Goal: Task Accomplishment & Management: Manage account settings

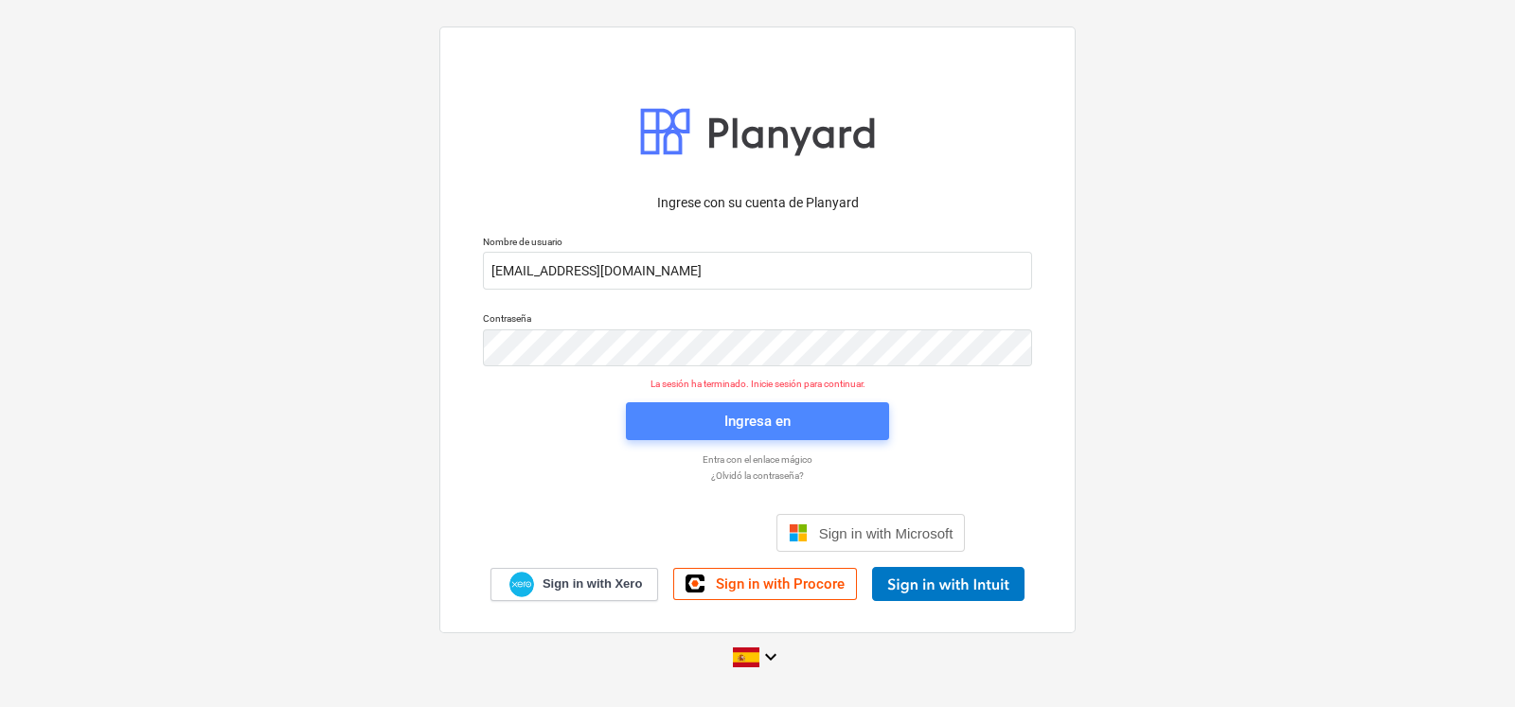
click at [704, 419] on span "Ingresa en" at bounding box center [758, 421] width 218 height 25
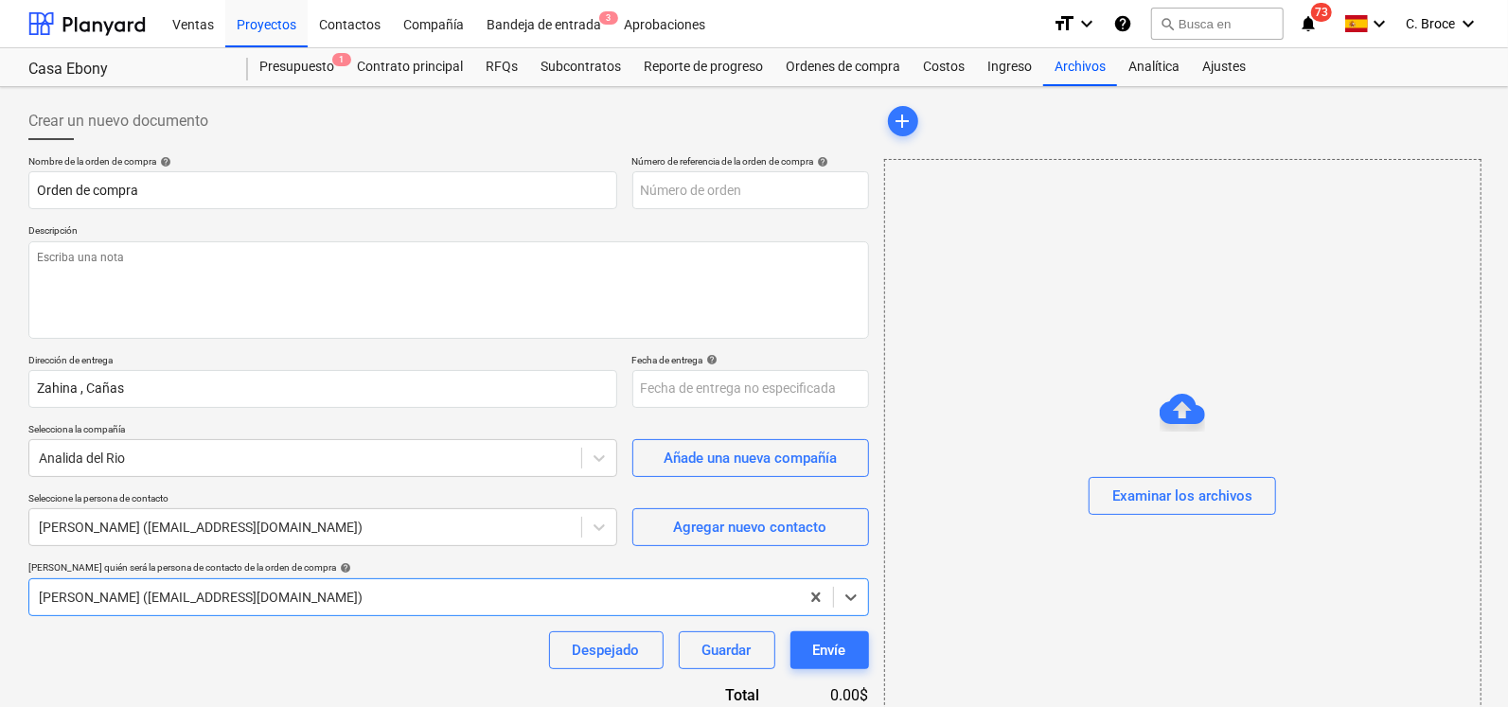
type input "ZH-005-PO-004"
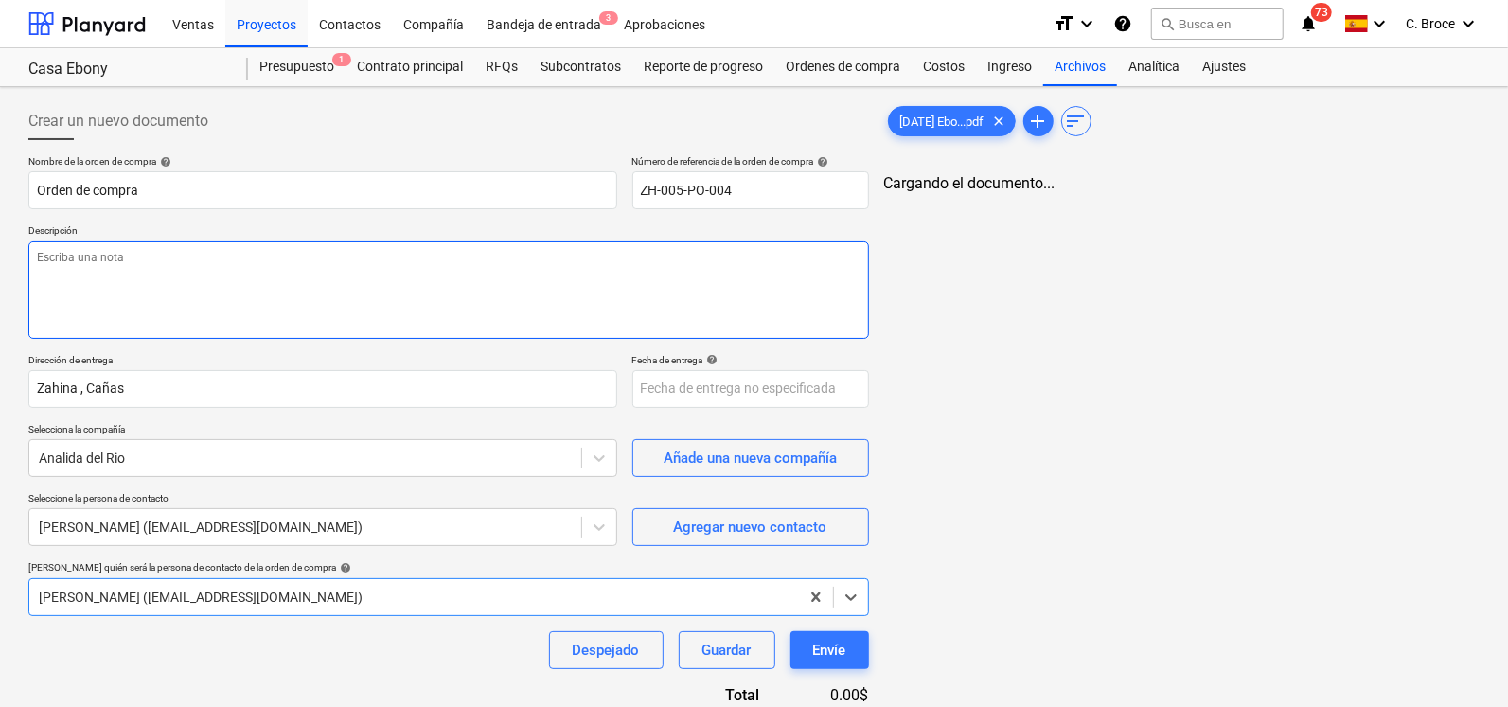
click at [167, 292] on textarea at bounding box center [448, 290] width 841 height 98
type textarea "Contrato de Reparaciones Casa Ebony"
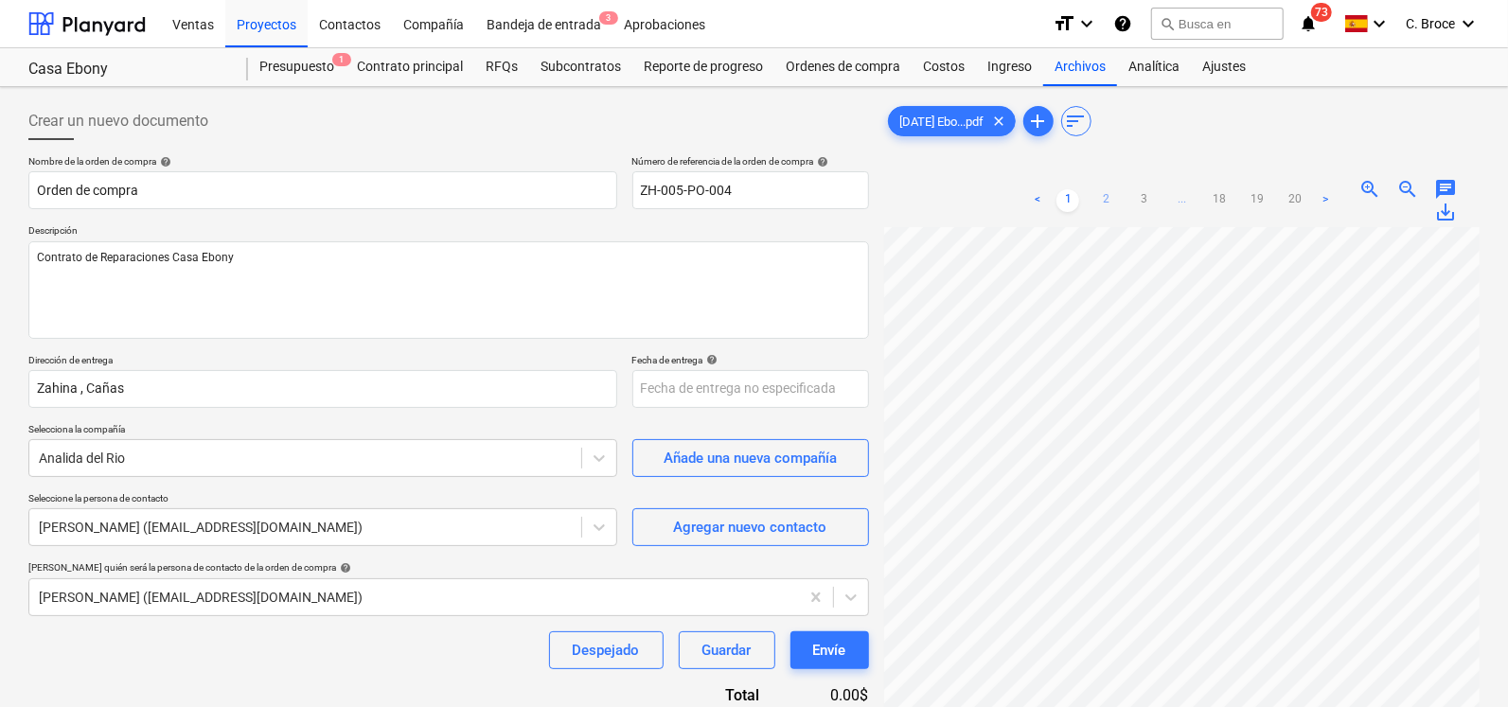
click at [1098, 205] on link "2" at bounding box center [1106, 200] width 23 height 23
click at [1403, 187] on span "zoom_out" at bounding box center [1408, 189] width 23 height 23
click at [1144, 197] on link "3" at bounding box center [1143, 200] width 23 height 23
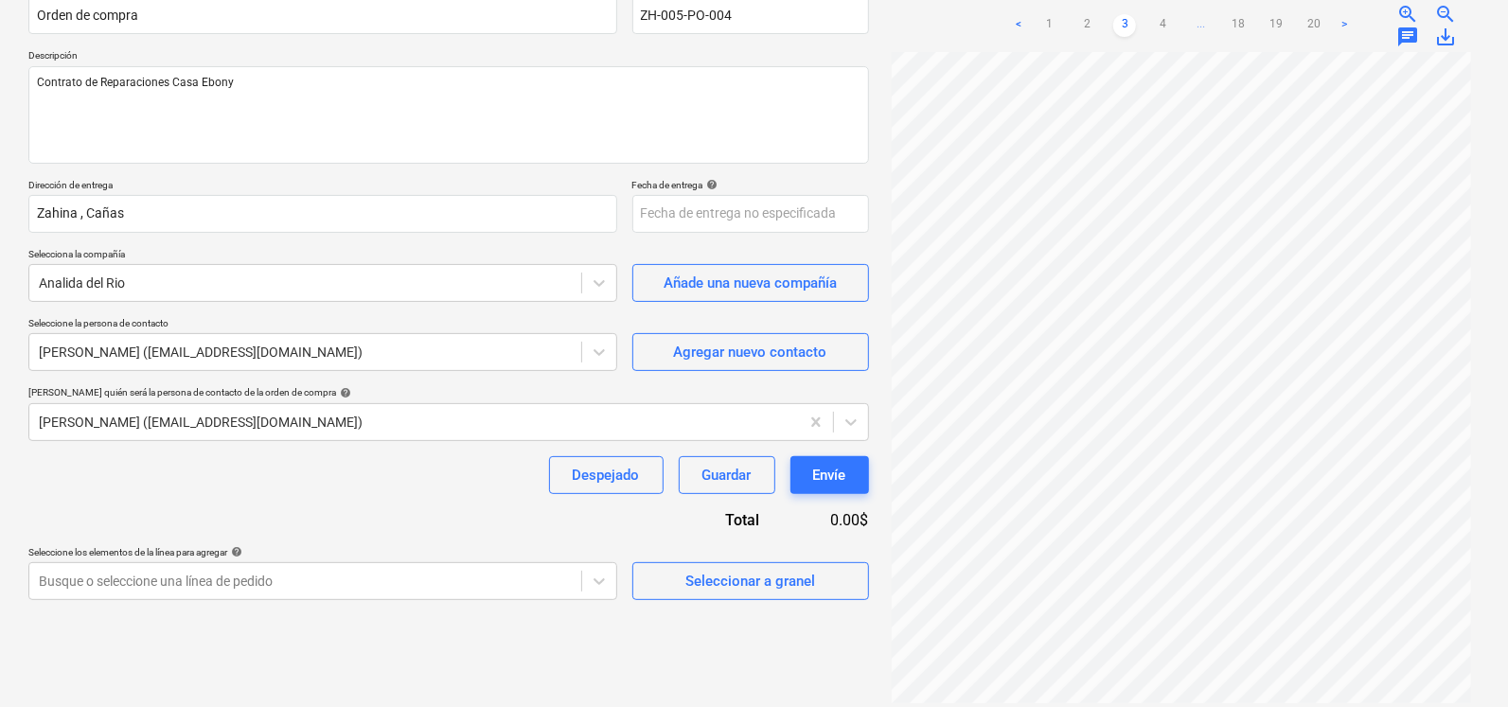
scroll to position [178, 0]
click at [1162, 36] on div "< 1 2 3 4 ... 18 19 20 >" at bounding box center [1181, 22] width 348 height 53
click at [1162, 19] on link "4" at bounding box center [1162, 22] width 23 height 23
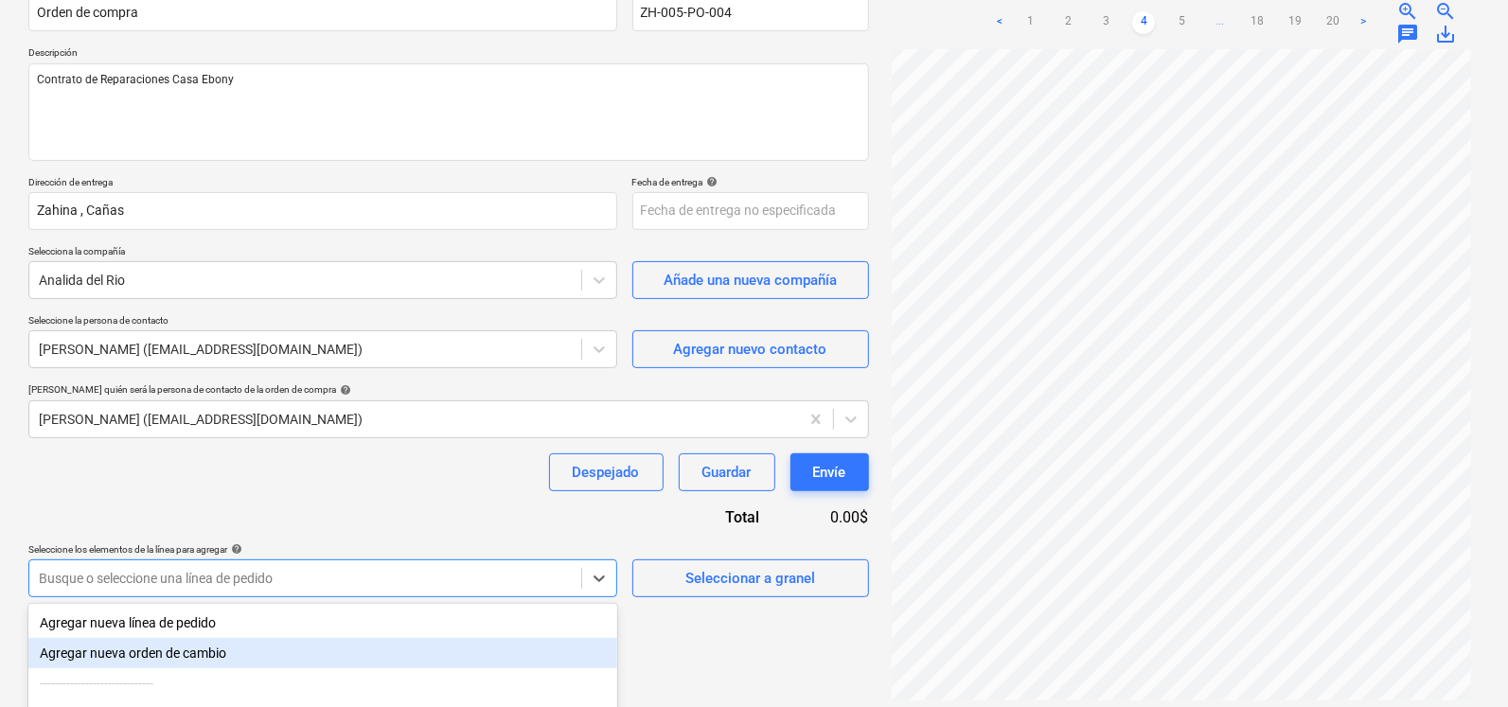
scroll to position [268, 0]
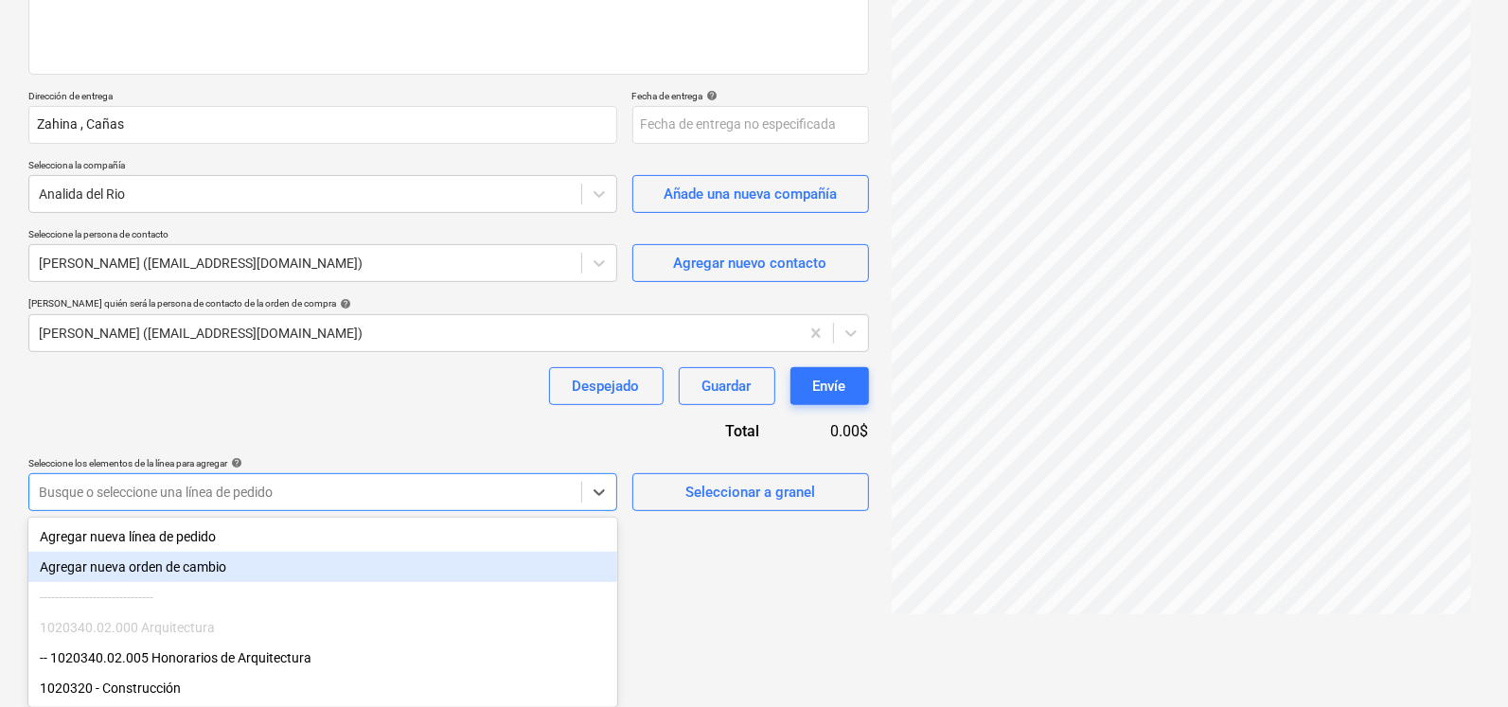
click at [206, 443] on body "Ventas Proyectos Contactos Compañía Bandeja de entrada 3 Aprobaciones format_si…" at bounding box center [754, 89] width 1508 height 707
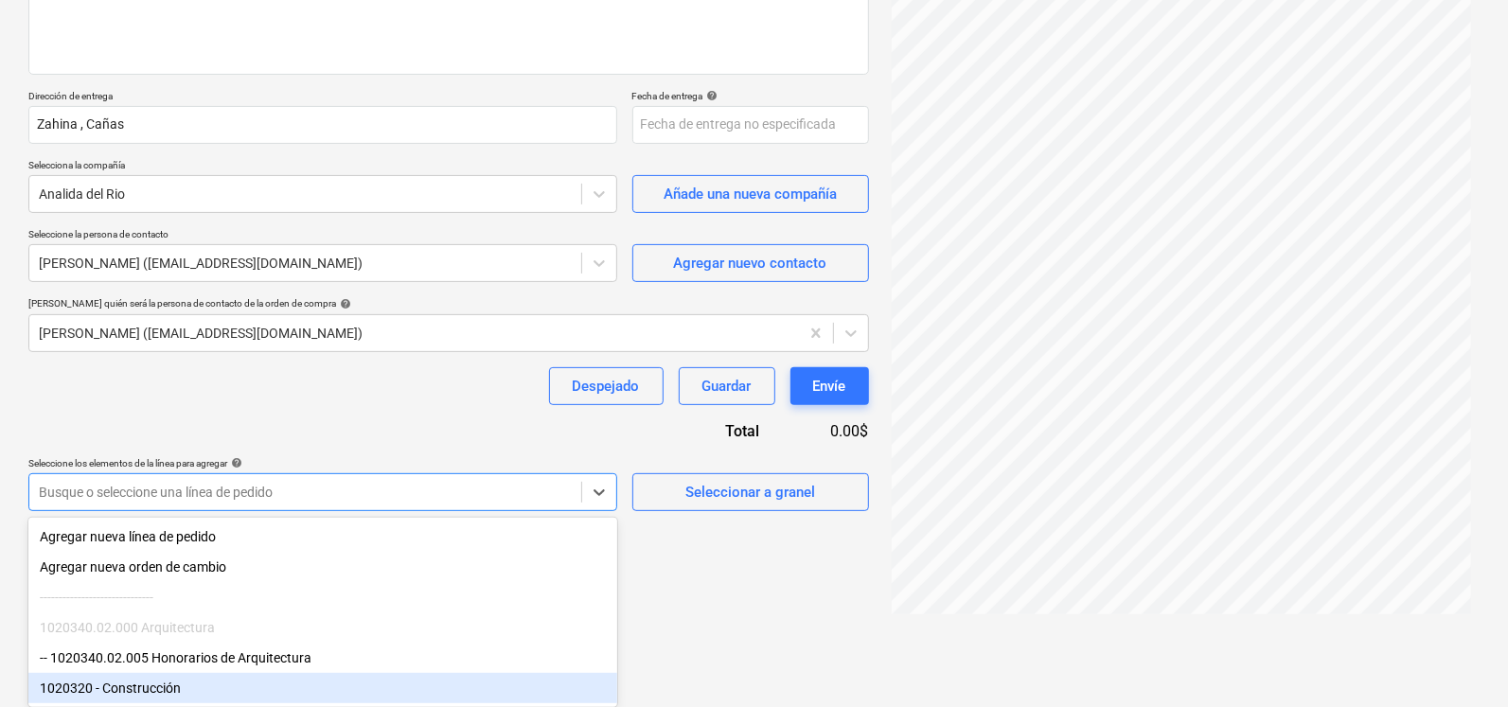
click at [171, 686] on div "1020320 - Construcción" at bounding box center [322, 688] width 589 height 30
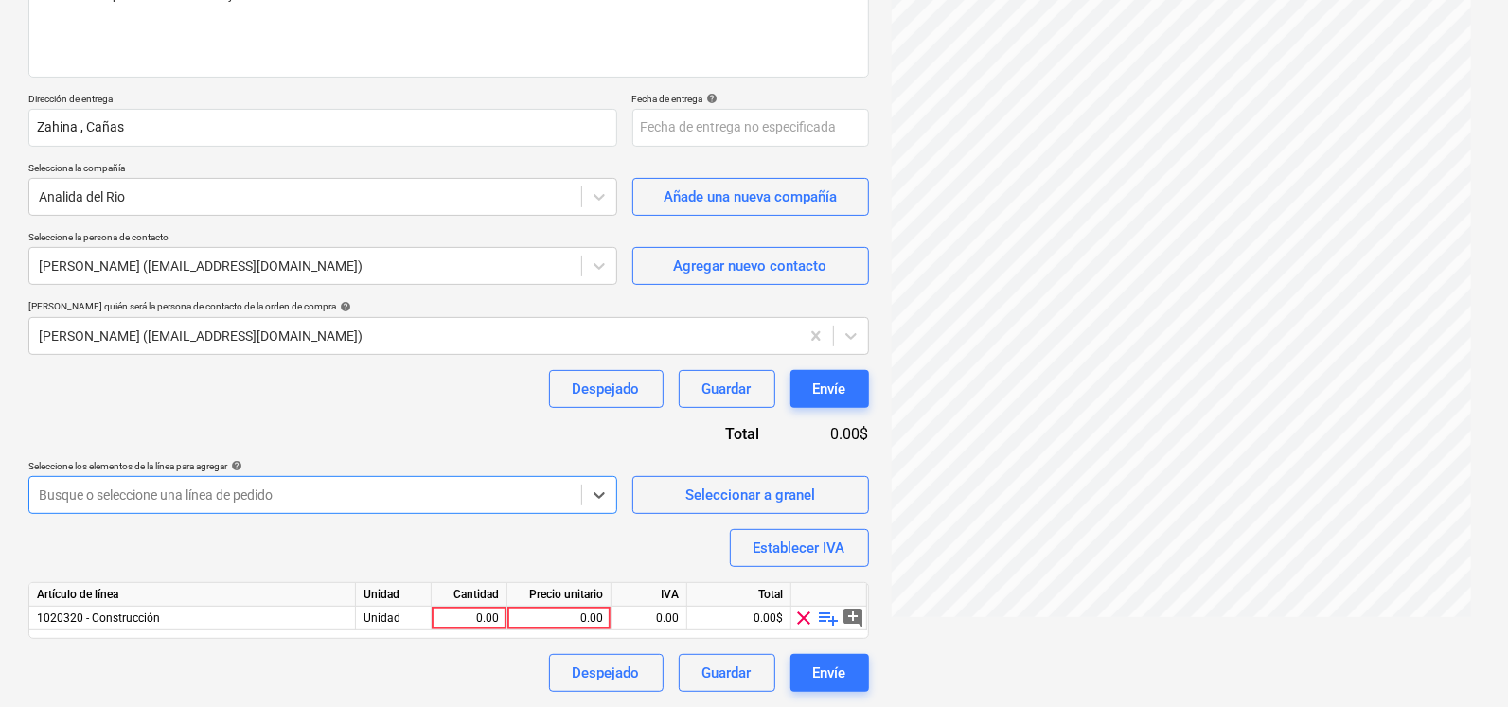
scroll to position [260, 0]
click at [482, 604] on div "Cantidad" at bounding box center [470, 596] width 76 height 24
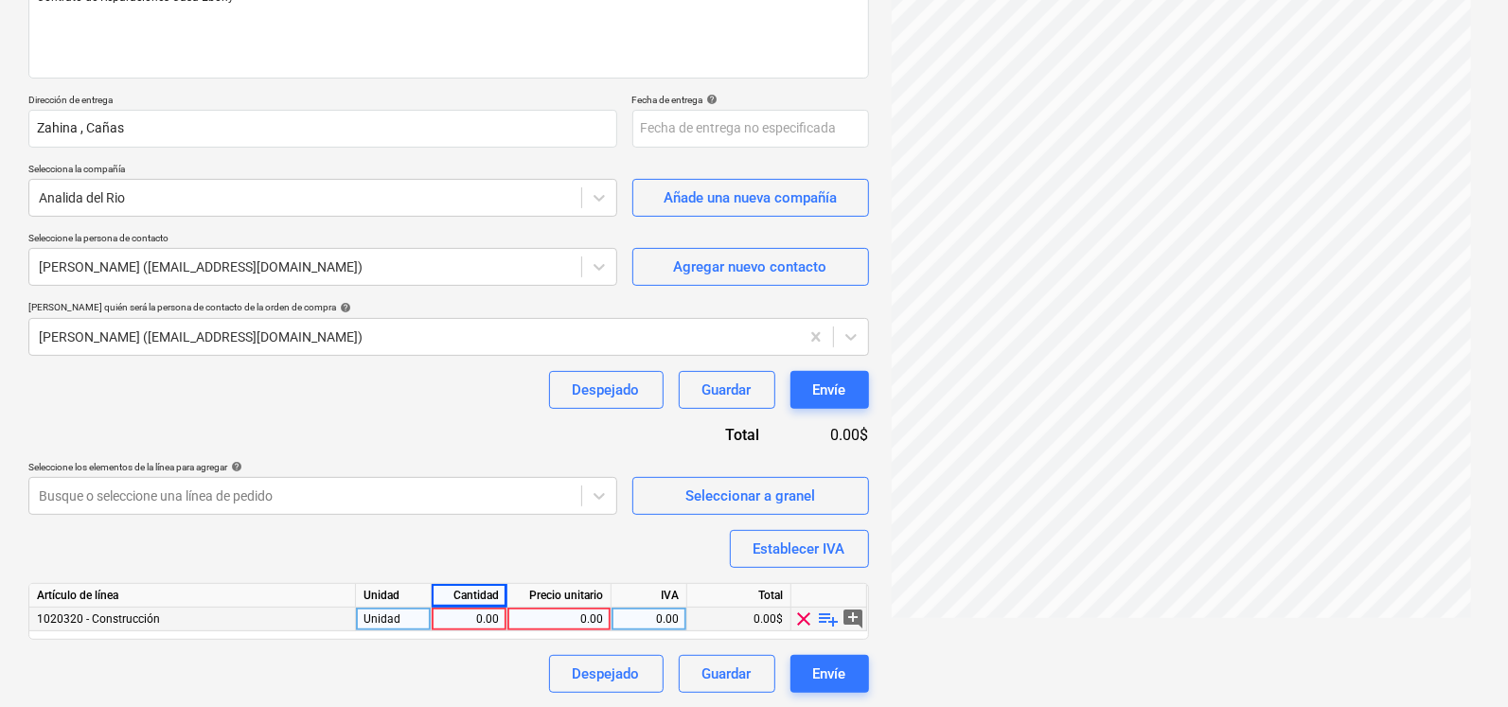
click at [476, 621] on div "0.00" at bounding box center [469, 620] width 60 height 24
type input "1"
click at [573, 615] on div "0.00" at bounding box center [559, 620] width 88 height 24
type input "85"
type input "0"
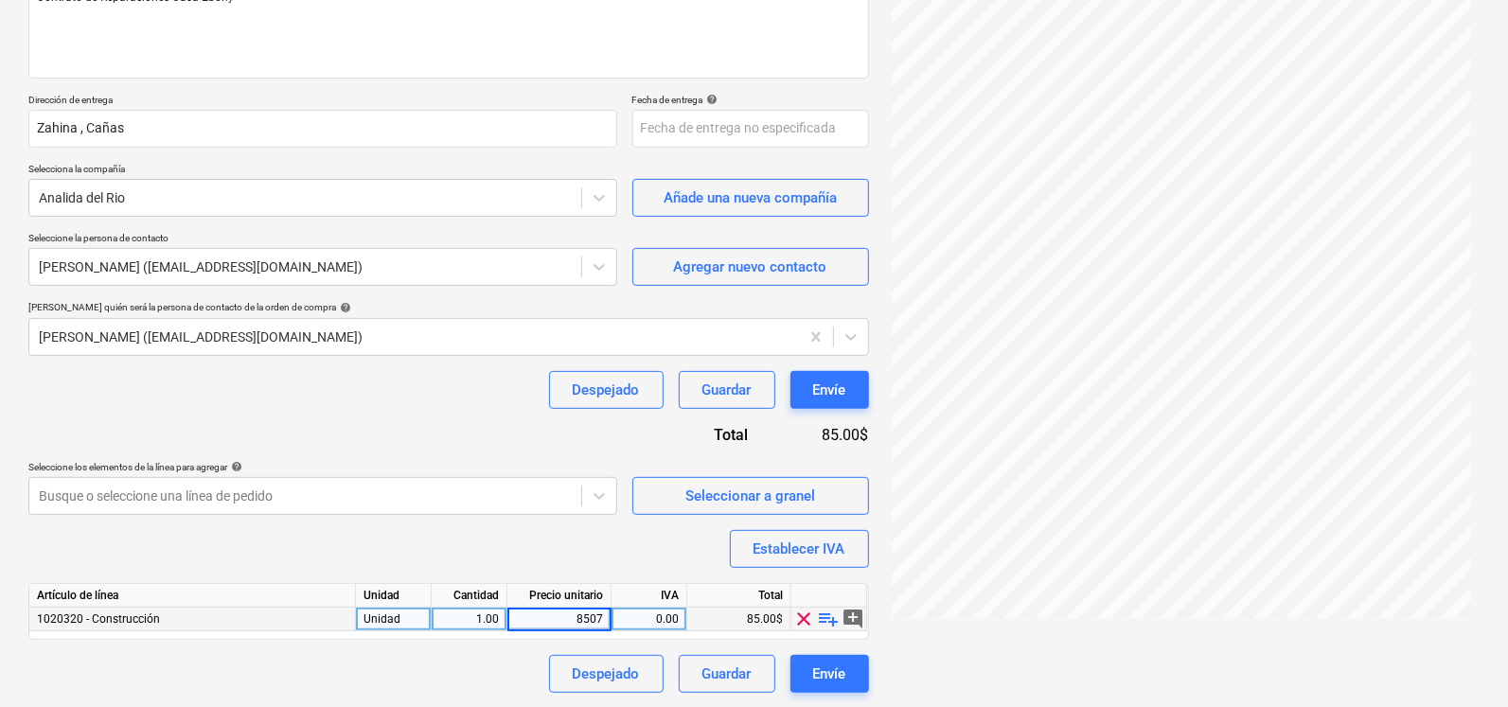
type input "85070"
click at [417, 545] on div "Nombre de la orden de compra help Orden de compra Número de referencia de la or…" at bounding box center [448, 294] width 841 height 798
click at [849, 677] on button "Envíe" at bounding box center [830, 674] width 79 height 38
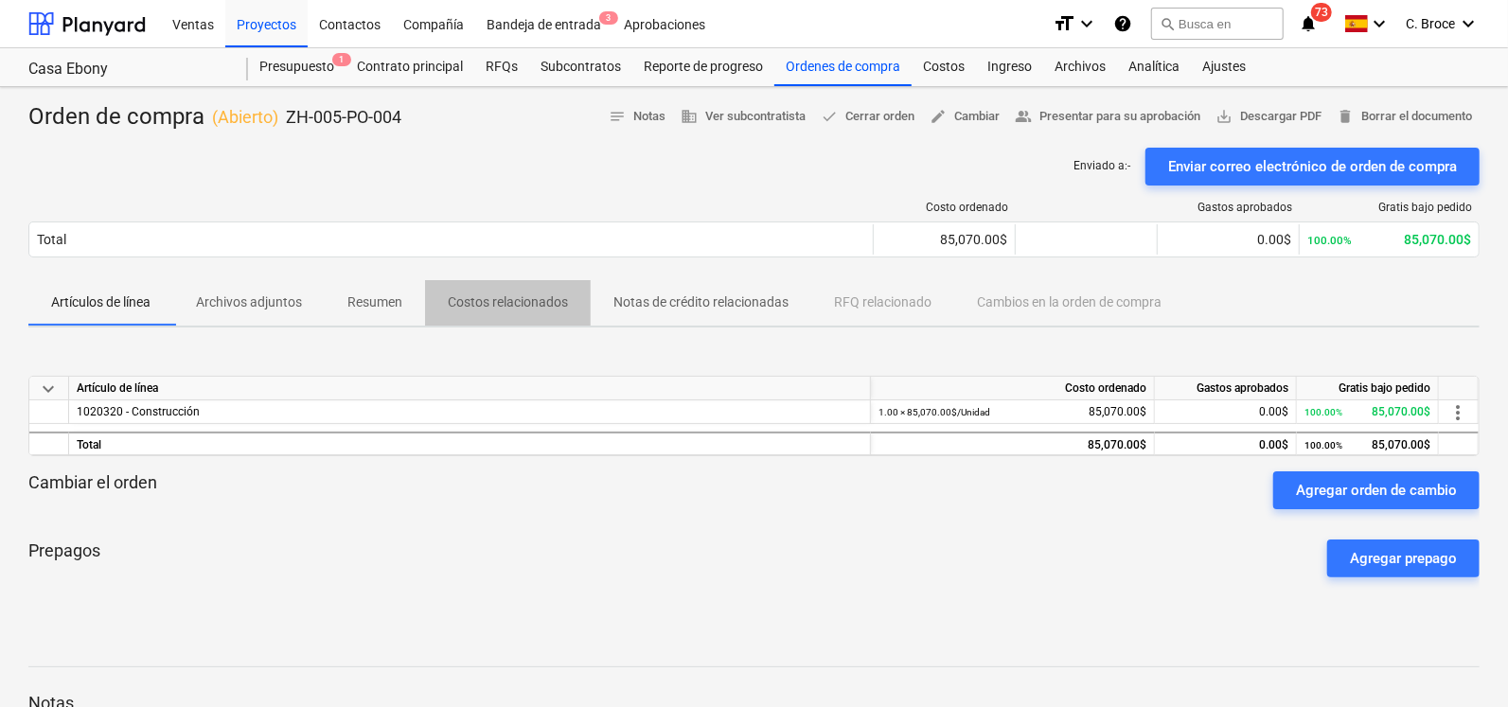
click at [477, 299] on p "Costos relacionados" at bounding box center [508, 303] width 120 height 20
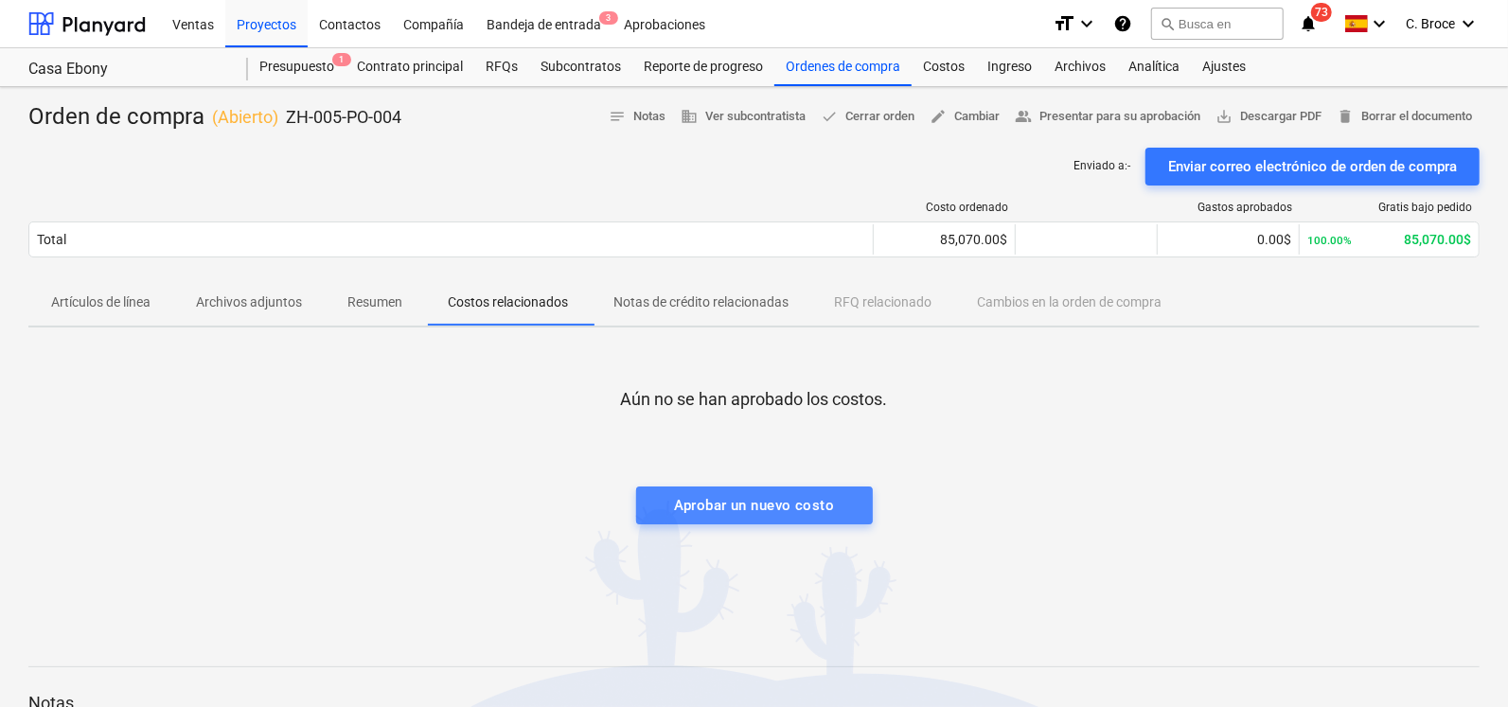
click at [686, 494] on div "Aprobar un nuevo costo" at bounding box center [754, 505] width 160 height 25
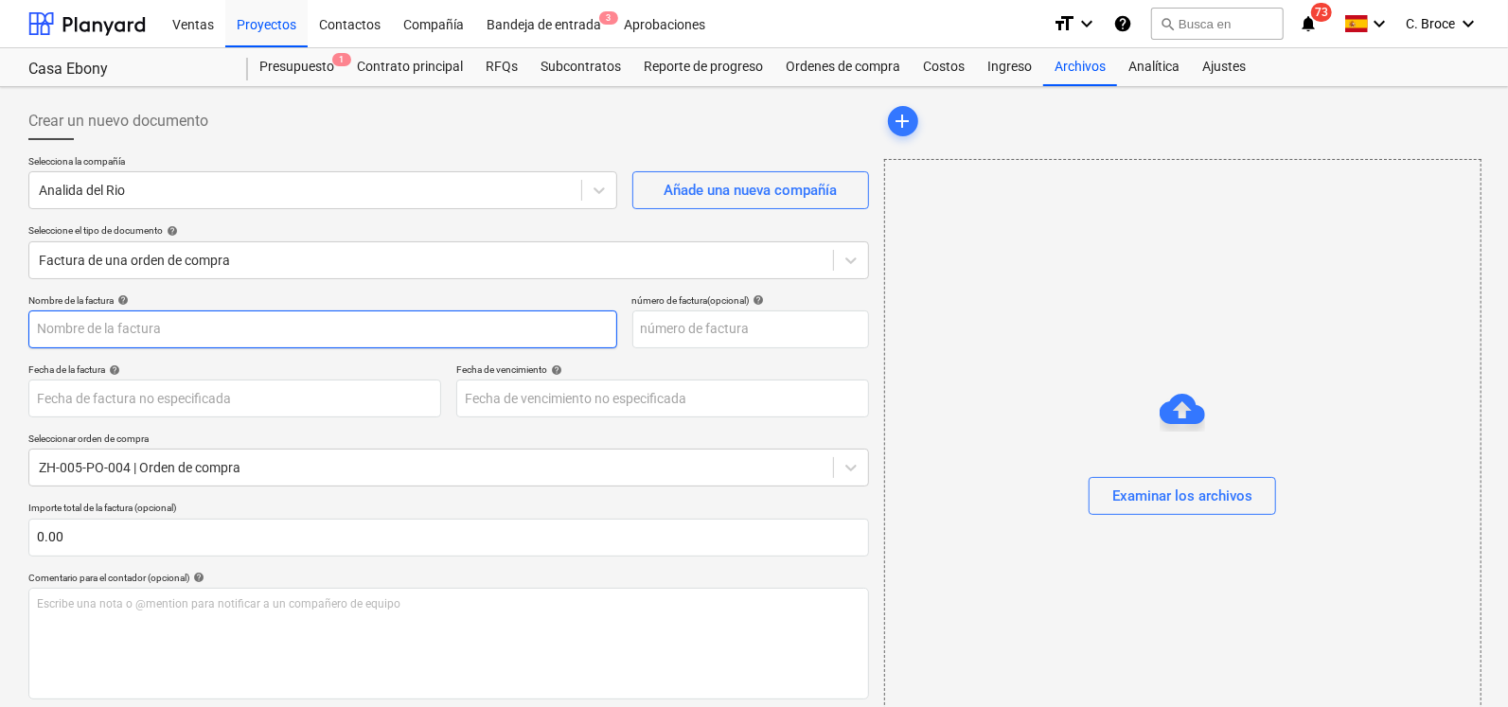
click at [163, 330] on input "text" at bounding box center [322, 330] width 589 height 38
click at [92, 329] on input "text" at bounding box center [322, 330] width 589 height 38
type input "Abono de Contrato Casa Ebony"
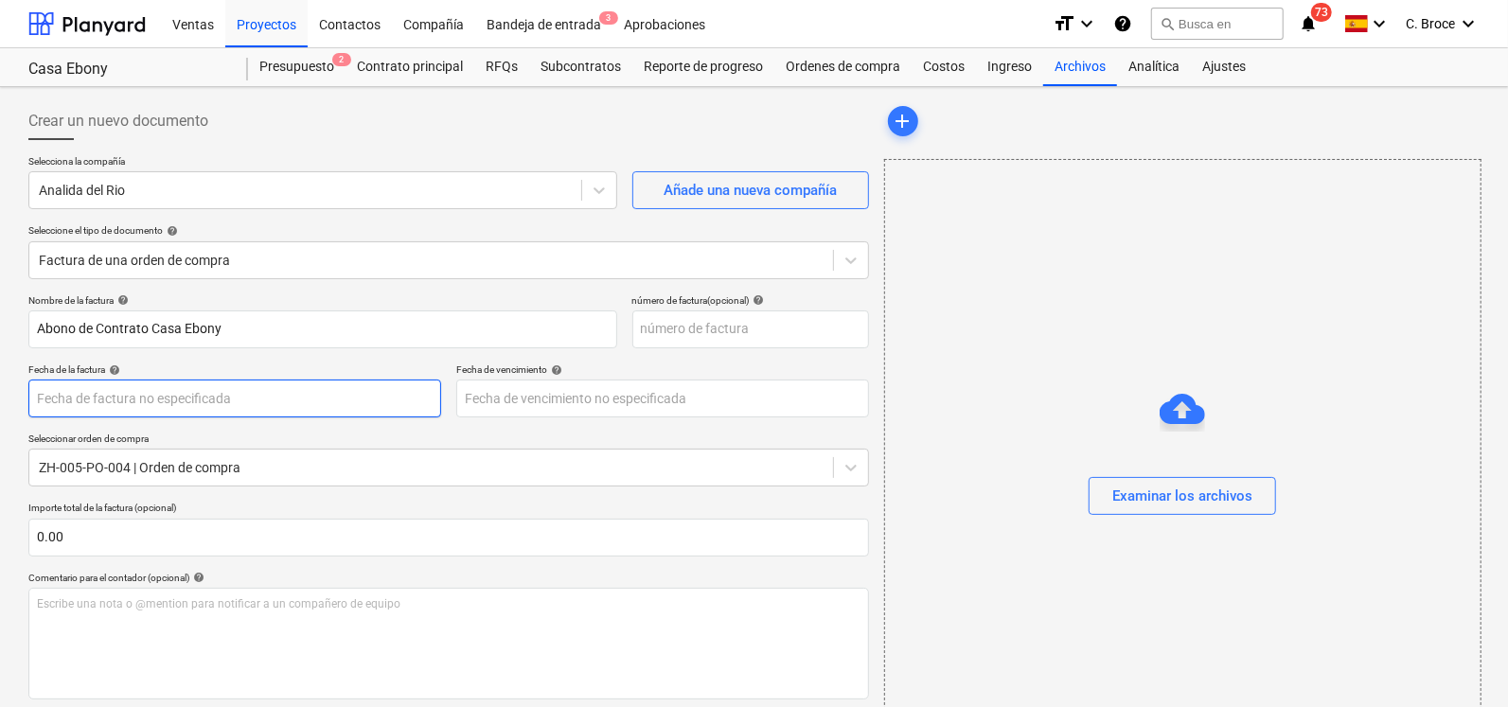
click at [177, 399] on body "Ventas Proyectos Contactos Compañía Bandeja de entrada 3 Aprobaciones format_si…" at bounding box center [754, 353] width 1508 height 707
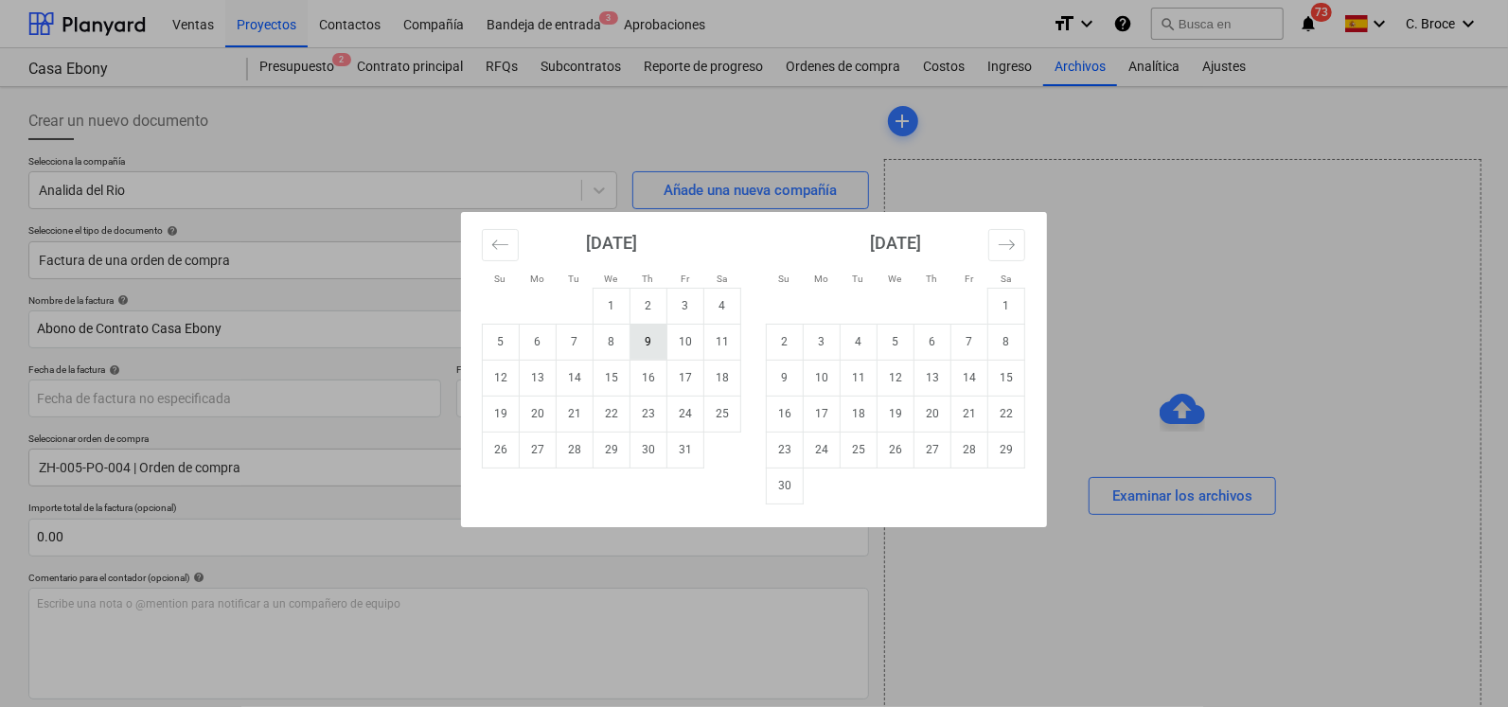
drag, startPoint x: 606, startPoint y: 387, endPoint x: 639, endPoint y: 343, distance: 55.5
click at [639, 343] on tbody "1 2 3 4 5 6 7 8 9 10 11 12 13 14 15 16 17 18 19 20 21 22 23 24 25 26 27 28 29 3…" at bounding box center [612, 378] width 259 height 180
click at [653, 338] on td "9" at bounding box center [649, 342] width 37 height 36
type input "[DATE]"
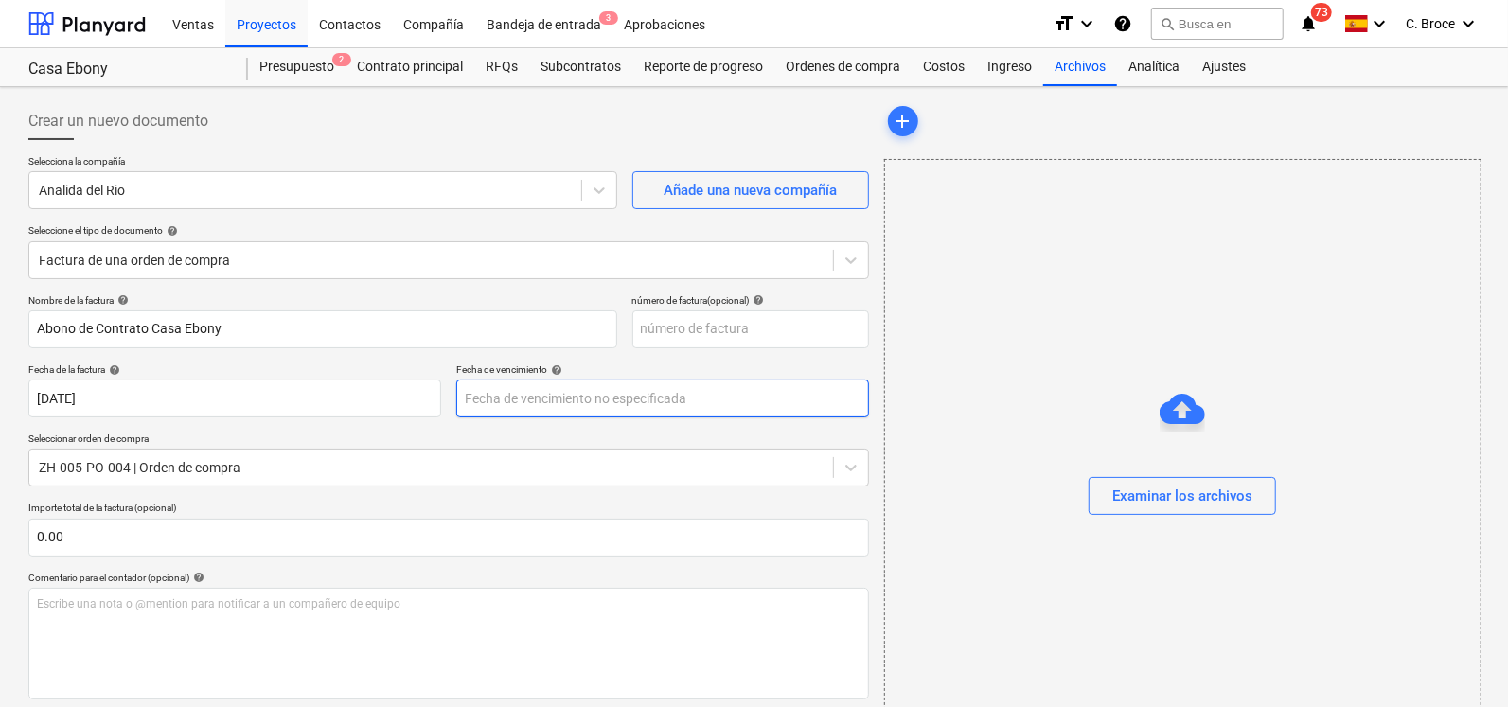
click at [591, 386] on body "Ventas Proyectos Contactos Compañía Bandeja de entrada 3 Aprobaciones format_si…" at bounding box center [754, 353] width 1508 height 707
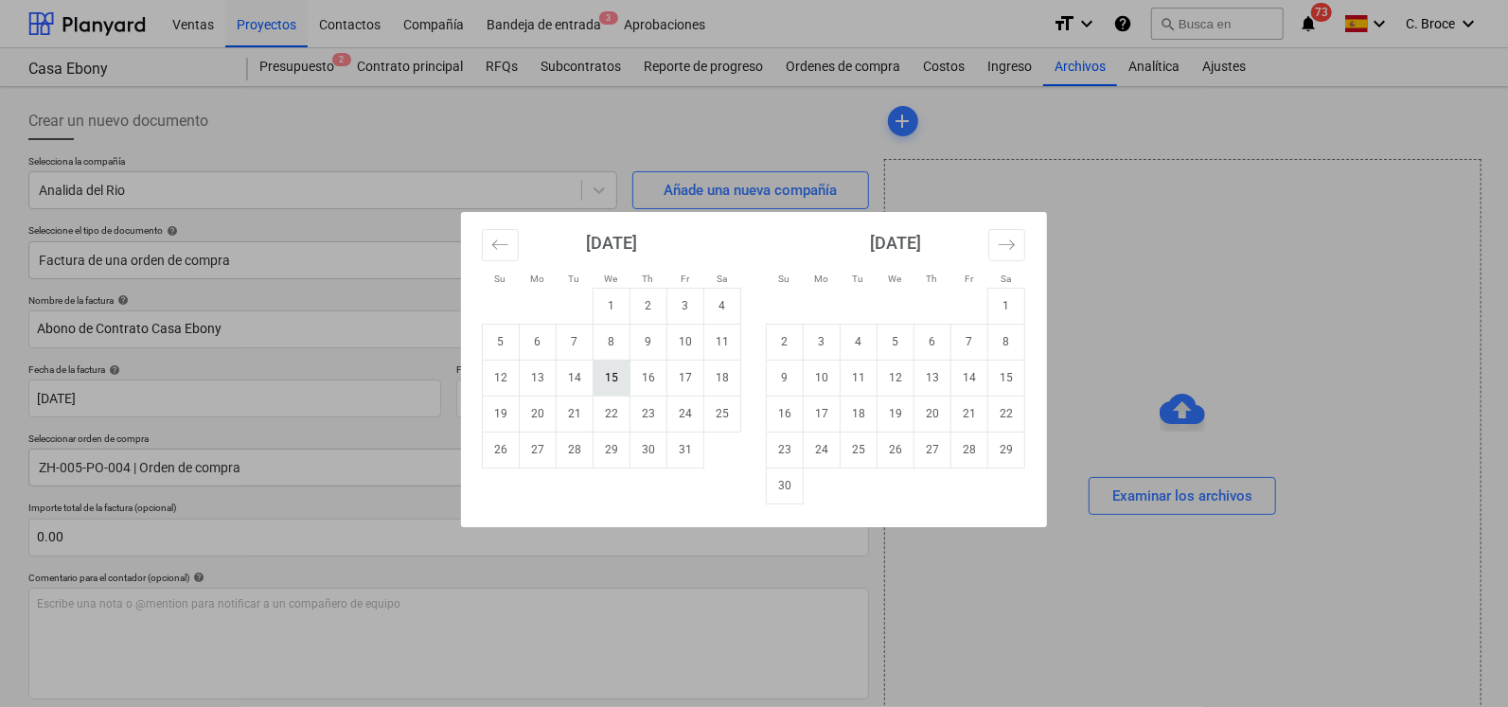
click at [615, 379] on td "15" at bounding box center [612, 378] width 37 height 36
type input "[DATE]"
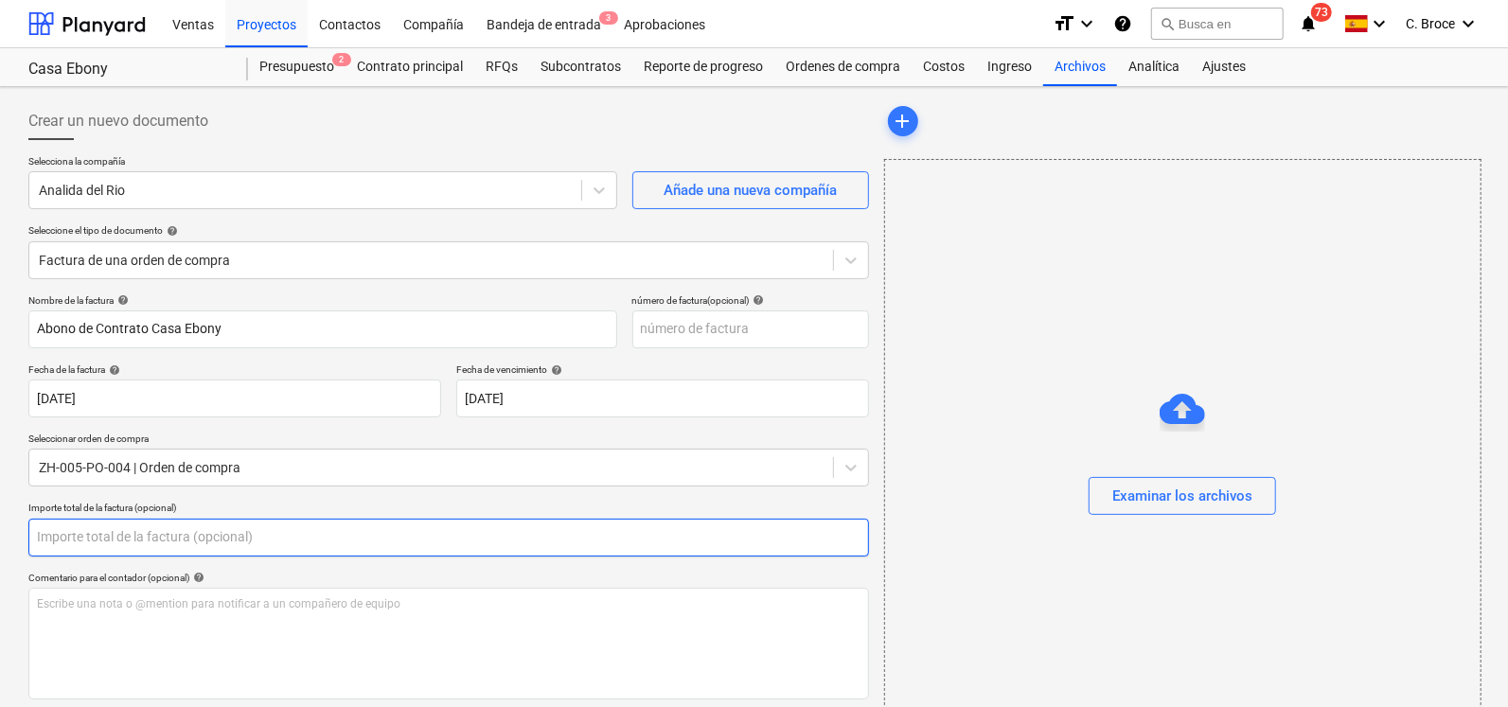
click at [123, 541] on input "text" at bounding box center [448, 538] width 841 height 38
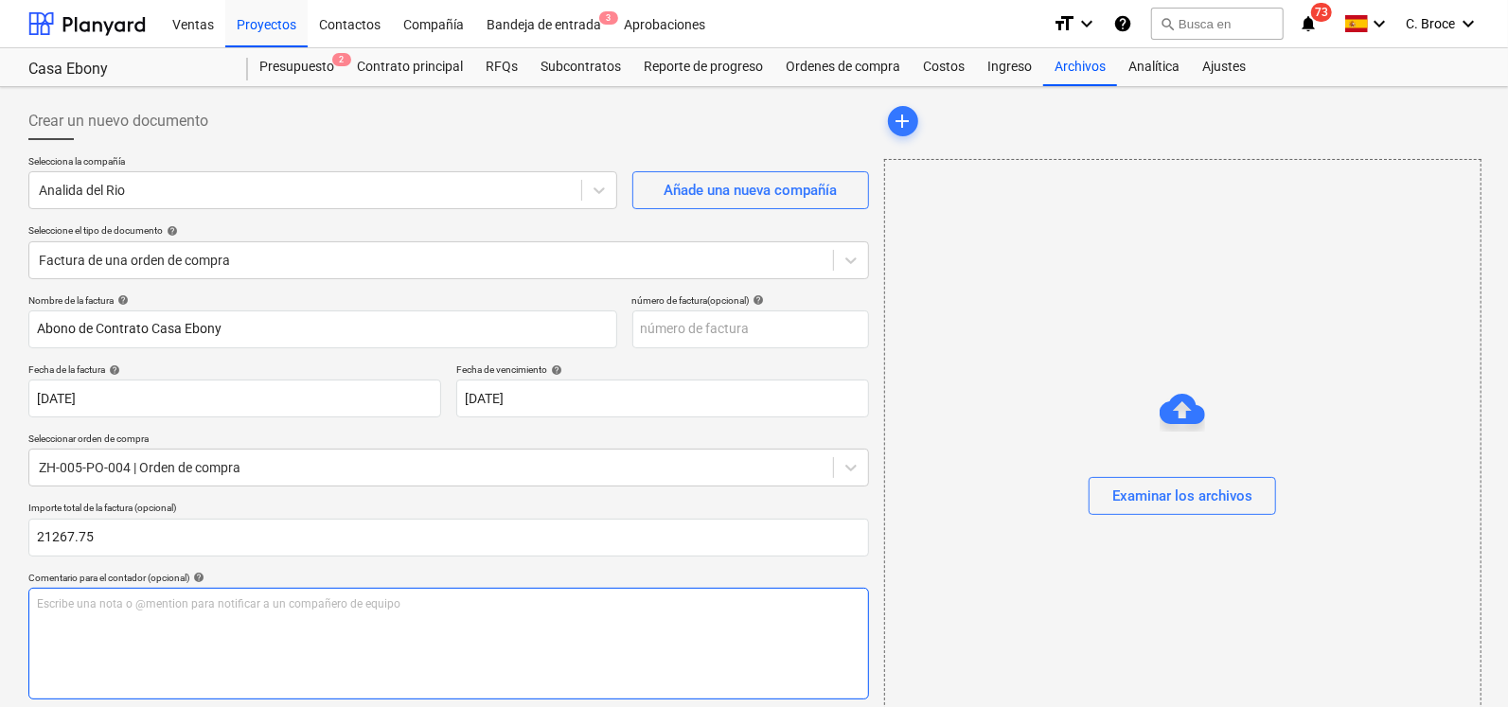
type input "21,267.75"
click at [355, 642] on div "Escribe una nota o @mention para notificar a un compañero de equipo ﻿" at bounding box center [448, 644] width 841 height 112
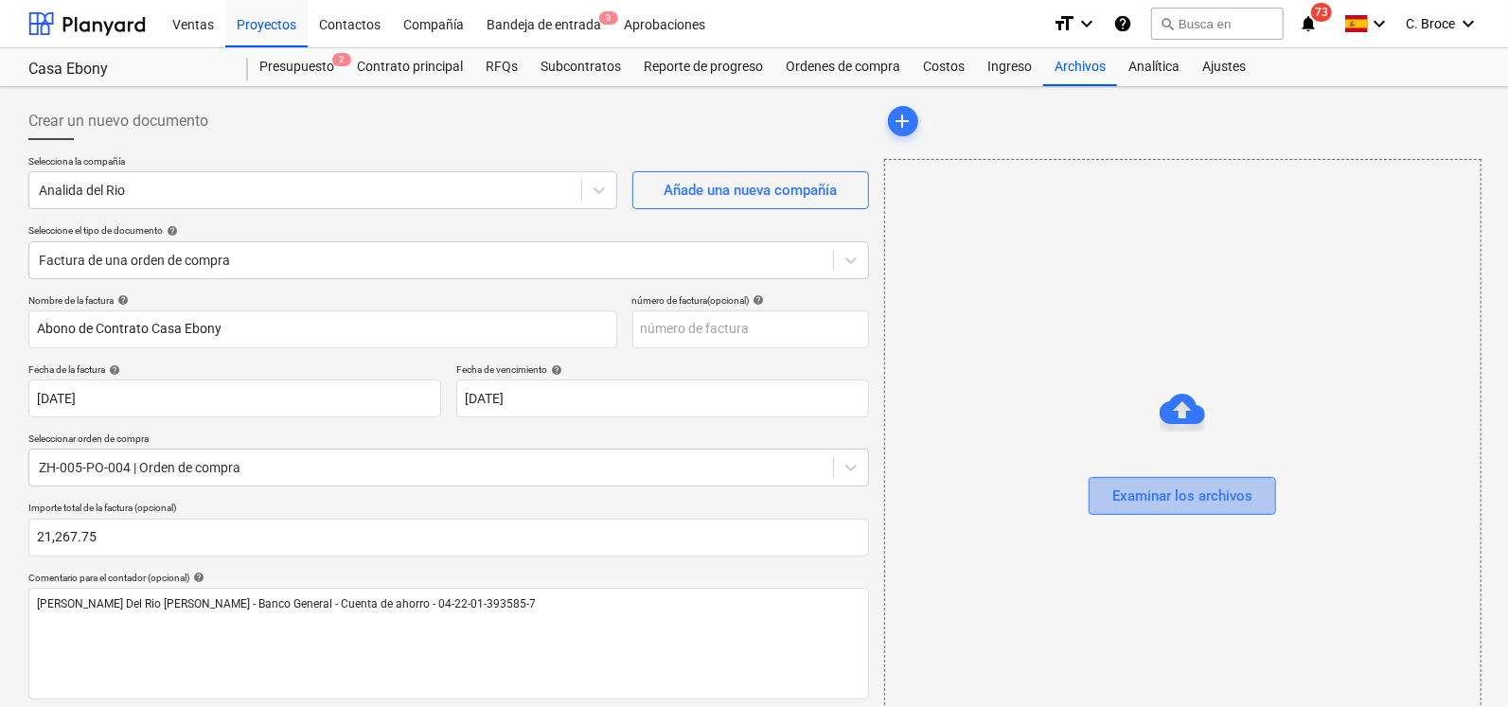
click at [1128, 504] on div "Examinar los archivos" at bounding box center [1183, 496] width 140 height 25
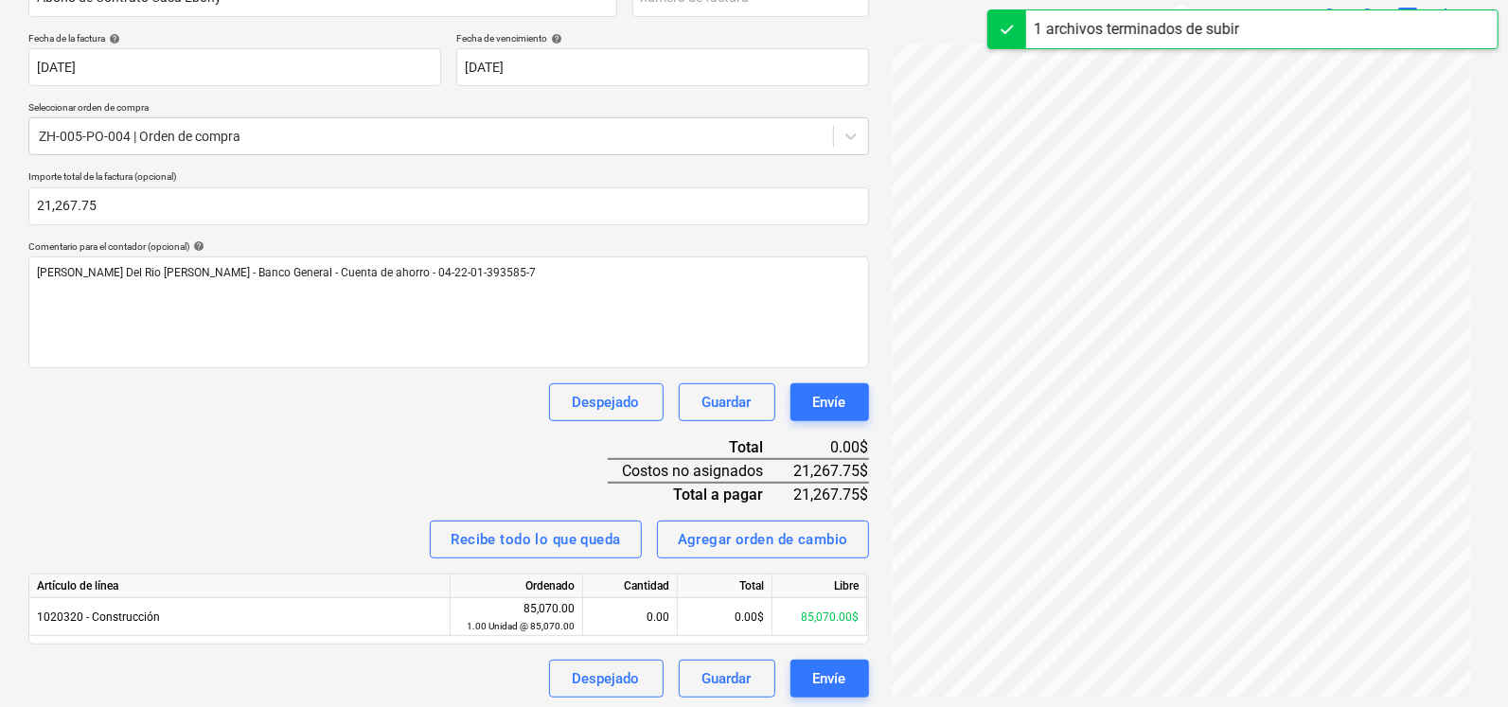
scroll to position [336, 0]
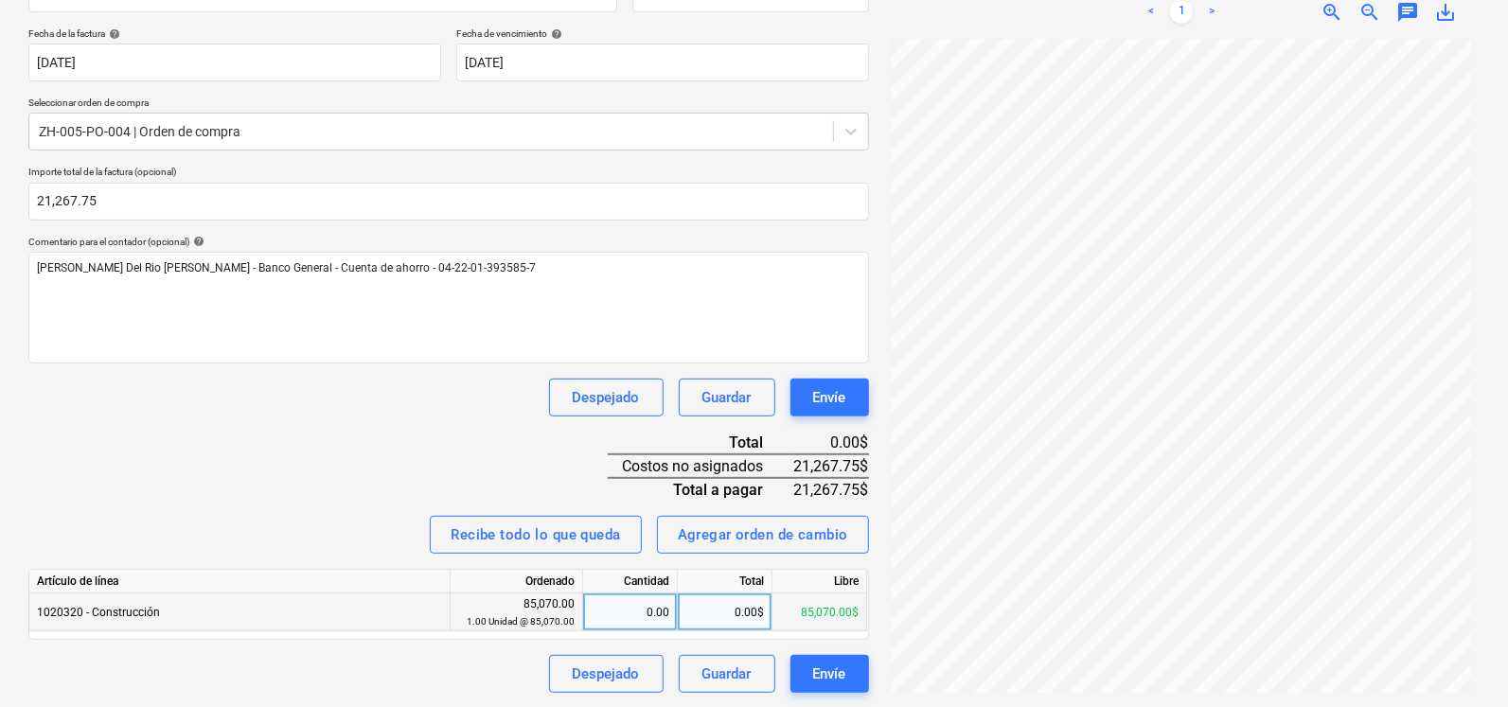
click at [631, 610] on div "0.00" at bounding box center [630, 613] width 79 height 38
type input "1"
click at [730, 611] on div "0.00$" at bounding box center [725, 613] width 95 height 38
click at [725, 613] on div "0.00$" at bounding box center [725, 613] width 95 height 38
type input "212"
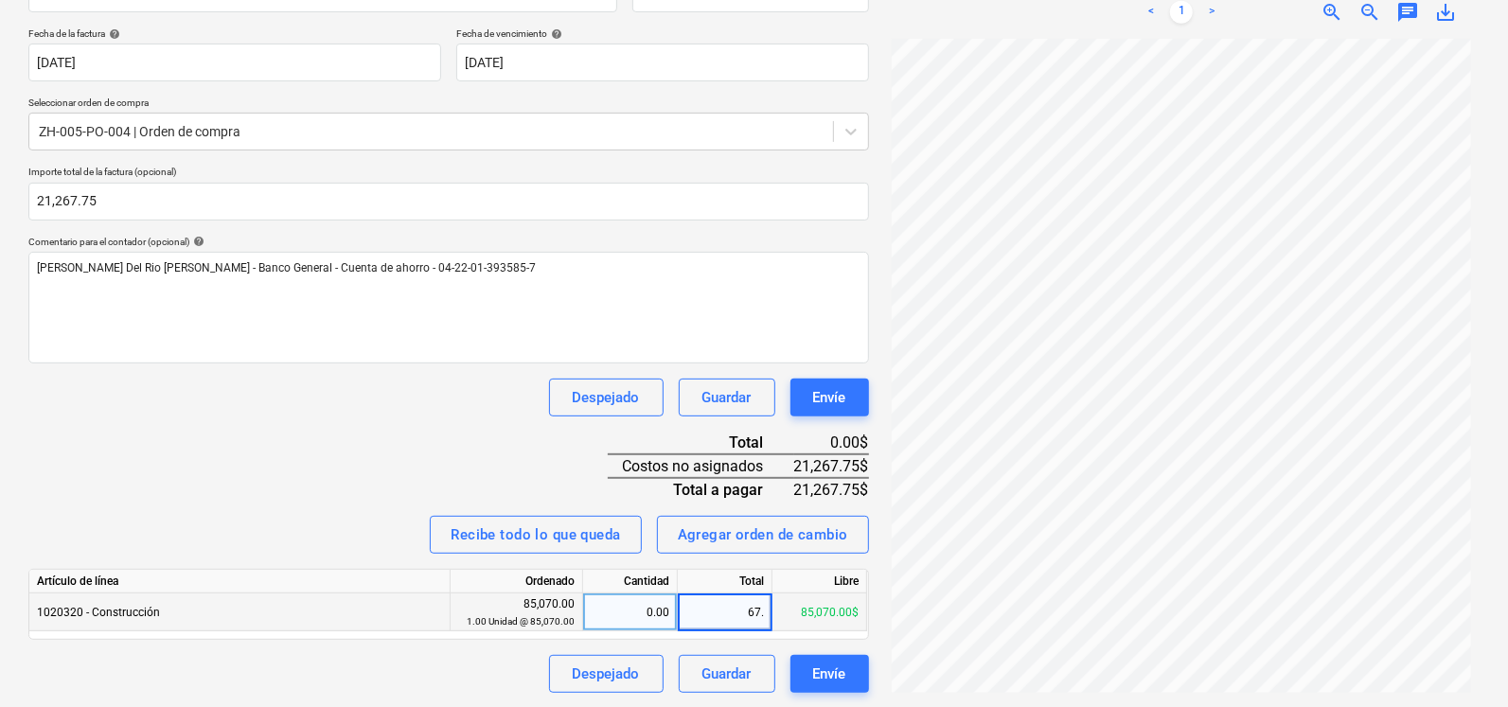
type input "67.7"
type input "2"
click at [735, 610] on div "0.00$" at bounding box center [725, 613] width 95 height 38
click at [642, 616] on div "0.00" at bounding box center [630, 613] width 79 height 38
type input "2"
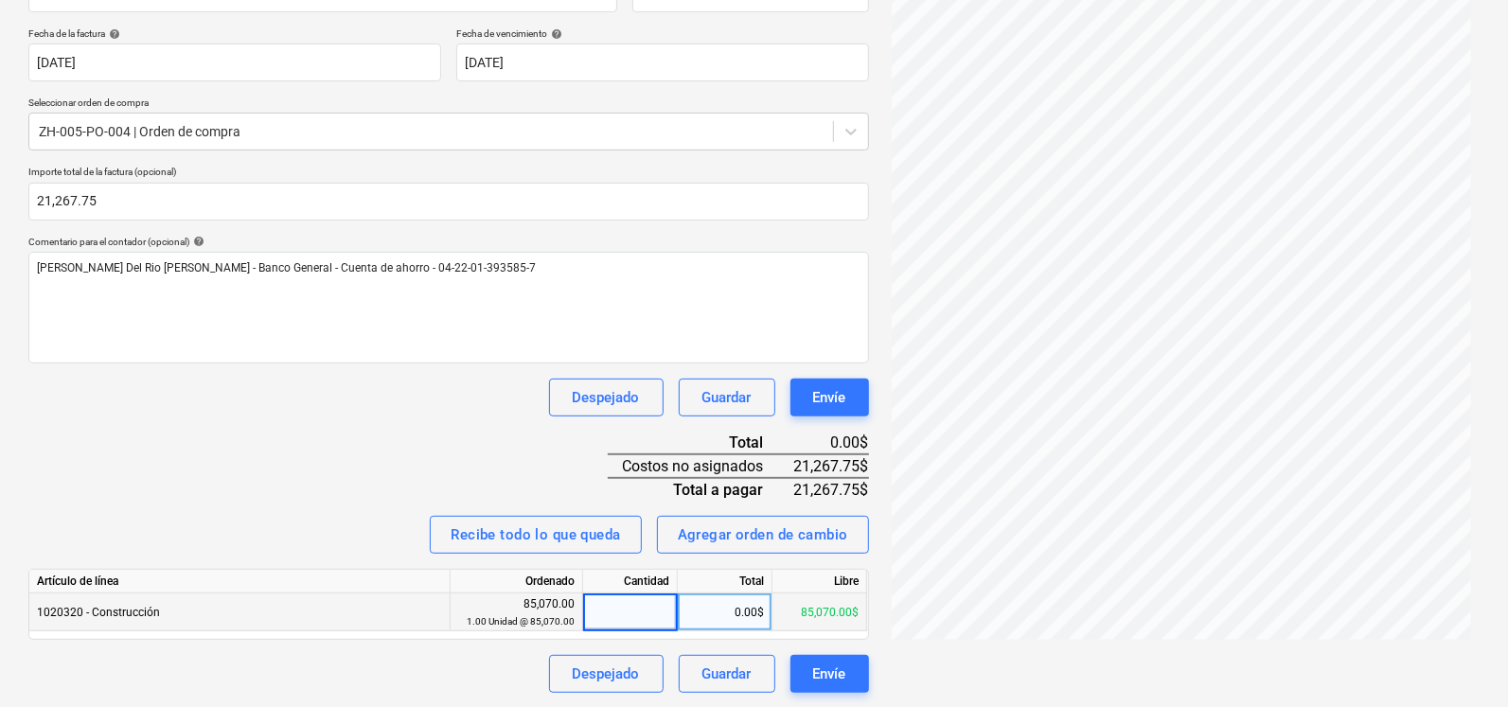
click at [697, 613] on div "0.00$" at bounding box center [725, 613] width 95 height 38
type input "21267.75"
click at [472, 471] on div "Nombre de la factura help Abono de Contrato Casa Ebony número de factura (opcio…" at bounding box center [448, 325] width 841 height 735
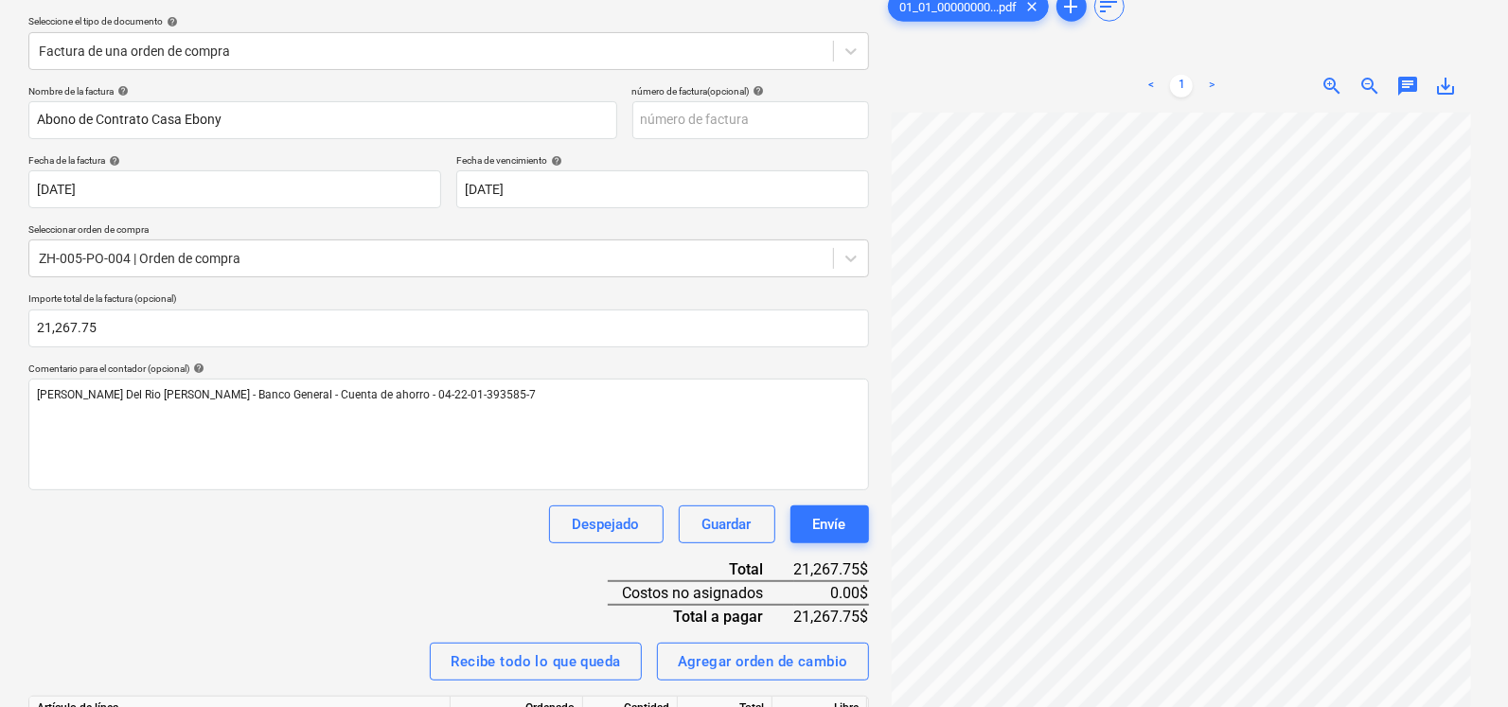
scroll to position [217, 0]
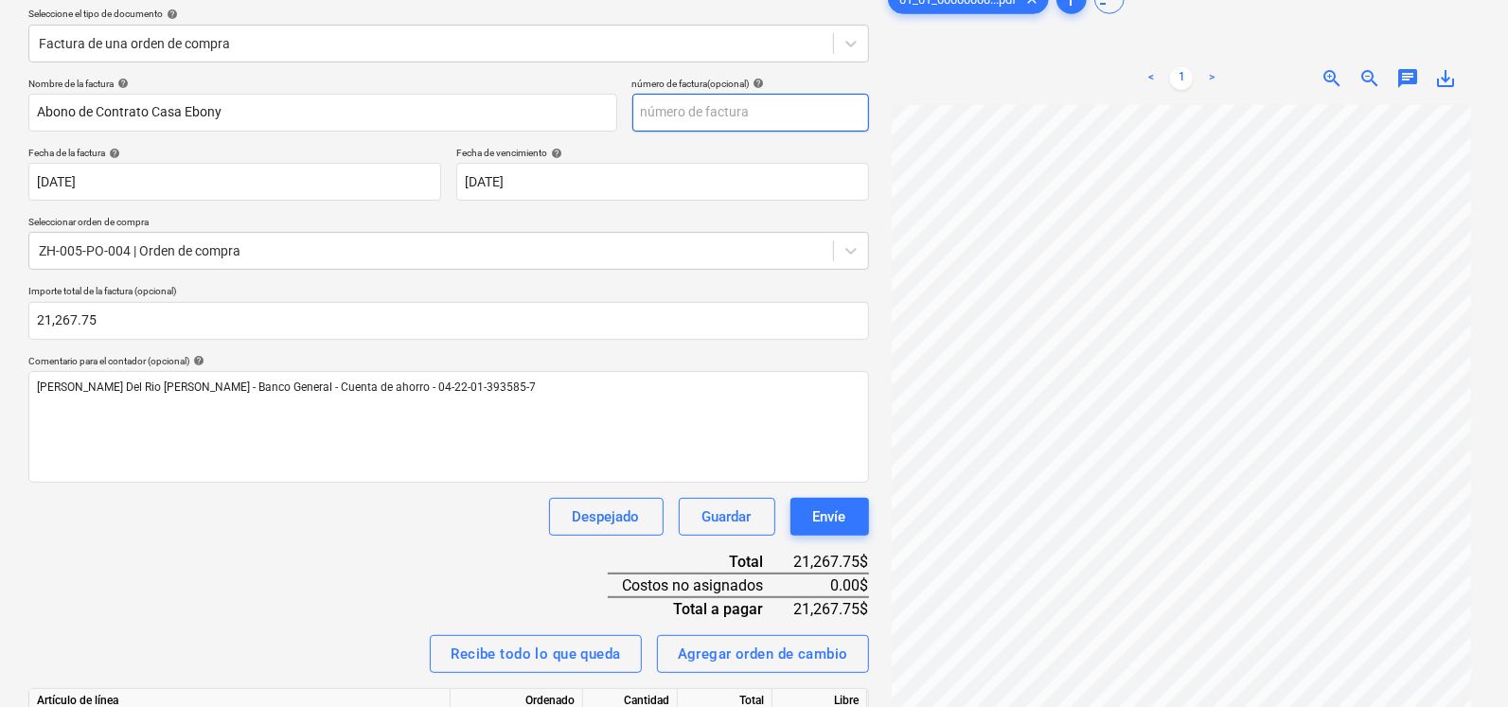
click at [720, 120] on input "text" at bounding box center [751, 113] width 237 height 38
type input "000009"
click at [297, 559] on div "Nombre de la factura help Abono de Contrato Casa Ebony número de factura (opcio…" at bounding box center [448, 445] width 841 height 735
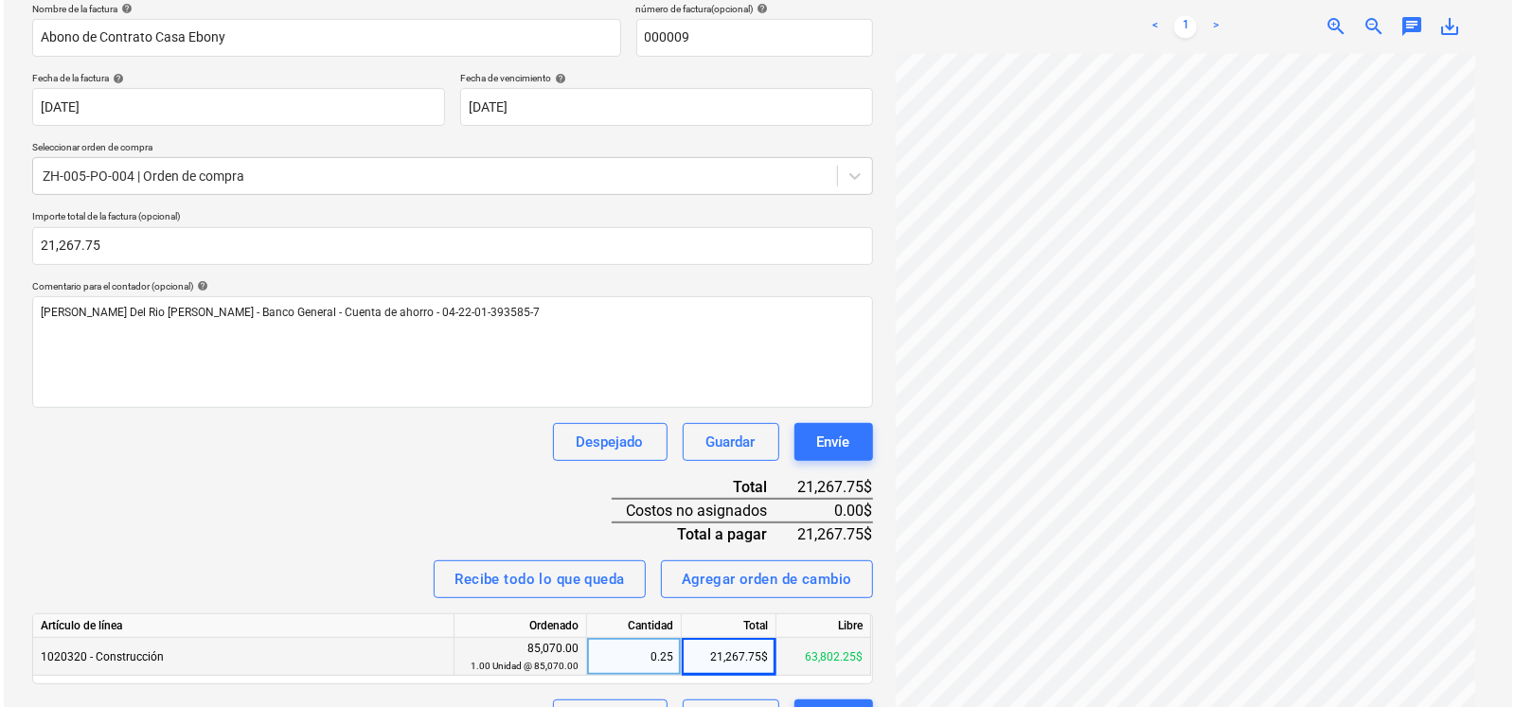
scroll to position [336, 0]
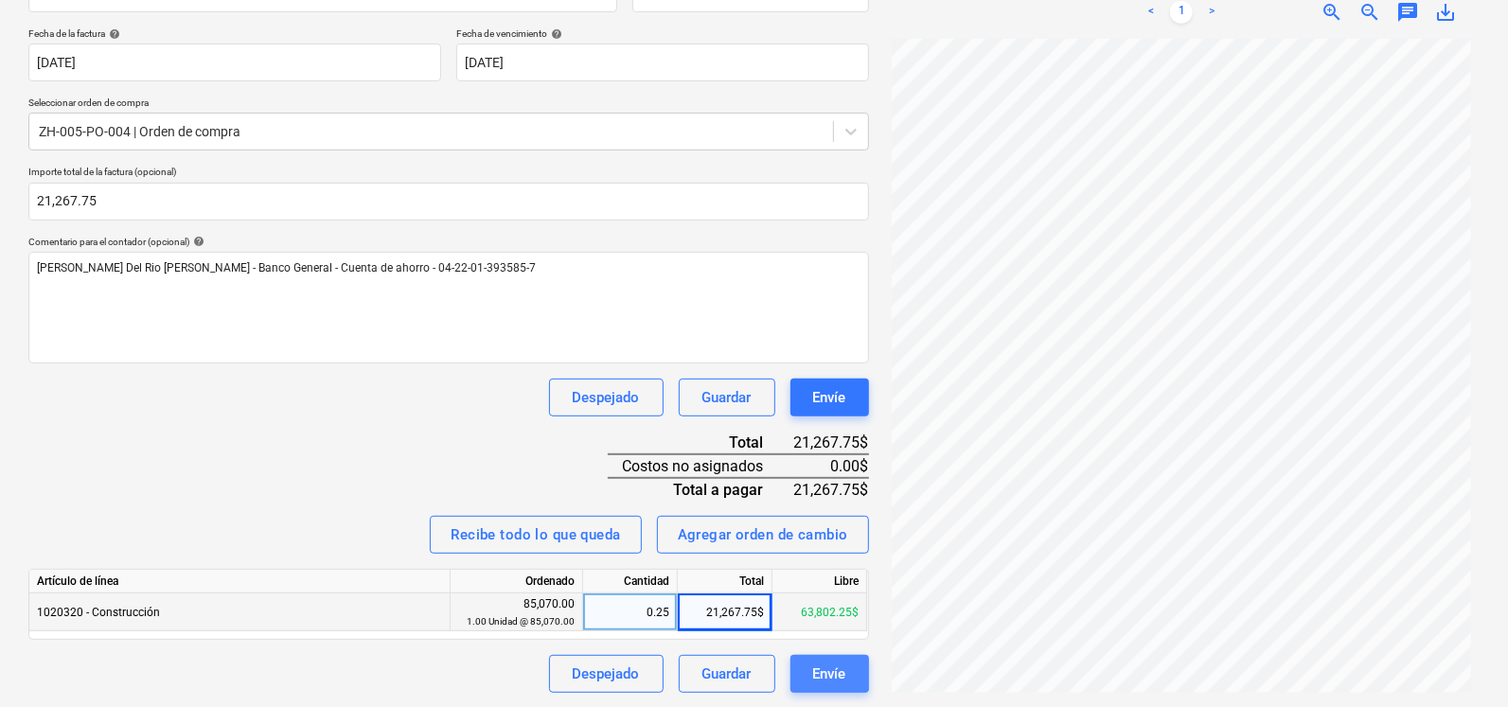
click at [825, 675] on div "Envíe" at bounding box center [829, 674] width 33 height 25
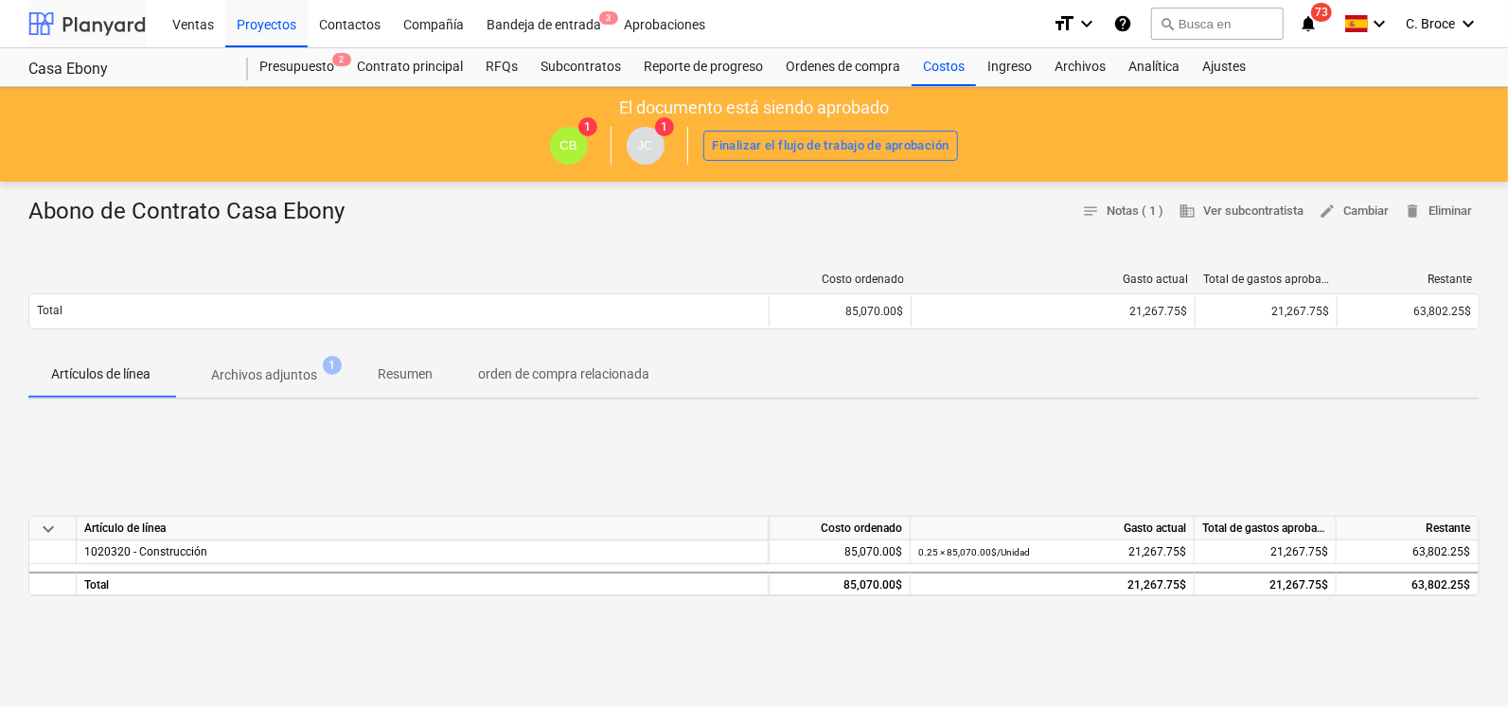
click at [103, 35] on div at bounding box center [86, 23] width 117 height 47
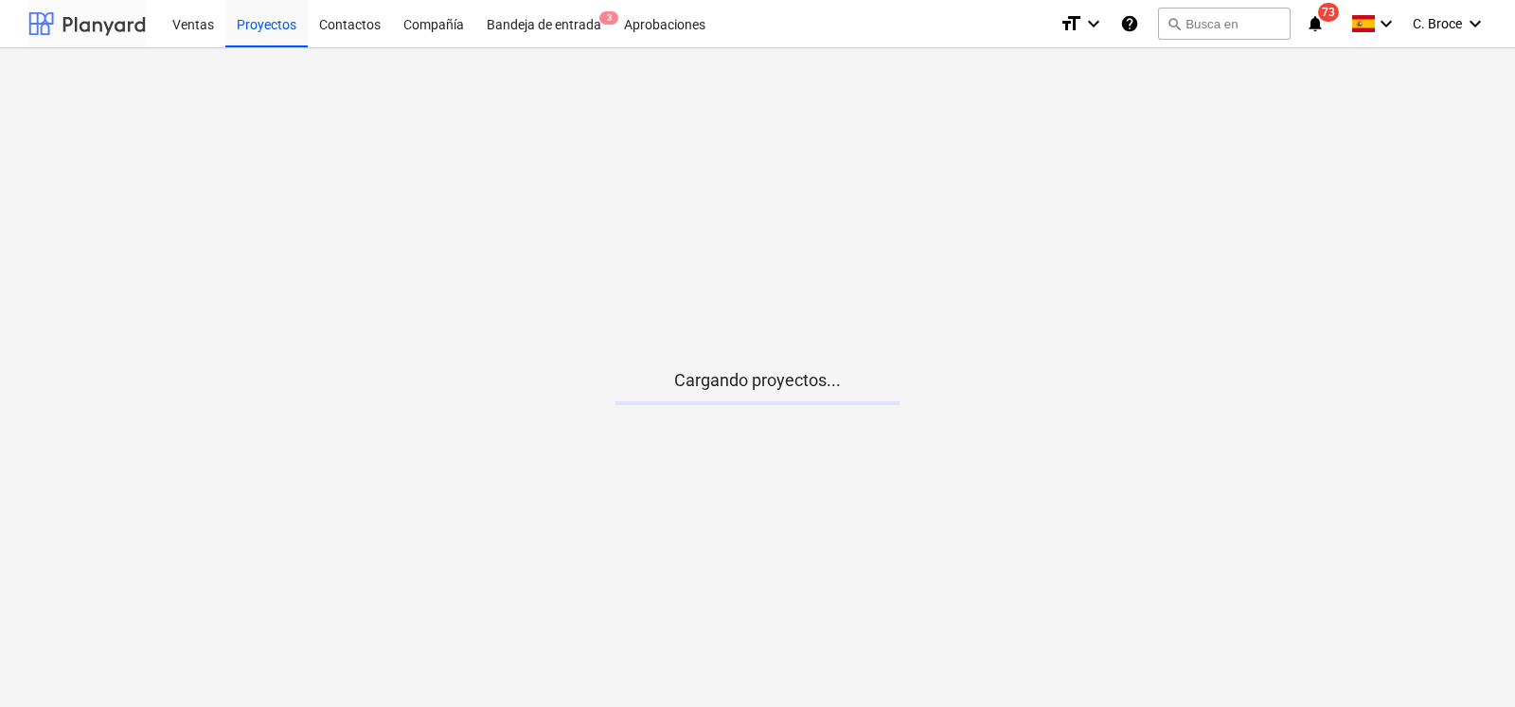
click at [103, 35] on div at bounding box center [86, 23] width 117 height 47
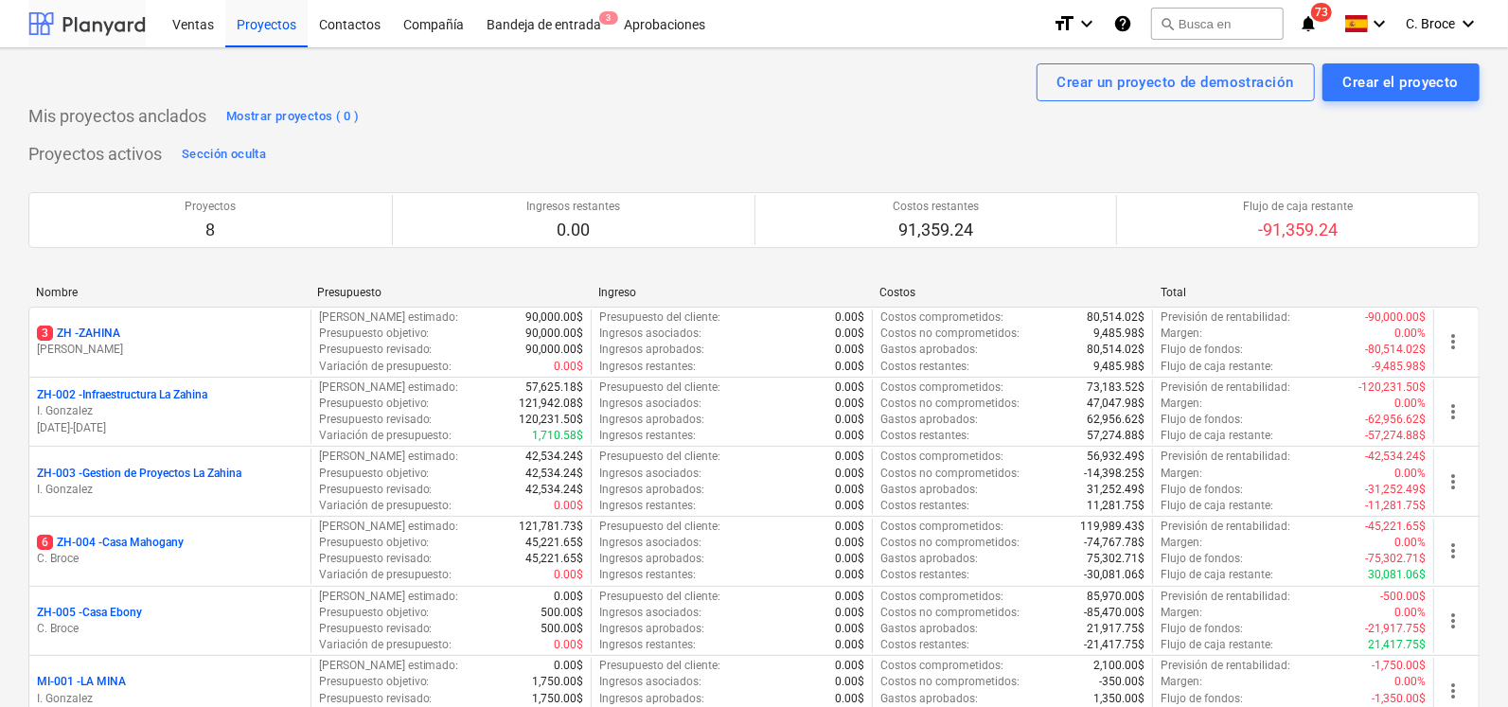
click at [78, 11] on div at bounding box center [86, 23] width 117 height 47
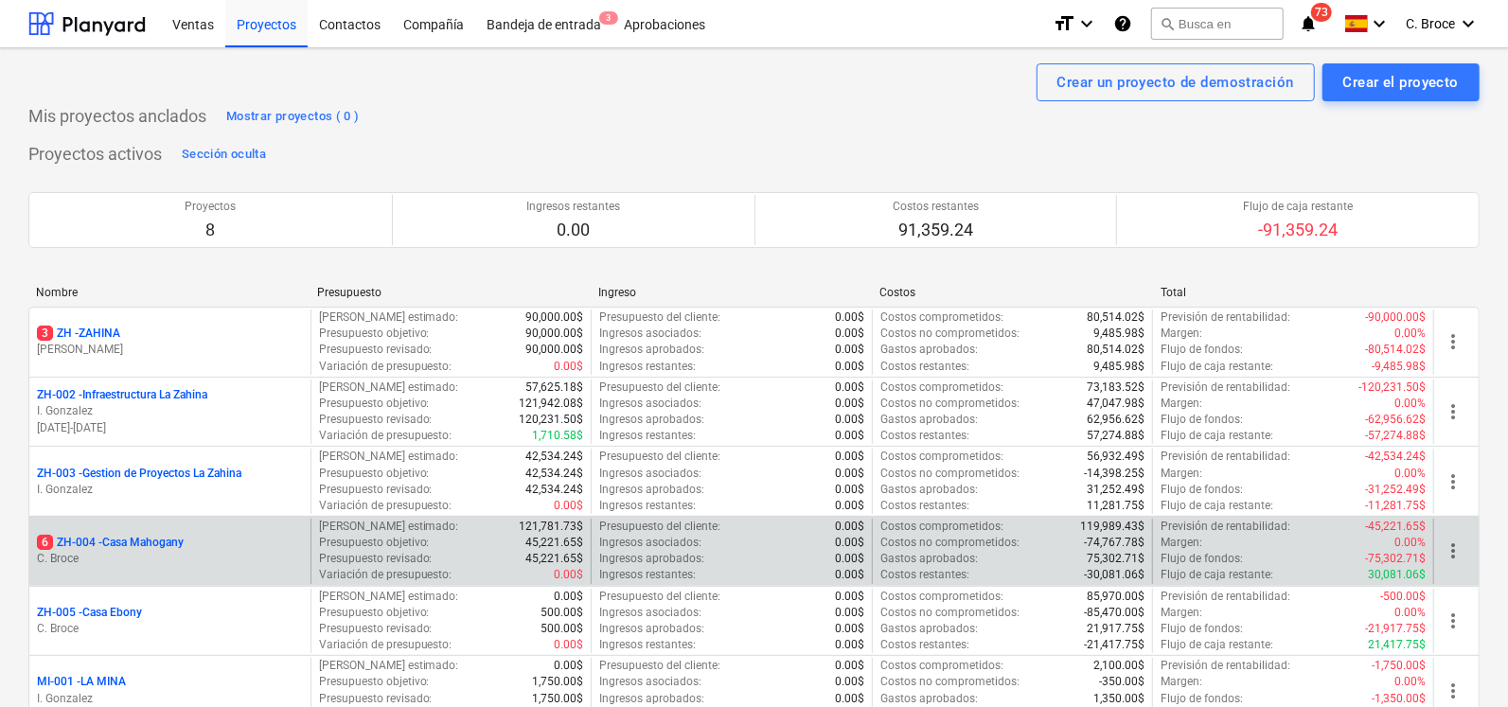
click at [131, 542] on p "6 ZH-004 - [GEOGRAPHIC_DATA]" at bounding box center [110, 543] width 147 height 16
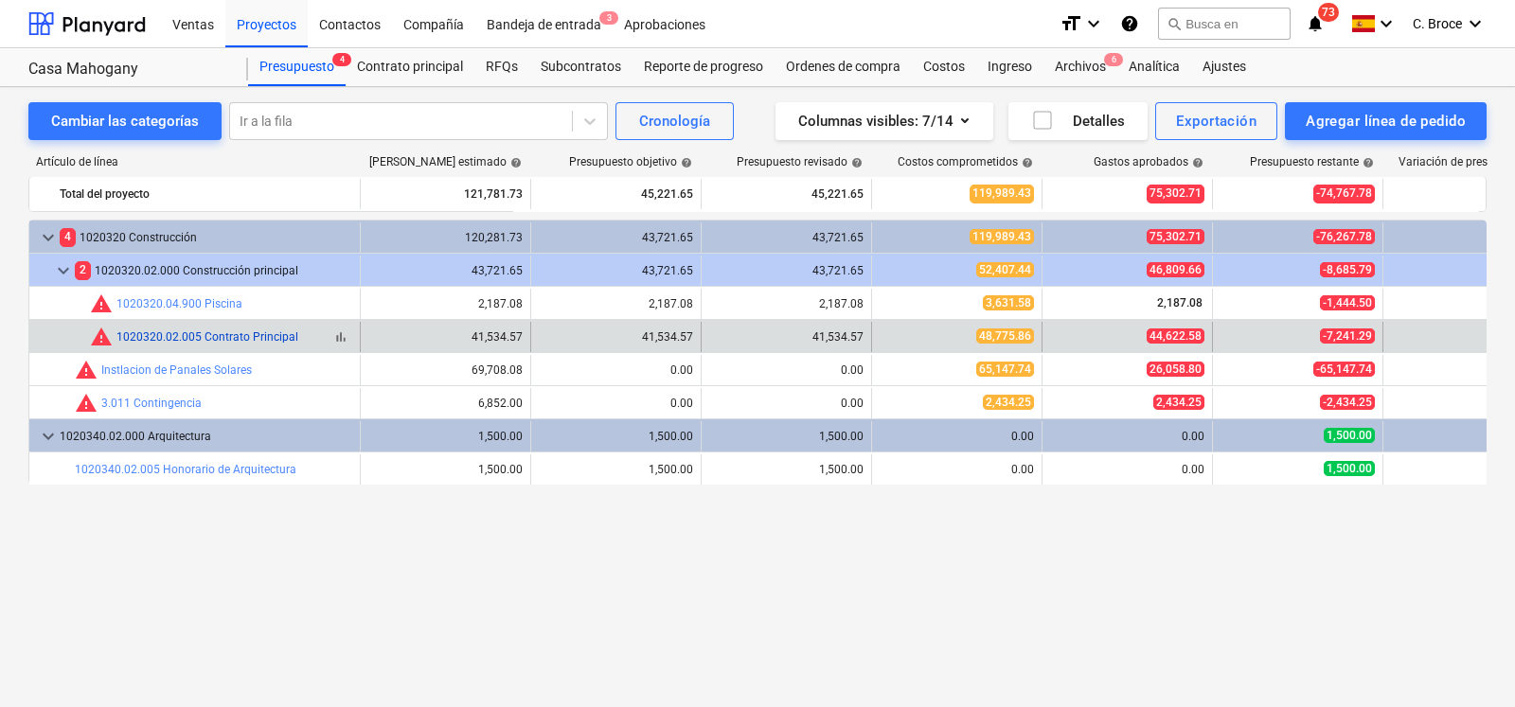
click at [247, 331] on link "1020320.02.005 Contrato Principal" at bounding box center [207, 336] width 182 height 13
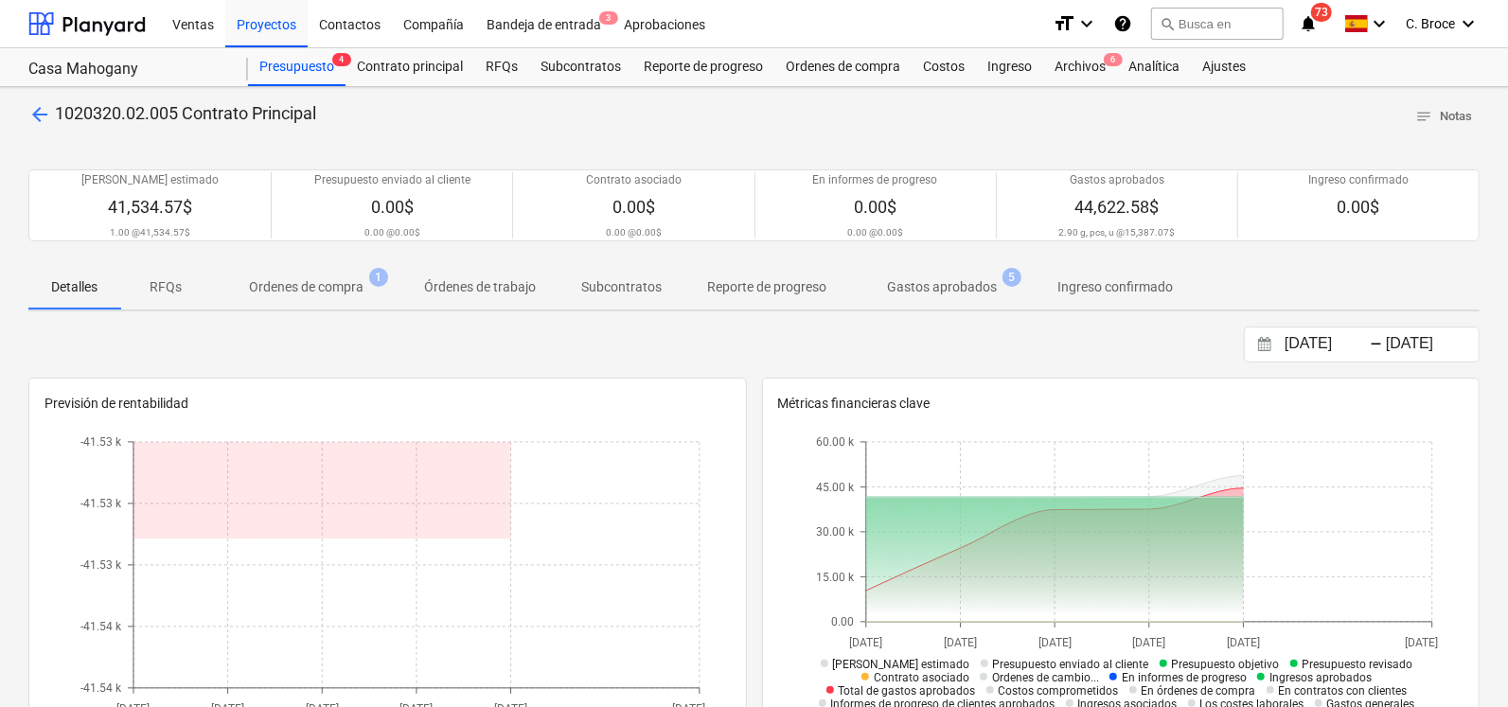
click at [343, 283] on p "Ordenes de compra" at bounding box center [306, 287] width 115 height 20
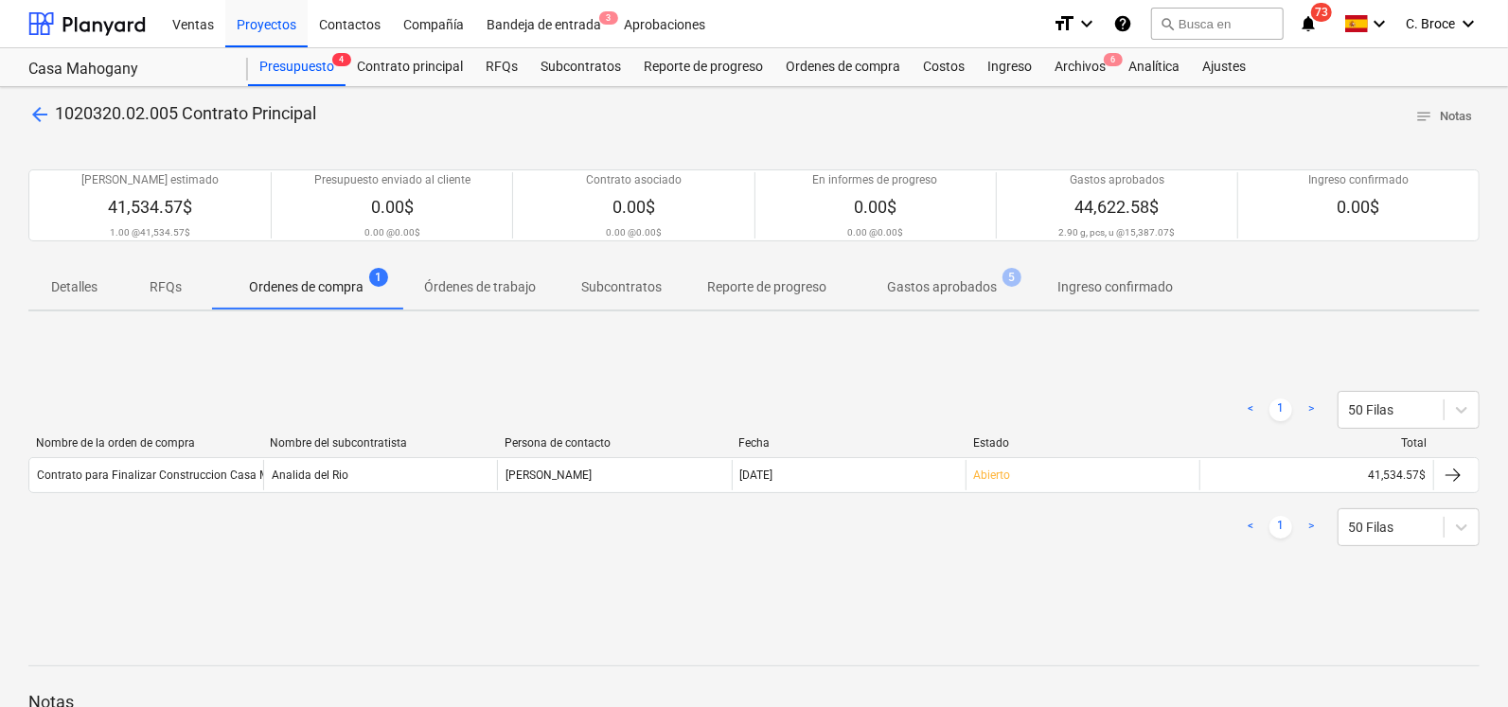
click at [908, 281] on p "Gastos aprobados" at bounding box center [942, 287] width 110 height 20
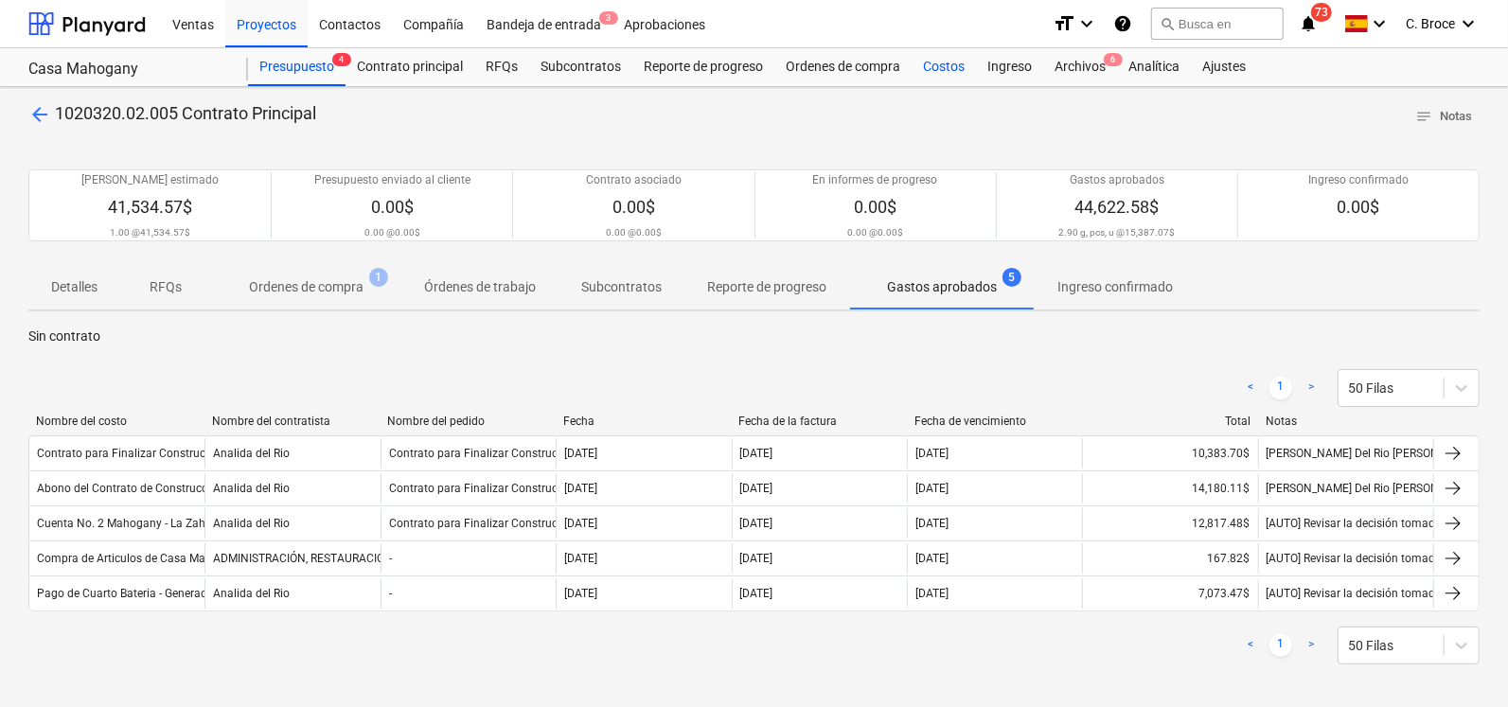
click at [938, 68] on div "Costos" at bounding box center [944, 67] width 64 height 38
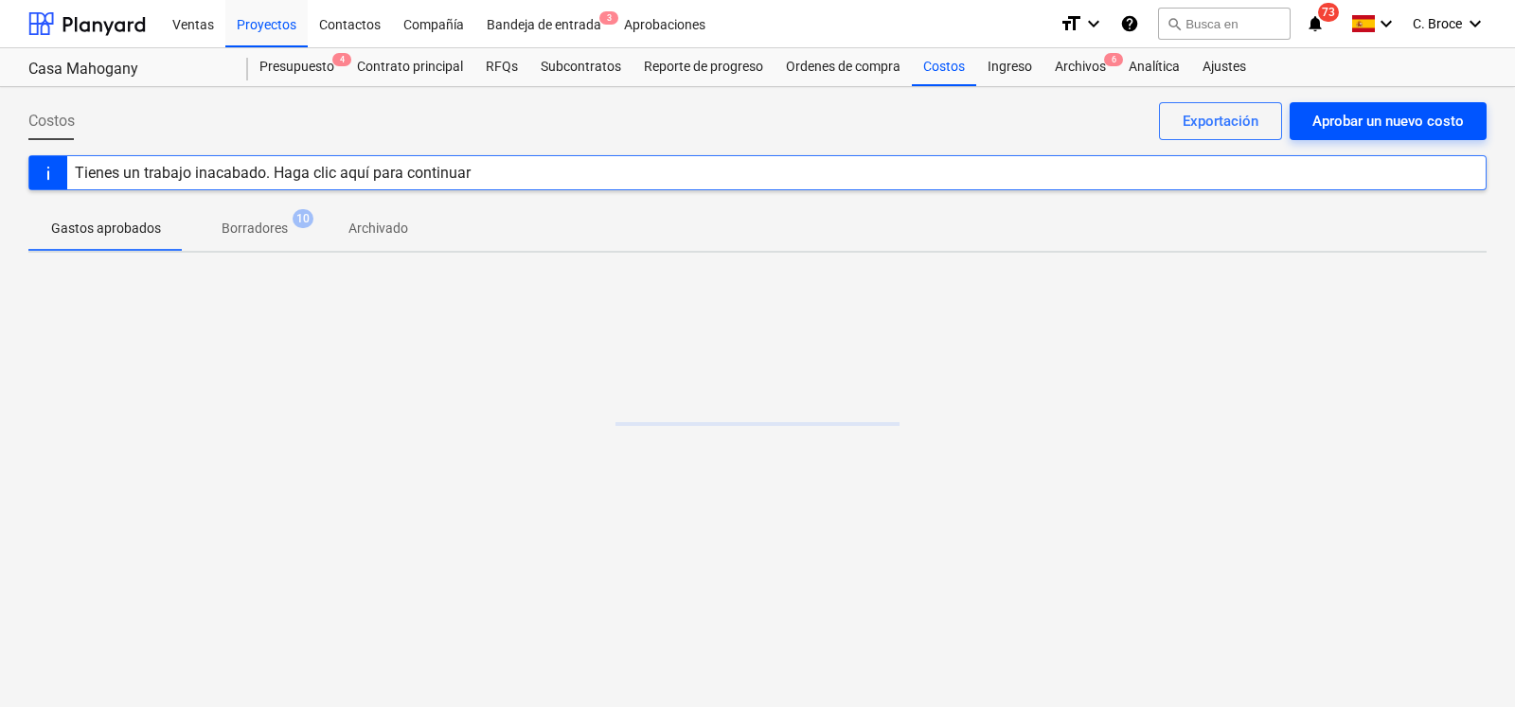
click at [1404, 112] on div "Aprobar un nuevo costo" at bounding box center [1388, 121] width 152 height 25
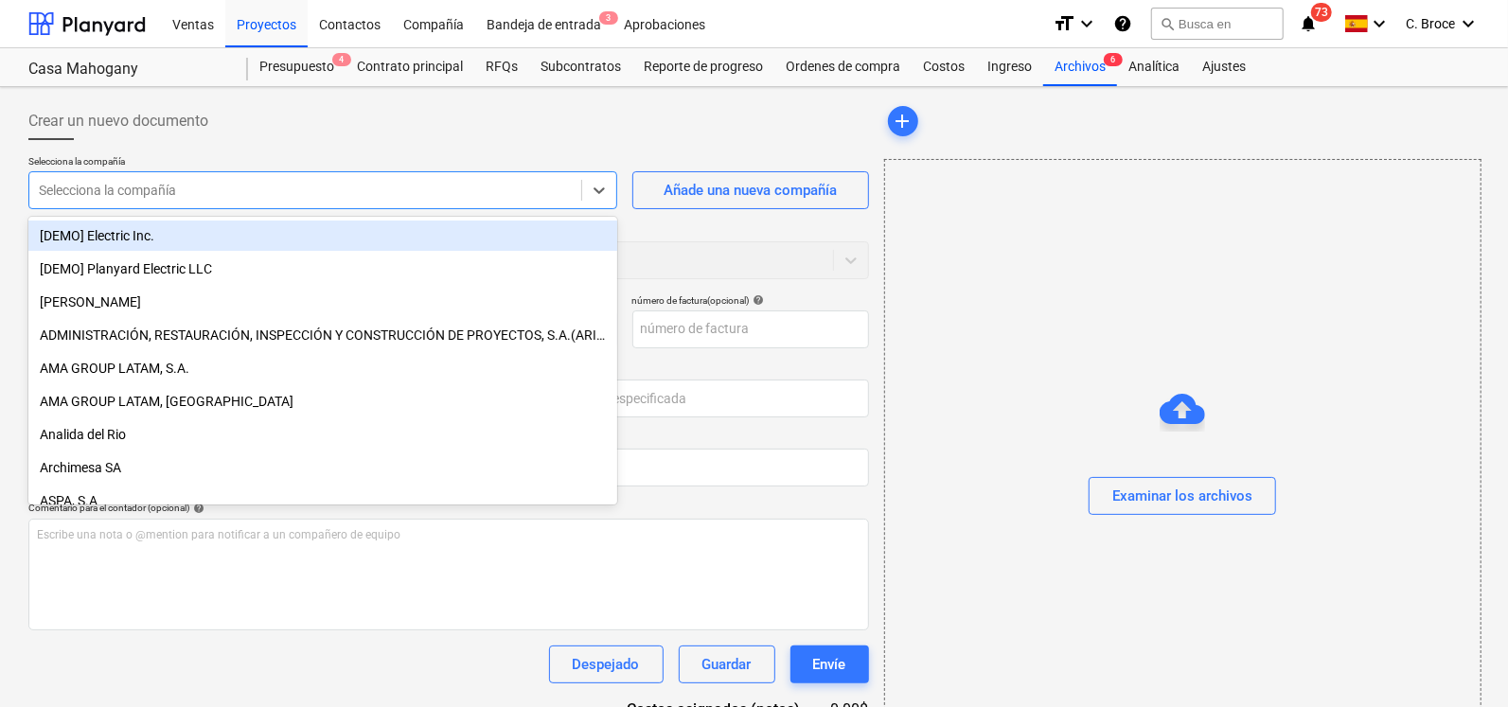
click at [117, 178] on div "Selecciona la compañía" at bounding box center [305, 190] width 552 height 27
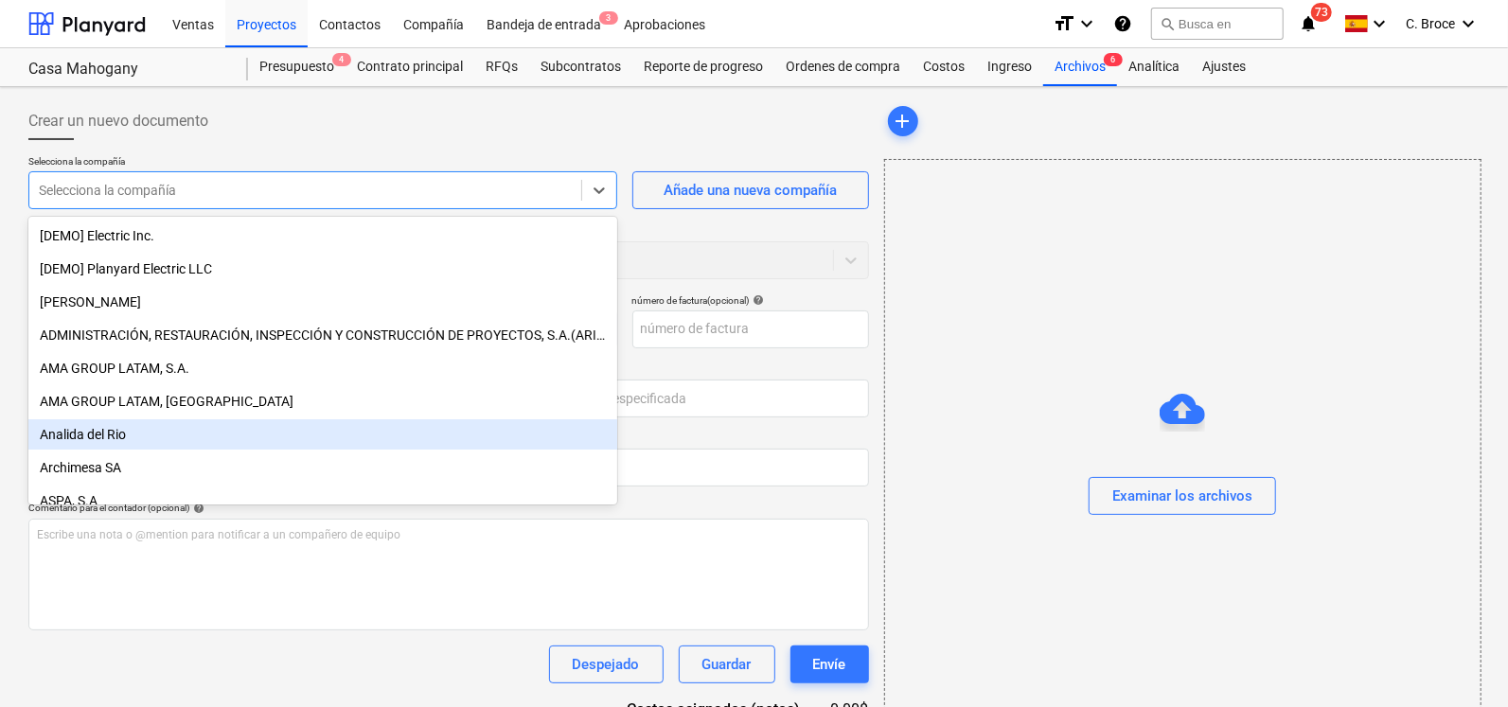
click at [112, 443] on div "Analida del Rio" at bounding box center [322, 434] width 589 height 30
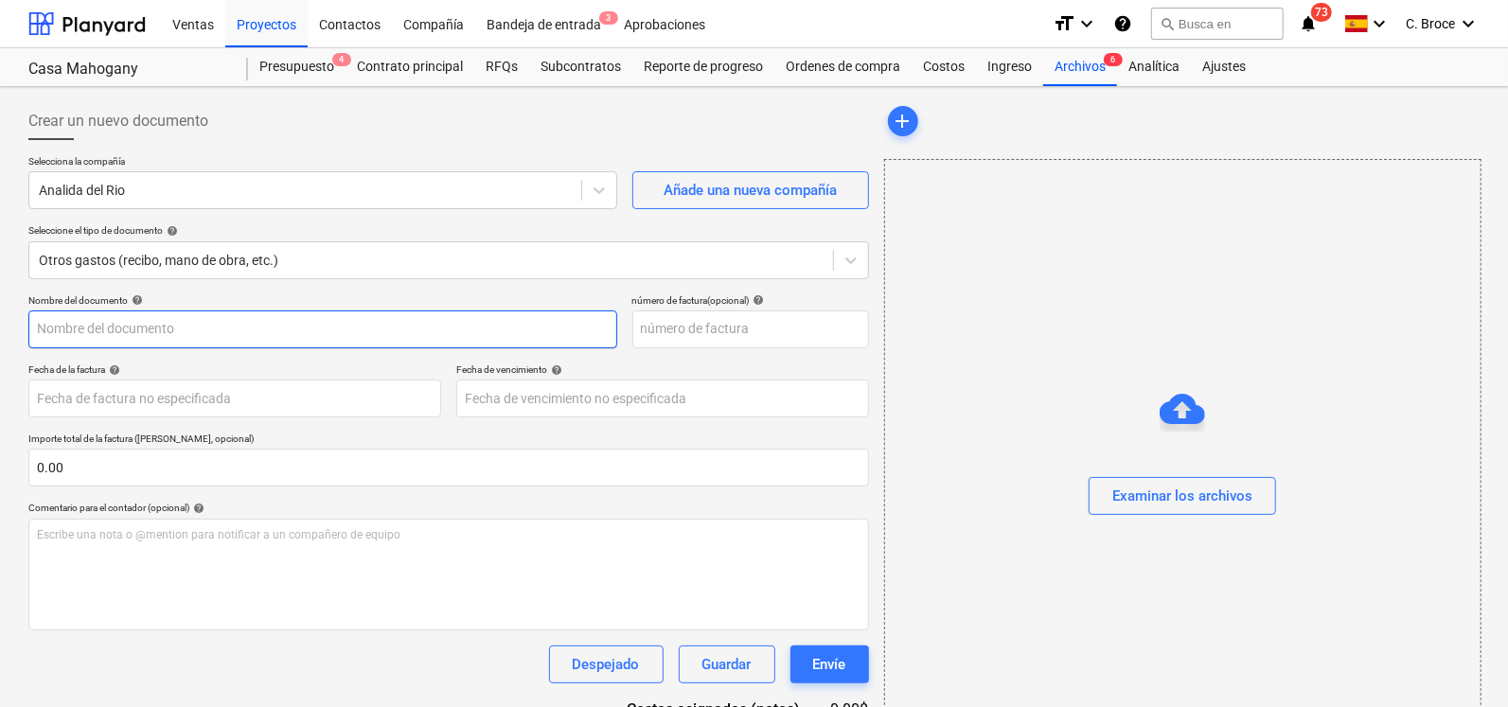
click at [131, 325] on input "text" at bounding box center [322, 330] width 589 height 38
type input "Cancelacion de Trabajos de Cuarto de Bateria y Generador Casa Mahogany"
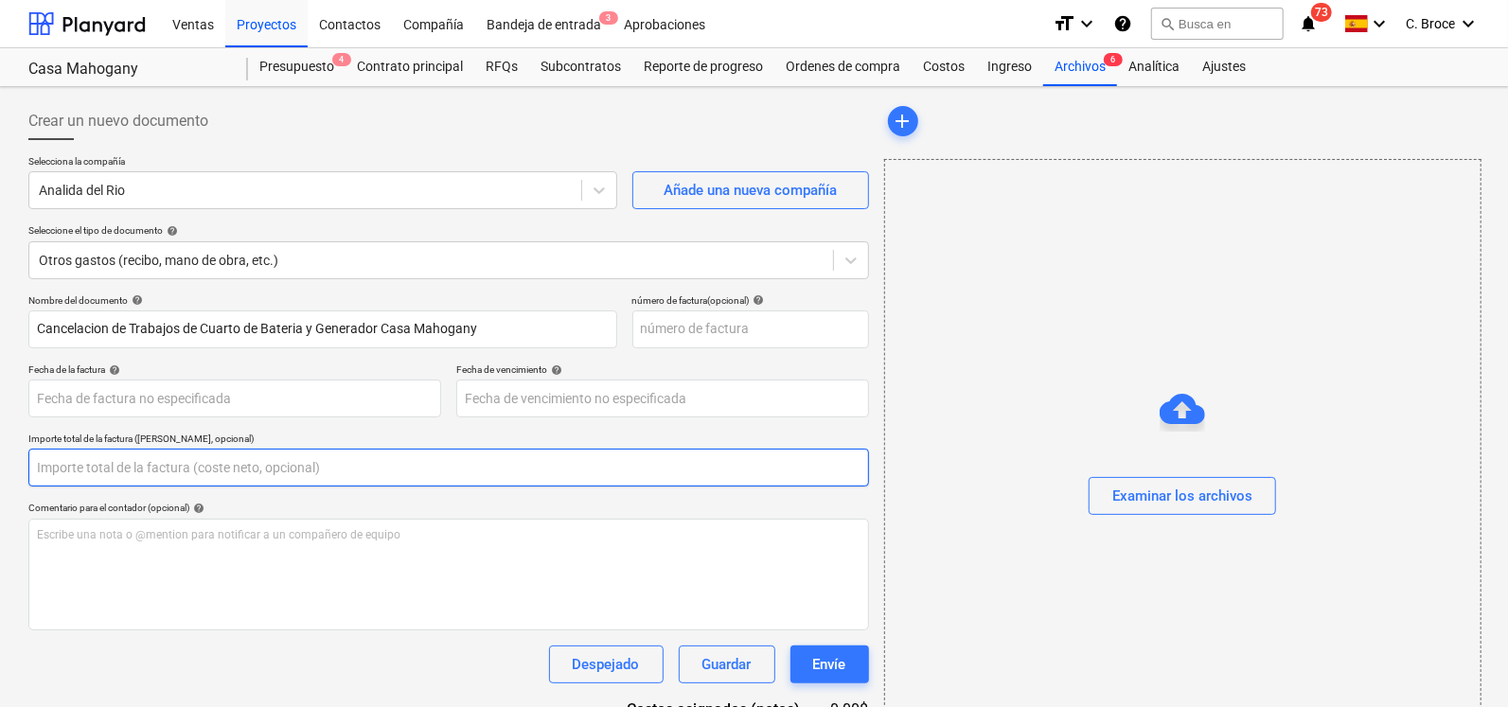
click at [107, 460] on input "text" at bounding box center [448, 468] width 841 height 38
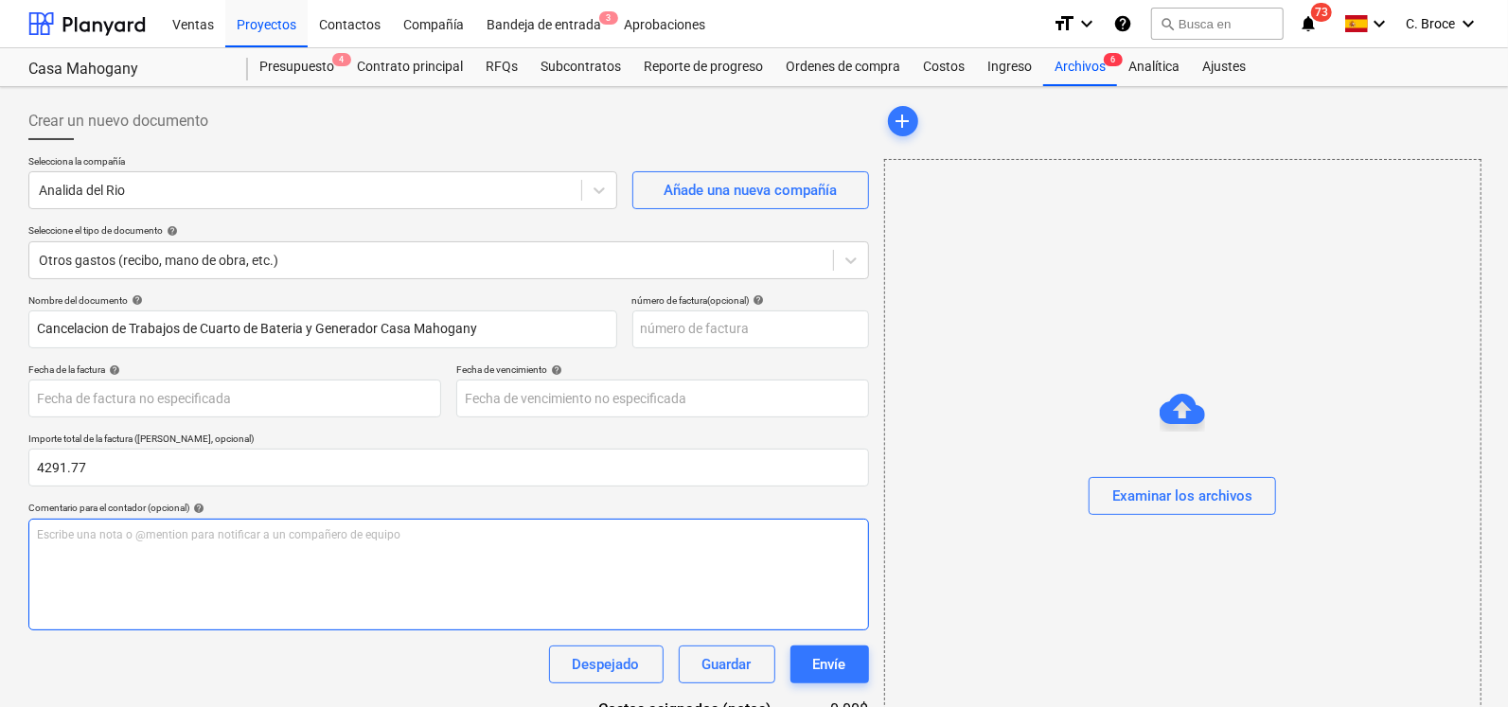
type input "4,291.77"
click at [270, 553] on div "Escribe una nota o @mention para notificar a un compañero de equipo ﻿" at bounding box center [448, 575] width 841 height 112
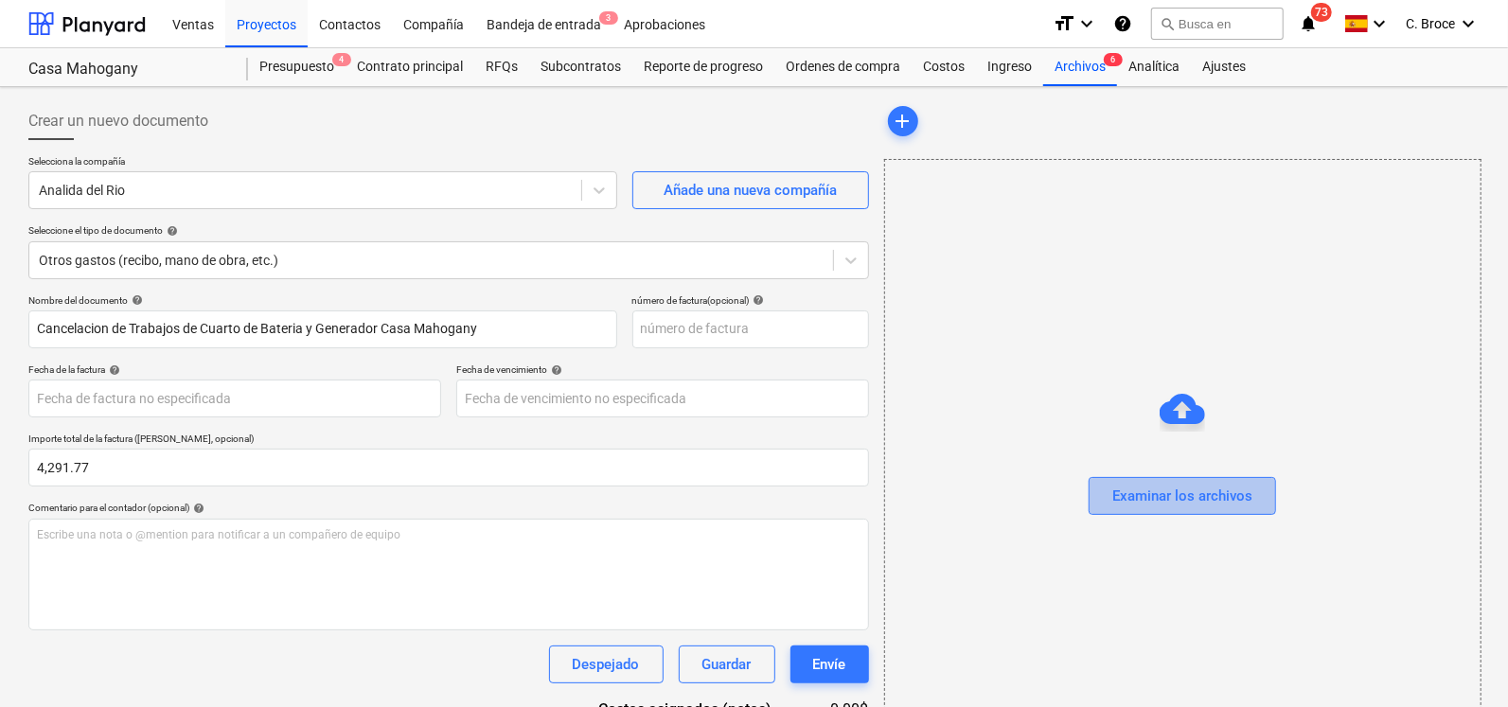
click at [1119, 490] on div "Examinar los archivos" at bounding box center [1183, 496] width 140 height 25
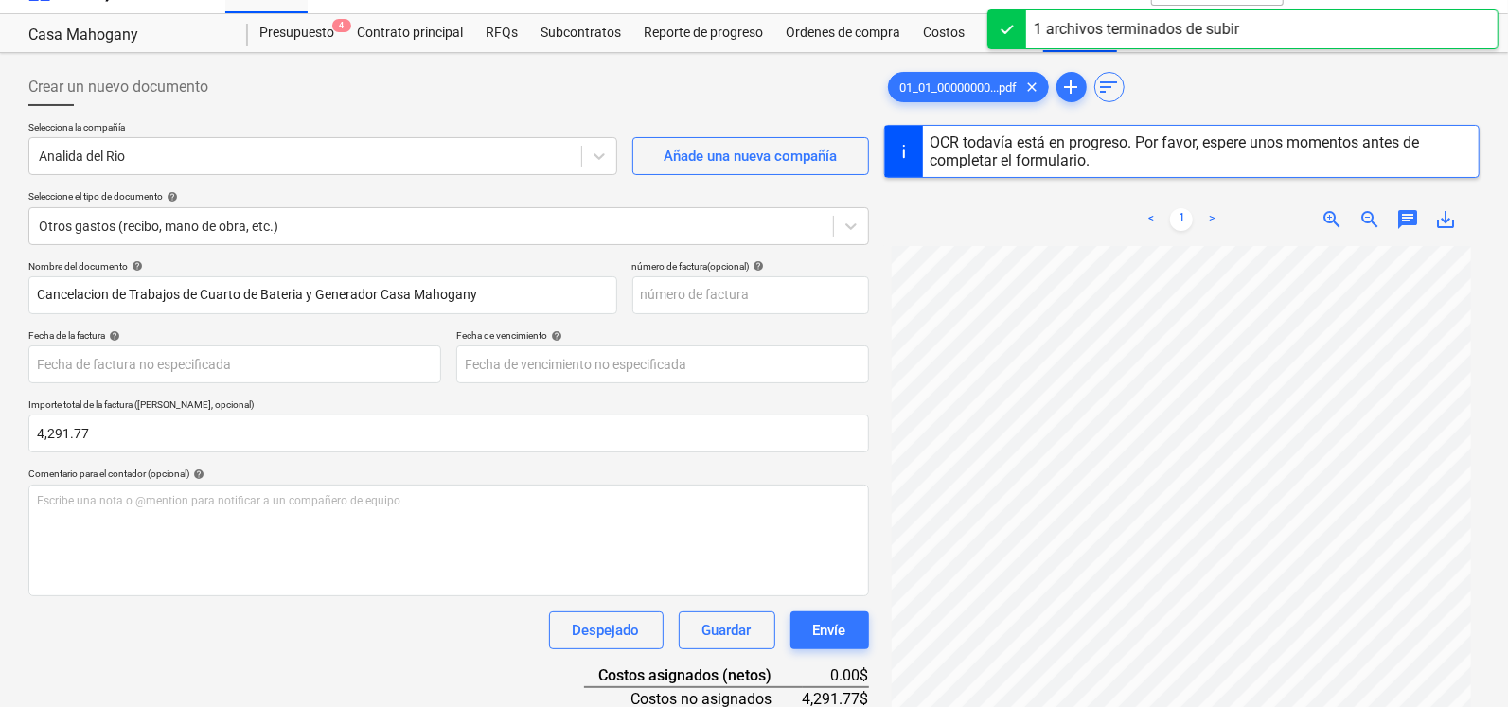
scroll to position [35, 0]
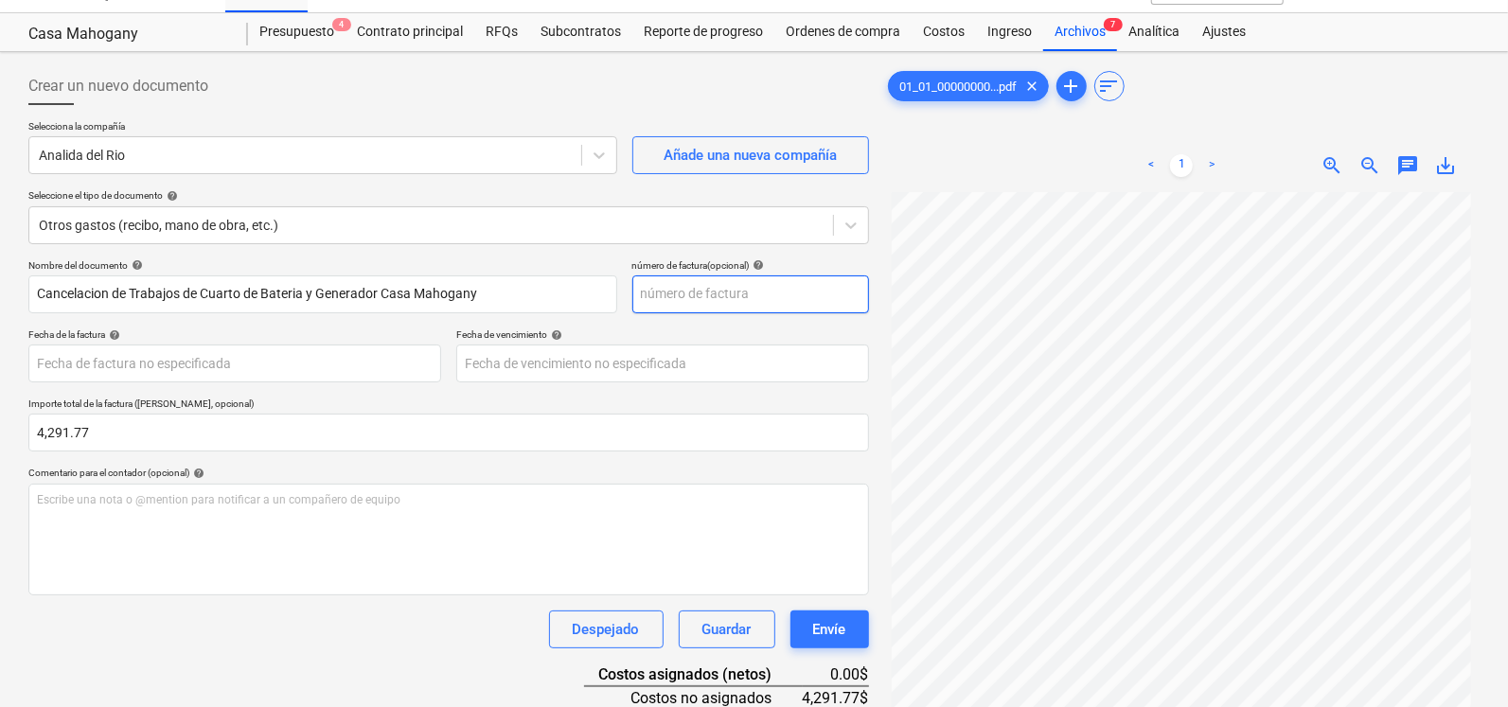
click at [711, 295] on input "text" at bounding box center [751, 295] width 237 height 38
type input "0000010"
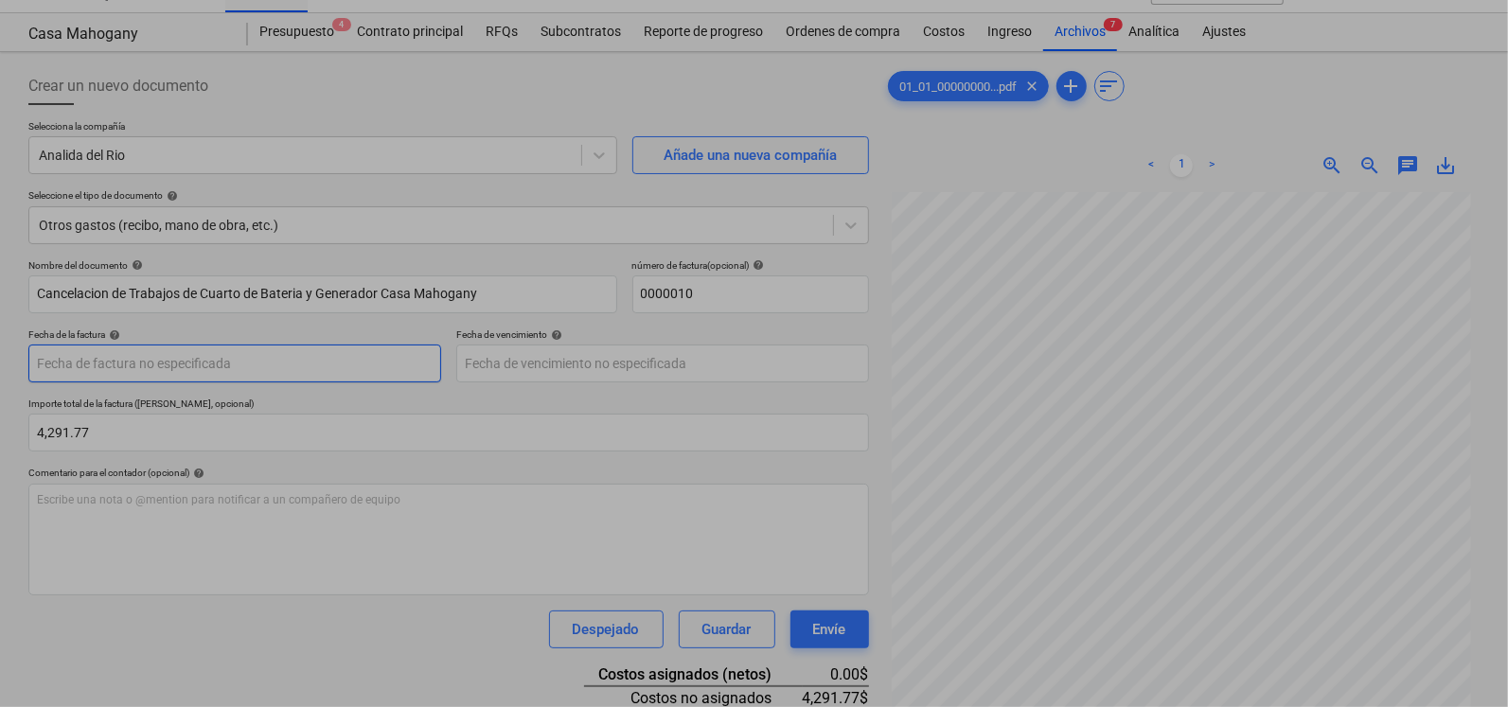
click at [355, 362] on body "Ventas Proyectos Contactos Compañía Bandeja de entrada 3 Aprobaciones format_si…" at bounding box center [754, 318] width 1508 height 707
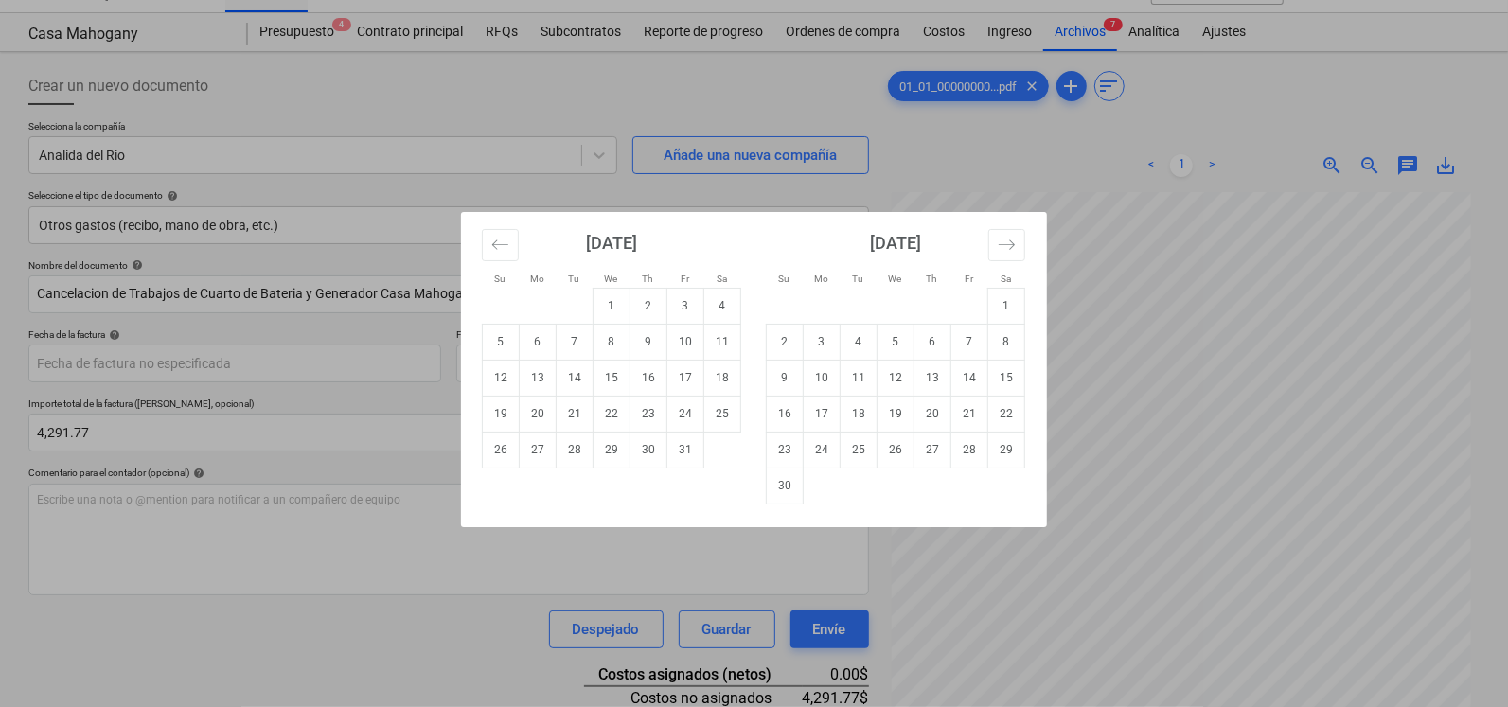
click at [996, 142] on div "Su Mo Tu We Th Fr Sa Su Mo Tu We Th Fr Sa [DATE] 1 2 3 4 5 6 7 8 9 10 11 12 13 …" at bounding box center [754, 353] width 1508 height 707
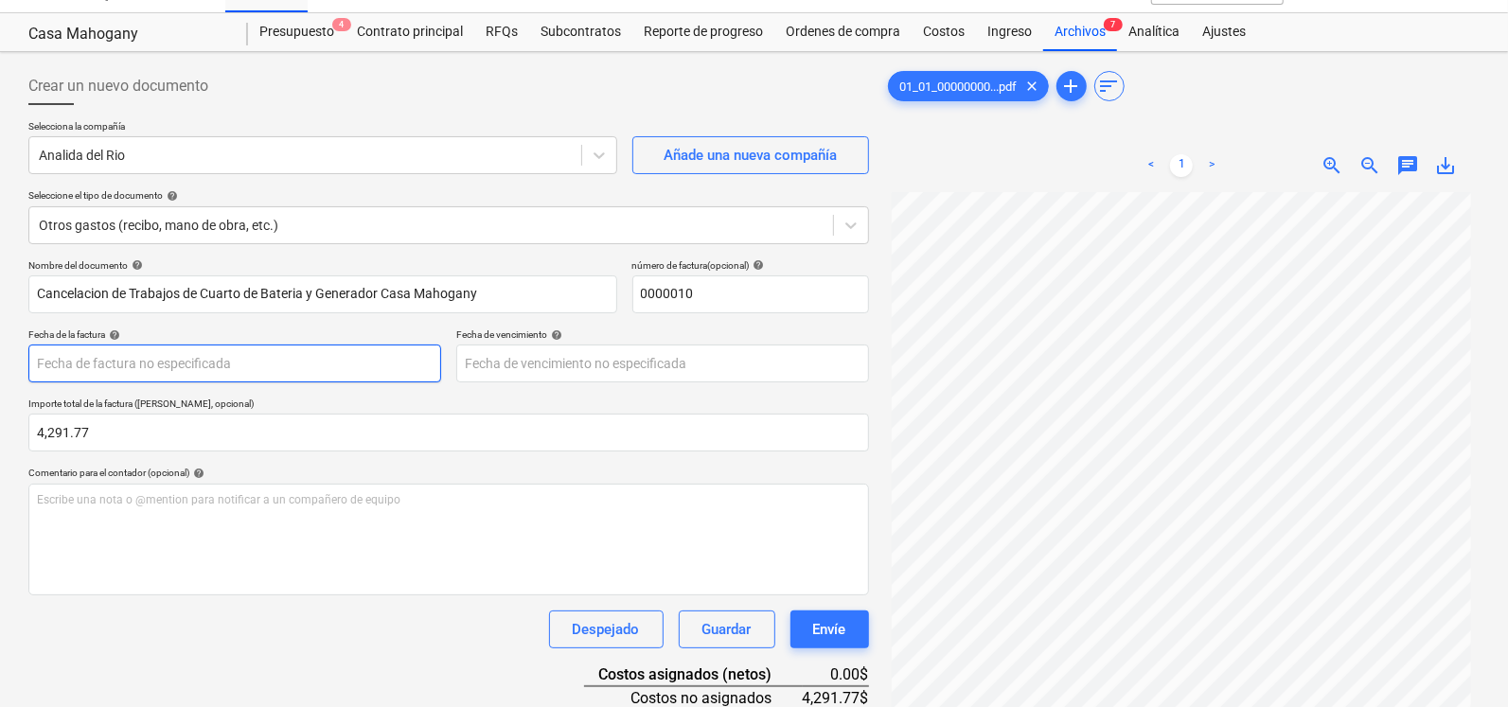
click at [219, 380] on body "Ventas Proyectos Contactos Compañía Bandeja de entrada 3 Aprobaciones format_si…" at bounding box center [754, 318] width 1508 height 707
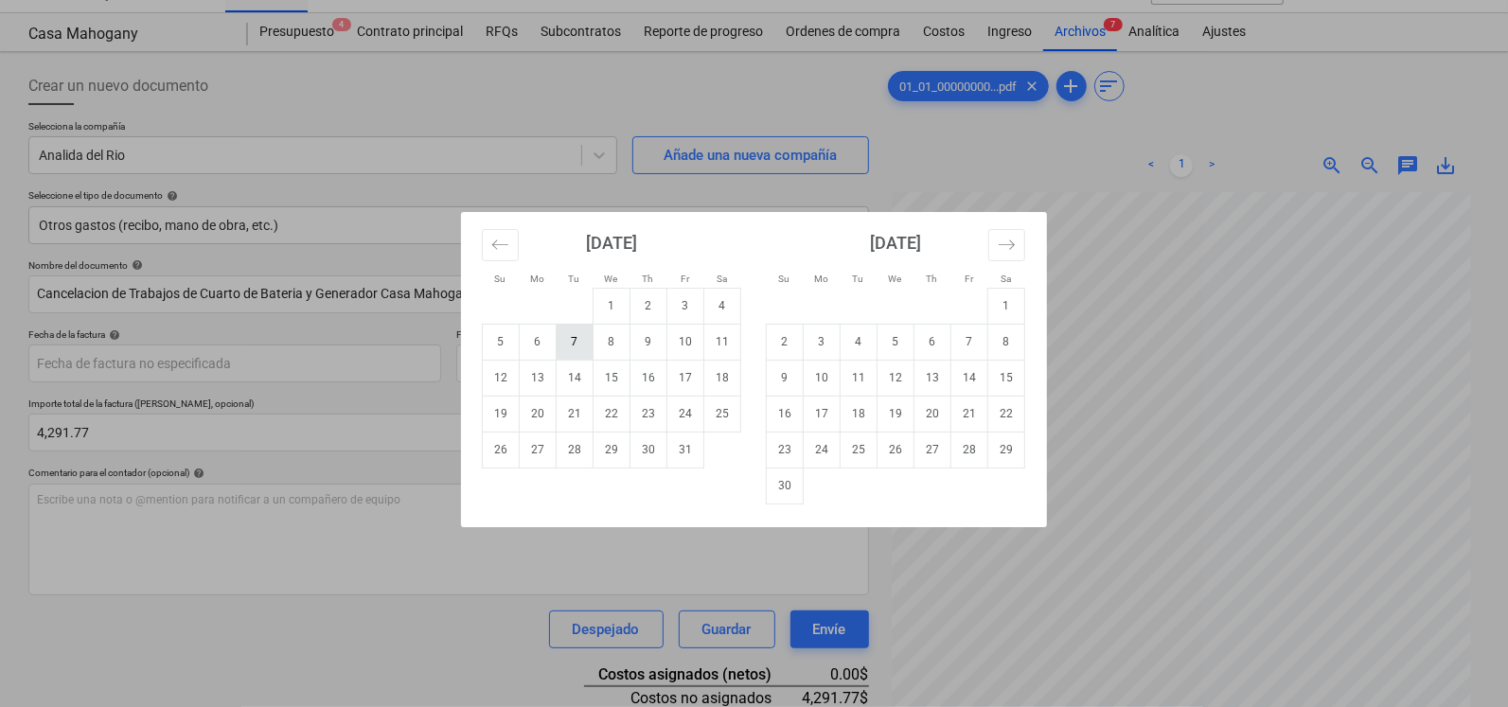
click at [566, 339] on td "7" at bounding box center [575, 342] width 37 height 36
type input "[DATE]"
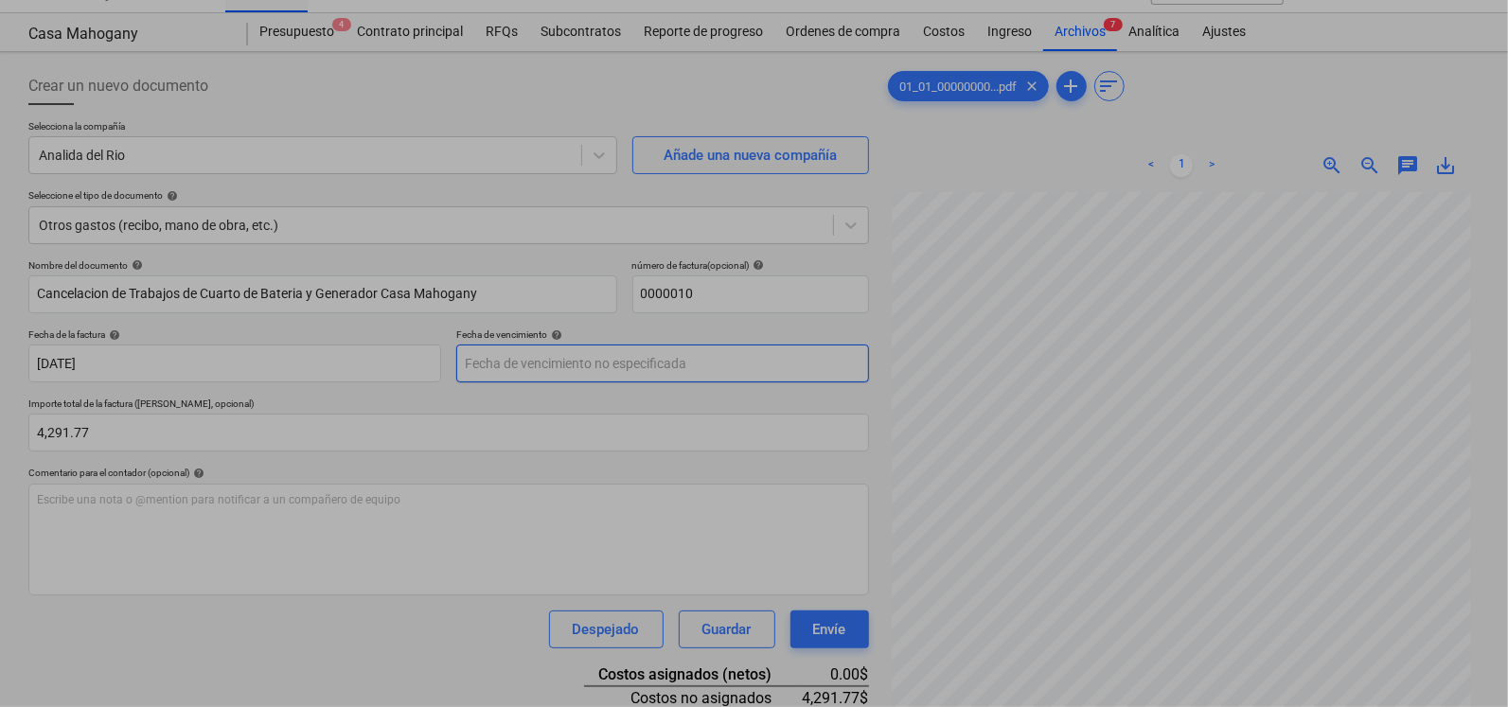
click at [639, 365] on body "Ventas Proyectos Contactos Compañía Bandeja de entrada 3 Aprobaciones format_si…" at bounding box center [754, 318] width 1508 height 707
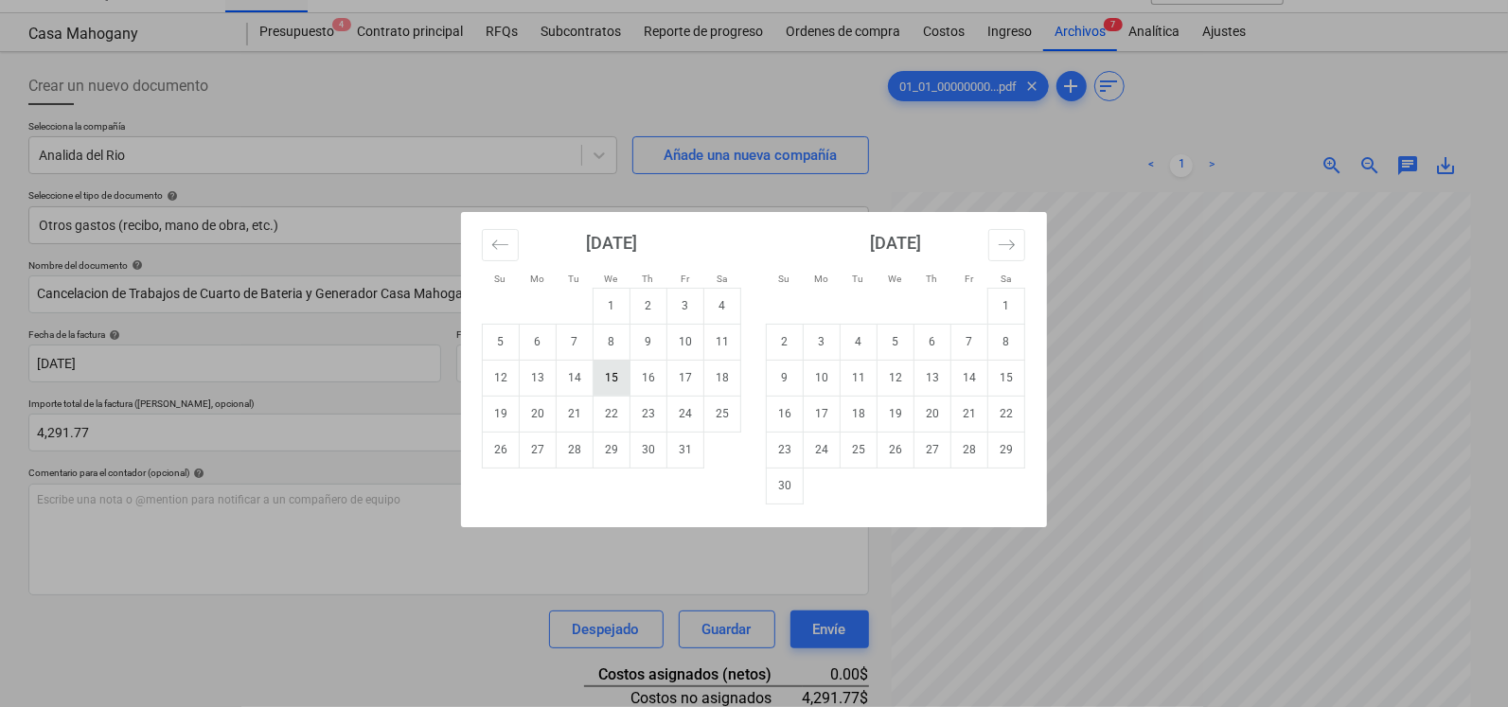
click at [601, 380] on td "15" at bounding box center [612, 378] width 37 height 36
type input "[DATE]"
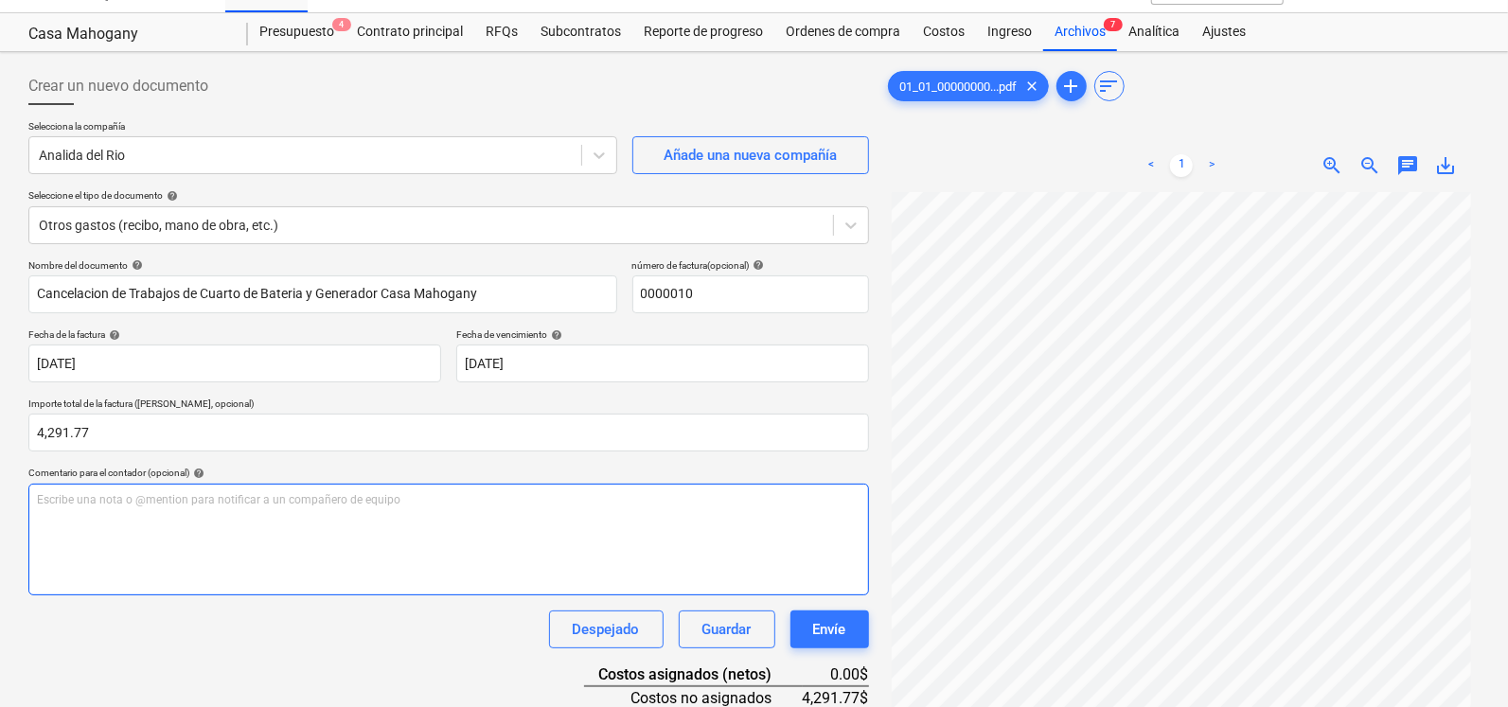
click at [171, 526] on div "Escribe una nota o @mention para notificar a un compañero de equipo ﻿" at bounding box center [448, 540] width 841 height 112
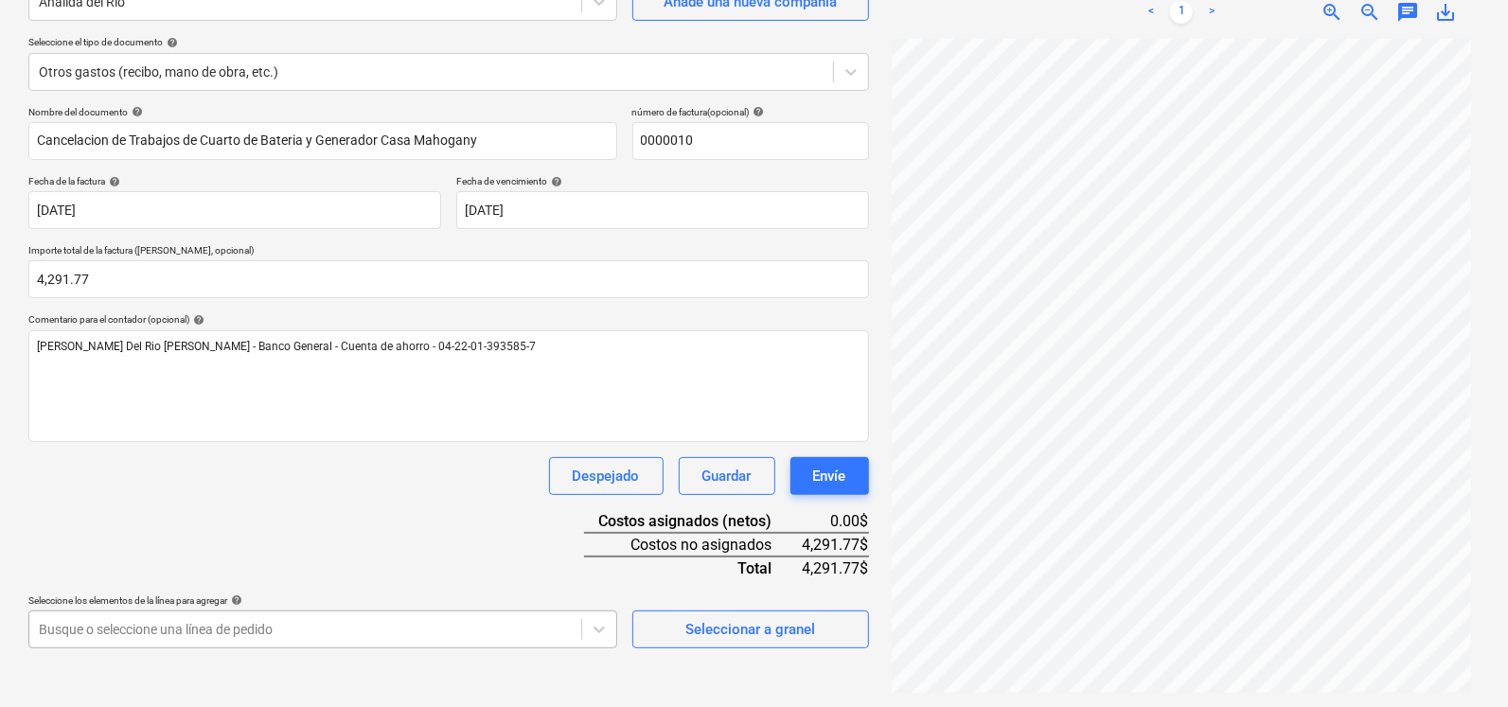
scroll to position [420, 0]
click at [85, 518] on body "Ventas Proyectos Contactos Compañía Bandeja de entrada 3 Aprobaciones format_si…" at bounding box center [754, 164] width 1508 height 707
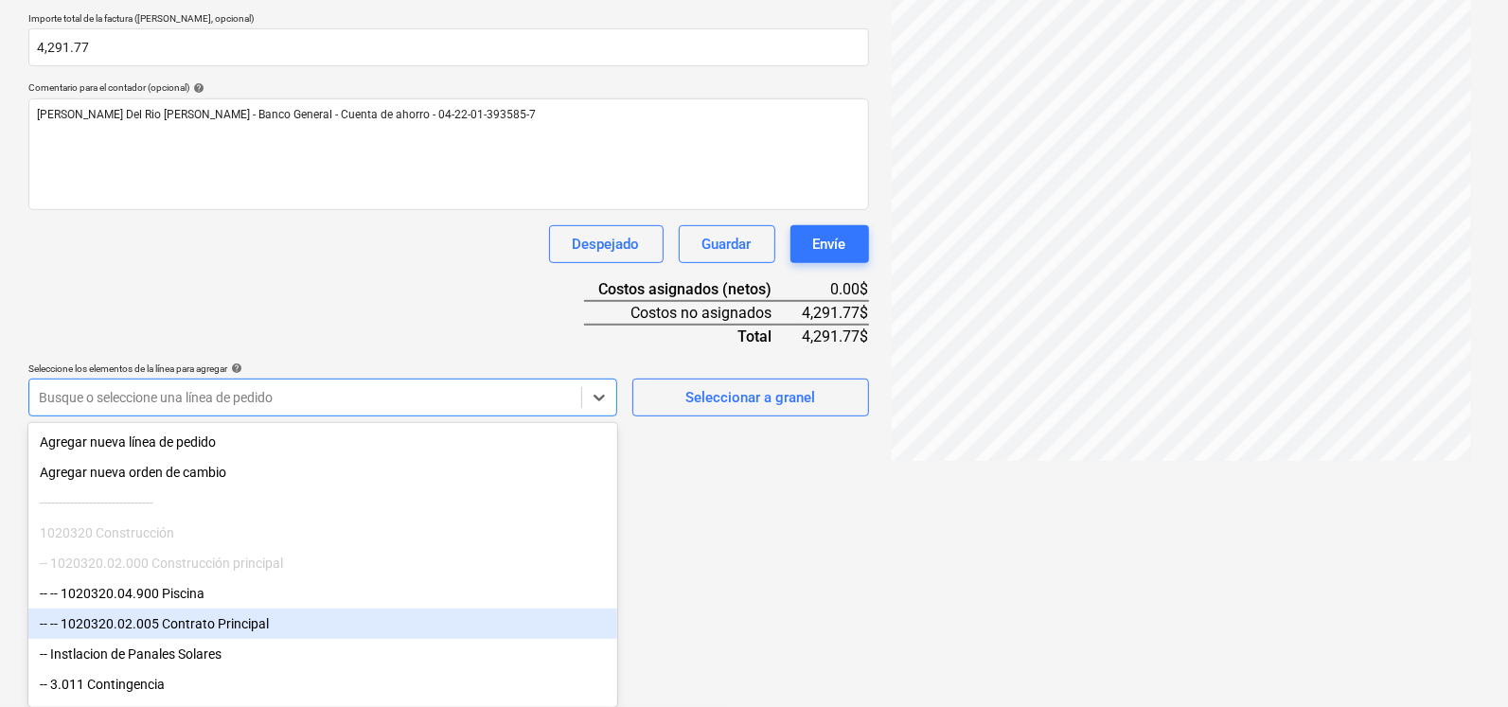
click at [152, 635] on div "-- -- 1020320.02.005 Contrato Principal" at bounding box center [322, 624] width 589 height 30
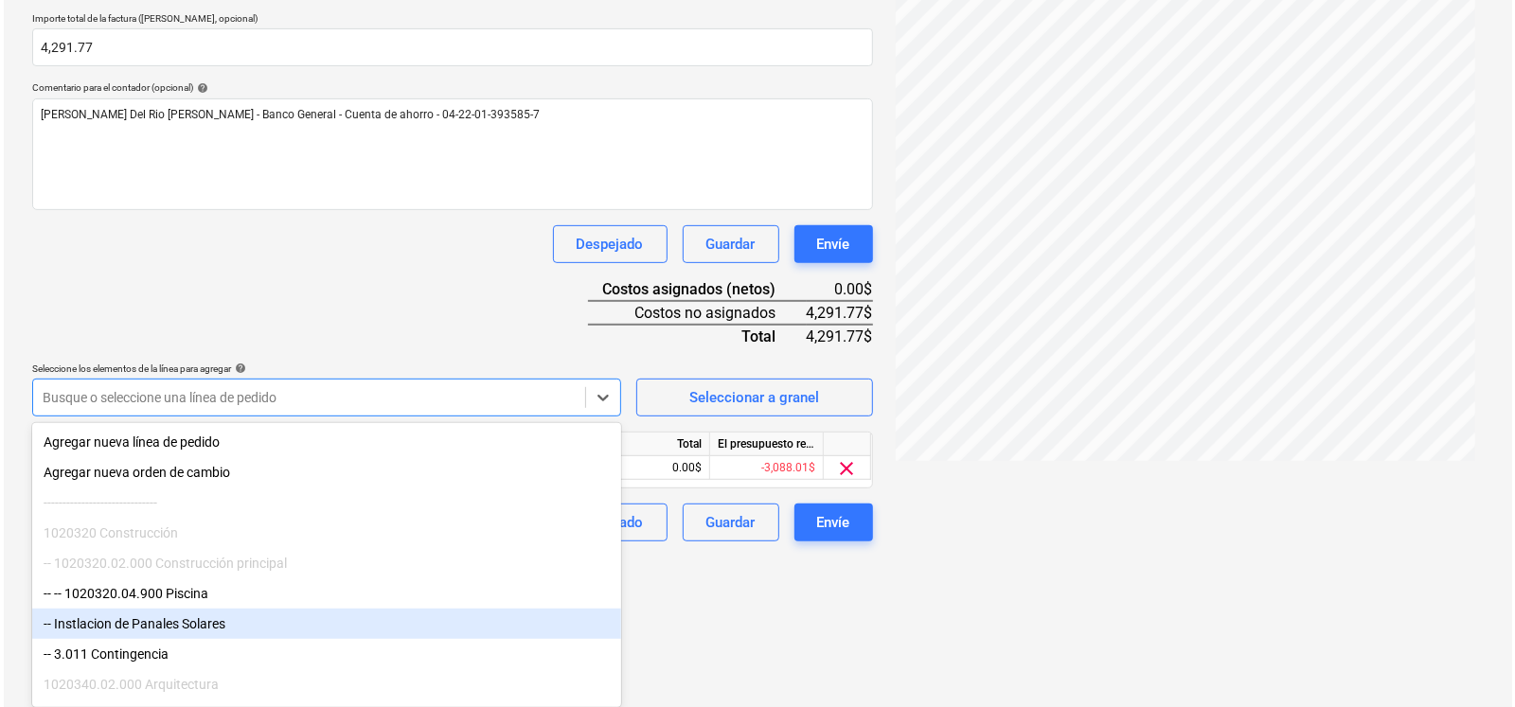
scroll to position [269, 0]
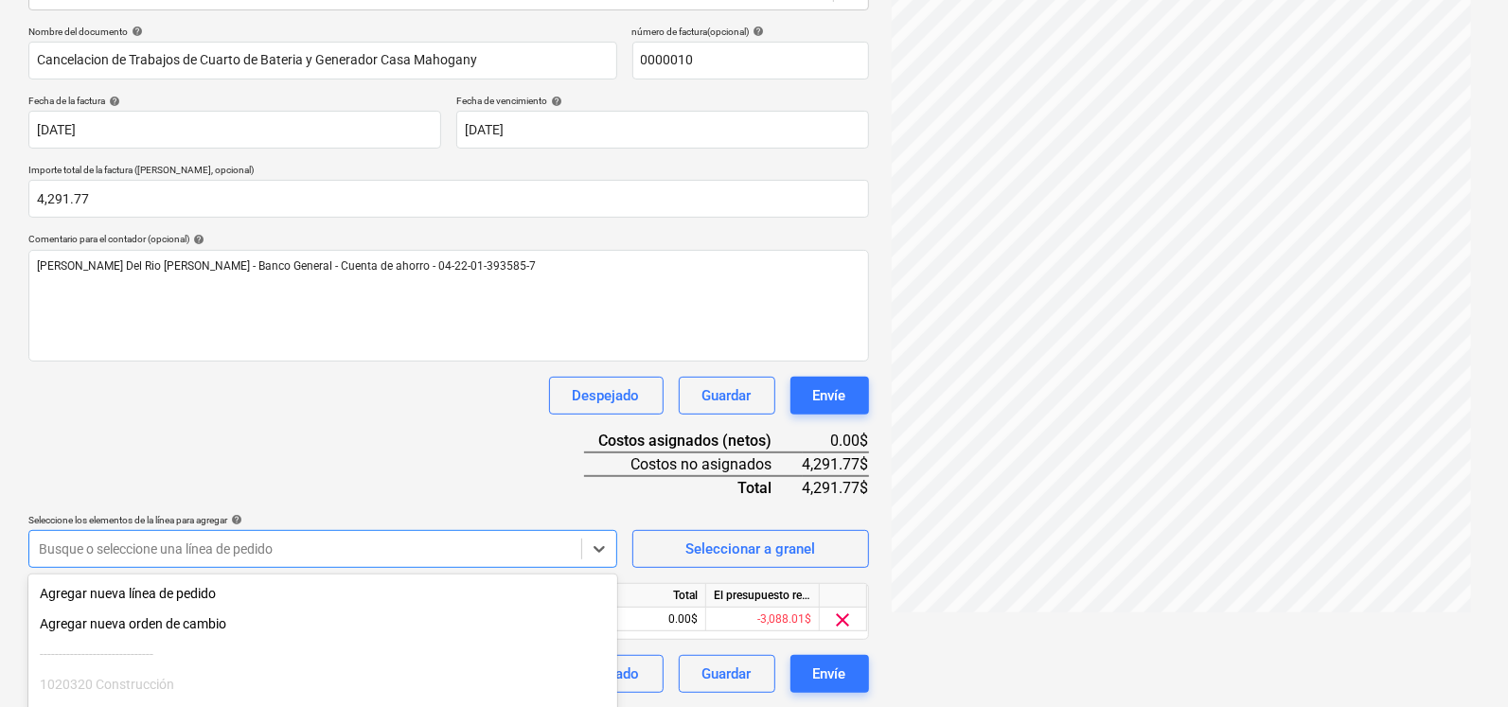
click at [730, 438] on html "Ventas Proyectos Contactos Compañía Bandeja de entrada 3 Aprobaciones format_si…" at bounding box center [754, 84] width 1508 height 707
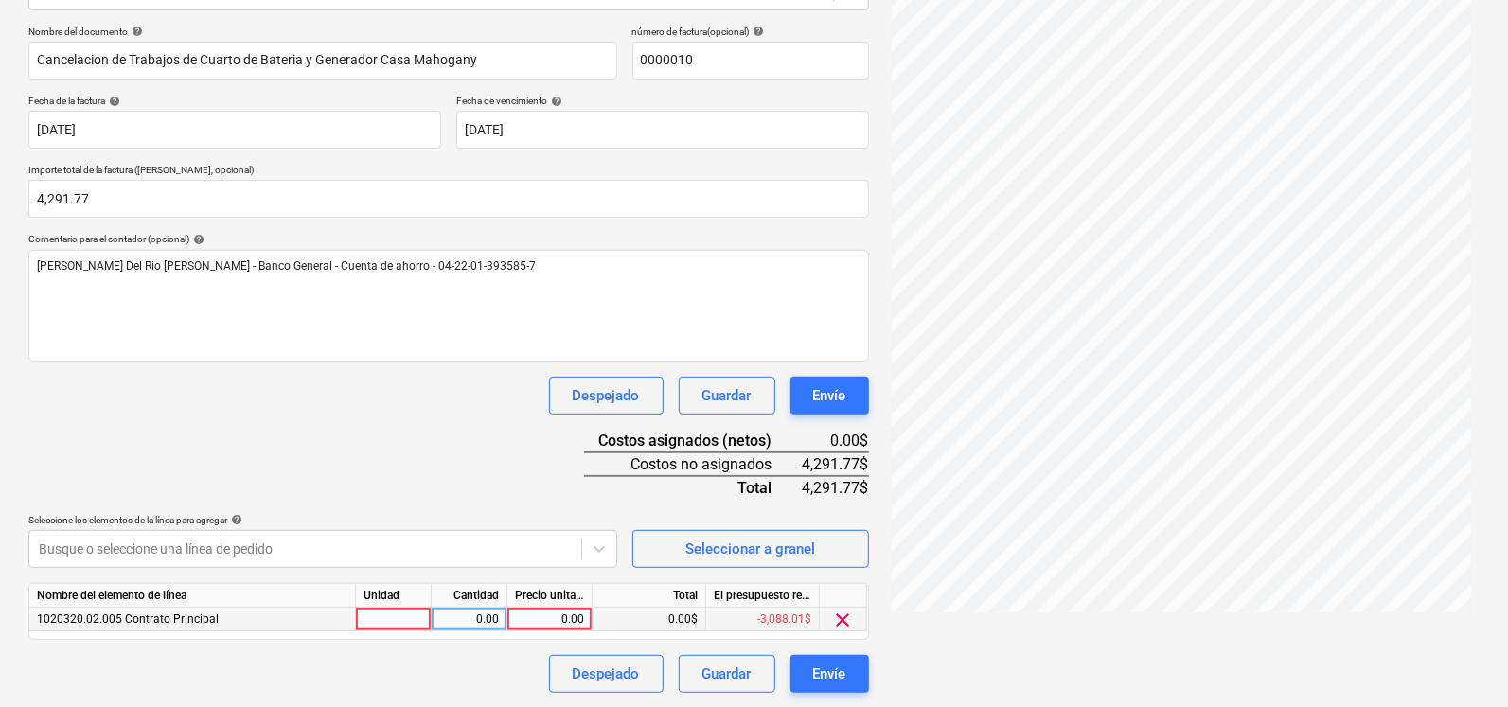
click at [672, 617] on div "0.00$" at bounding box center [650, 620] width 114 height 24
click at [547, 617] on div "0.00" at bounding box center [549, 620] width 69 height 24
type input "1"
click at [693, 615] on div "0.00$" at bounding box center [650, 620] width 114 height 24
click at [693, 615] on div "1.00$" at bounding box center [650, 620] width 114 height 24
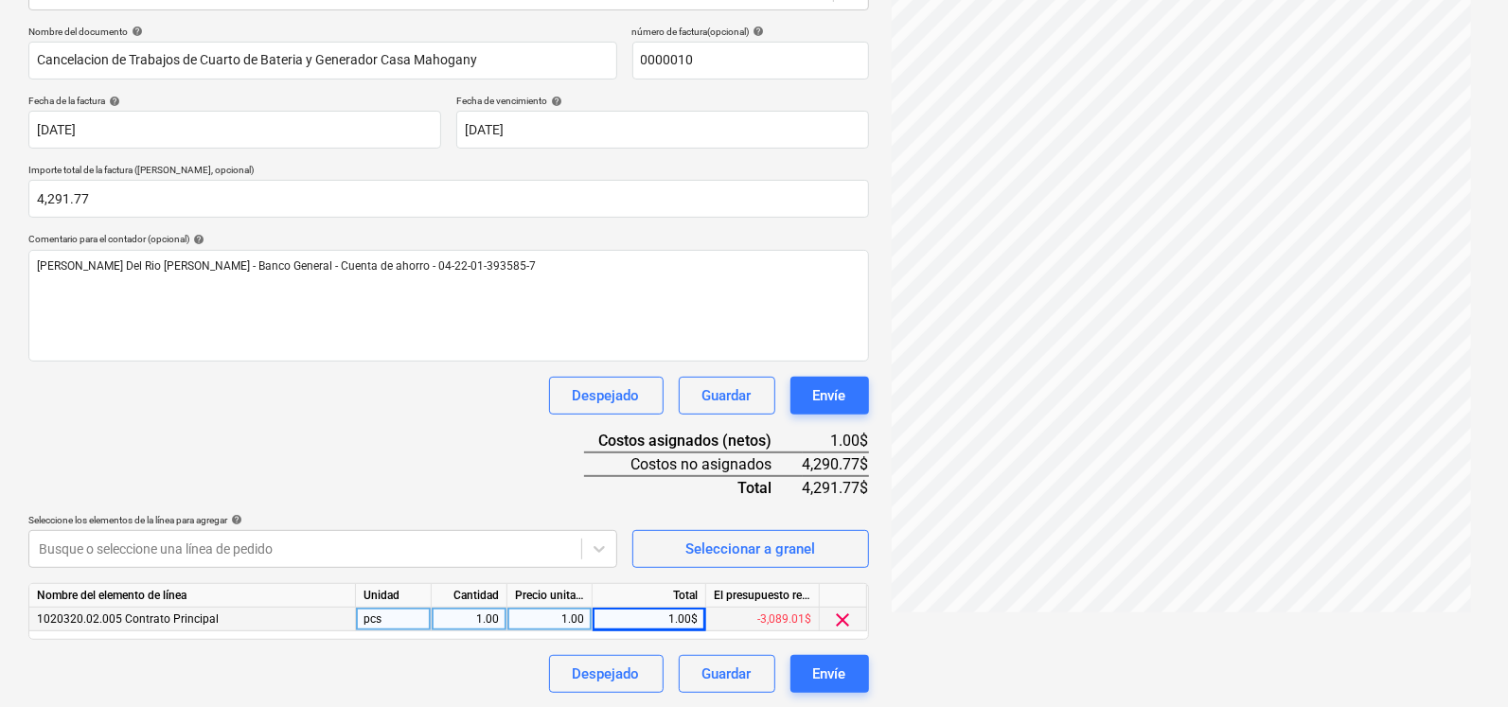
click at [664, 616] on div "1.00$" at bounding box center [650, 620] width 114 height 24
click at [561, 615] on div "1.00" at bounding box center [549, 620] width 69 height 24
type input "4291.77"
click at [560, 504] on div "Nombre del documento help Cancelacion de Trabajos de Cuarto de Bateria y Genera…" at bounding box center [448, 360] width 841 height 668
click at [818, 675] on div "Envíe" at bounding box center [829, 674] width 33 height 25
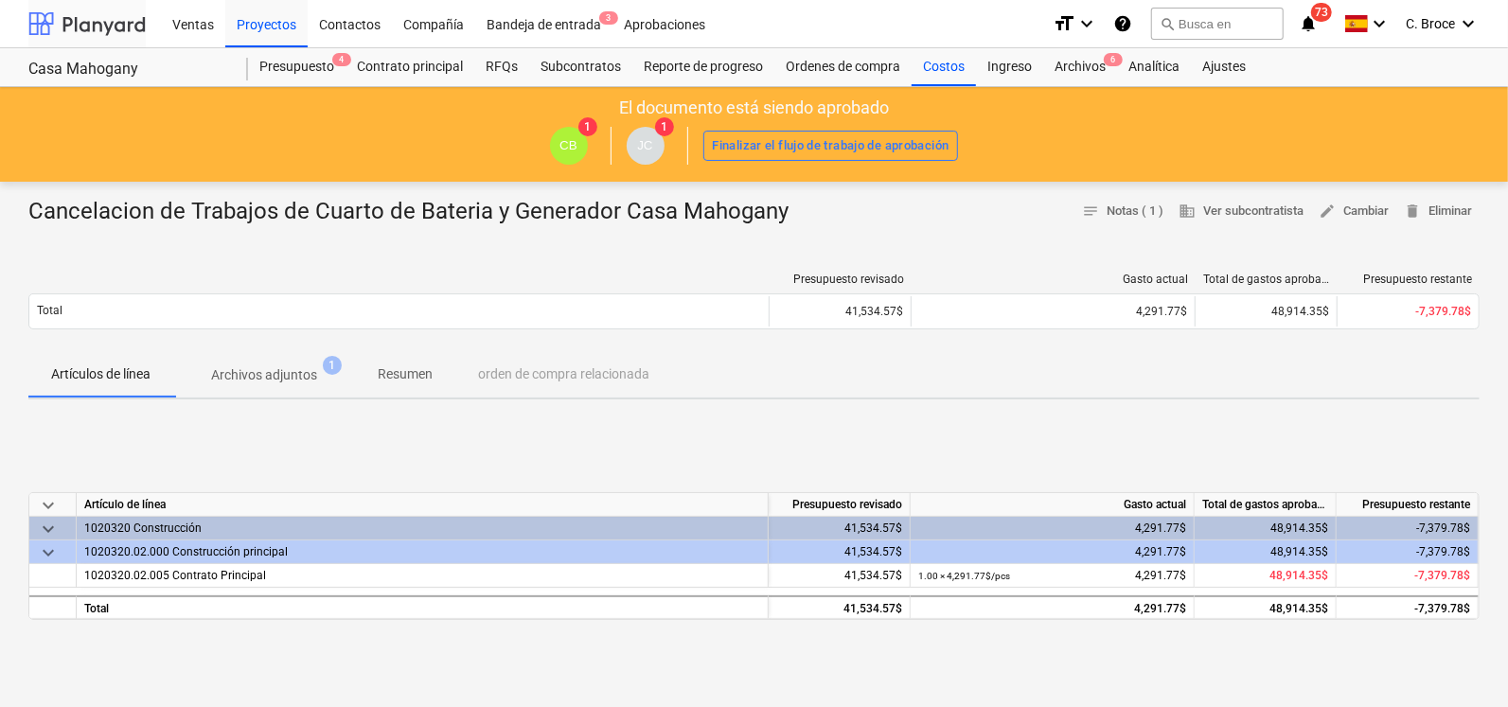
click at [78, 32] on div at bounding box center [86, 23] width 117 height 47
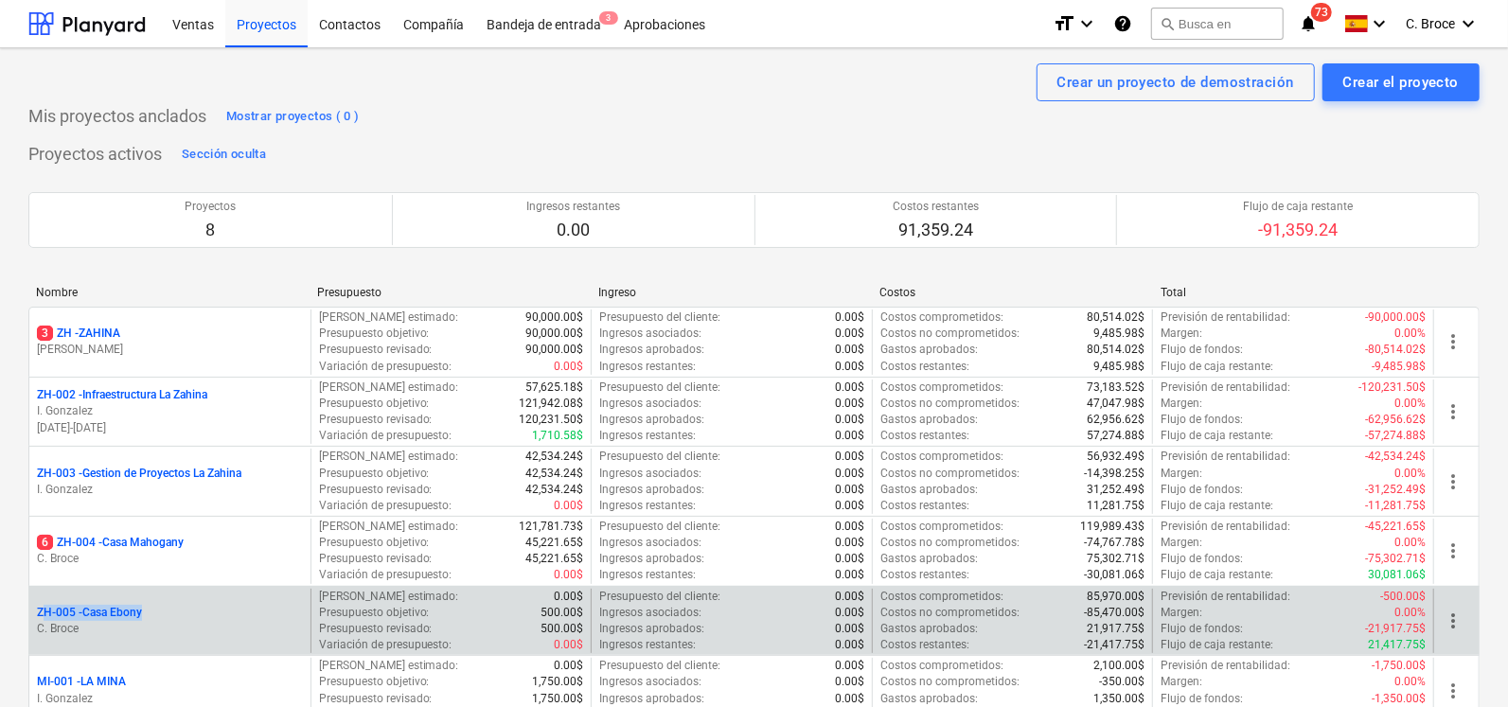
drag, startPoint x: 33, startPoint y: 610, endPoint x: 147, endPoint y: 602, distance: 113.9
click at [147, 602] on div "ZH-005 - Casa Ebony [PERSON_NAME]" at bounding box center [169, 621] width 281 height 65
drag, startPoint x: 147, startPoint y: 602, endPoint x: 133, endPoint y: 610, distance: 16.1
copy p "ZH-005 - [GEOGRAPHIC_DATA]"
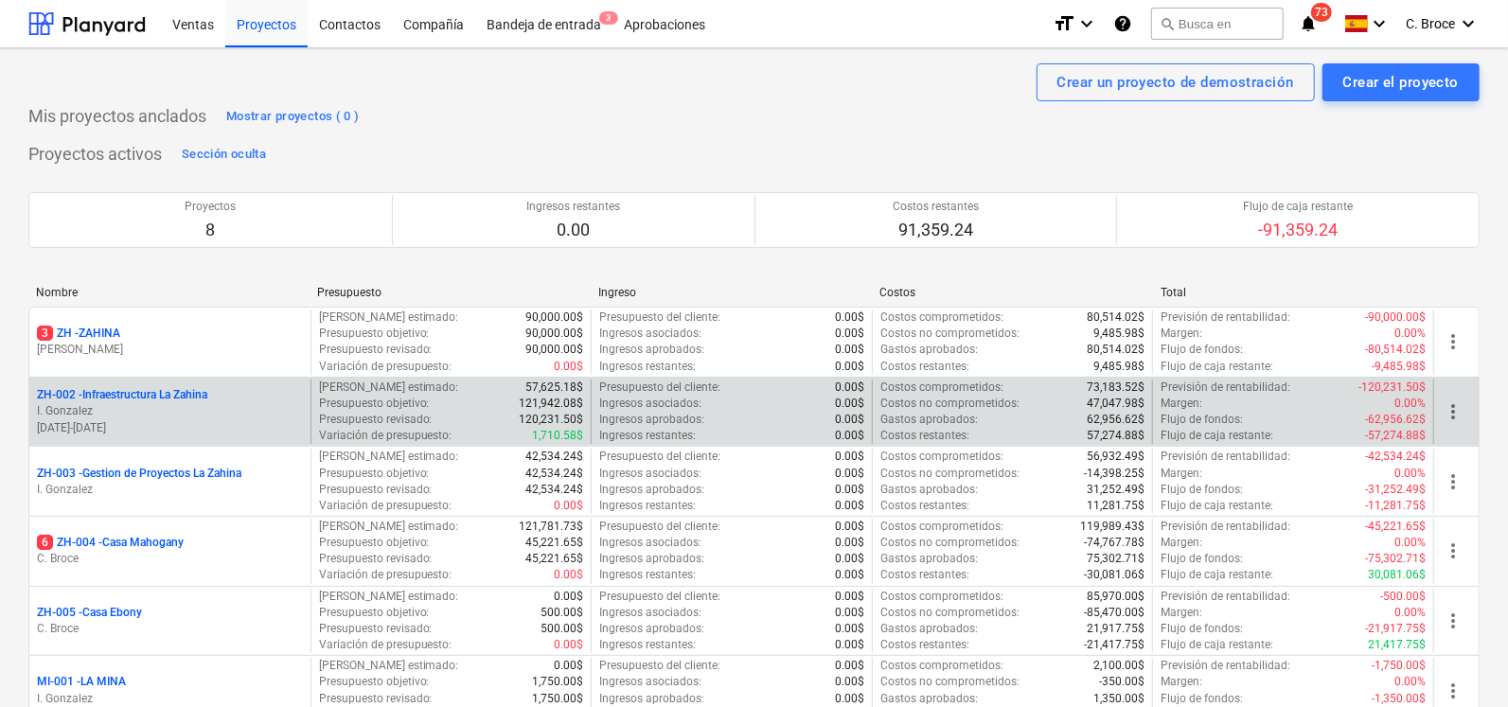
click at [153, 396] on p "ZH-002 - Infraestructura La Zahina" at bounding box center [122, 395] width 170 height 16
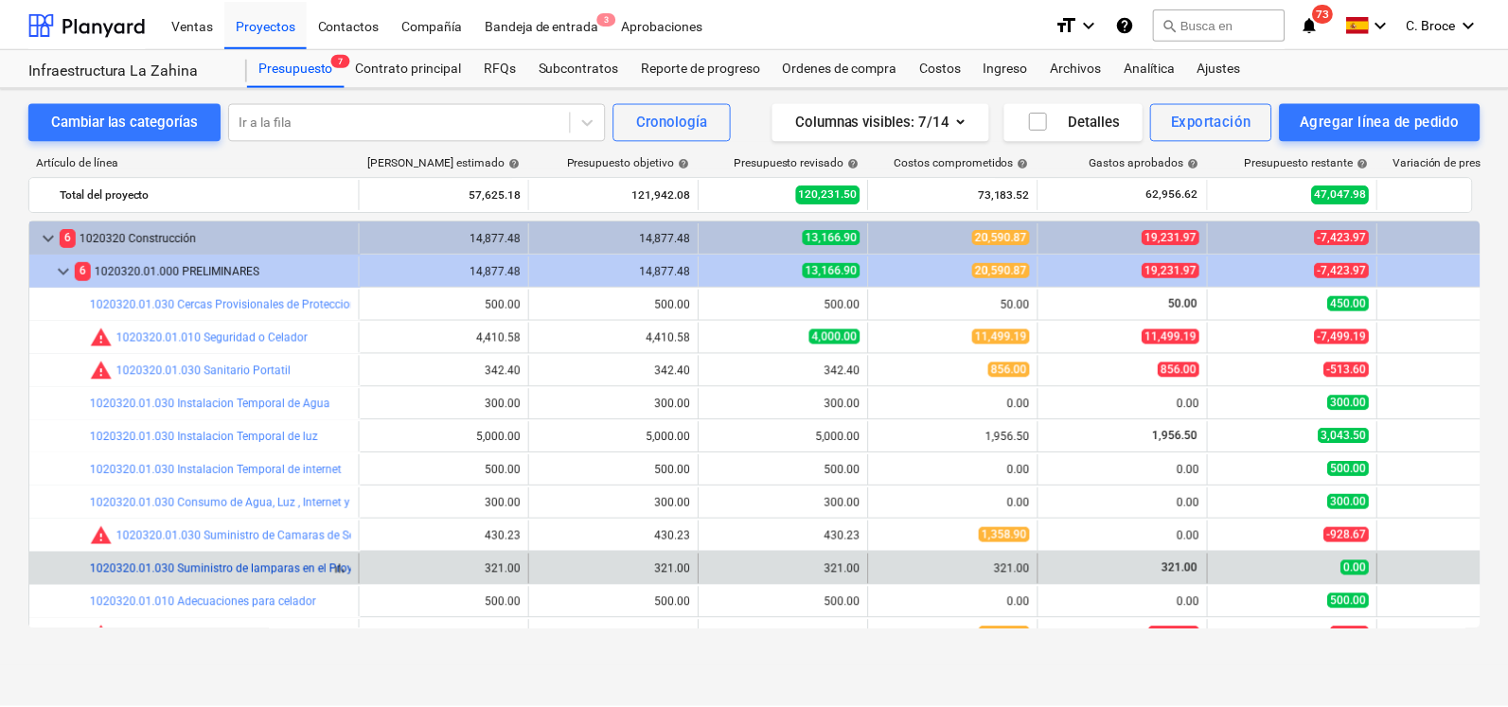
scroll to position [121, 0]
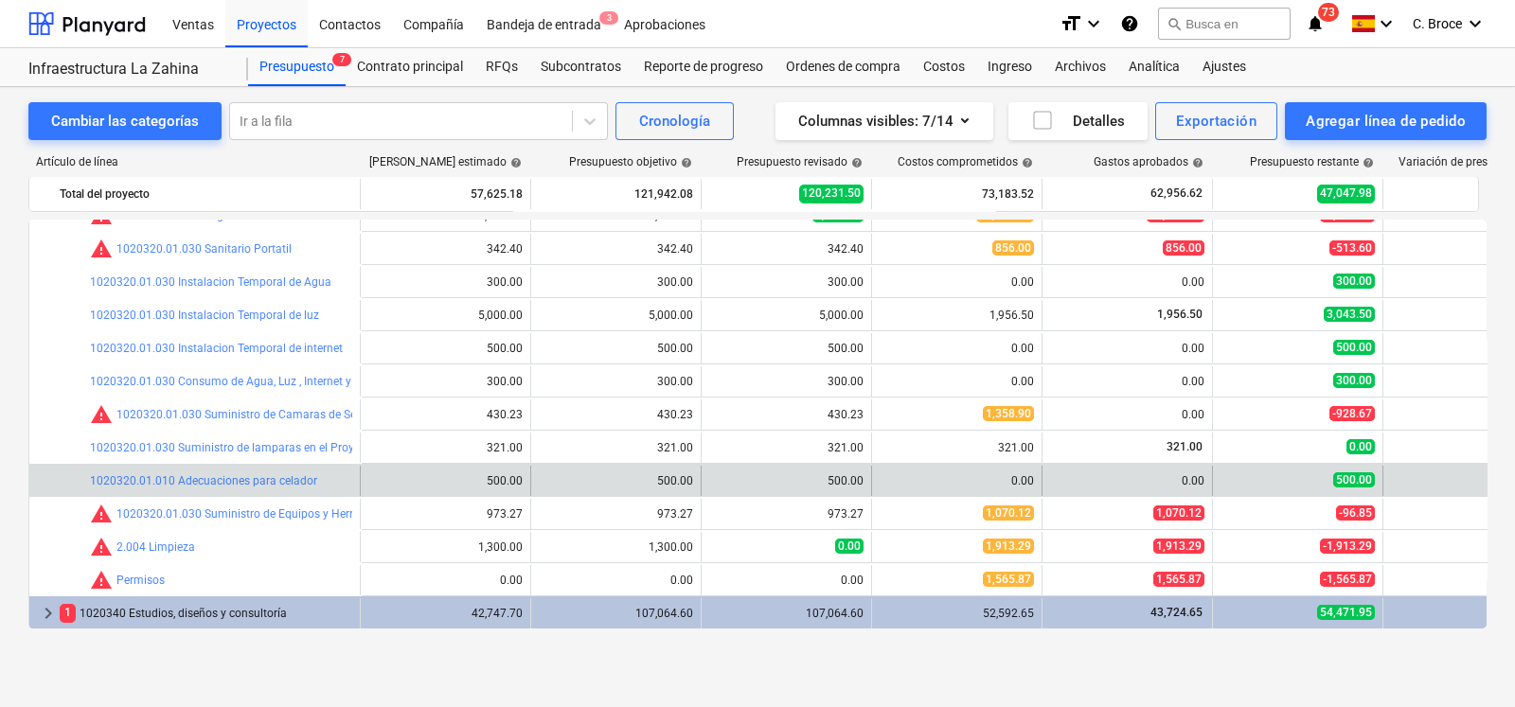
click at [217, 490] on div "bar_chart 1020320.01.010 Adecuaciones para celador" at bounding box center [221, 481] width 262 height 30
click at [224, 475] on link "1020320.01.010 Adecuaciones para celador" at bounding box center [203, 480] width 227 height 13
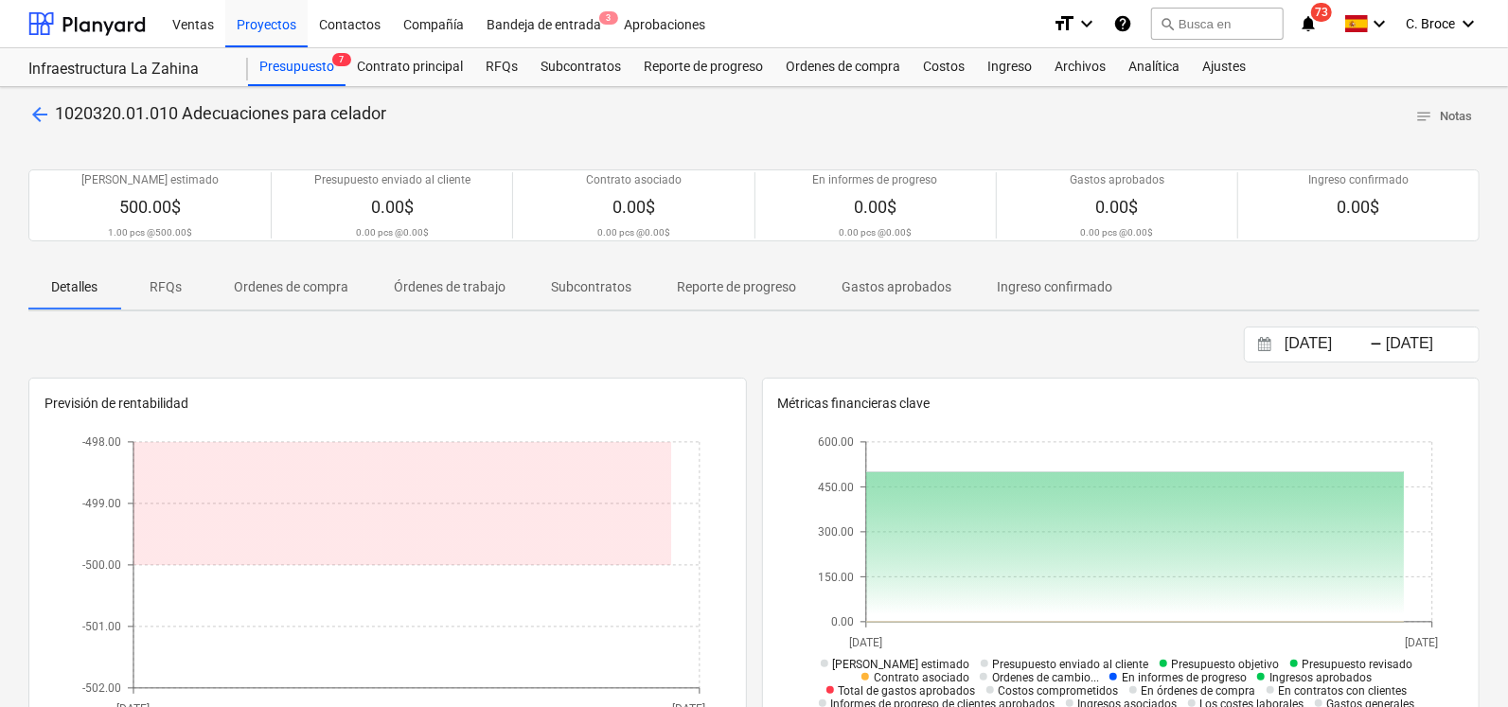
click at [883, 295] on p "Gastos aprobados" at bounding box center [897, 287] width 110 height 20
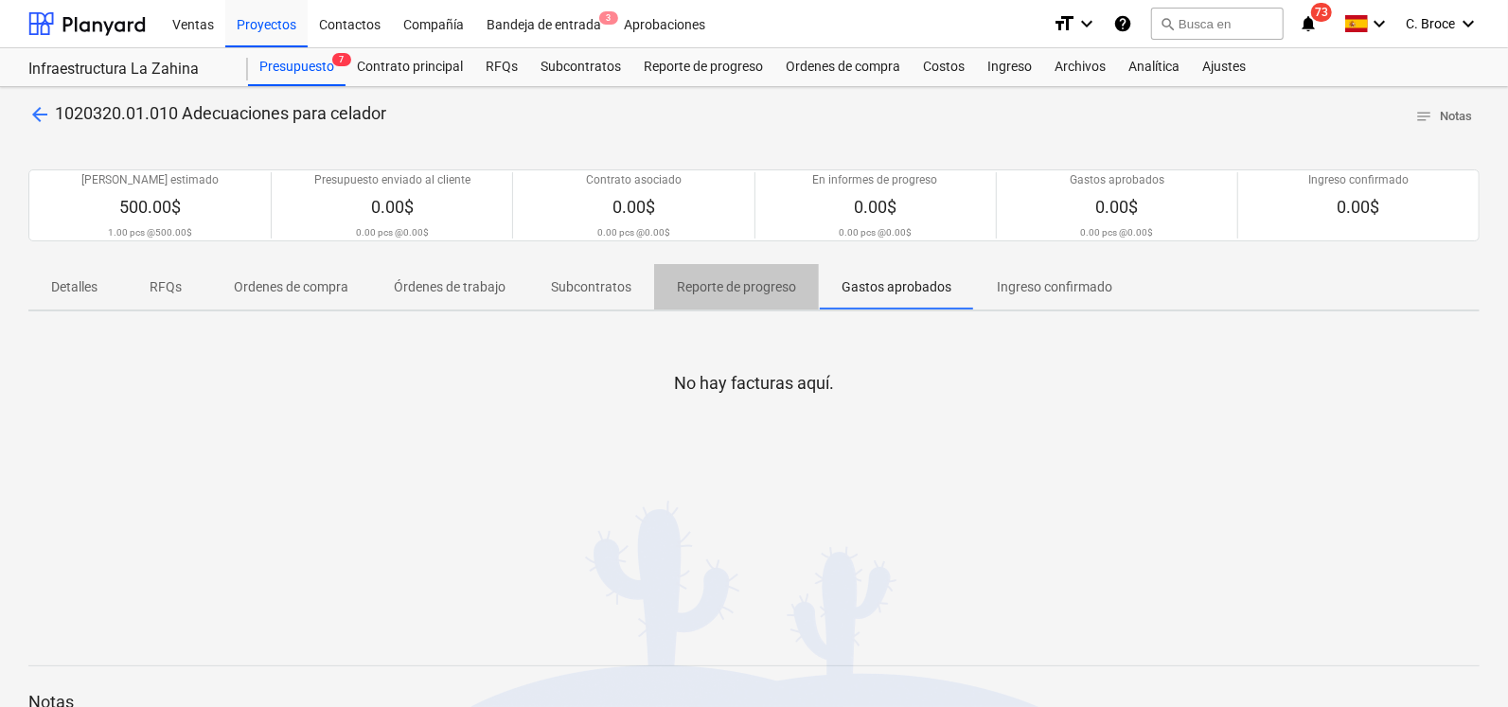
click at [711, 289] on p "Reporte de progreso" at bounding box center [736, 287] width 119 height 20
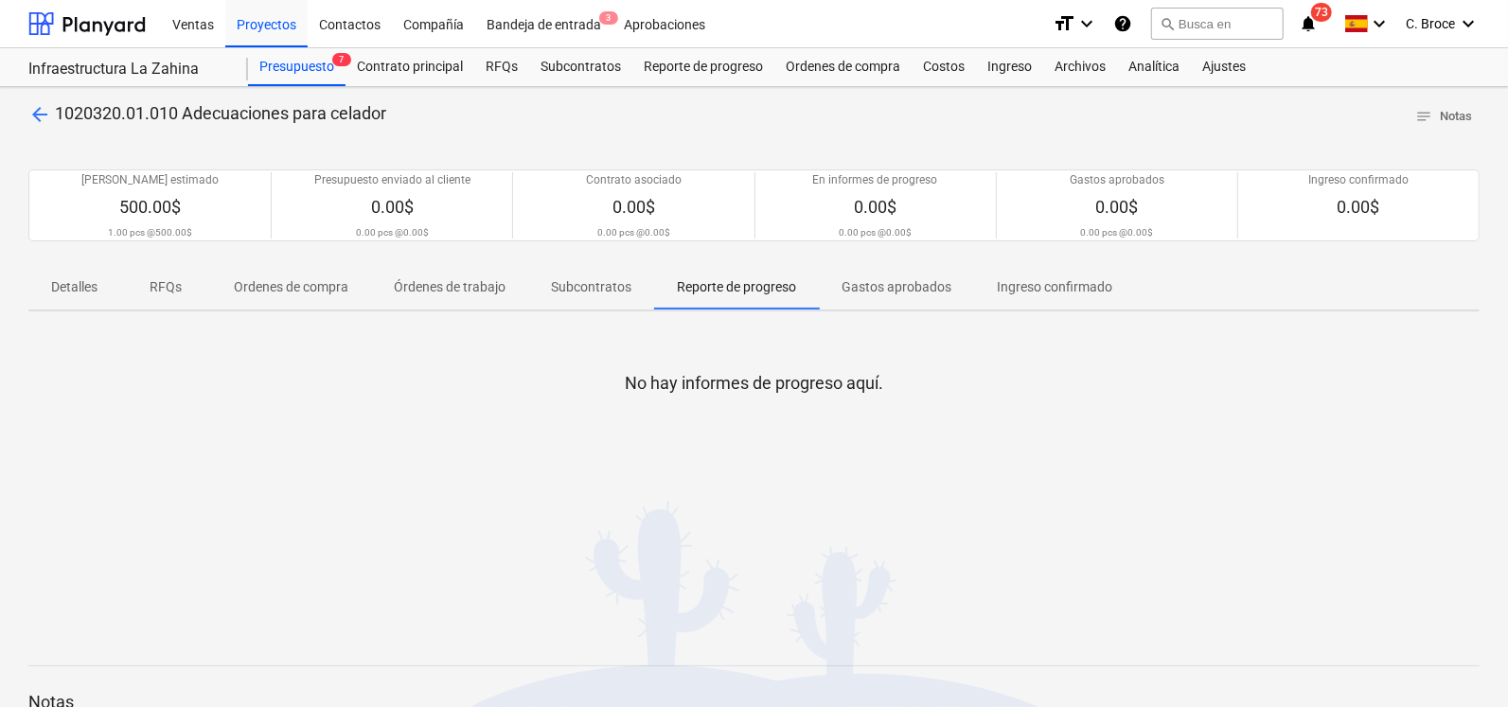
click at [311, 292] on p "Ordenes de compra" at bounding box center [291, 287] width 115 height 20
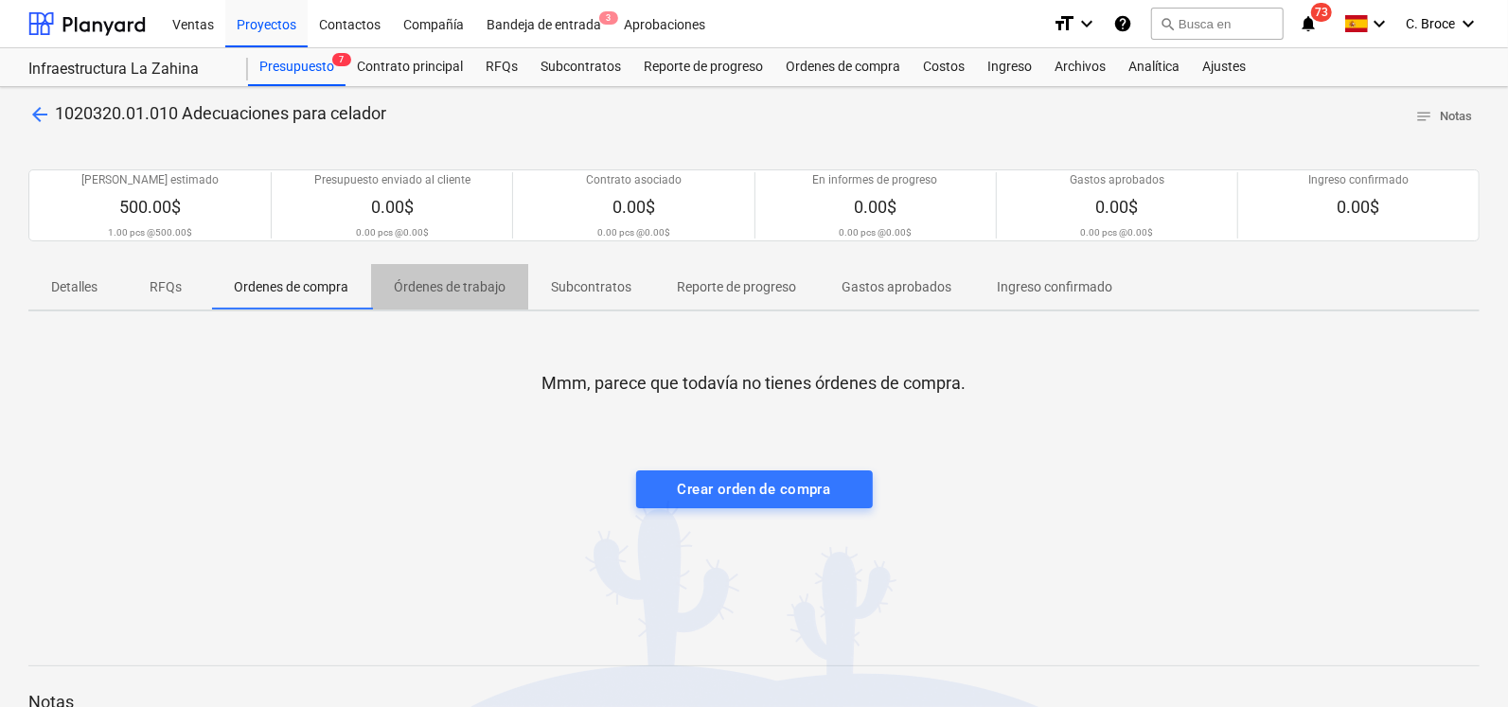
click at [450, 288] on p "Órdenes de trabajo" at bounding box center [450, 287] width 112 height 20
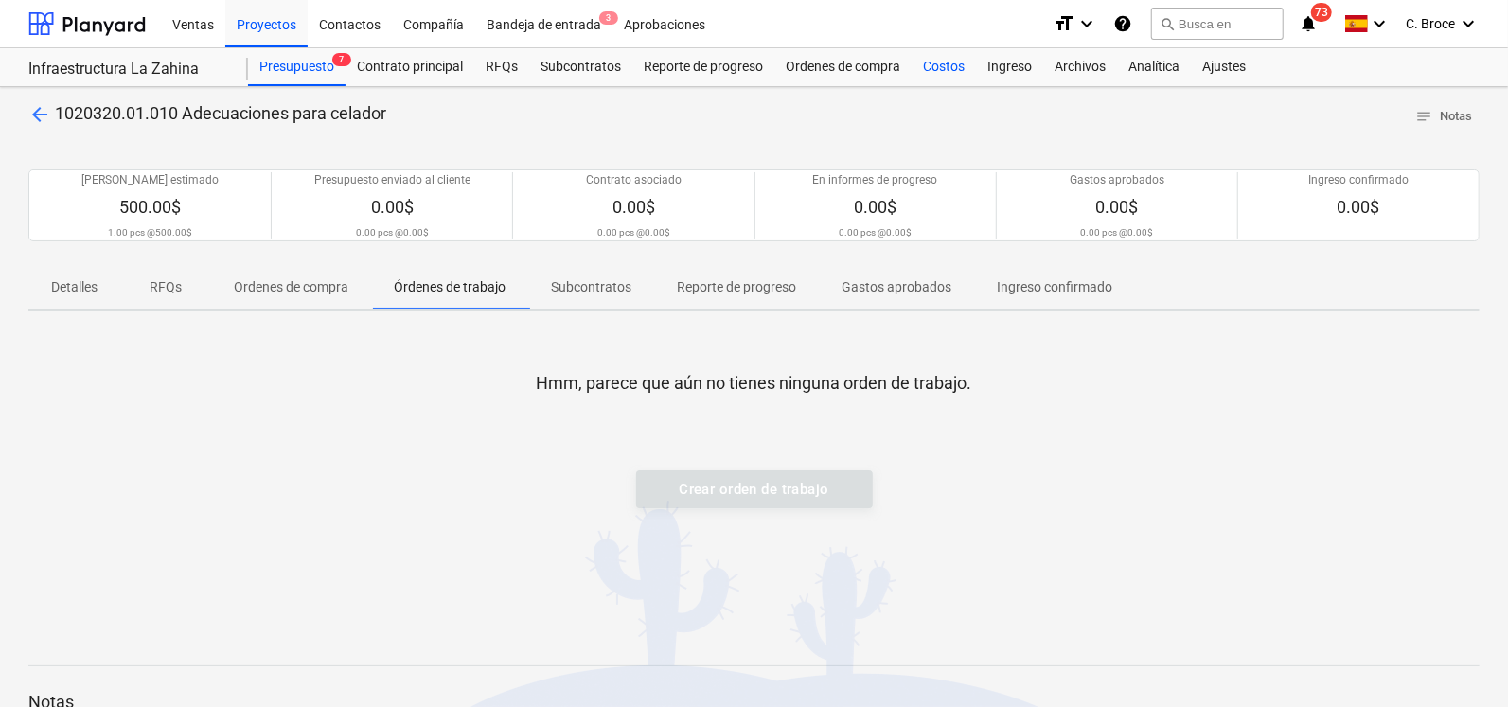
click at [941, 68] on div "Costos" at bounding box center [944, 67] width 64 height 38
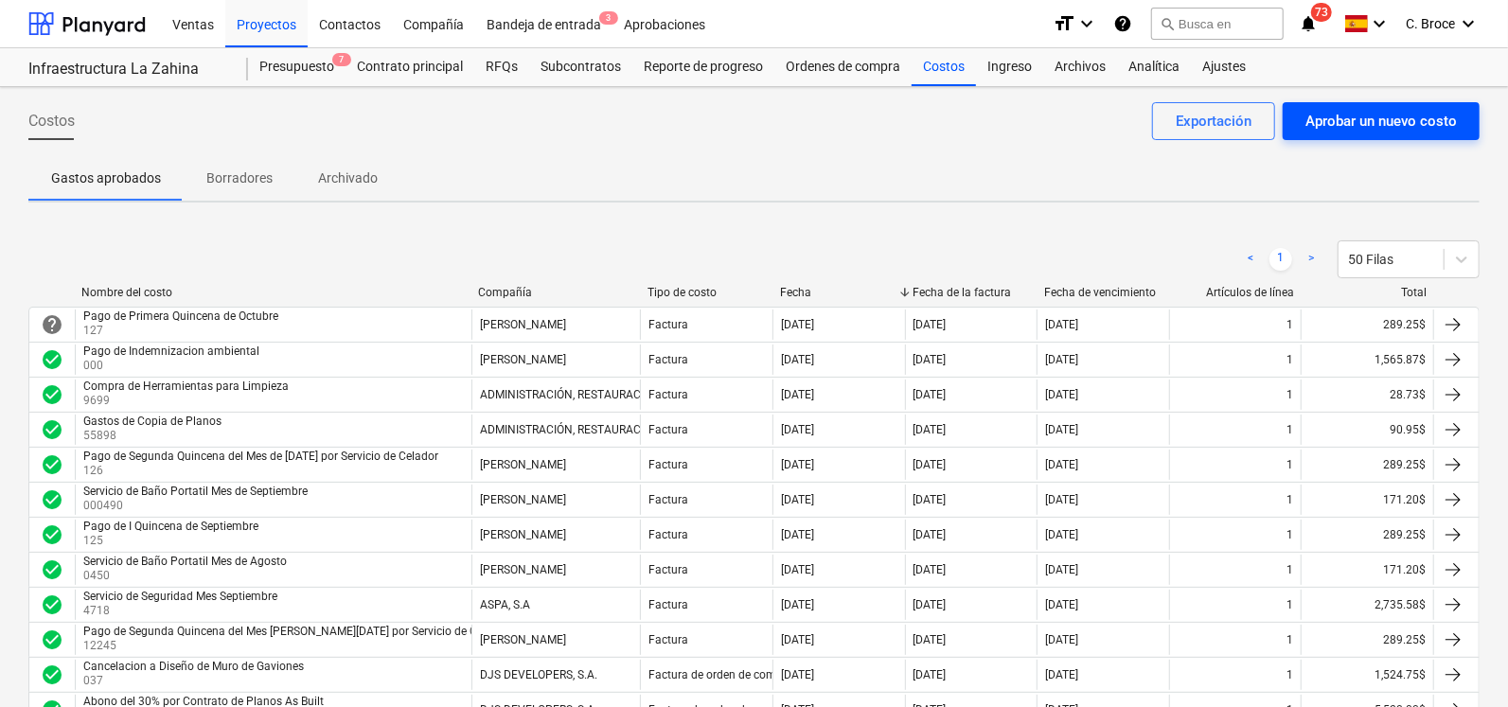
click at [1382, 119] on div "Aprobar un nuevo costo" at bounding box center [1382, 121] width 152 height 25
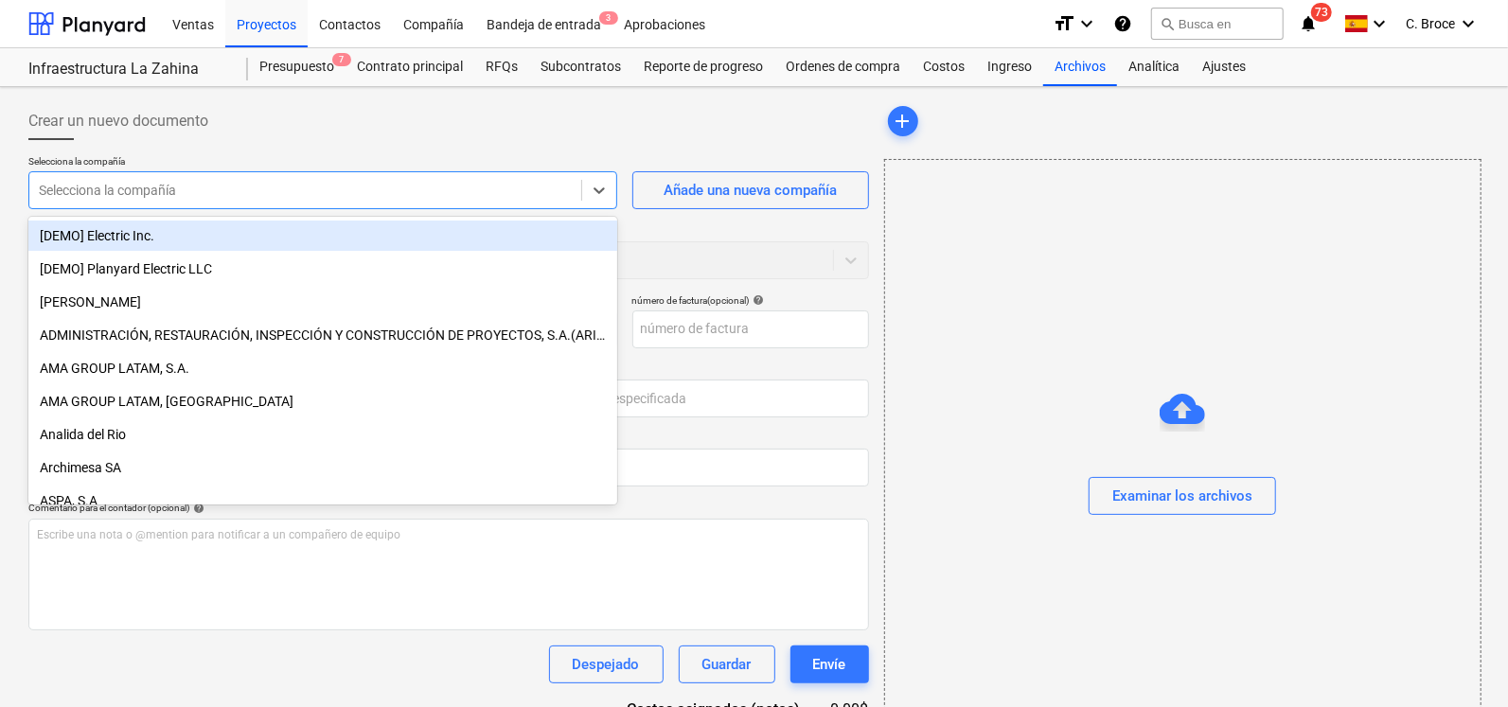
click at [314, 202] on div "Selecciona la compañía" at bounding box center [305, 190] width 552 height 27
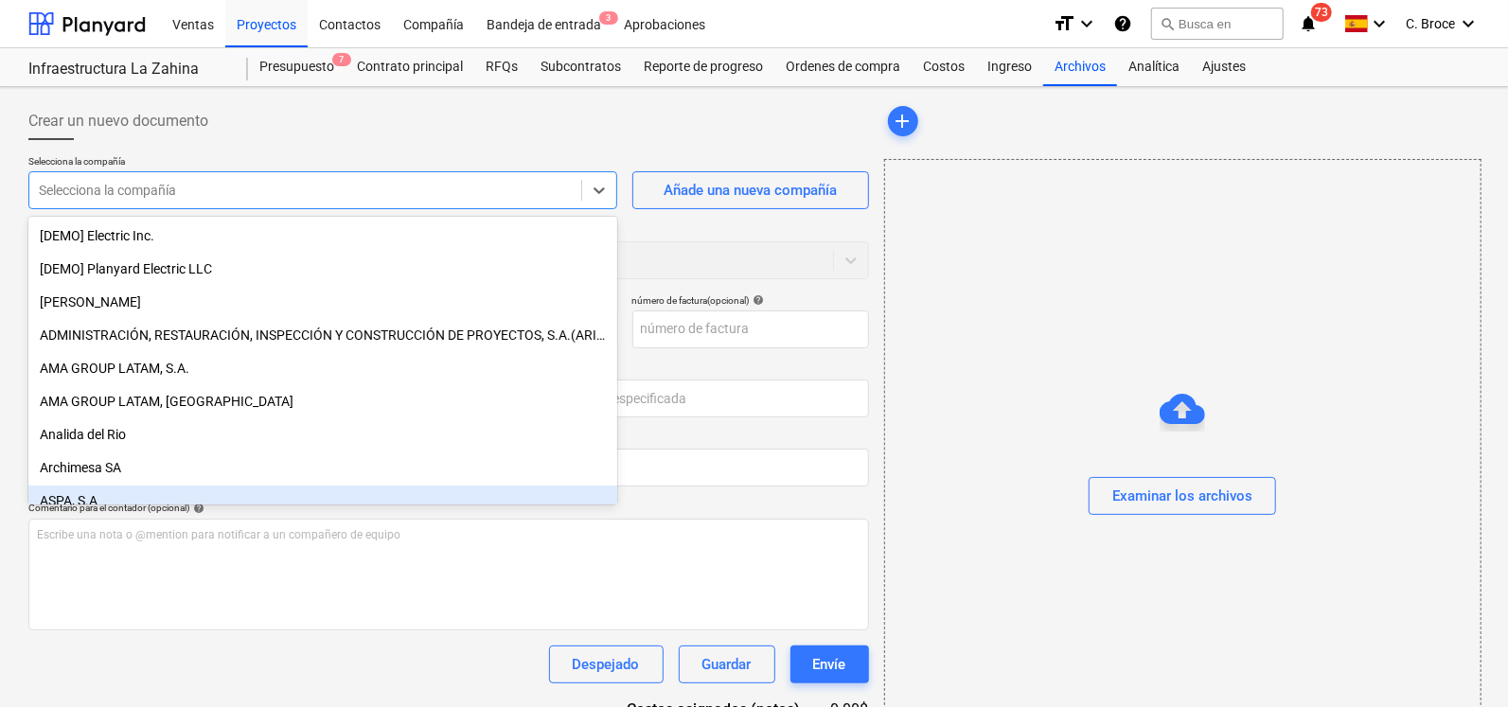
click at [154, 494] on div "ASPA, S.A" at bounding box center [322, 501] width 589 height 30
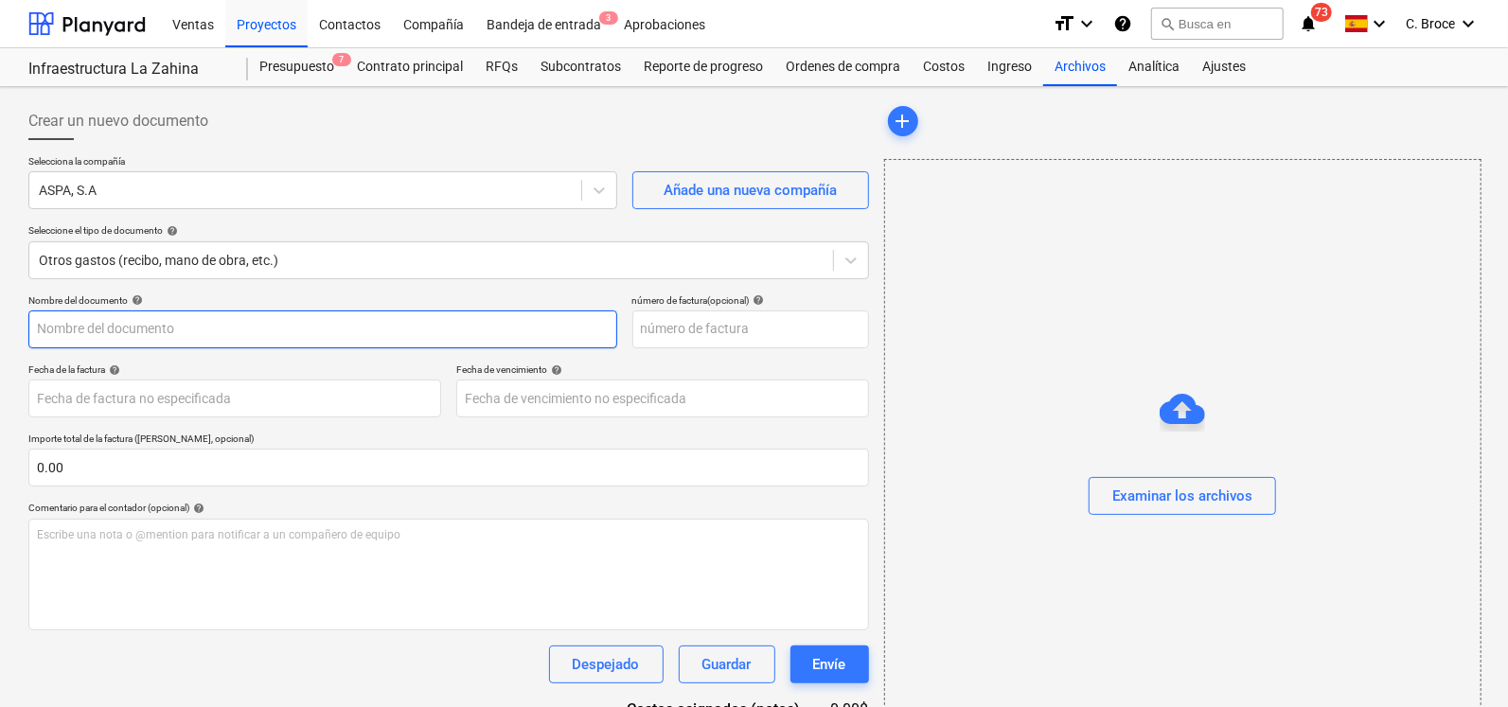
click at [142, 335] on input "text" at bounding box center [322, 330] width 589 height 38
drag, startPoint x: 204, startPoint y: 324, endPoint x: 403, endPoint y: 322, distance: 199.8
click at [403, 322] on input "Servicio de Seguridad Mes Septiembre" at bounding box center [322, 330] width 589 height 38
type input "Servicio de Seguridad Mes Octubre"
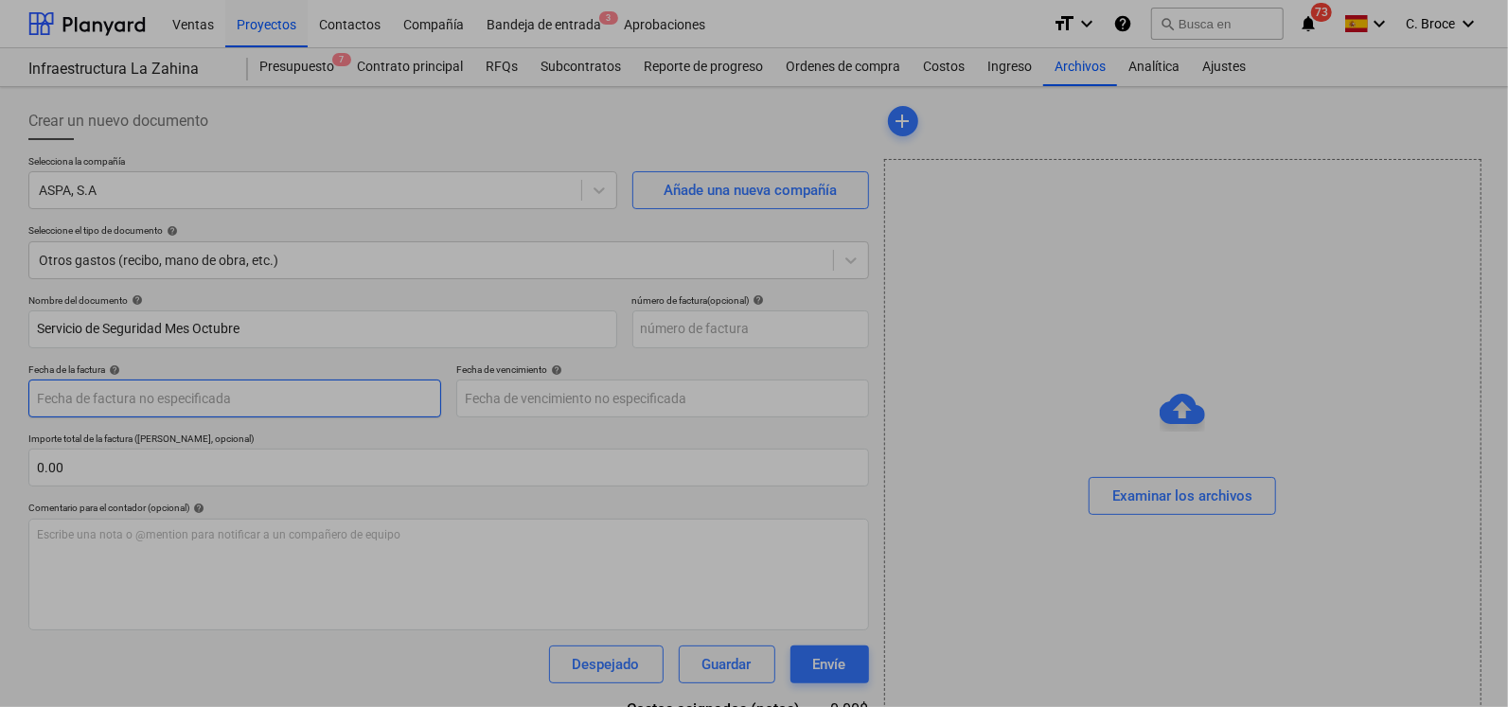
click at [145, 403] on body "Ventas Proyectos Contactos Compañía Bandeja de entrada 3 Aprobaciones format_si…" at bounding box center [754, 353] width 1508 height 707
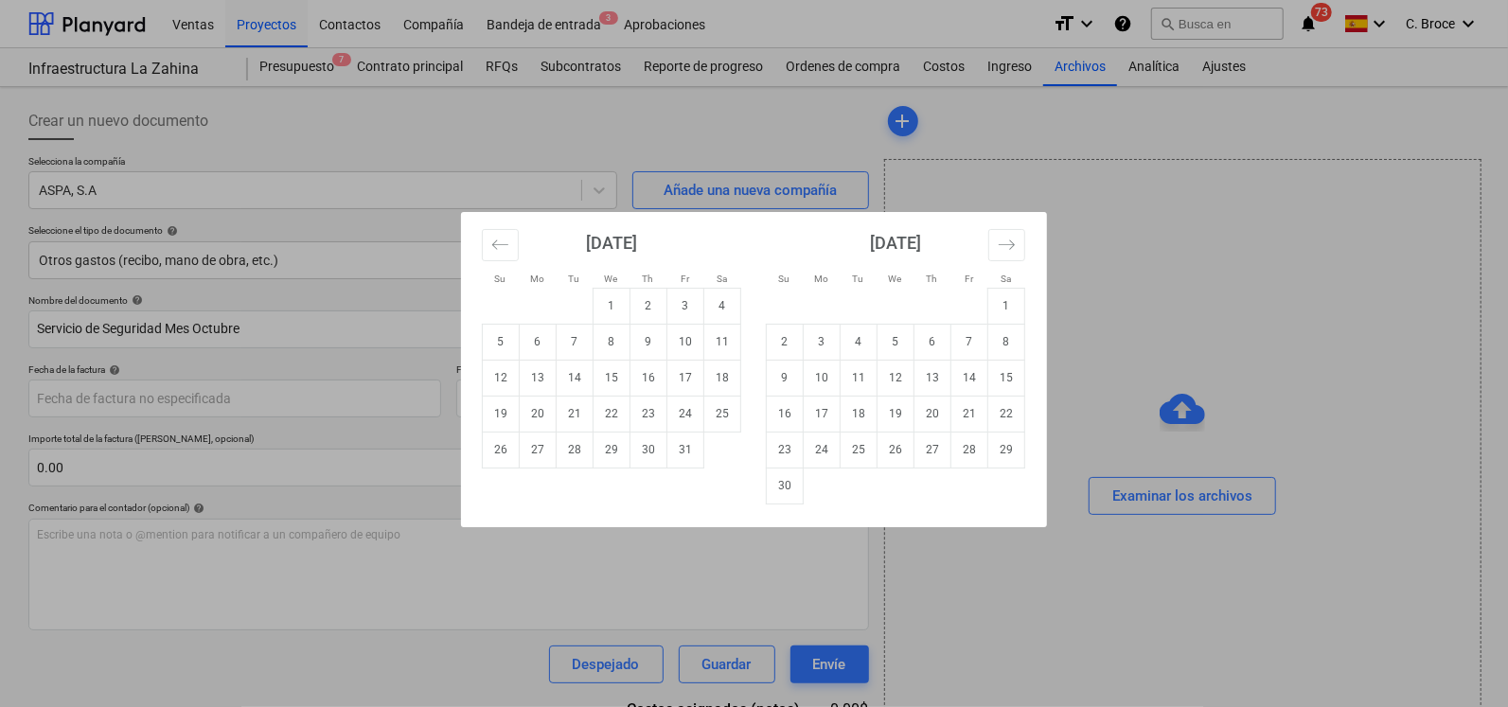
click at [1192, 490] on div "Su Mo Tu We Th Fr Sa Su Mo Tu We Th Fr Sa [DATE] 1 2 3 4 5 6 7 8 9 10 11 12 13 …" at bounding box center [754, 353] width 1508 height 707
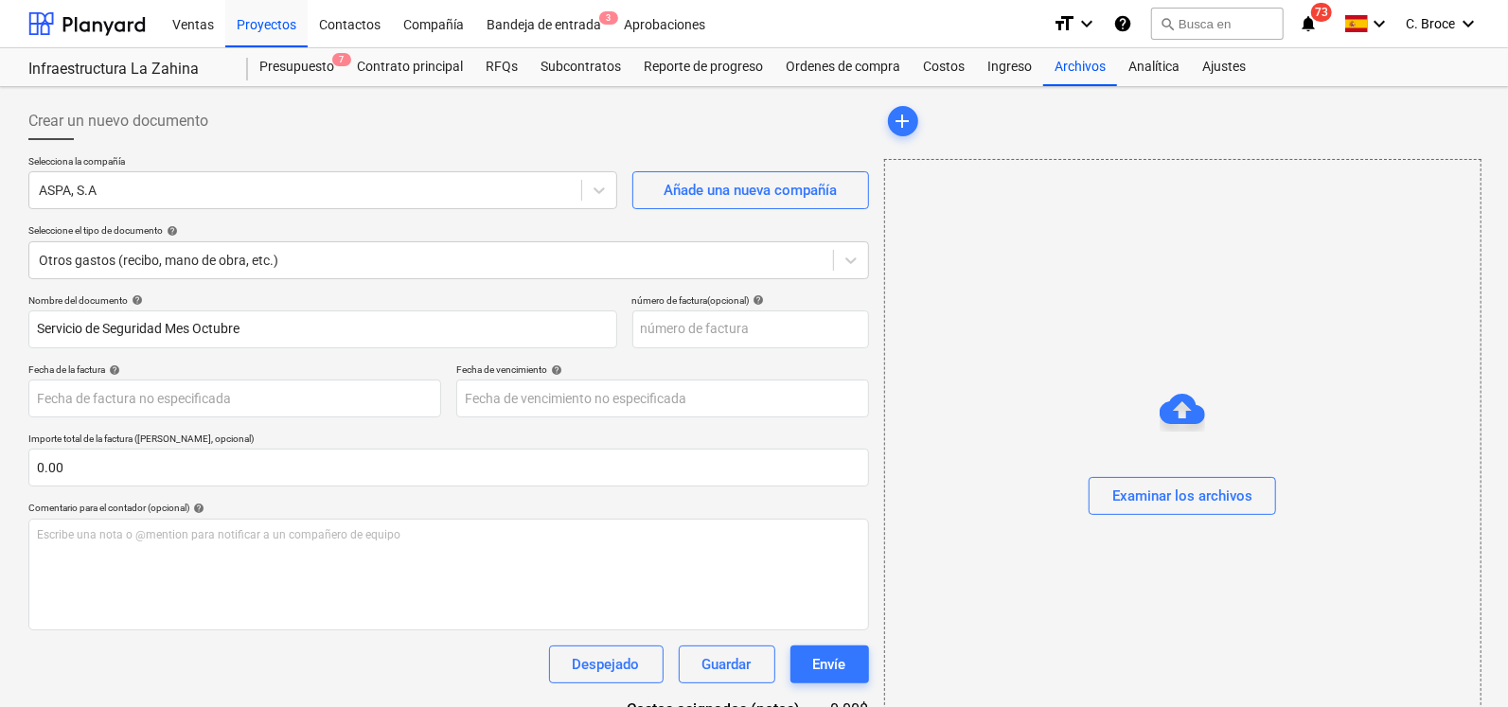
click at [1192, 490] on div "Examinar los archivos" at bounding box center [1183, 496] width 140 height 25
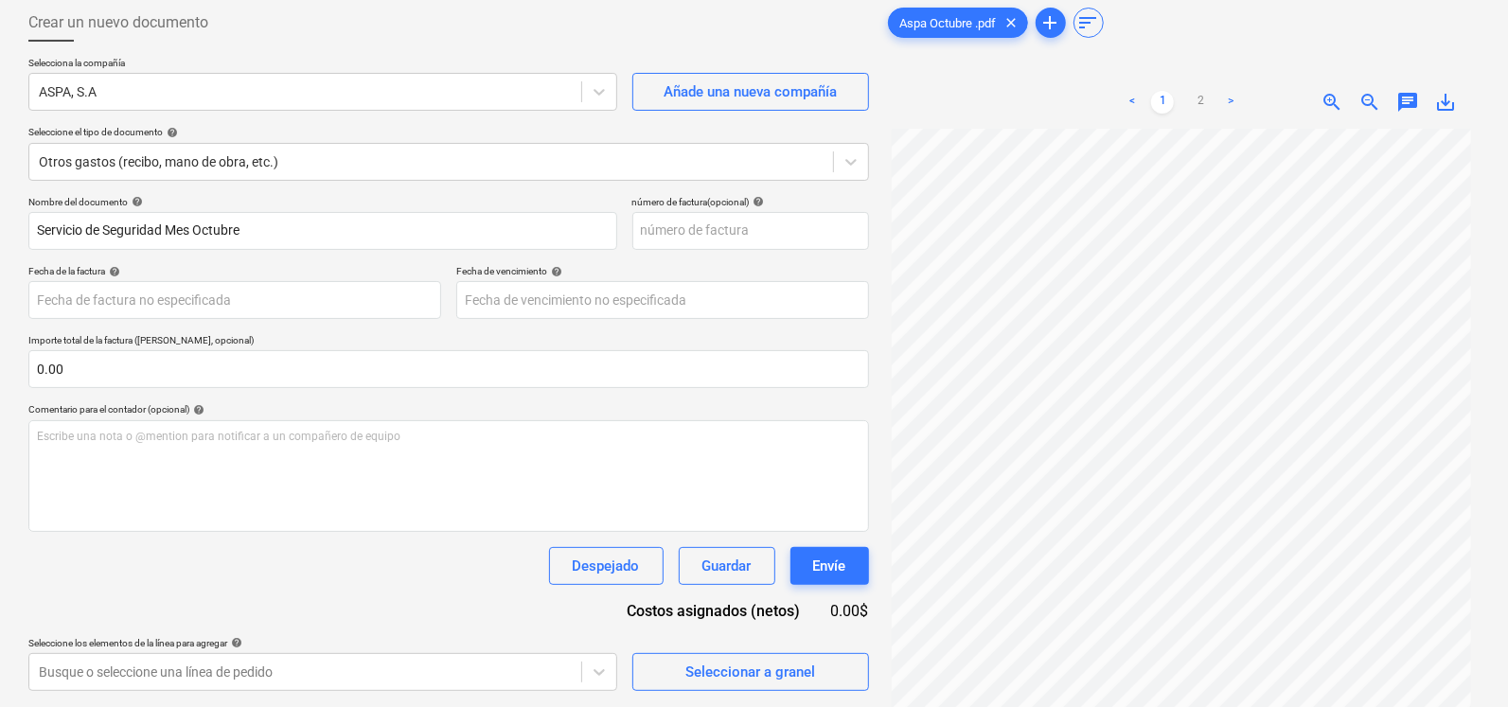
scroll to position [91, 0]
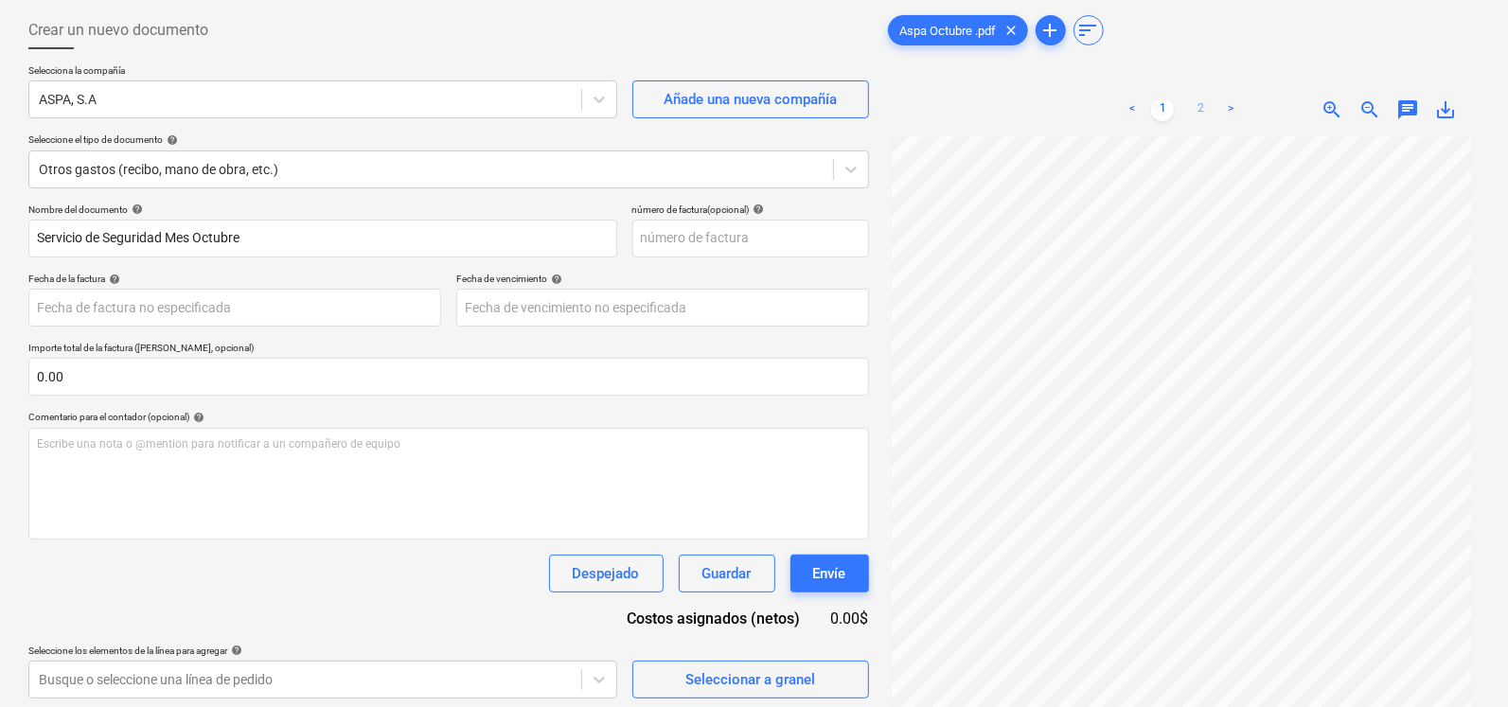
click at [1194, 112] on link "2" at bounding box center [1200, 109] width 23 height 23
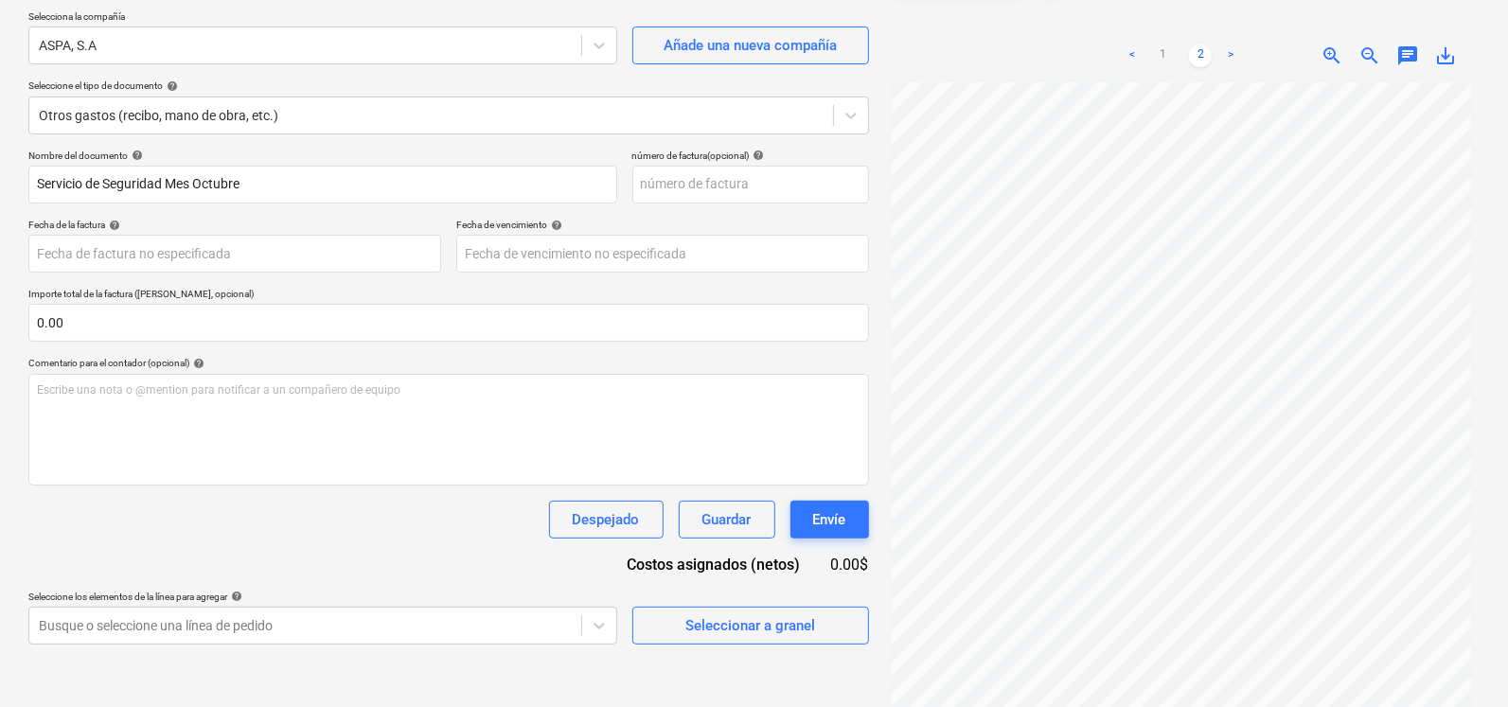
scroll to position [188, 0]
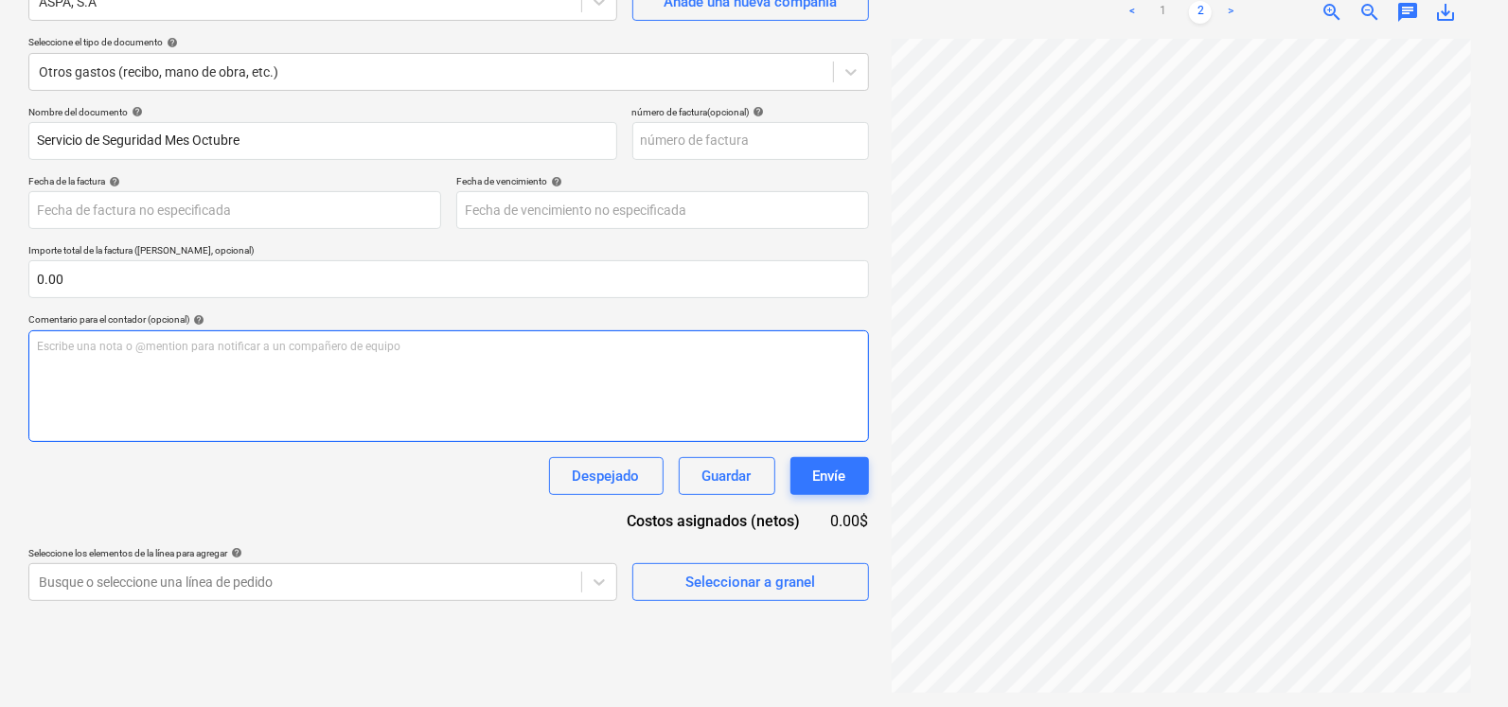
click at [168, 355] on div "Escribe una nota o @mention para notificar a un compañero de equipo ﻿" at bounding box center [448, 386] width 841 height 112
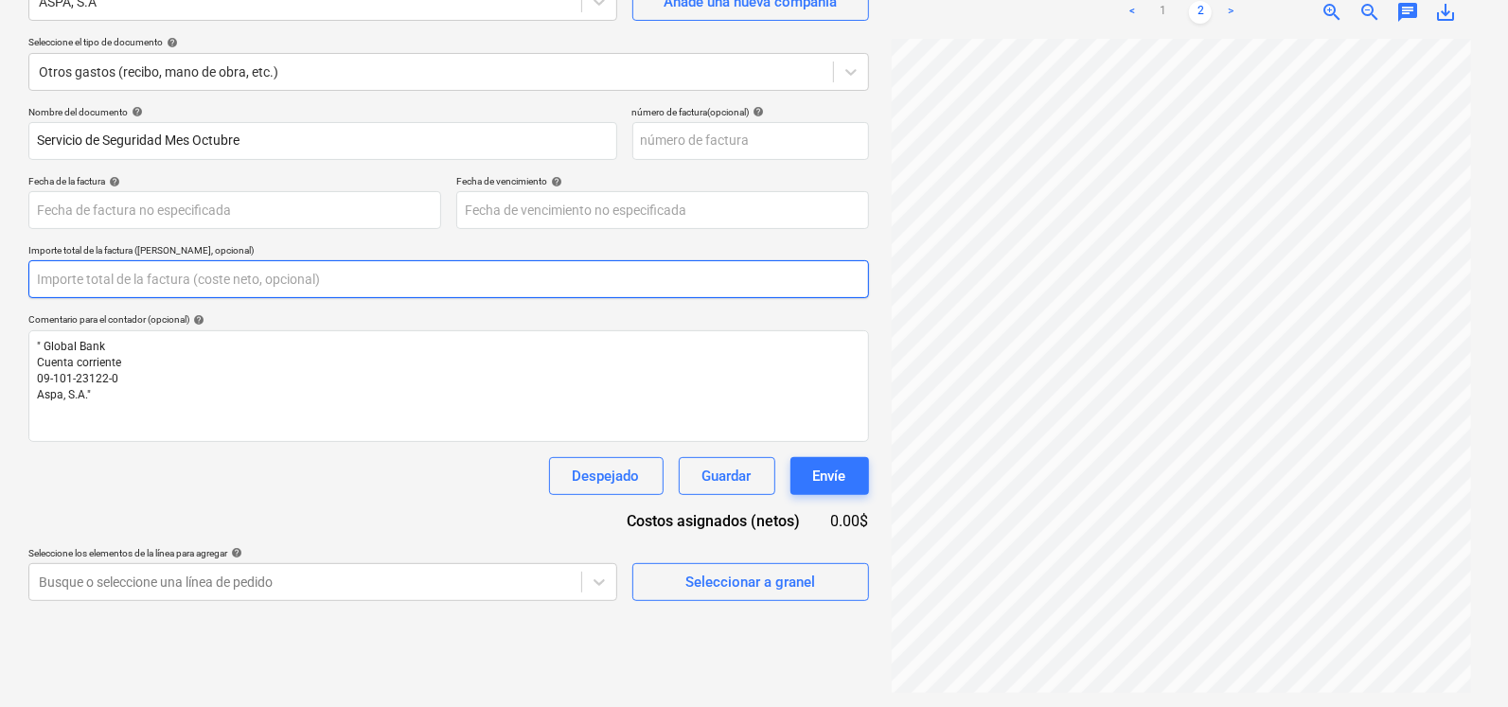
click at [189, 272] on input "text" at bounding box center [448, 279] width 841 height 38
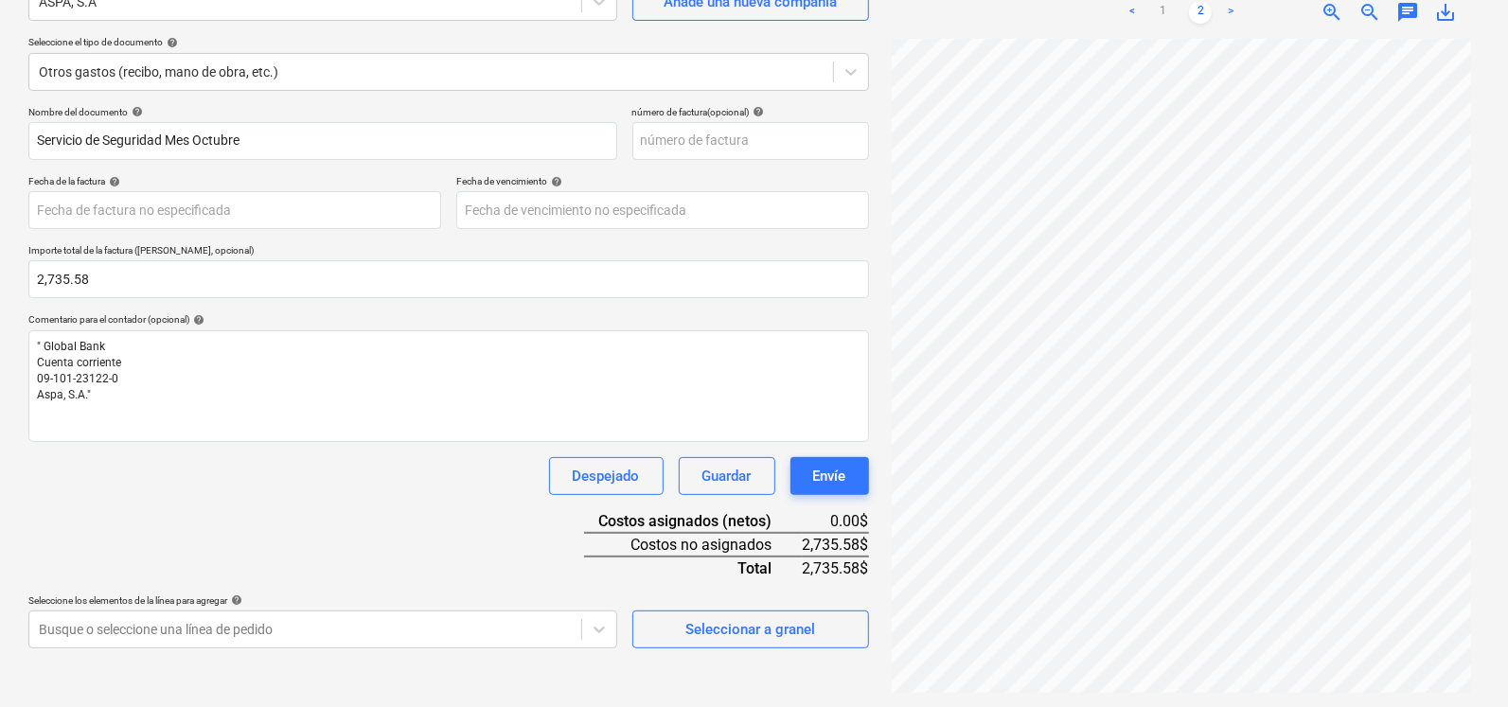
type input "2,735.58"
drag, startPoint x: 1502, startPoint y: 199, endPoint x: 1501, endPoint y: 279, distance: 80.5
click at [1501, 279] on div "Crear un nuevo documento Selecciona la compañía ASPA, S.A Añade una nueva compa…" at bounding box center [754, 304] width 1508 height 810
click at [720, 144] on input "text" at bounding box center [751, 141] width 237 height 38
click at [767, 139] on input "text" at bounding box center [751, 141] width 237 height 38
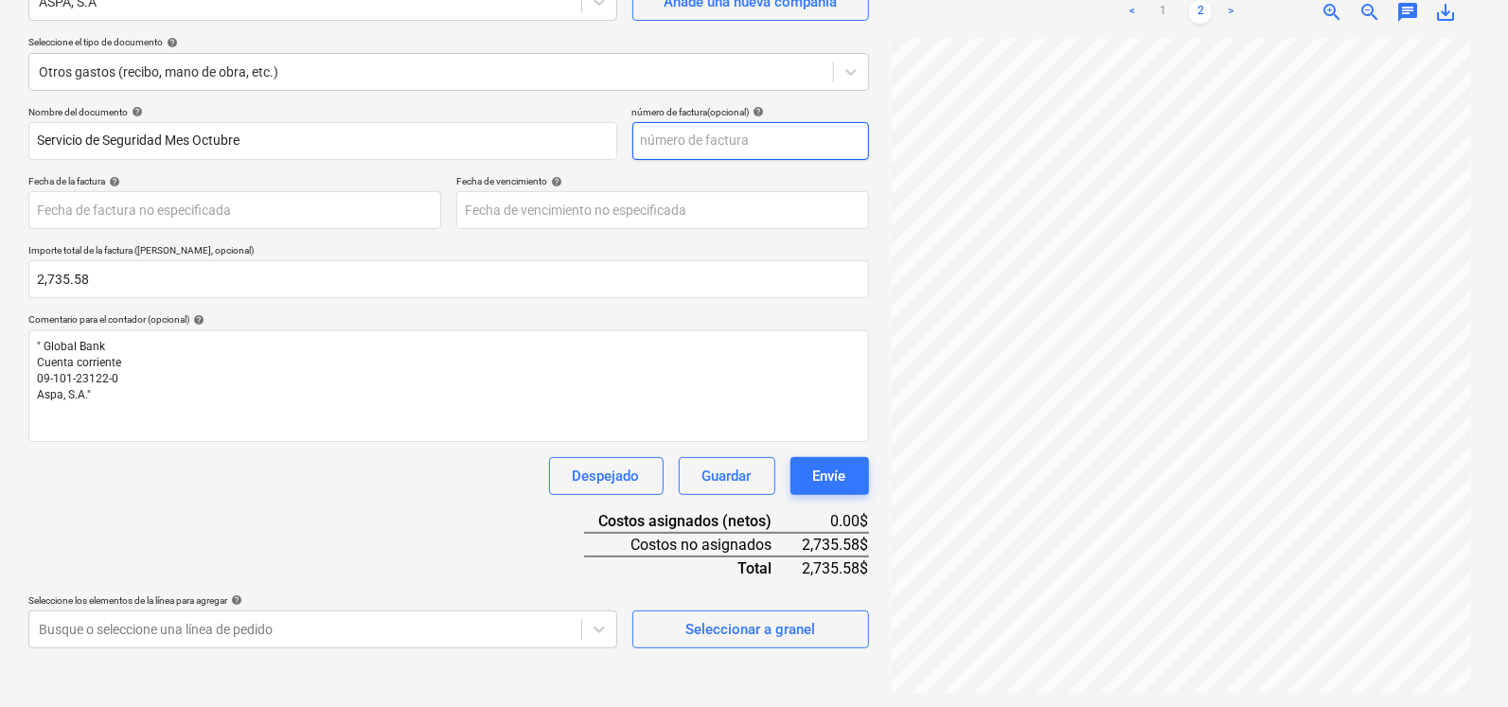
click at [767, 139] on input "text" at bounding box center [751, 141] width 237 height 38
type input "4729"
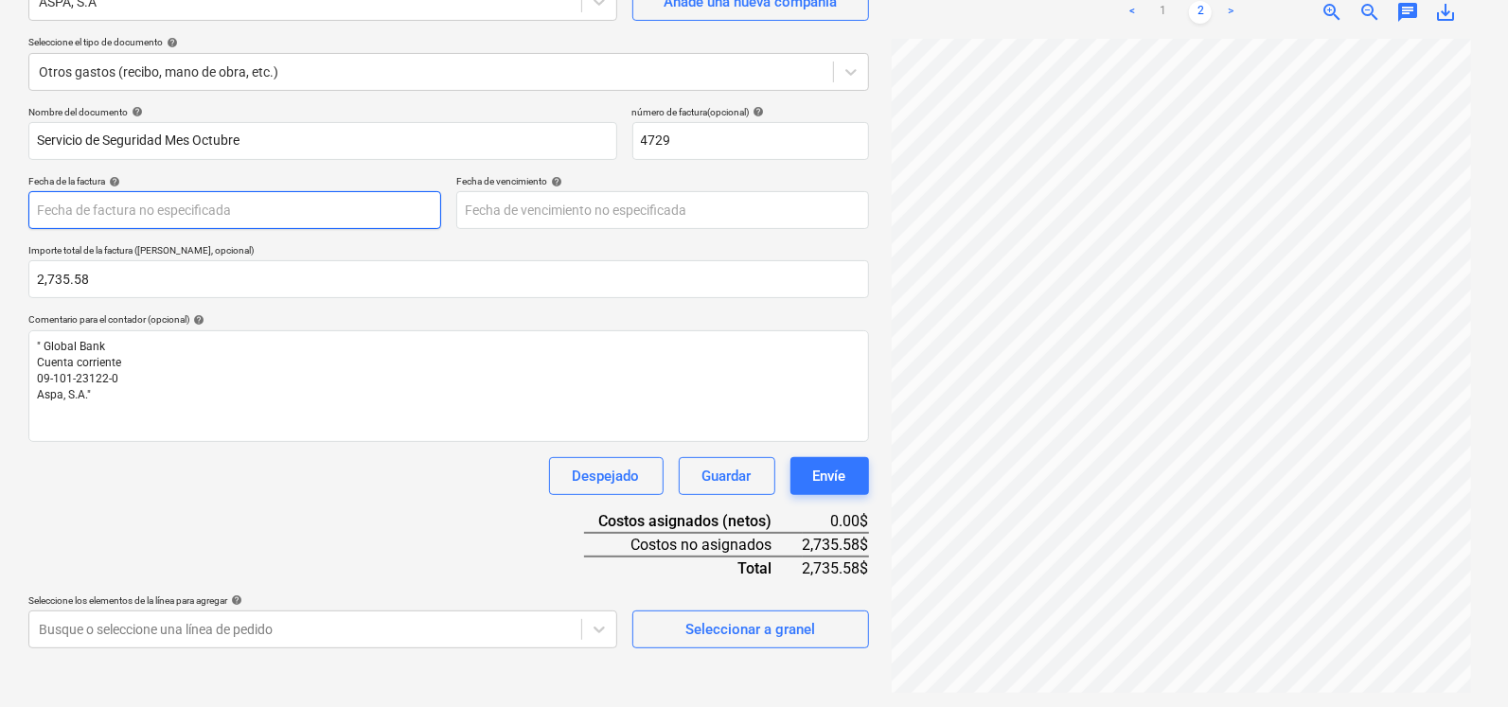
click at [260, 214] on body "Ventas Proyectos Contactos Compañía Bandeja de entrada 3 Aprobaciones format_si…" at bounding box center [754, 165] width 1508 height 707
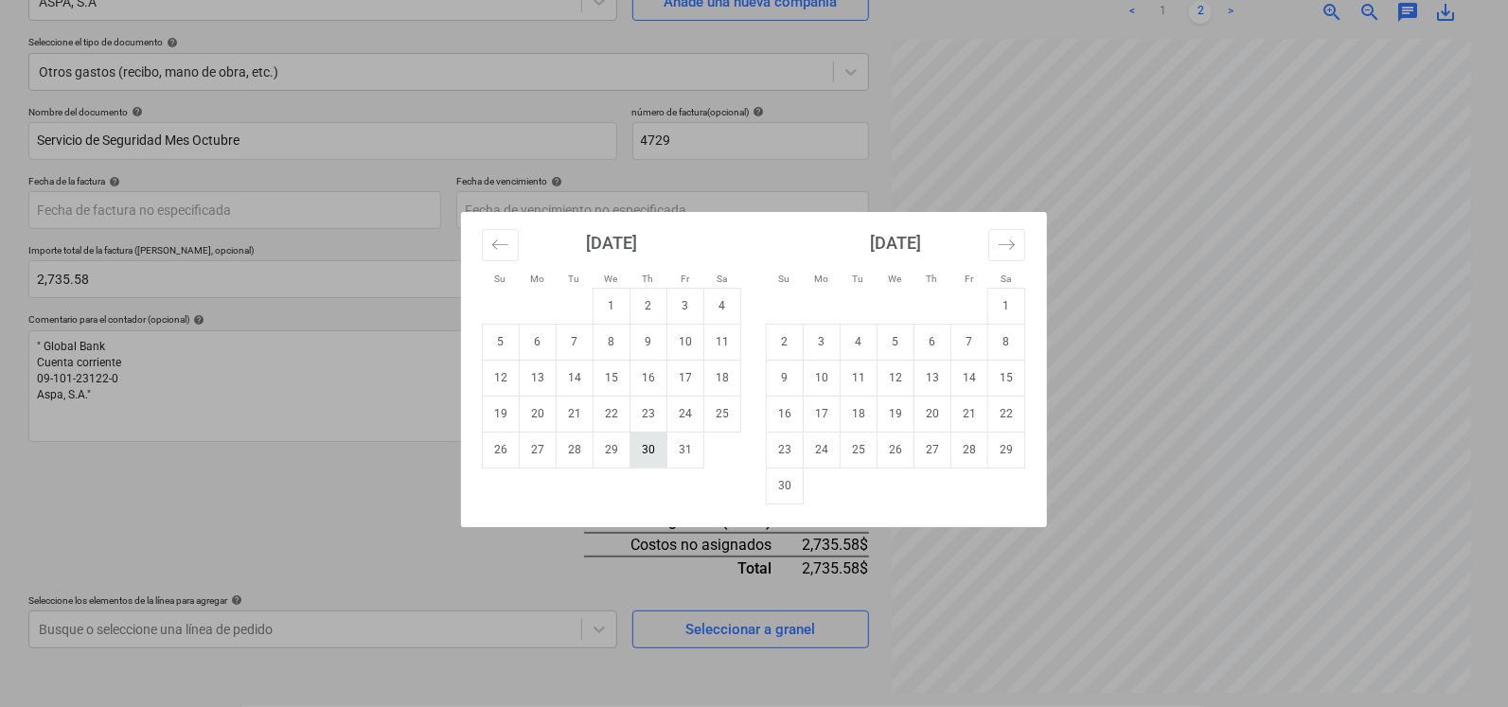
click at [636, 445] on td "30" at bounding box center [649, 450] width 37 height 36
type input "[DATE]"
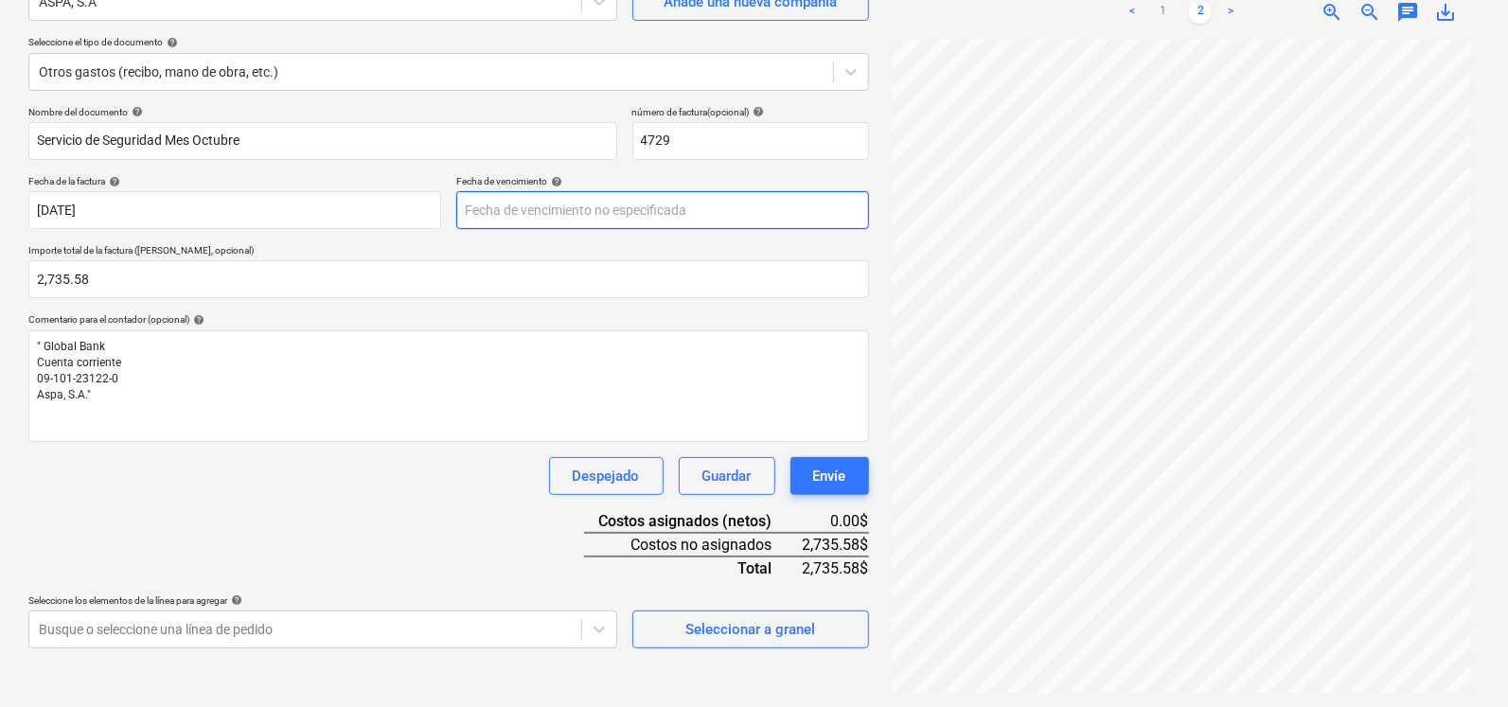
click at [563, 205] on body "Ventas Proyectos Contactos Compañía Bandeja de entrada 3 Aprobaciones format_si…" at bounding box center [754, 165] width 1508 height 707
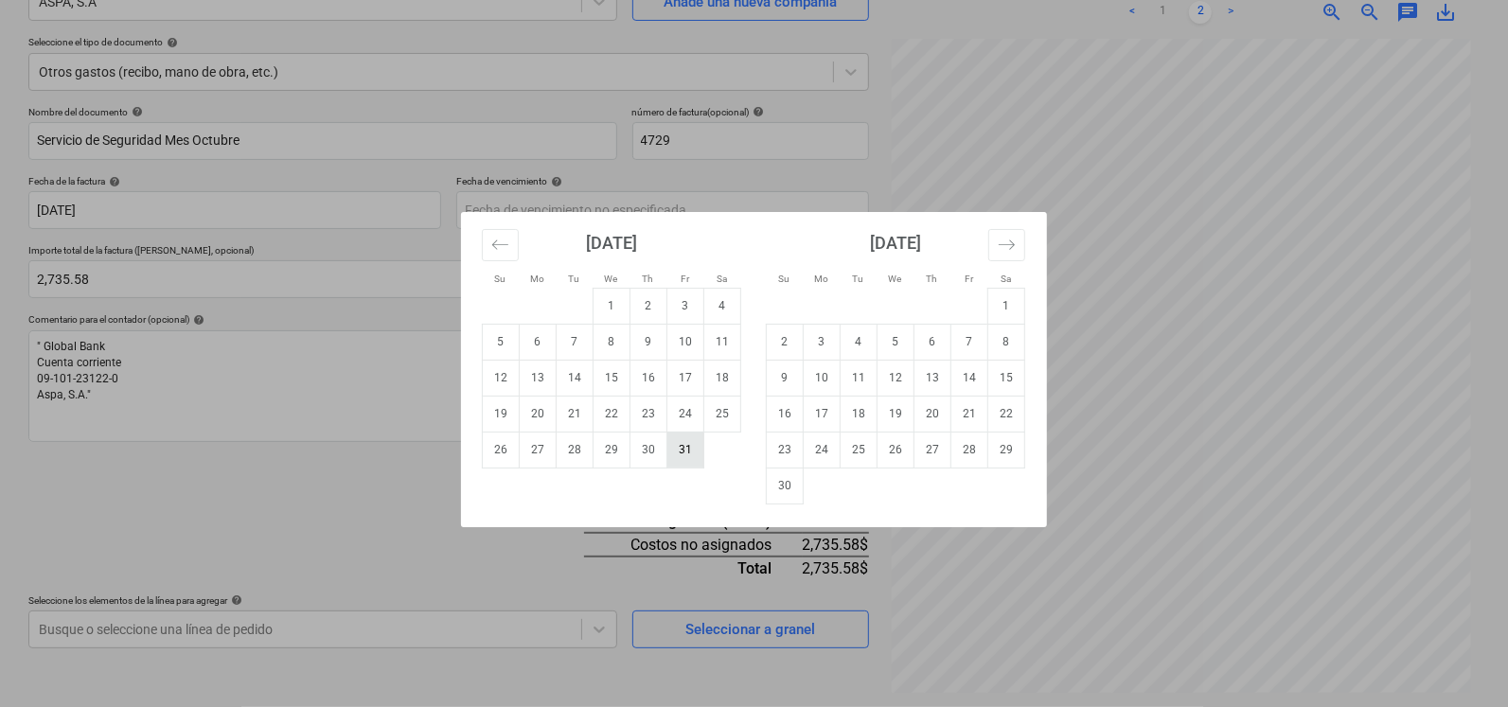
click at [694, 454] on td "31" at bounding box center [686, 450] width 37 height 36
type input "[DATE]"
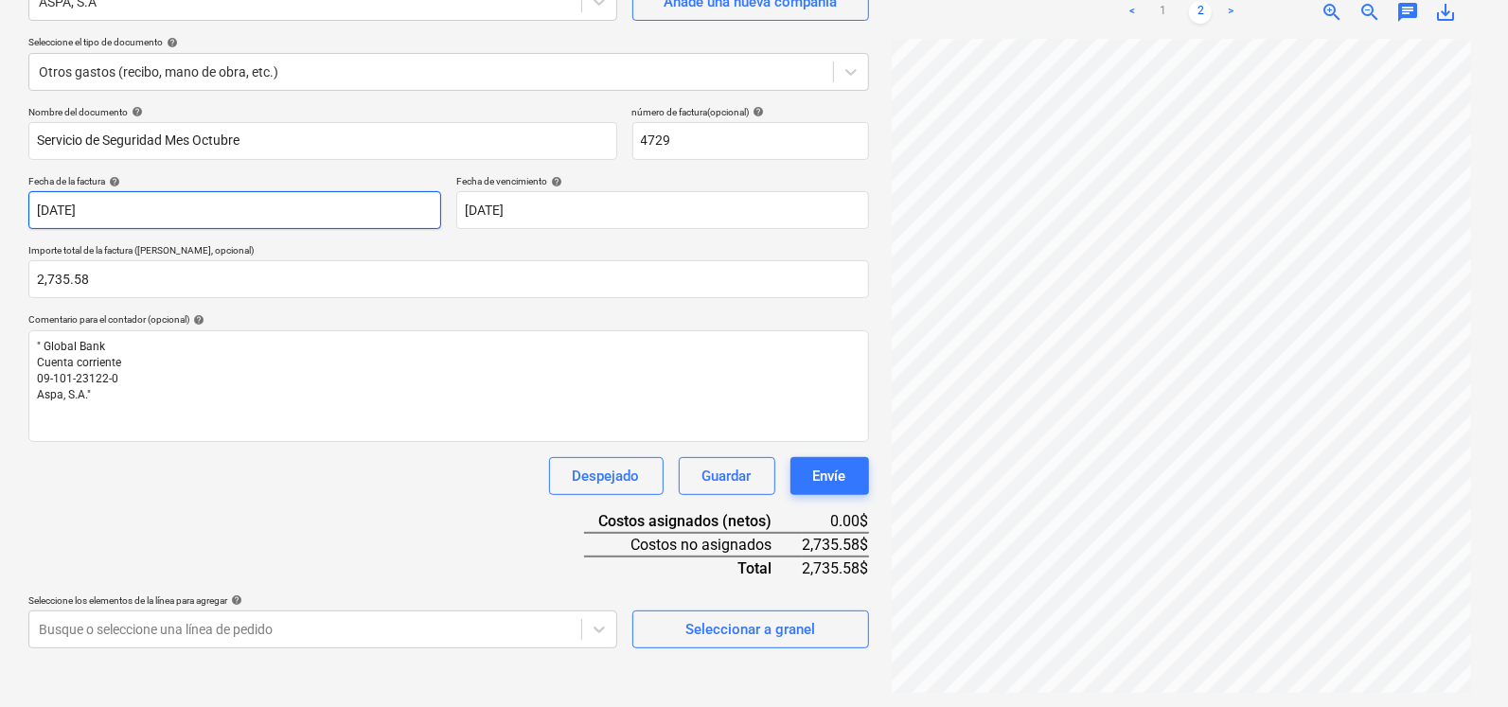
click at [308, 203] on body "Ventas Proyectos Contactos Compañía Bandeja de entrada 3 Aprobaciones format_si…" at bounding box center [754, 165] width 1508 height 707
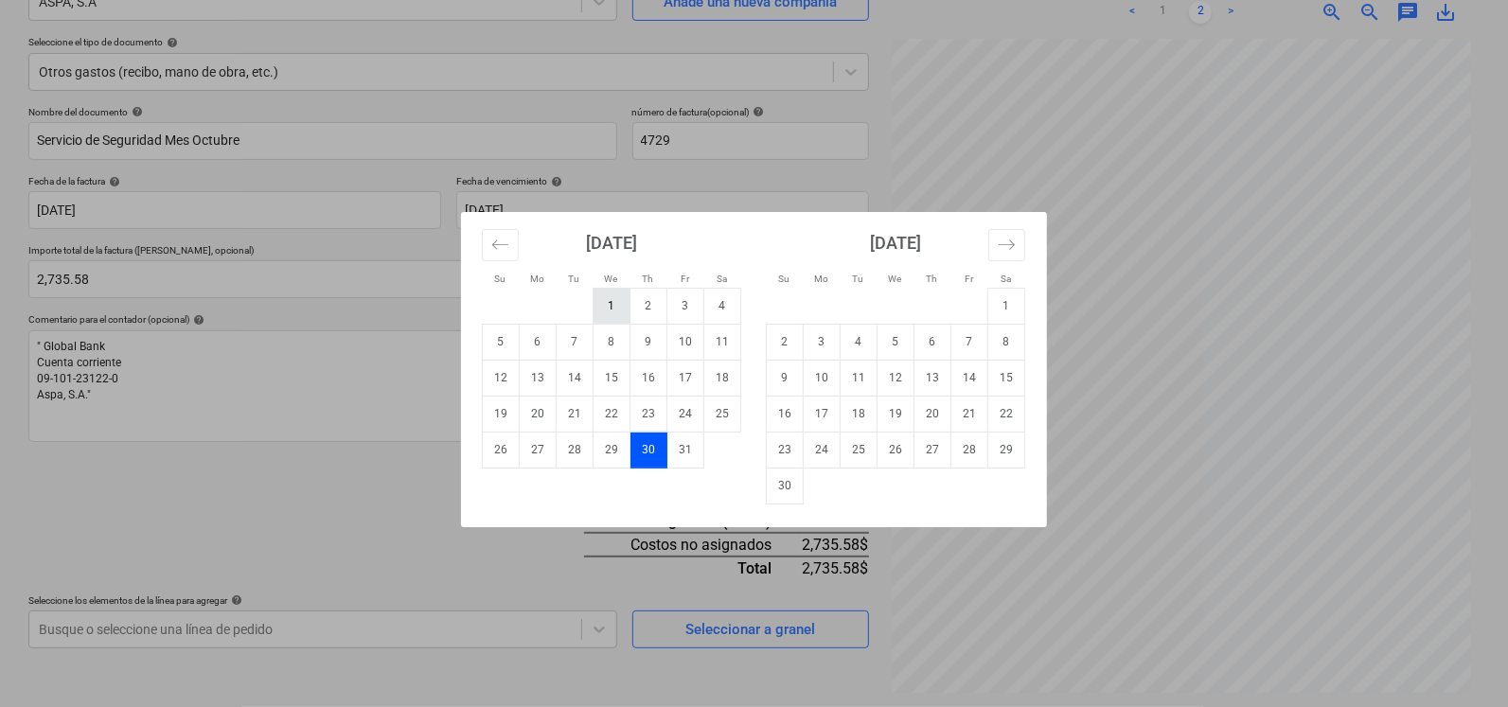
click at [627, 291] on td "1" at bounding box center [612, 306] width 37 height 36
type input "[DATE]"
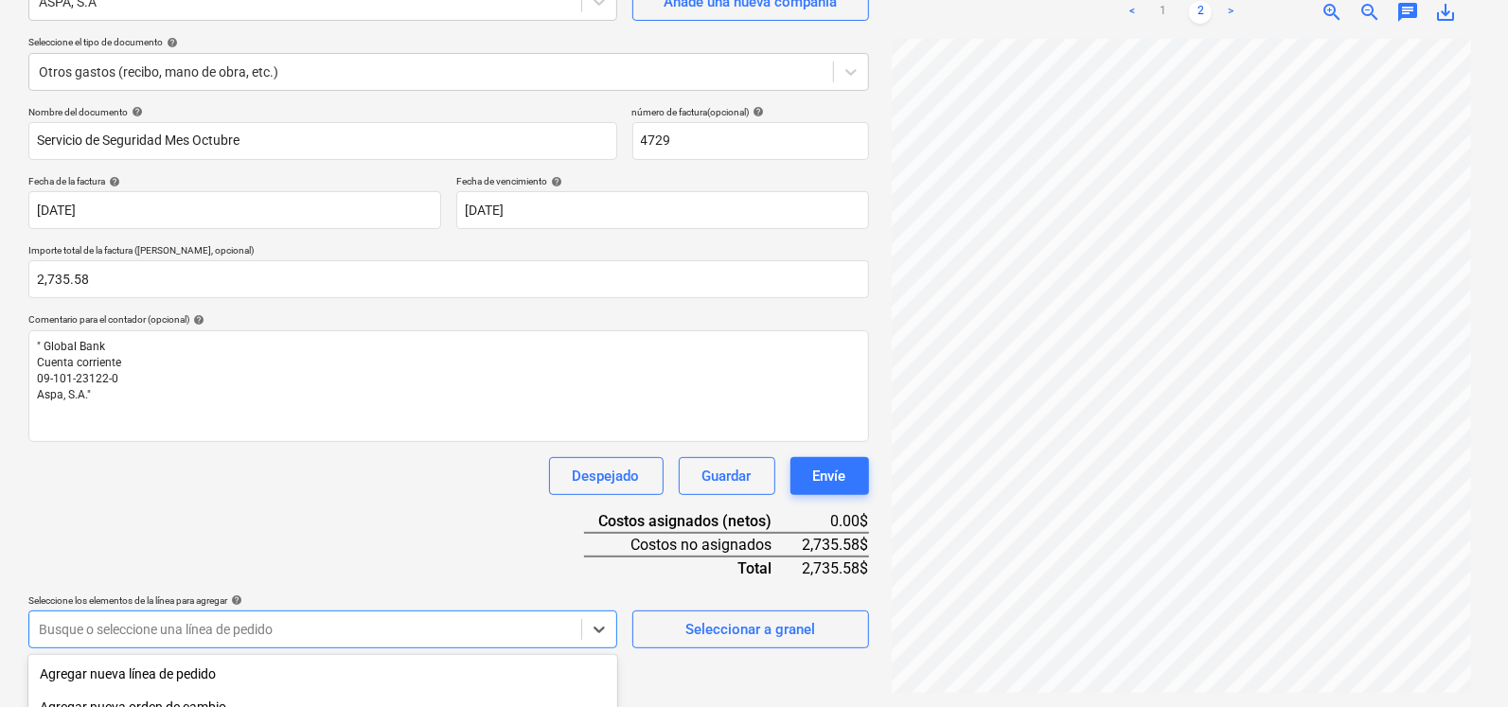
scroll to position [424, 0]
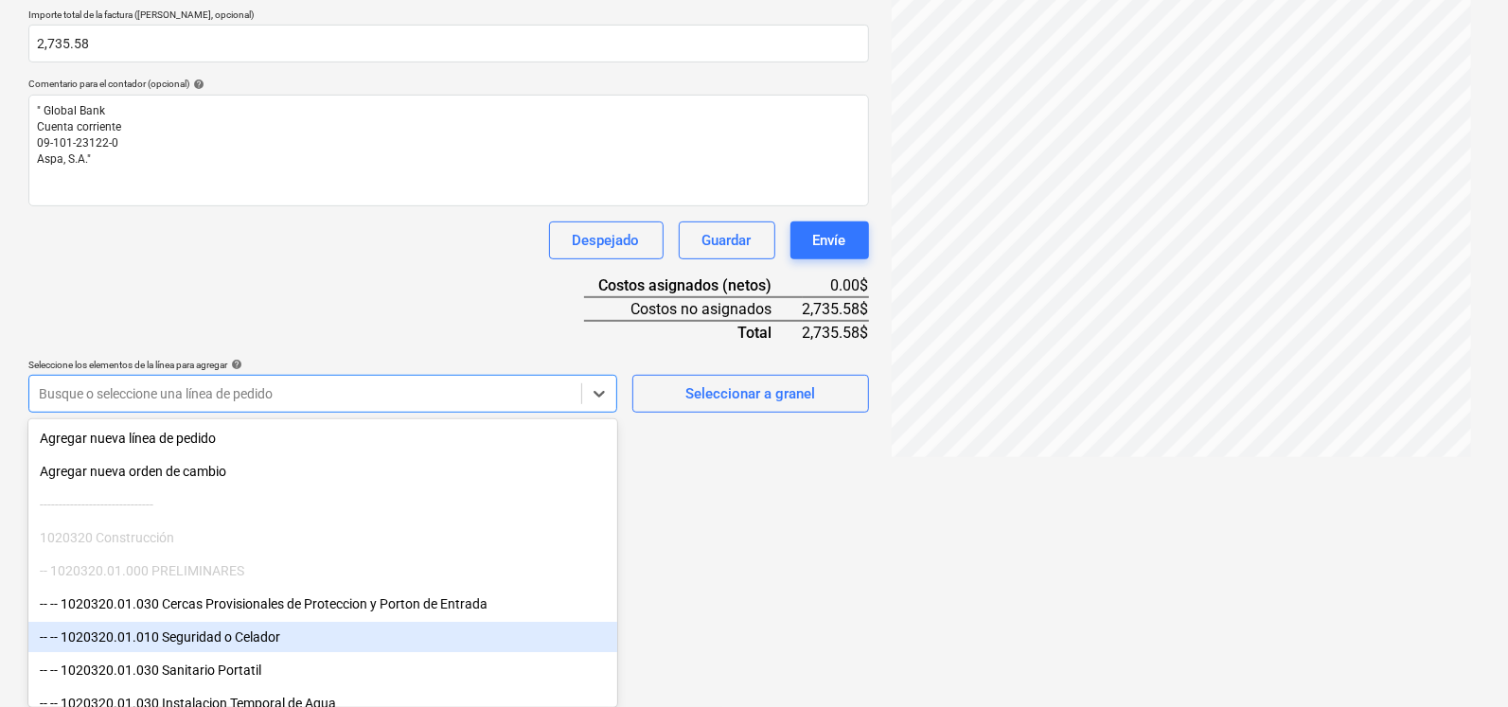
click at [288, 637] on div "-- -- 1020320.01.010 Seguridad o Celador" at bounding box center [322, 637] width 589 height 30
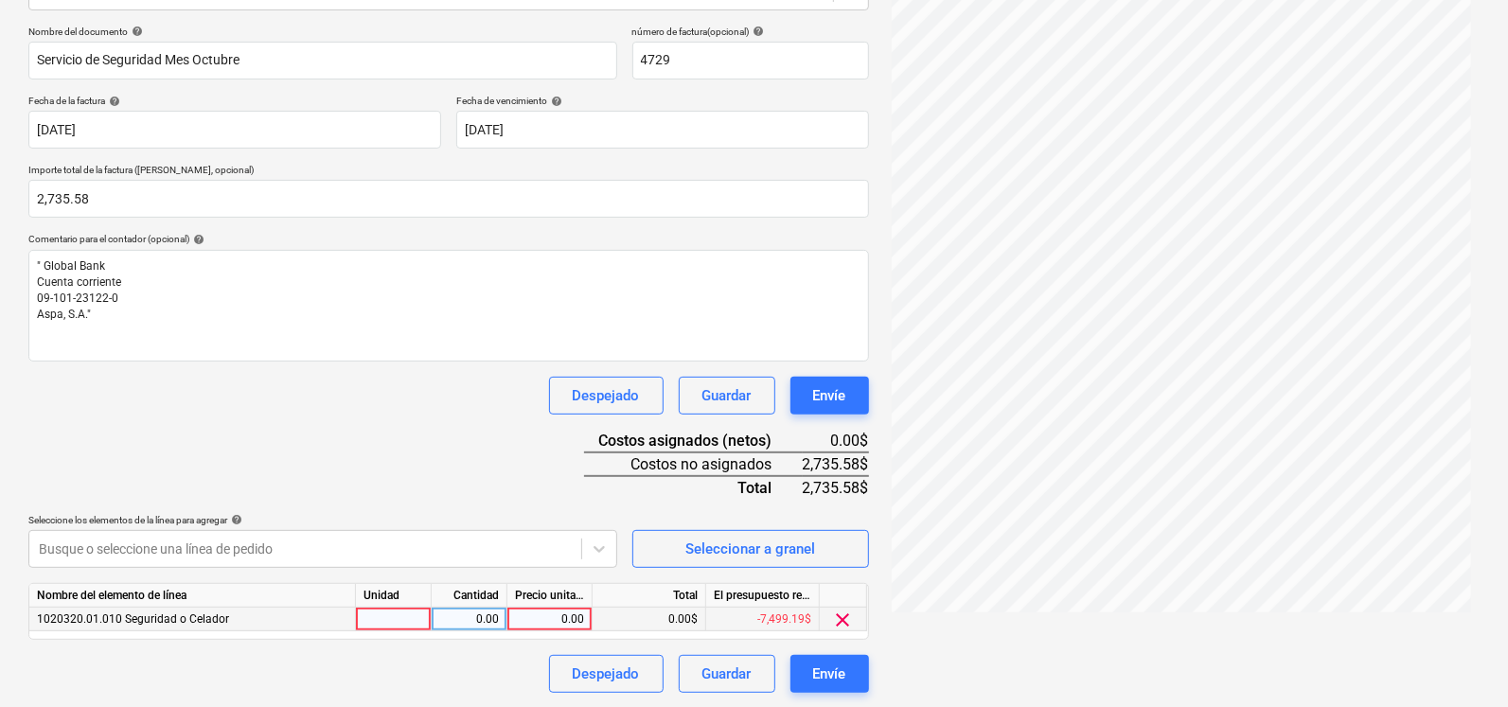
click at [543, 627] on div "0.00" at bounding box center [549, 620] width 69 height 24
type input "1"
click at [636, 616] on div "0.00$" at bounding box center [650, 620] width 114 height 24
click at [537, 613] on div "1.00" at bounding box center [549, 620] width 69 height 24
type input "2735.58"
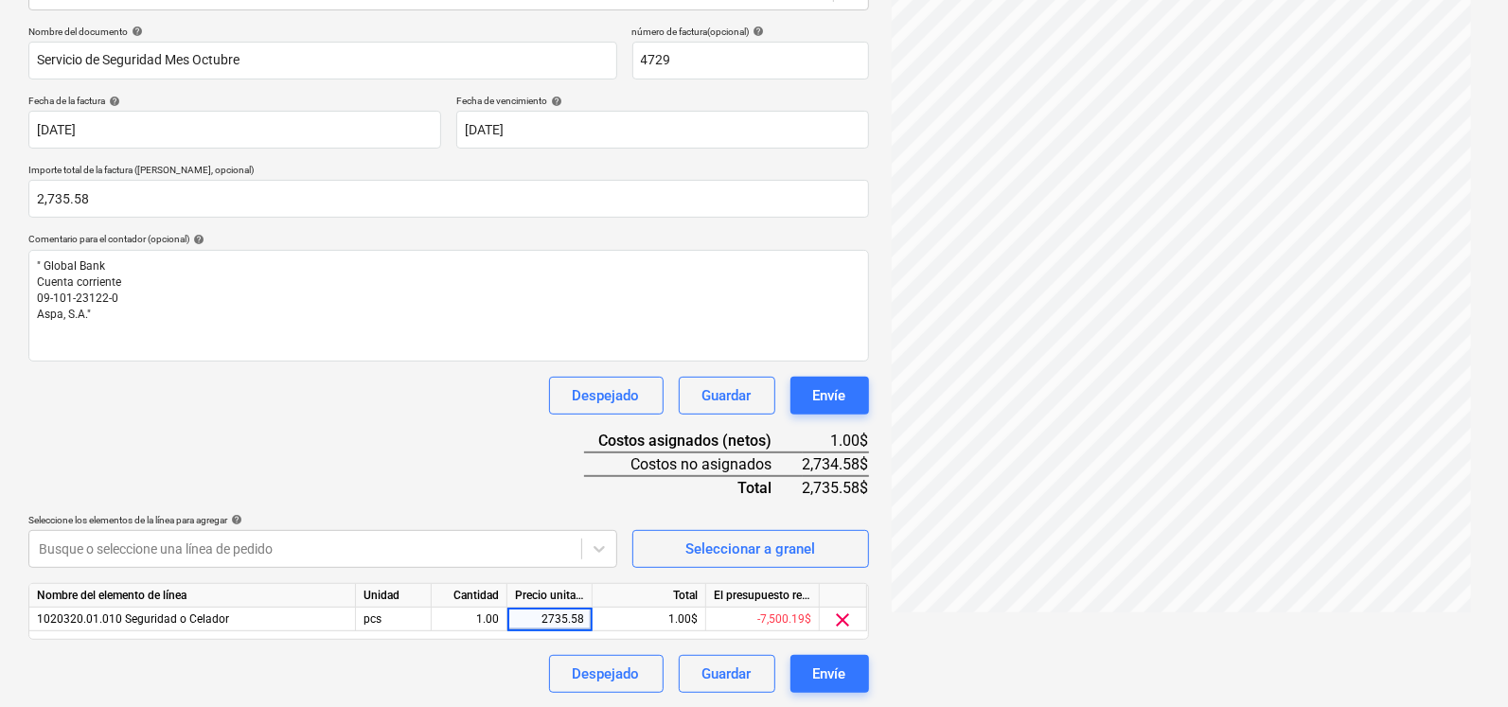
click at [515, 487] on div "Nombre del documento help Servicio de Seguridad Mes Octubre número de factura (…" at bounding box center [448, 360] width 841 height 668
click at [855, 668] on button "Envíe" at bounding box center [830, 674] width 79 height 38
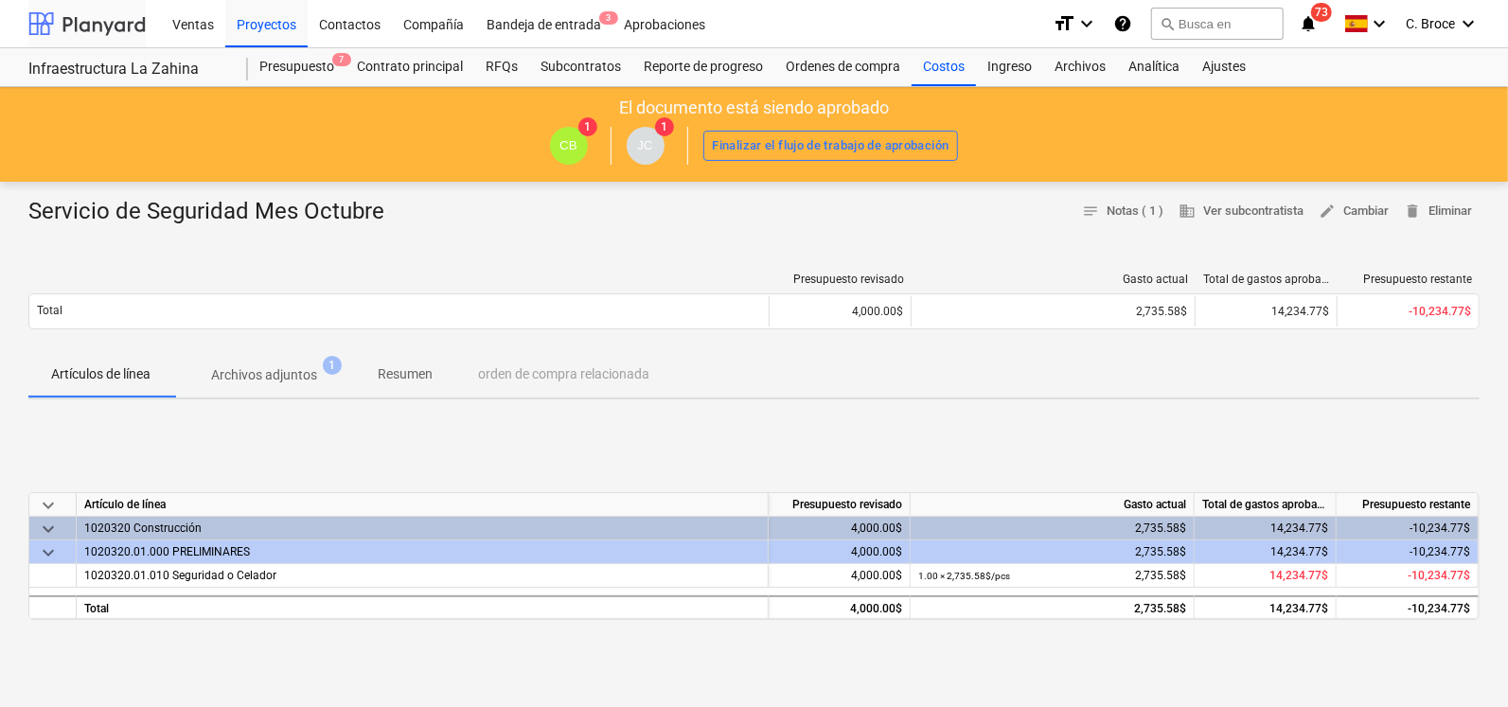
click at [67, 24] on div at bounding box center [86, 23] width 117 height 47
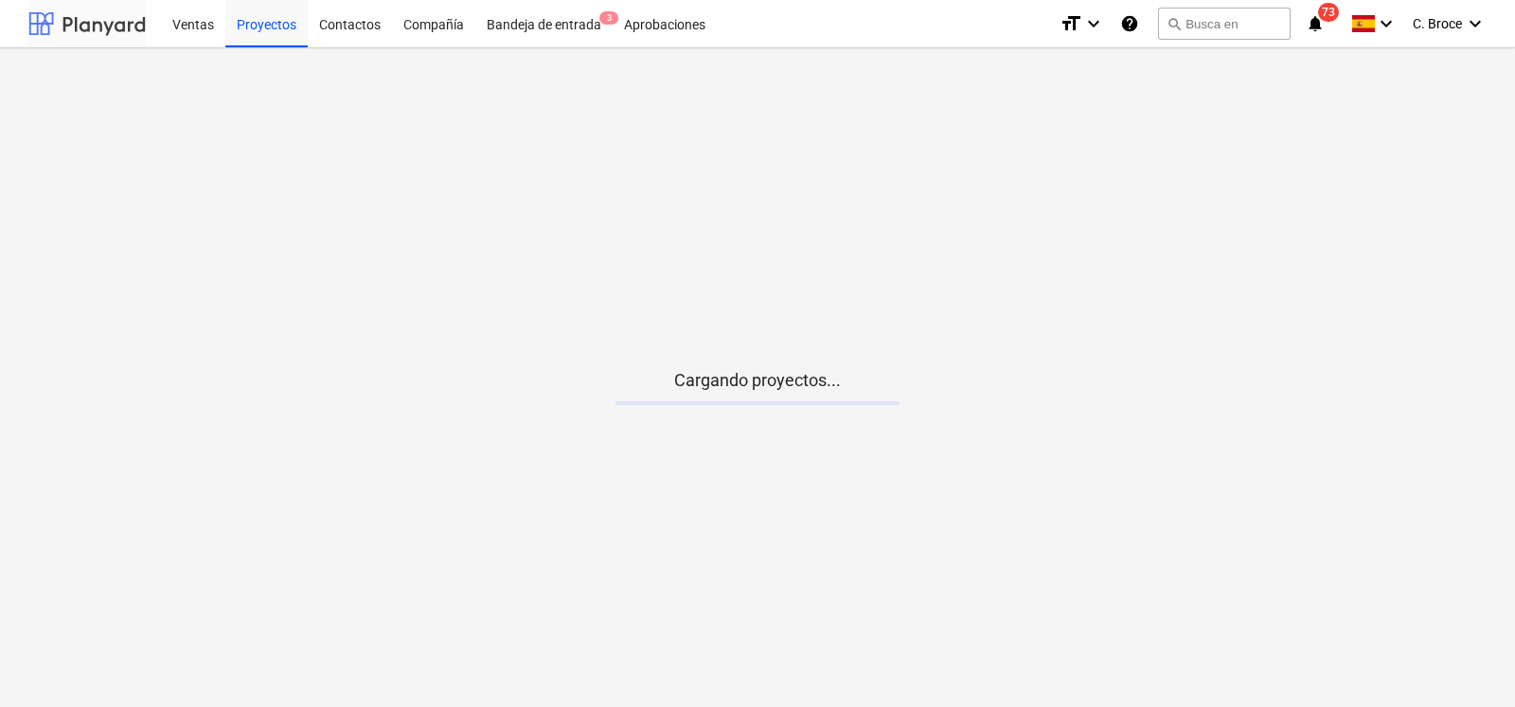
click at [67, 24] on div at bounding box center [86, 23] width 117 height 47
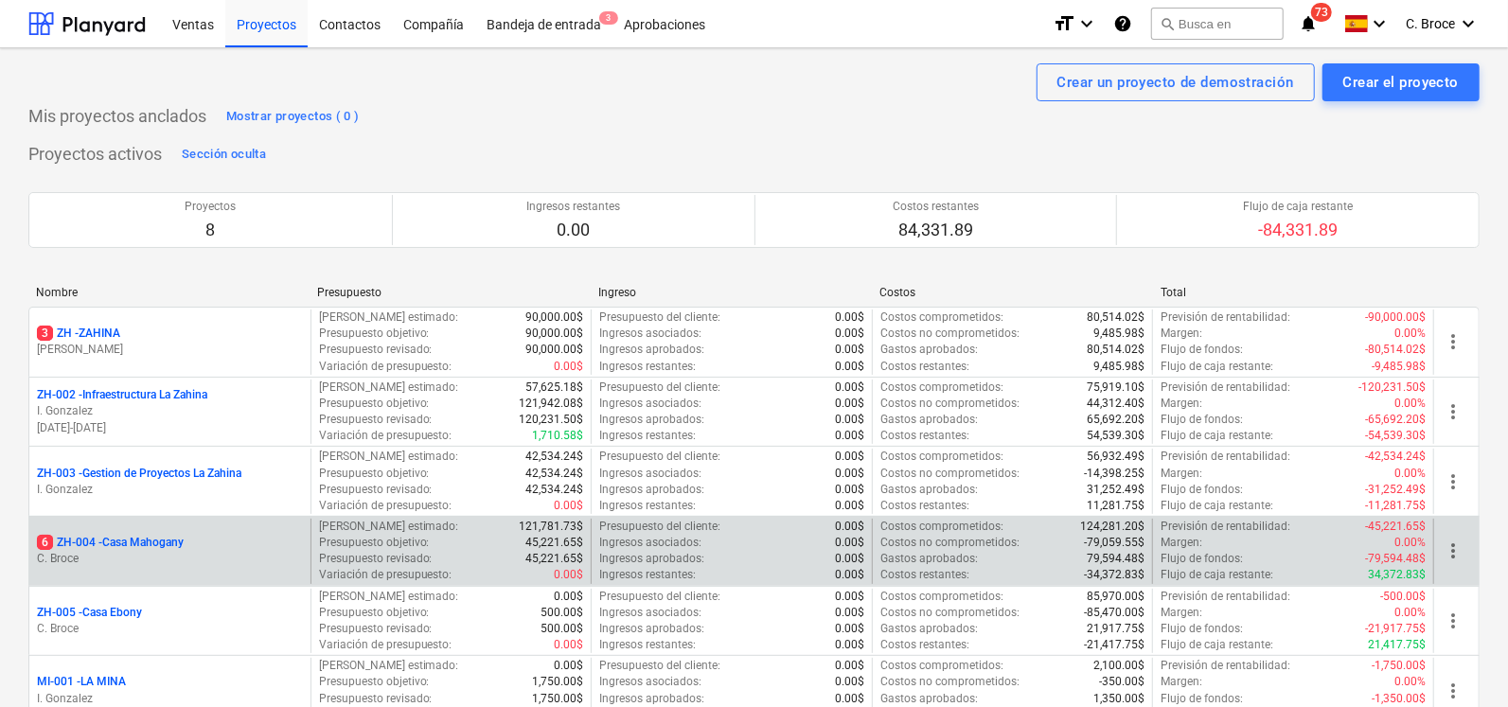
click at [125, 540] on p "6 ZH-004 - [GEOGRAPHIC_DATA]" at bounding box center [110, 543] width 147 height 16
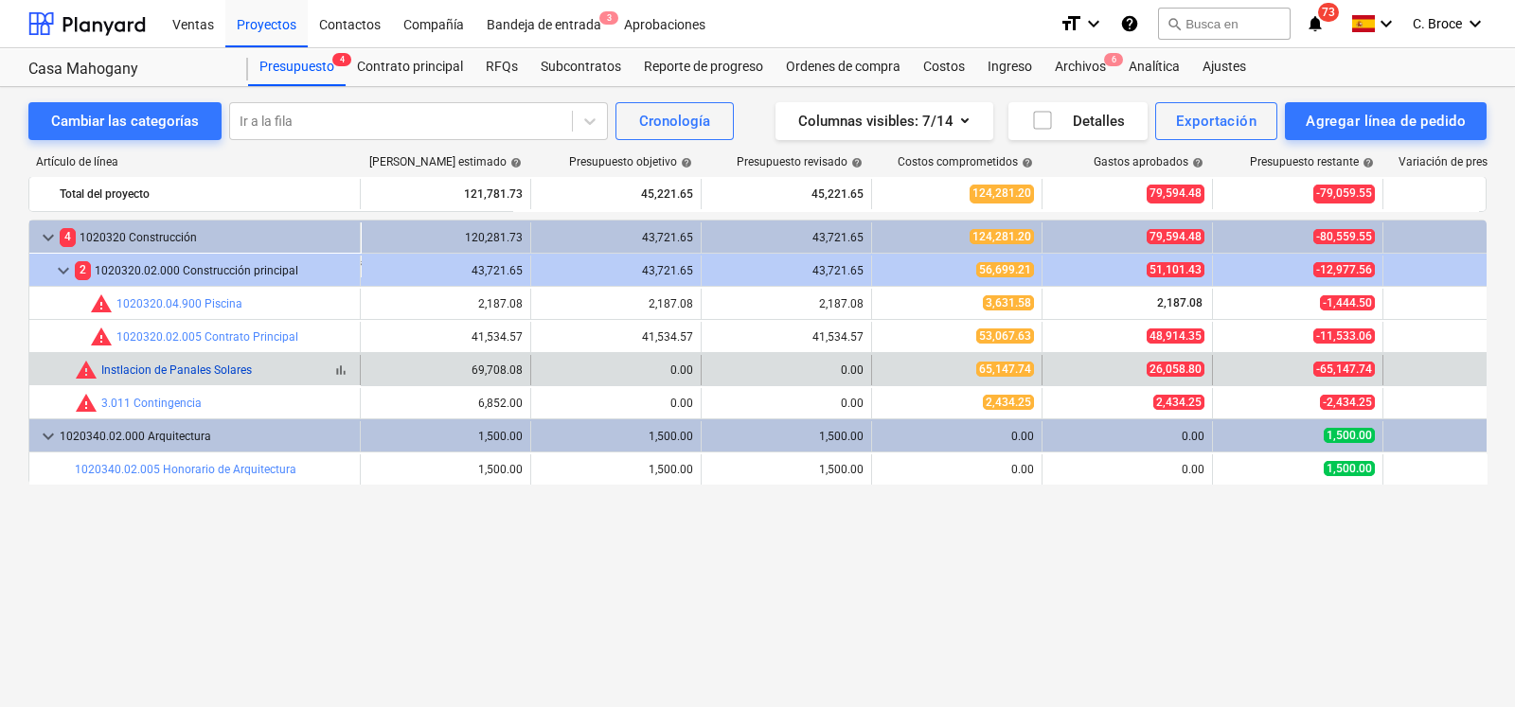
click at [203, 373] on link "Instlacion de Panales Solares" at bounding box center [176, 370] width 151 height 13
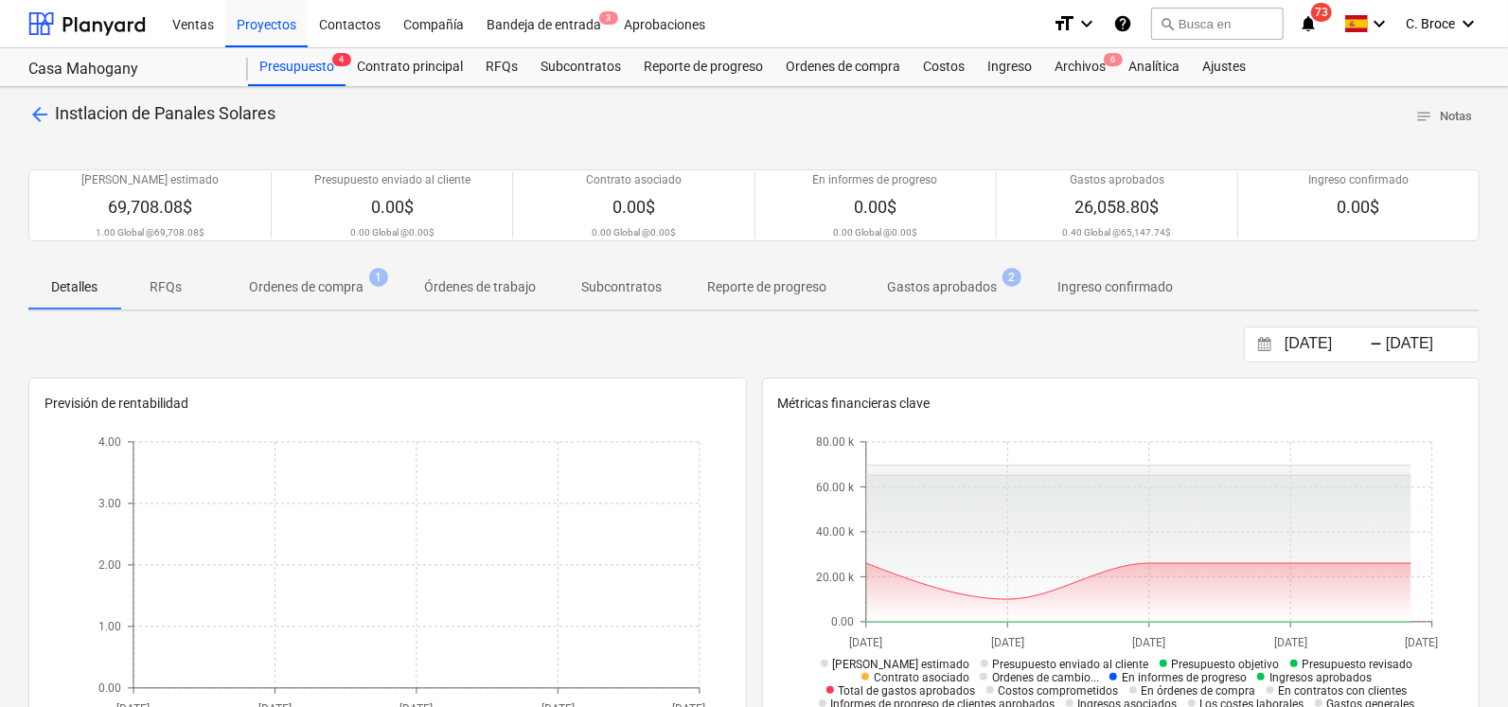
click at [467, 291] on p "Órdenes de trabajo" at bounding box center [480, 287] width 112 height 20
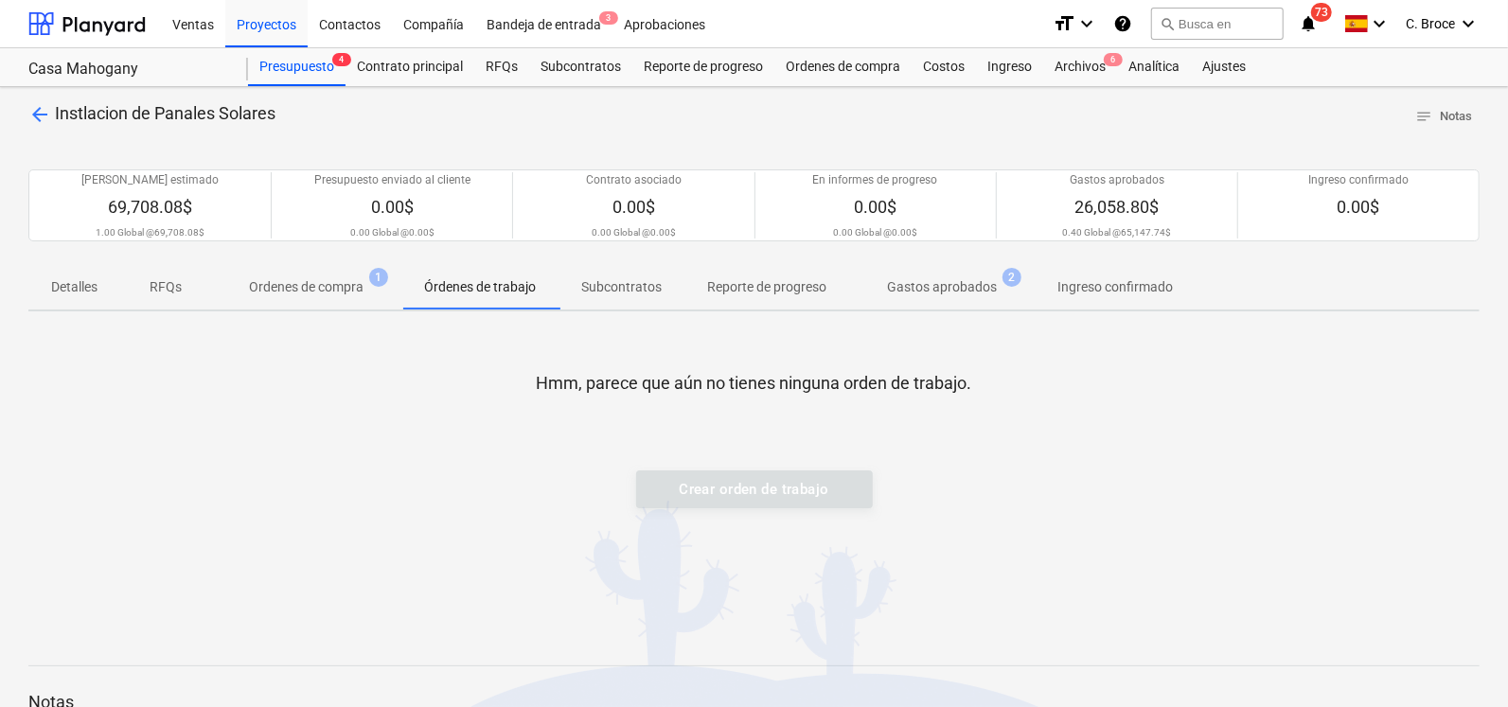
click at [706, 505] on div "Crear orden de trabajo" at bounding box center [754, 490] width 237 height 38
click at [728, 488] on div "Crear orden de trabajo" at bounding box center [754, 490] width 237 height 38
drag, startPoint x: 729, startPoint y: 397, endPoint x: 1368, endPoint y: 477, distance: 644.2
click at [1355, 490] on div "Hmm, parece que aún no tienes ninguna orden de trabajo. Crear orden de trabajo" at bounding box center [754, 469] width 1452 height 284
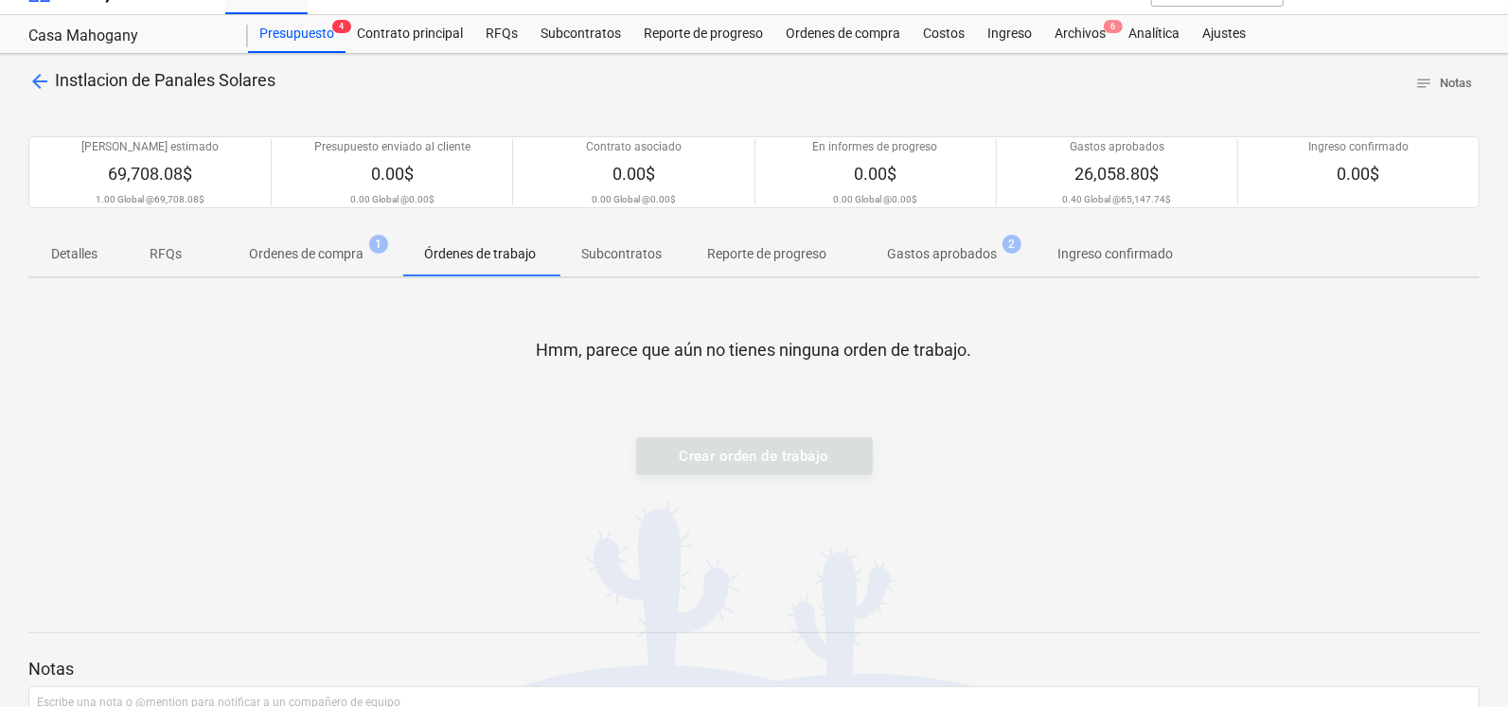
scroll to position [19, 0]
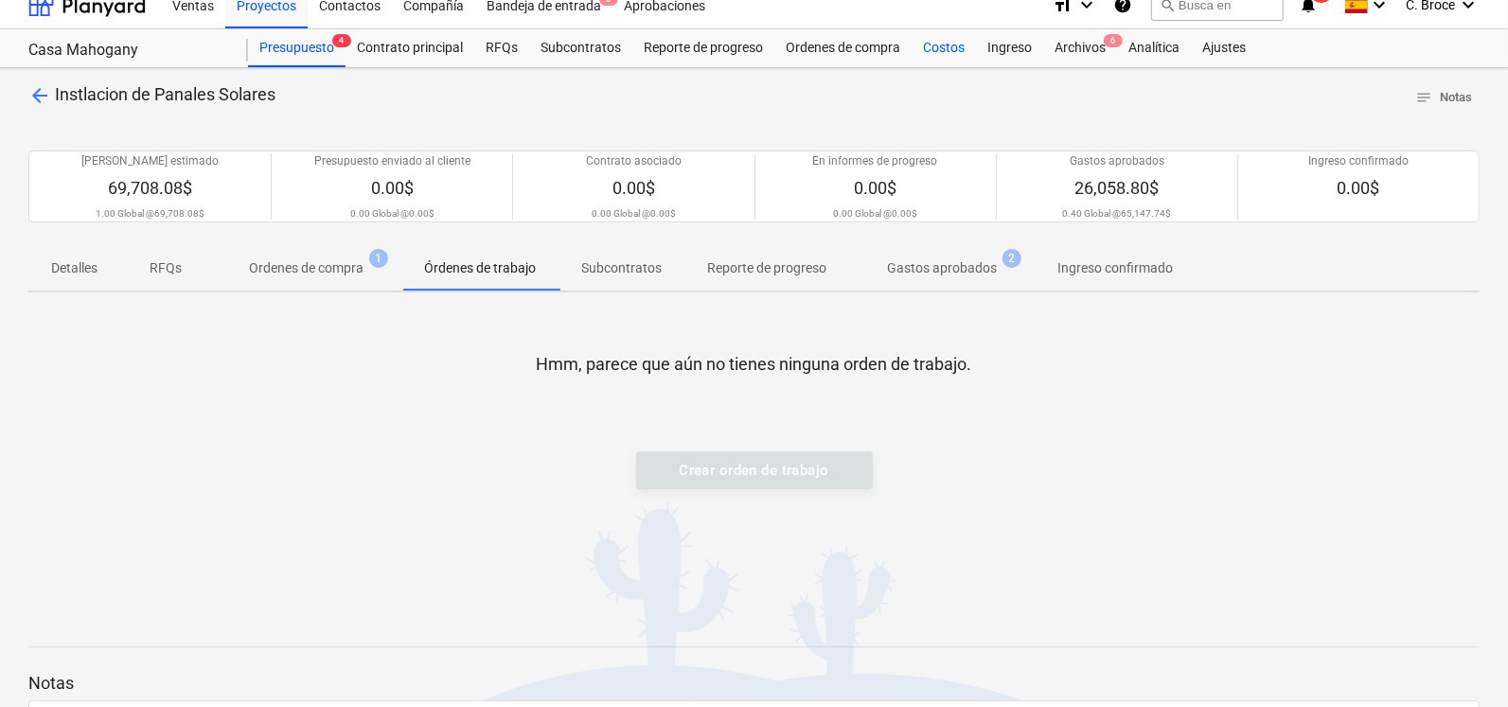
click at [930, 41] on div "Costos" at bounding box center [944, 48] width 64 height 38
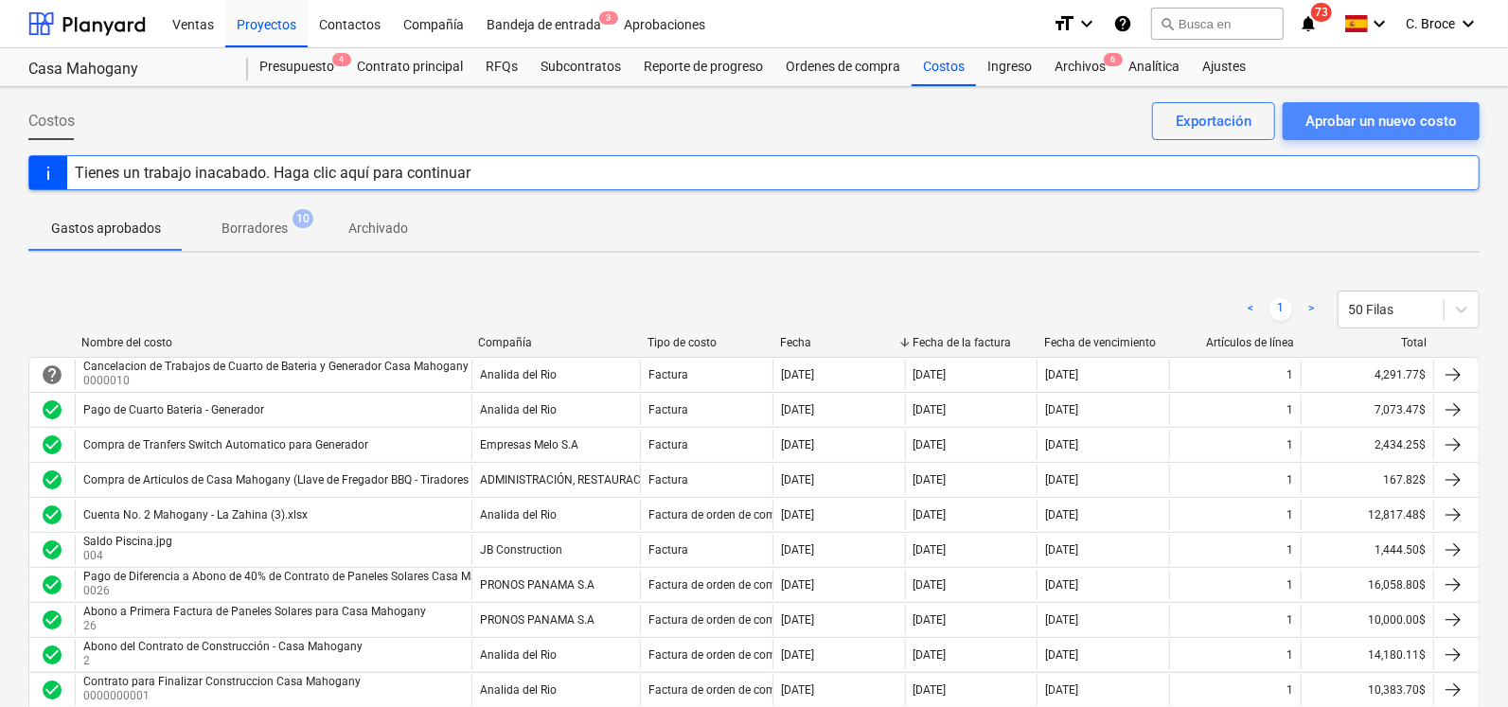
click at [1337, 117] on div "Aprobar un nuevo costo" at bounding box center [1382, 121] width 152 height 25
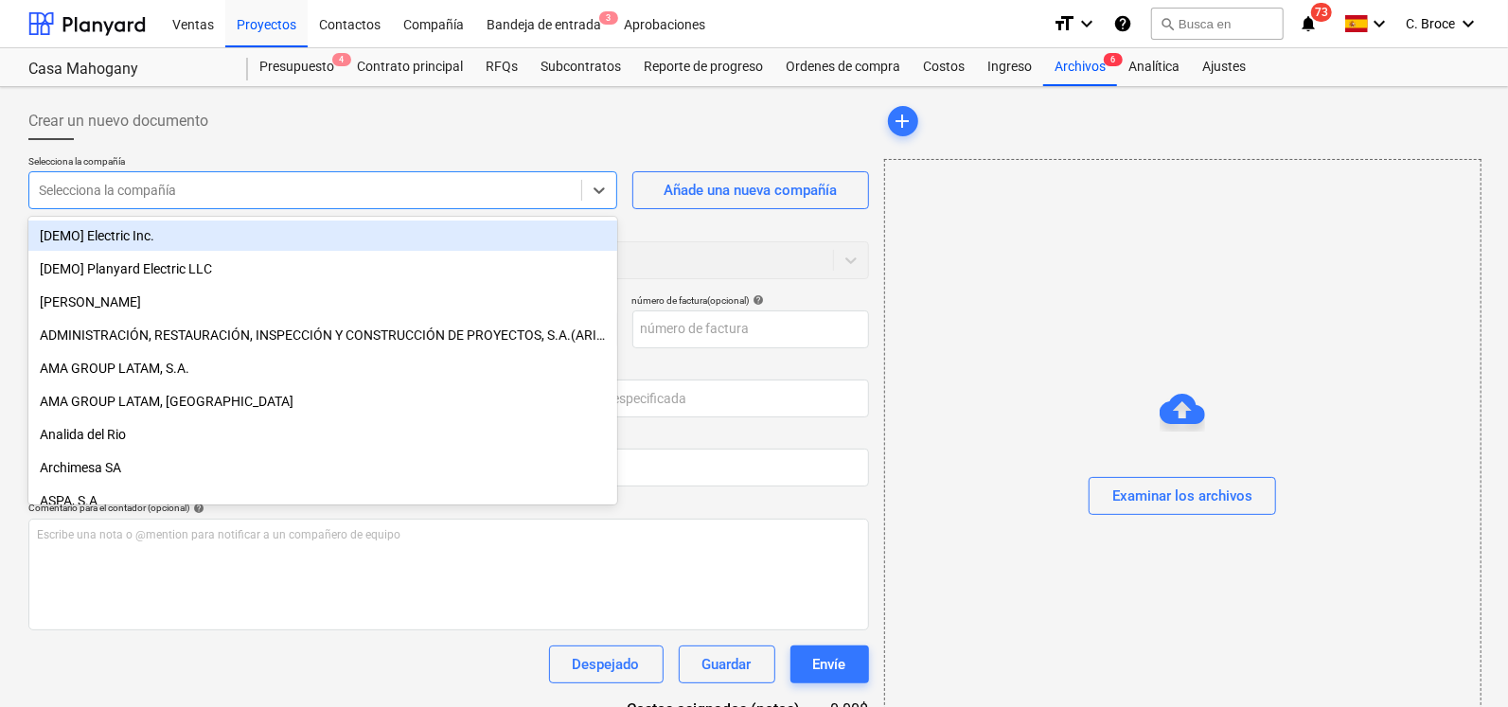
click at [267, 187] on div at bounding box center [305, 190] width 533 height 19
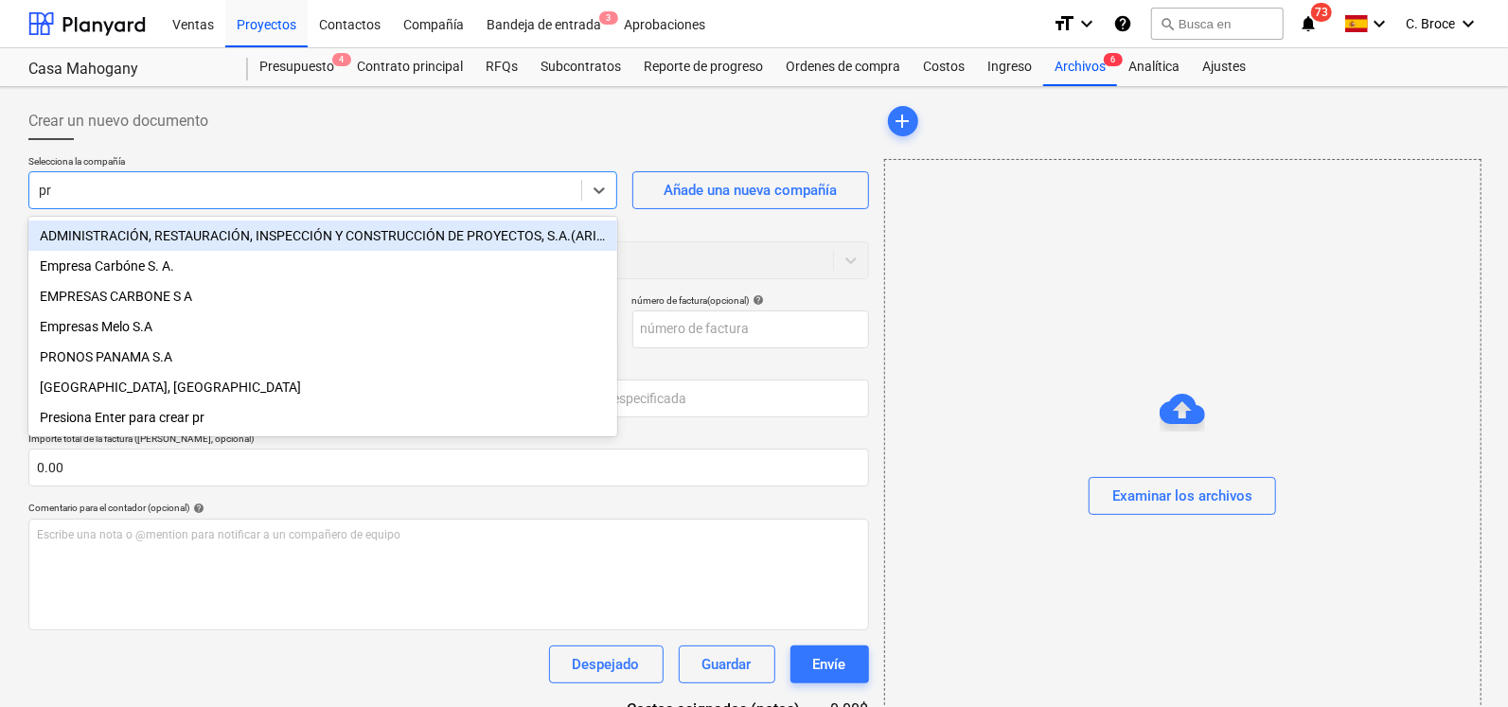
type input "pro"
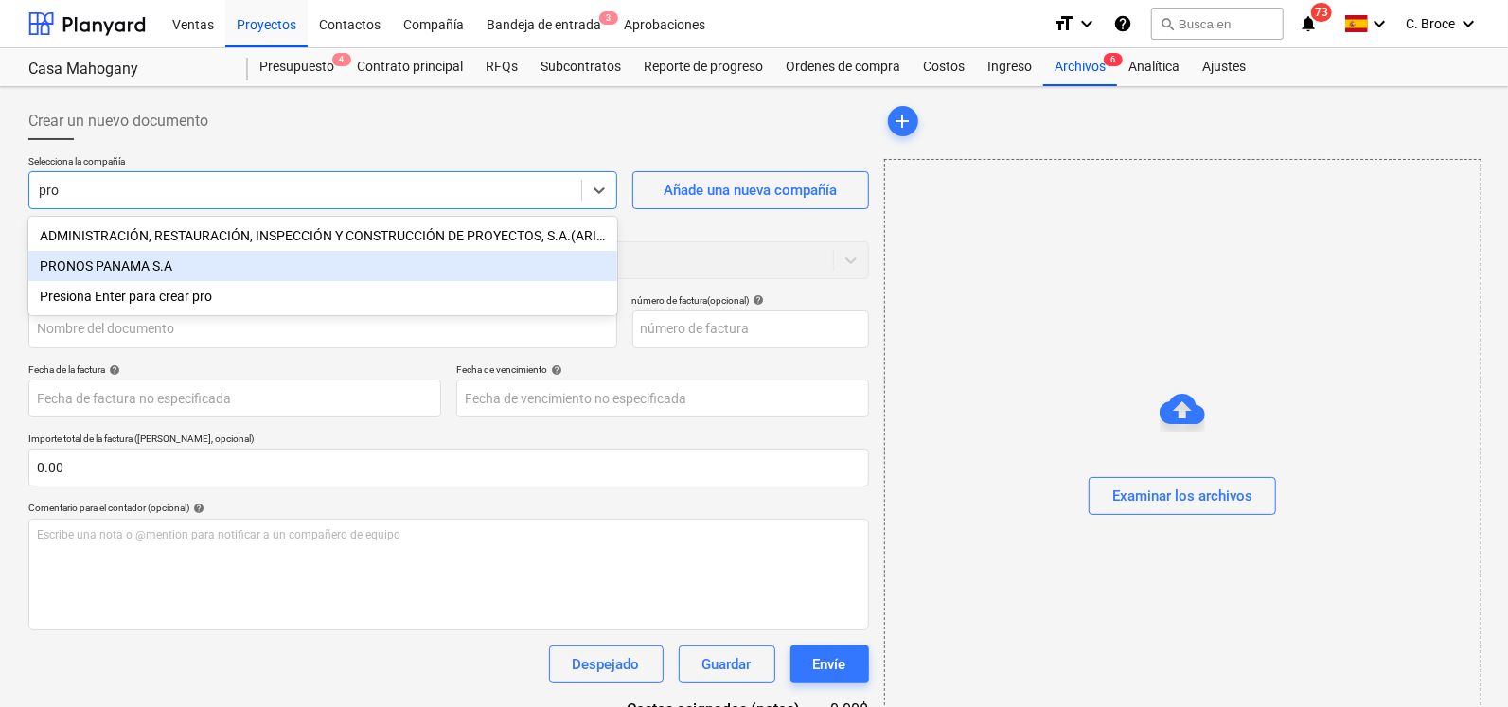
click at [120, 268] on div "PRONOS PANAMA S.A" at bounding box center [322, 266] width 589 height 30
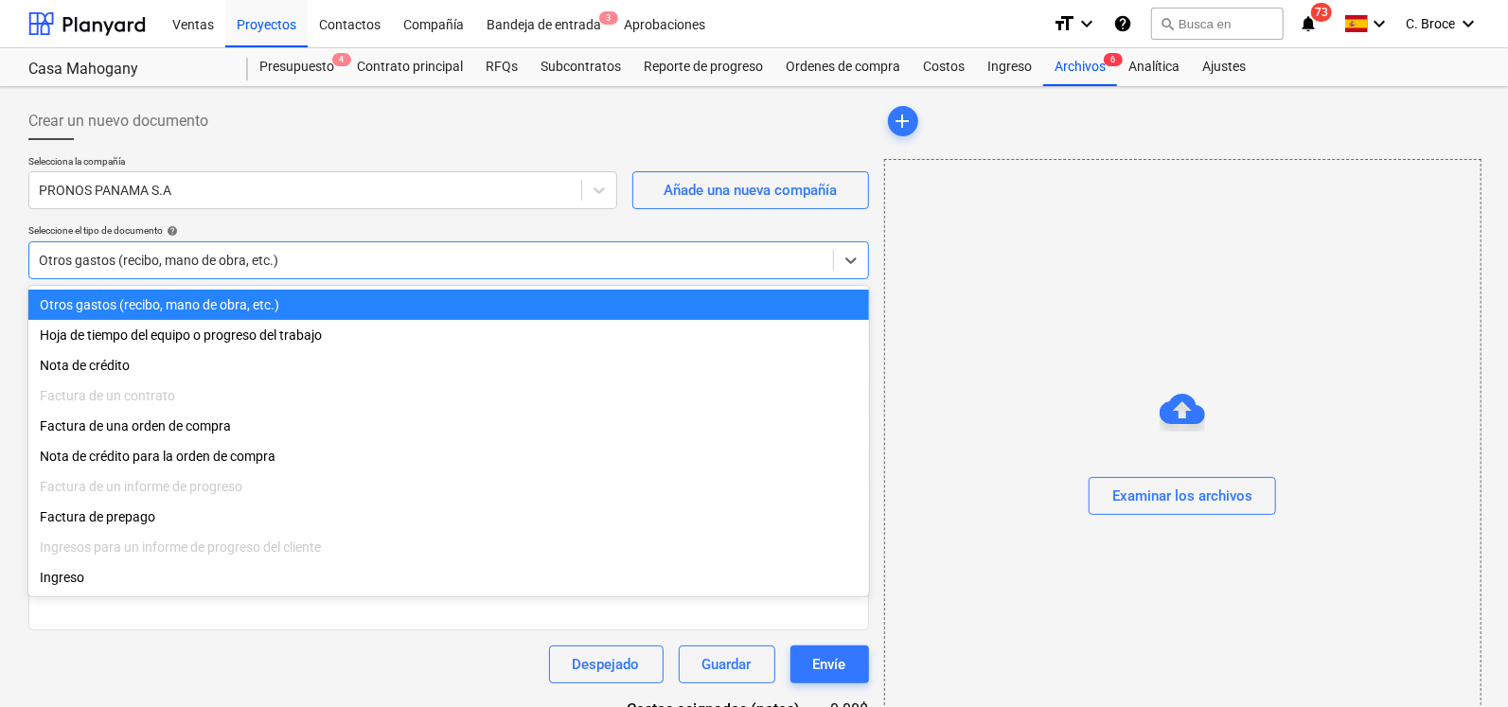
click at [289, 259] on div at bounding box center [431, 260] width 785 height 19
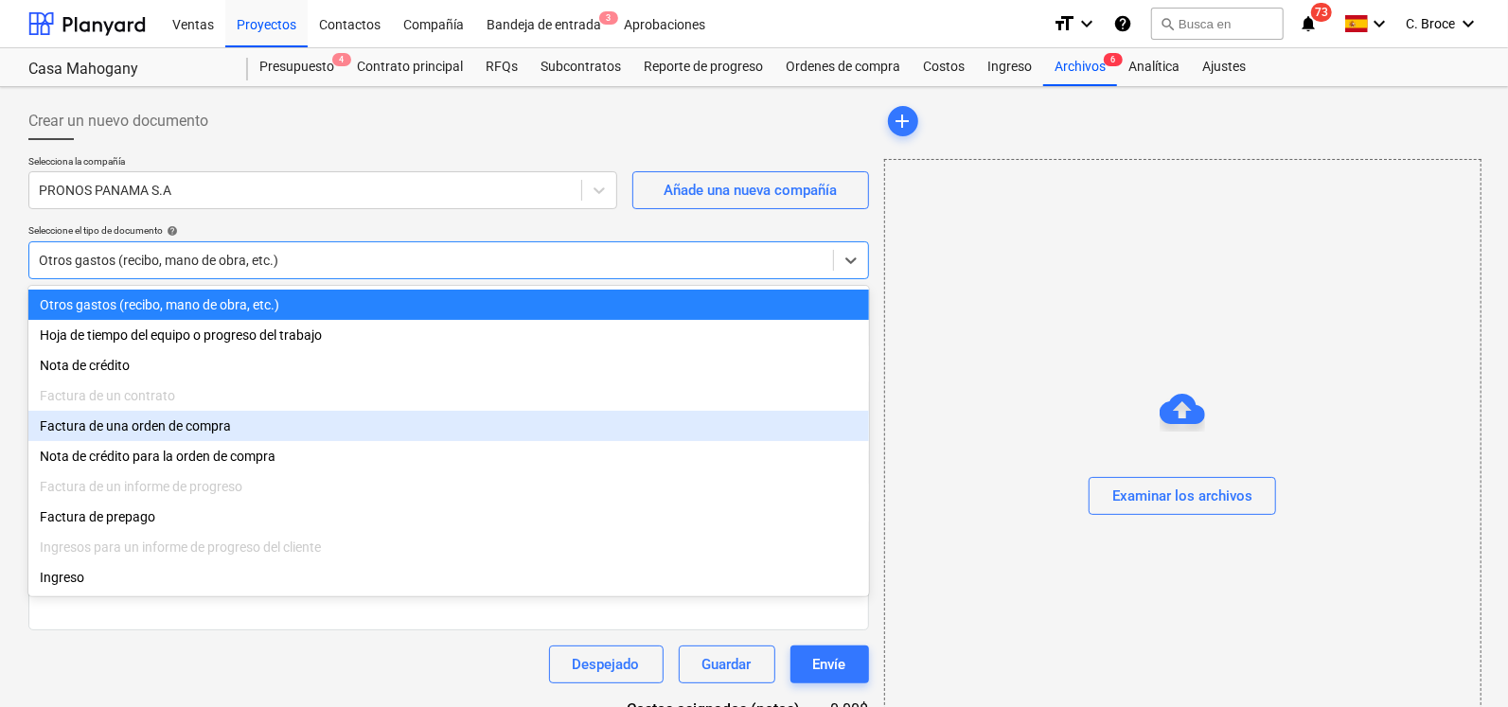
click at [166, 438] on div "Factura de una orden de compra" at bounding box center [448, 426] width 841 height 30
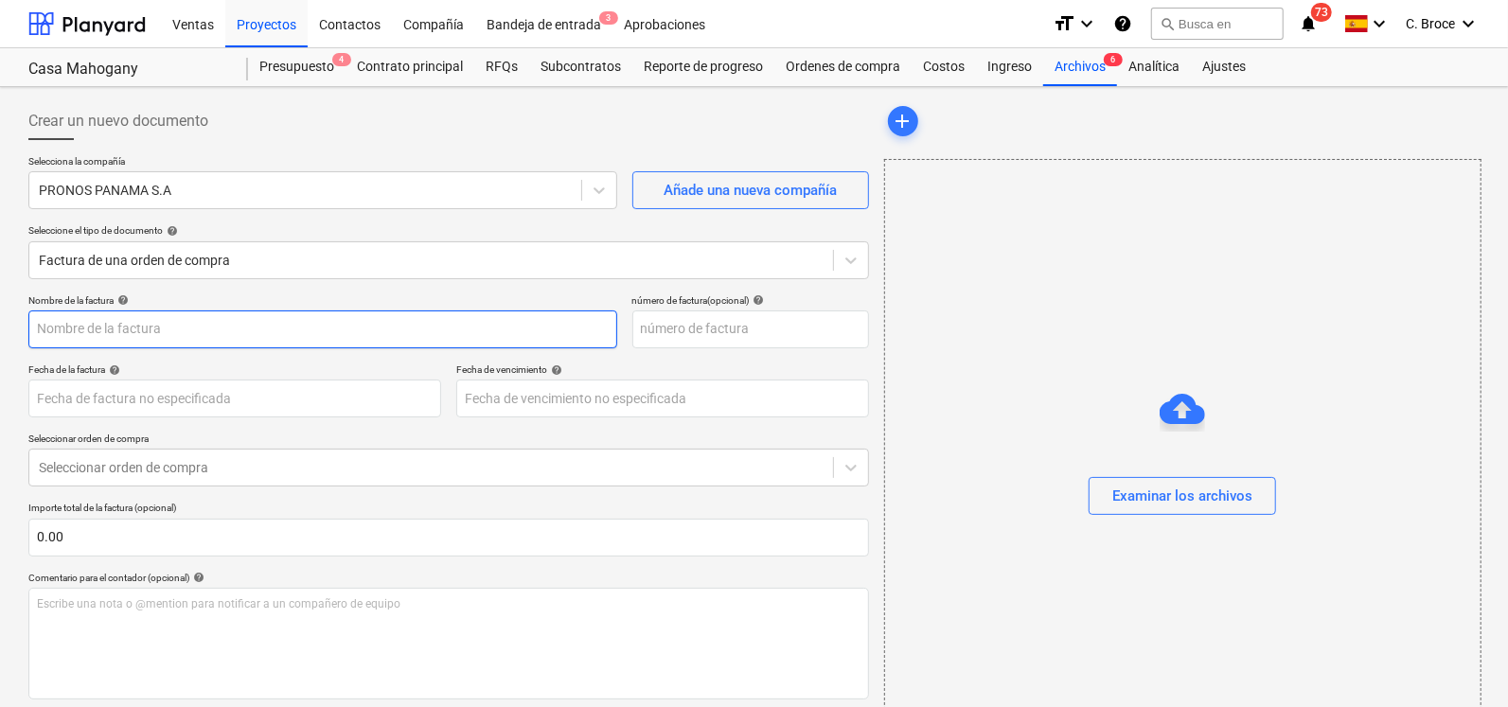
click at [182, 330] on input "text" at bounding box center [322, 330] width 589 height 38
type input "Abono a Contrato de Paneles Solares Casa Mahogany"
click at [1233, 498] on div "Examinar los archivos" at bounding box center [1183, 496] width 140 height 25
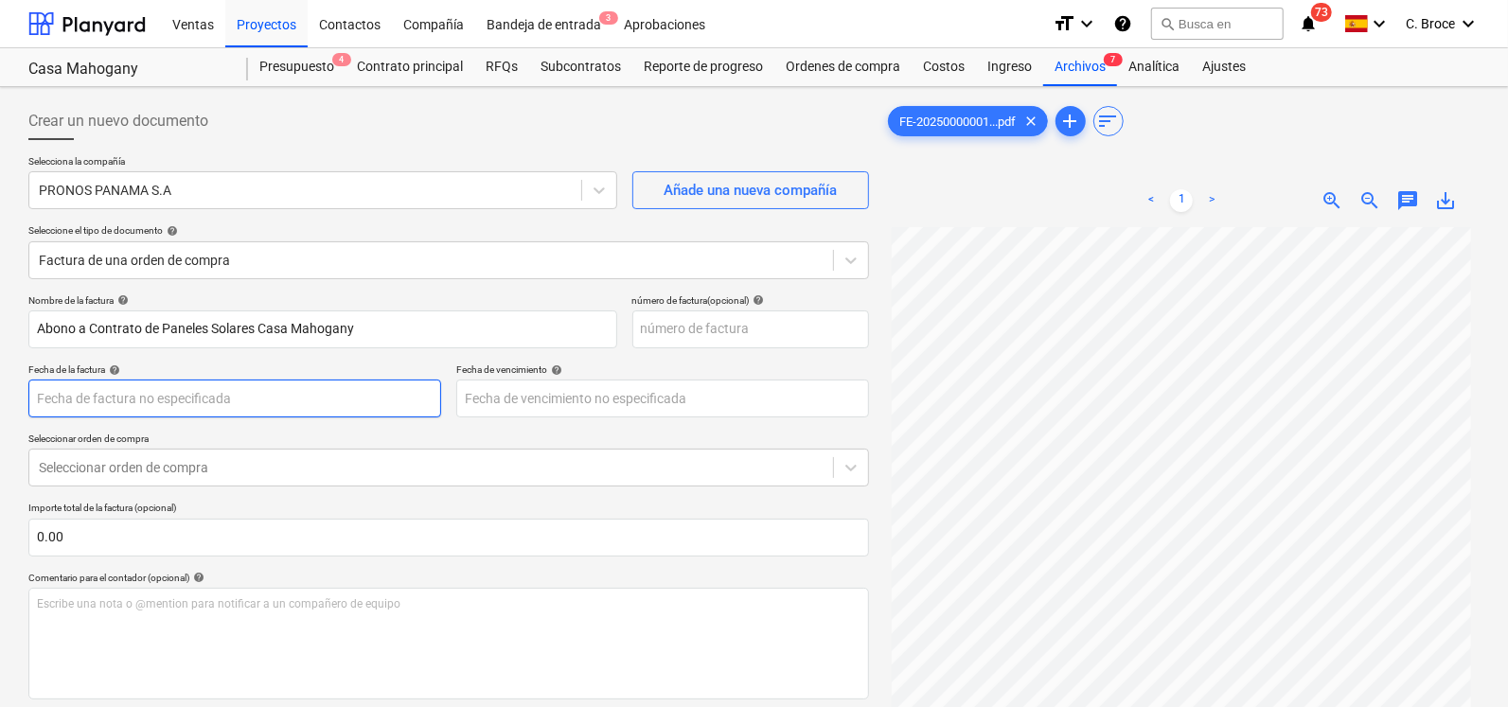
click at [211, 405] on body "Ventas Proyectos Contactos Compañía Bandeja de entrada 3 Aprobaciones format_si…" at bounding box center [754, 353] width 1508 height 707
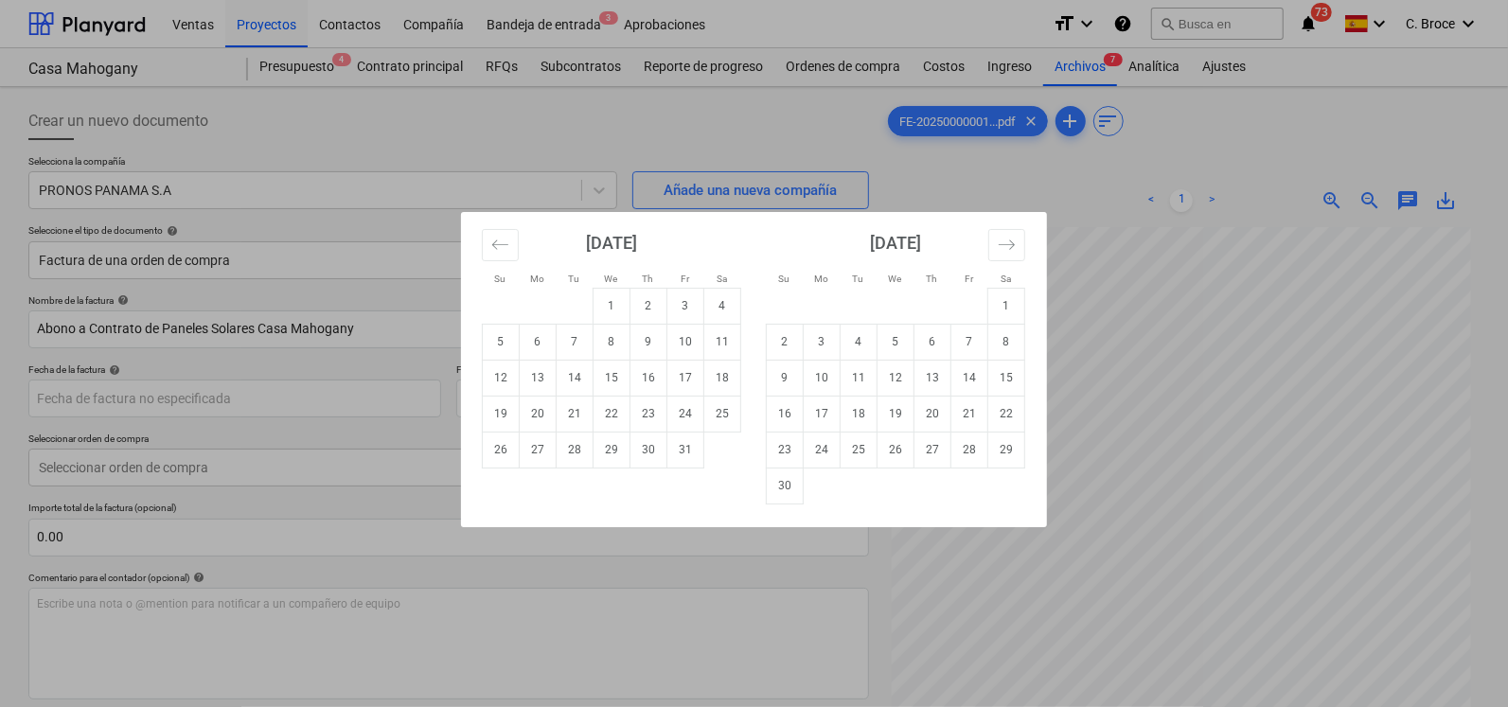
click at [1136, 166] on div "Su Mo Tu We Th Fr Sa Su Mo Tu We Th Fr Sa [DATE] 1 2 3 4 5 6 7 8 9 10 11 12 13 …" at bounding box center [754, 353] width 1508 height 707
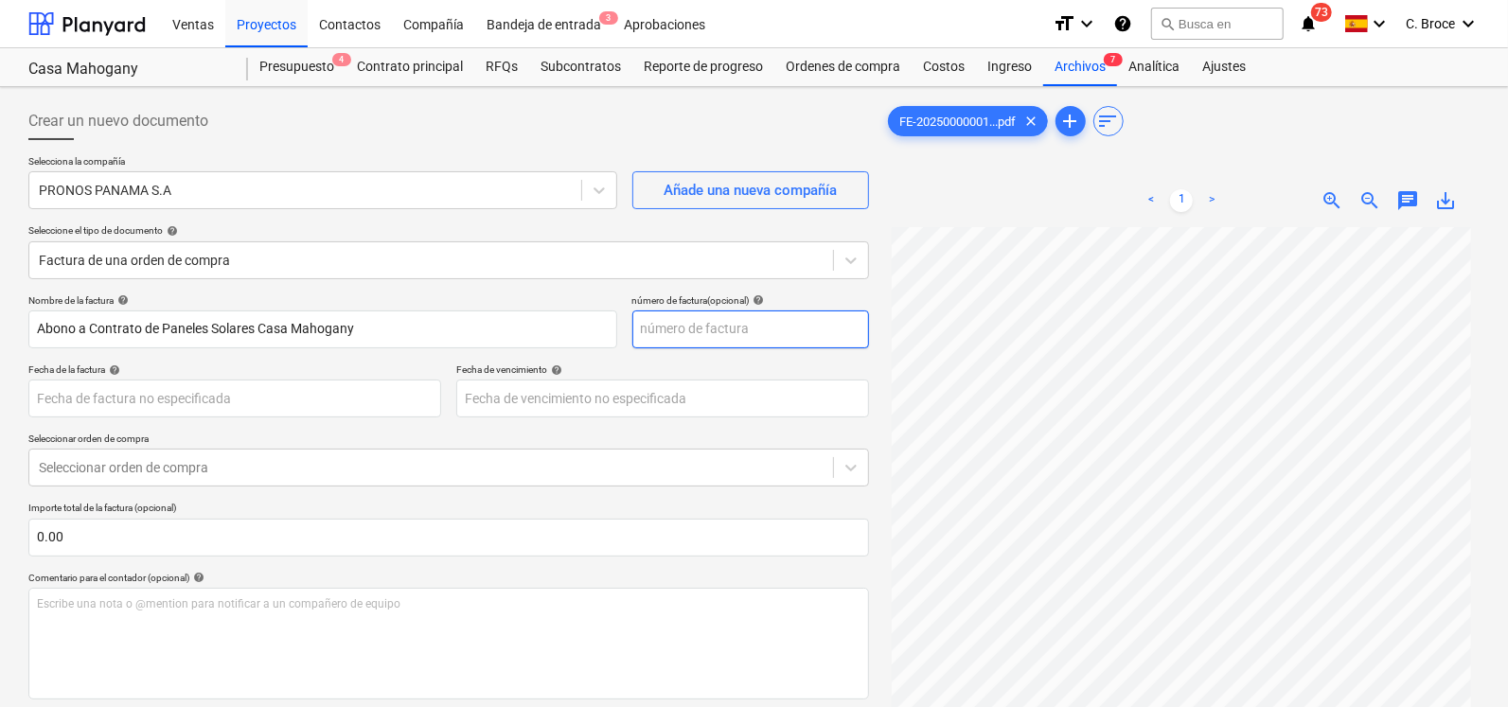
click at [736, 329] on input "text" at bounding box center [751, 330] width 237 height 38
type input "046"
click at [1037, 190] on div "< 1 > zoom_in zoom_out chat 0 save_alt" at bounding box center [1182, 200] width 596 height 53
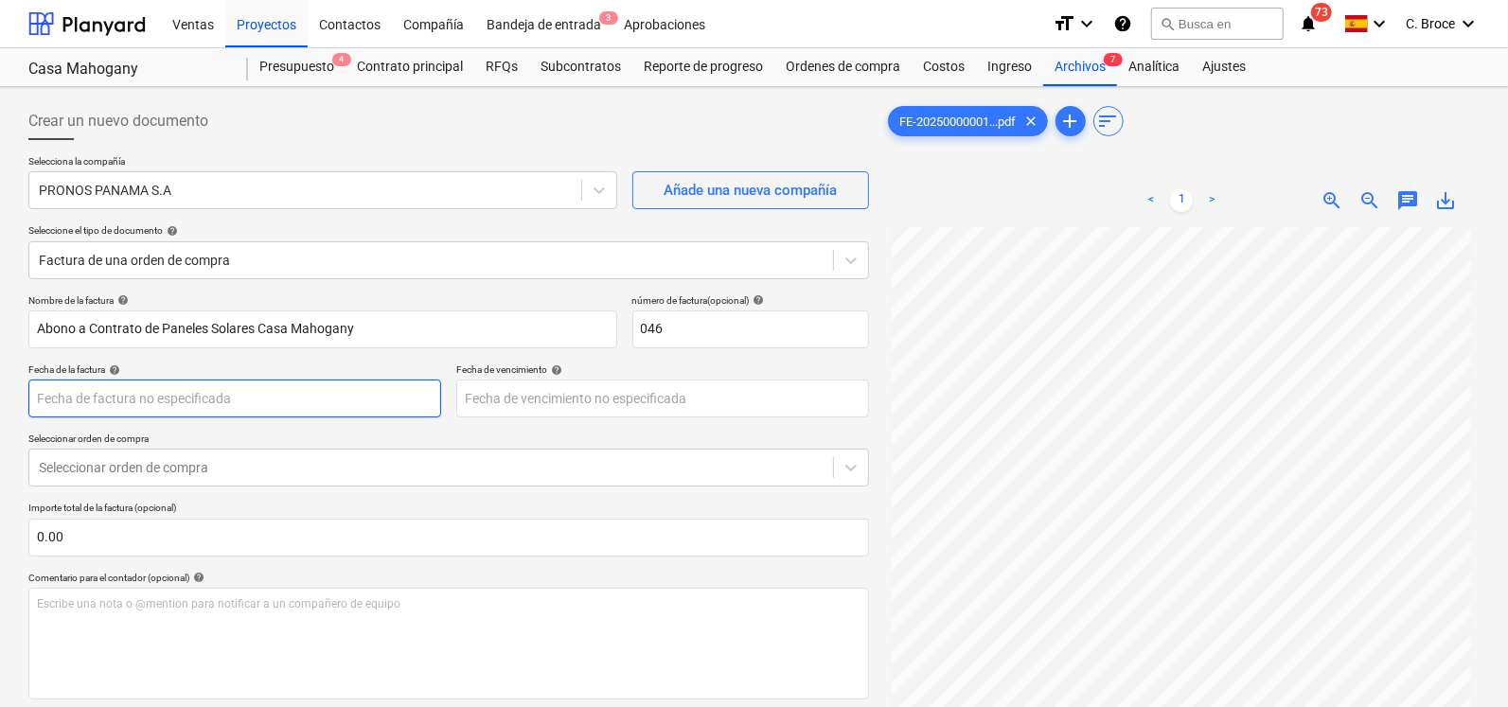
click at [127, 406] on body "Ventas Proyectos Contactos Compañía Bandeja de entrada 3 Aprobaciones format_si…" at bounding box center [754, 353] width 1508 height 707
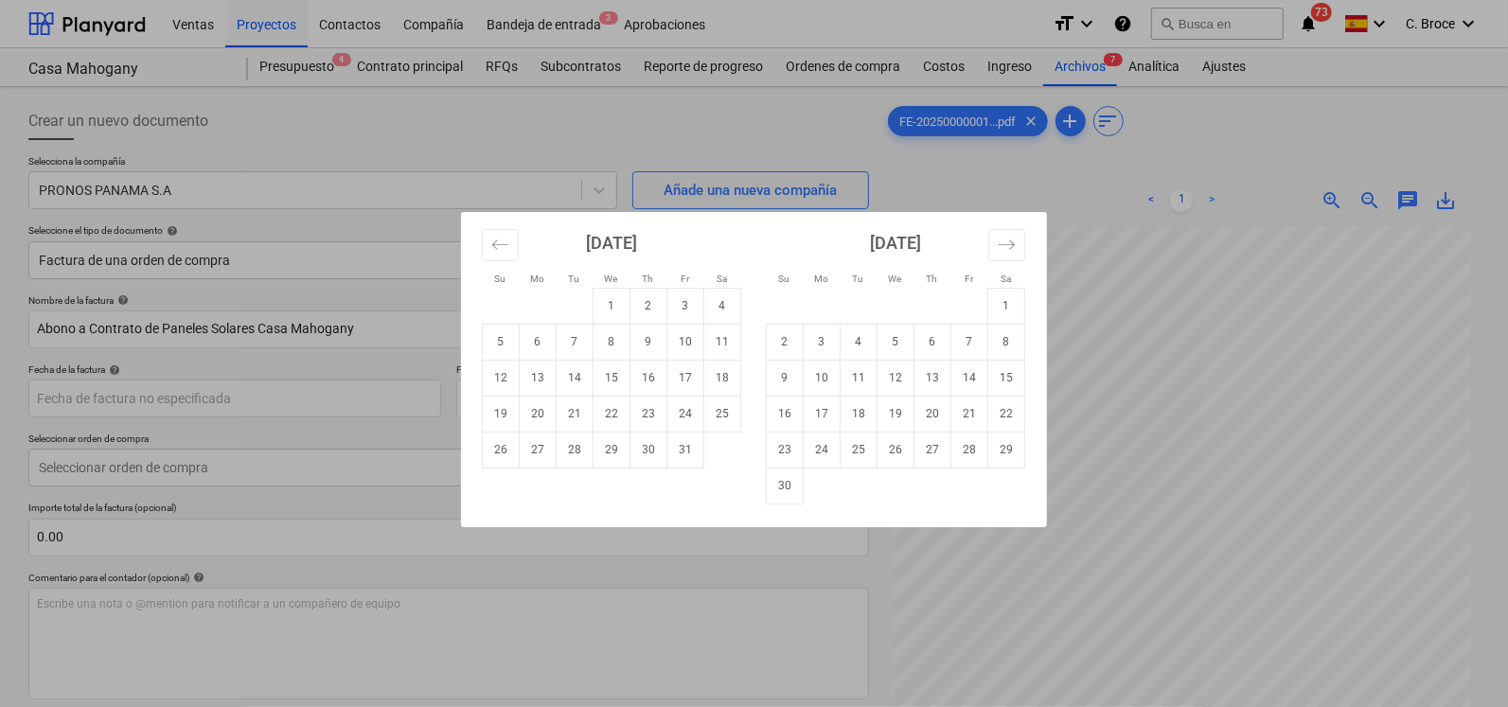
click at [697, 343] on td "10" at bounding box center [686, 342] width 37 height 36
type input "[DATE]"
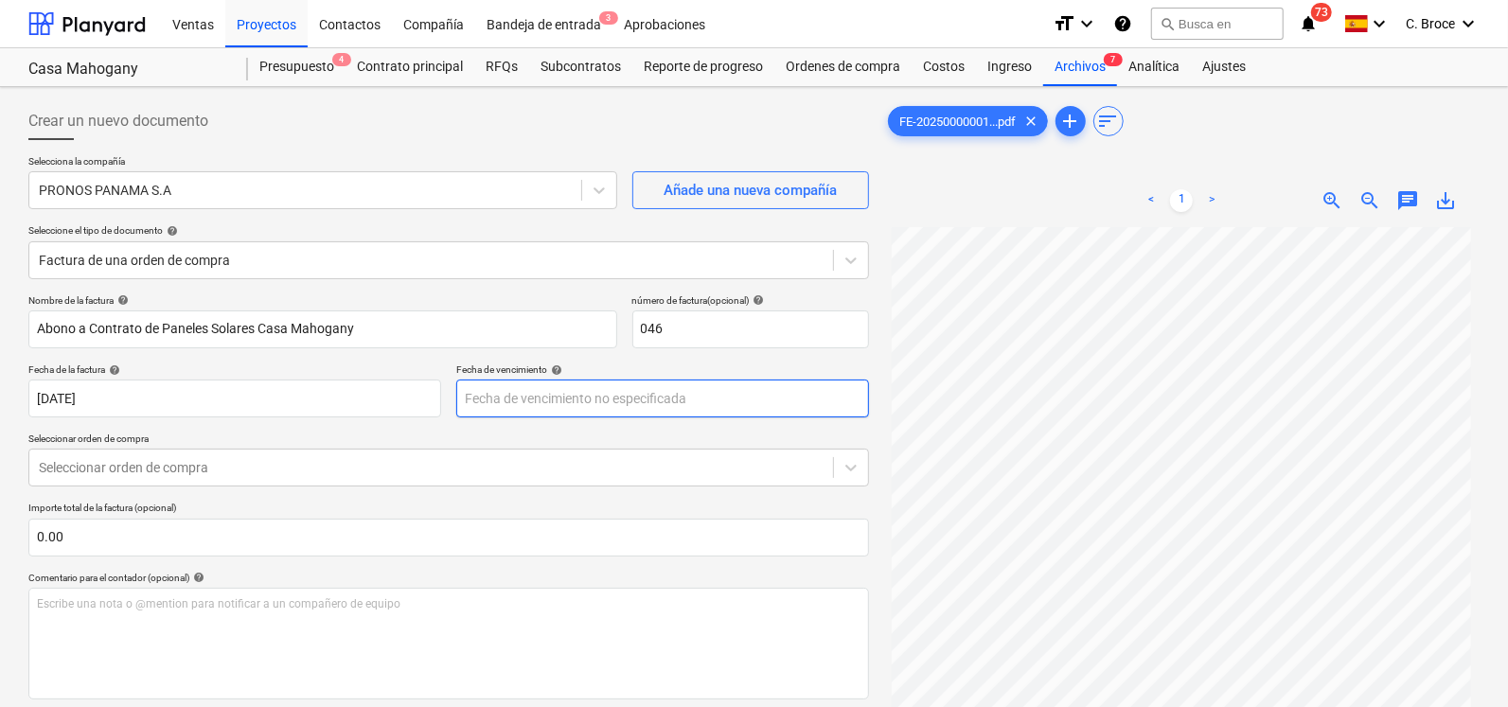
click at [549, 391] on body "Ventas Proyectos Contactos Compañía Bandeja de entrada 3 Aprobaciones format_si…" at bounding box center [754, 353] width 1508 height 707
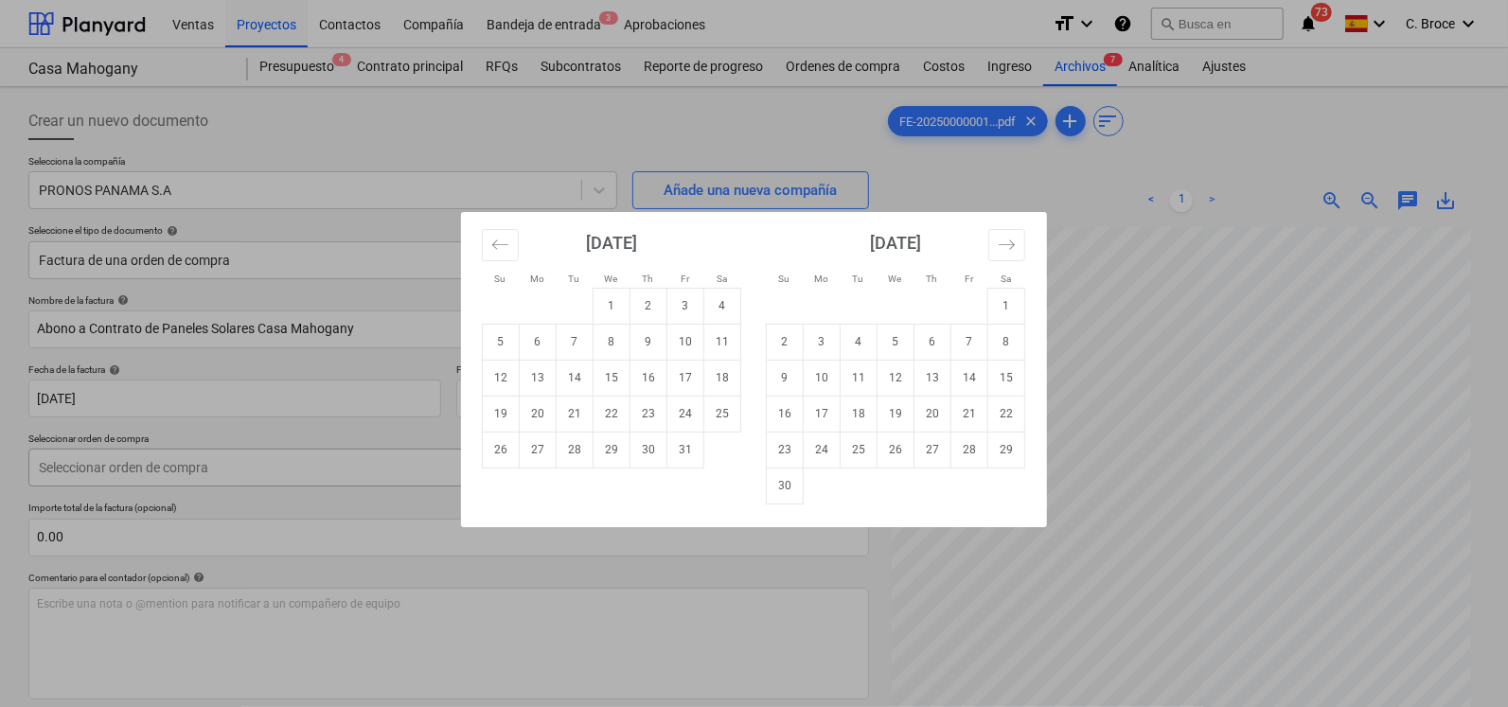
click at [691, 459] on td "31" at bounding box center [686, 450] width 37 height 36
type input "[DATE]"
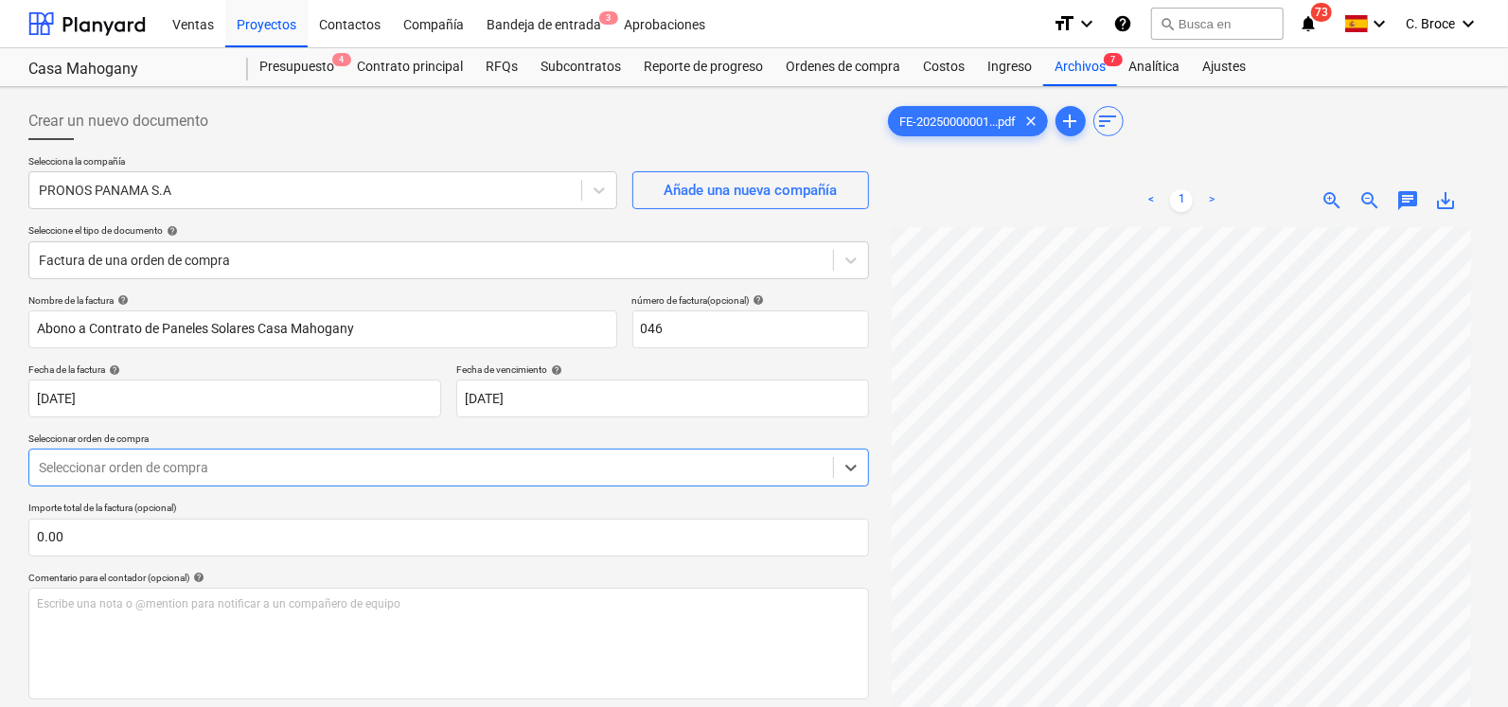
click at [100, 472] on div at bounding box center [431, 467] width 785 height 19
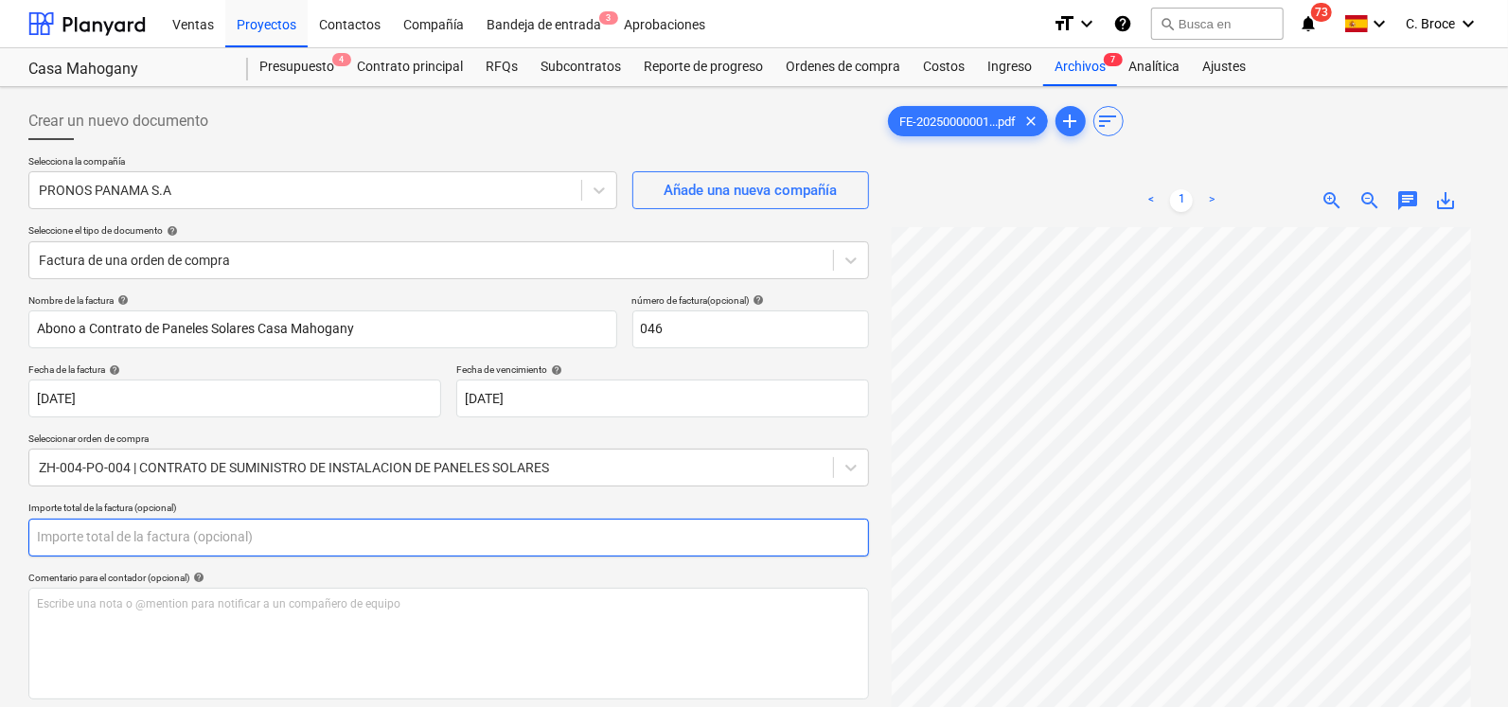
click at [108, 546] on input "text" at bounding box center [448, 538] width 841 height 38
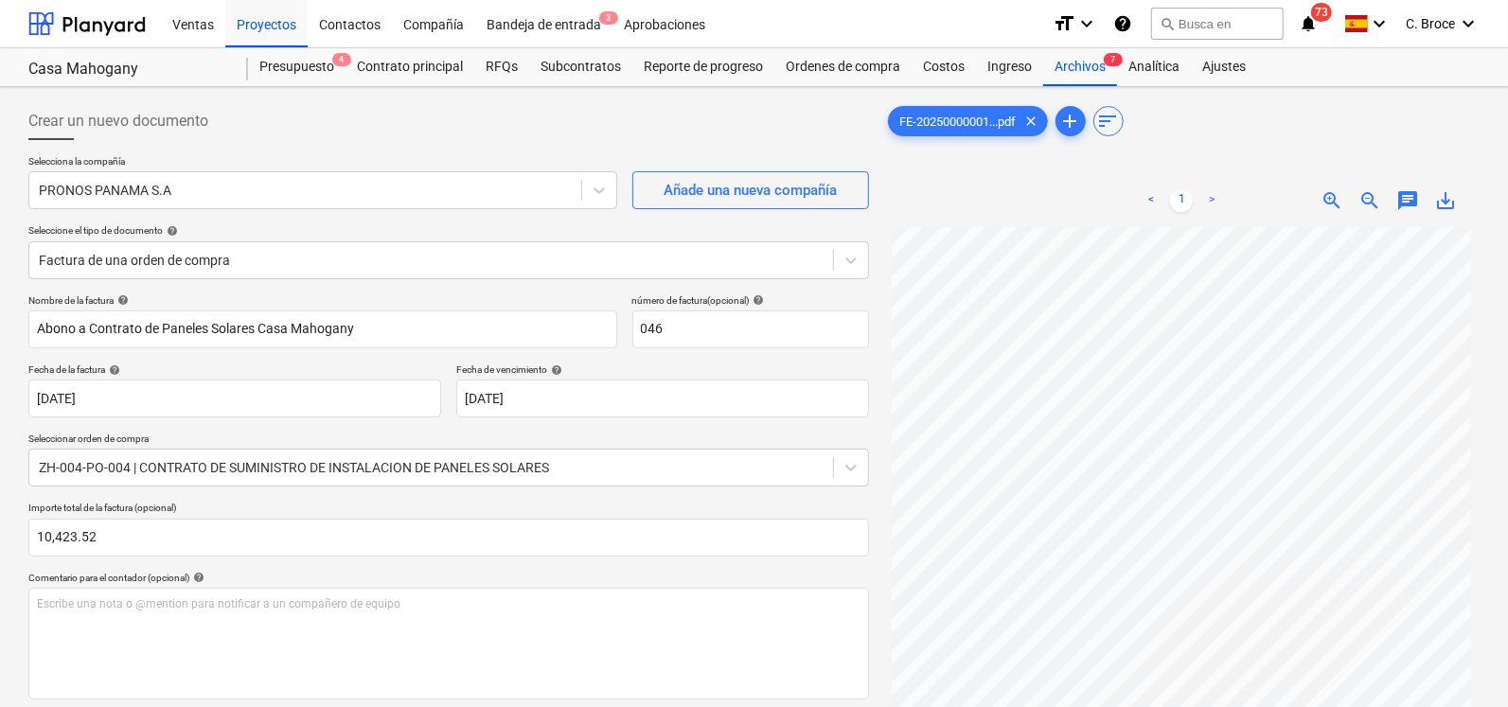
click at [1046, 184] on div "< 1 > zoom_in zoom_out chat 0 save_alt" at bounding box center [1182, 200] width 596 height 53
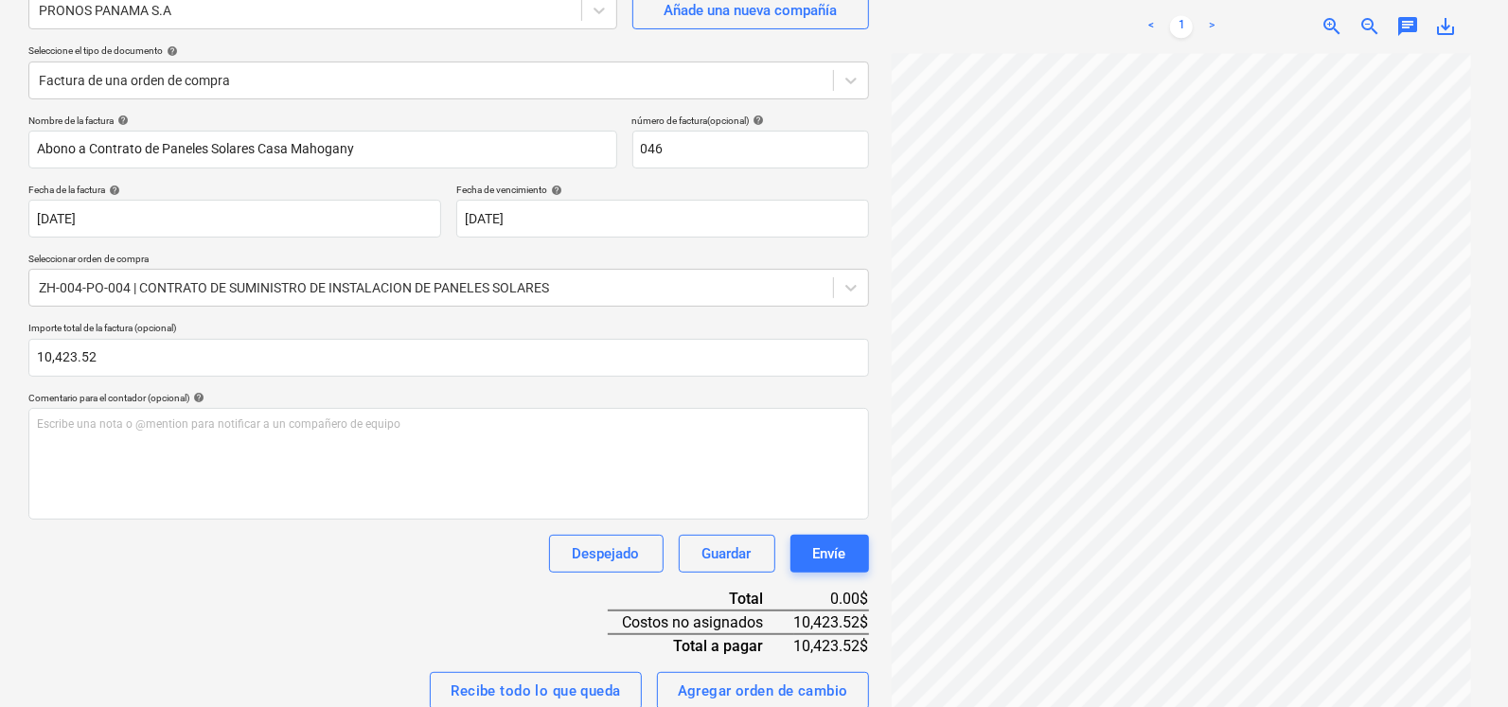
scroll to position [184, 0]
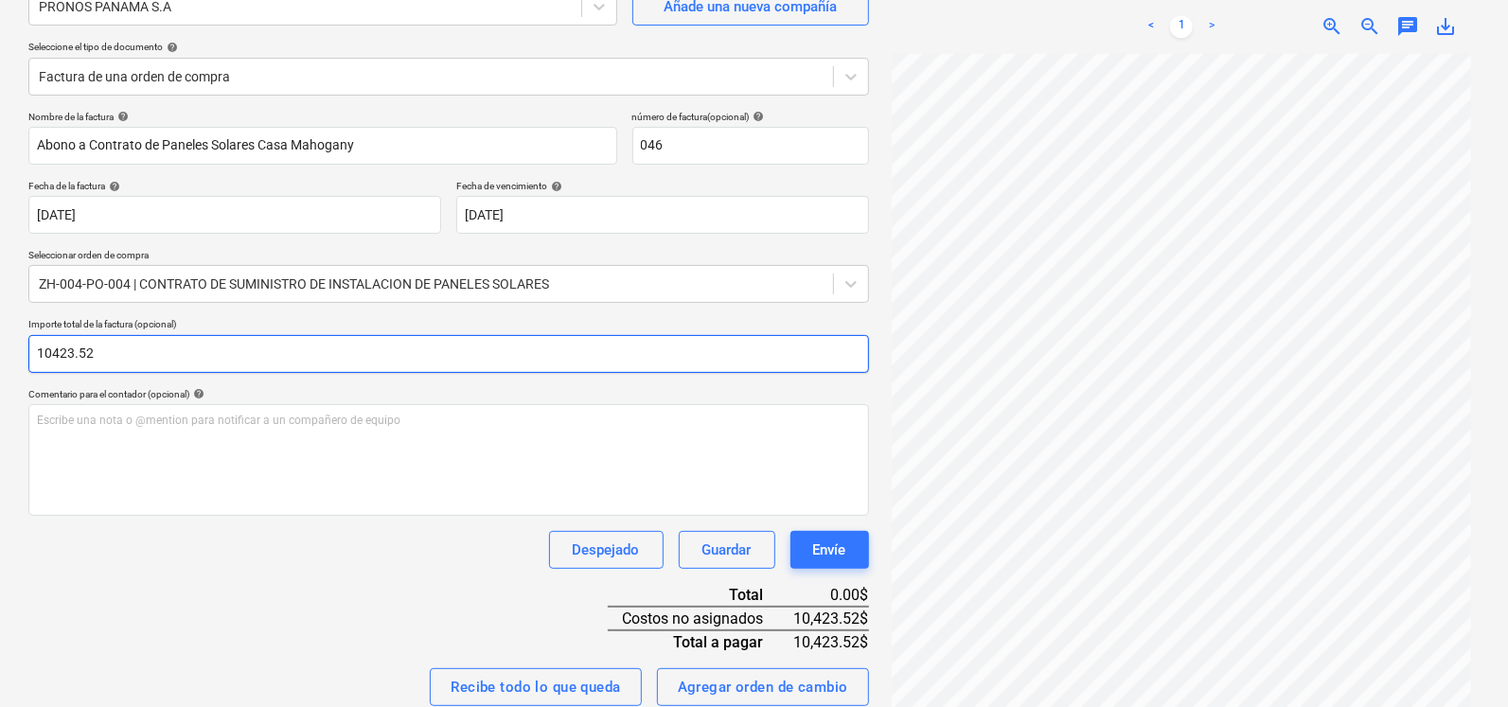
drag, startPoint x: 142, startPoint y: 352, endPoint x: 0, endPoint y: 352, distance: 142.0
click at [0, 352] on div "Crear un nuevo documento Selecciona la compañía PRONOS PANAMA S.A Añade una nue…" at bounding box center [754, 381] width 1508 height 957
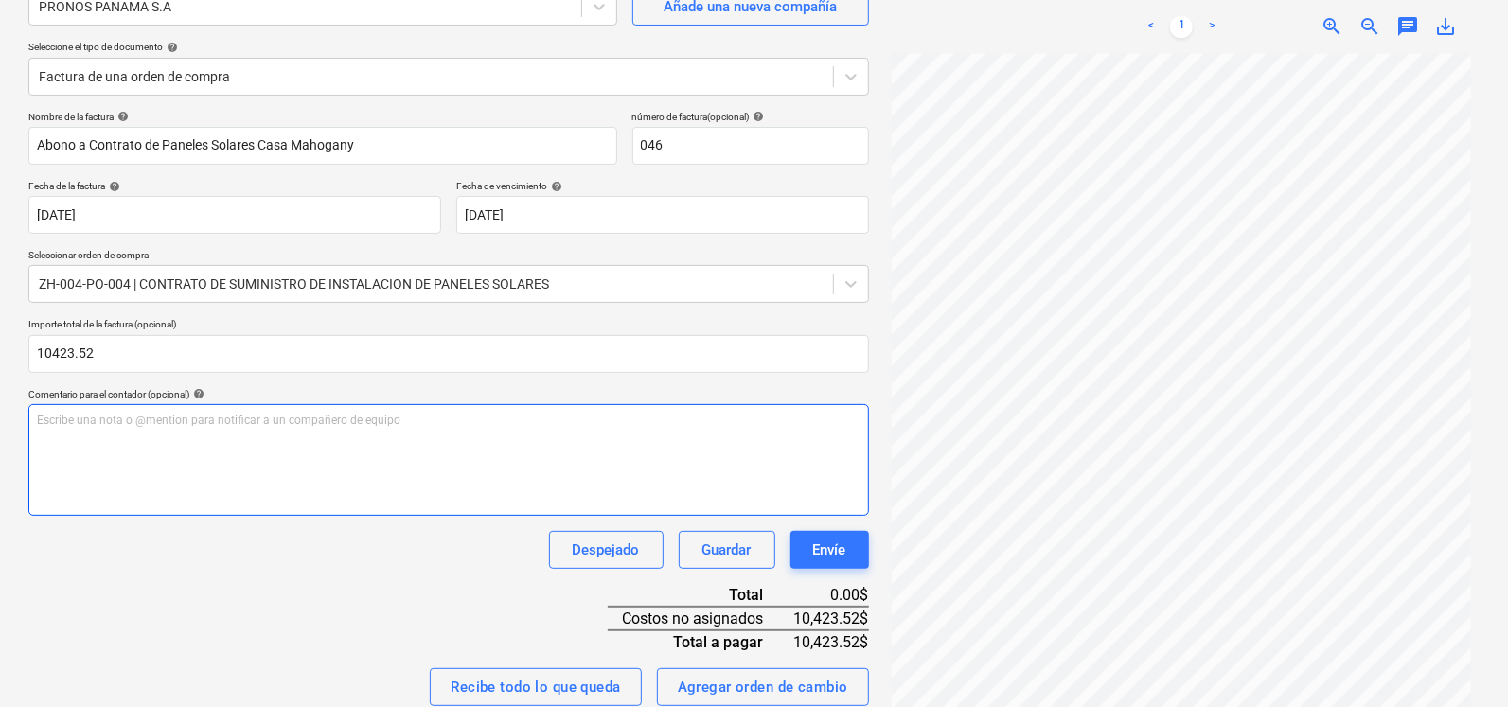
type input "10,423.52"
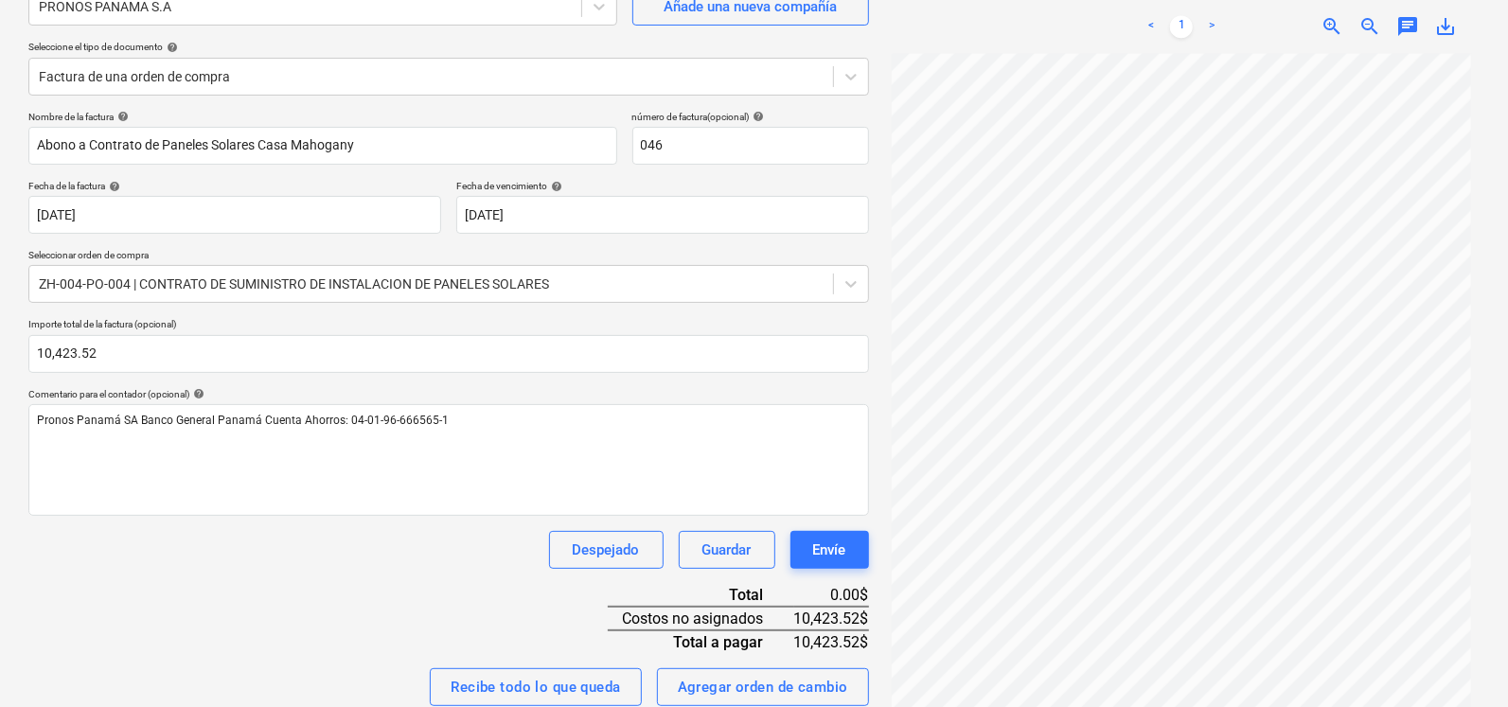
click at [401, 581] on div "Nombre de la factura help Abono a Contrato de Paneles Solares Casa Mahogany núm…" at bounding box center [448, 478] width 841 height 735
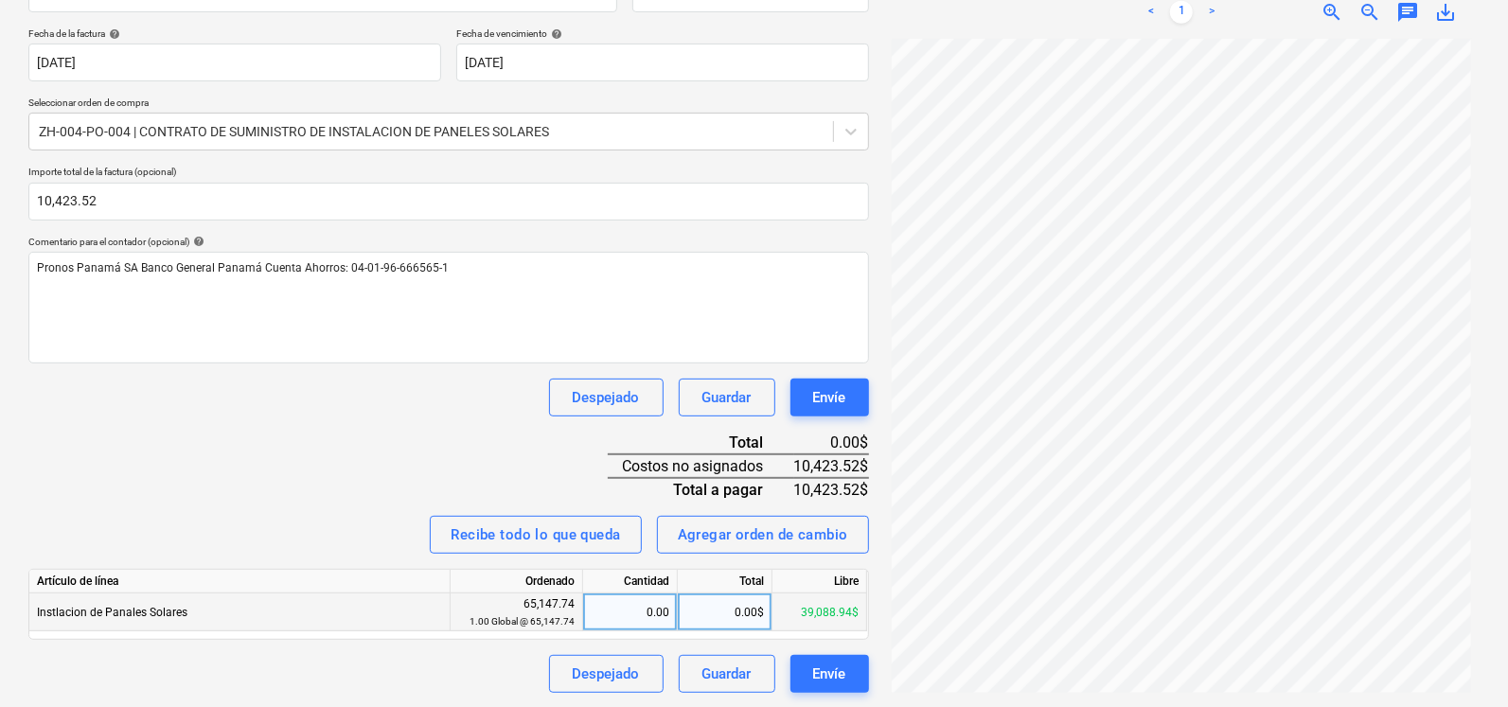
click at [637, 613] on div "0.00" at bounding box center [630, 613] width 79 height 38
click at [714, 613] on div "0.00$" at bounding box center [725, 613] width 95 height 38
type input "10423.52"
click at [426, 447] on div "Nombre de la factura help Abono a Contrato de Paneles Solares Casa Mahogany núm…" at bounding box center [448, 325] width 841 height 735
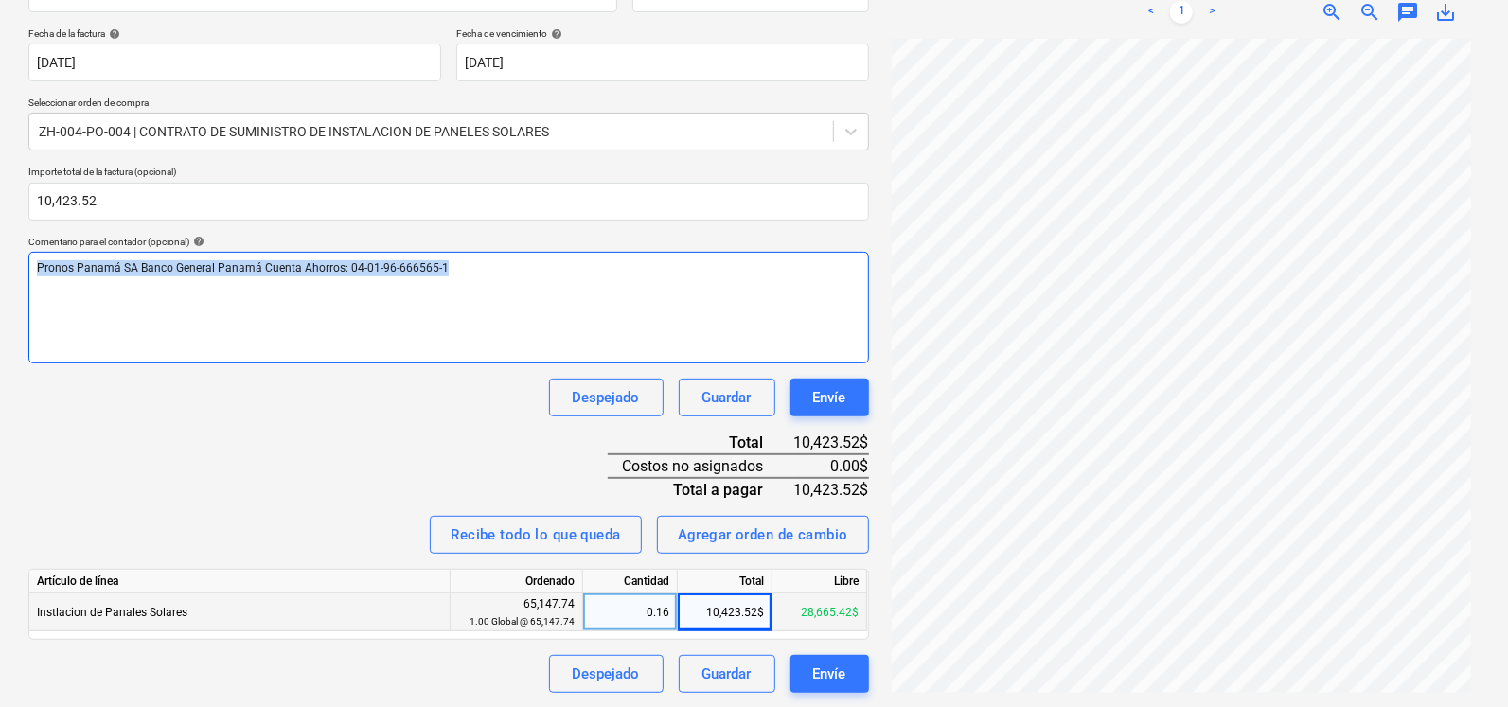
drag, startPoint x: 410, startPoint y: 281, endPoint x: 0, endPoint y: 272, distance: 410.1
click at [0, 272] on div "Crear un nuevo documento Selecciona la compañía PRONOS PANAMA S.A Añade una nue…" at bounding box center [754, 229] width 1508 height 957
copy span "Pronos Panamá SA Banco General Panamá Cuenta Ahorros: 04-01-96-666565-1"
click at [813, 673] on div "Envíe" at bounding box center [829, 674] width 33 height 25
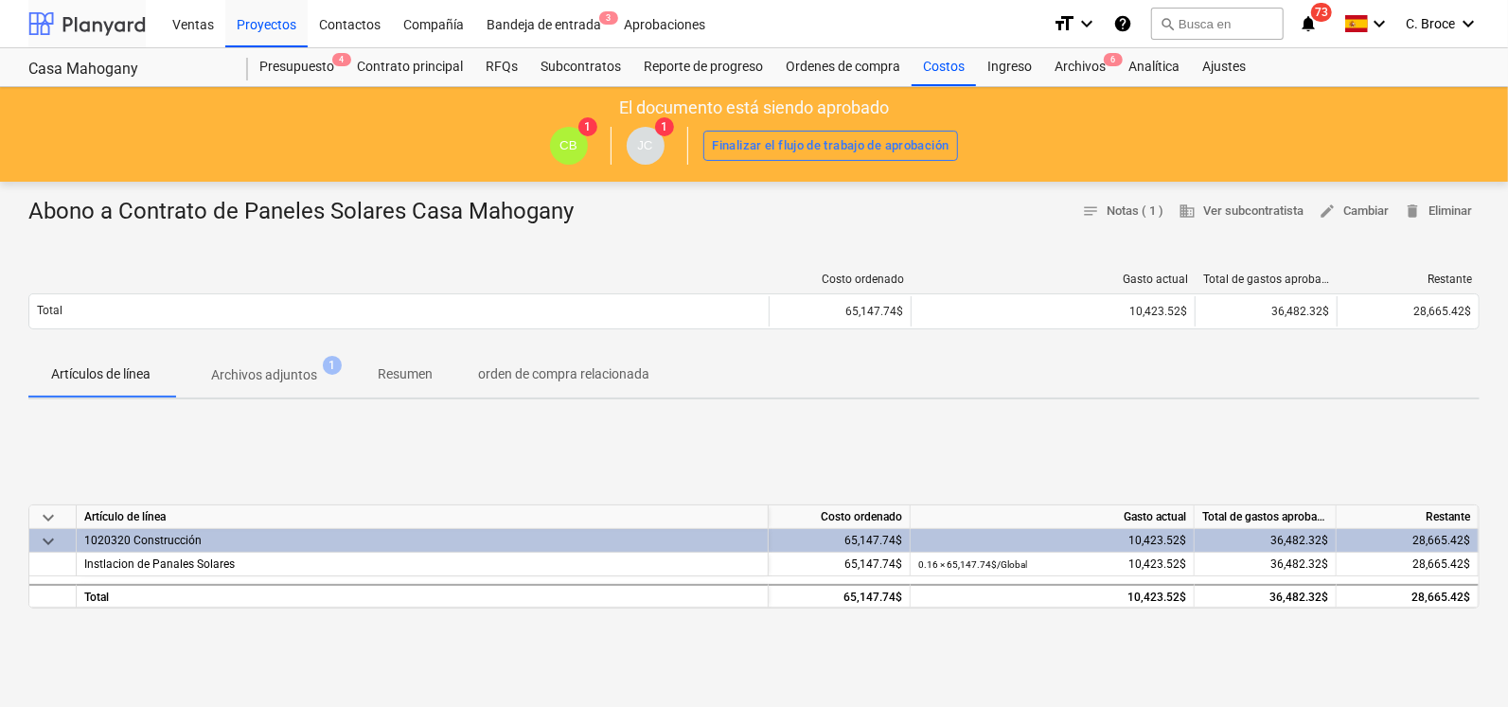
click at [90, 24] on div at bounding box center [86, 23] width 117 height 47
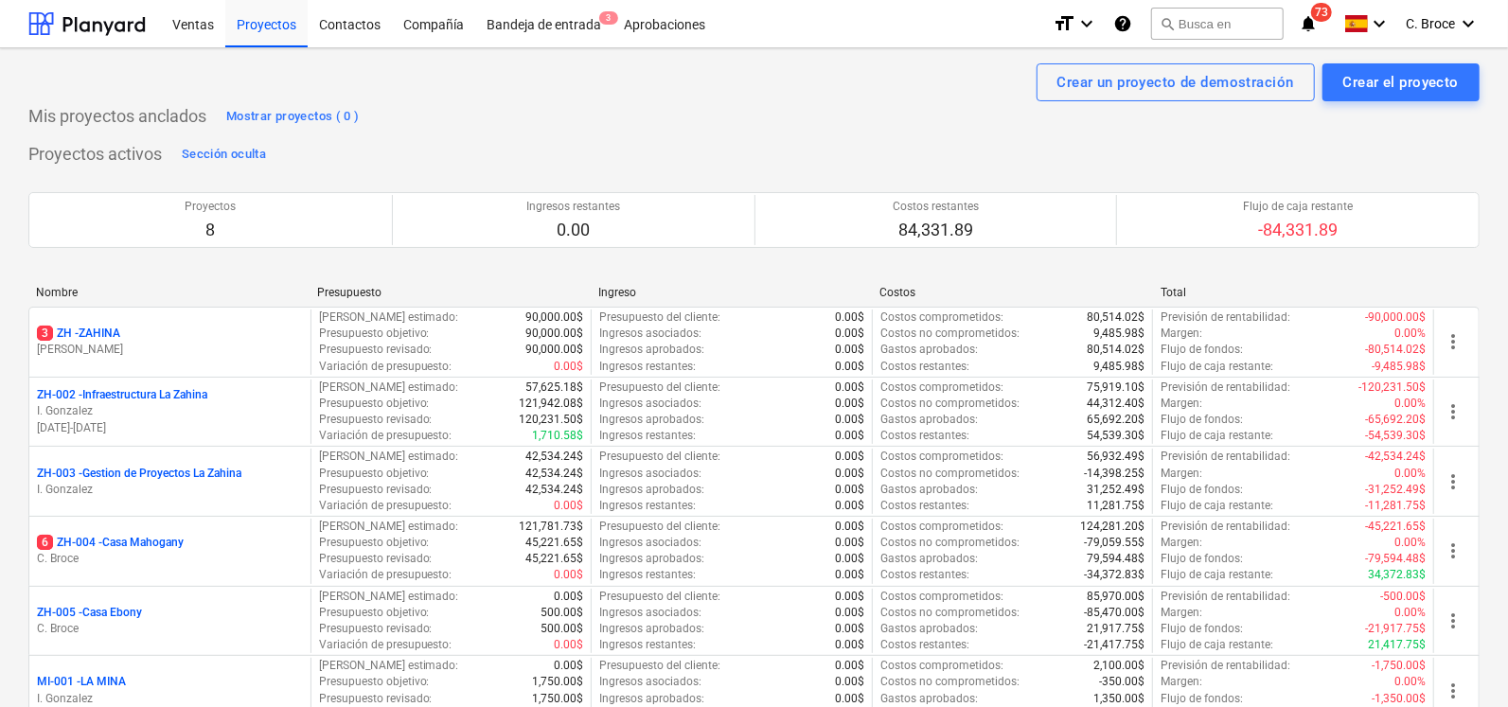
click at [153, 388] on p "ZH-002 - Infraestructura La Zahina" at bounding box center [122, 395] width 170 height 16
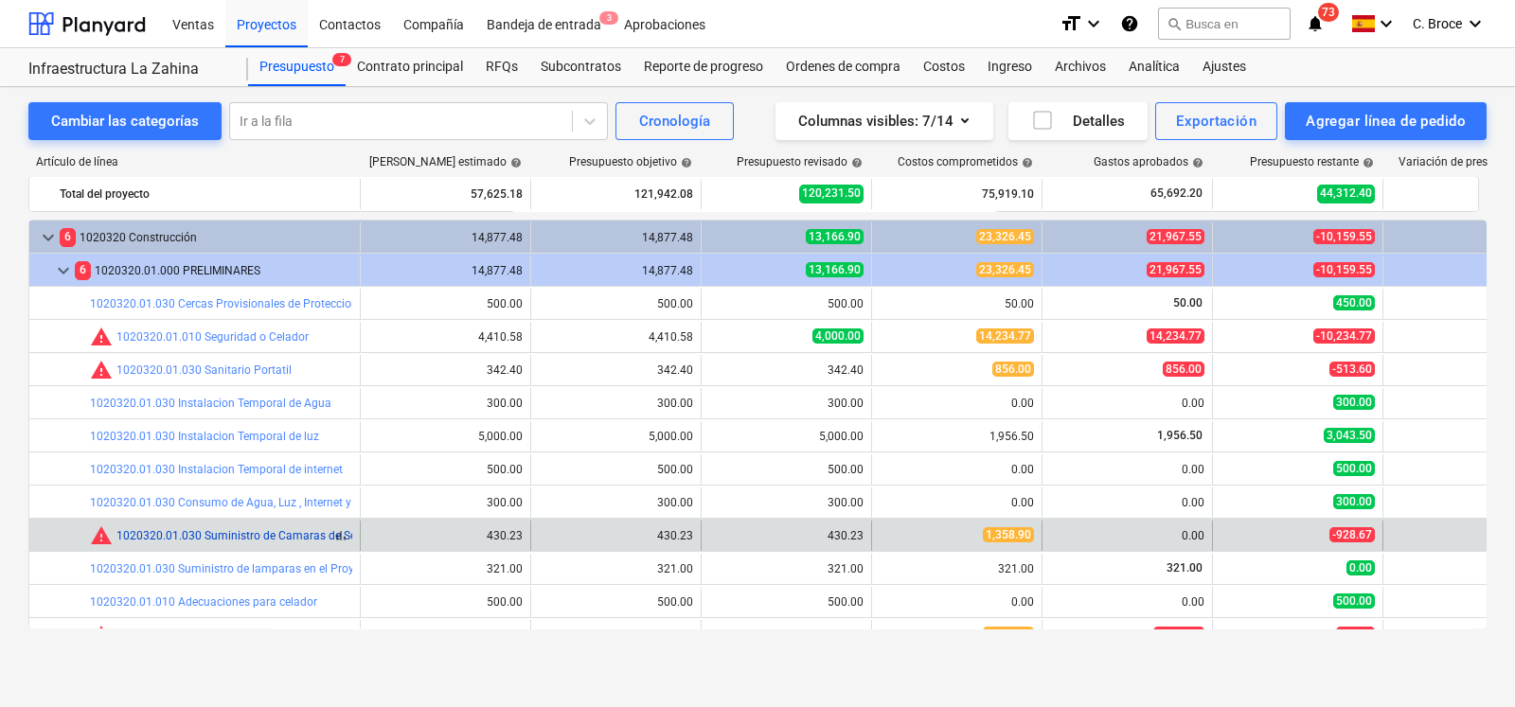
scroll to position [121, 0]
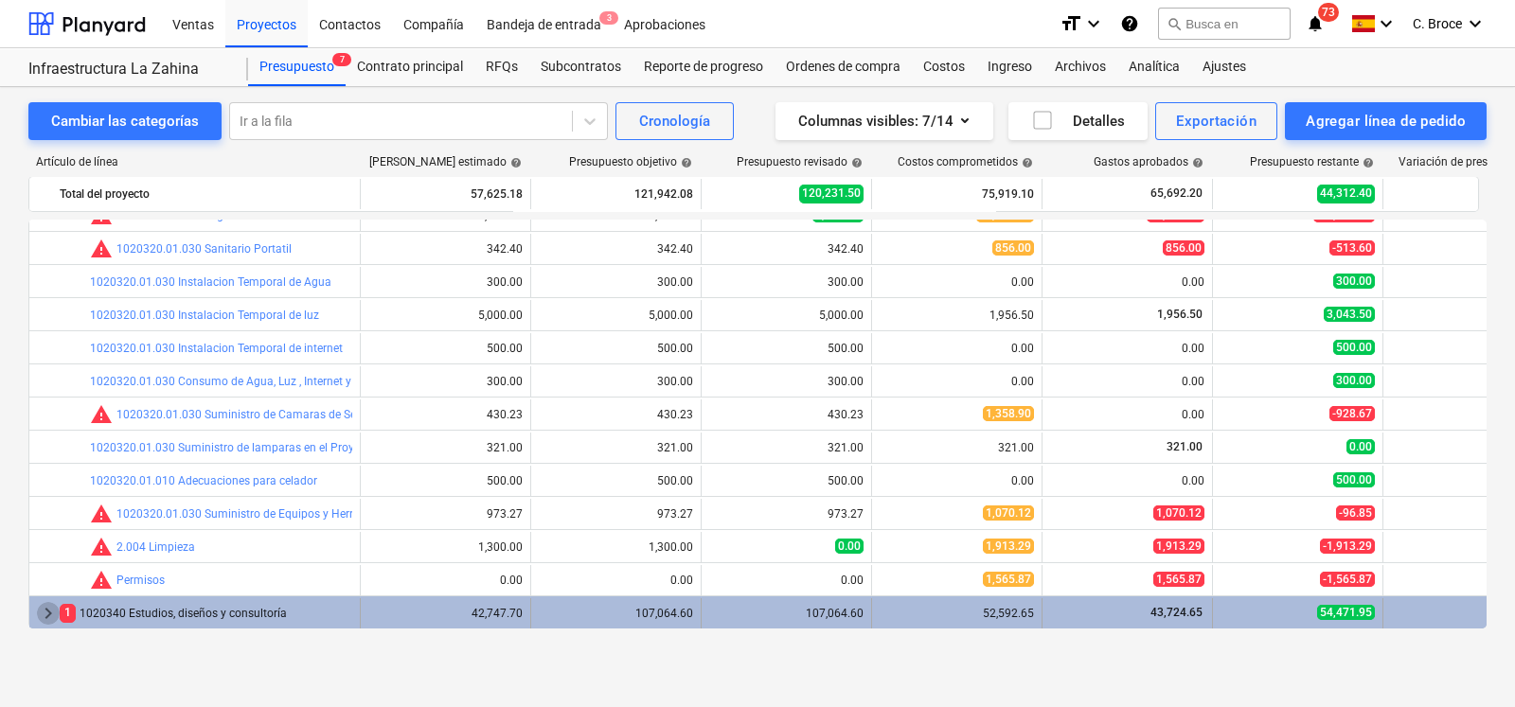
click at [45, 613] on span "keyboard_arrow_right" at bounding box center [48, 613] width 23 height 23
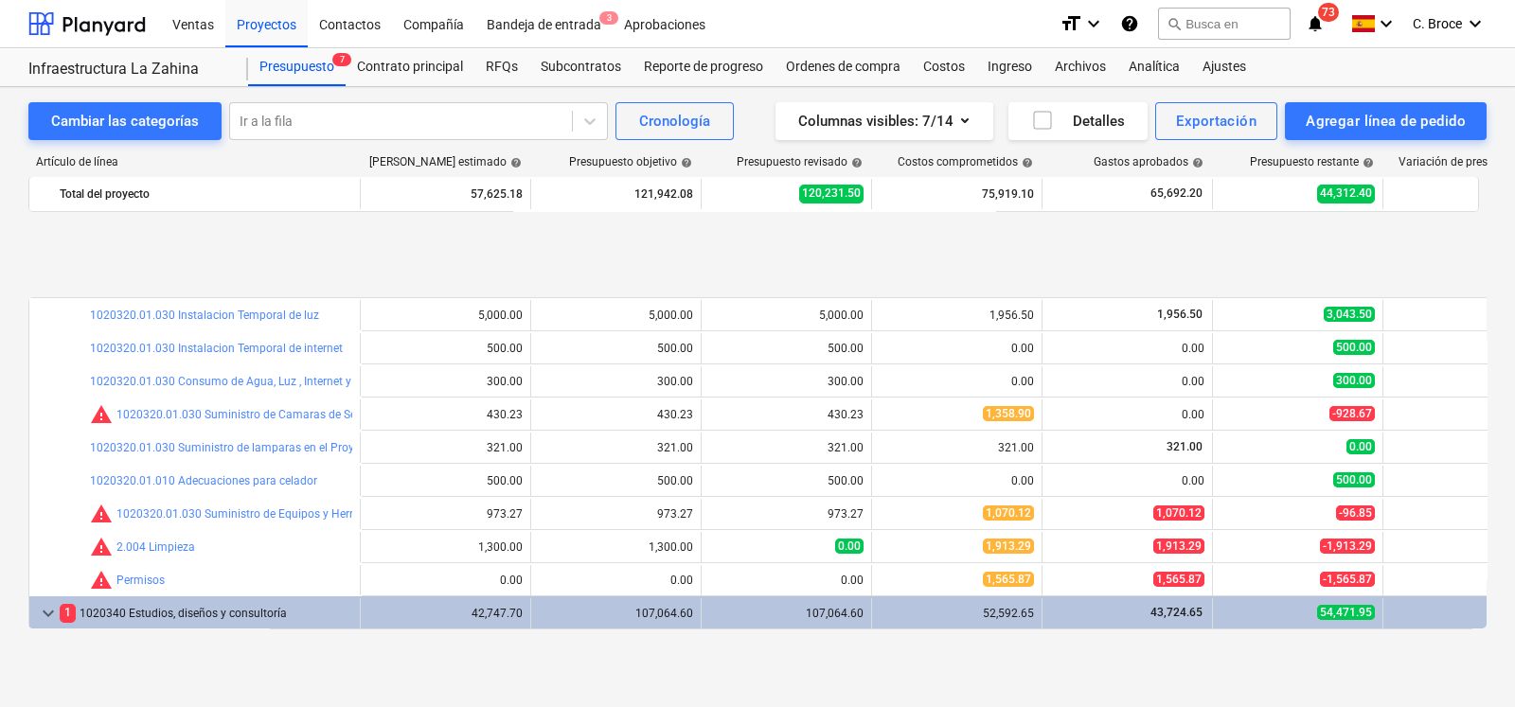
scroll to position [254, 0]
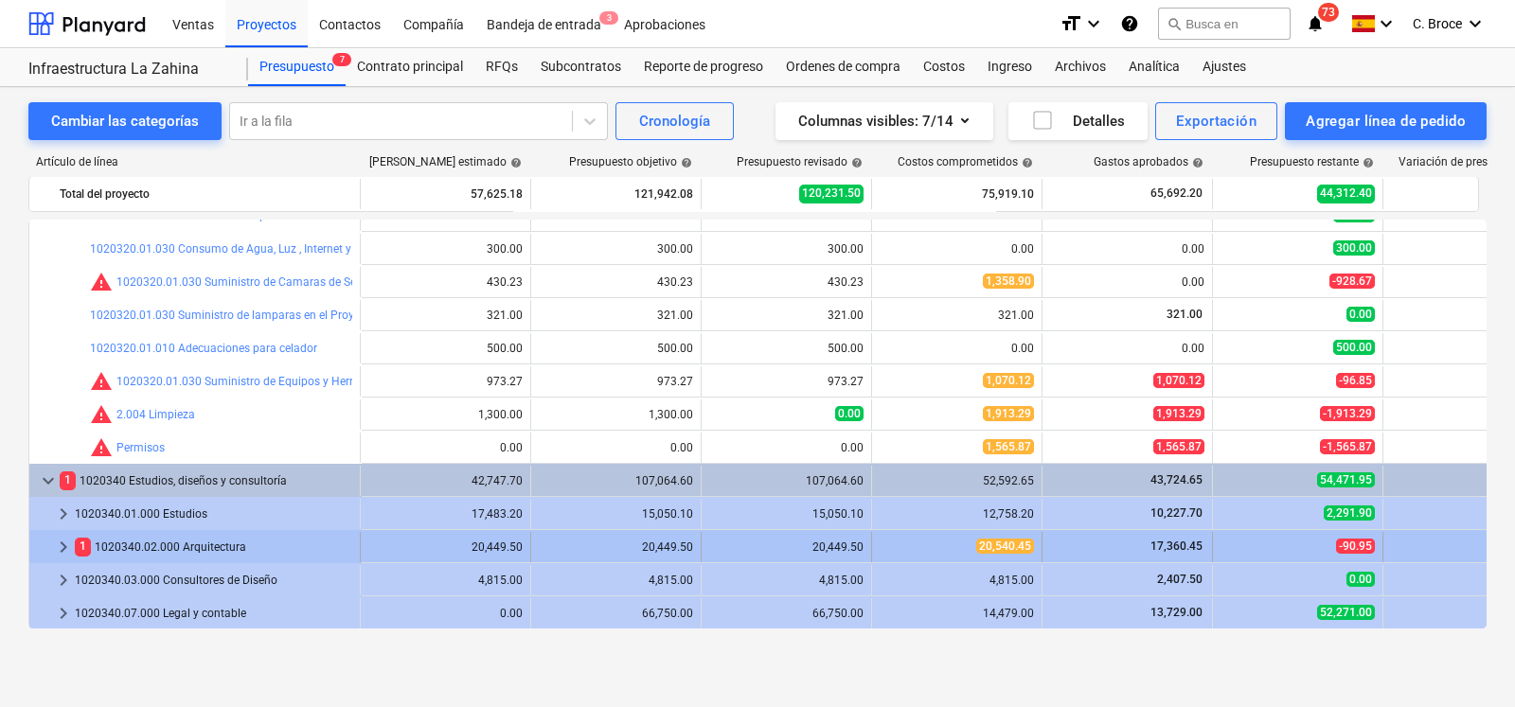
click at [65, 549] on span "keyboard_arrow_right" at bounding box center [63, 547] width 23 height 23
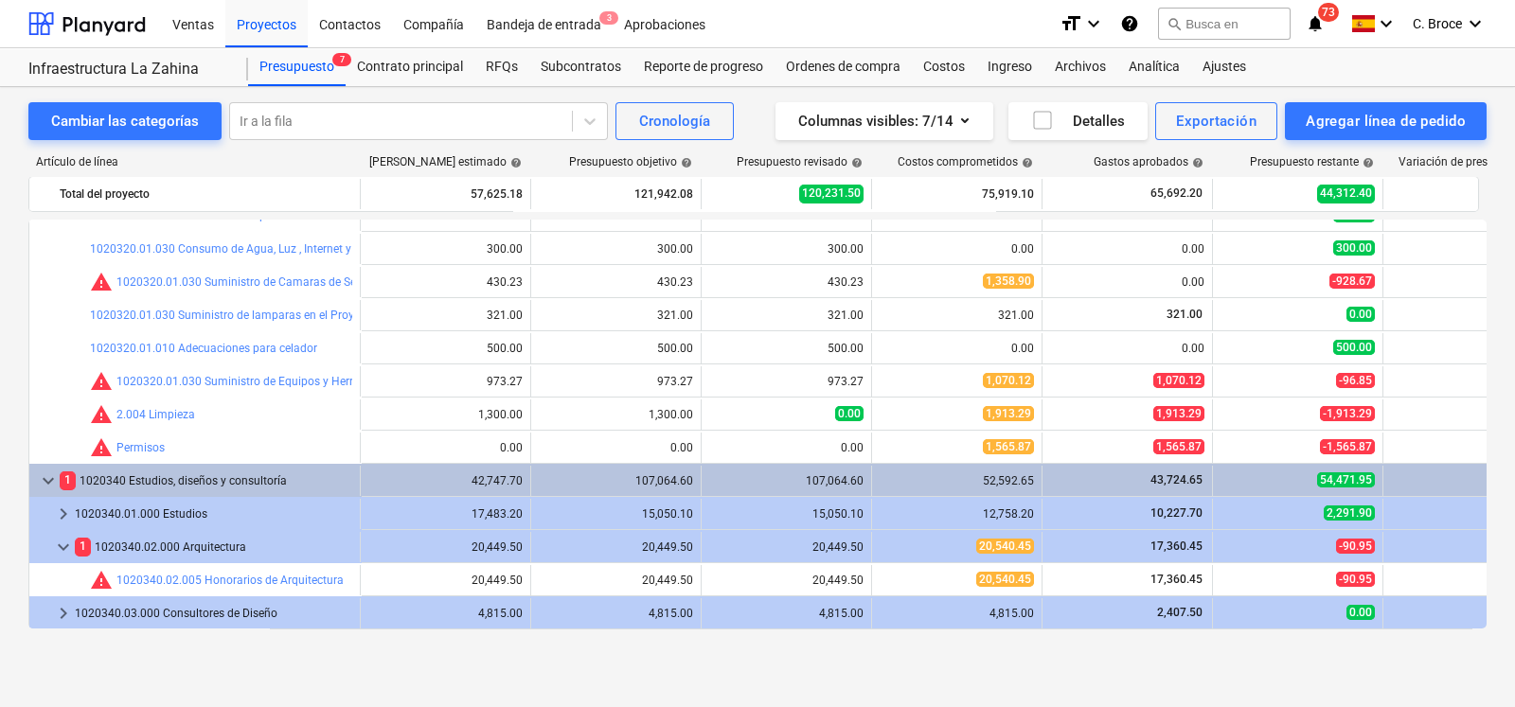
scroll to position [0, 121]
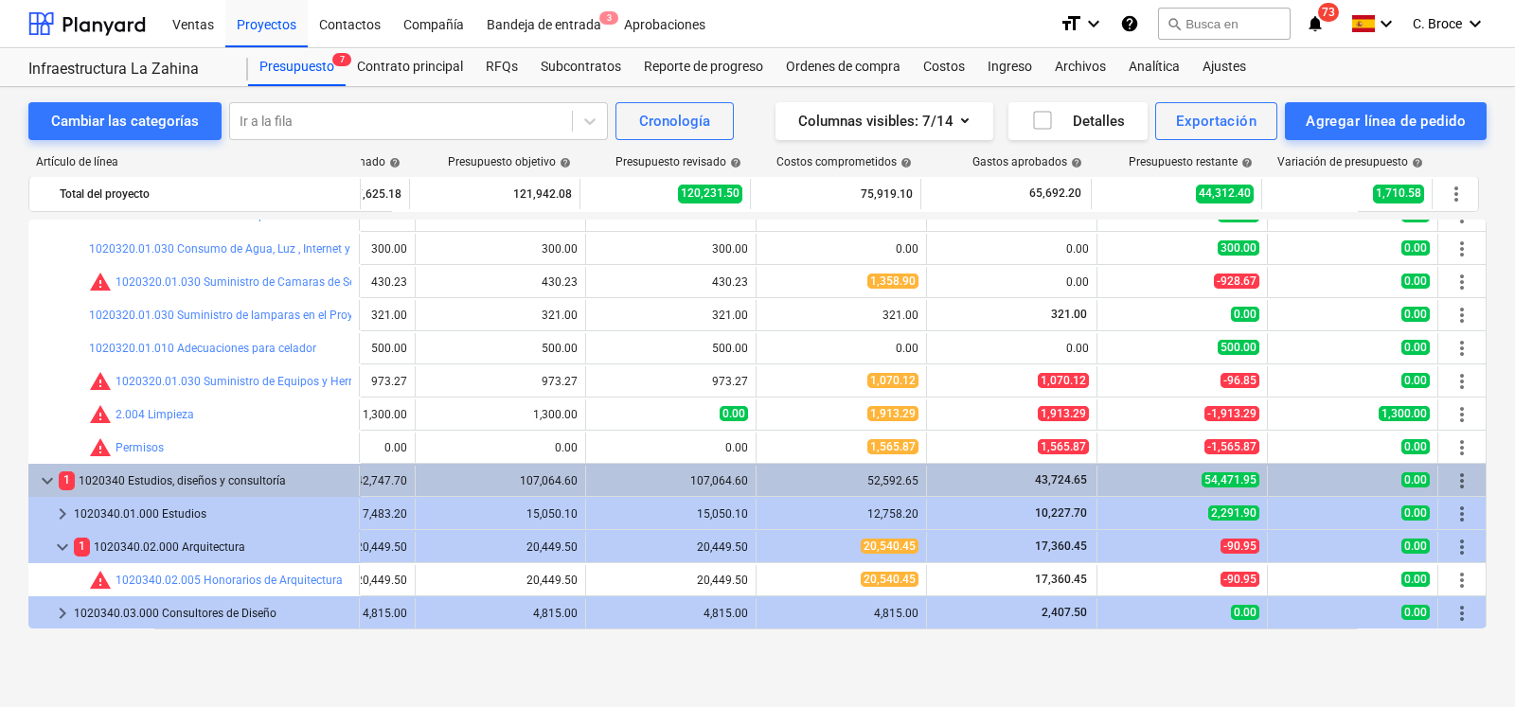
drag, startPoint x: 1478, startPoint y: 453, endPoint x: 1482, endPoint y: 298, distance: 154.4
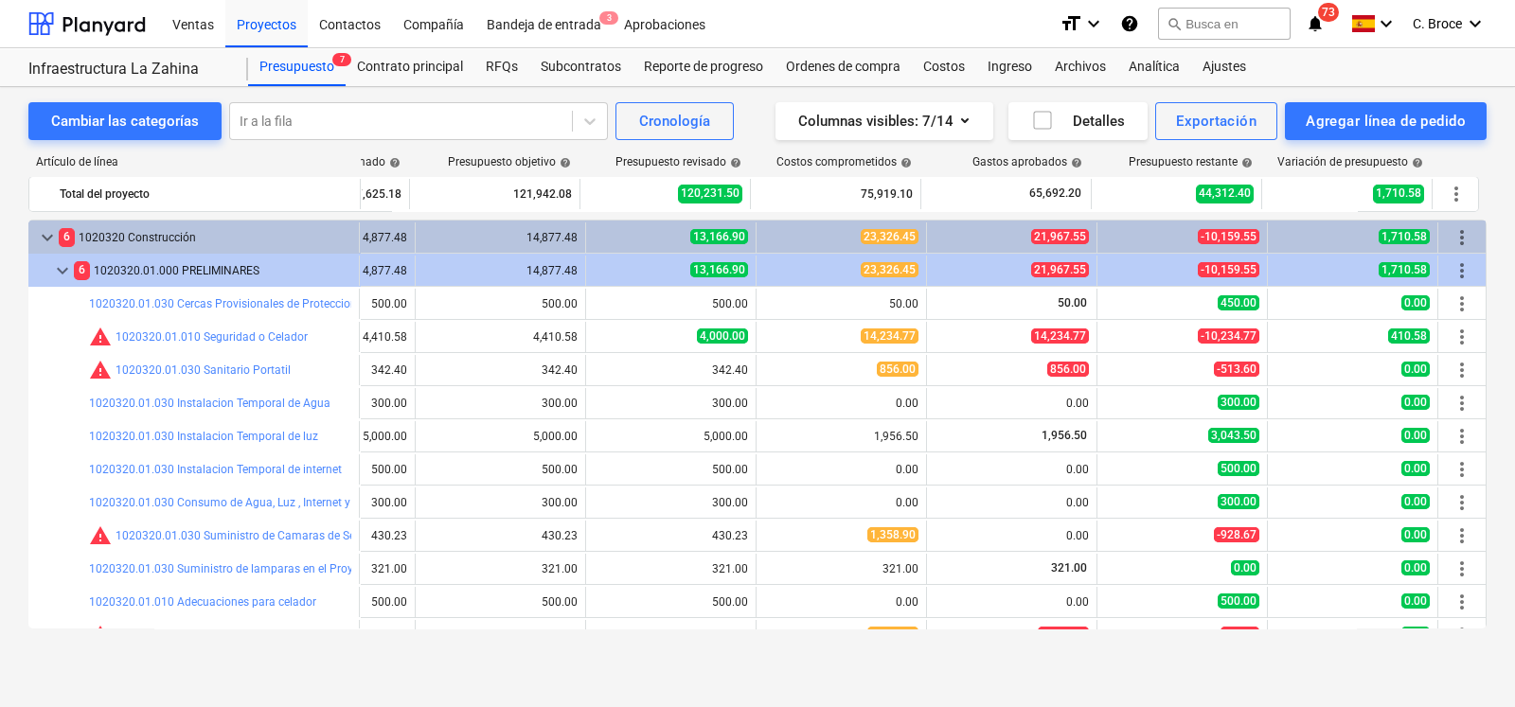
drag, startPoint x: 898, startPoint y: 619, endPoint x: 775, endPoint y: 626, distance: 123.3
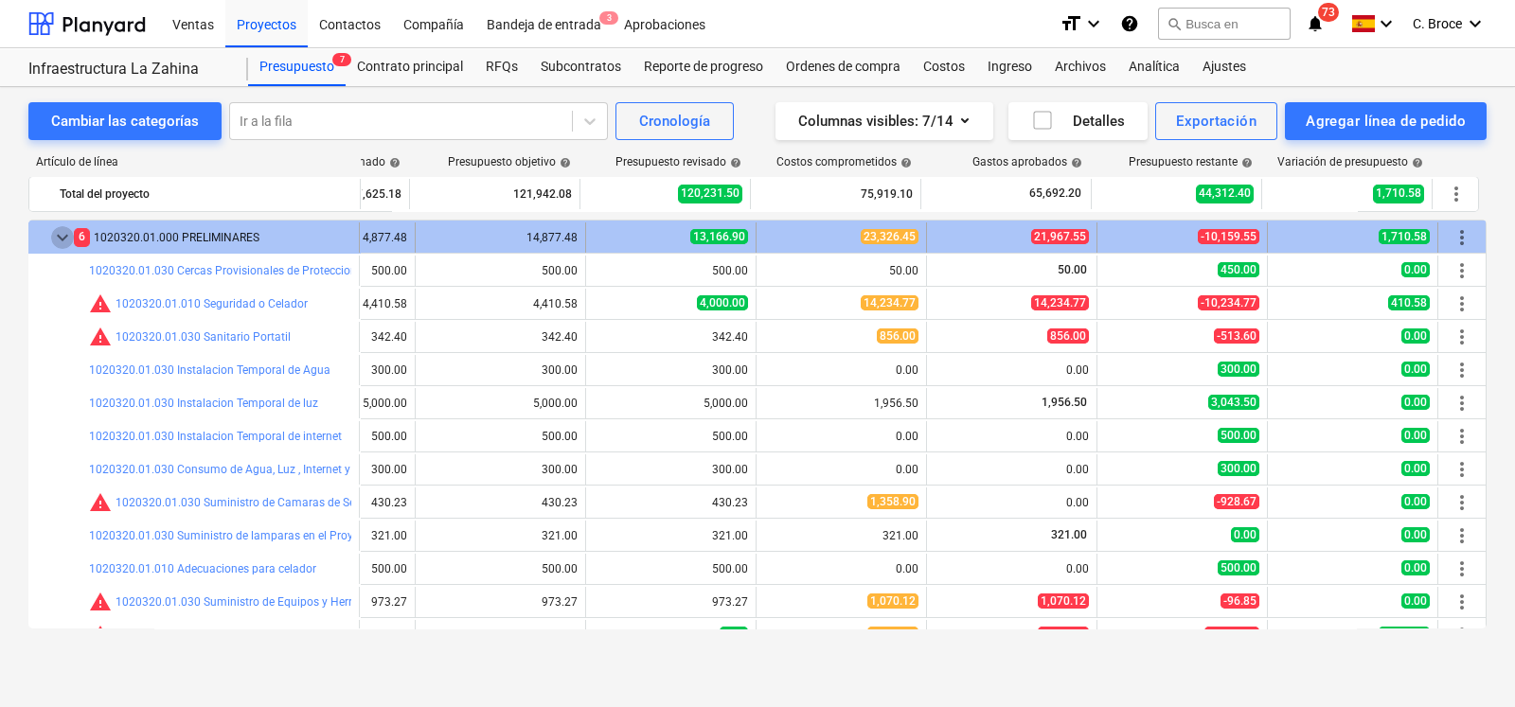
click at [56, 230] on span "keyboard_arrow_down" at bounding box center [62, 237] width 23 height 23
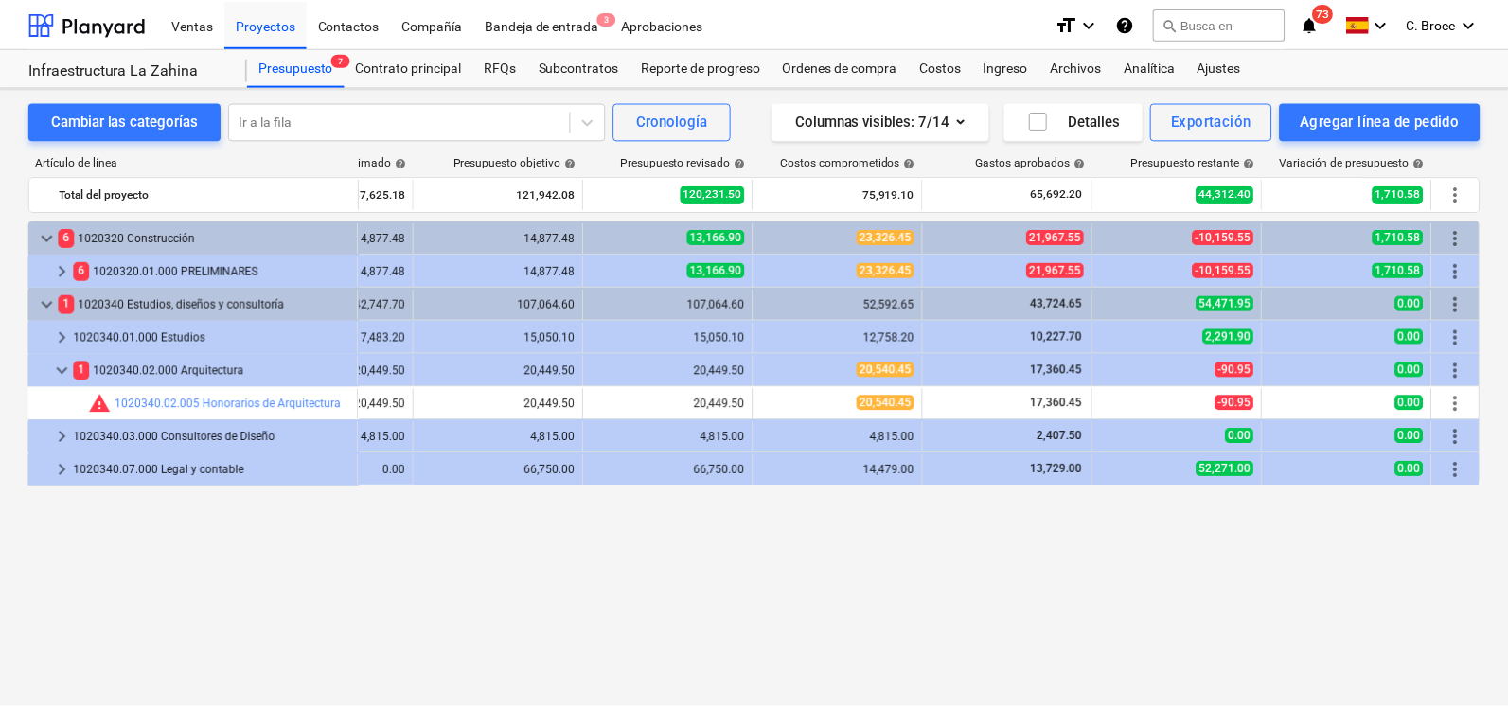
scroll to position [0, 113]
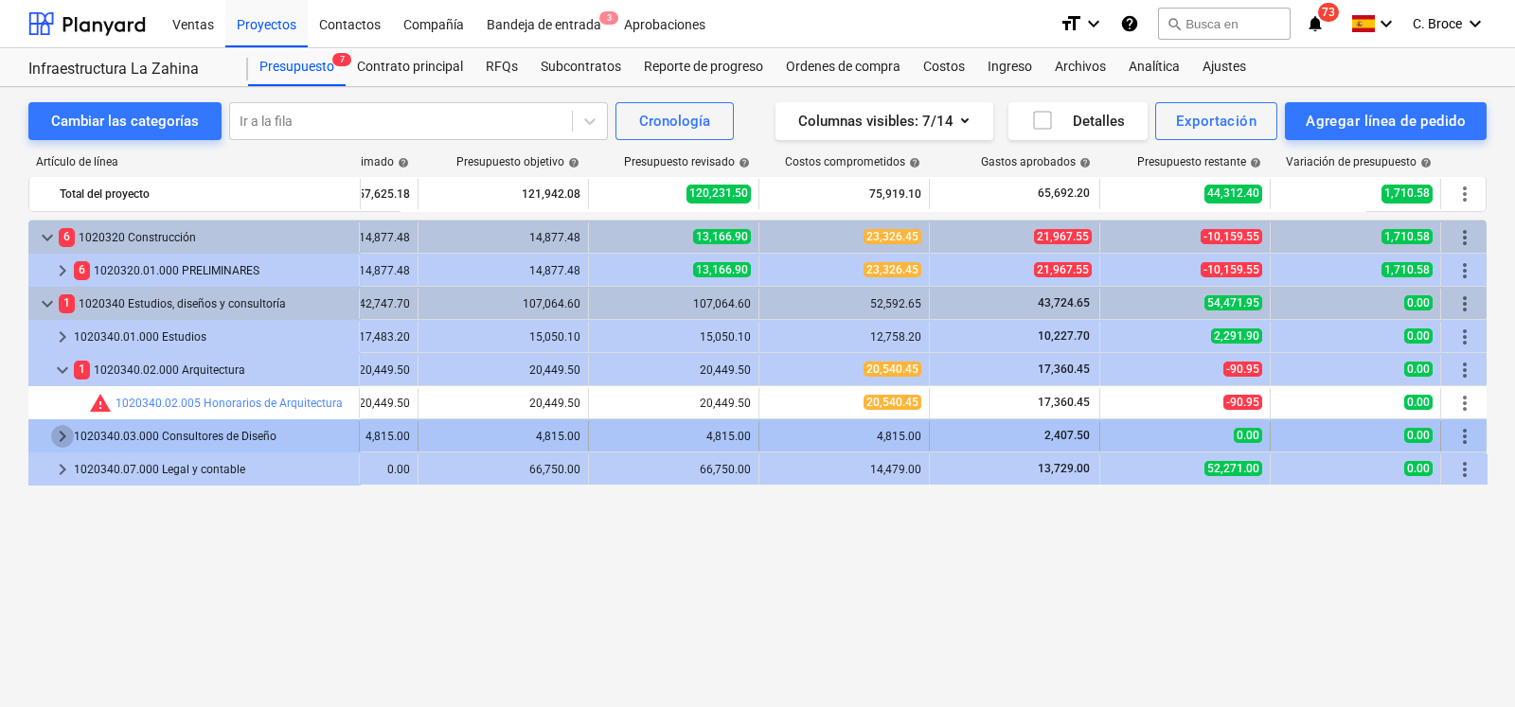
click at [61, 431] on span "keyboard_arrow_right" at bounding box center [62, 436] width 23 height 23
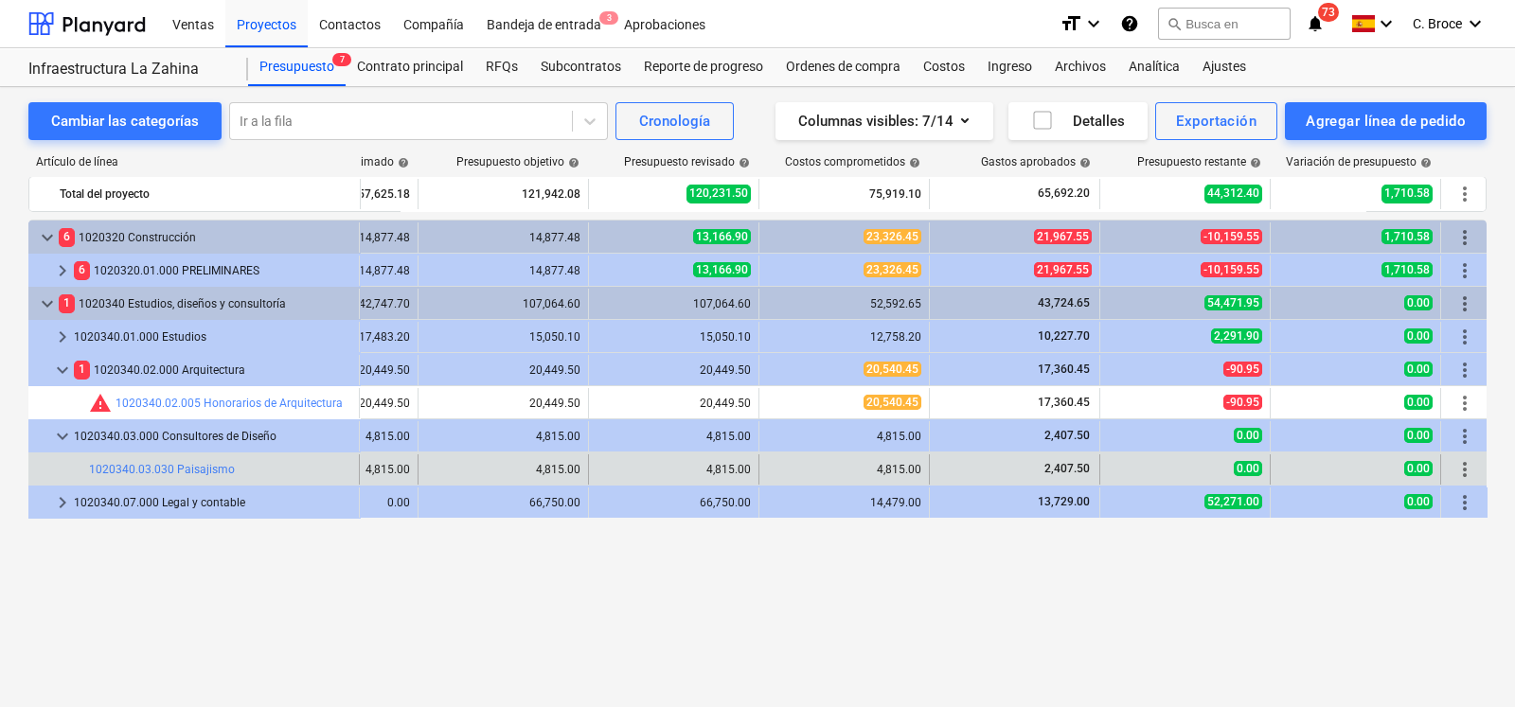
click at [170, 479] on div "bar_chart 1020340.03.030 Paisajismo" at bounding box center [220, 470] width 262 height 30
click at [193, 463] on link "1020340.03.030 Paisajismo" at bounding box center [162, 469] width 146 height 13
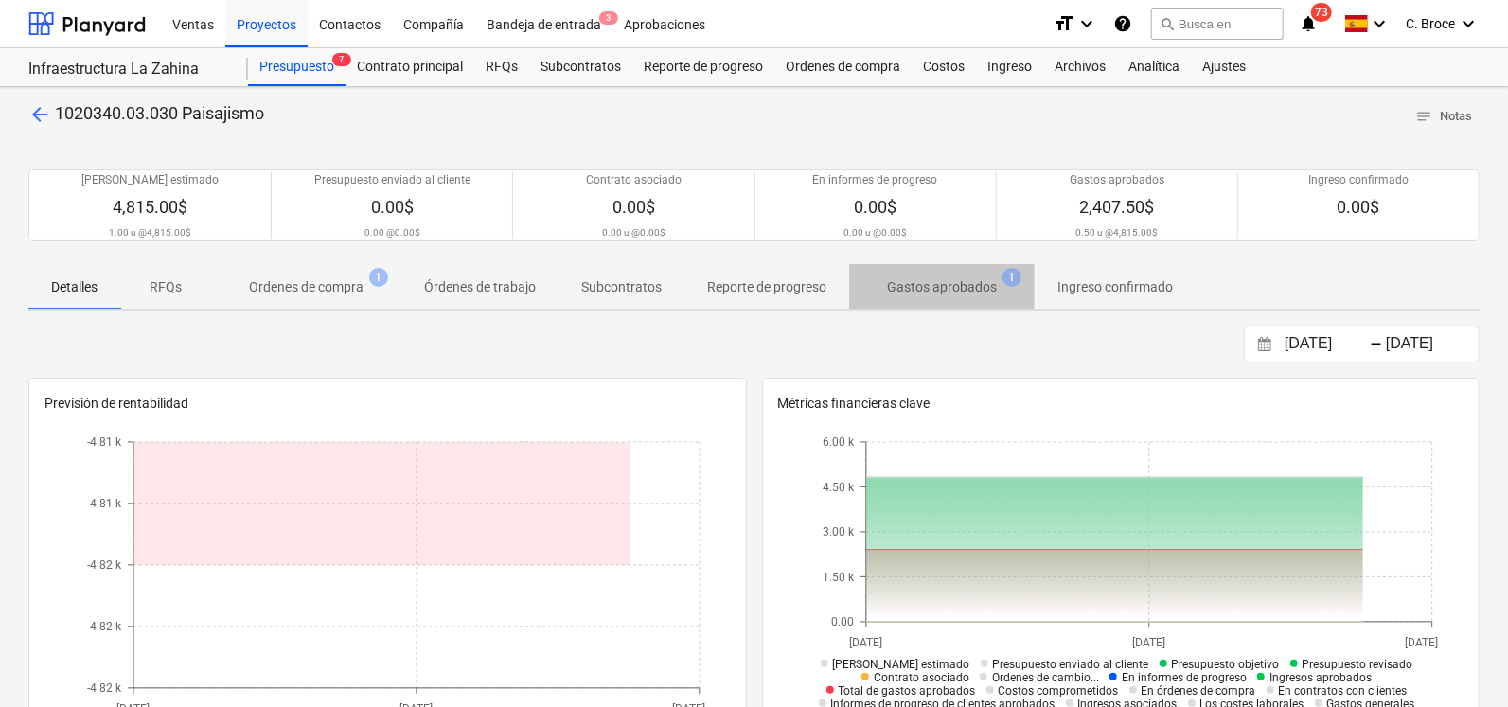
click at [933, 281] on p "Gastos aprobados" at bounding box center [942, 287] width 110 height 20
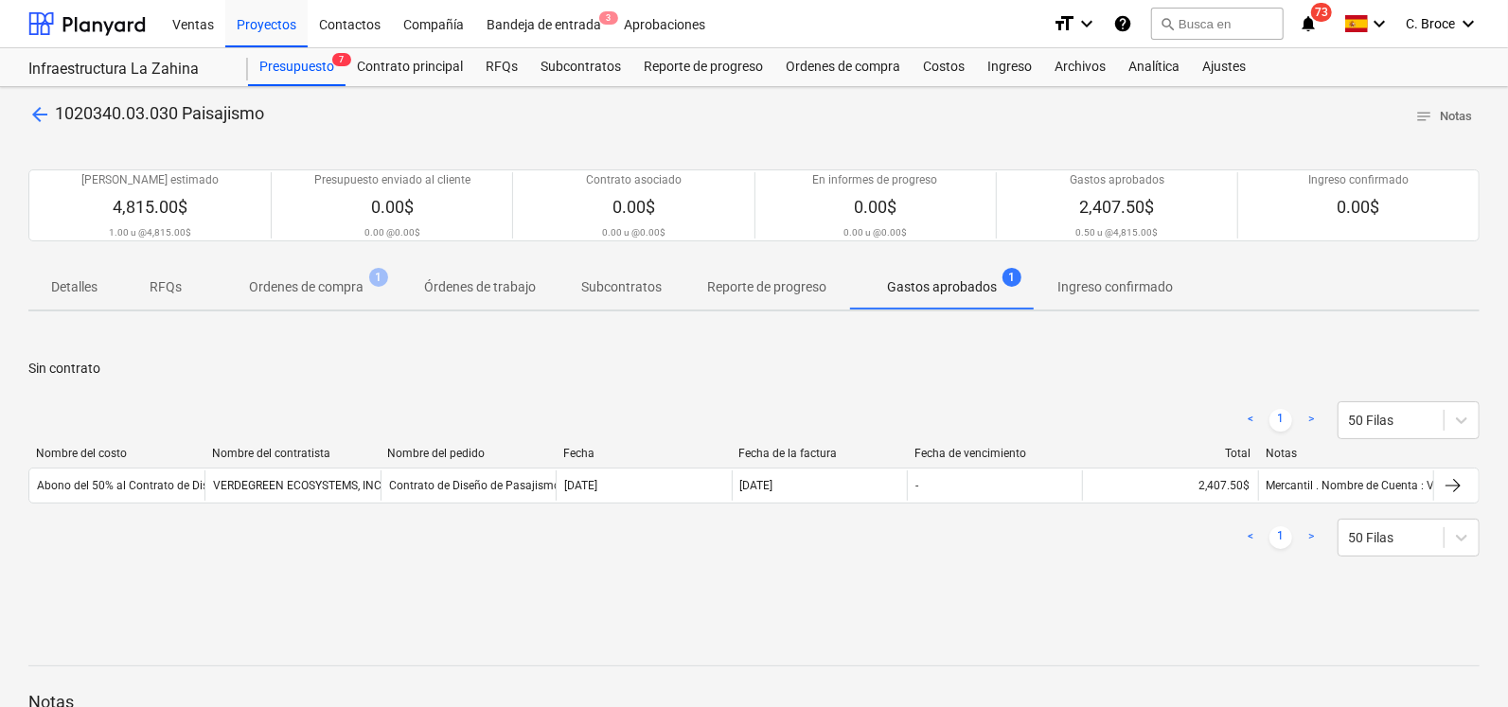
click at [294, 295] on p "Ordenes de compra" at bounding box center [306, 287] width 115 height 20
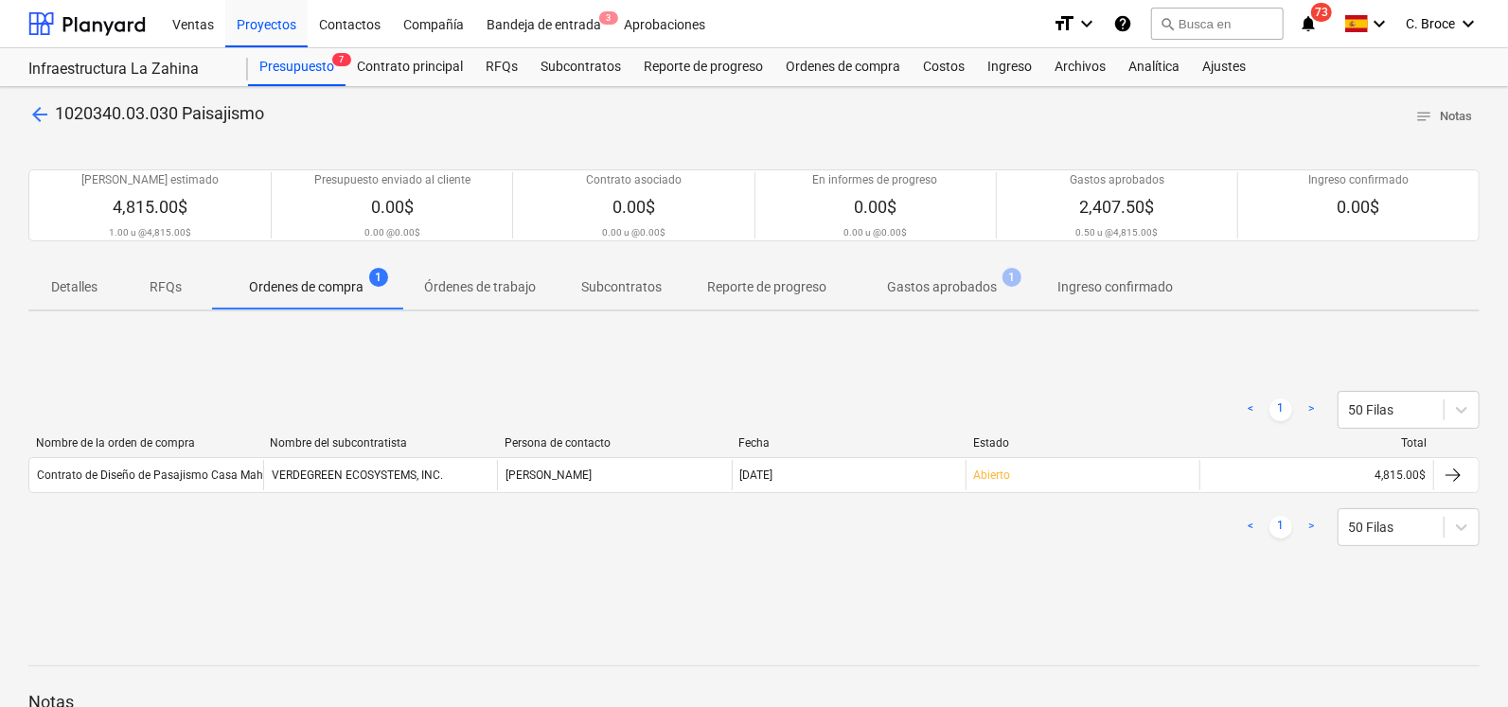
click at [771, 538] on div "< 1 > 50 Filas" at bounding box center [754, 527] width 1452 height 38
click at [511, 287] on p "Órdenes de trabajo" at bounding box center [480, 287] width 112 height 20
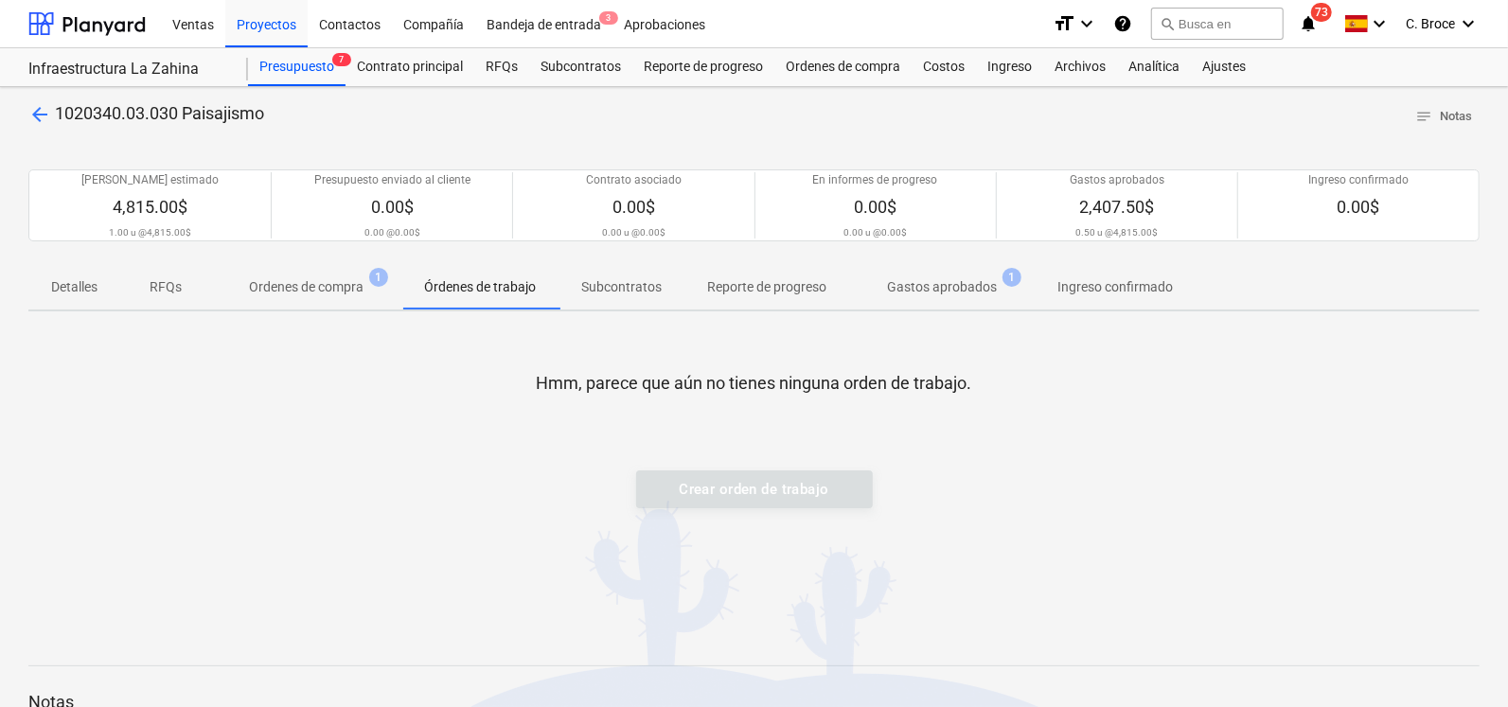
click at [348, 291] on p "Ordenes de compra" at bounding box center [306, 287] width 115 height 20
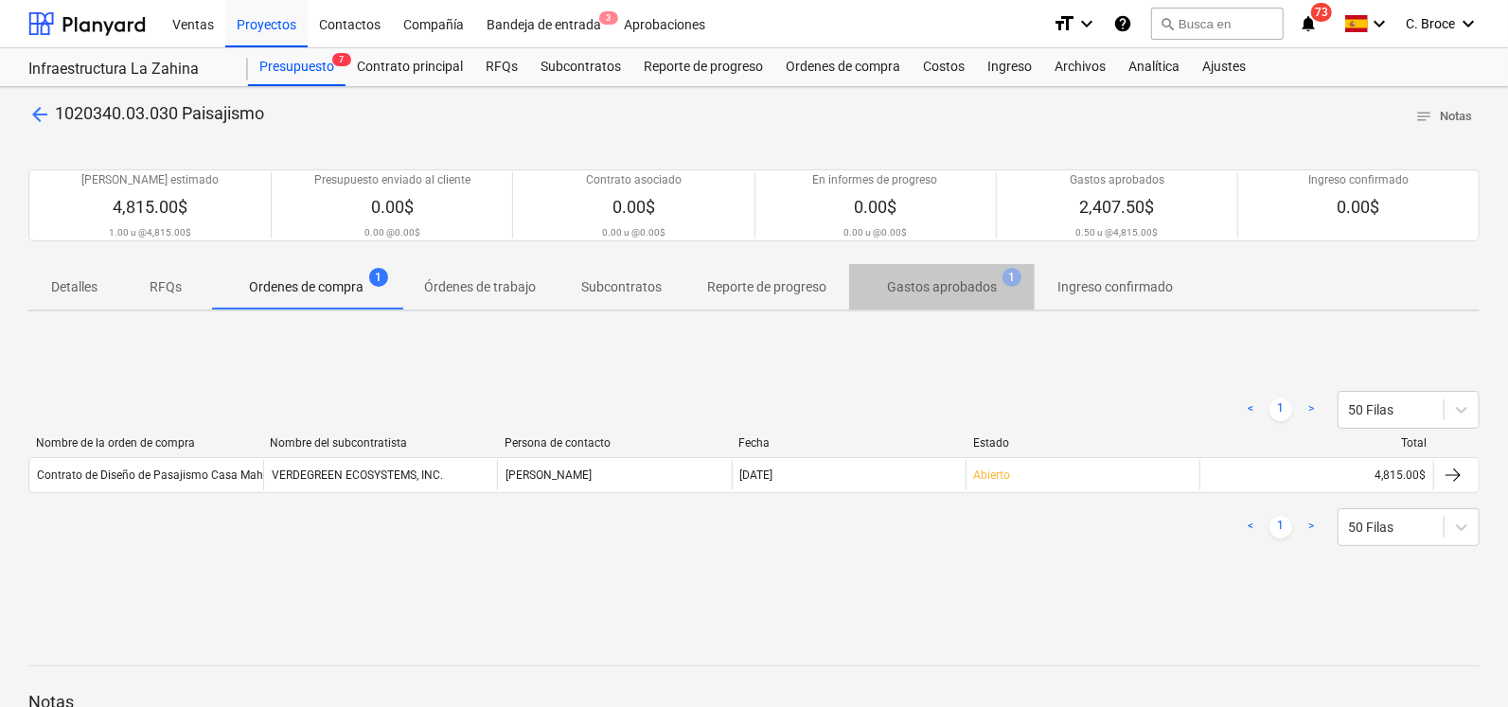
click at [934, 283] on p "Gastos aprobados" at bounding box center [942, 287] width 110 height 20
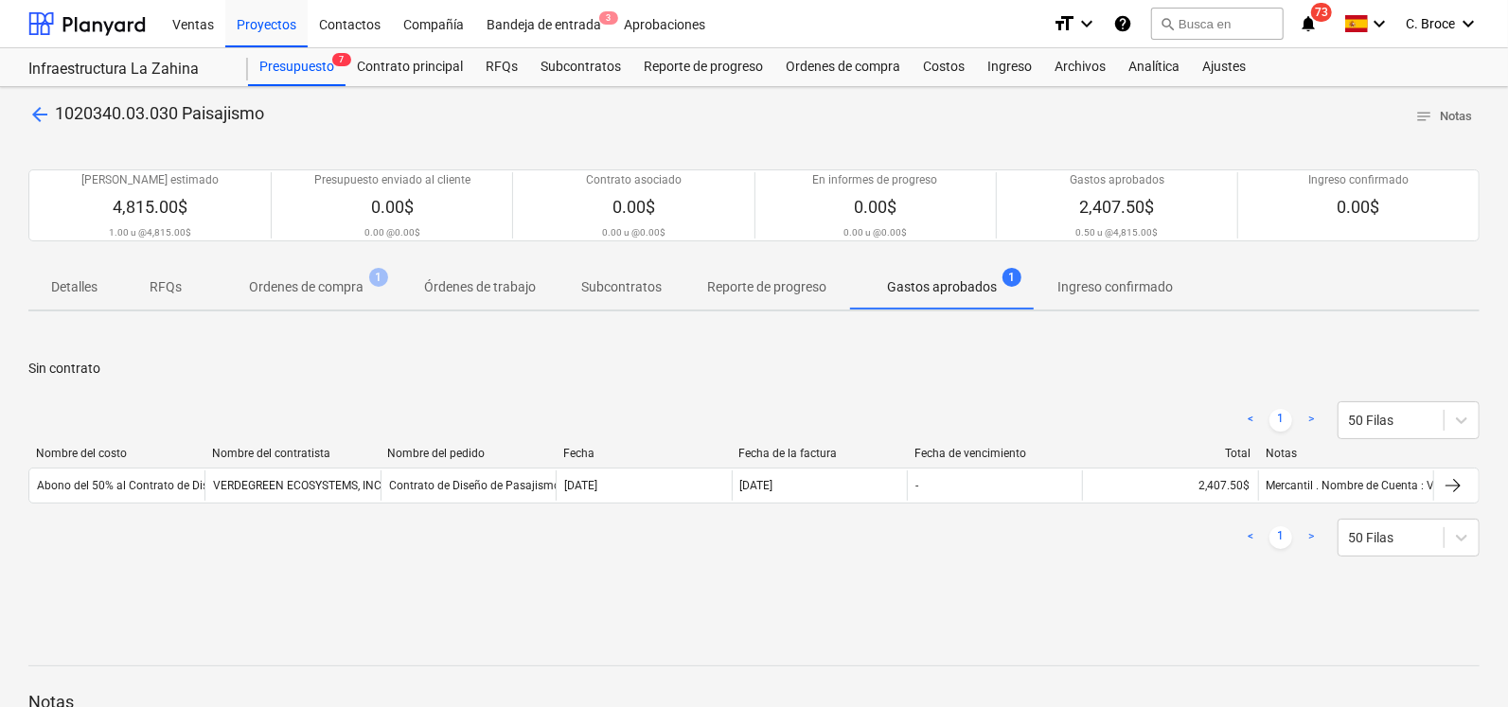
click at [448, 278] on p "Órdenes de trabajo" at bounding box center [480, 287] width 112 height 20
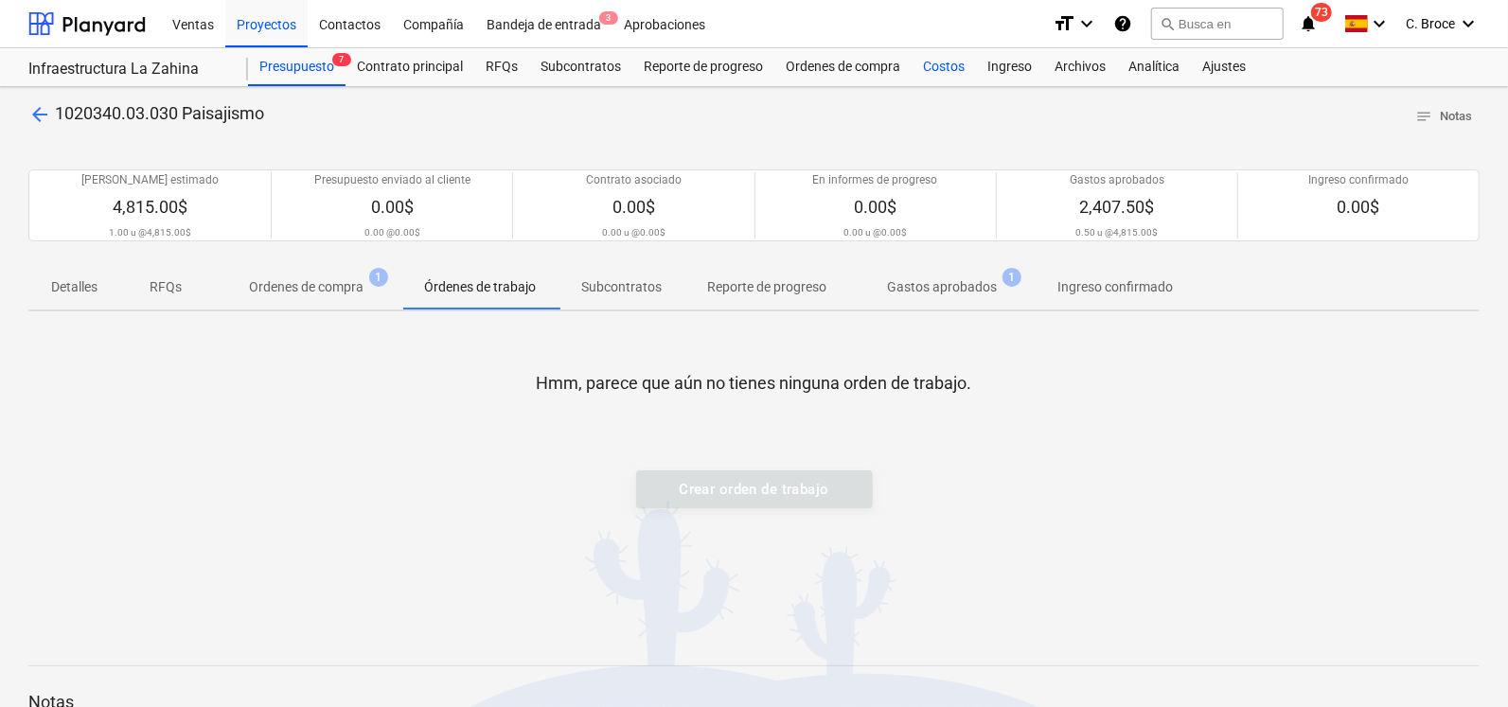
click at [963, 65] on div "Costos" at bounding box center [944, 67] width 64 height 38
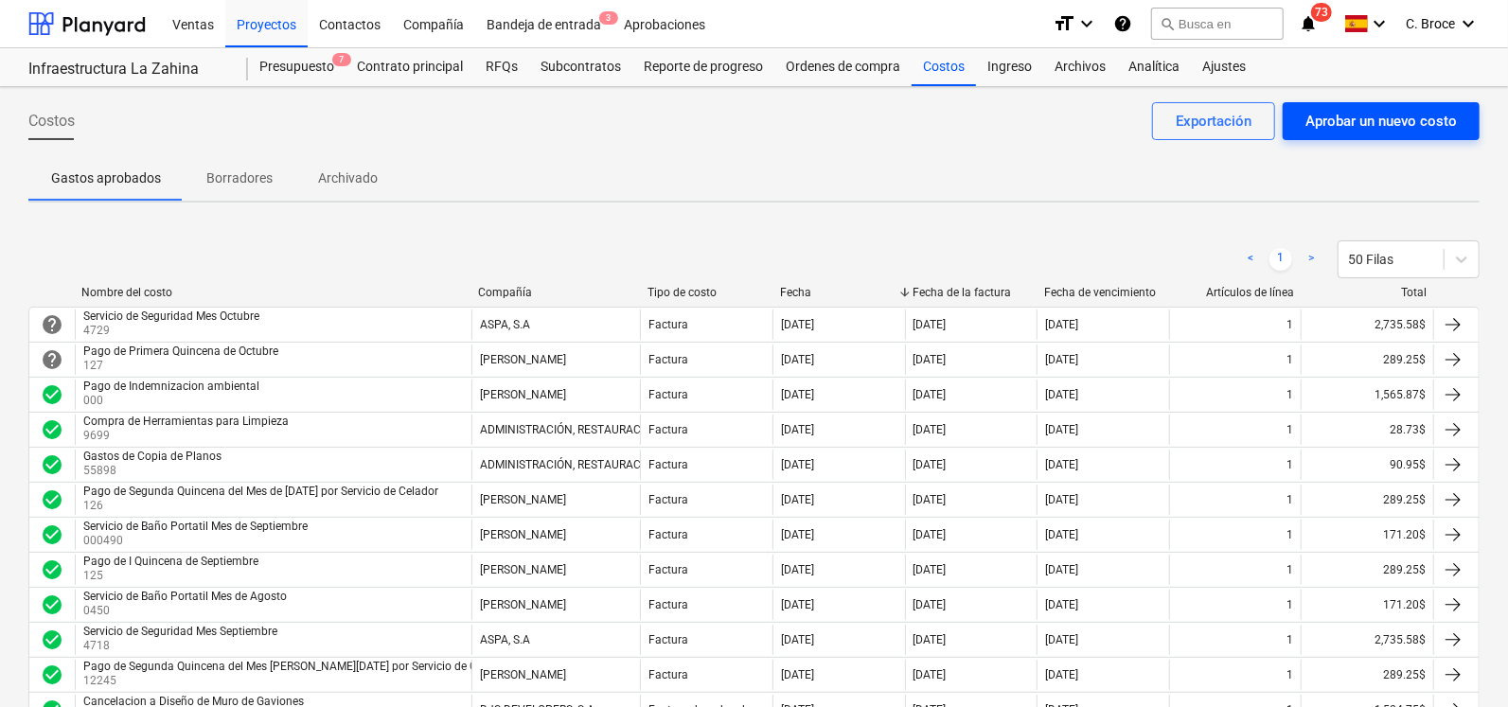
click at [1387, 116] on div "Aprobar un nuevo costo" at bounding box center [1382, 121] width 152 height 25
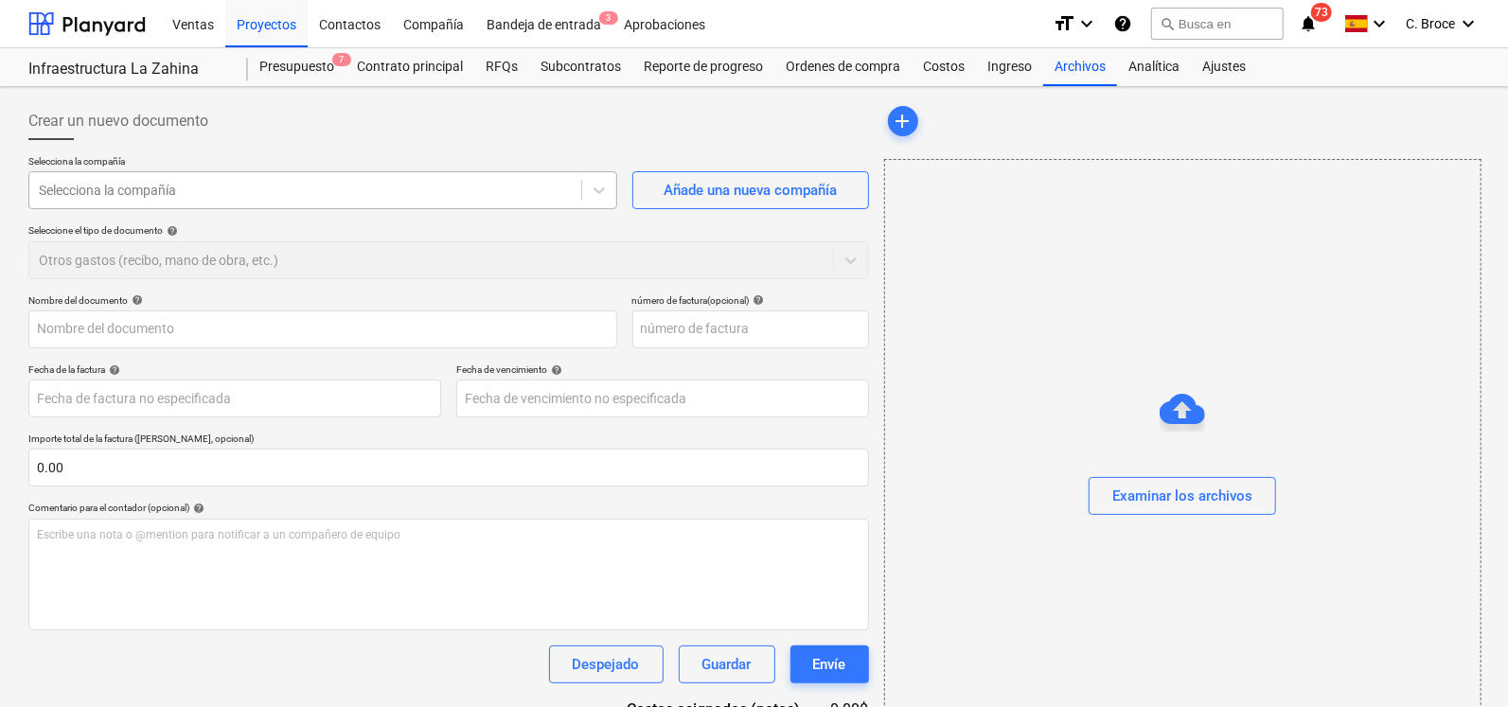
click at [197, 191] on div at bounding box center [305, 190] width 533 height 19
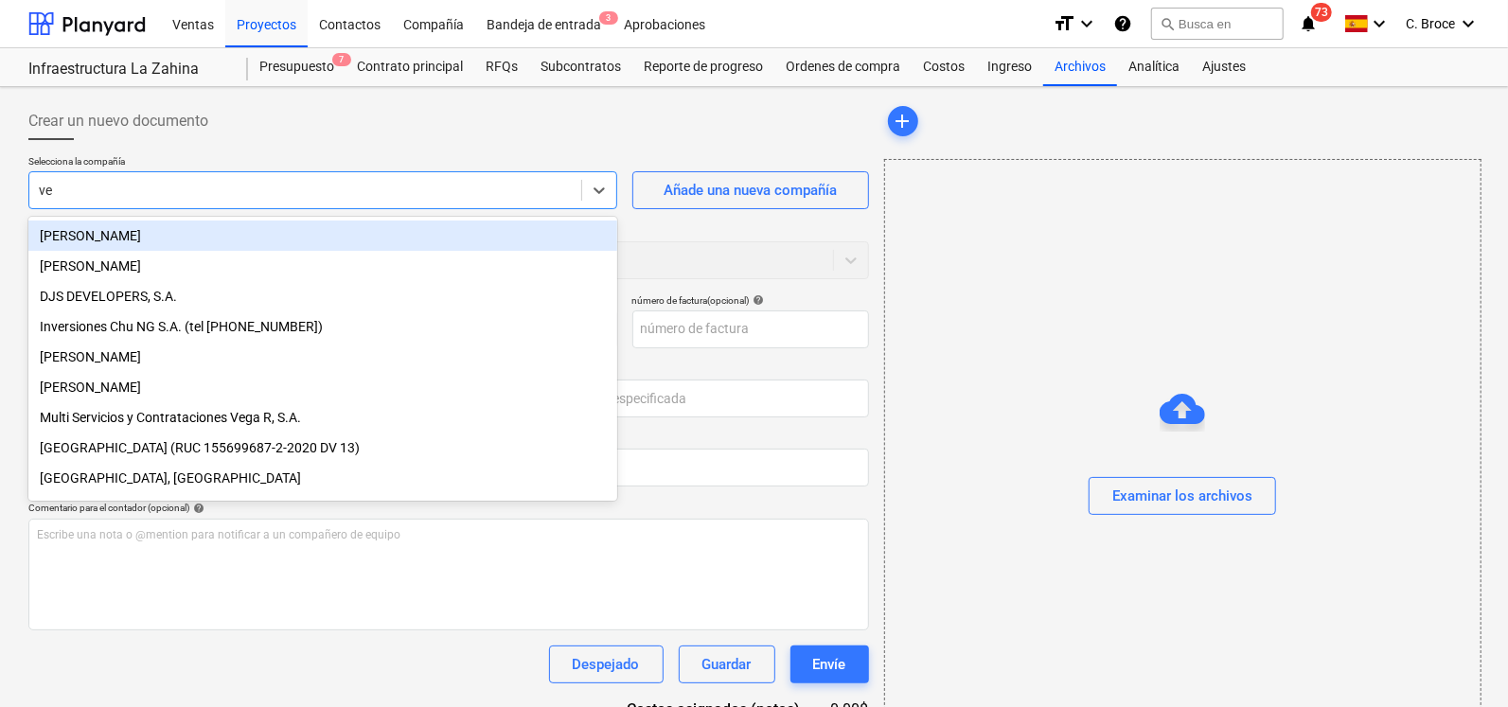
type input "ver"
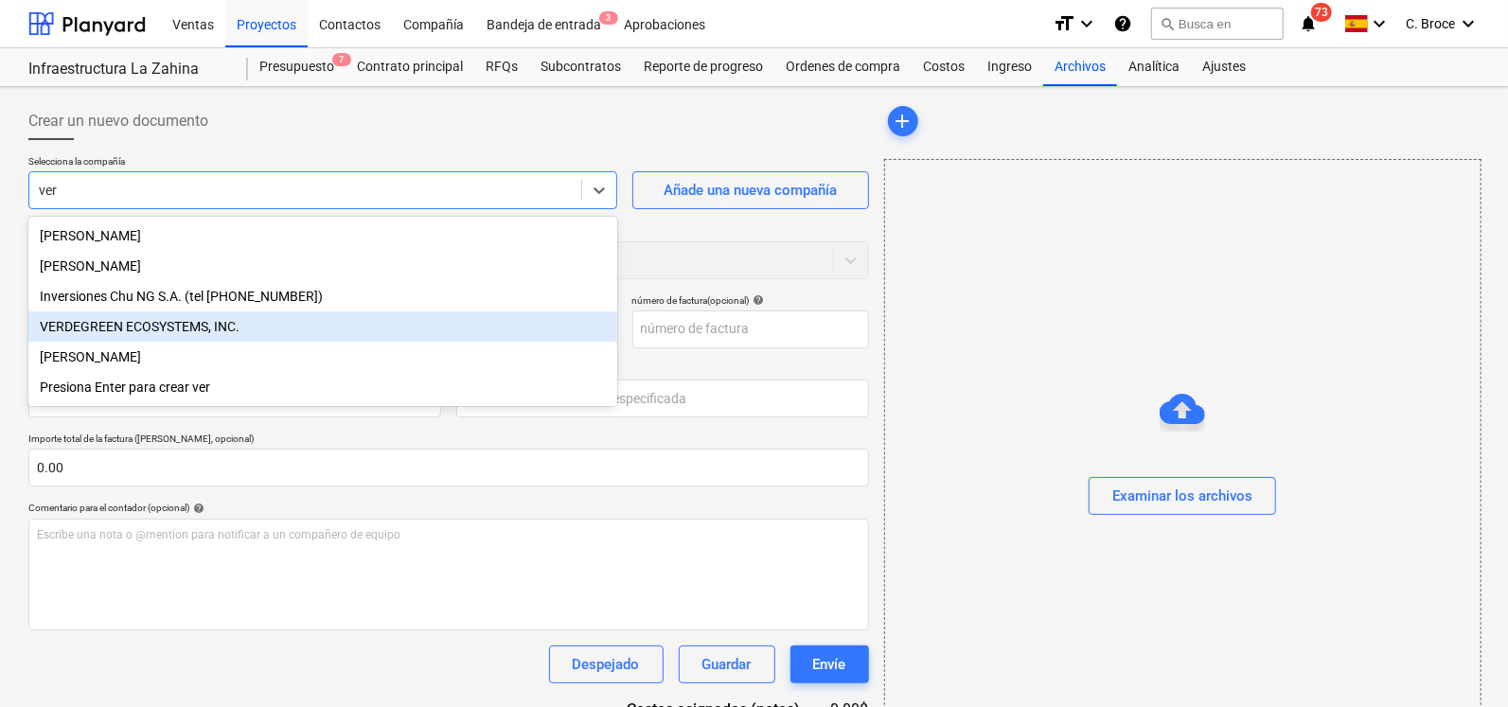
click at [171, 331] on div "VERDEGREEN ECOSYSTEMS, INC." at bounding box center [322, 327] width 589 height 30
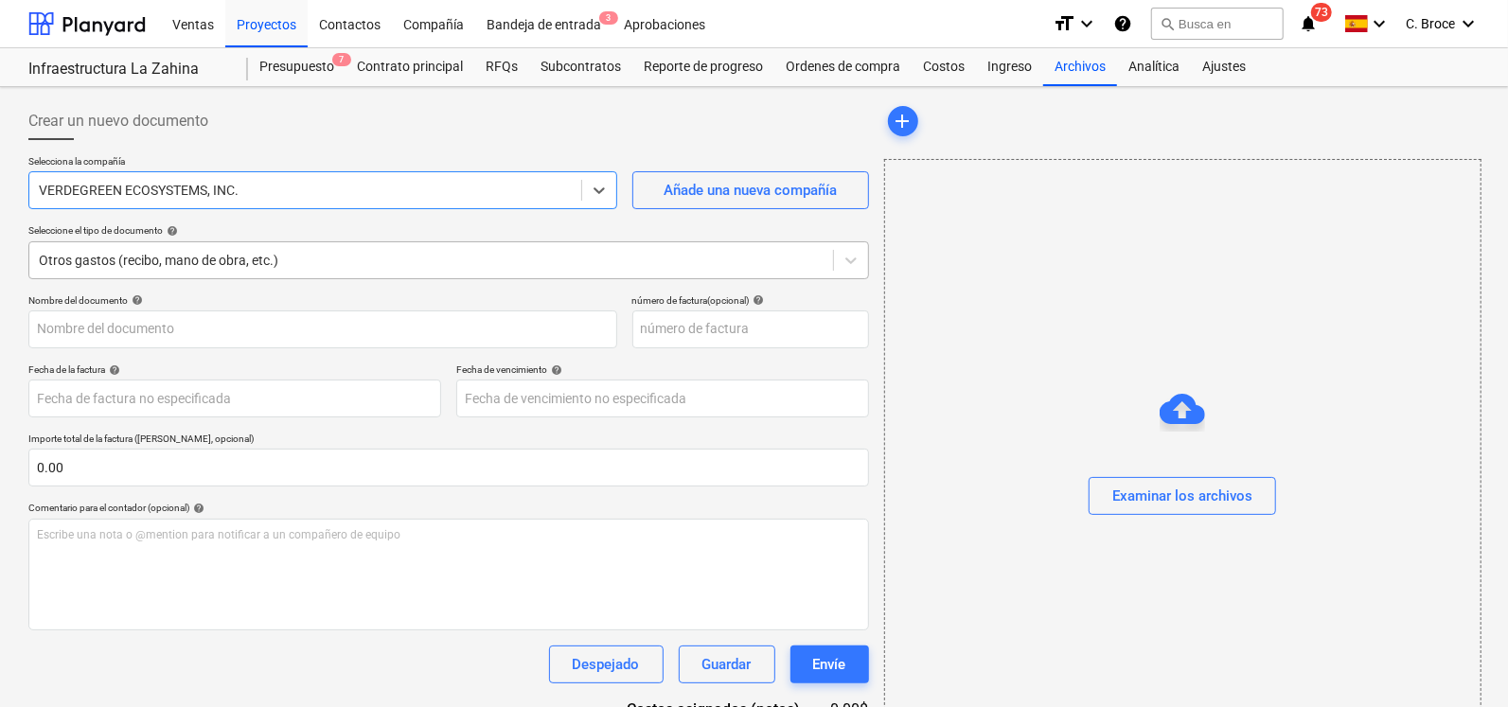
click at [135, 260] on div at bounding box center [431, 260] width 785 height 19
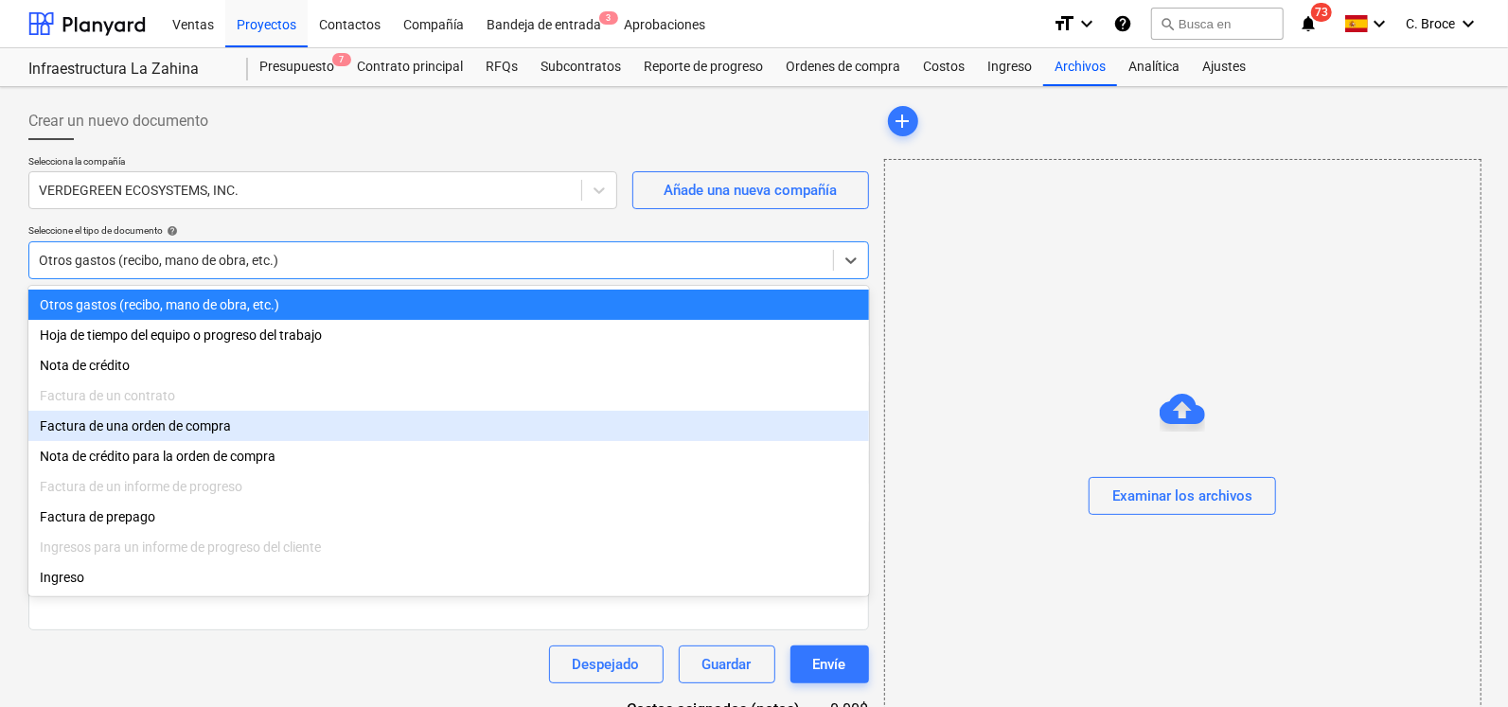
click at [114, 441] on div "Factura de una orden de compra" at bounding box center [448, 426] width 841 height 30
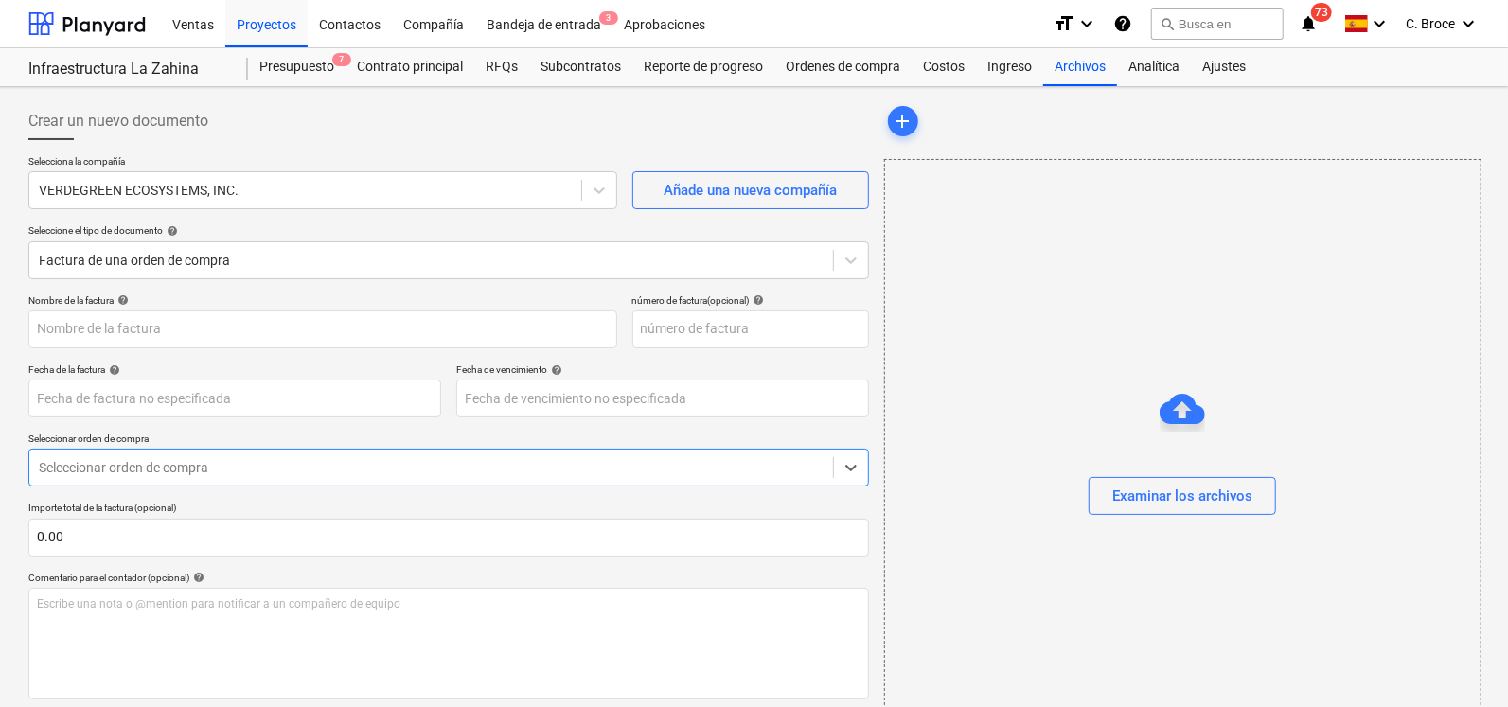
click at [216, 474] on div at bounding box center [431, 467] width 785 height 19
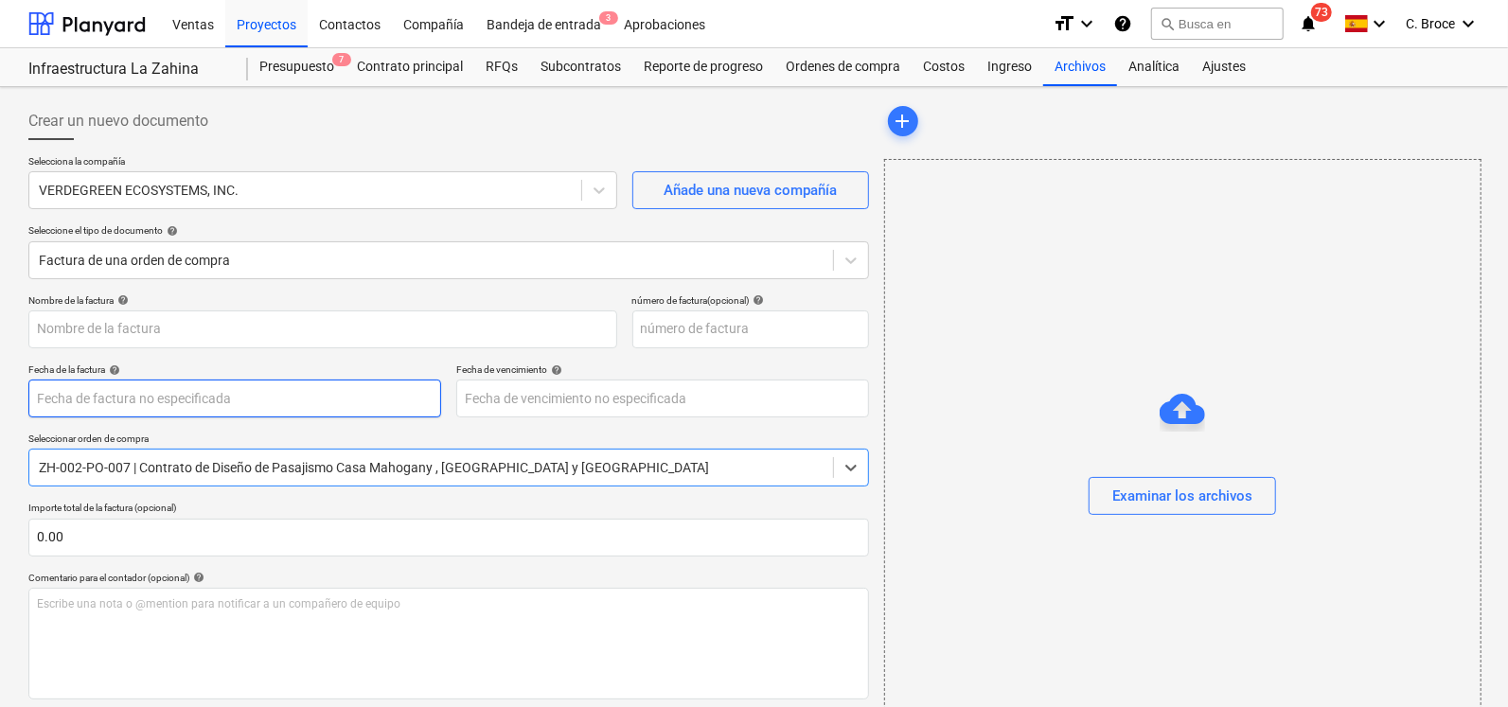
click at [152, 390] on body "Ventas Proyectos Contactos Compañía Bandeja de entrada 3 Aprobaciones format_si…" at bounding box center [754, 353] width 1508 height 707
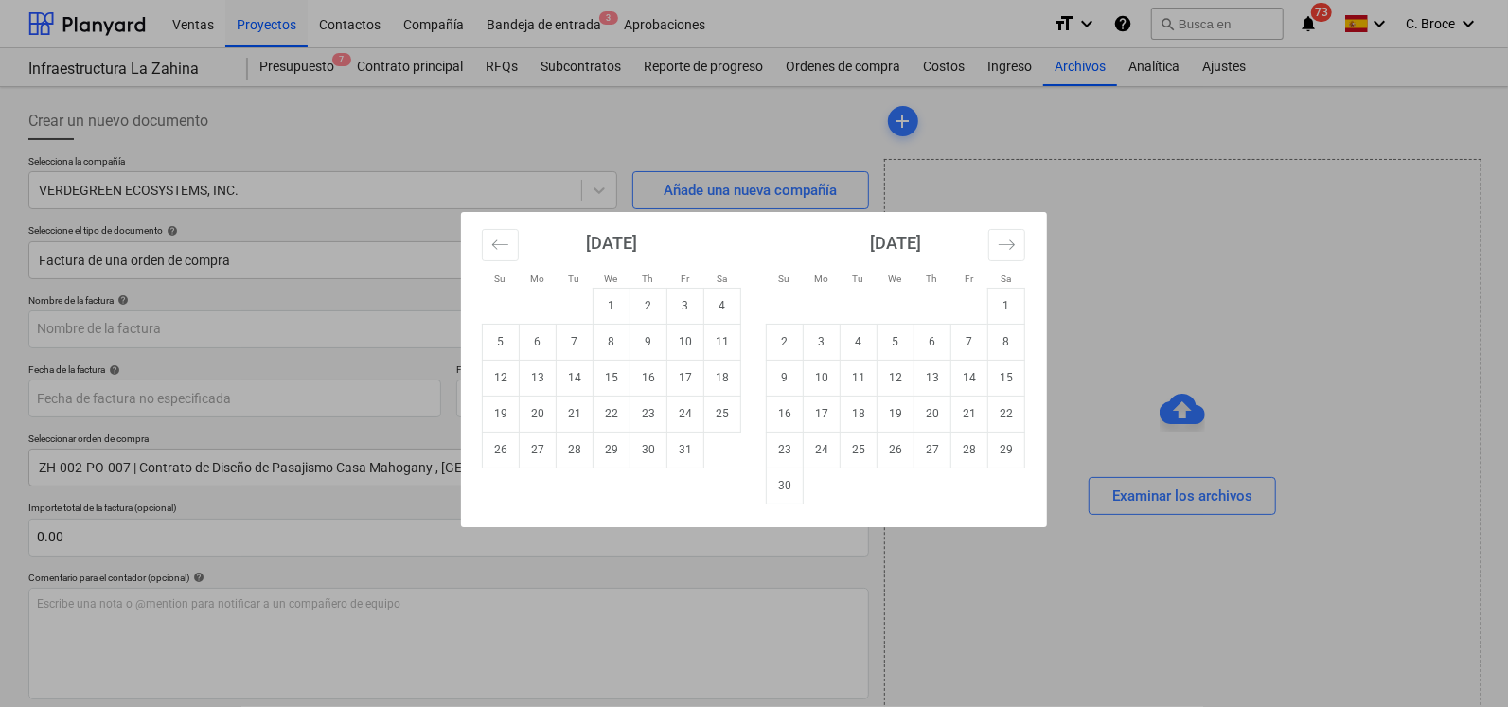
click at [1332, 329] on div "Su Mo Tu We Th Fr Sa Su Mo Tu We Th Fr Sa [DATE] 1 2 3 4 5 6 7 8 9 10 11 12 13 …" at bounding box center [754, 353] width 1508 height 707
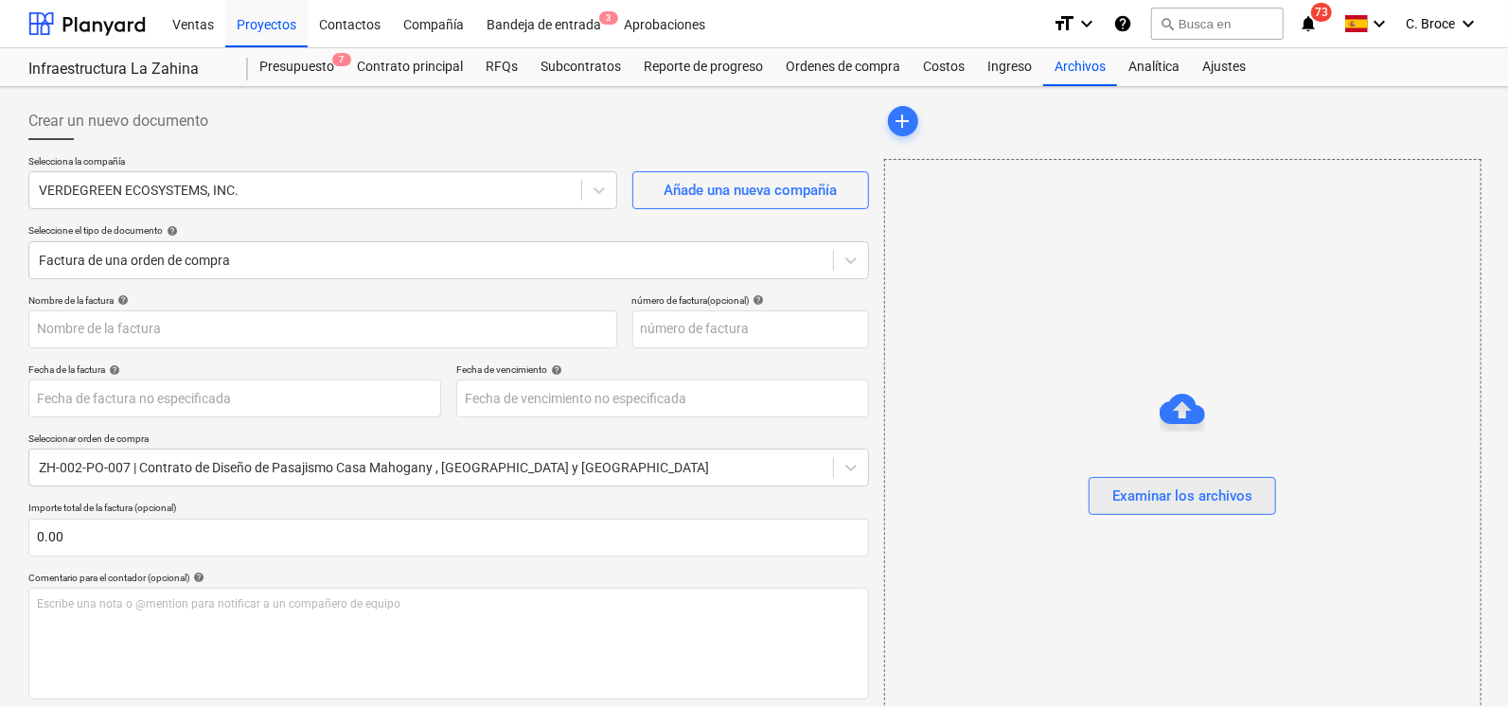
click at [1221, 497] on div "Examinar los archivos" at bounding box center [1183, 496] width 140 height 25
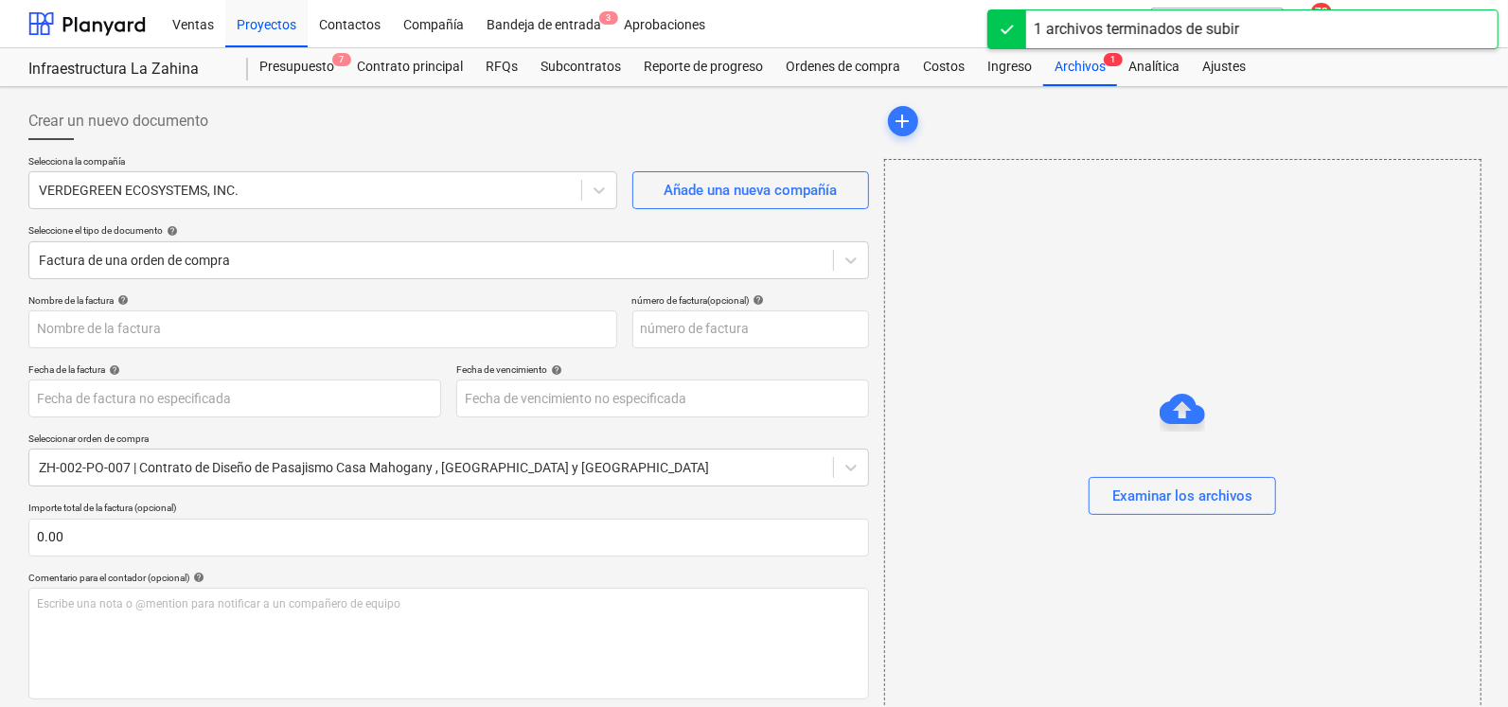
type input "FE-20250000001364481317LAZAHINA (1).pdf"
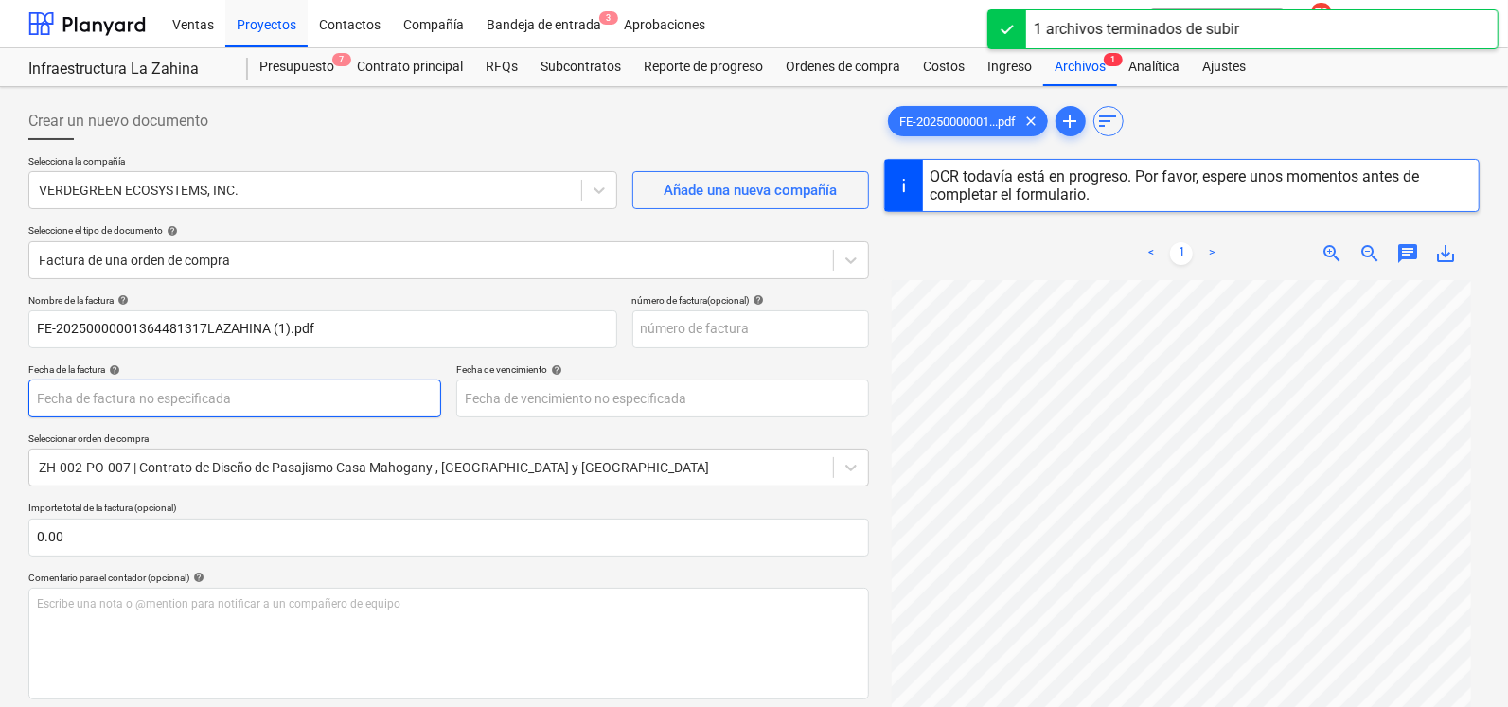
click at [123, 400] on body "Ventas Proyectos Contactos Compañía Bandeja de entrada 3 Aprobaciones format_si…" at bounding box center [754, 353] width 1508 height 707
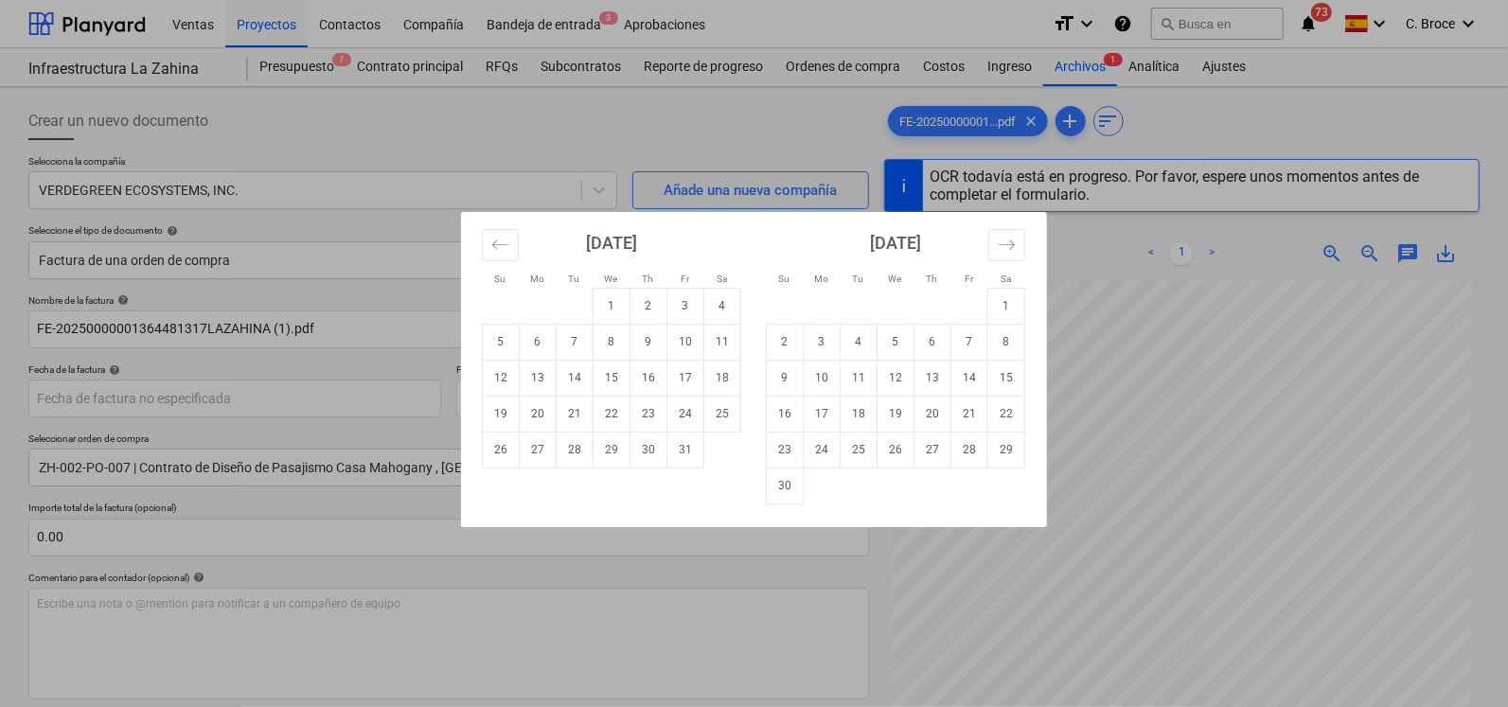
click at [793, 120] on div "Su Mo Tu We Th Fr Sa Su Mo Tu We Th Fr Sa [DATE] 1 2 3 4 5 6 7 8 9 10 11 12 13 …" at bounding box center [754, 353] width 1508 height 707
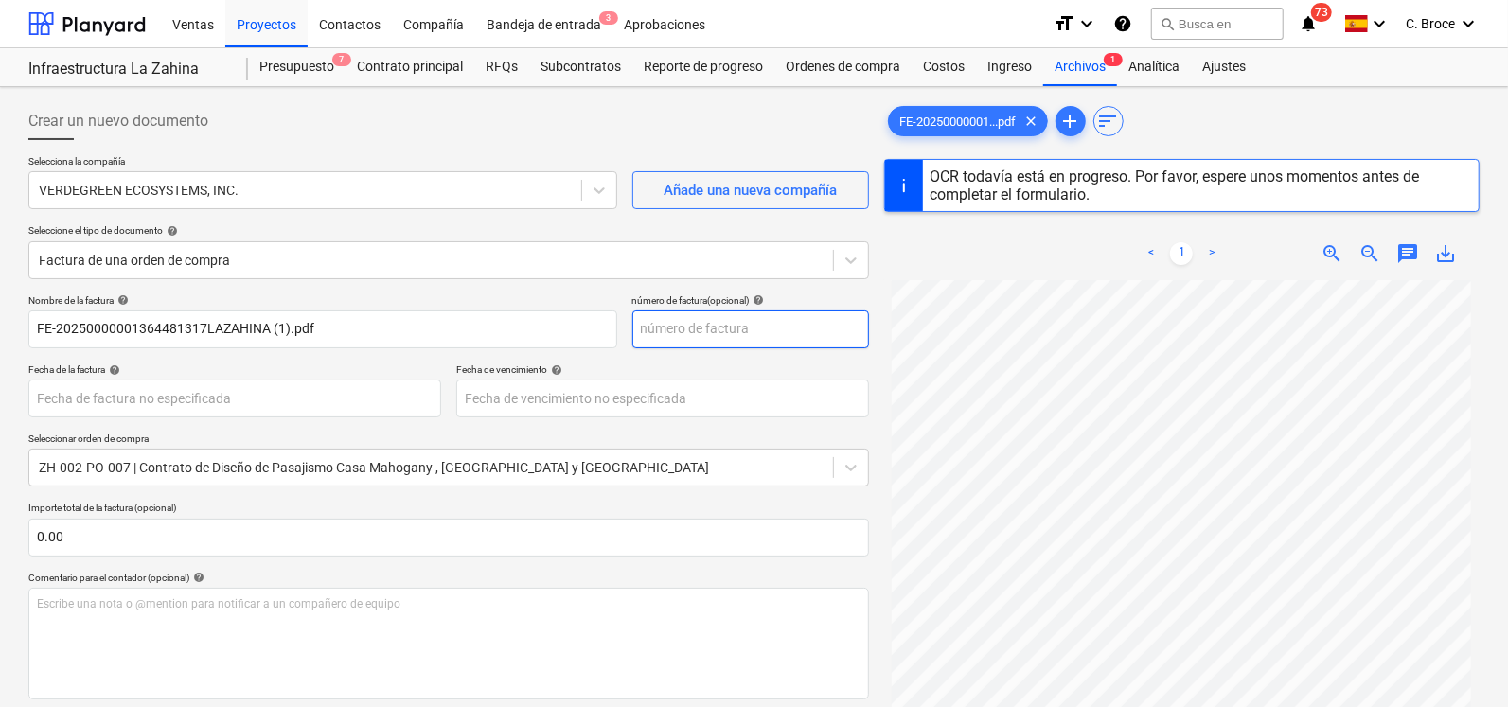
click at [740, 332] on input "text" at bounding box center [751, 330] width 237 height 38
type input "915"
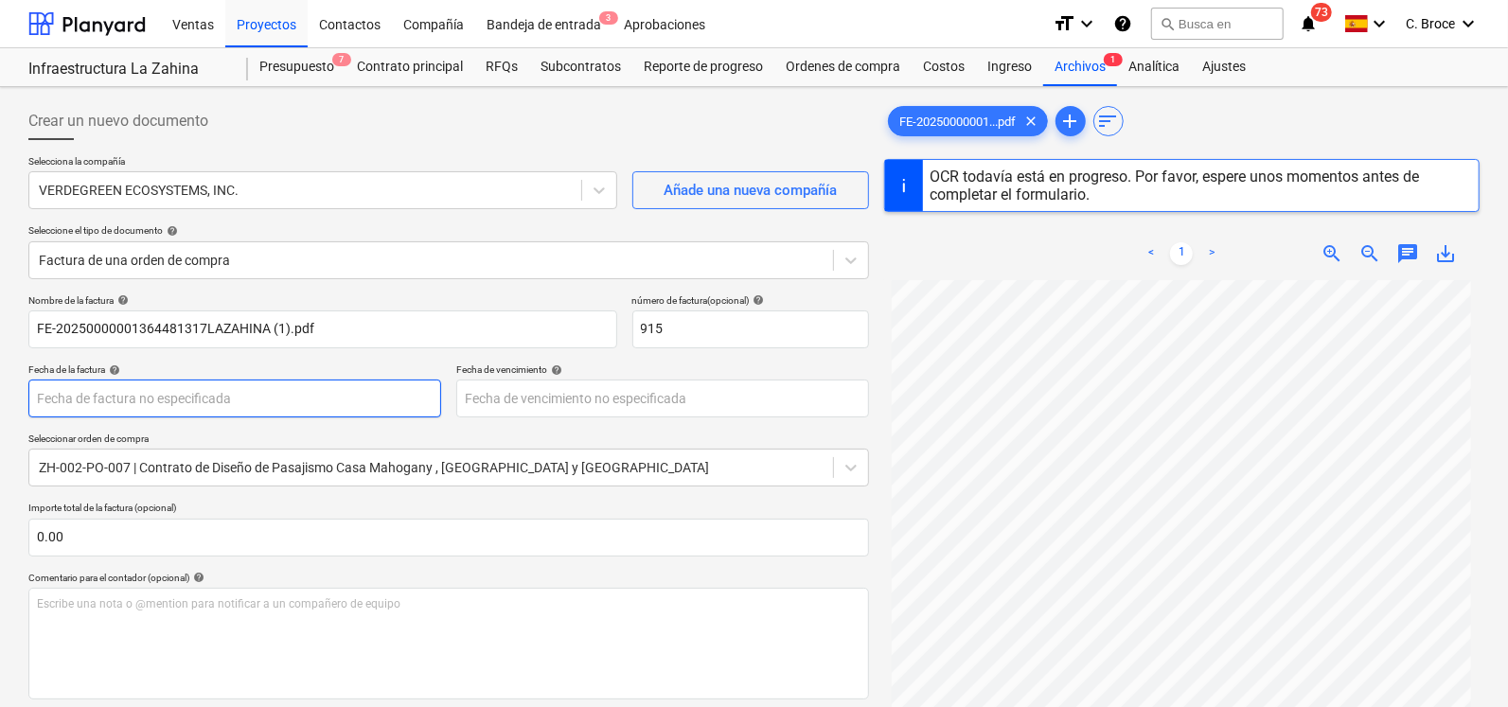
click at [286, 407] on body "Ventas Proyectos Contactos Compañía Bandeja de entrada 3 Aprobaciones format_si…" at bounding box center [754, 353] width 1508 height 707
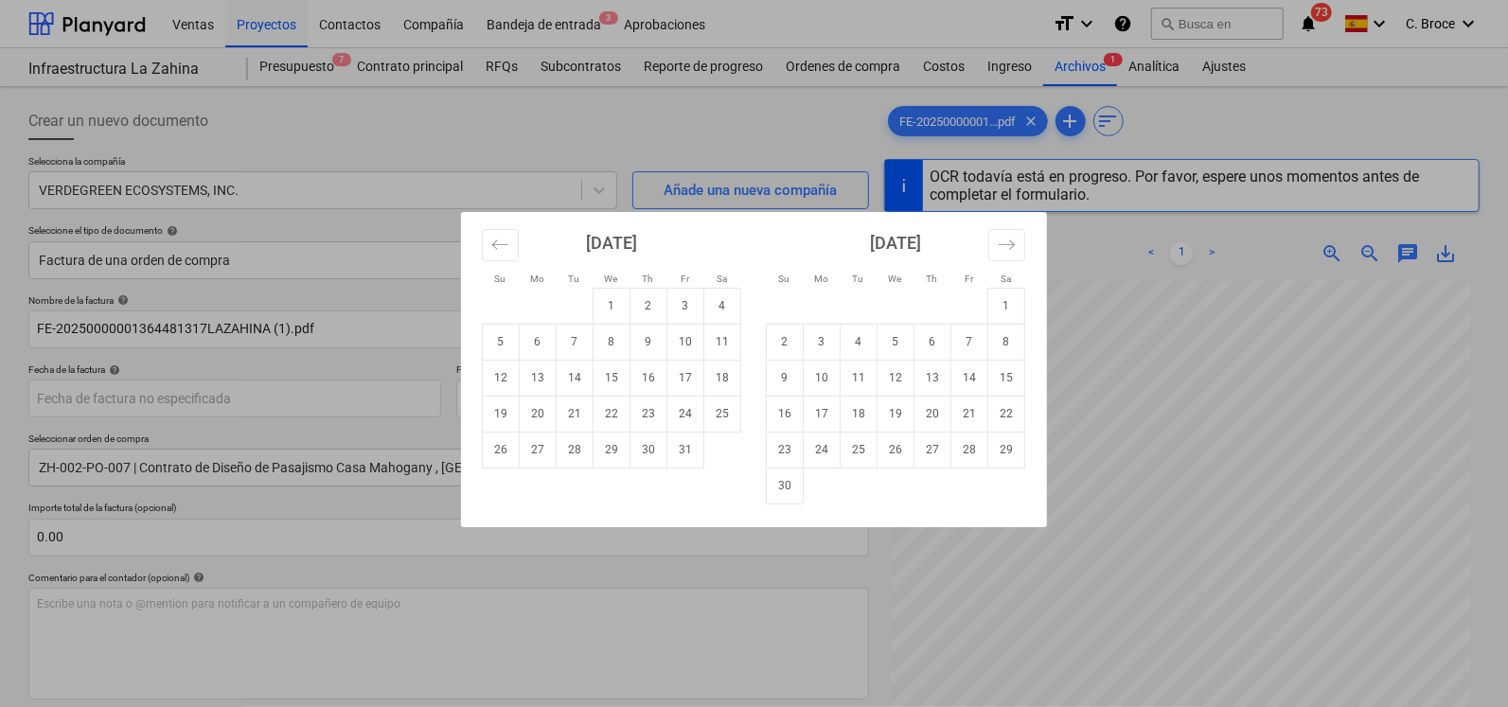
click at [1108, 255] on div "Su Mo Tu We Th Fr Sa Su Mo Tu We Th Fr Sa [DATE] 1 2 3 4 5 6 7 8 9 10 11 12 13 …" at bounding box center [754, 353] width 1508 height 707
click at [156, 387] on body "Ventas Proyectos Contactos Compañía Bandeja de entrada 3 Aprobaciones format_si…" at bounding box center [754, 353] width 1508 height 707
click at [608, 342] on td "8" at bounding box center [612, 342] width 37 height 36
type input "[DATE]"
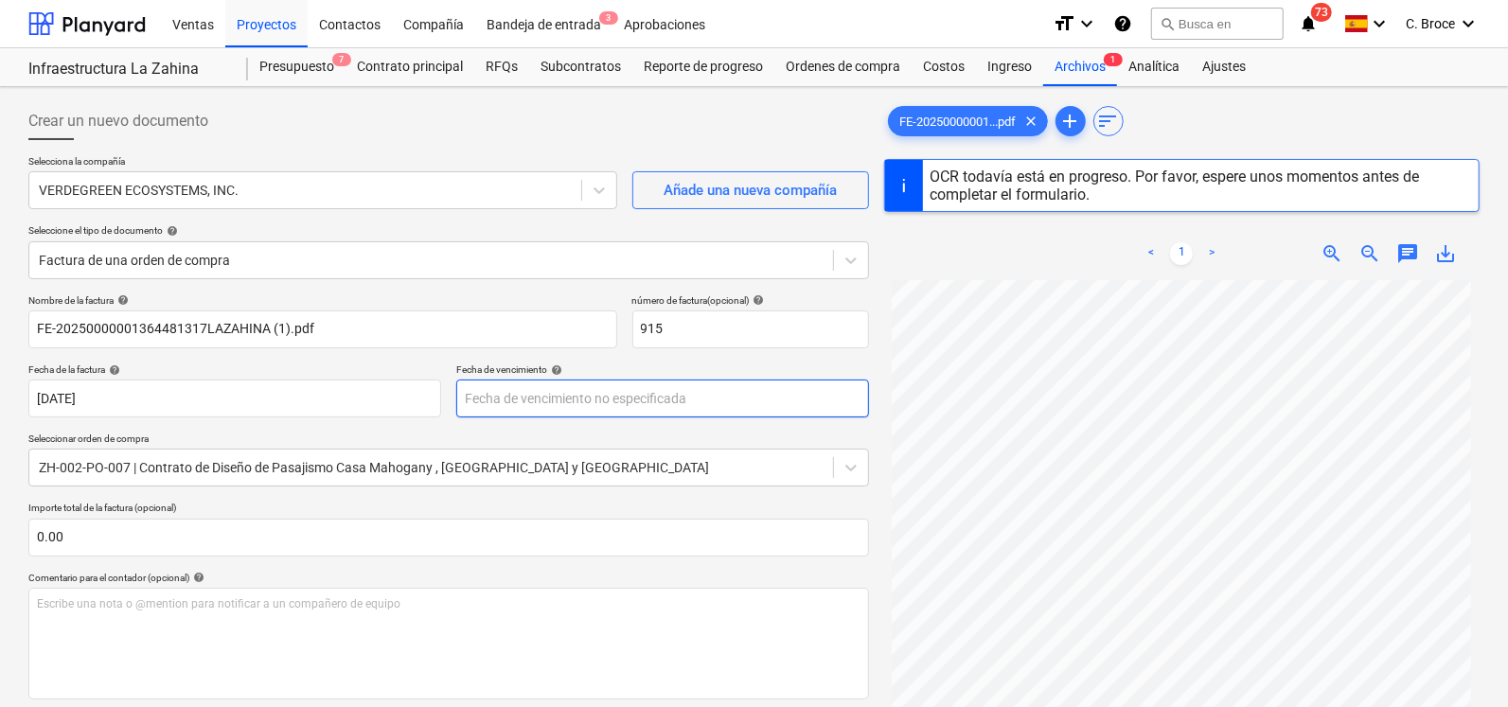
click at [629, 398] on body "Ventas Proyectos Contactos Compañía Bandeja de entrada 3 Aprobaciones format_si…" at bounding box center [754, 353] width 1508 height 707
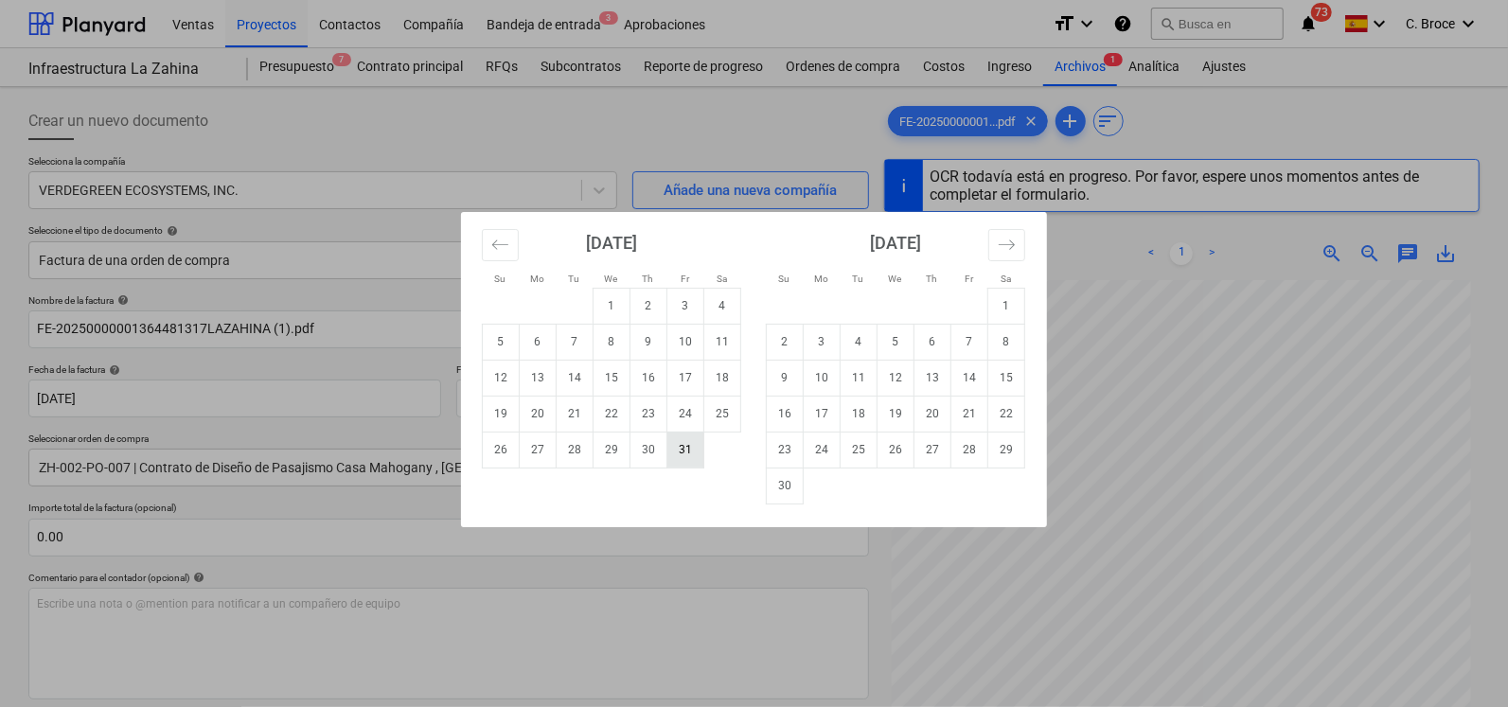
click at [691, 439] on td "31" at bounding box center [686, 450] width 37 height 36
type input "[DATE]"
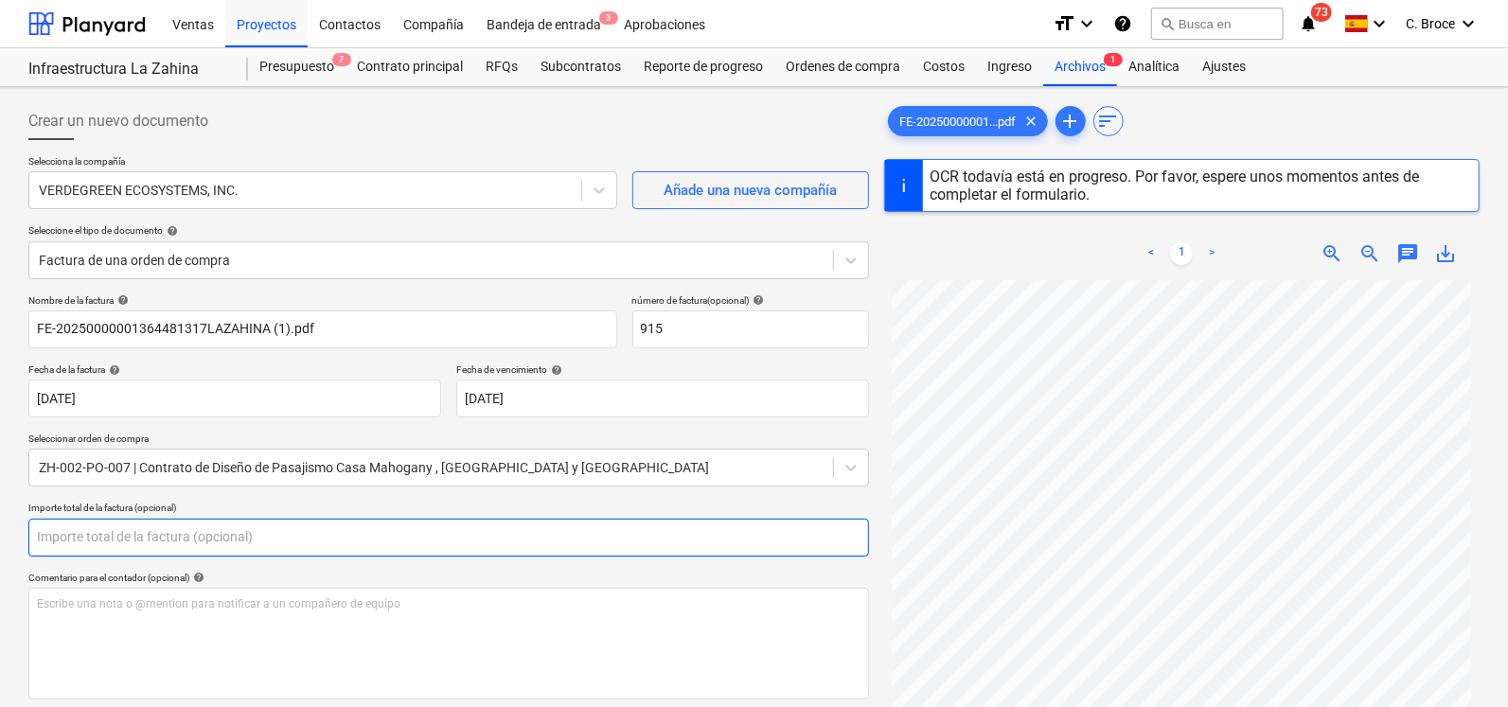
click at [170, 532] on input "text" at bounding box center [448, 538] width 841 height 38
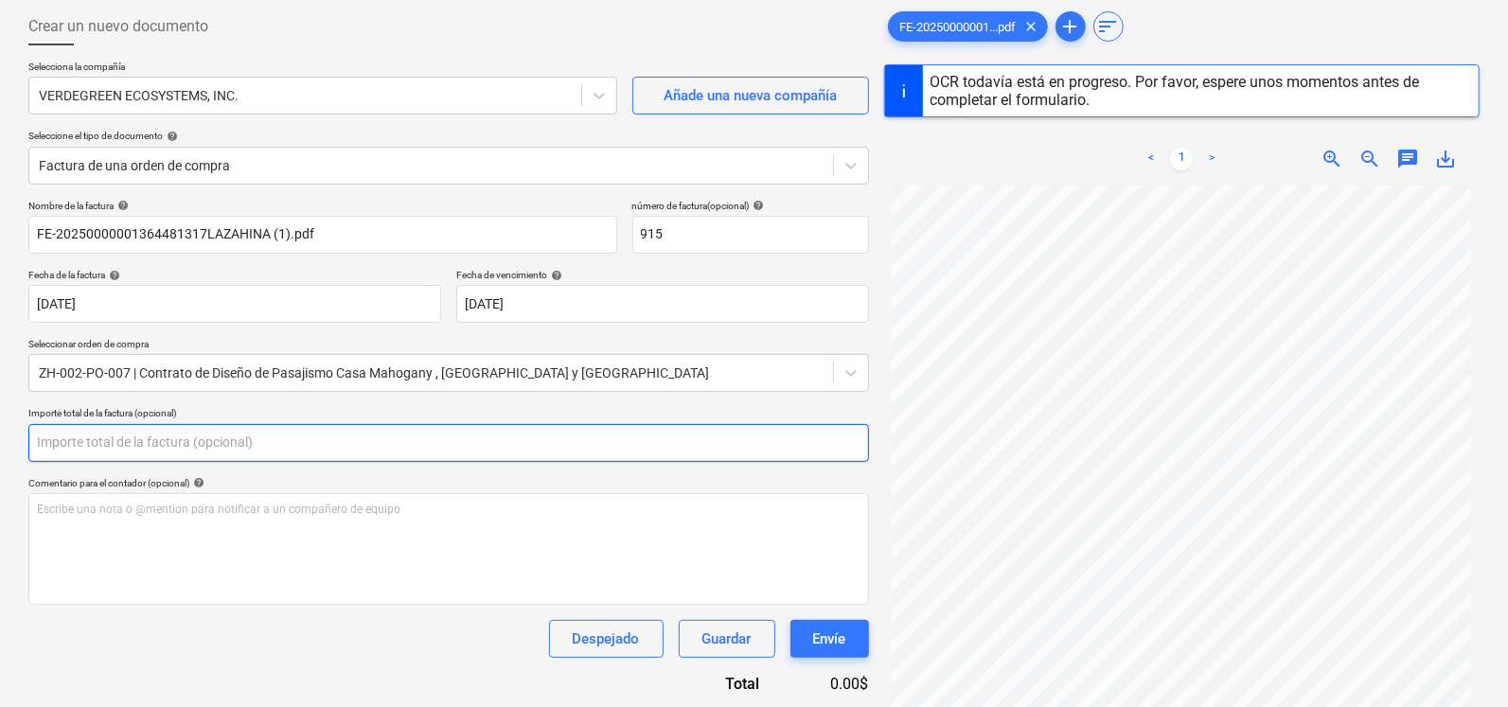
scroll to position [108, 0]
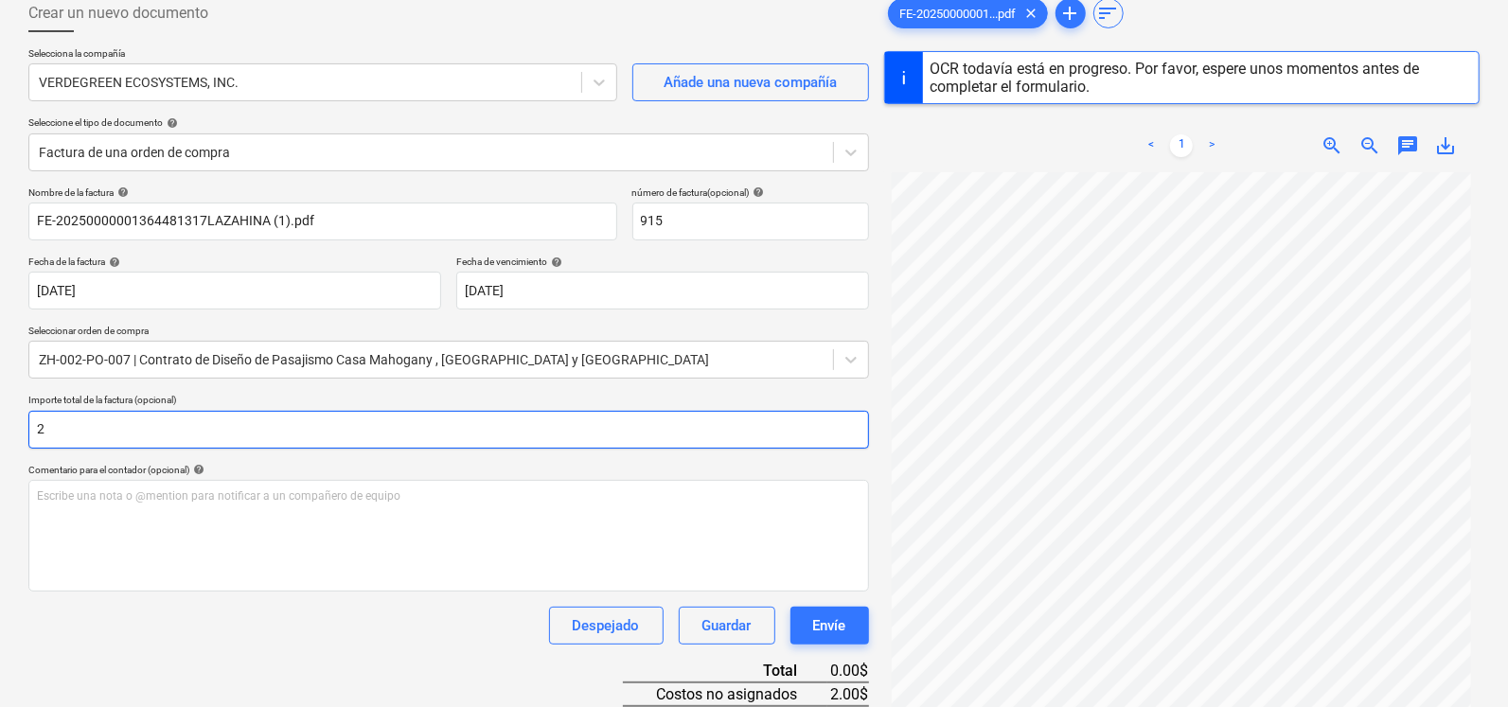
type input "24"
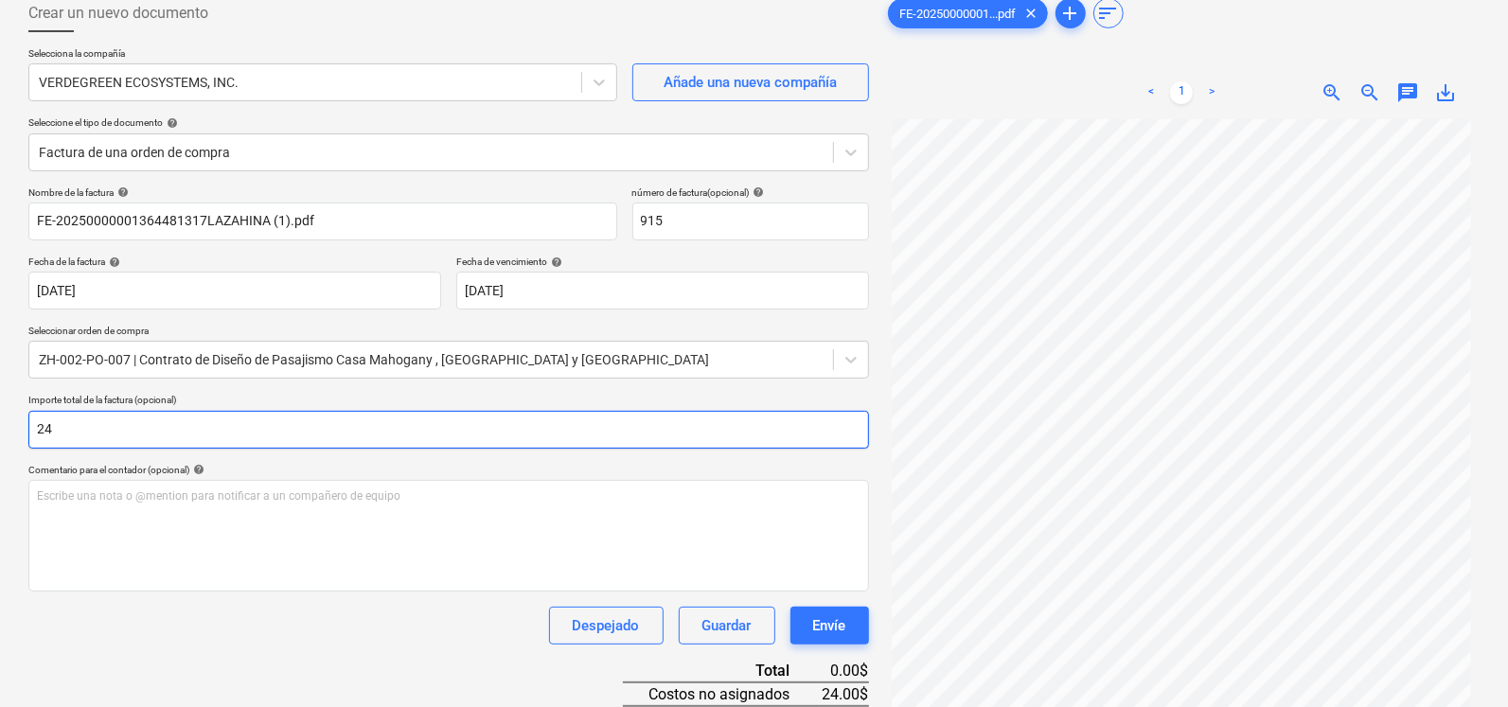
type input "1"
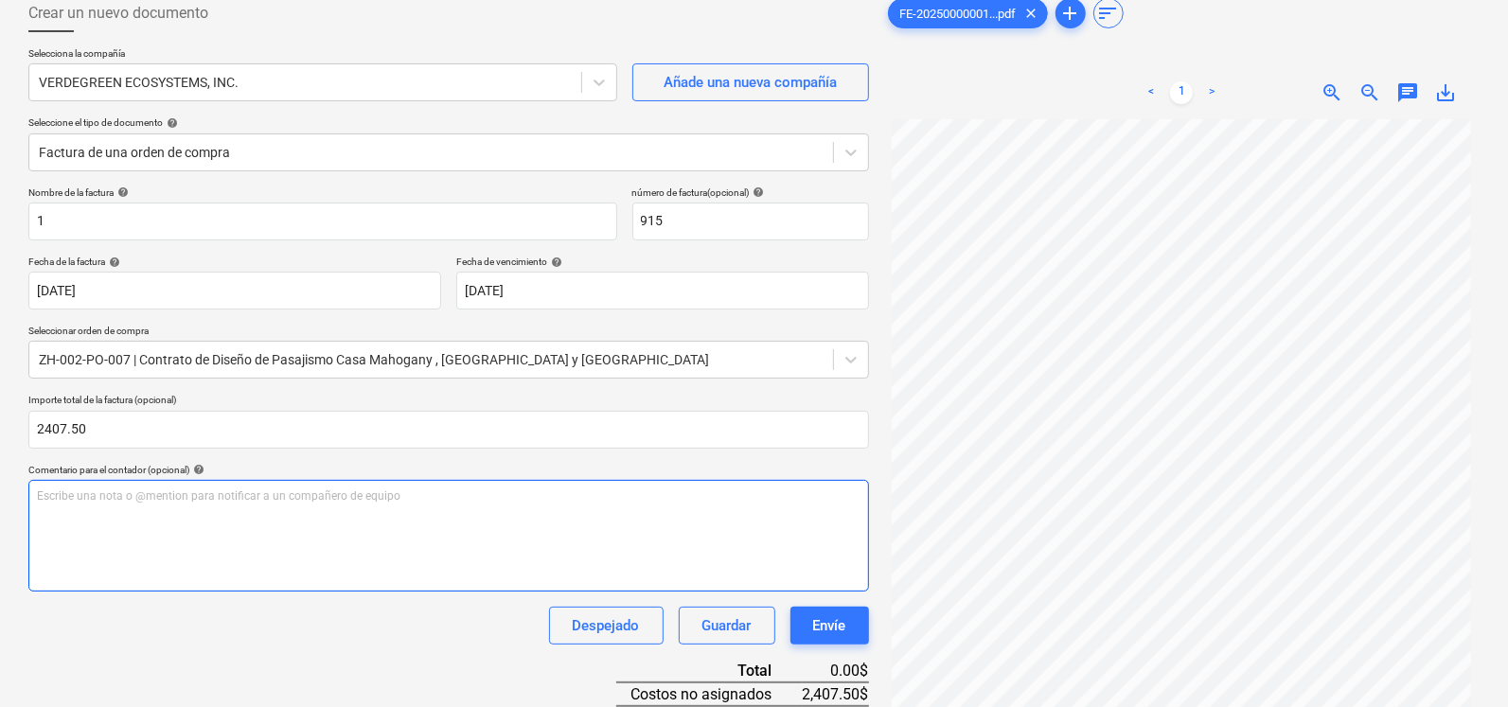
type input "2,407.50"
click at [269, 526] on div "Escribe una nota o @mention para notificar a un compañero de equipo ﻿" at bounding box center [448, 536] width 841 height 112
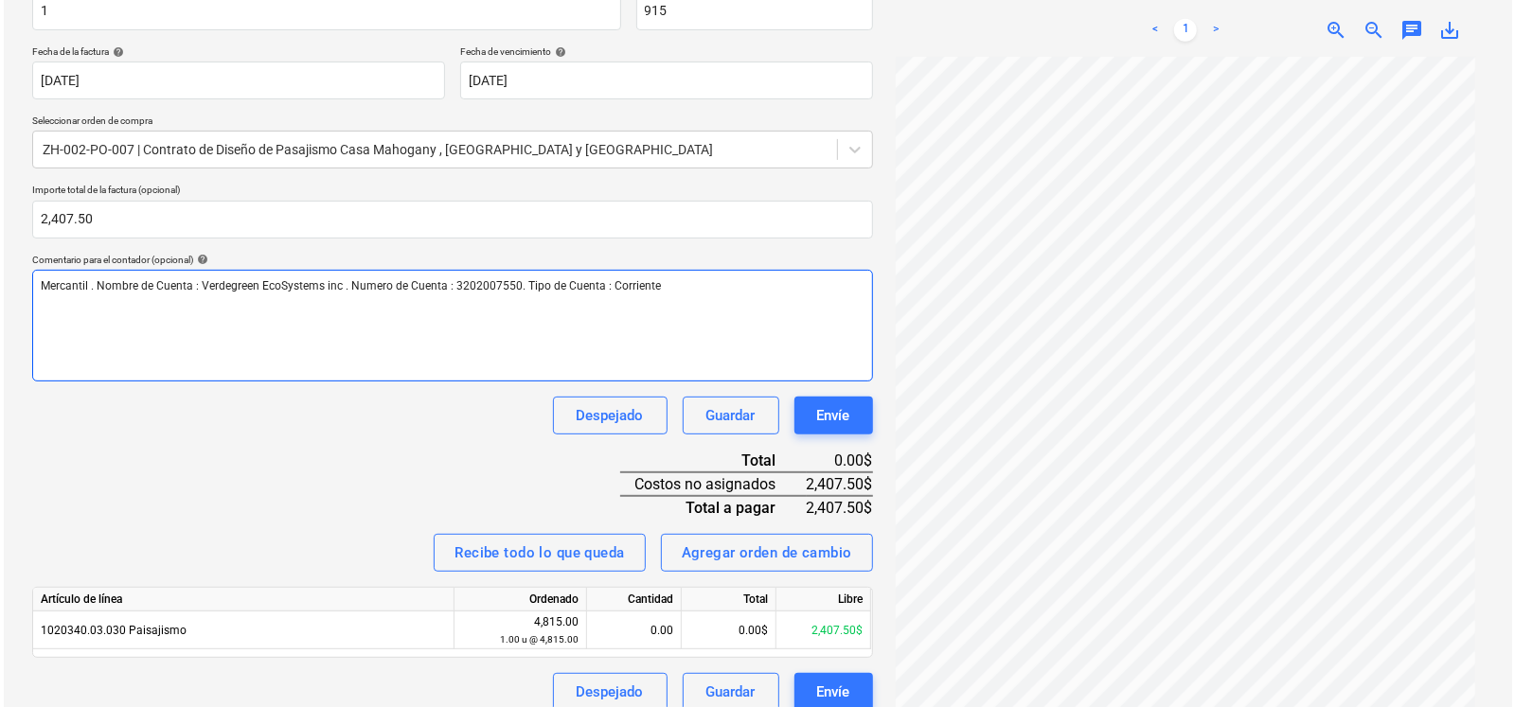
scroll to position [336, 0]
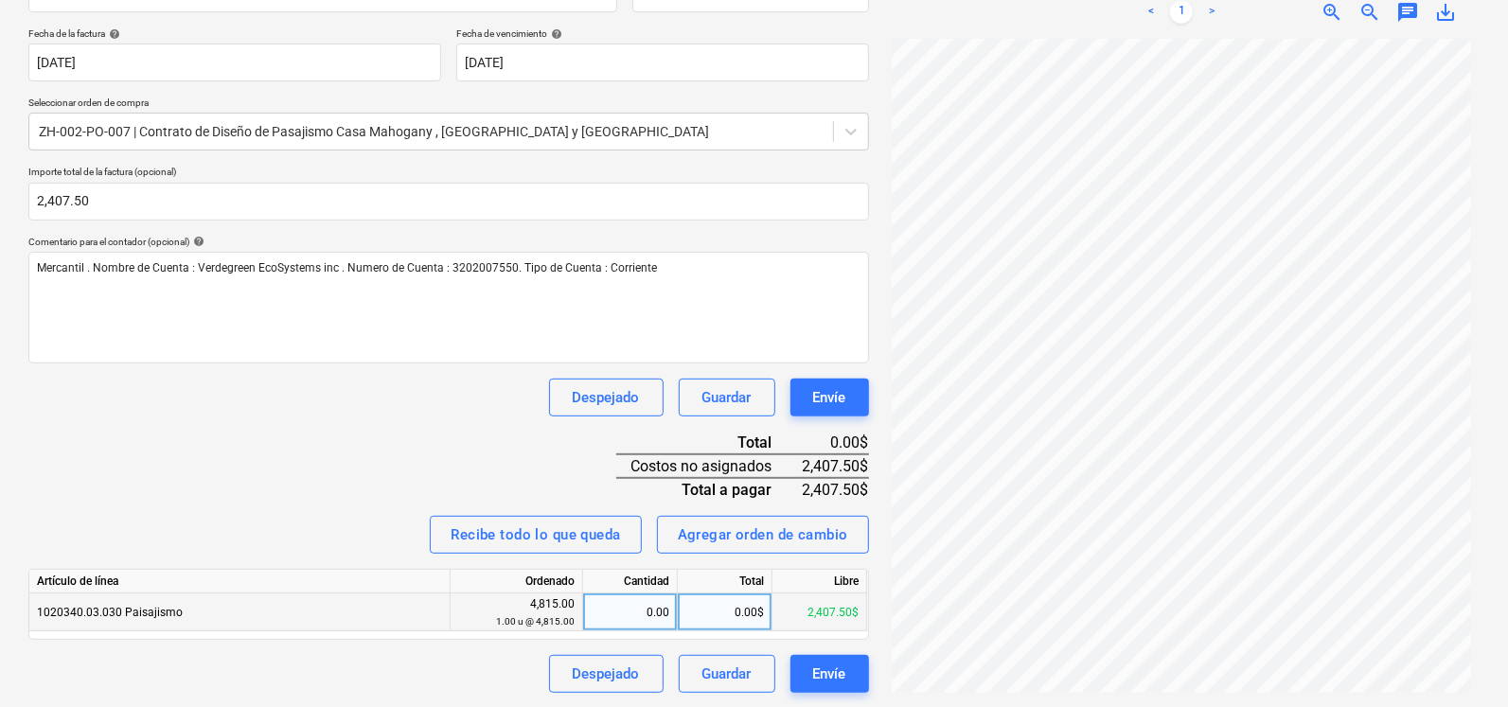
click at [743, 610] on div "0.00$" at bounding box center [725, 613] width 95 height 38
type input "240750"
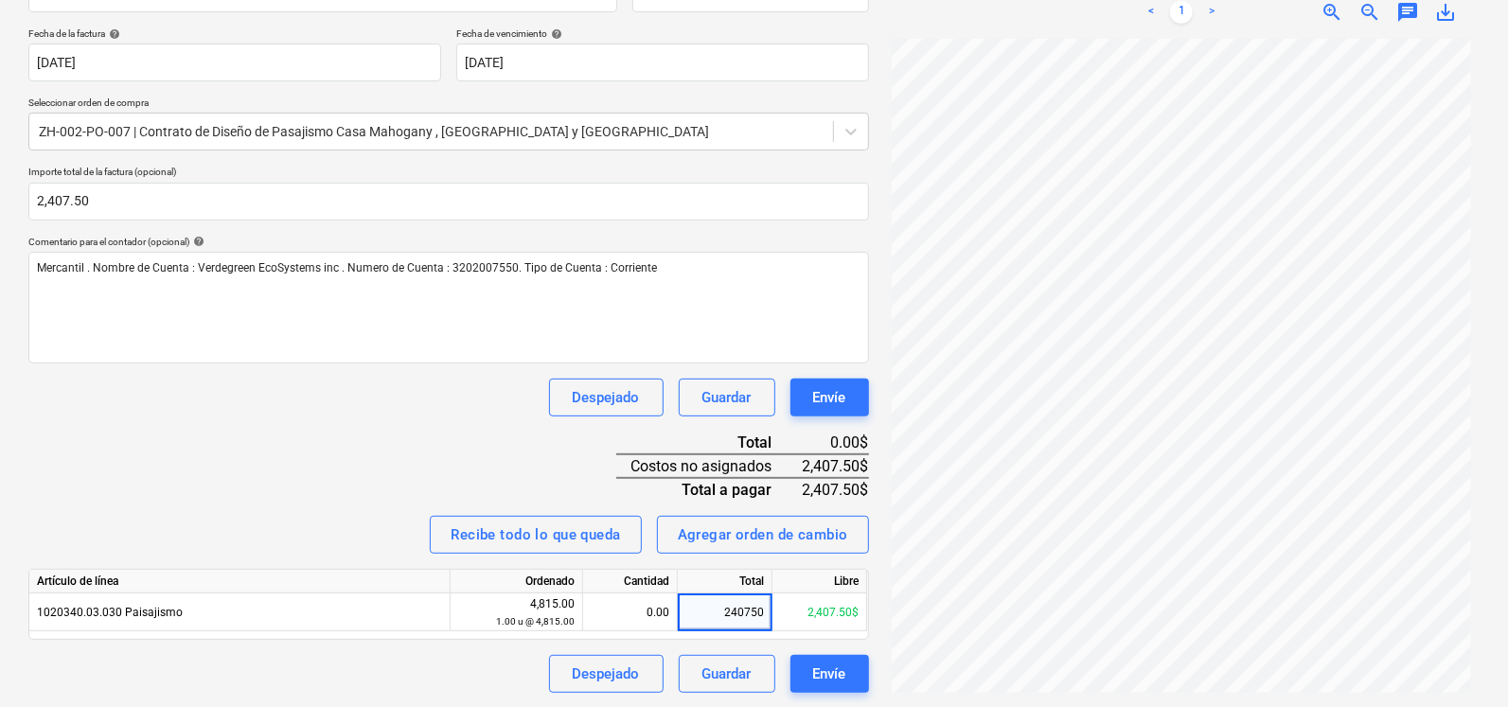
click at [453, 454] on div "Nombre de la factura help 1 número de factura (opcional) help 915 Fecha de la f…" at bounding box center [448, 325] width 841 height 735
click at [838, 679] on div "Envíe" at bounding box center [829, 674] width 33 height 25
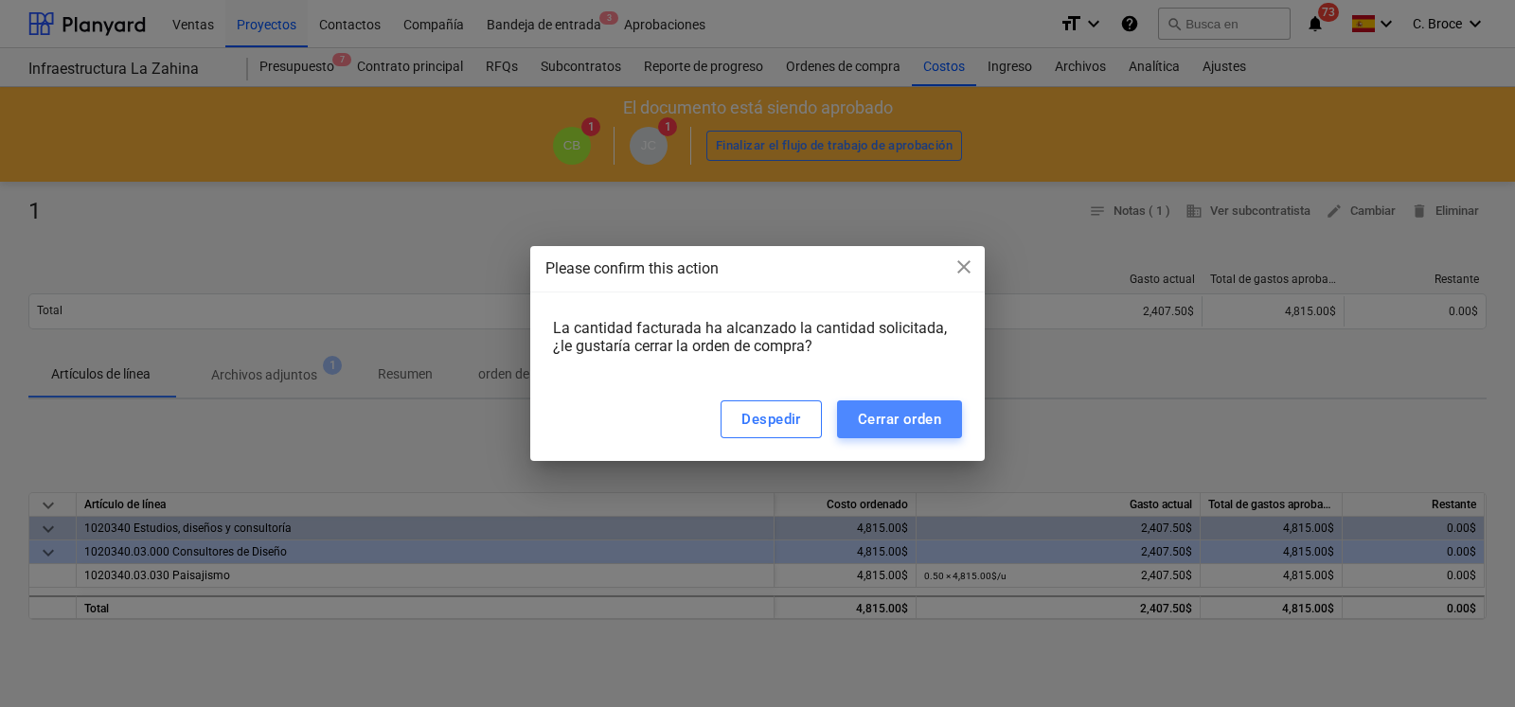
click at [896, 423] on div "Cerrar orden" at bounding box center [899, 419] width 83 height 25
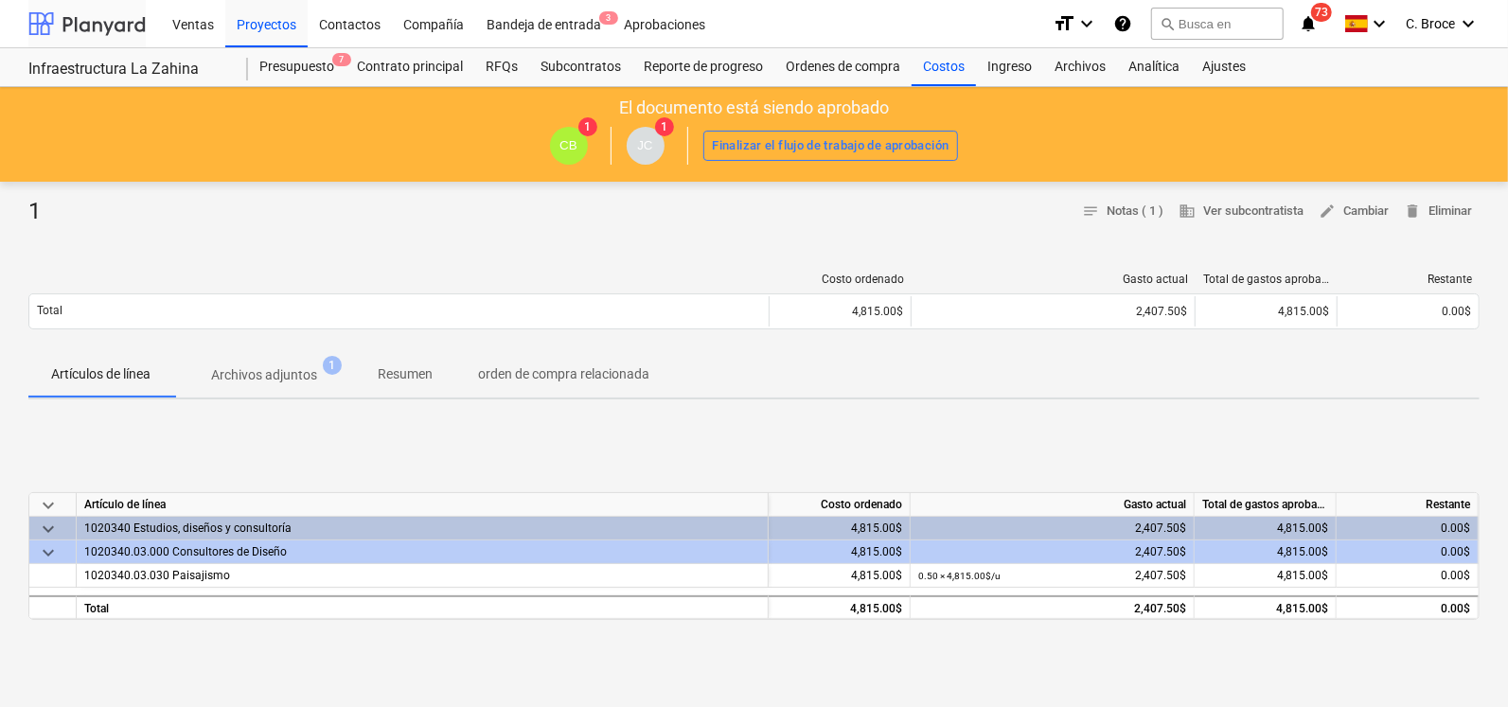
click at [127, 25] on div at bounding box center [86, 23] width 117 height 47
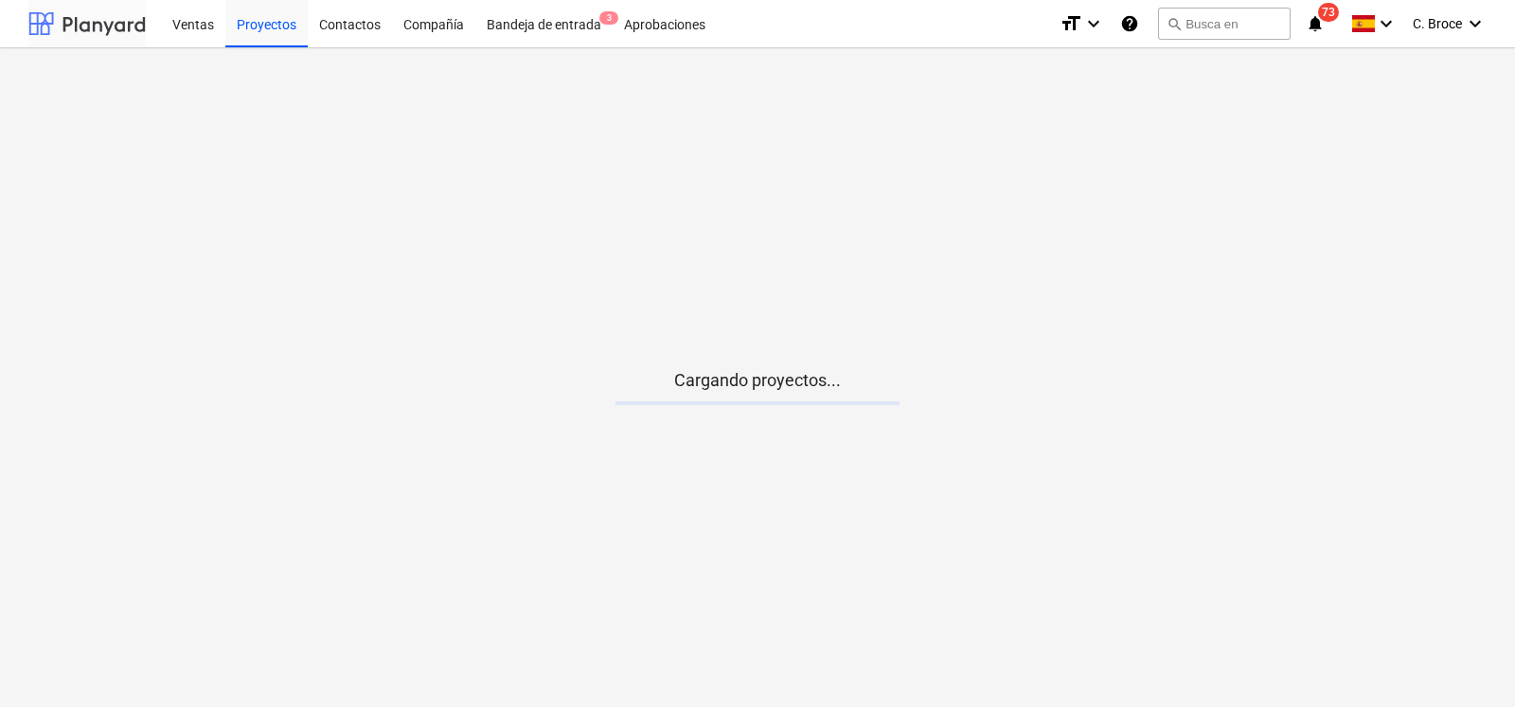
click at [127, 25] on div at bounding box center [86, 23] width 117 height 47
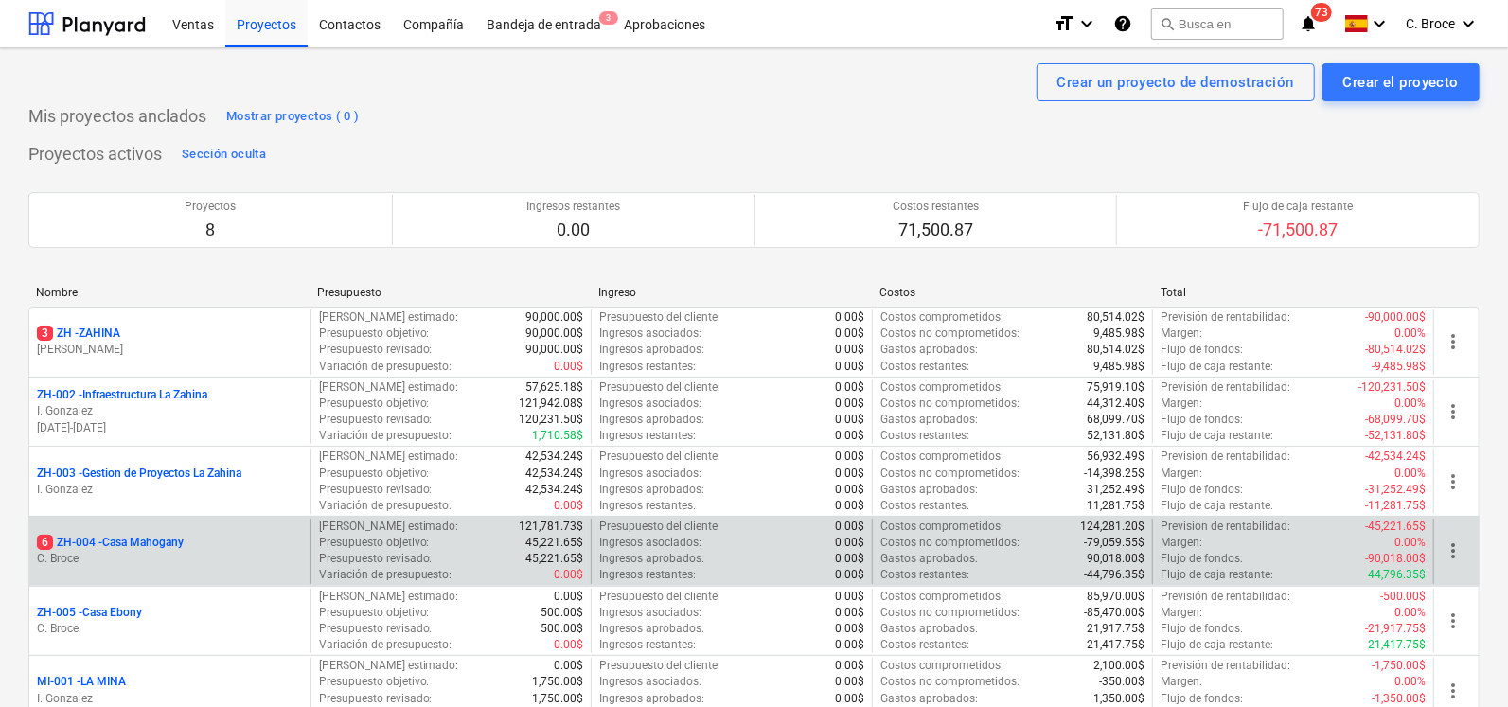
click at [151, 548] on p "6 ZH-004 - [GEOGRAPHIC_DATA]" at bounding box center [110, 543] width 147 height 16
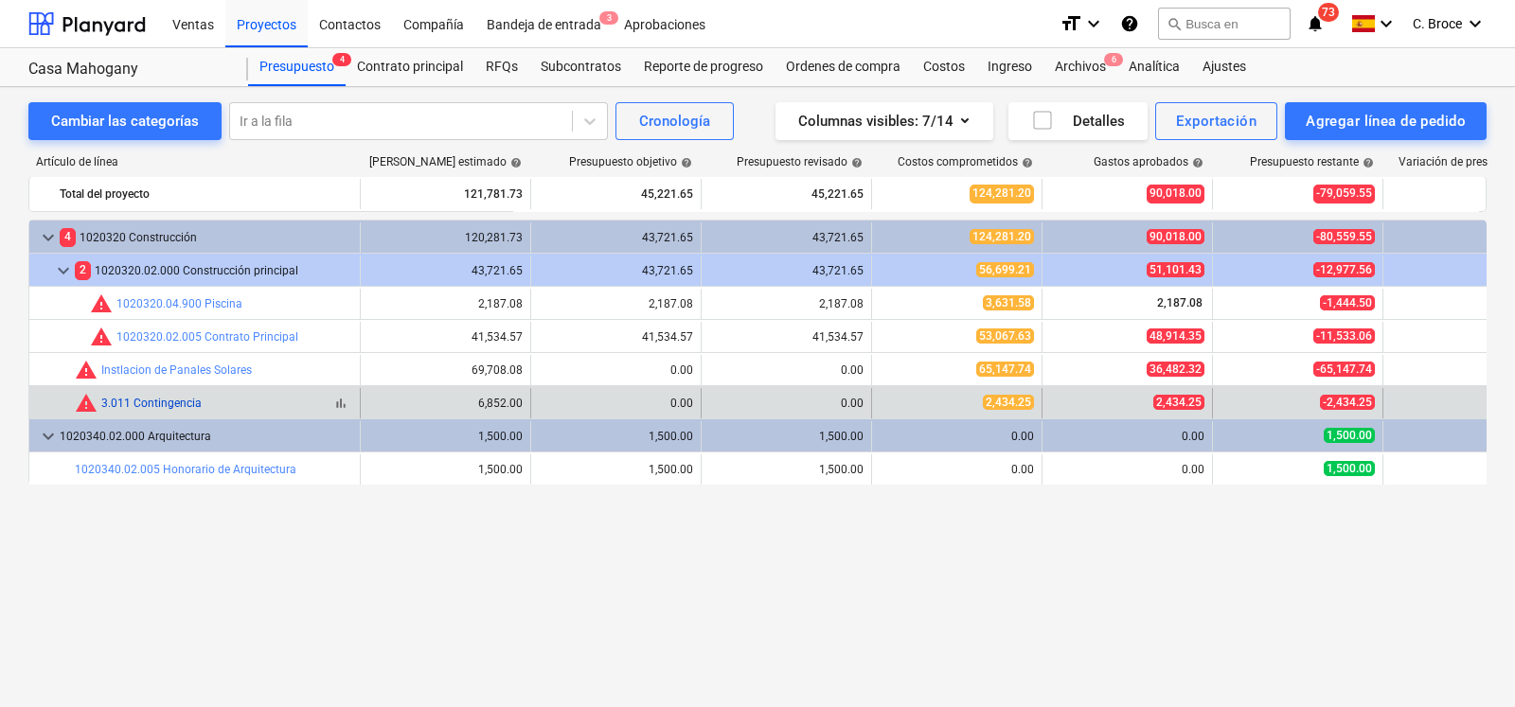
click at [184, 405] on link "3.011 Contingencia" at bounding box center [151, 403] width 100 height 13
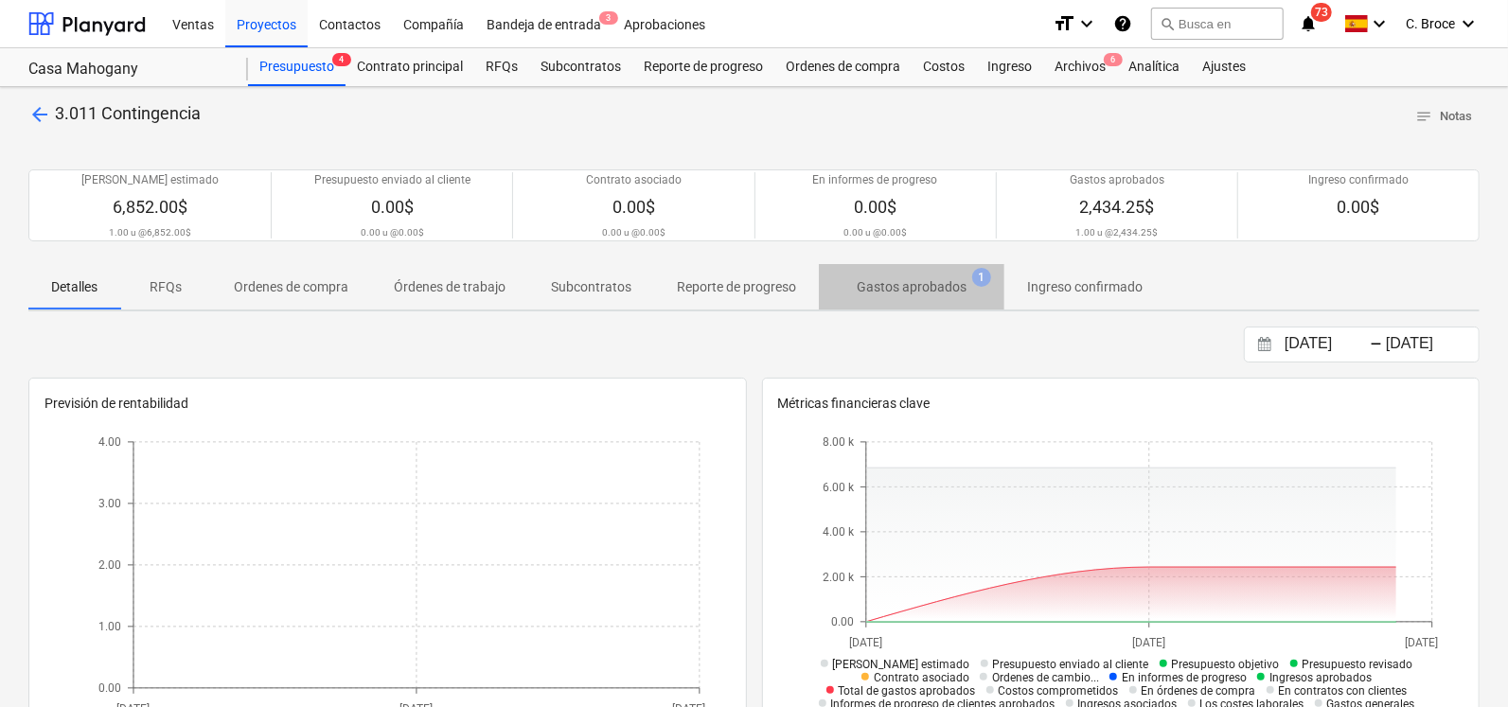
click at [928, 299] on span "Gastos aprobados 1" at bounding box center [912, 287] width 186 height 34
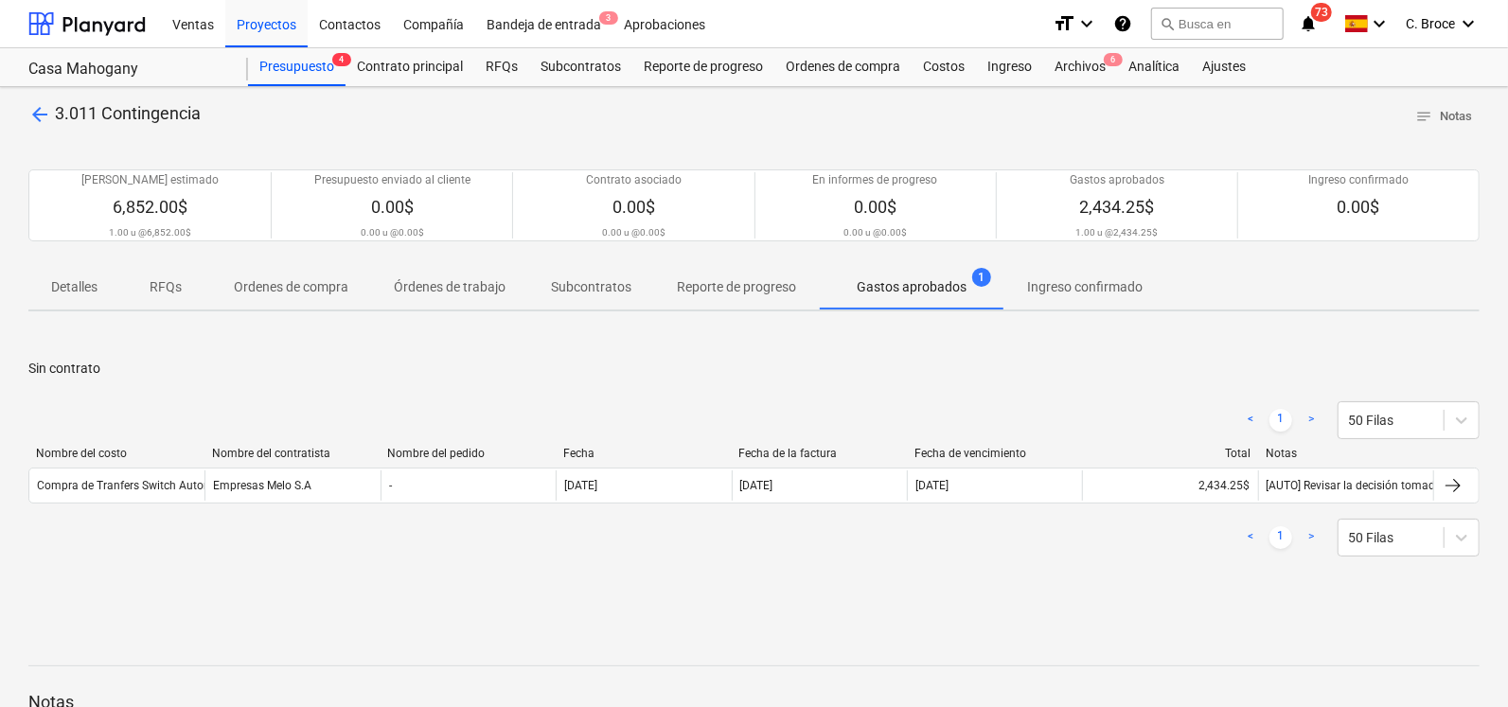
click at [495, 272] on span "Órdenes de trabajo" at bounding box center [449, 287] width 157 height 31
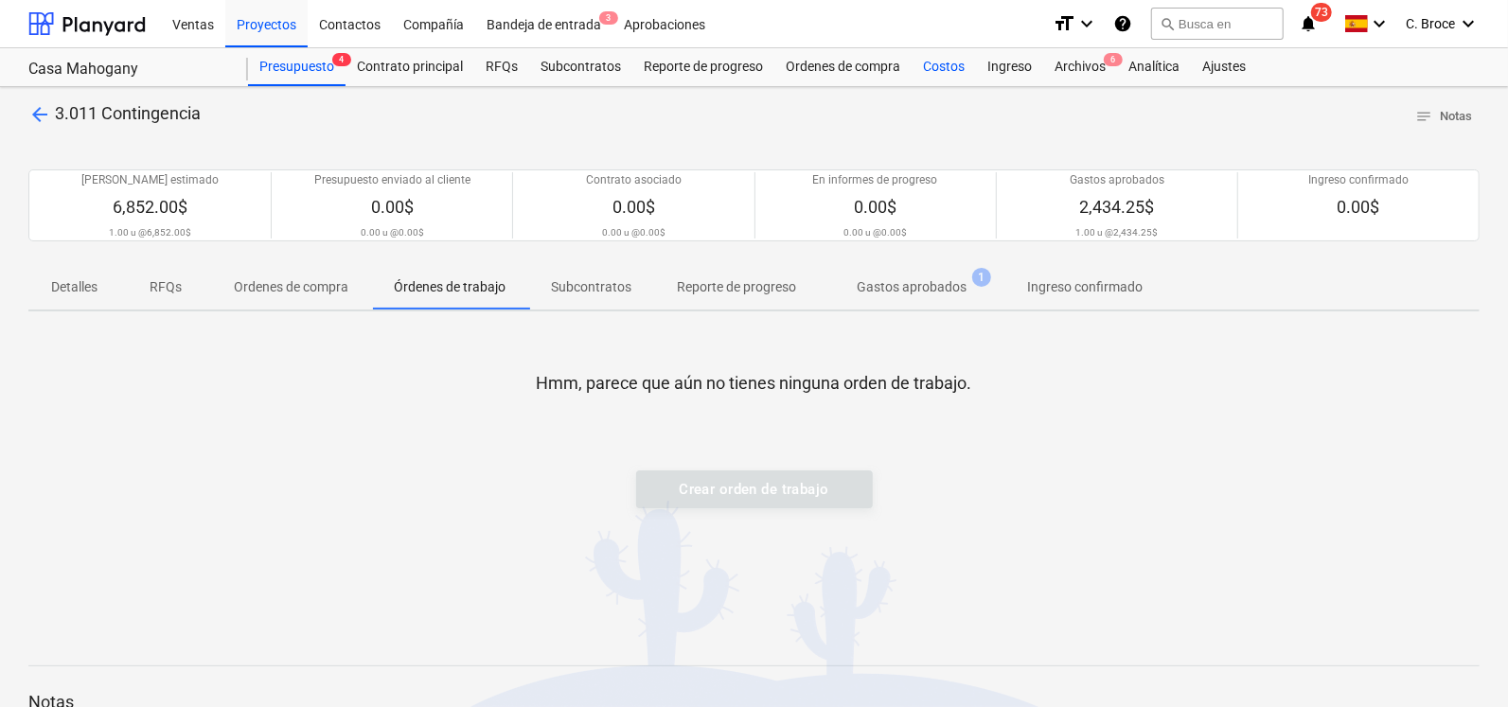
click at [944, 67] on div "Costos" at bounding box center [944, 67] width 64 height 38
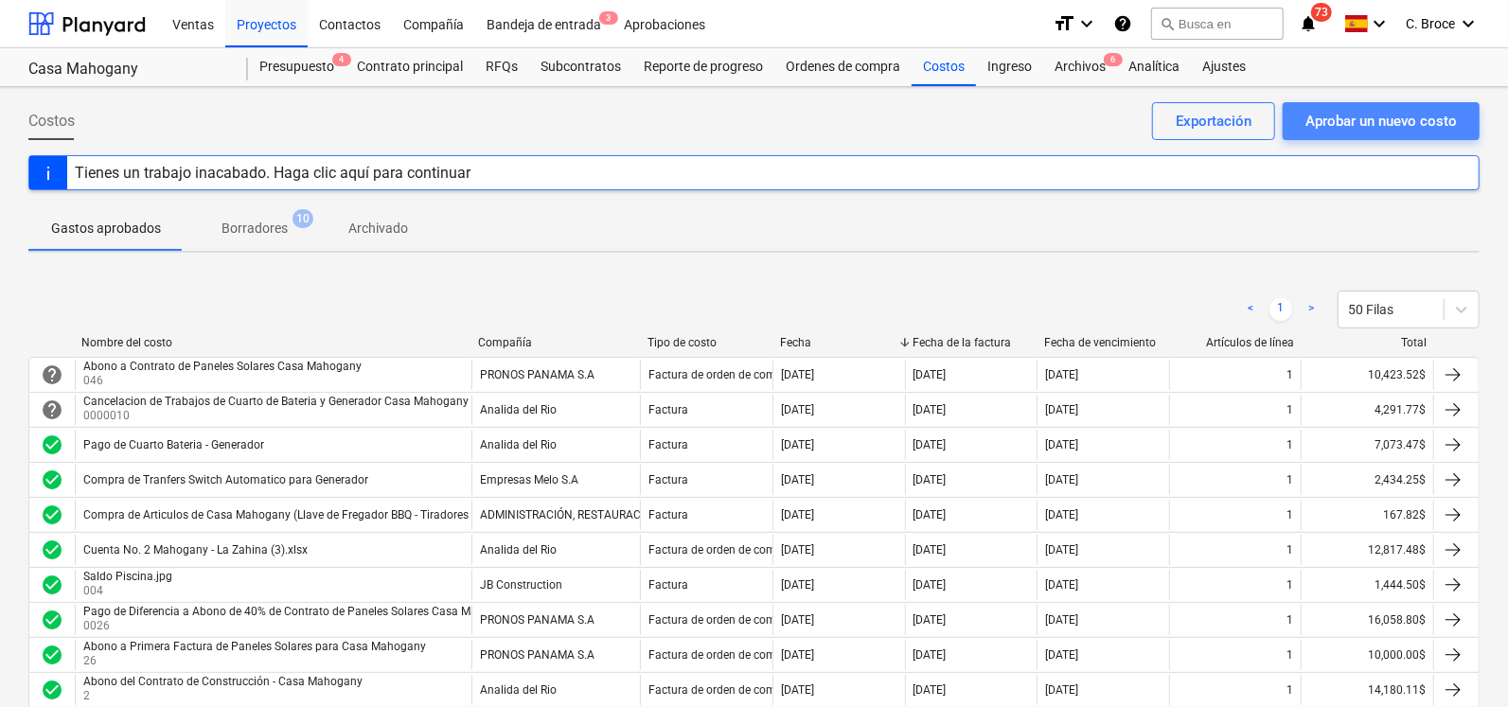
click at [1328, 109] on div "Aprobar un nuevo costo" at bounding box center [1382, 121] width 152 height 25
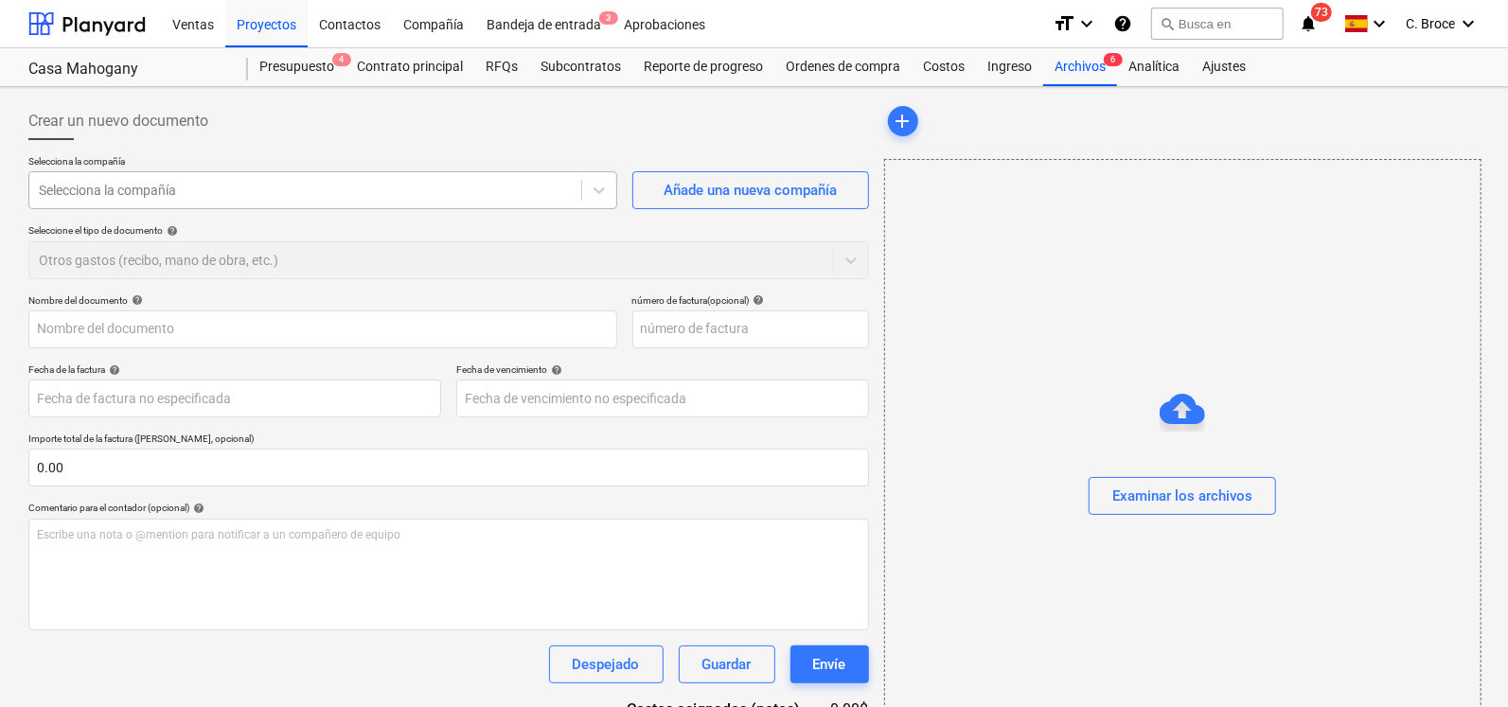
click at [279, 185] on div at bounding box center [305, 190] width 533 height 19
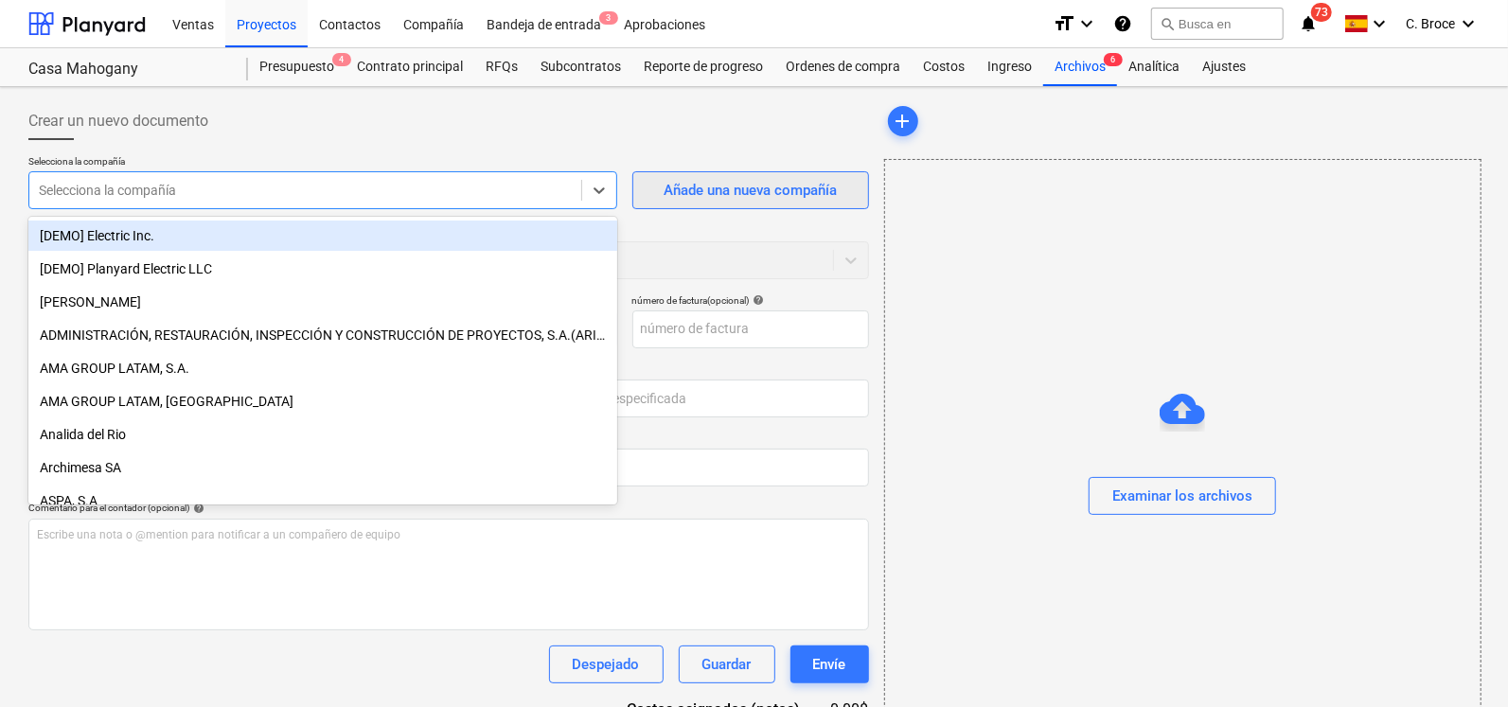
click at [774, 206] on button "Añade una nueva compañía" at bounding box center [751, 190] width 237 height 38
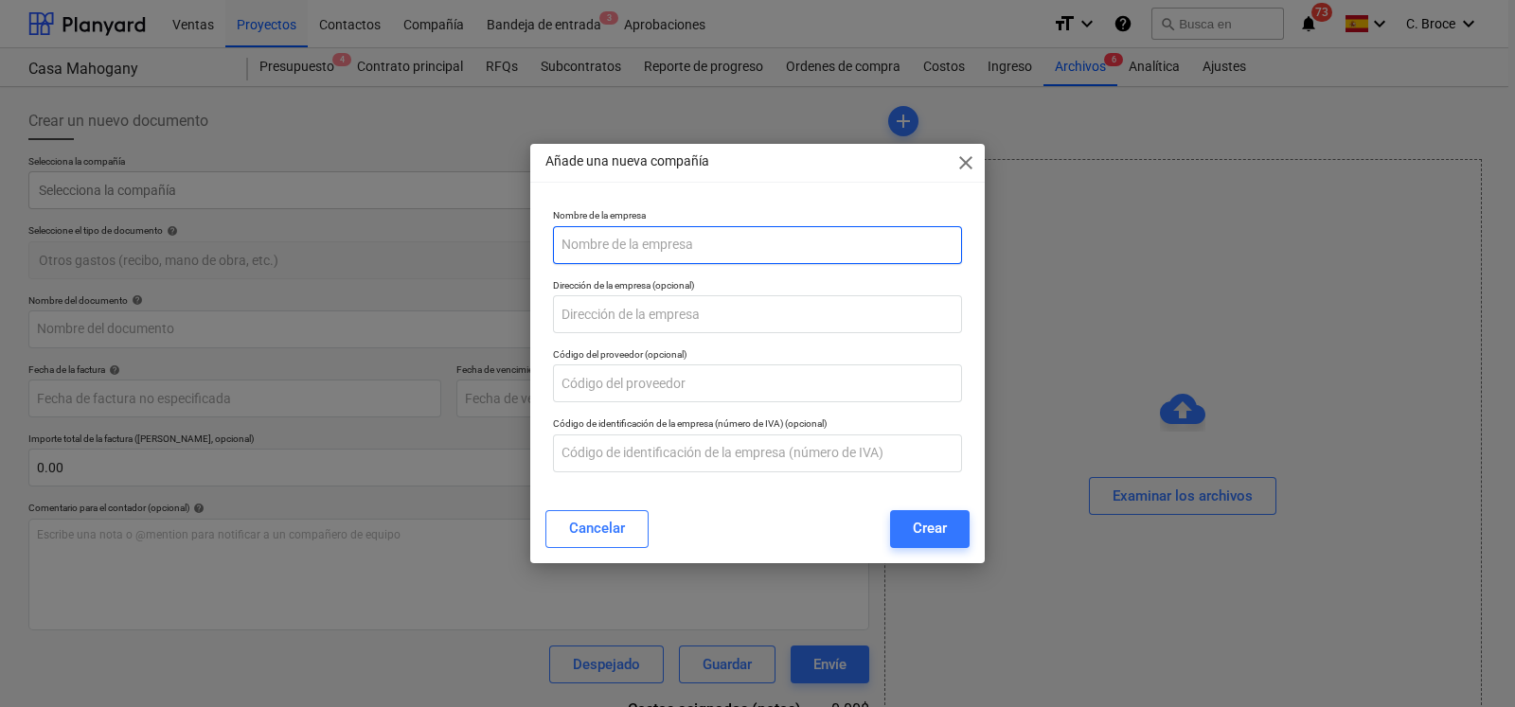
click at [625, 237] on input "text" at bounding box center [757, 245] width 409 height 38
type input "G"
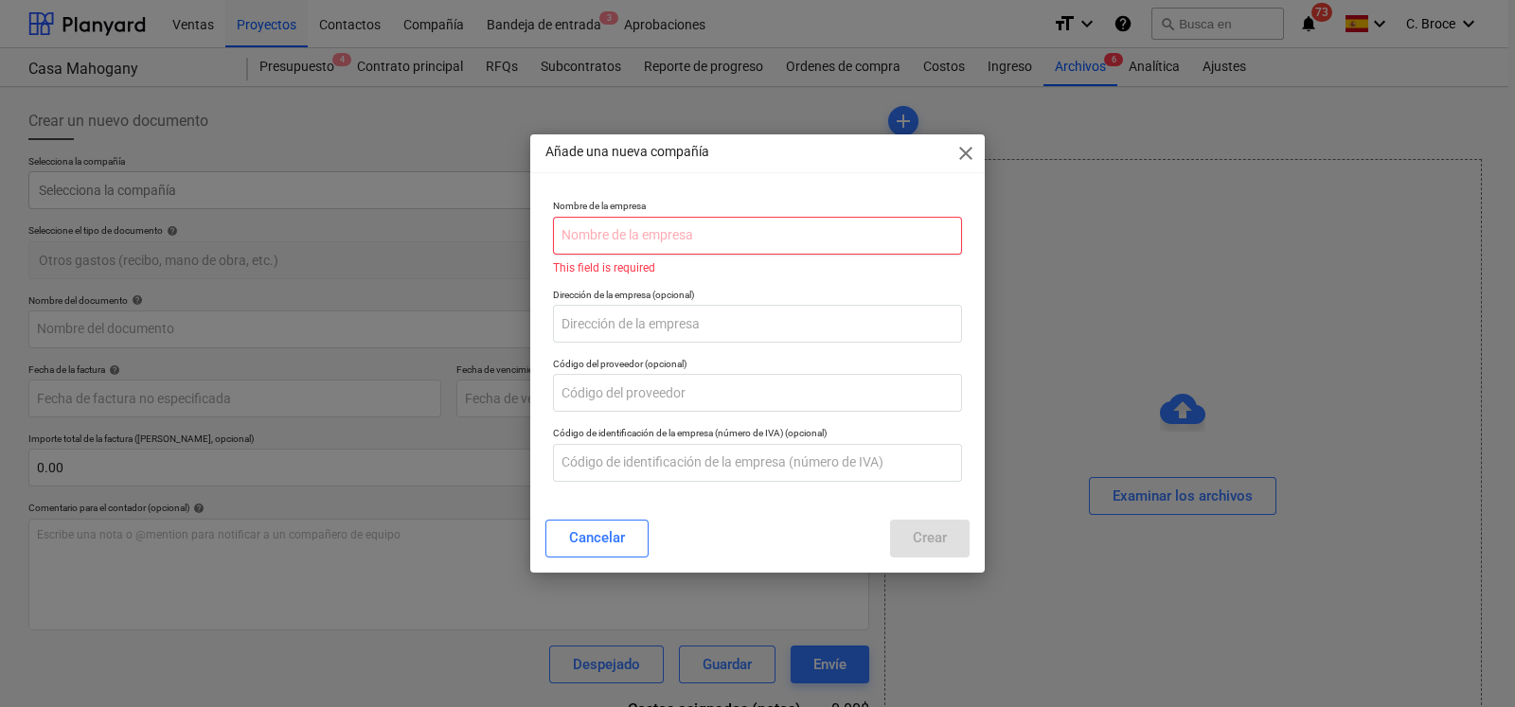
paste input "GRIPPI POOL SUPPLIES SA ([GEOGRAPHIC_DATA])"
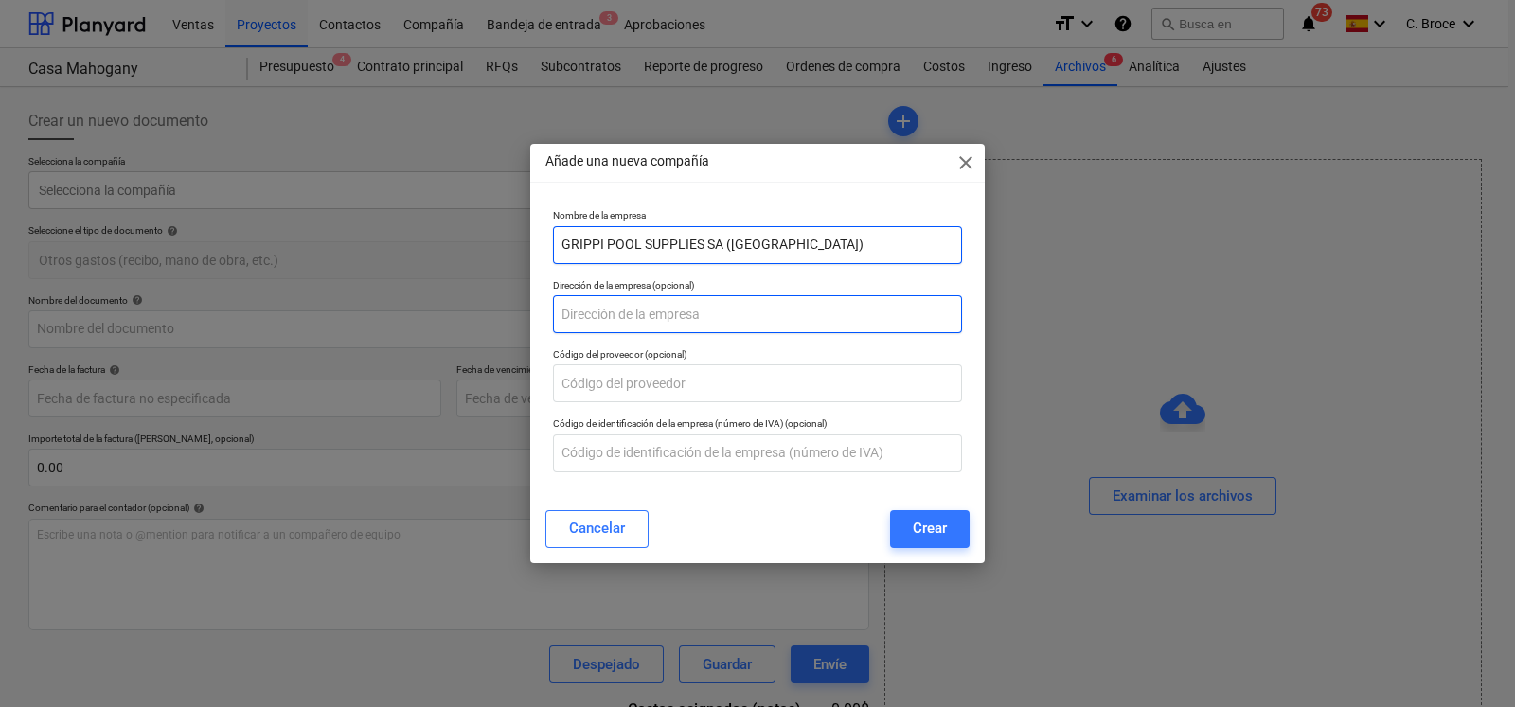
type input "GRIPPI POOL SUPPLIES SA ([GEOGRAPHIC_DATA])"
click at [704, 312] on input "text" at bounding box center [757, 314] width 409 height 38
paste input "Bodega: Chitre"
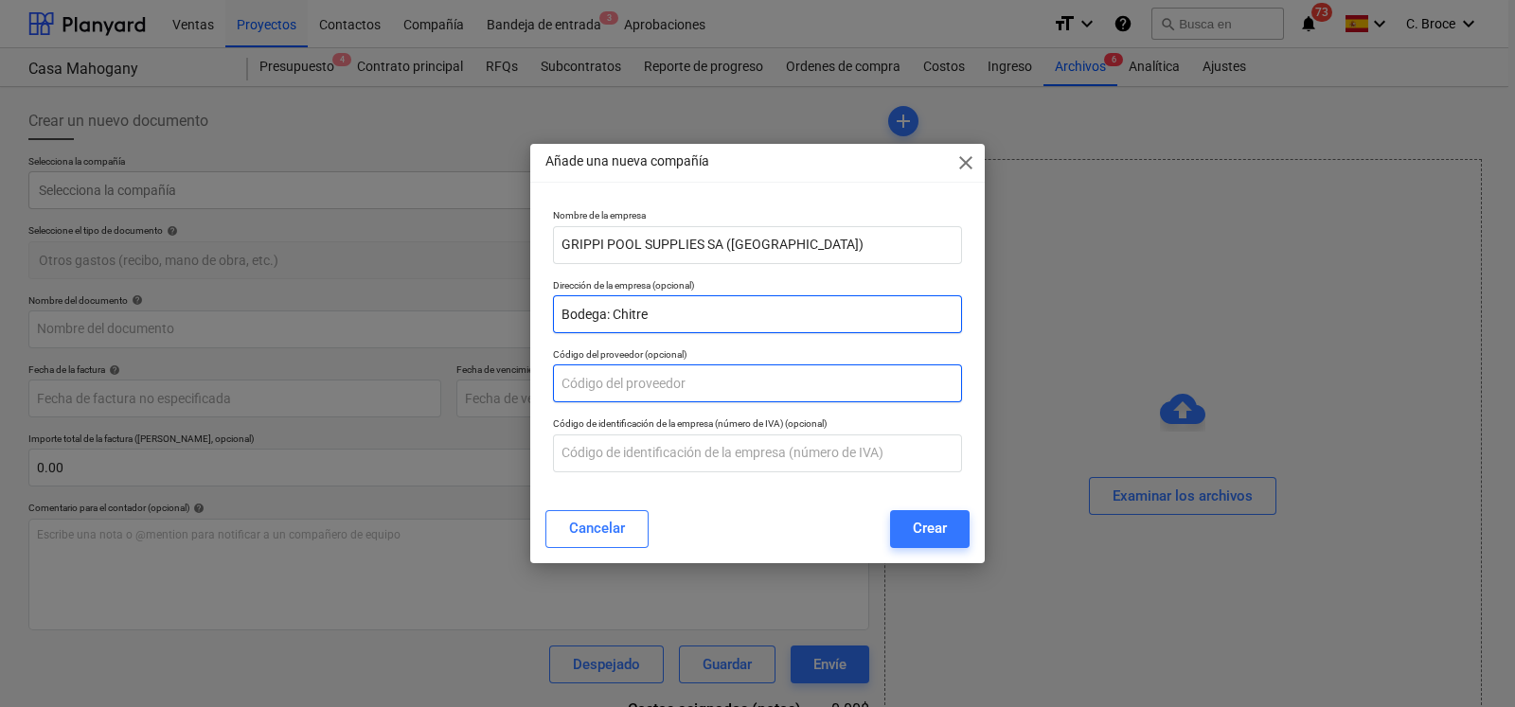
type input "Bodega: Chitre"
click at [639, 381] on input "text" at bounding box center [757, 384] width 409 height 38
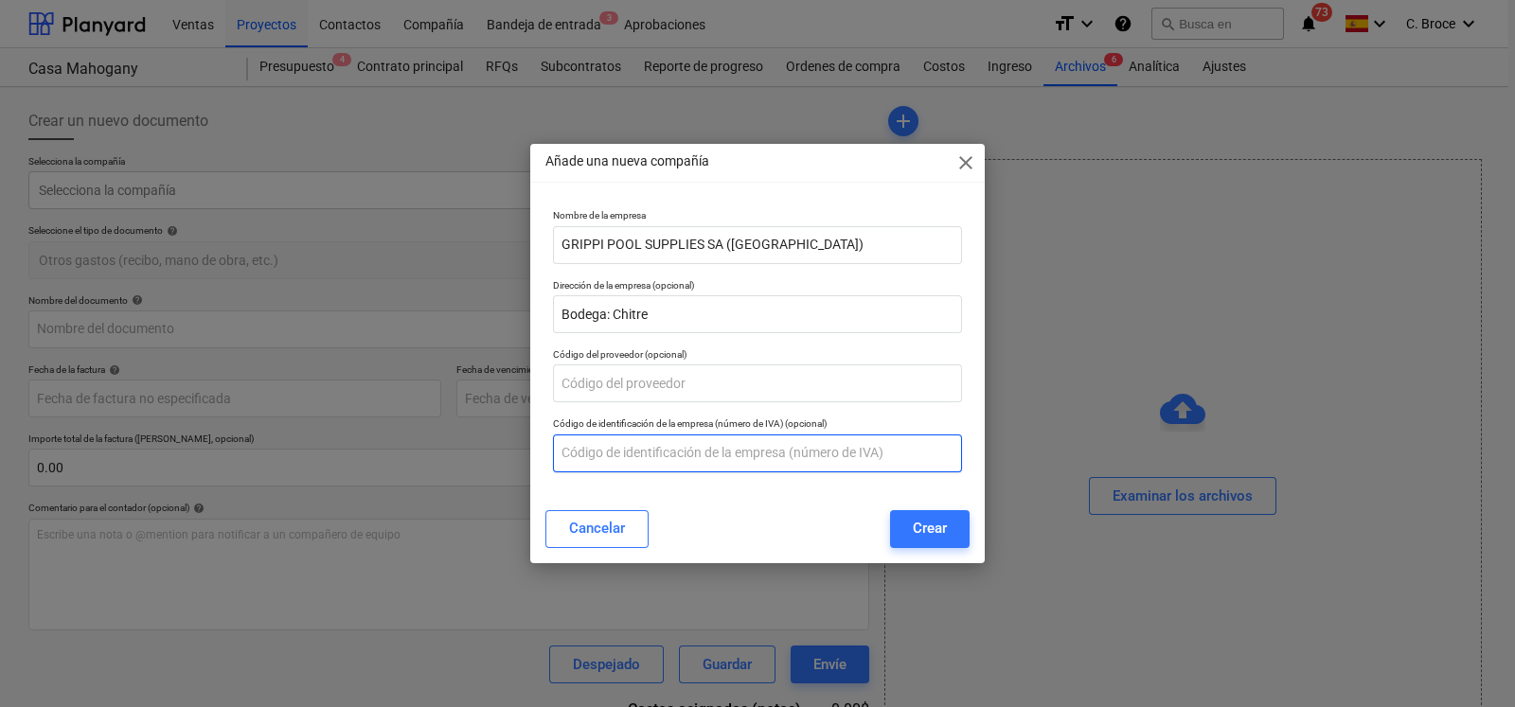
click at [668, 455] on input "text" at bounding box center [757, 454] width 409 height 38
paste input "155725569-2-2022 DV30"
type input "155725569-2-2022 DV30"
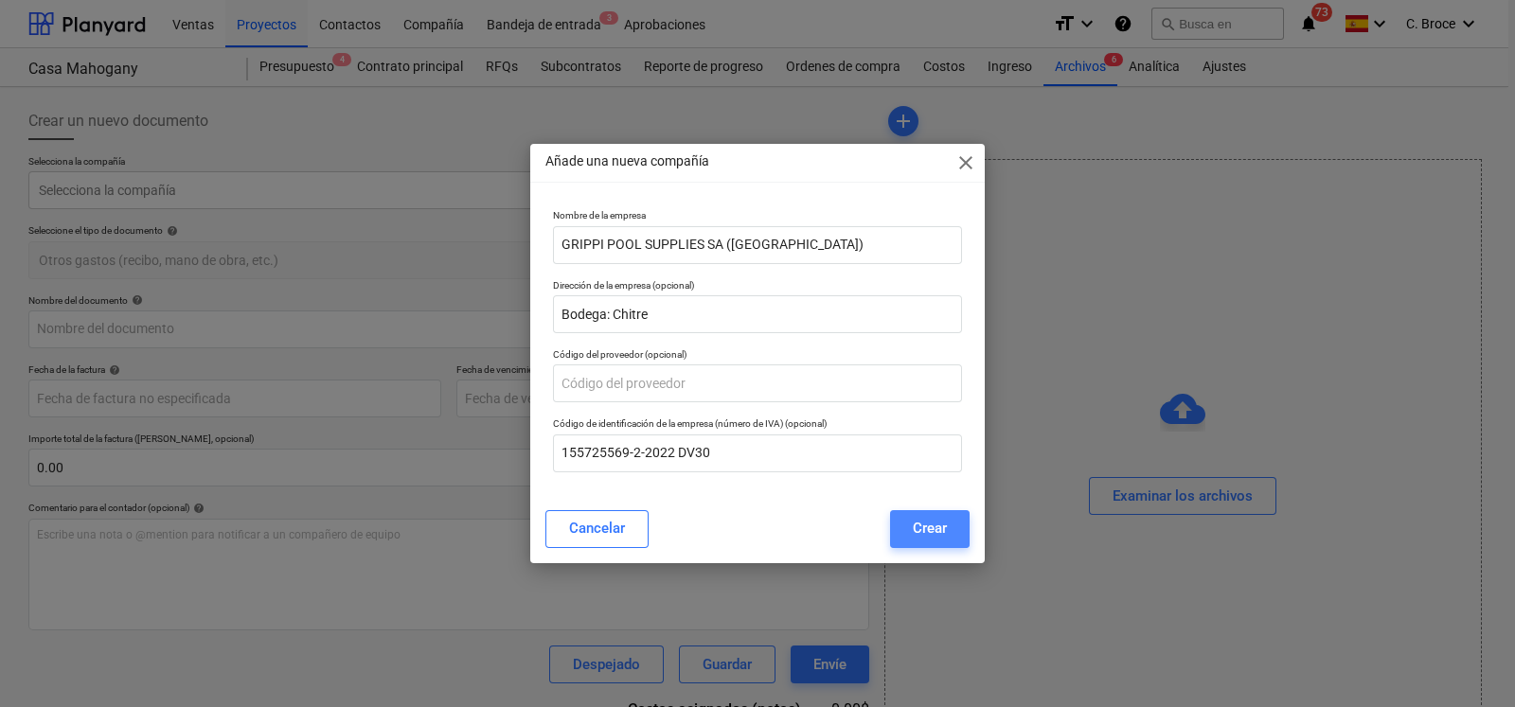
click at [939, 520] on div "Crear" at bounding box center [930, 528] width 34 height 25
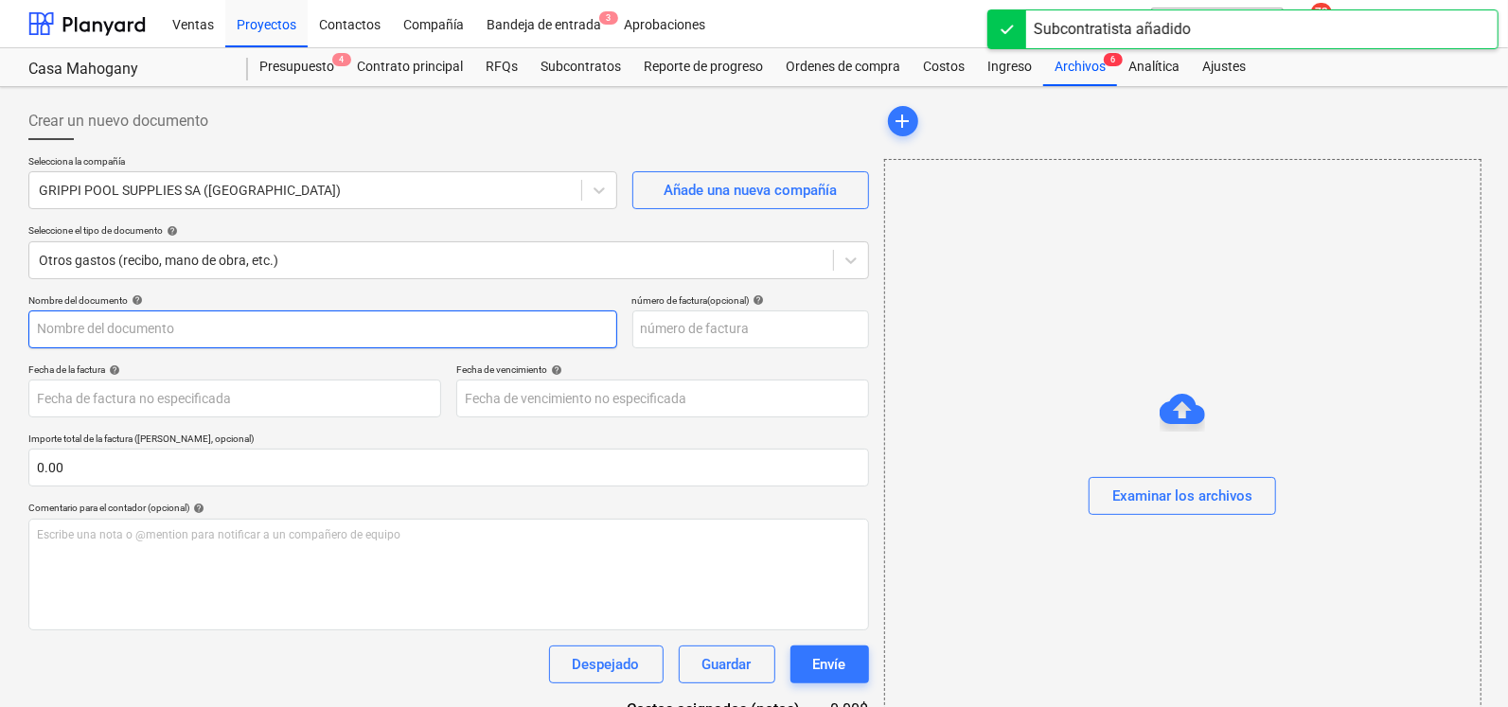
click at [246, 330] on input "text" at bounding box center [322, 330] width 589 height 38
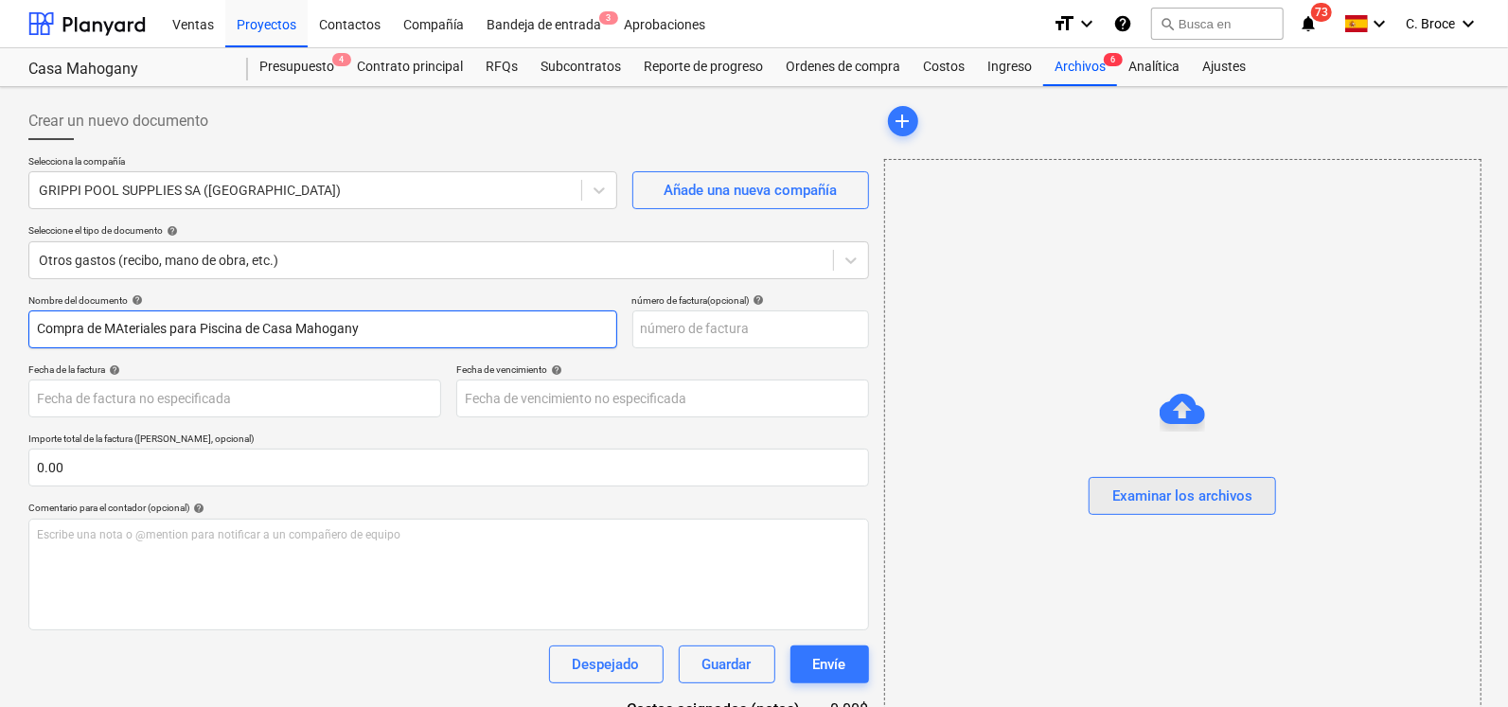
type input "Compra de MAteriales para Piscina de Casa Mahogany"
click at [1169, 499] on div "Examinar los archivos" at bounding box center [1183, 496] width 140 height 25
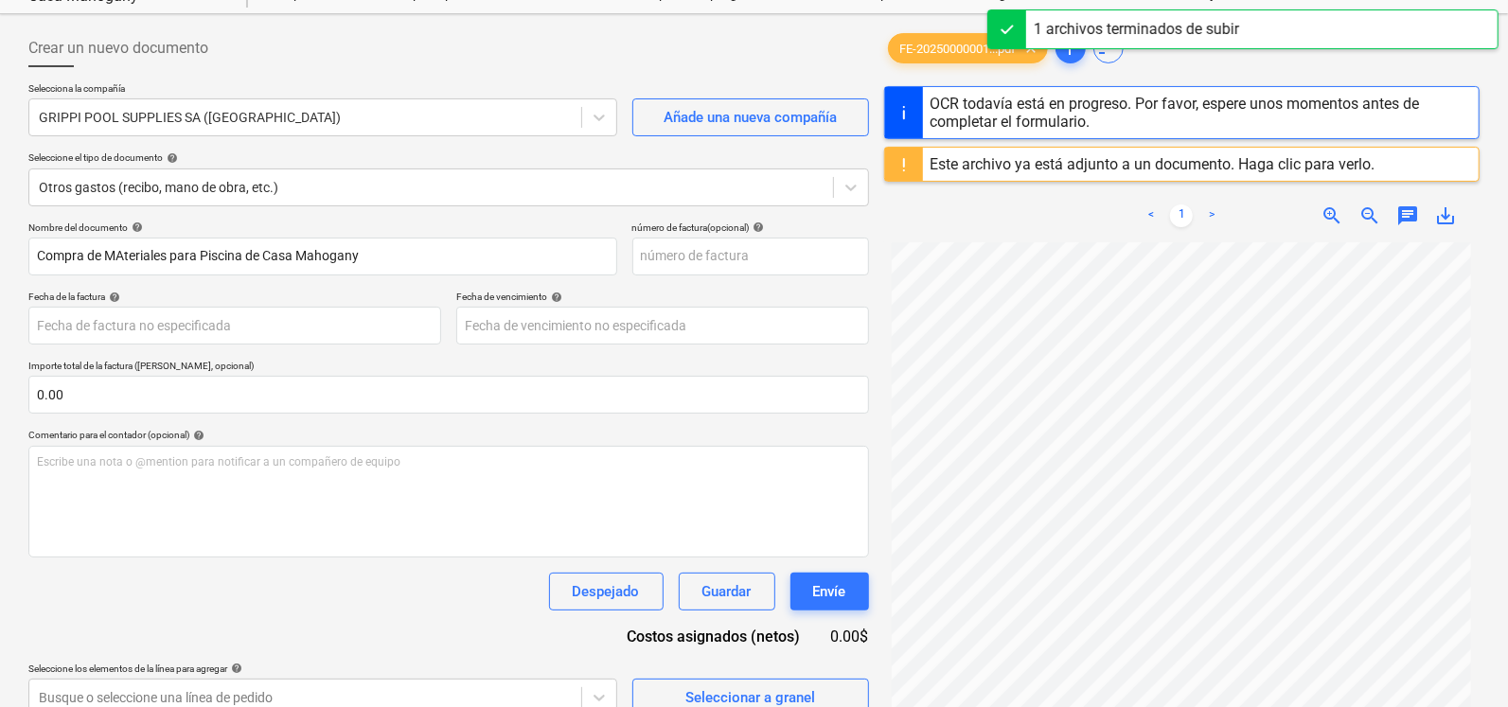
scroll to position [50, 0]
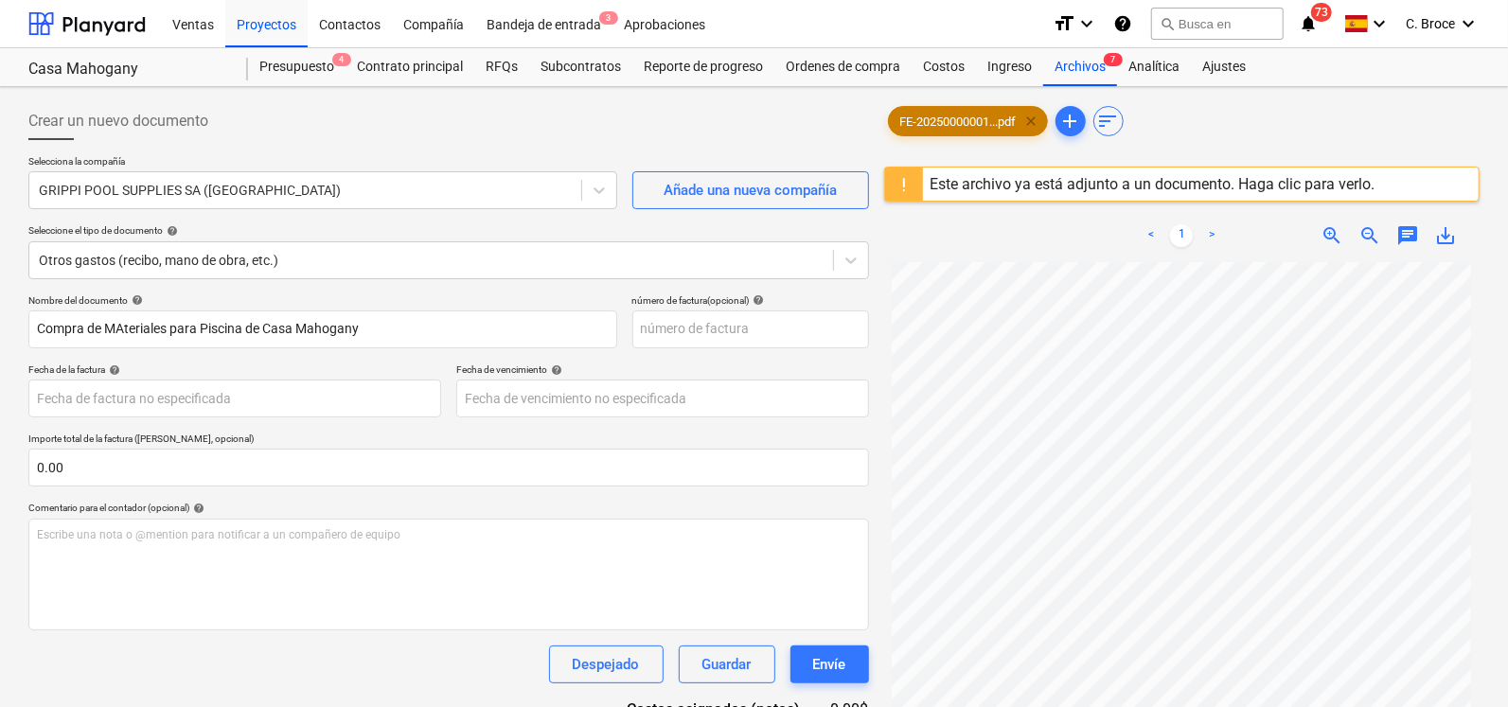
click at [1030, 120] on span "clear" at bounding box center [1032, 121] width 23 height 23
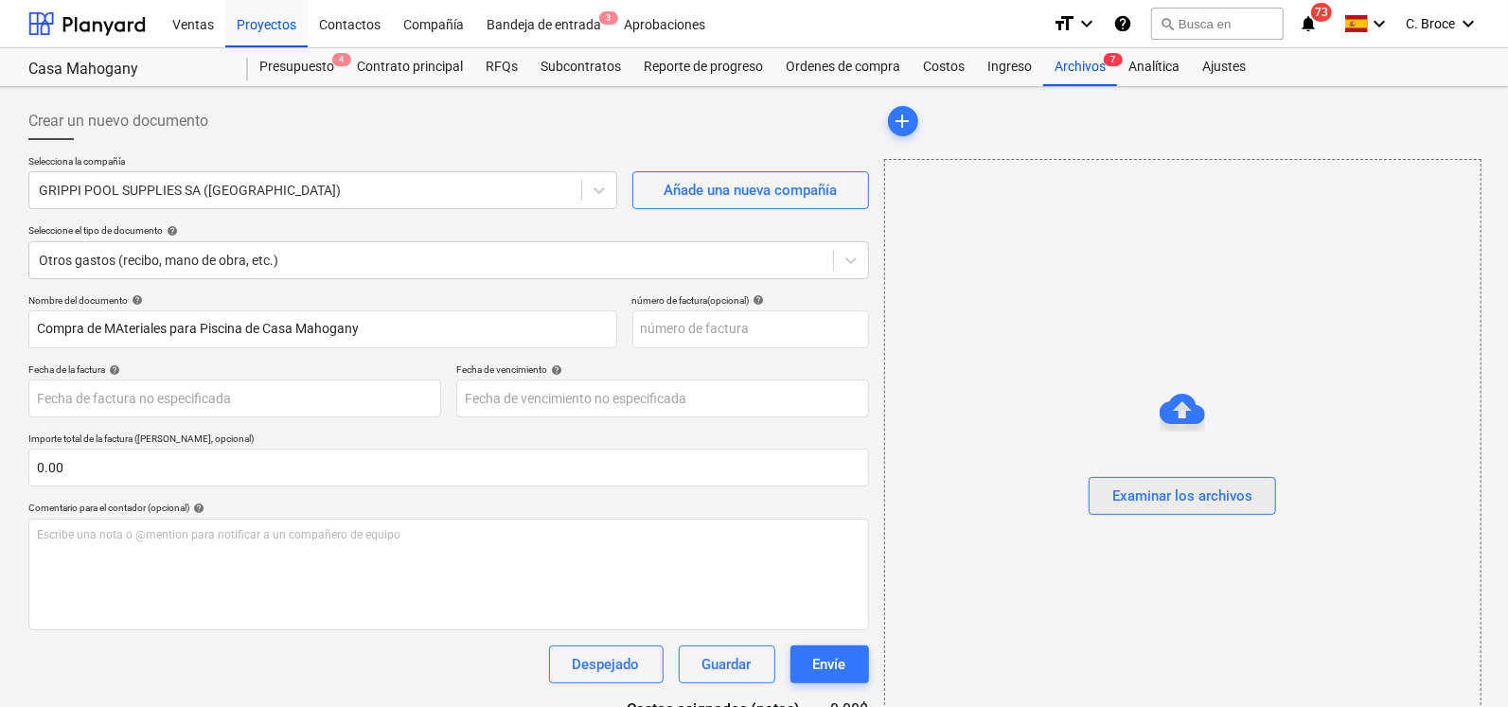
click at [1165, 504] on div "Examinar los archivos" at bounding box center [1183, 496] width 140 height 25
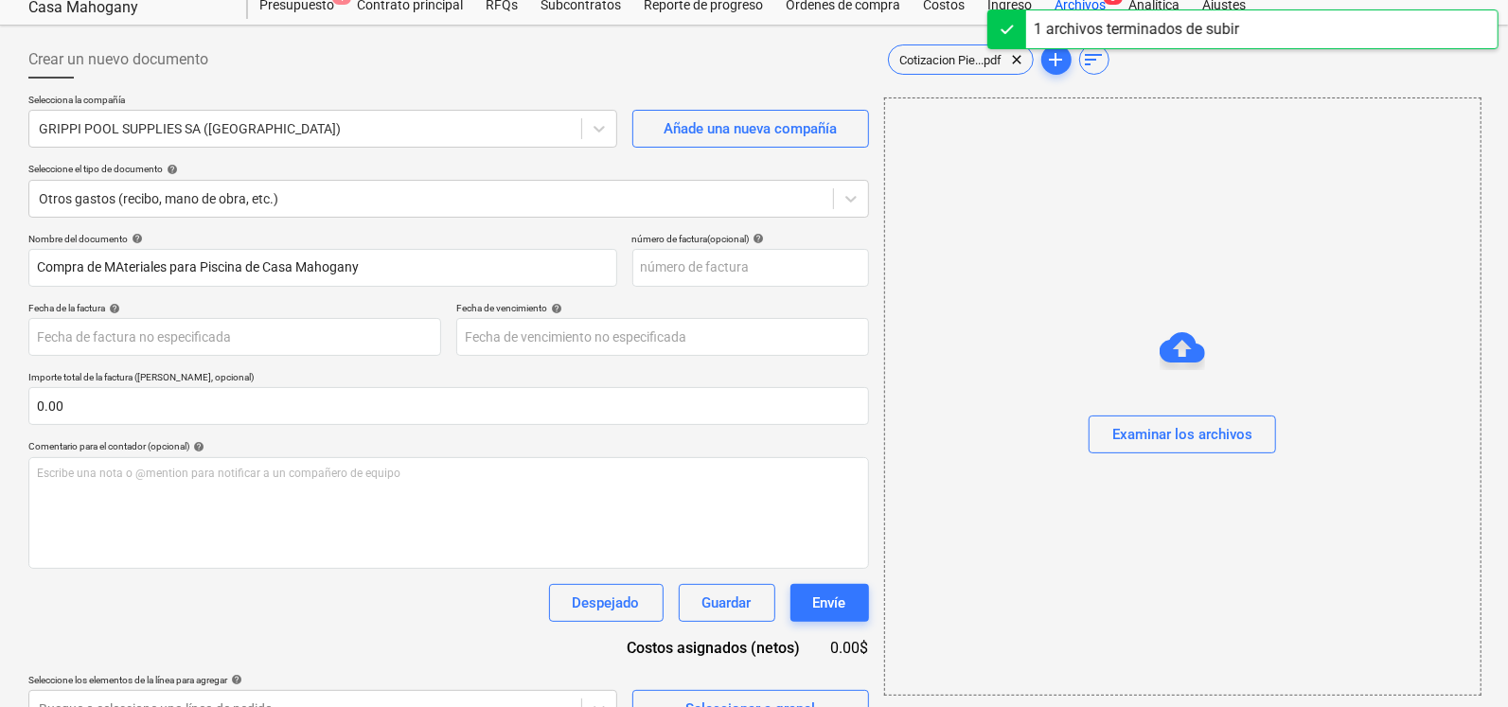
scroll to position [62, 0]
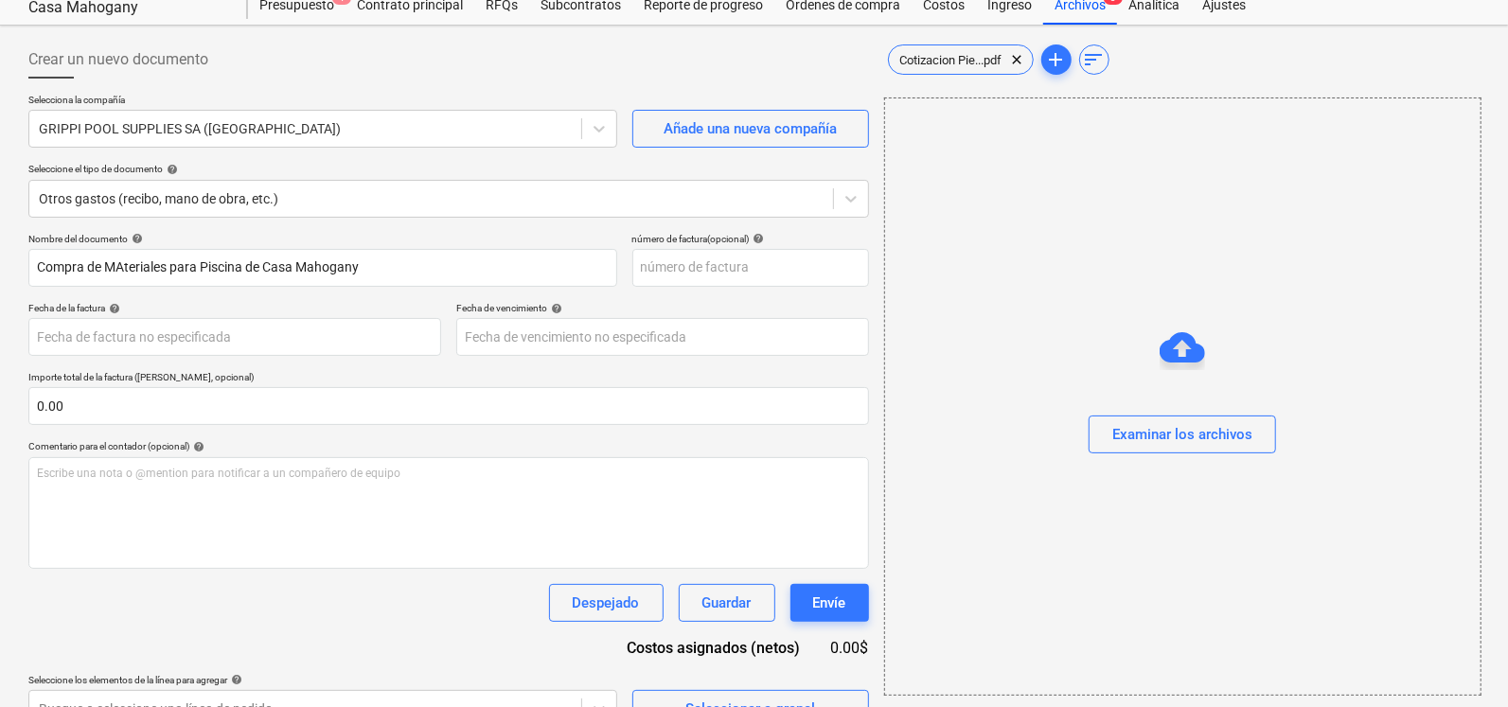
type input "[DATE]"
click at [942, 48] on div "Cotizacion Pie...pdf clear" at bounding box center [961, 60] width 146 height 30
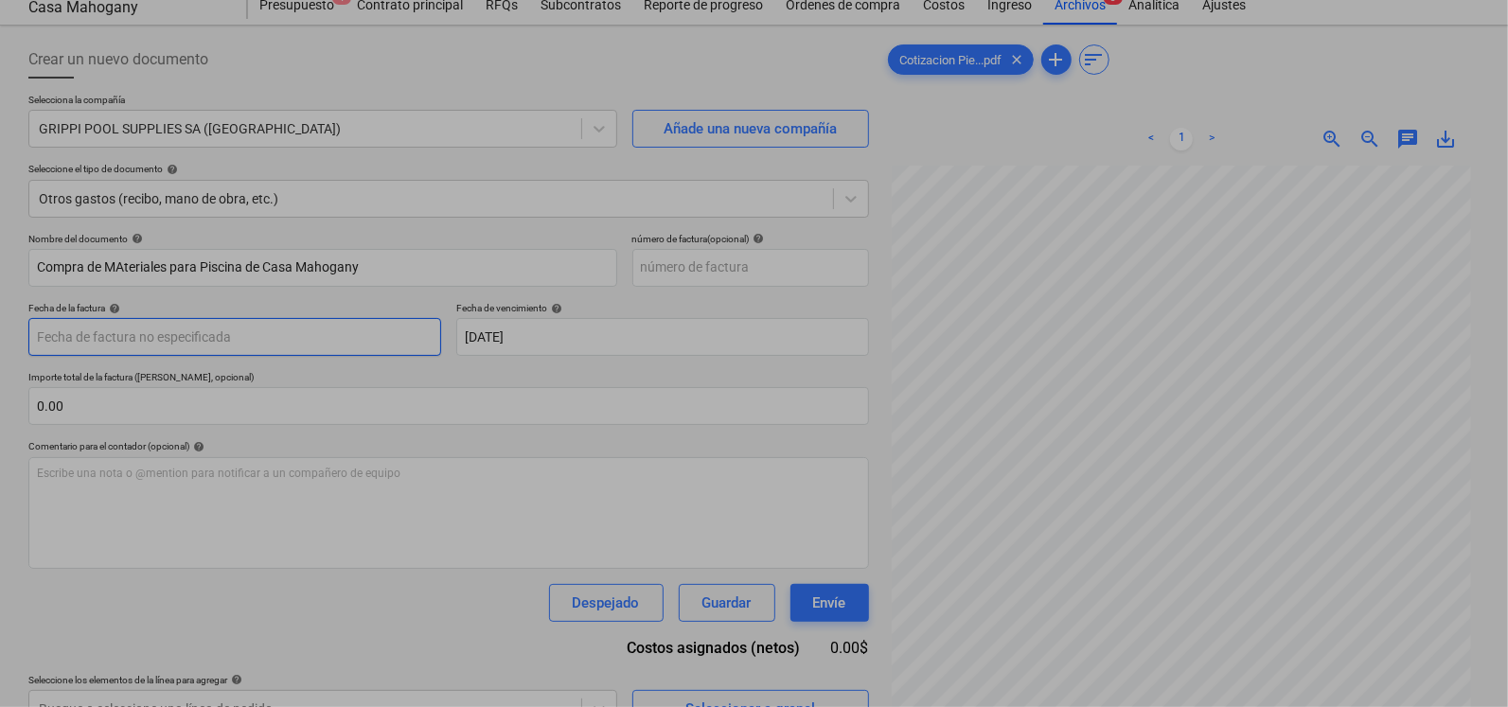
click at [166, 342] on body "Ventas Proyectos Contactos Compañía Bandeja de entrada 3 Aprobaciones format_si…" at bounding box center [754, 291] width 1508 height 707
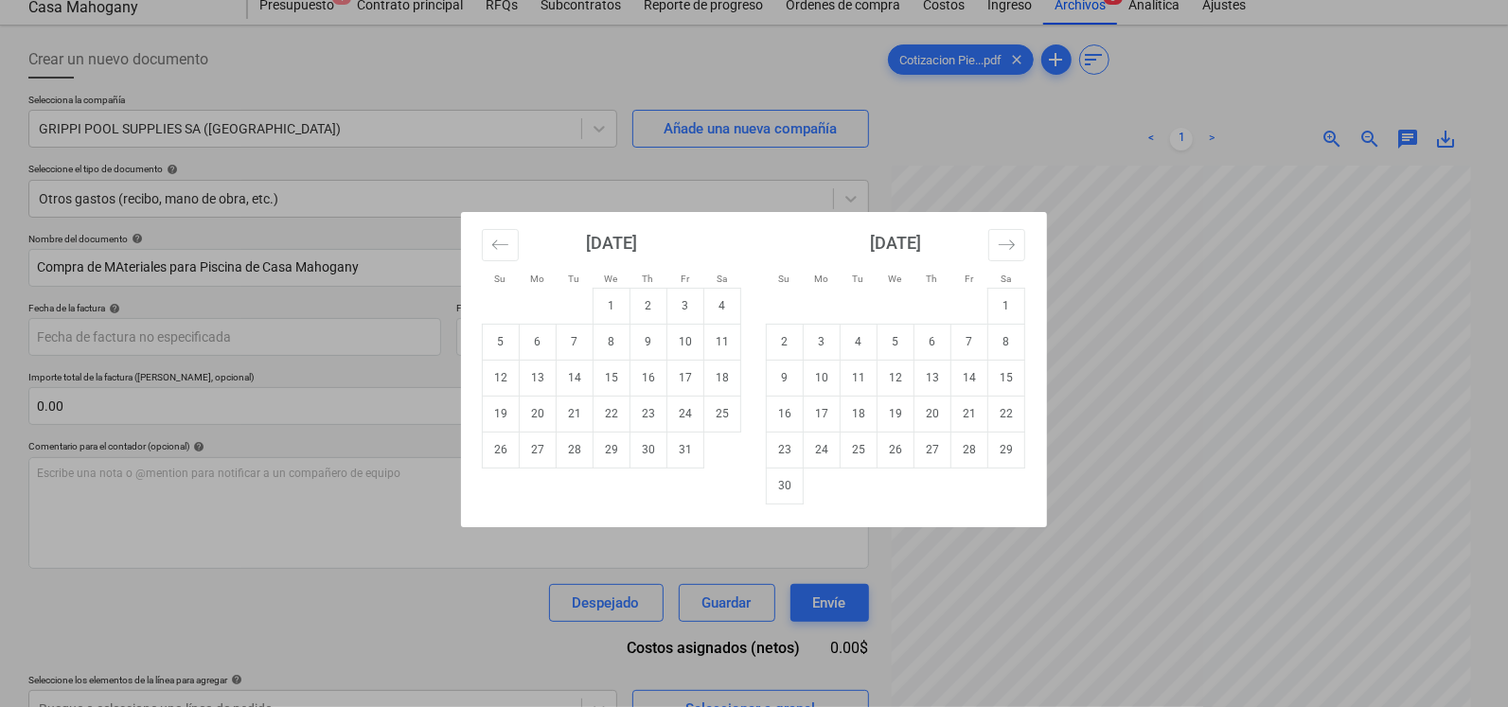
click at [483, 601] on div "Su Mo Tu We Th Fr Sa Su Mo Tu We Th Fr Sa [DATE] 1 2 3 4 5 6 7 8 9 10 11 12 13 …" at bounding box center [754, 353] width 1508 height 707
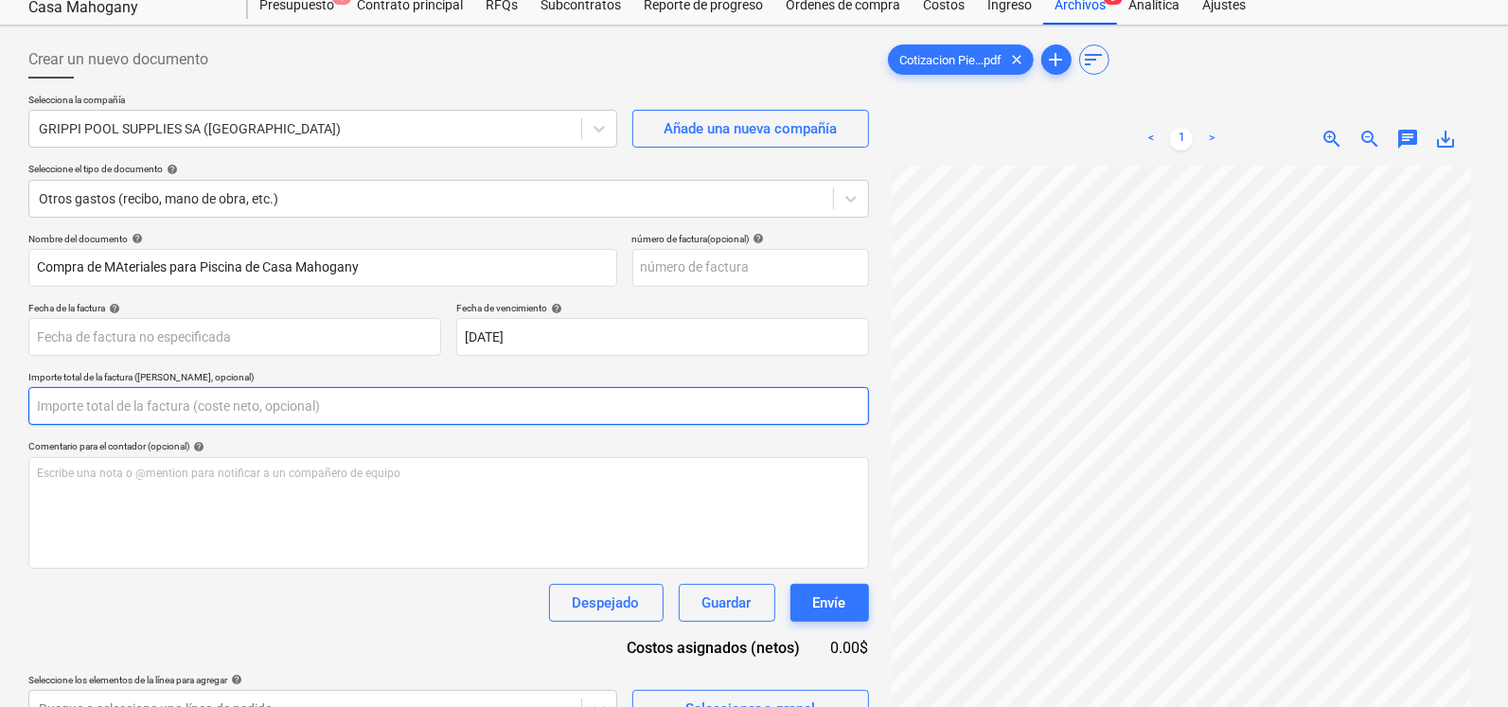
click at [122, 401] on input "text" at bounding box center [448, 406] width 841 height 38
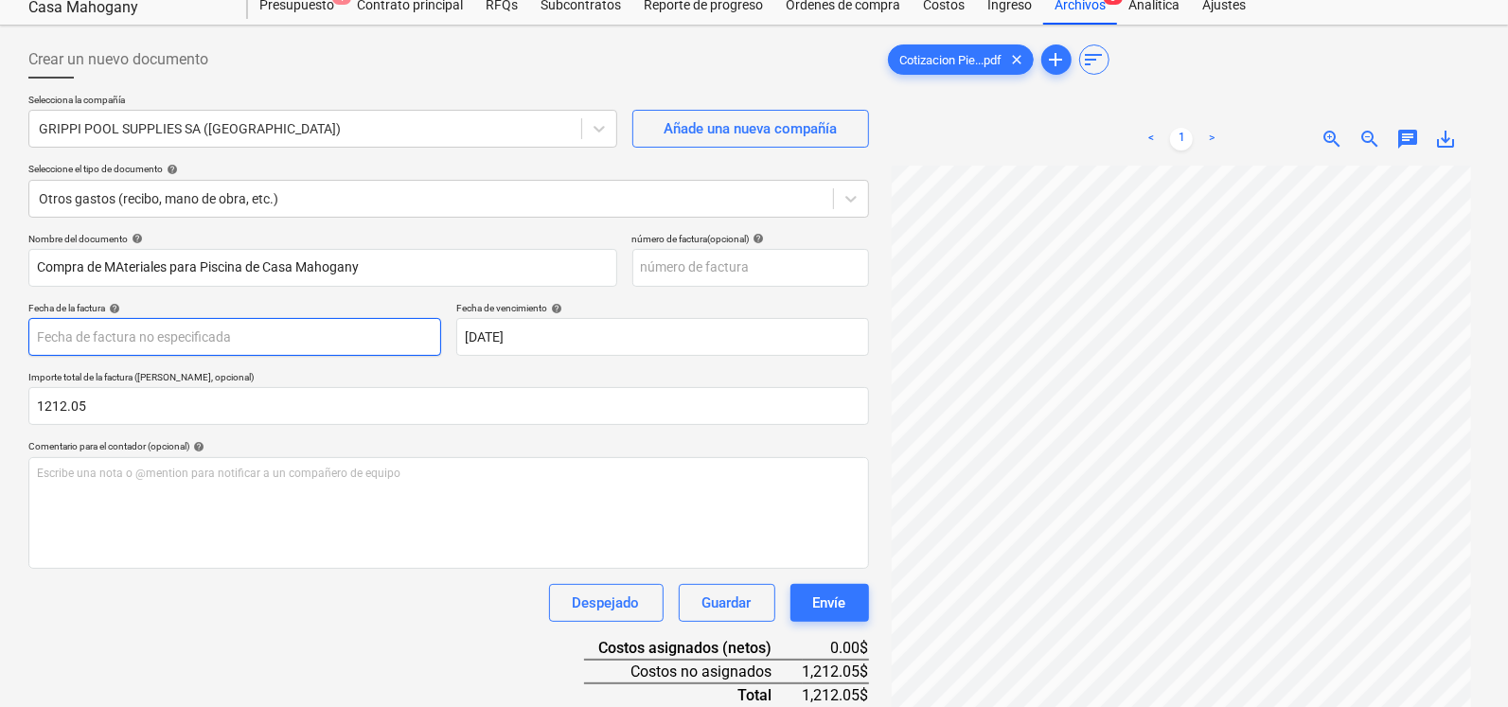
type input "1,212.05"
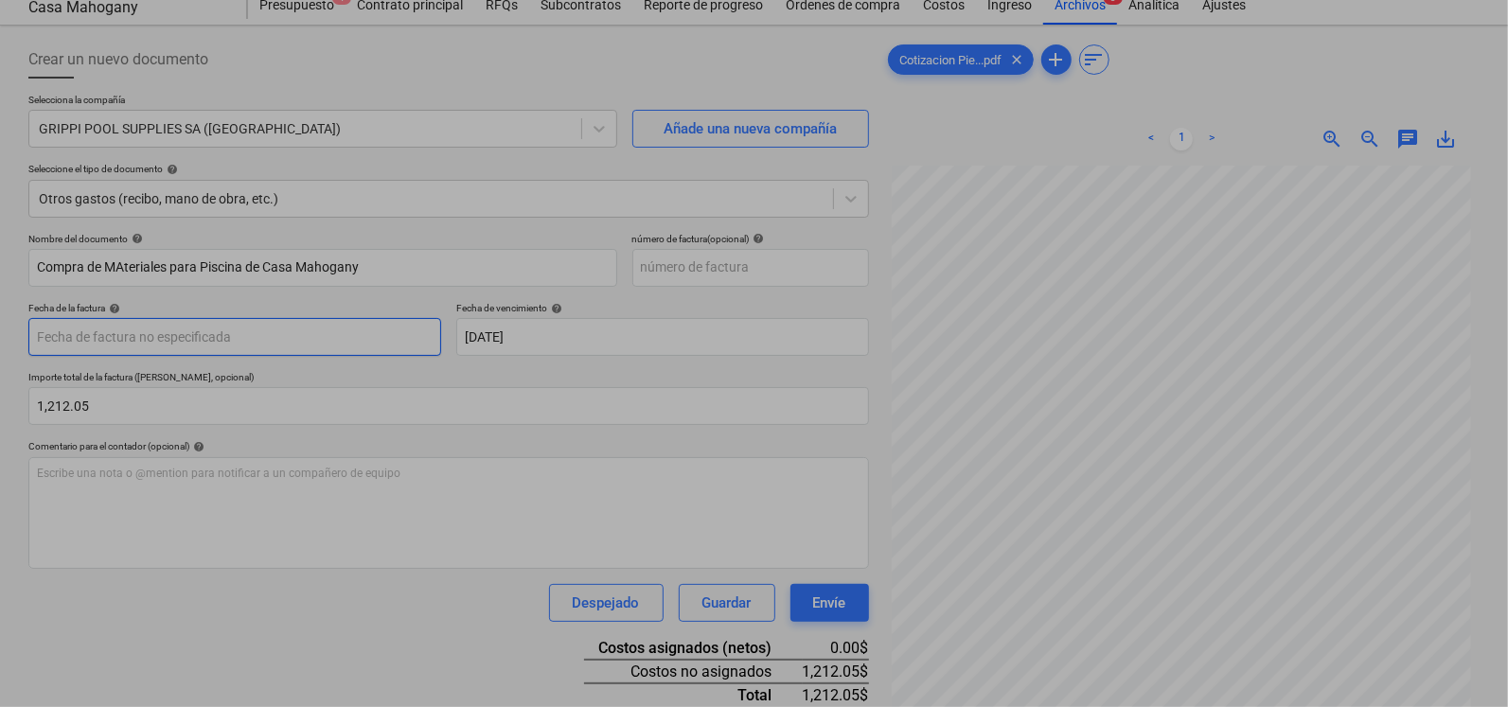
click at [117, 323] on body "Ventas Proyectos Contactos Compañía Bandeja de entrada 3 Aprobaciones format_si…" at bounding box center [754, 291] width 1508 height 707
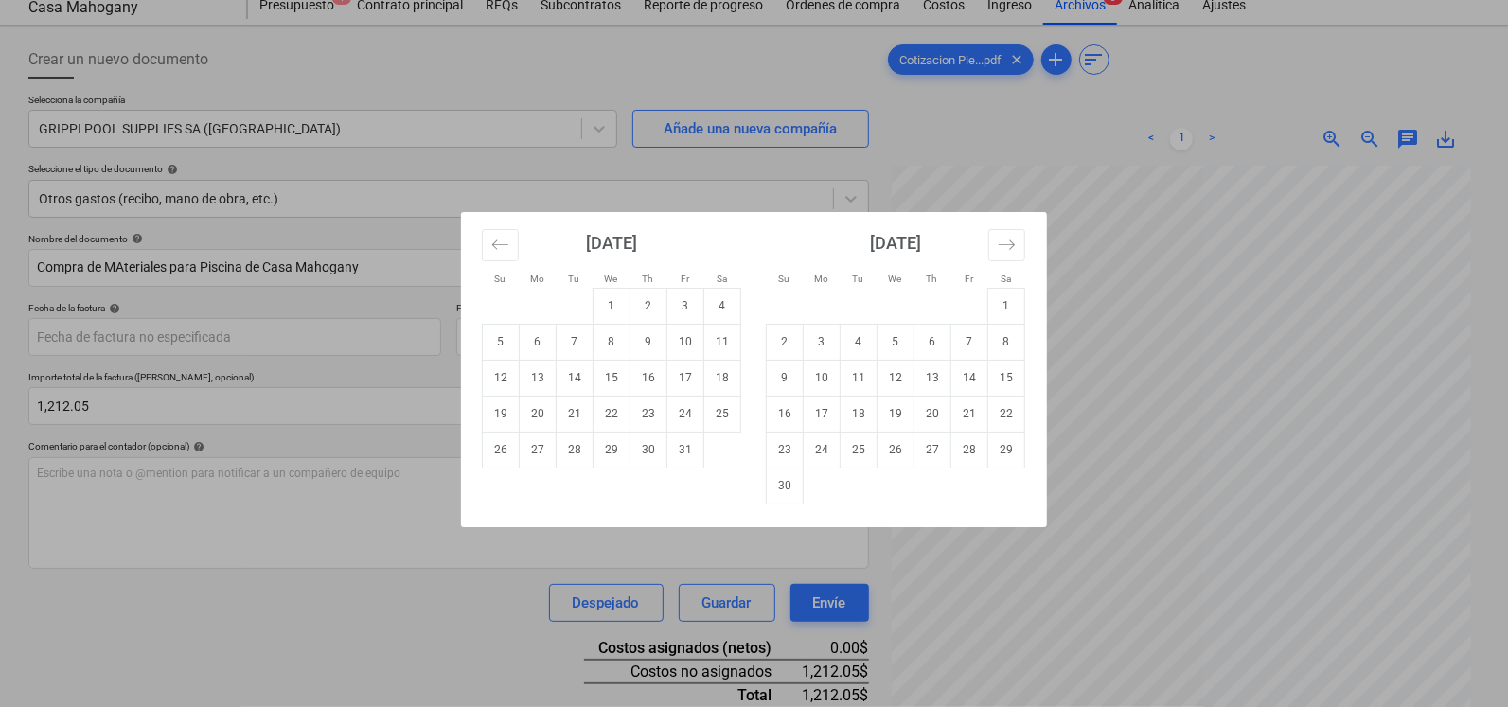
click at [80, 329] on div "Su Mo Tu We Th Fr Sa Su Mo Tu We Th Fr Sa [DATE] 1 2 3 4 5 6 7 8 9 10 11 12 13 …" at bounding box center [754, 353] width 1508 height 707
click at [111, 330] on body "Ventas Proyectos Contactos Compañía Bandeja de entrada 3 Aprobaciones format_si…" at bounding box center [754, 291] width 1508 height 707
click at [730, 340] on td "11" at bounding box center [722, 342] width 37 height 36
type input "[DATE]"
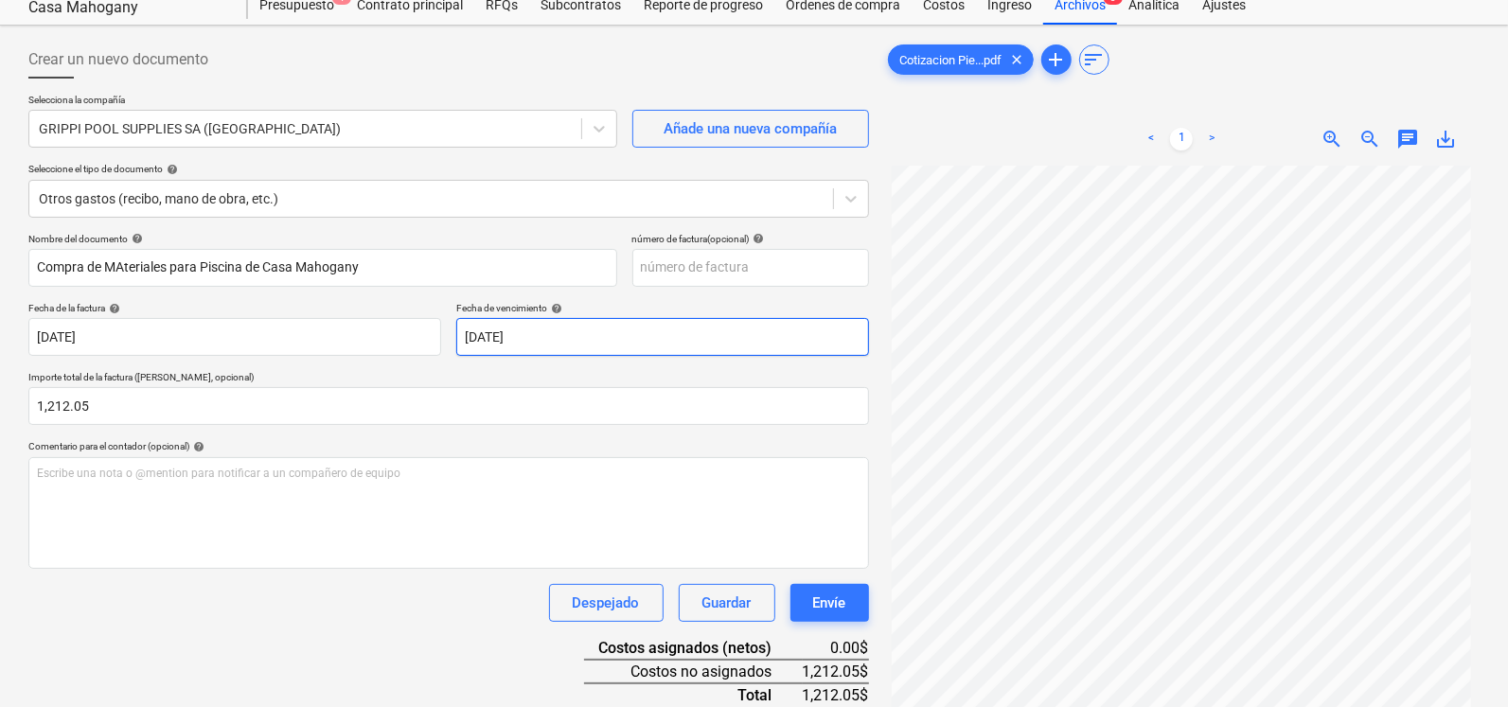
click at [724, 340] on body "Ventas Proyectos Contactos Compañía Bandeja de entrada 3 Aprobaciones format_si…" at bounding box center [754, 291] width 1508 height 707
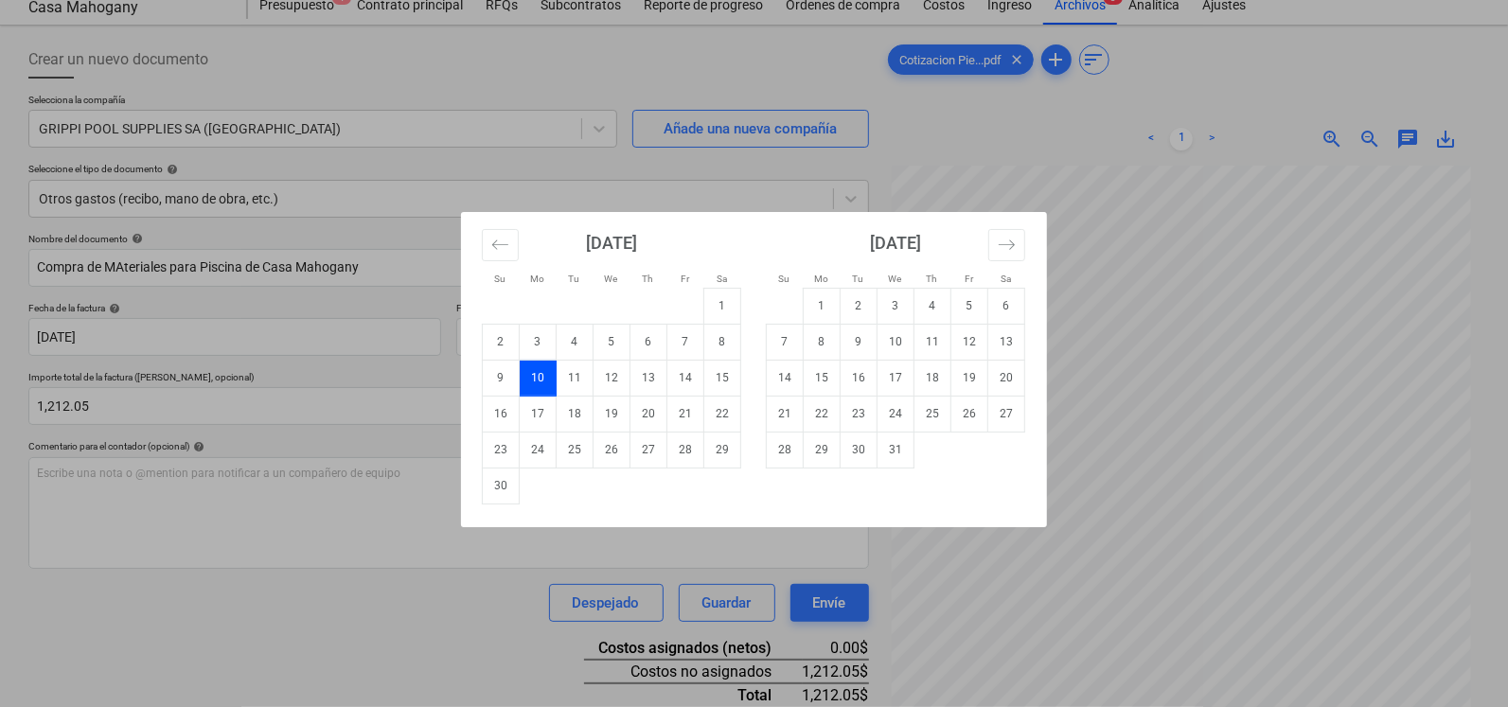
click at [577, 380] on td "11" at bounding box center [575, 378] width 37 height 36
type input "[DATE]"
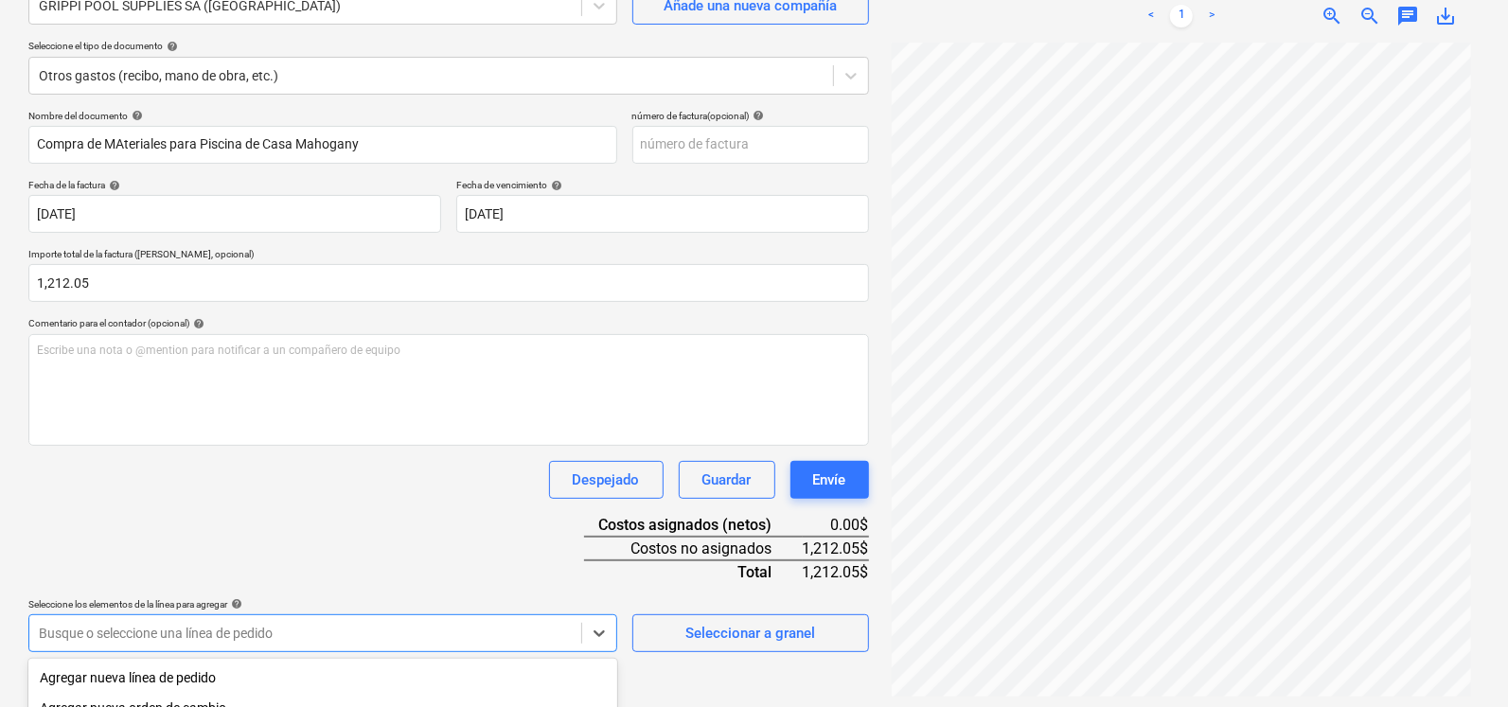
scroll to position [420, 0]
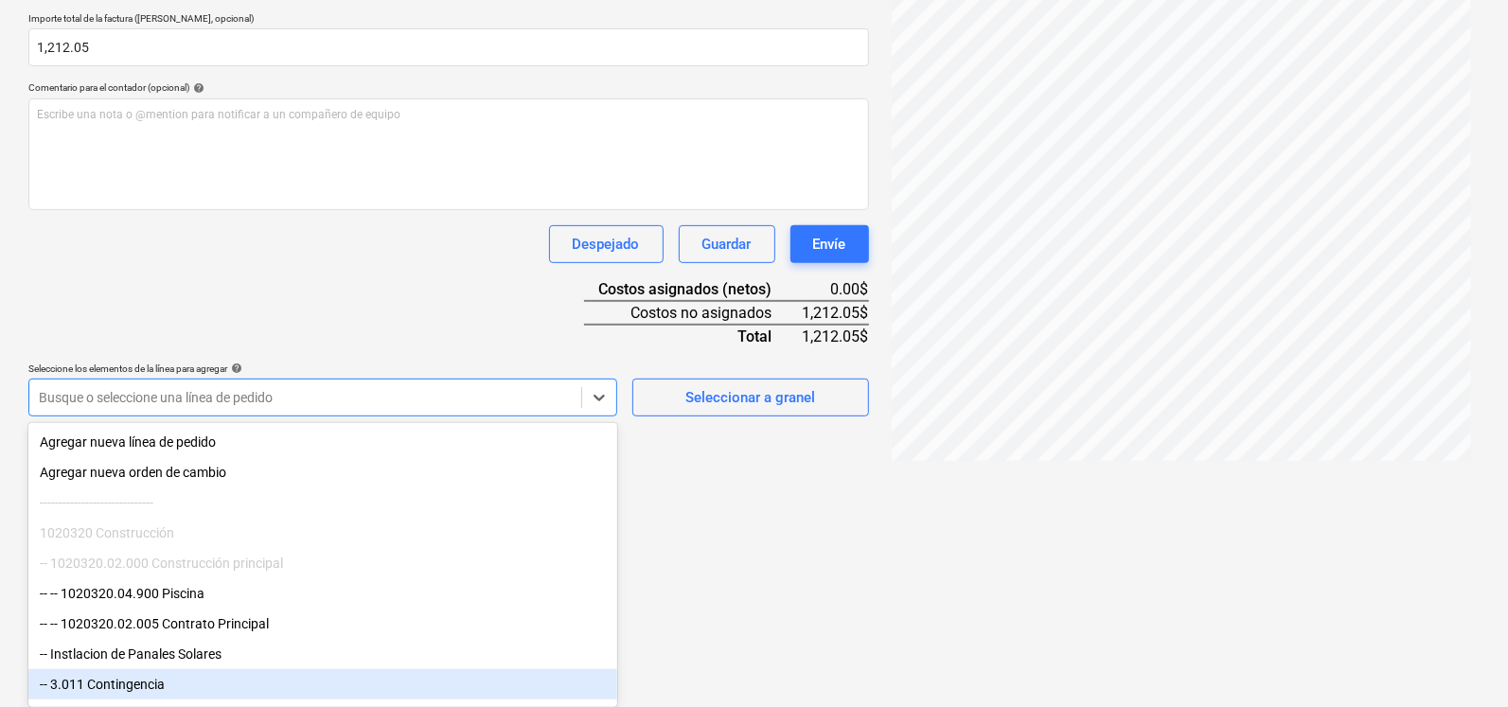
click at [227, 679] on div "-- 3.011 Contingencia" at bounding box center [322, 684] width 589 height 30
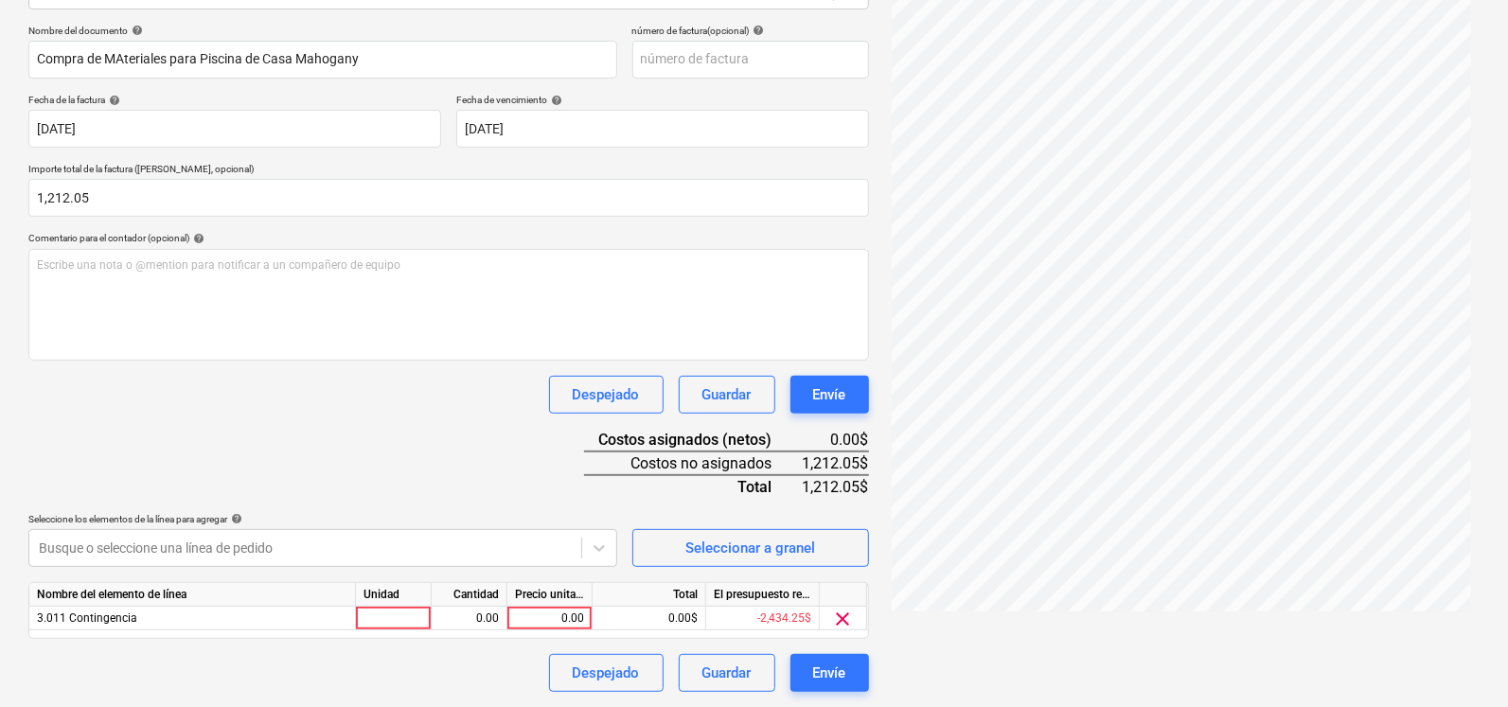
scroll to position [269, 0]
click at [546, 619] on div "0.00" at bounding box center [549, 620] width 69 height 24
type input "1212.06"
click at [490, 499] on div "Nombre del documento help Compra de MAteriales para Piscina de Casa Mahogany nú…" at bounding box center [448, 360] width 841 height 668
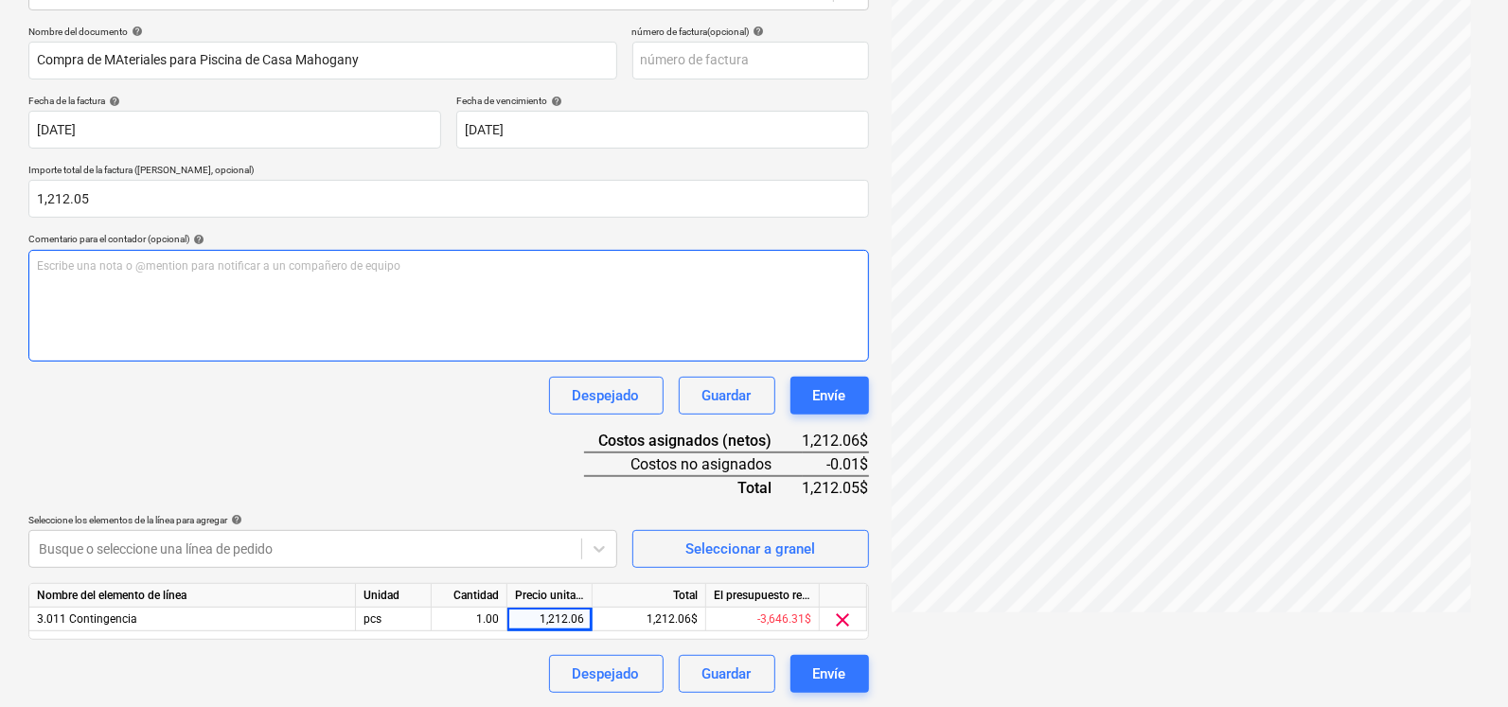
click at [144, 282] on div "Escribe una nota o @mention para notificar a un compañero de equipo ﻿" at bounding box center [448, 306] width 841 height 112
drag, startPoint x: 1506, startPoint y: 305, endPoint x: 1514, endPoint y: 193, distance: 112.1
click at [1508, 193] on html "Ventas Proyectos Contactos Compañía Bandeja de entrada 3 Aprobaciones format_si…" at bounding box center [754, 84] width 1508 height 707
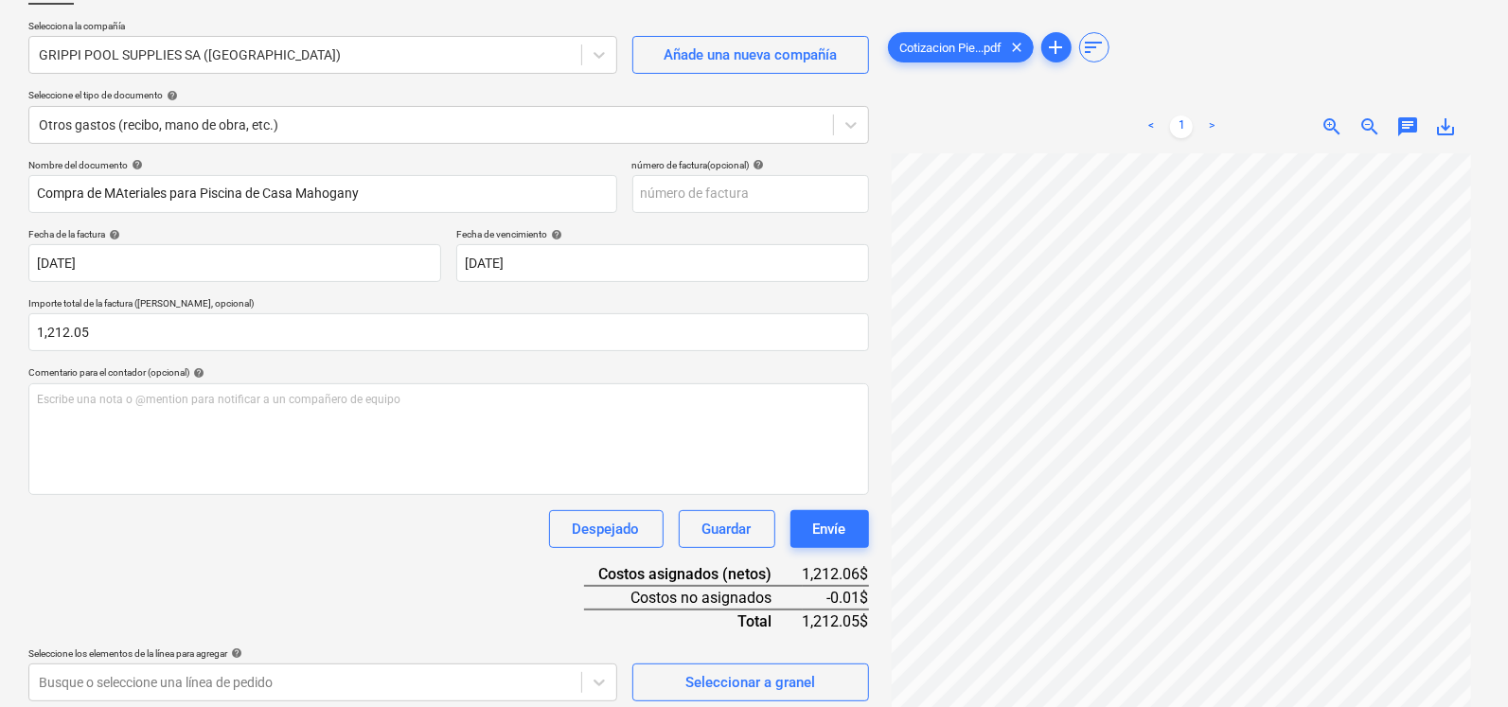
scroll to position [85, 0]
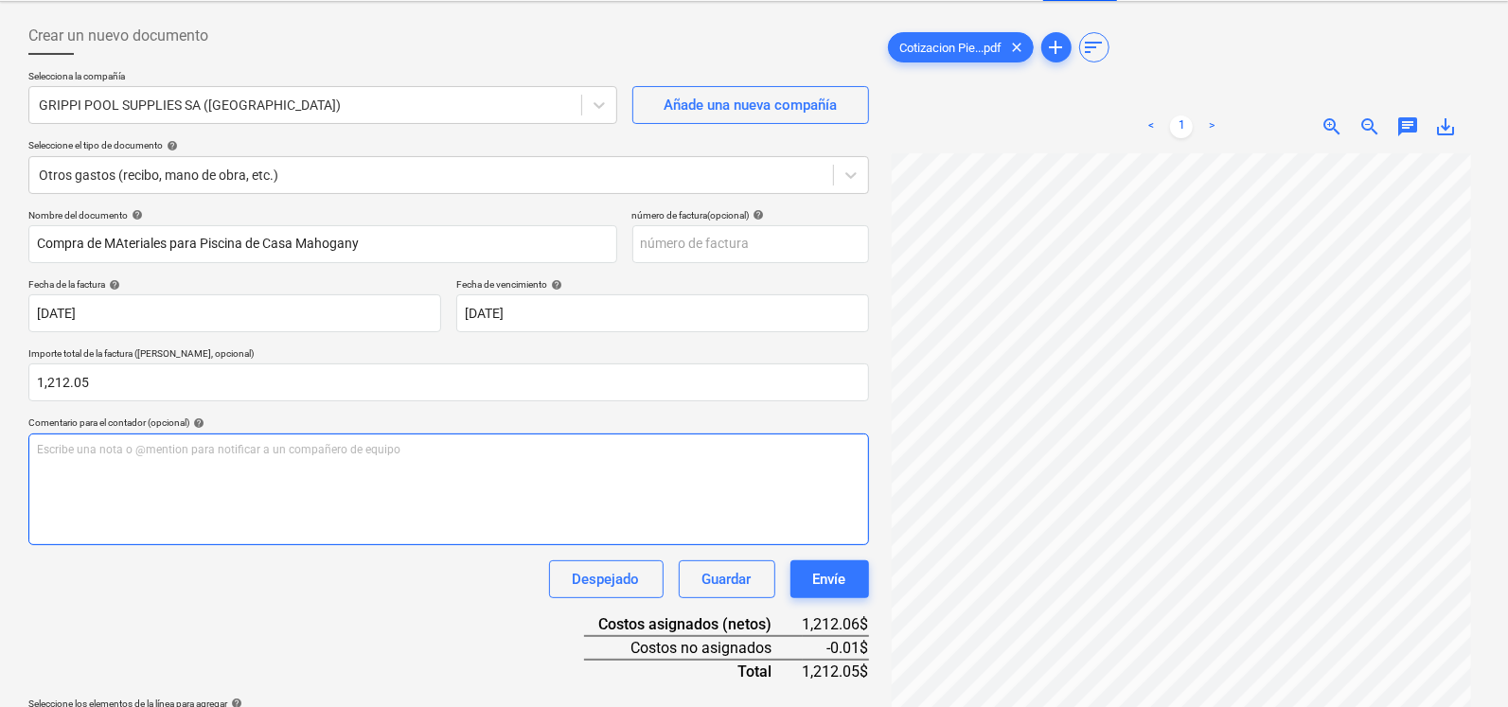
click at [181, 480] on div "Escribe una nota o @mention para notificar a un compañero de equipo ﻿" at bounding box center [448, 490] width 841 height 112
click at [34, 500] on div "Grippi Pool Supplies S.A Banesco Cuenta Corrienta 221021680865" at bounding box center [448, 490] width 841 height 112
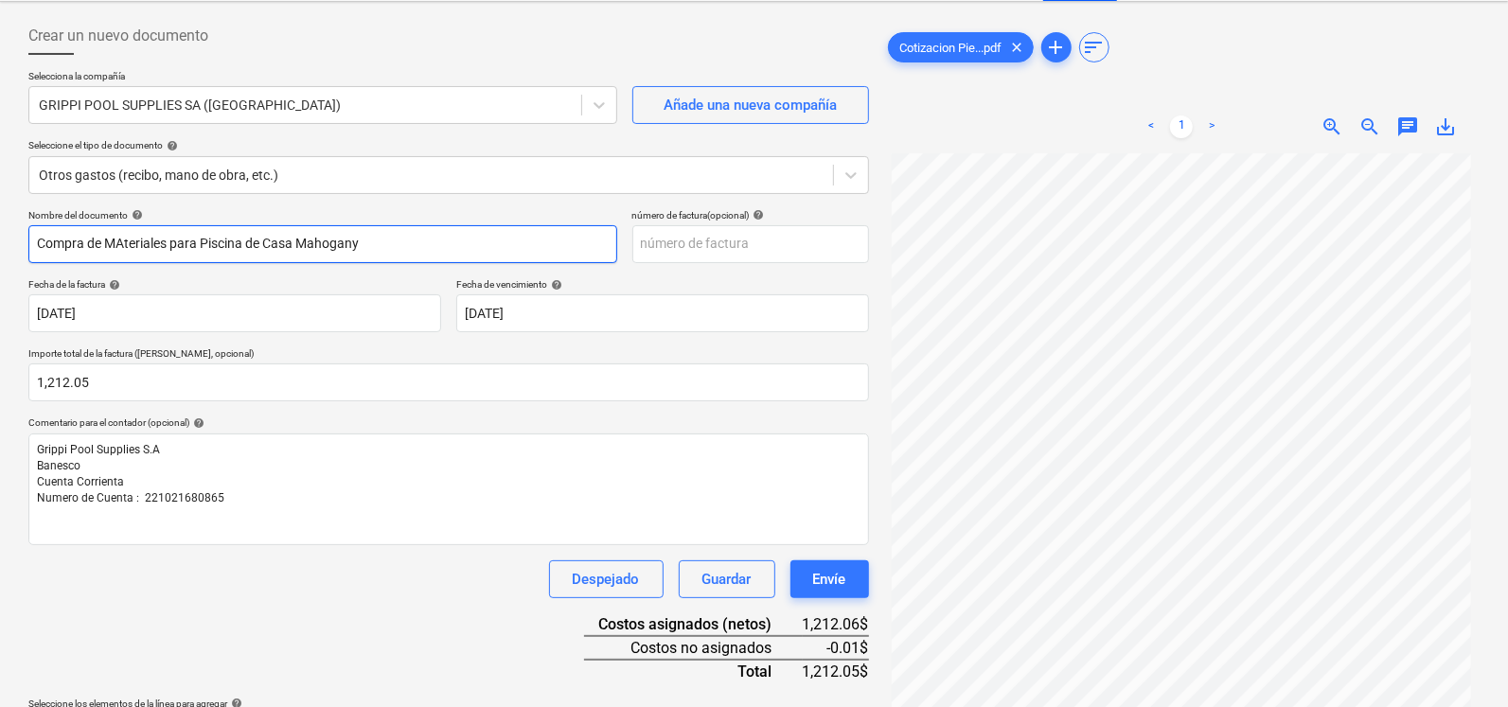
drag, startPoint x: 128, startPoint y: 243, endPoint x: 136, endPoint y: 253, distance: 12.7
click at [128, 243] on input "Compra de MAteriales para Piscina de Casa Mahogany" at bounding box center [322, 244] width 589 height 38
click at [126, 251] on input "Compra de MAteriales para Piscina de Casa Mahogany" at bounding box center [322, 244] width 589 height 38
type input "Compra de Materiales para Piscina de Casa Mahogany"
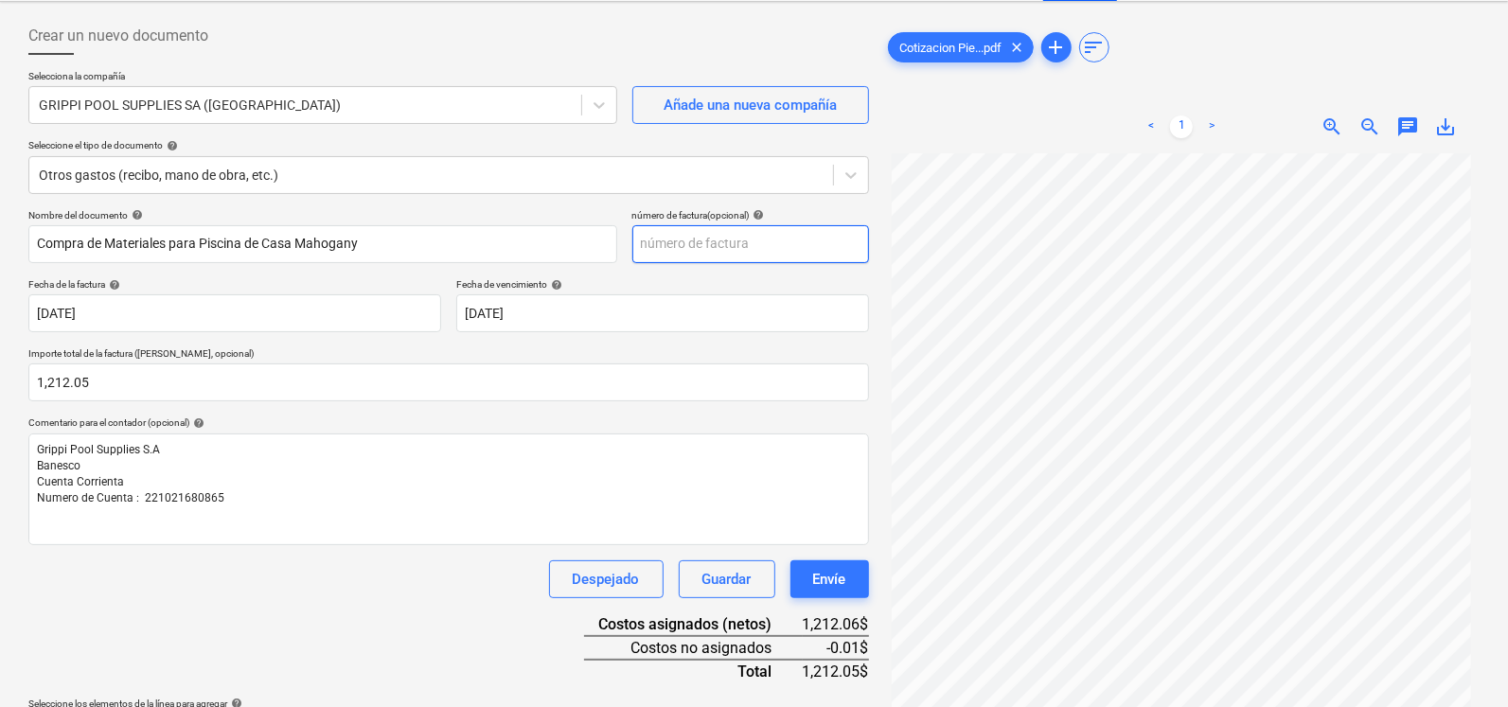
click at [764, 231] on input "text" at bounding box center [751, 244] width 237 height 38
type input "0249"
click at [954, 125] on div "< 1 > zoom_in zoom_out chat 0 save_alt" at bounding box center [1182, 126] width 597 height 53
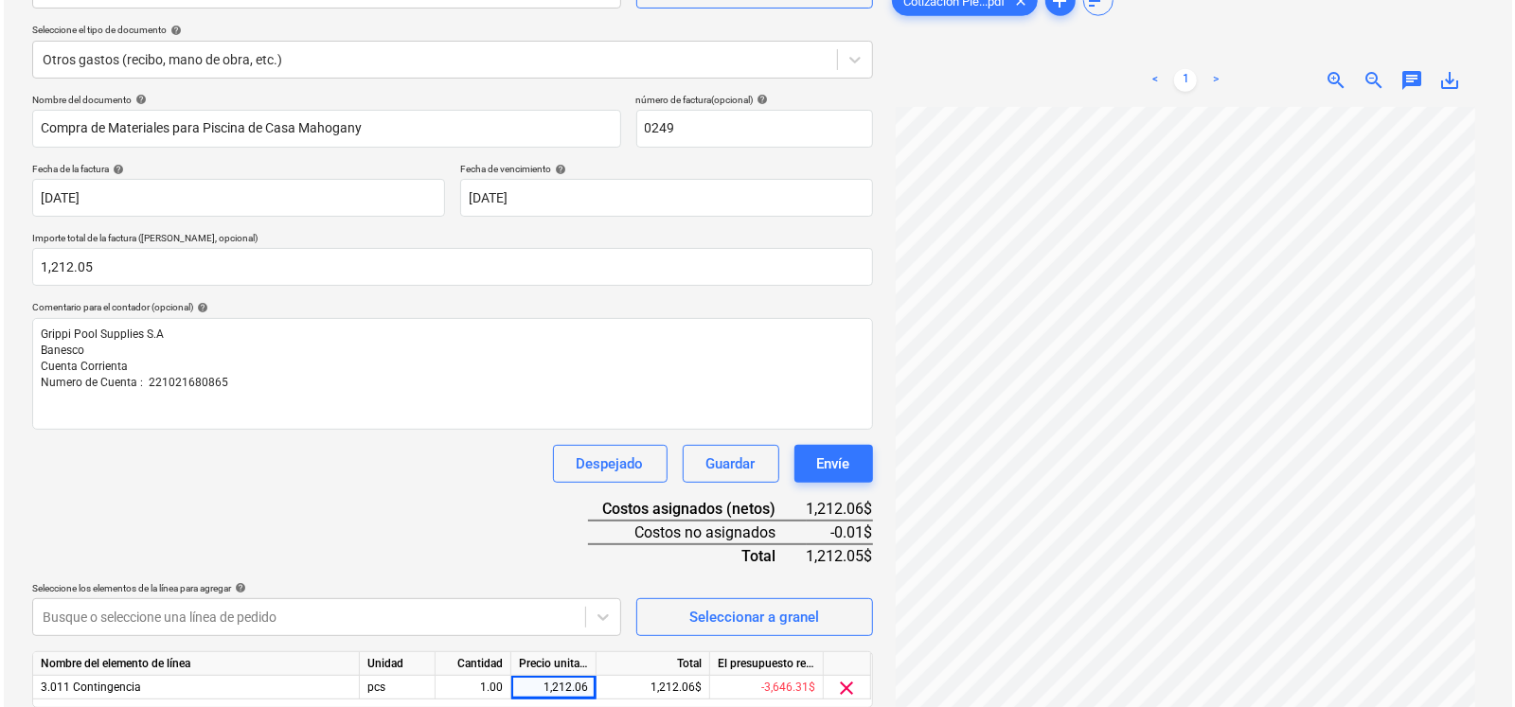
scroll to position [269, 0]
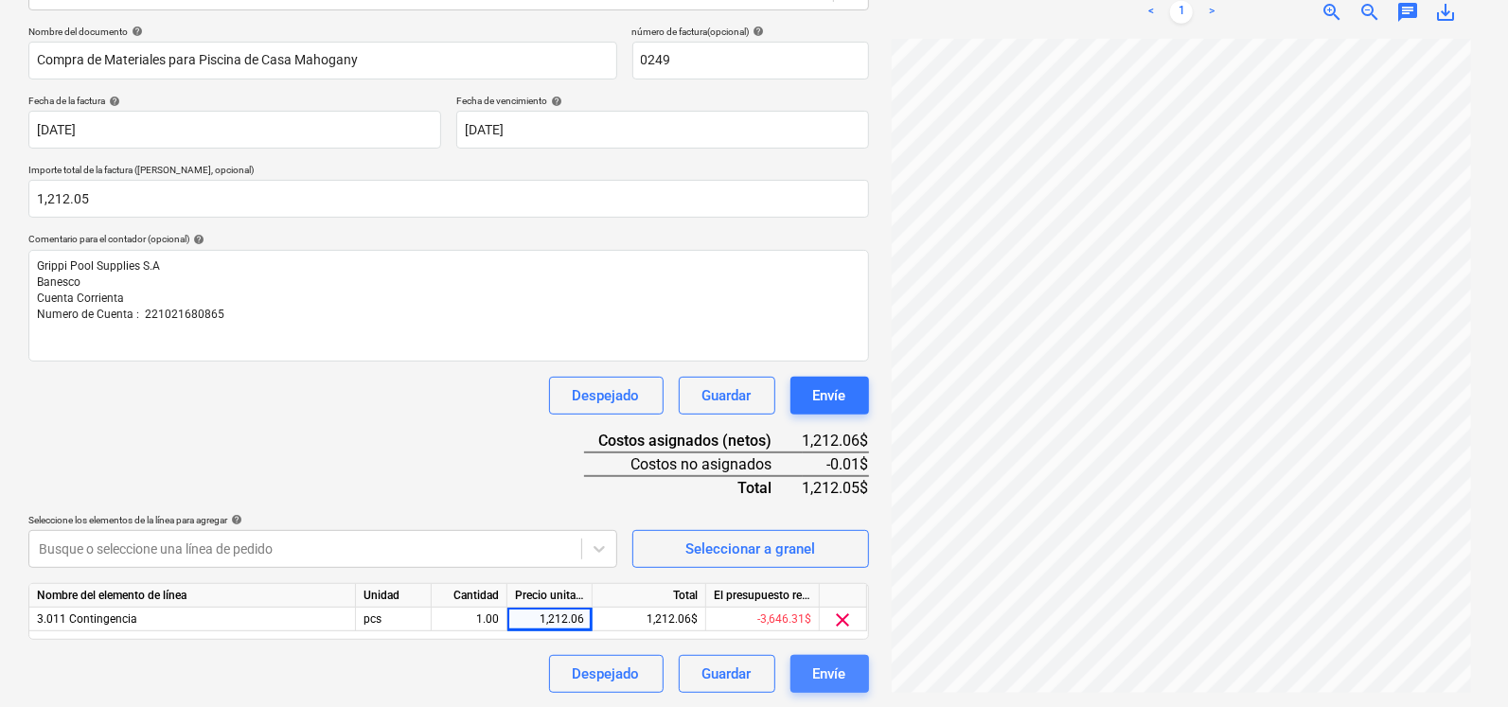
click at [856, 679] on button "Envíe" at bounding box center [830, 674] width 79 height 38
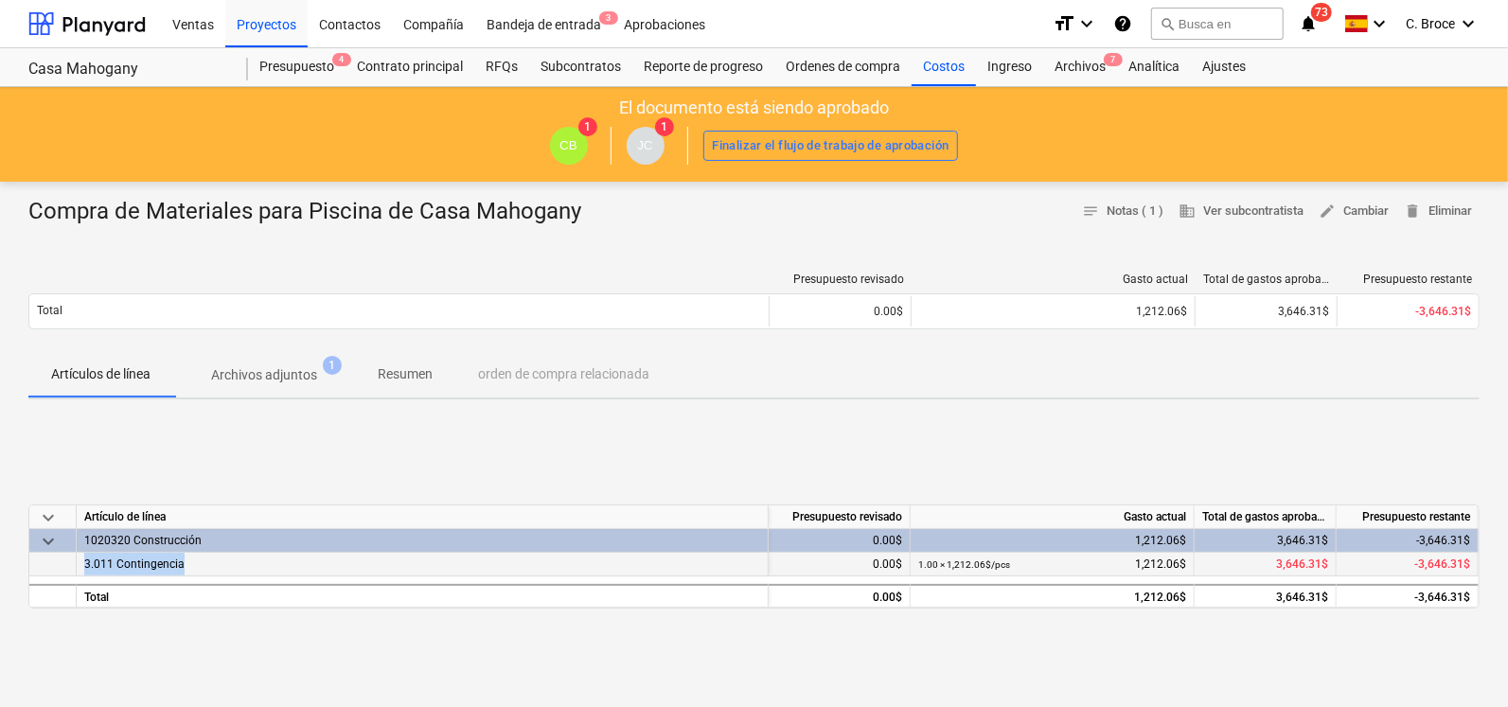
drag, startPoint x: 82, startPoint y: 561, endPoint x: 199, endPoint y: 567, distance: 116.7
click at [199, 567] on div "3.011 Contingencia" at bounding box center [423, 565] width 692 height 24
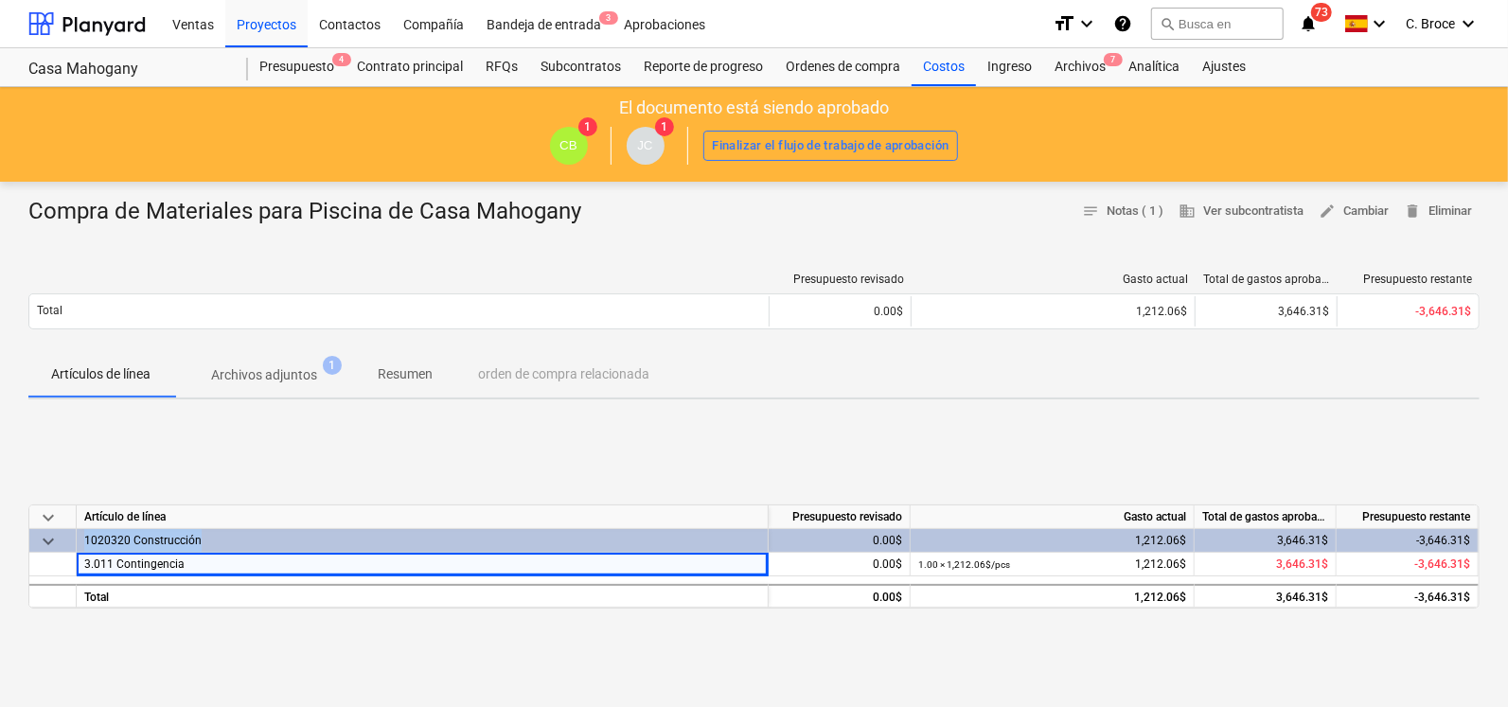
drag, startPoint x: 199, startPoint y: 567, endPoint x: 204, endPoint y: 535, distance: 32.5
click at [204, 535] on div "1020320 Construcción" at bounding box center [422, 540] width 676 height 23
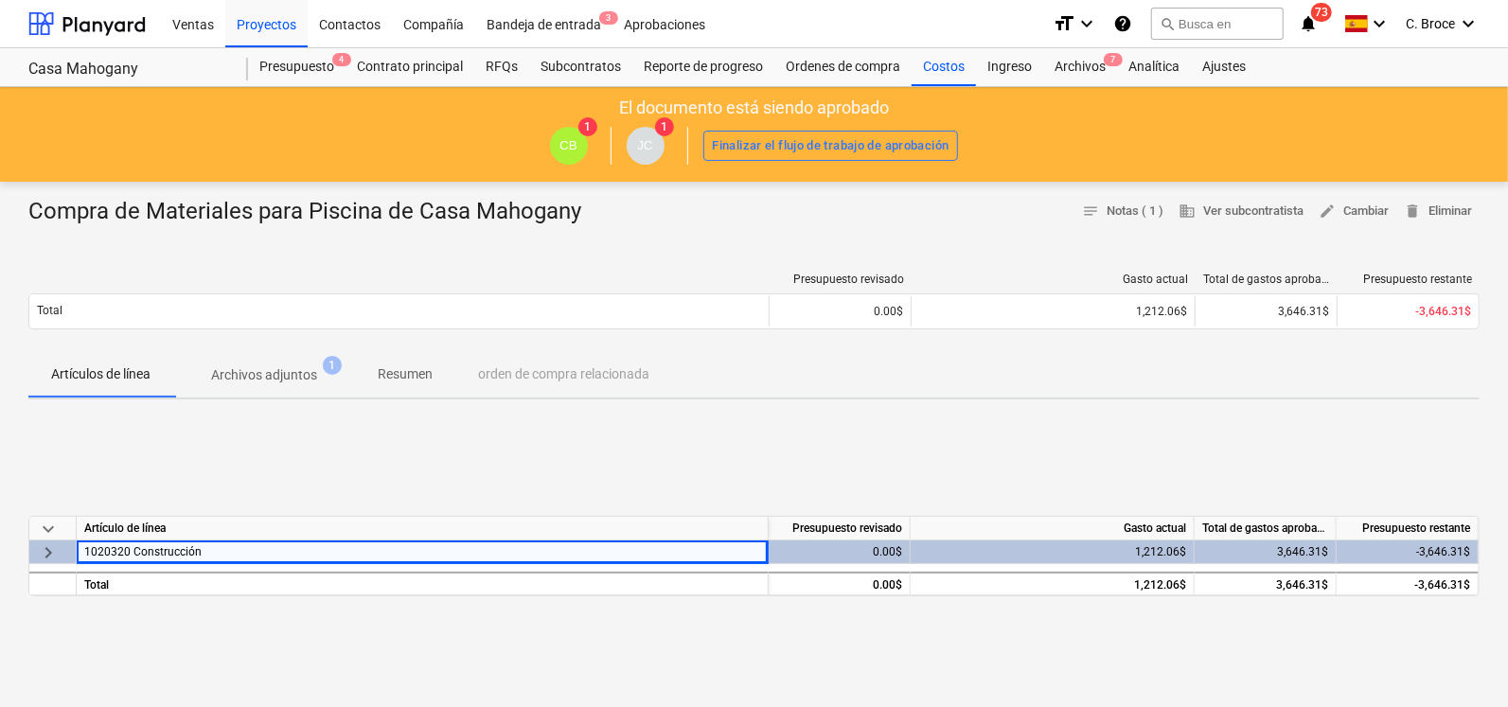
click at [278, 433] on div "keyboard_arrow_down Artículo de línea Presupuesto revisado Gasto actual Total d…" at bounding box center [754, 557] width 1452 height 284
drag, startPoint x: 213, startPoint y: 553, endPoint x: 71, endPoint y: 553, distance: 142.0
click at [0, 0] on div "keyboard_arrow_right 1020320 Construcción 0.00$ 1,212.06$ 3,646.31$ -3,646.31$" at bounding box center [0, 0] width 0 height 0
copy div "1020320 Construcción"
click at [161, 624] on div "keyboard_arrow_down Artículo de línea Presupuesto revisado Gasto actual Total d…" at bounding box center [754, 557] width 1452 height 284
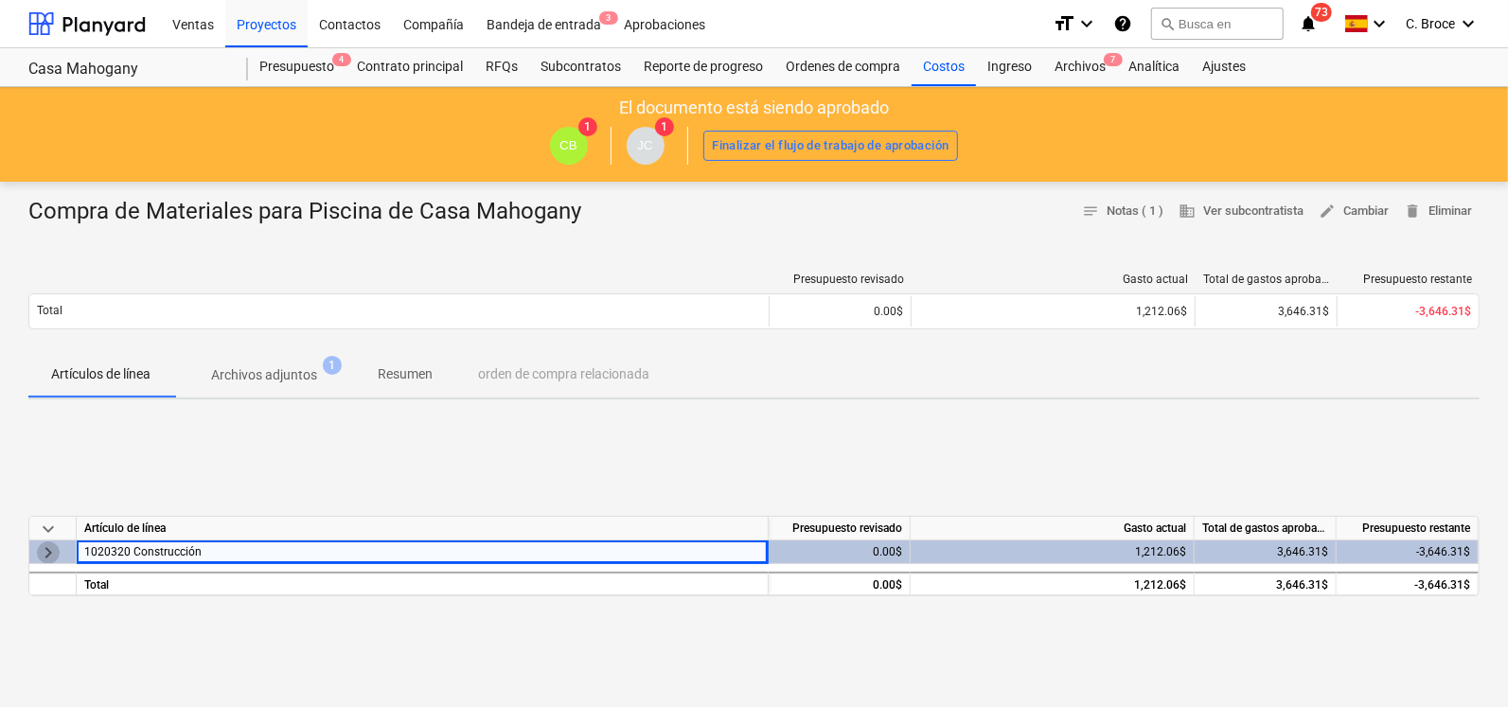
click at [37, 551] on span "keyboard_arrow_right" at bounding box center [48, 553] width 23 height 23
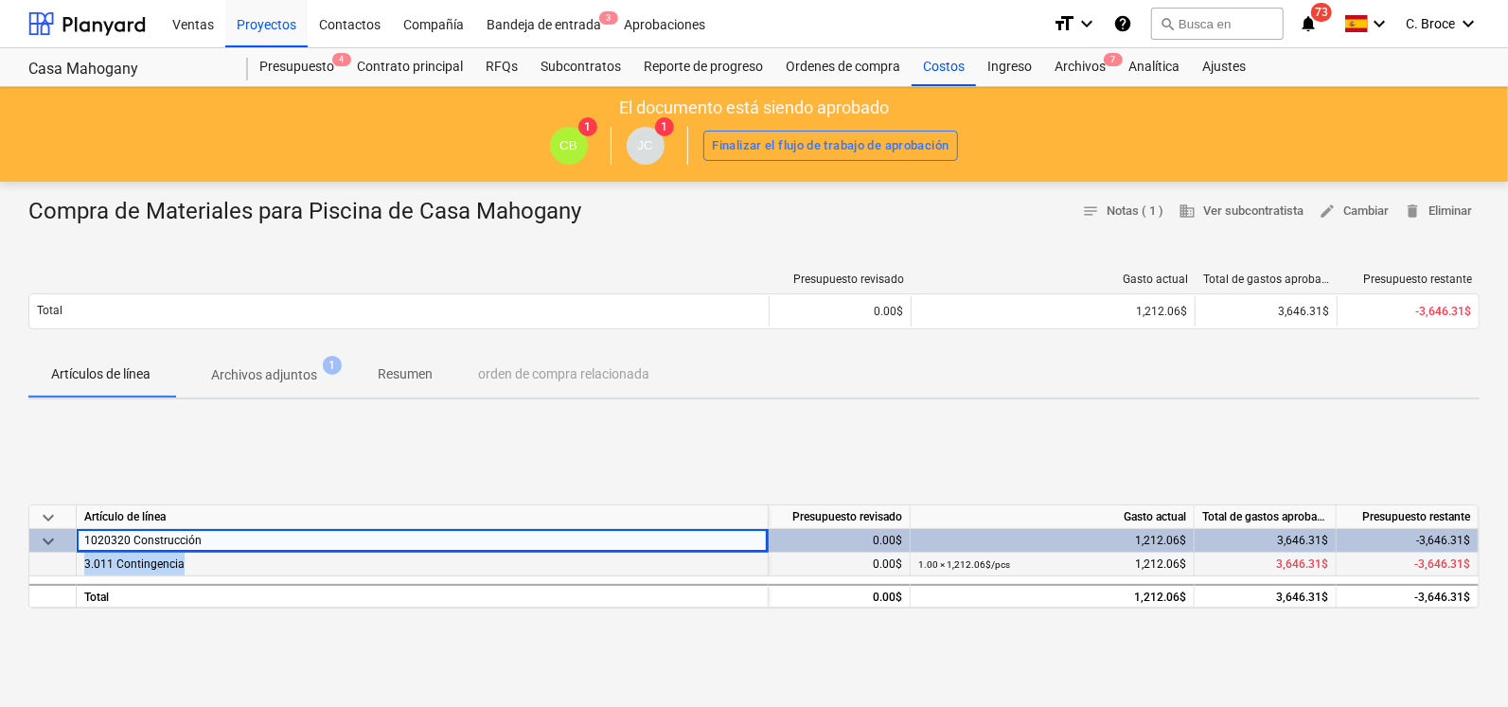
drag, startPoint x: 209, startPoint y: 558, endPoint x: 75, endPoint y: 563, distance: 134.6
click at [0, 0] on div "3.011 Contingencia 0.00$ 1.00 × 1,212.06$ / pcs 1,212.06$ 3,646.31$ -3,646.31$" at bounding box center [0, 0] width 0 height 0
copy div "3.011 Contingencia"
click at [96, 64] on div "Casa Mahogany" at bounding box center [126, 70] width 197 height 20
click at [100, 11] on div at bounding box center [86, 23] width 117 height 47
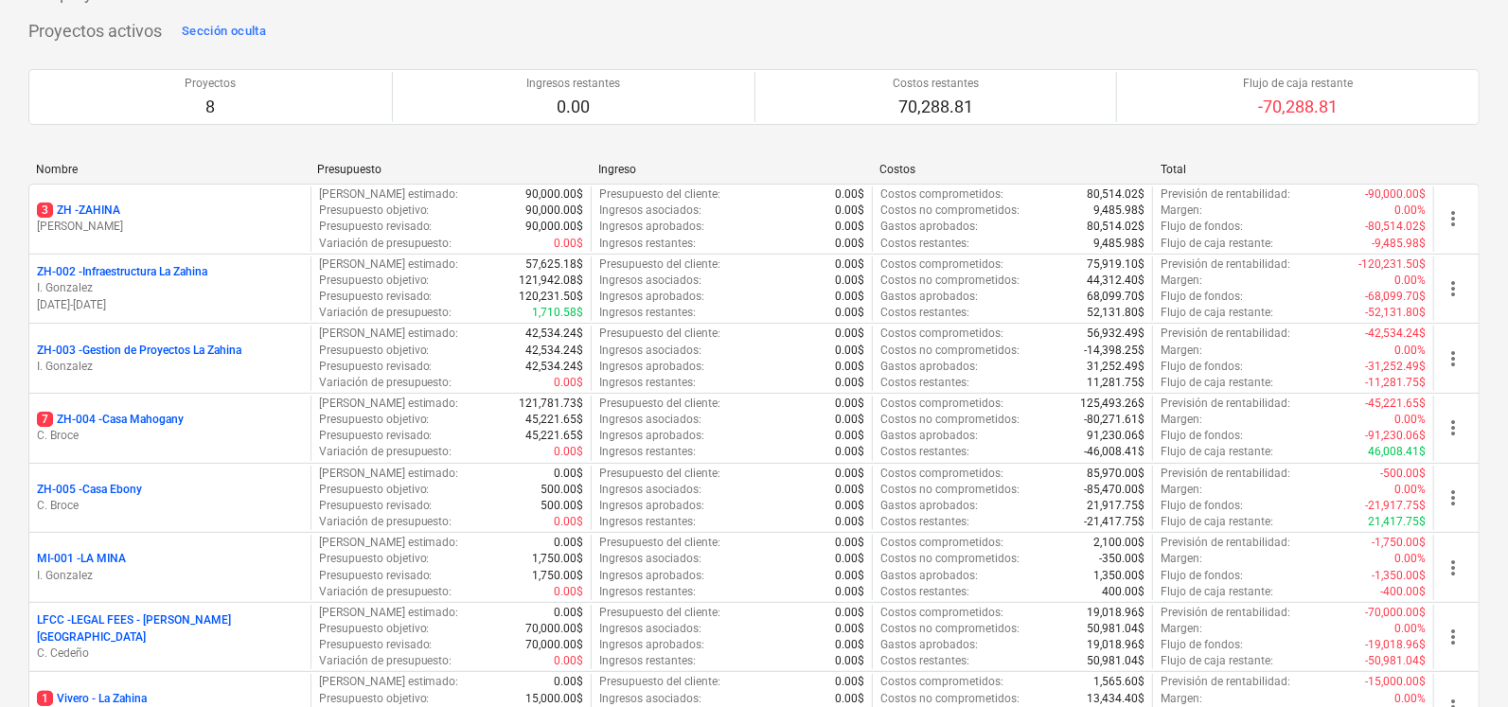
scroll to position [127, 0]
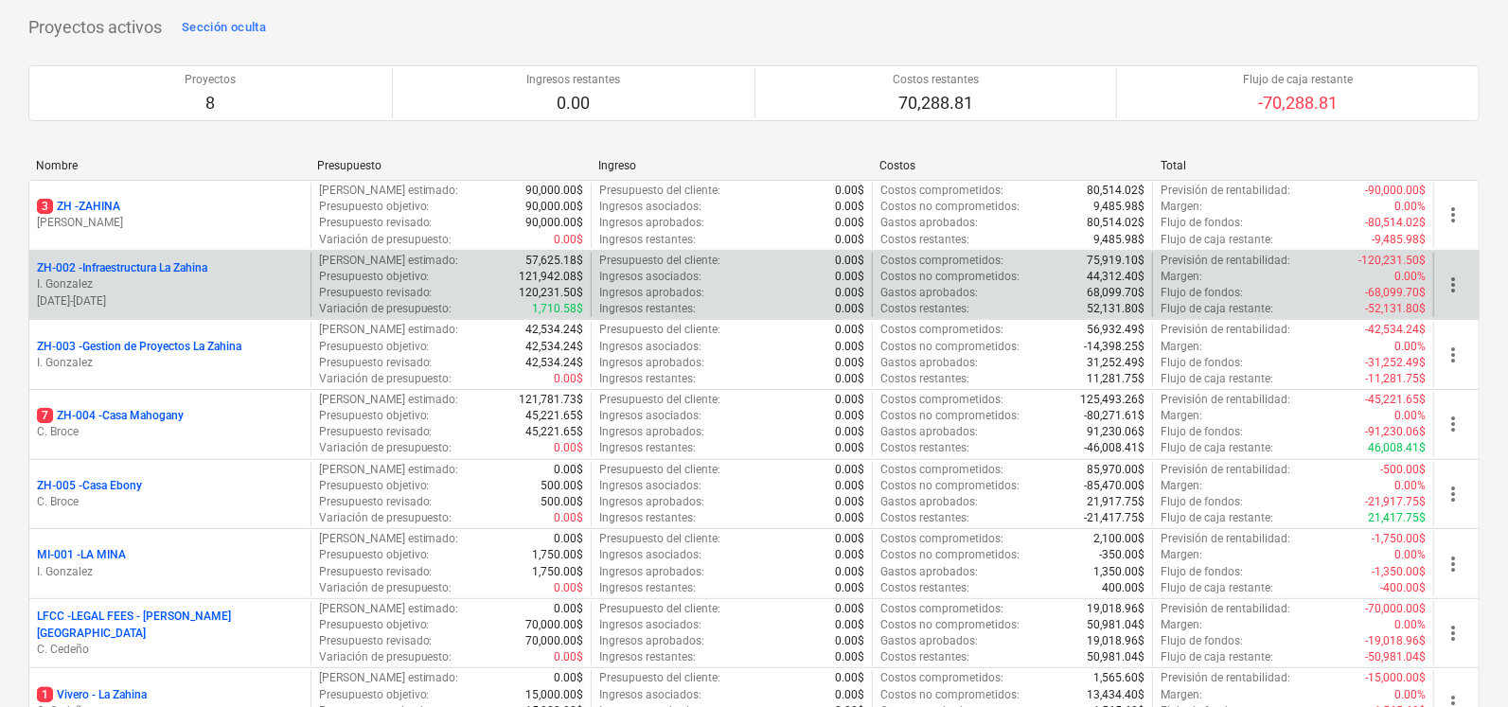
click at [101, 275] on p "ZH-002 - Infraestructura La Zahina" at bounding box center [122, 268] width 170 height 16
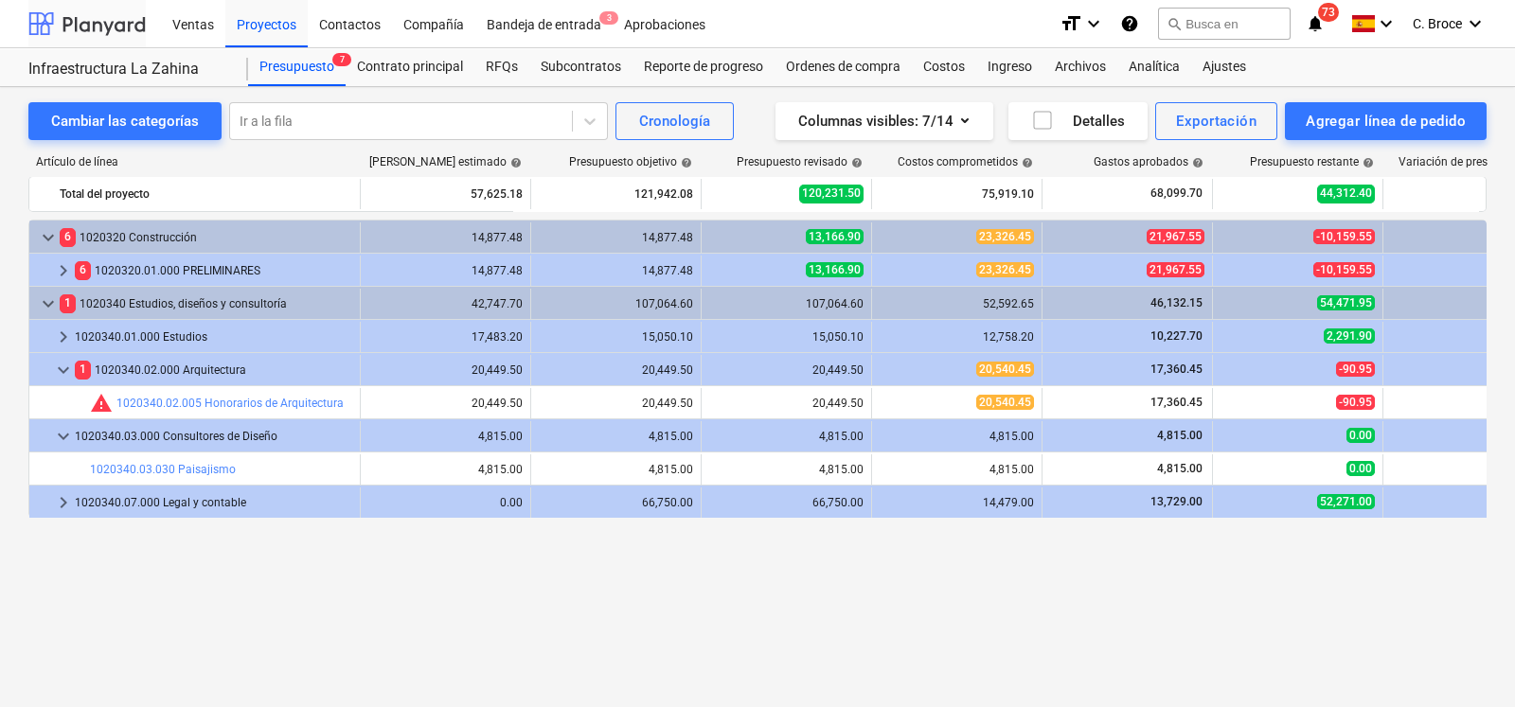
click at [111, 28] on div at bounding box center [86, 23] width 117 height 47
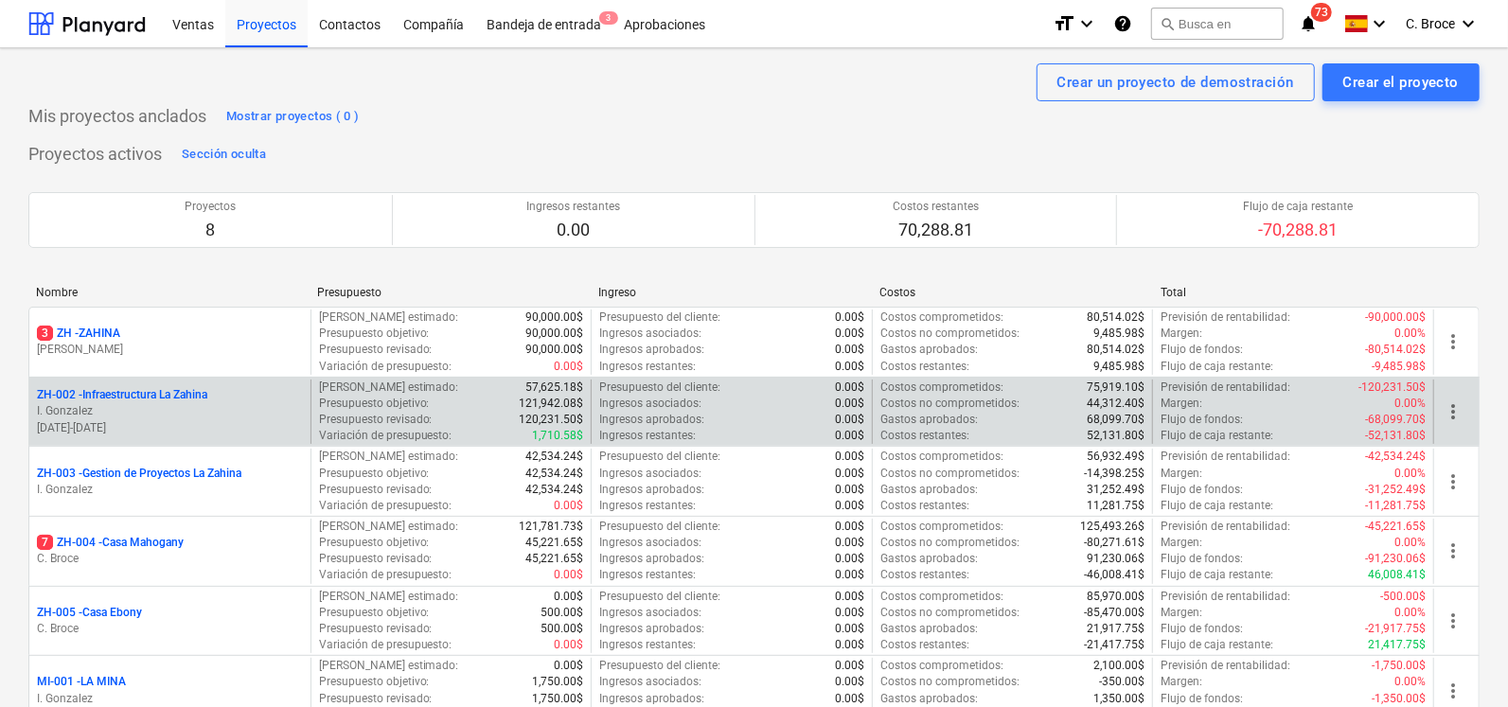
click at [184, 402] on p "ZH-002 - Infraestructura La Zahina" at bounding box center [122, 395] width 170 height 16
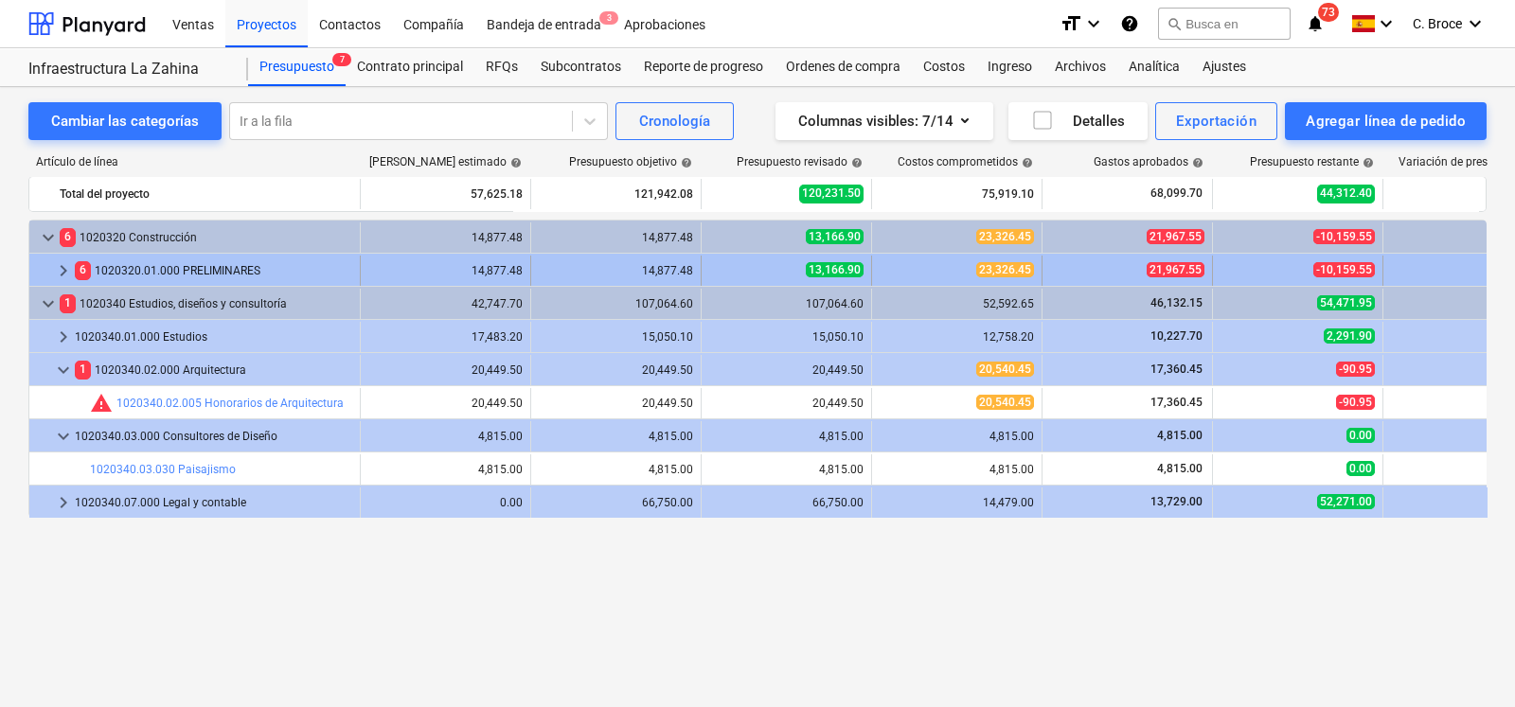
click at [58, 270] on span "keyboard_arrow_right" at bounding box center [63, 270] width 23 height 23
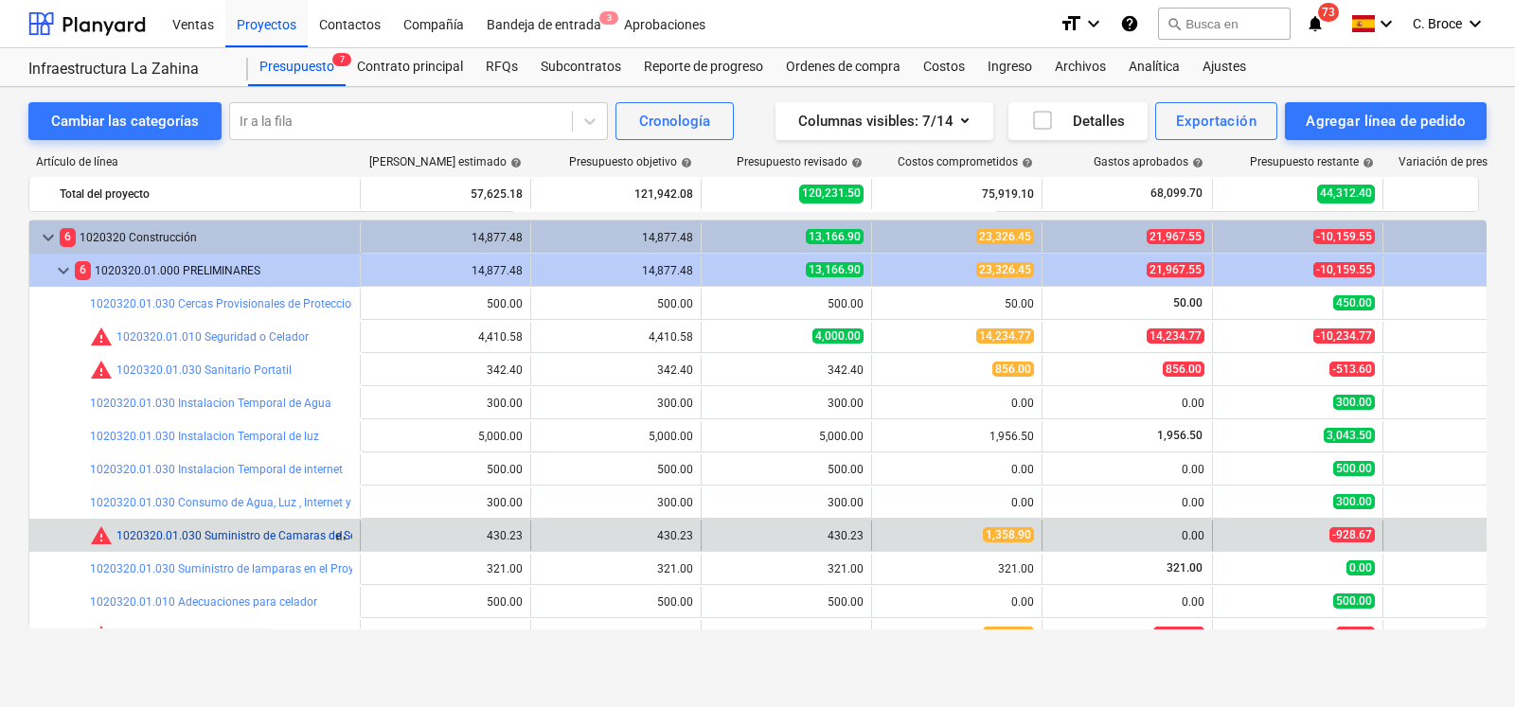
click at [274, 530] on link "1020320.01.030 Suministro de Camaras de Seguridad" at bounding box center [255, 535] width 279 height 13
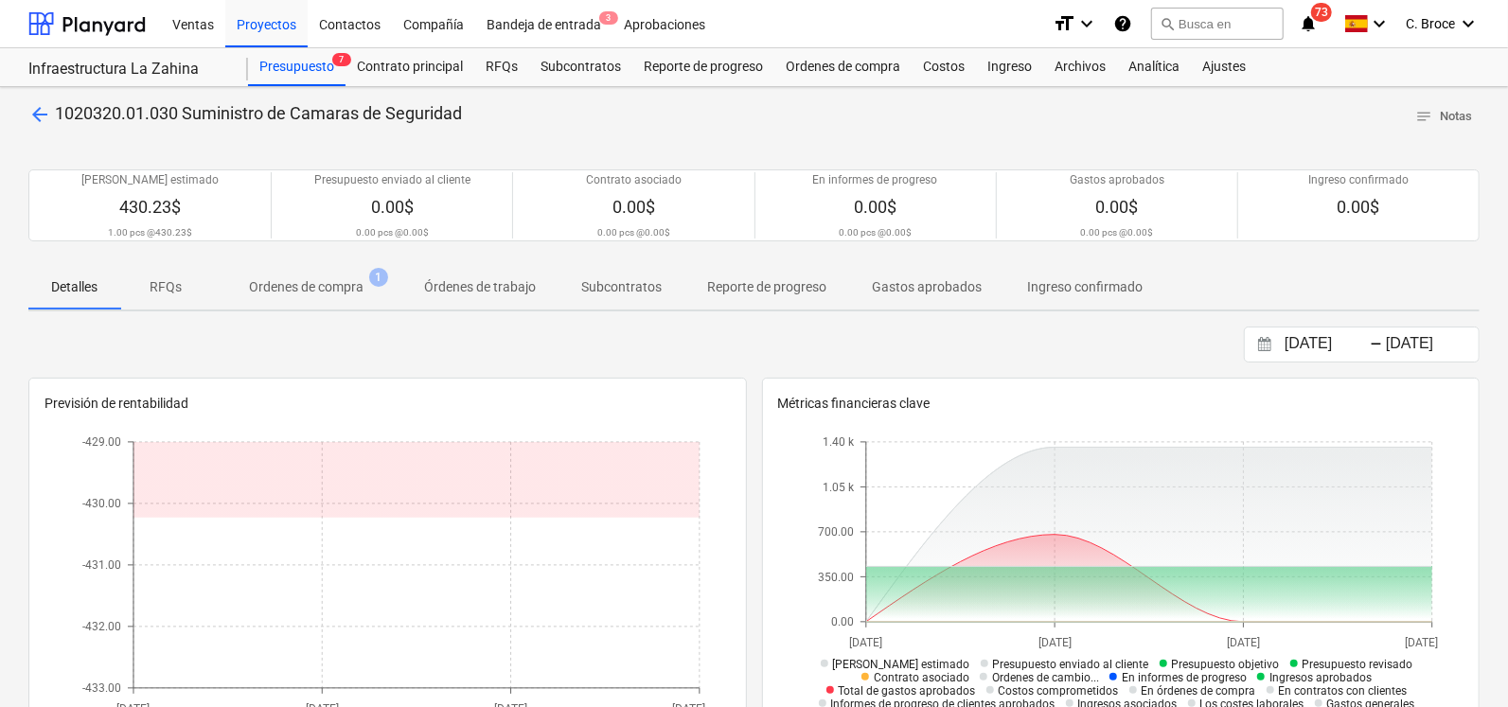
click at [331, 289] on p "Ordenes de compra" at bounding box center [306, 287] width 115 height 20
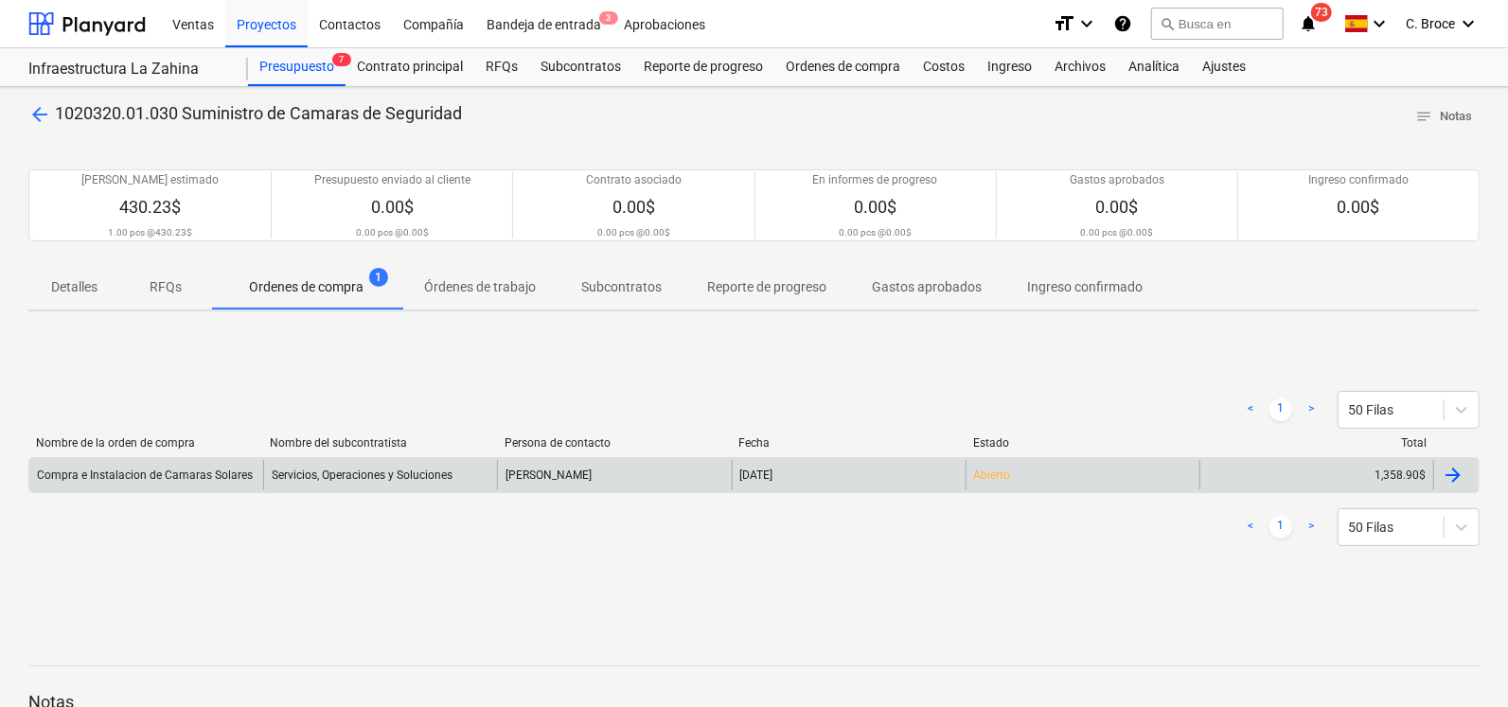
click at [158, 481] on div "Compra e Instalacion de Camaras Solares" at bounding box center [145, 475] width 216 height 13
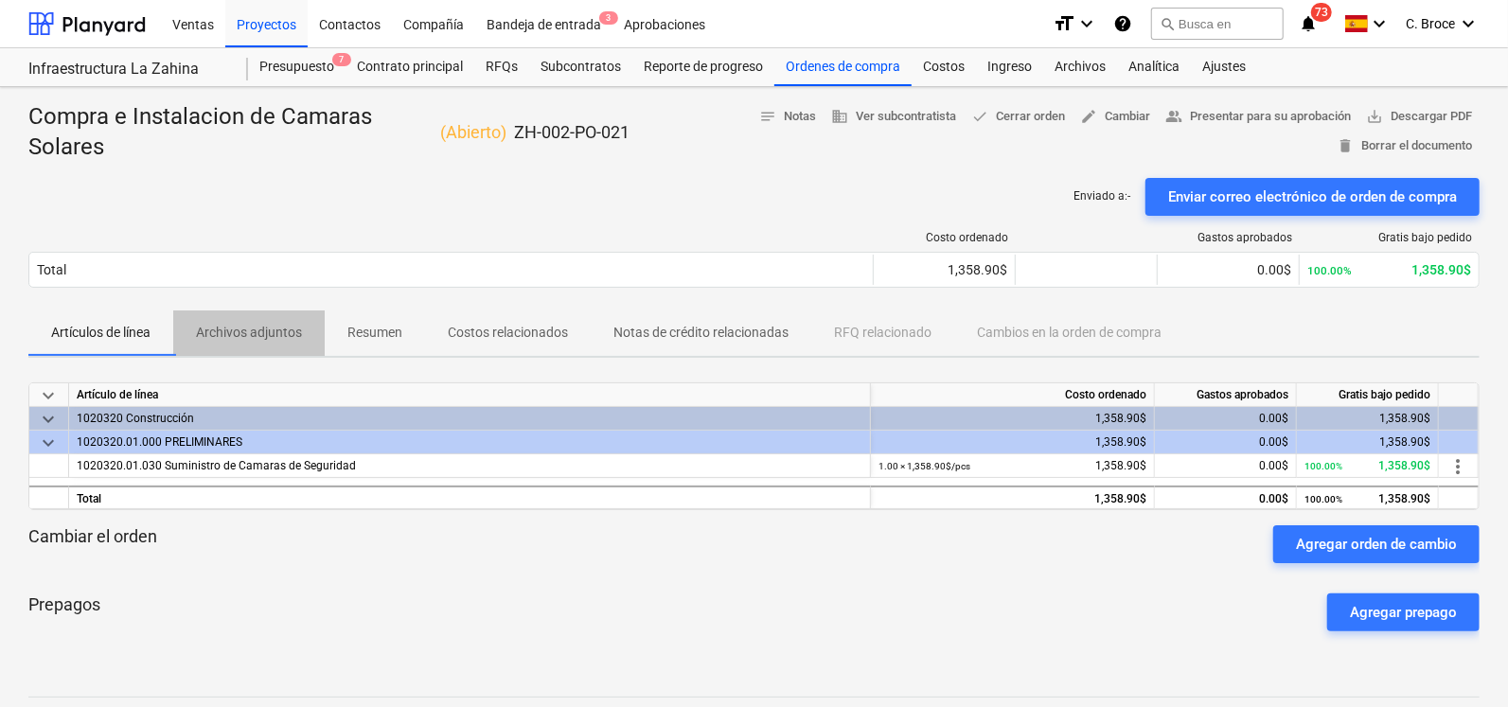
click at [279, 330] on p "Archivos adjuntos" at bounding box center [249, 333] width 106 height 20
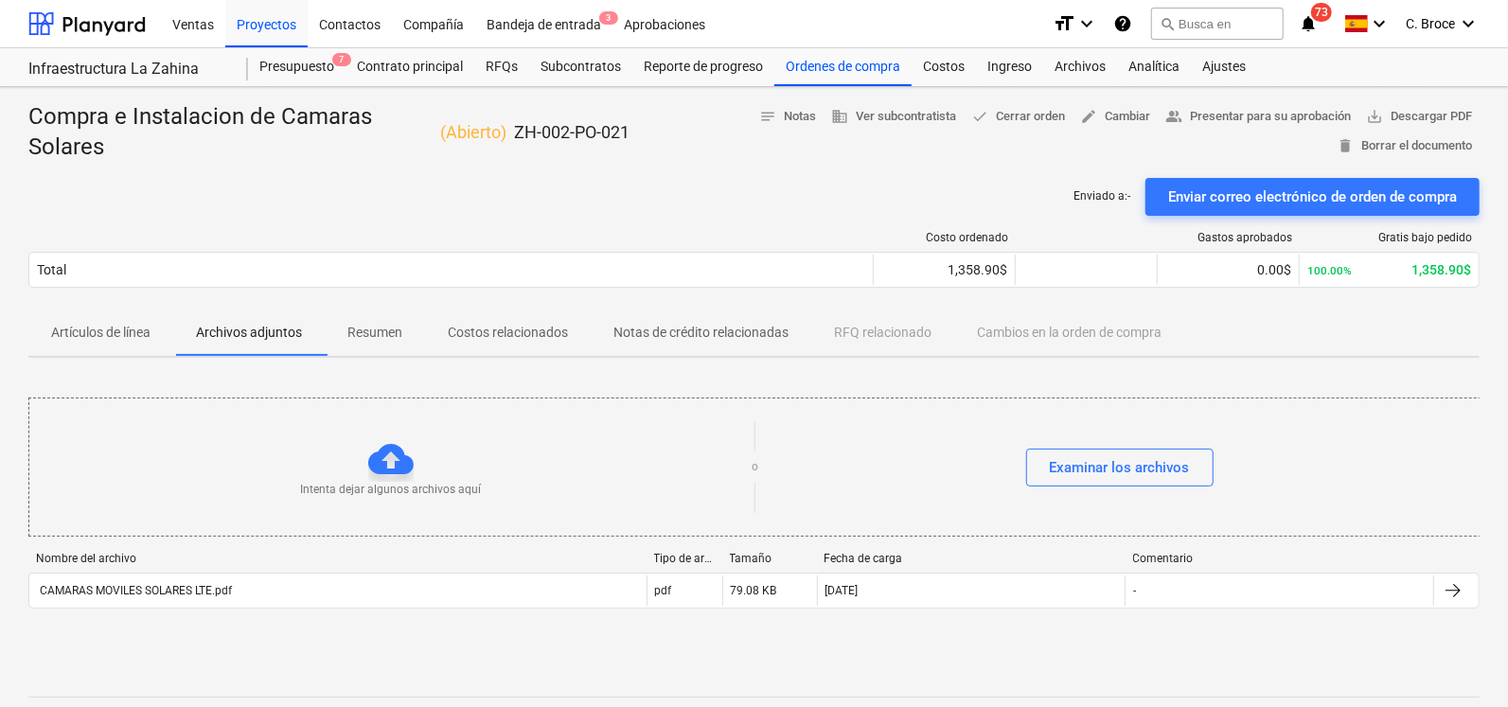
click at [364, 332] on p "Resumen" at bounding box center [375, 333] width 55 height 20
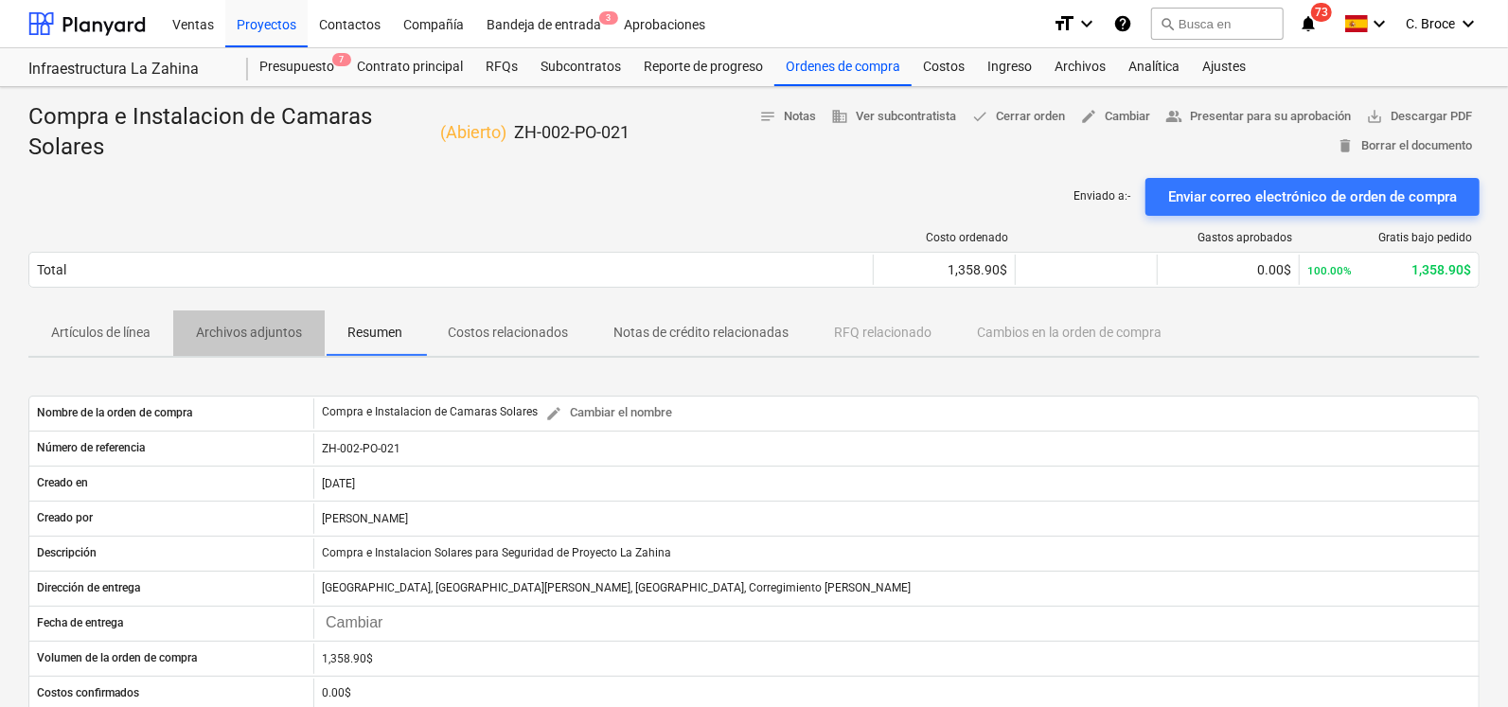
click at [261, 330] on p "Archivos adjuntos" at bounding box center [249, 333] width 106 height 20
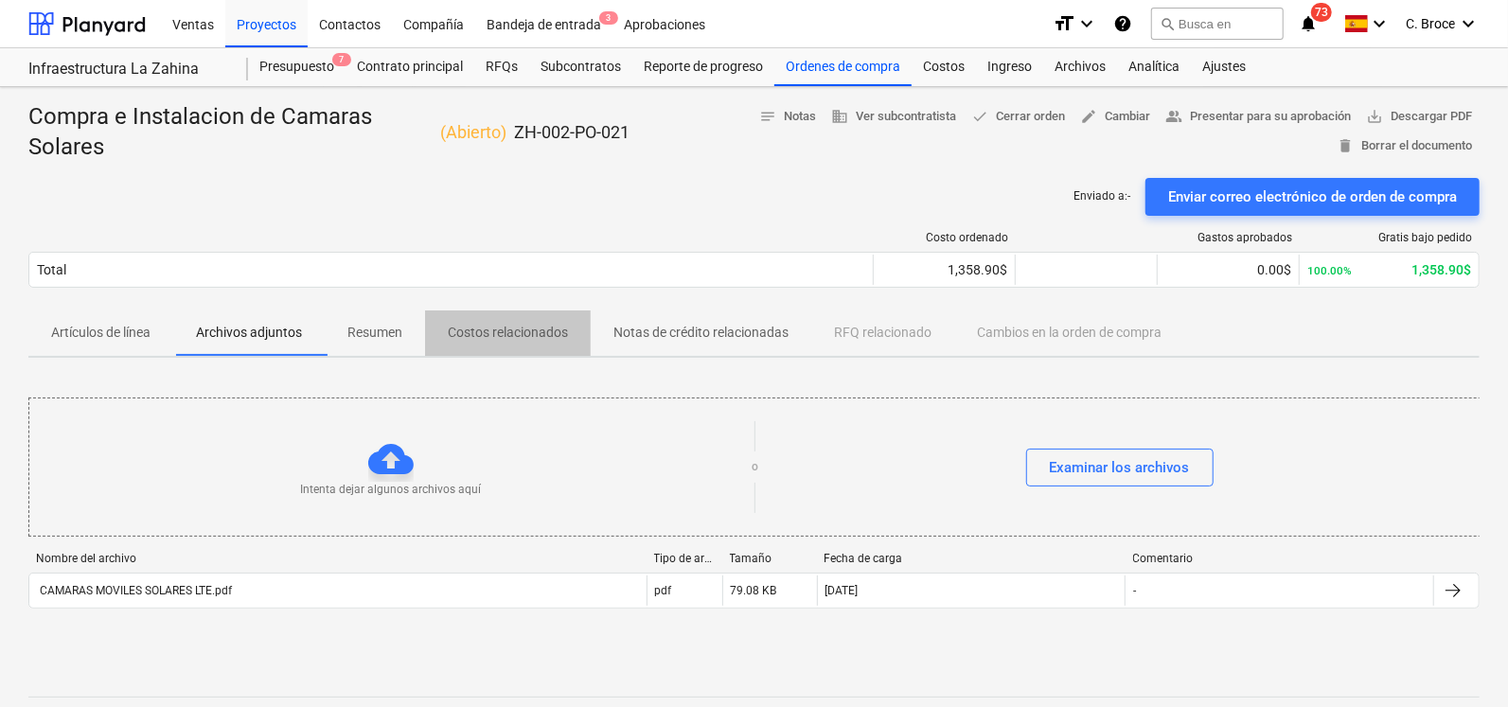
click at [526, 332] on p "Costos relacionados" at bounding box center [508, 333] width 120 height 20
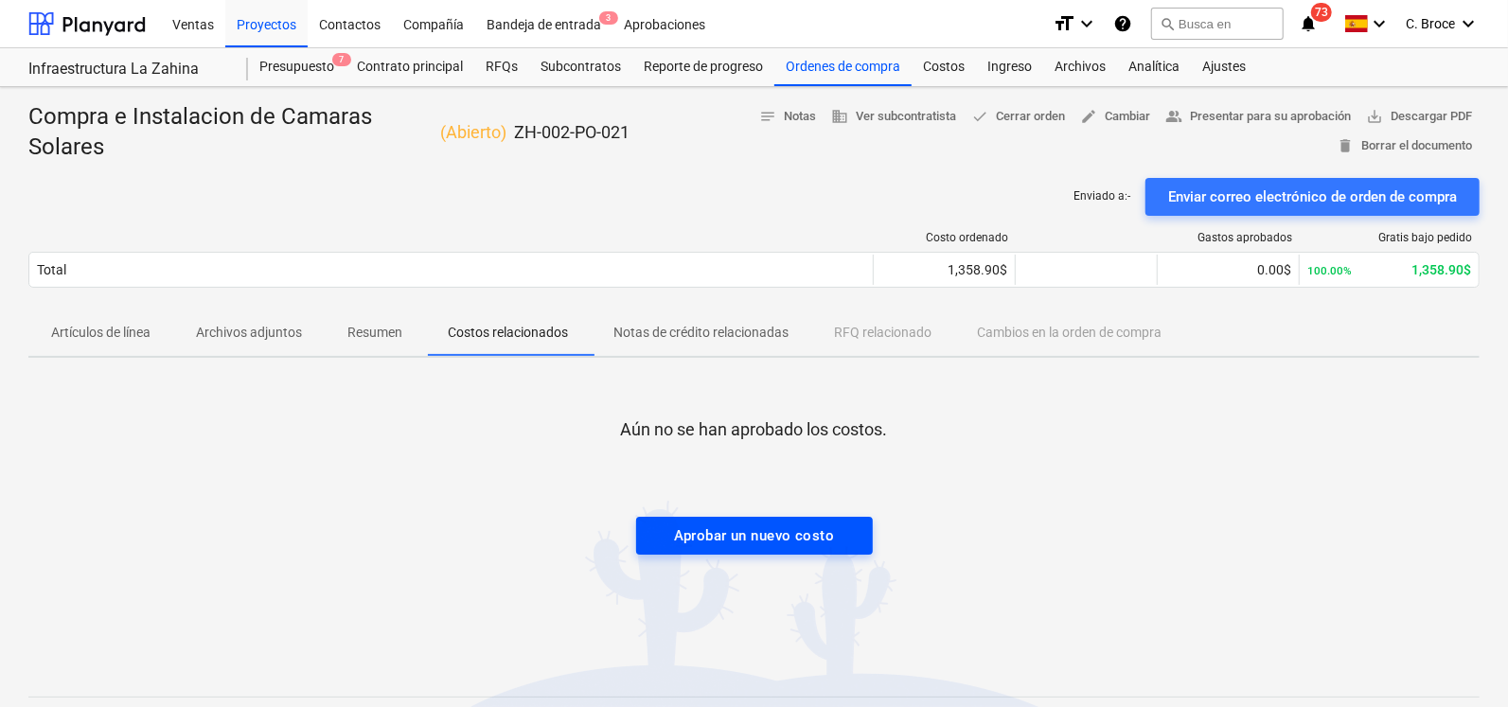
click at [694, 530] on div "Aprobar un nuevo costo" at bounding box center [754, 536] width 160 height 25
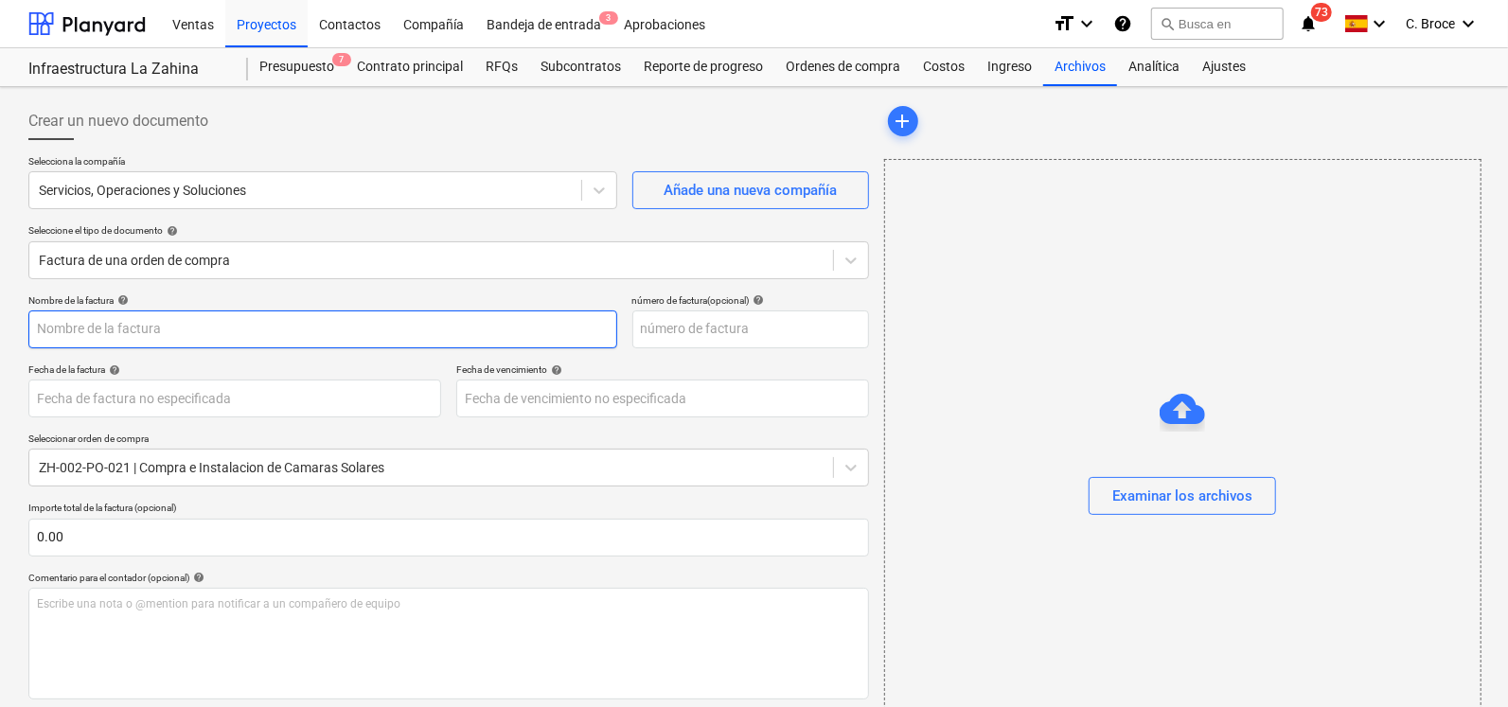
click at [182, 338] on input "text" at bounding box center [322, 330] width 589 height 38
type input "Compra de Camaras para Proyecto"
click at [1128, 493] on div "Examinar los archivos" at bounding box center [1183, 496] width 140 height 25
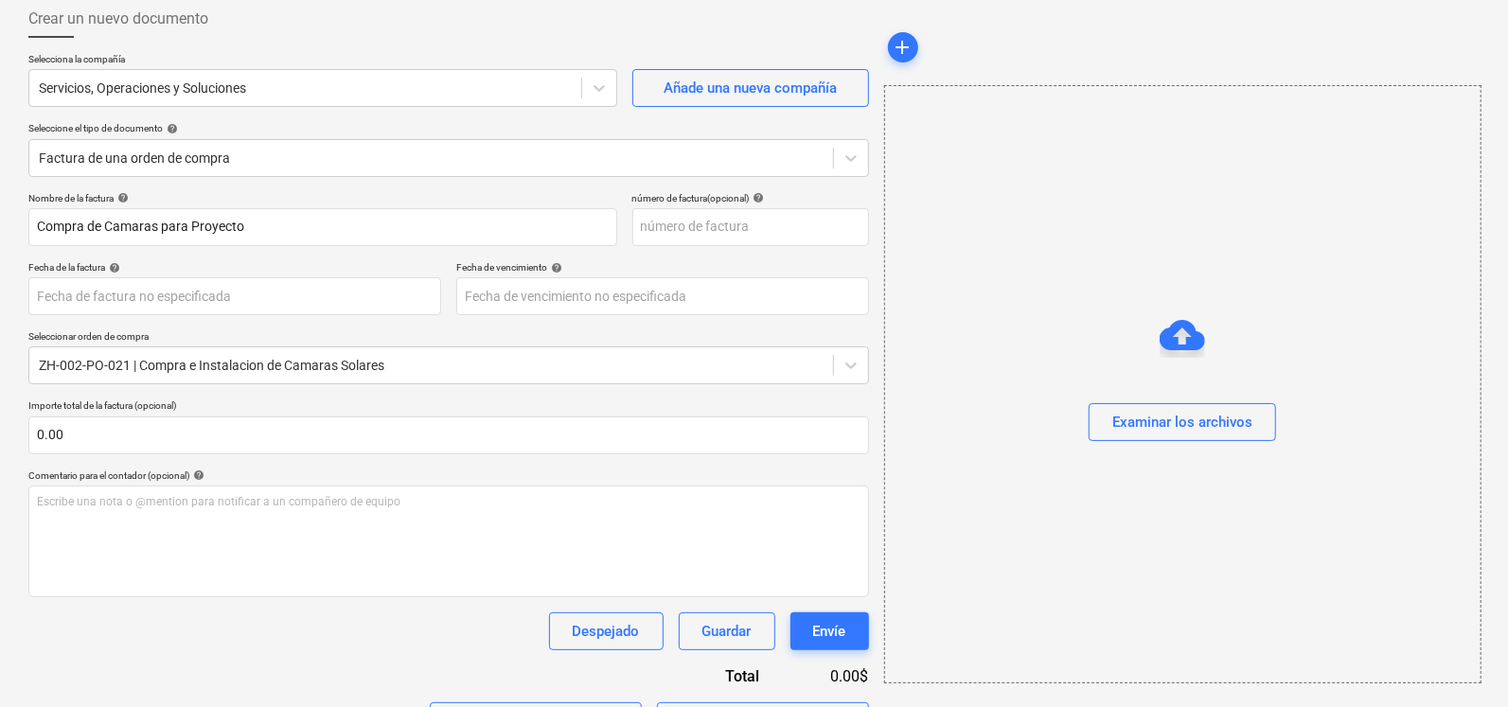
scroll to position [109, 0]
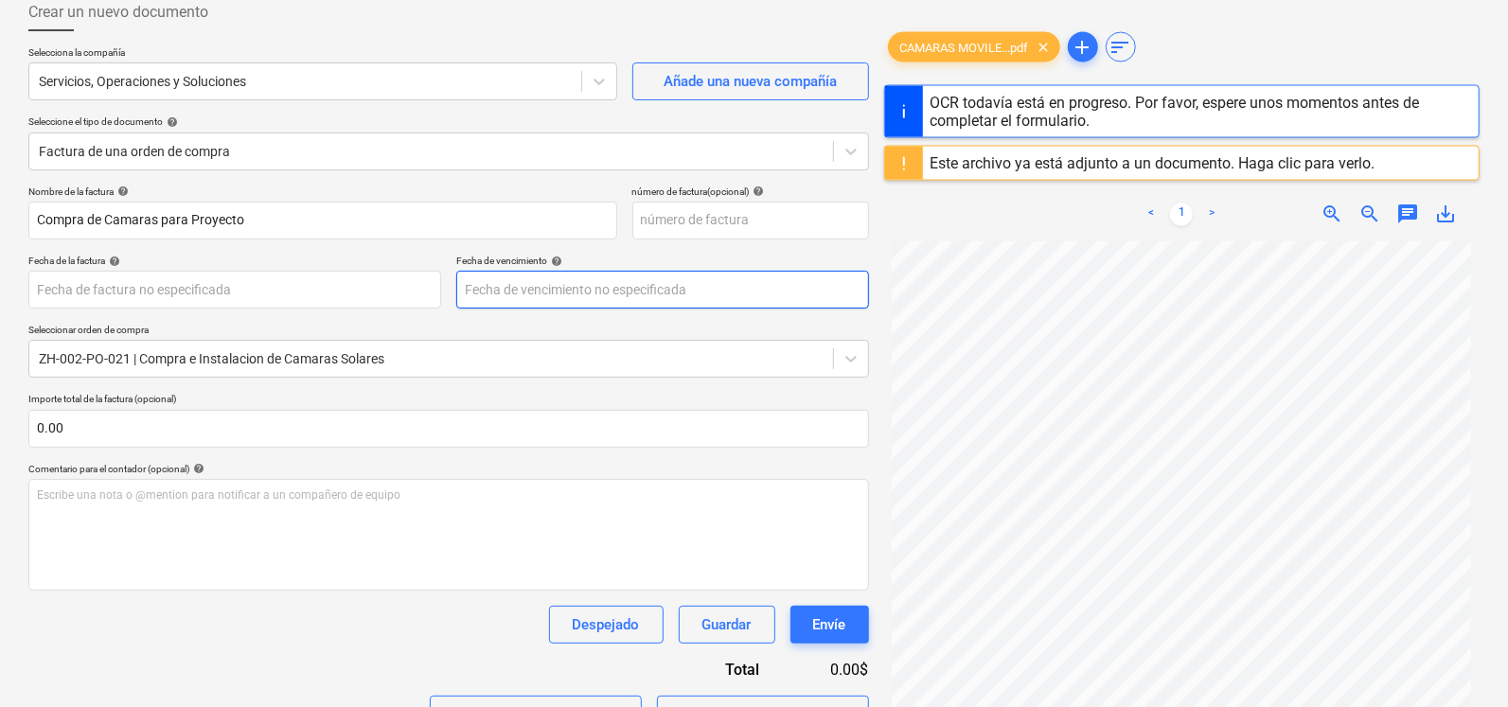
click at [570, 297] on body "Ventas Proyectos Contactos Compañía Bandeja de entrada 3 Aprobaciones format_si…" at bounding box center [754, 244] width 1508 height 707
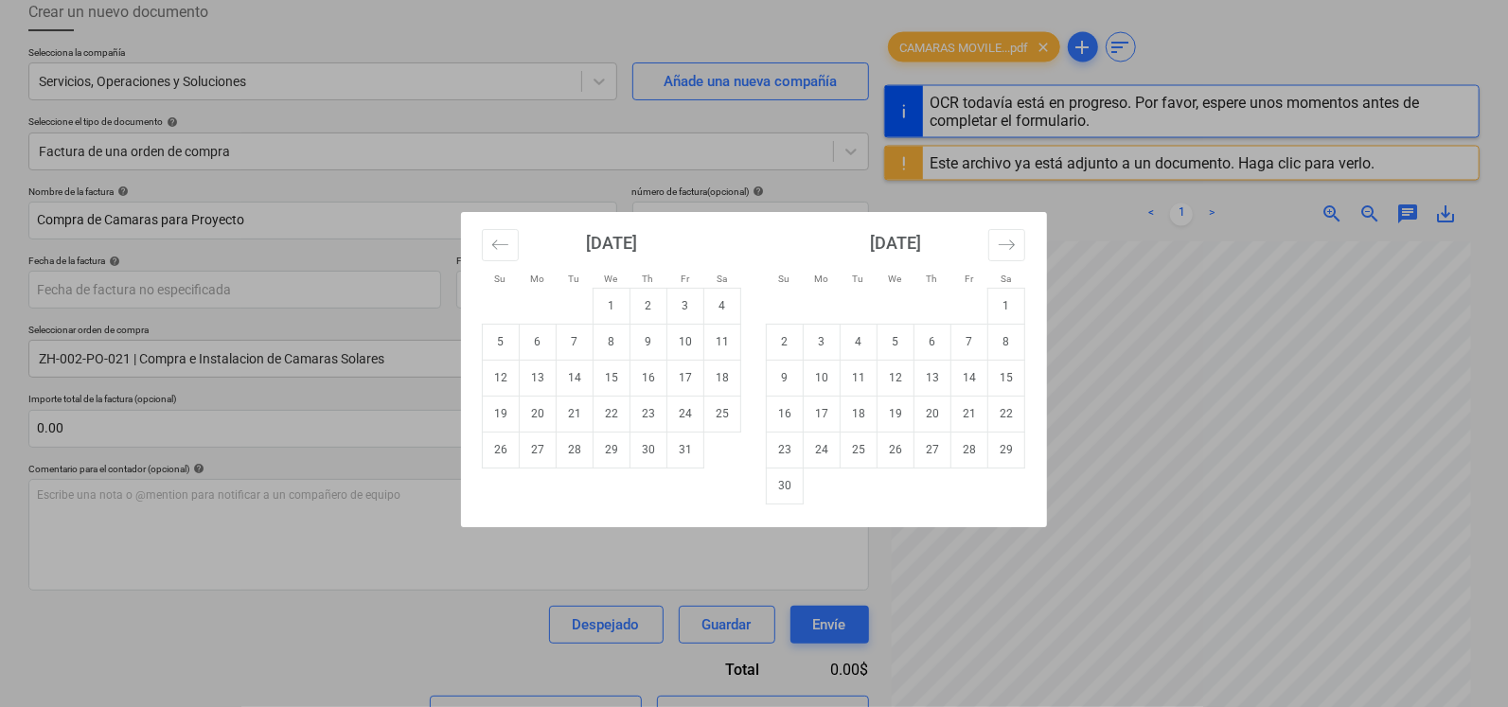
click at [669, 196] on div "Su Mo Tu We Th Fr Sa Su Mo Tu We Th Fr Sa [DATE] 1 2 3 4 5 6 7 8 9 10 11 12 13 …" at bounding box center [754, 353] width 1508 height 707
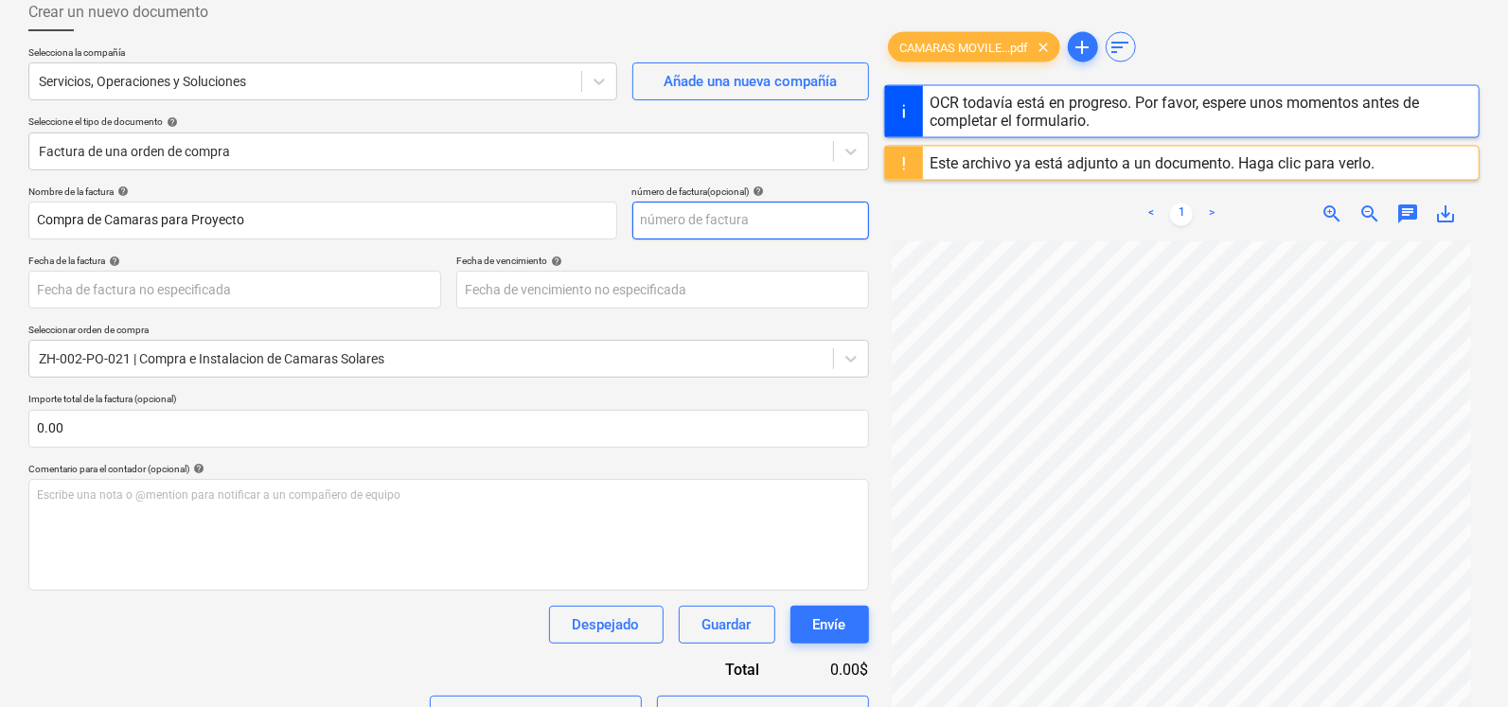
click at [669, 208] on input "text" at bounding box center [751, 221] width 237 height 38
type input "825"
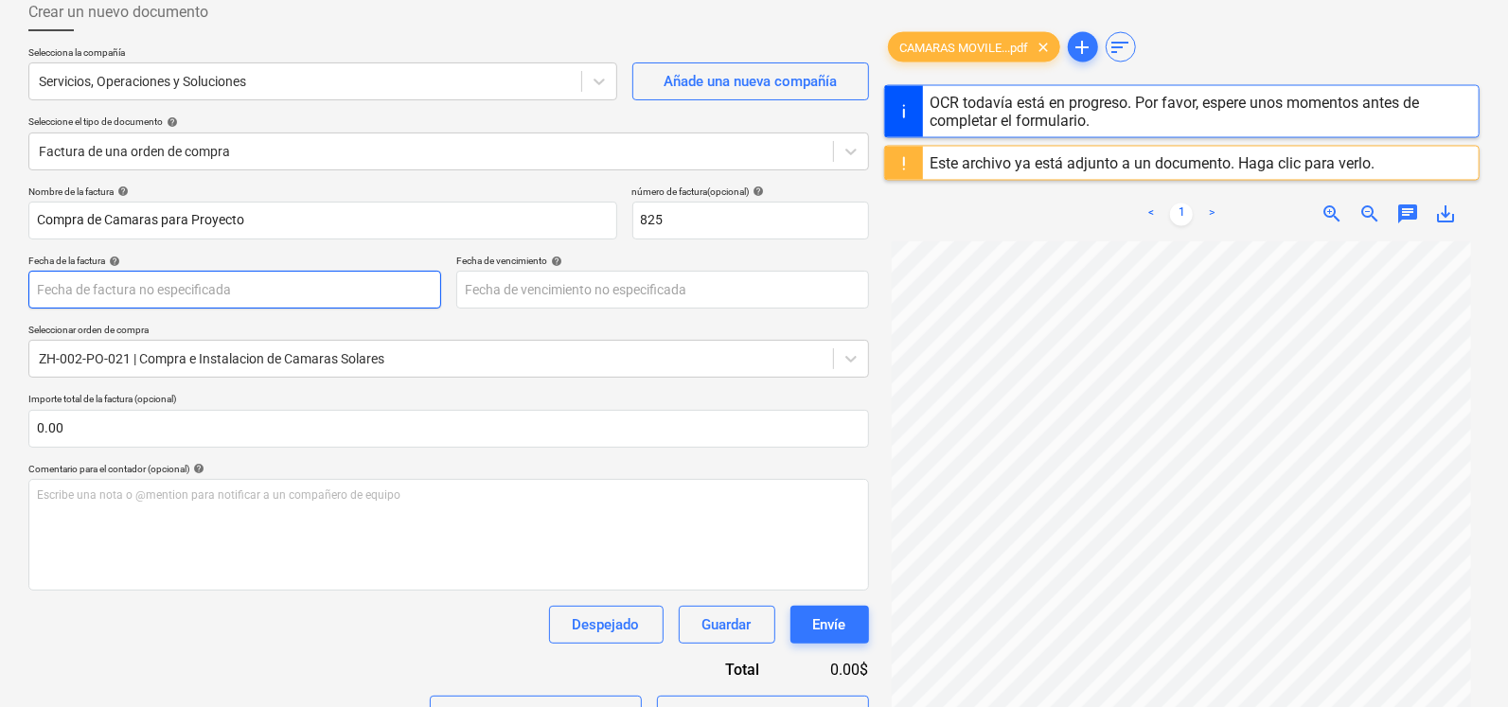
click at [292, 282] on body "Ventas Proyectos Contactos Compañía Bandeja de entrada 3 Aprobaciones format_si…" at bounding box center [754, 244] width 1508 height 707
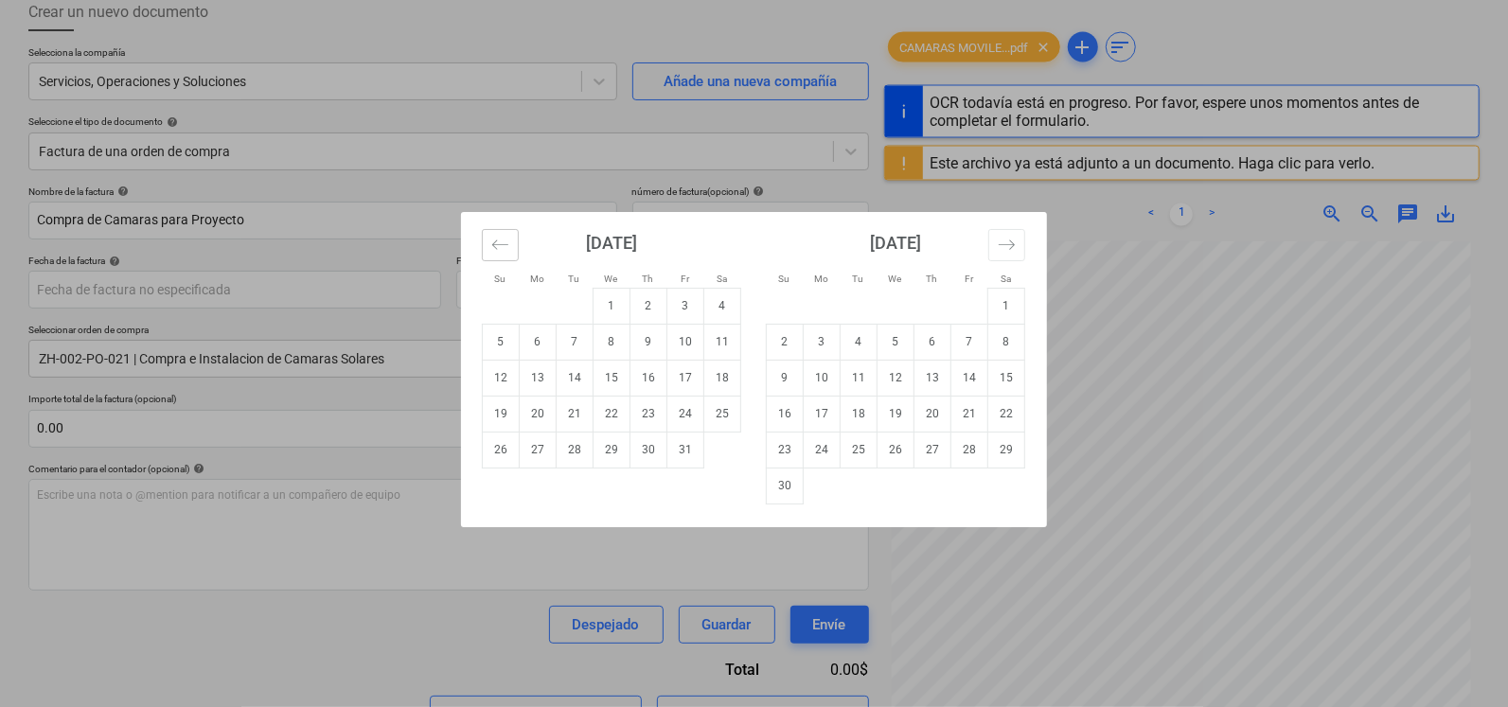
click at [503, 244] on icon "Move backward to switch to the previous month." at bounding box center [500, 245] width 18 height 18
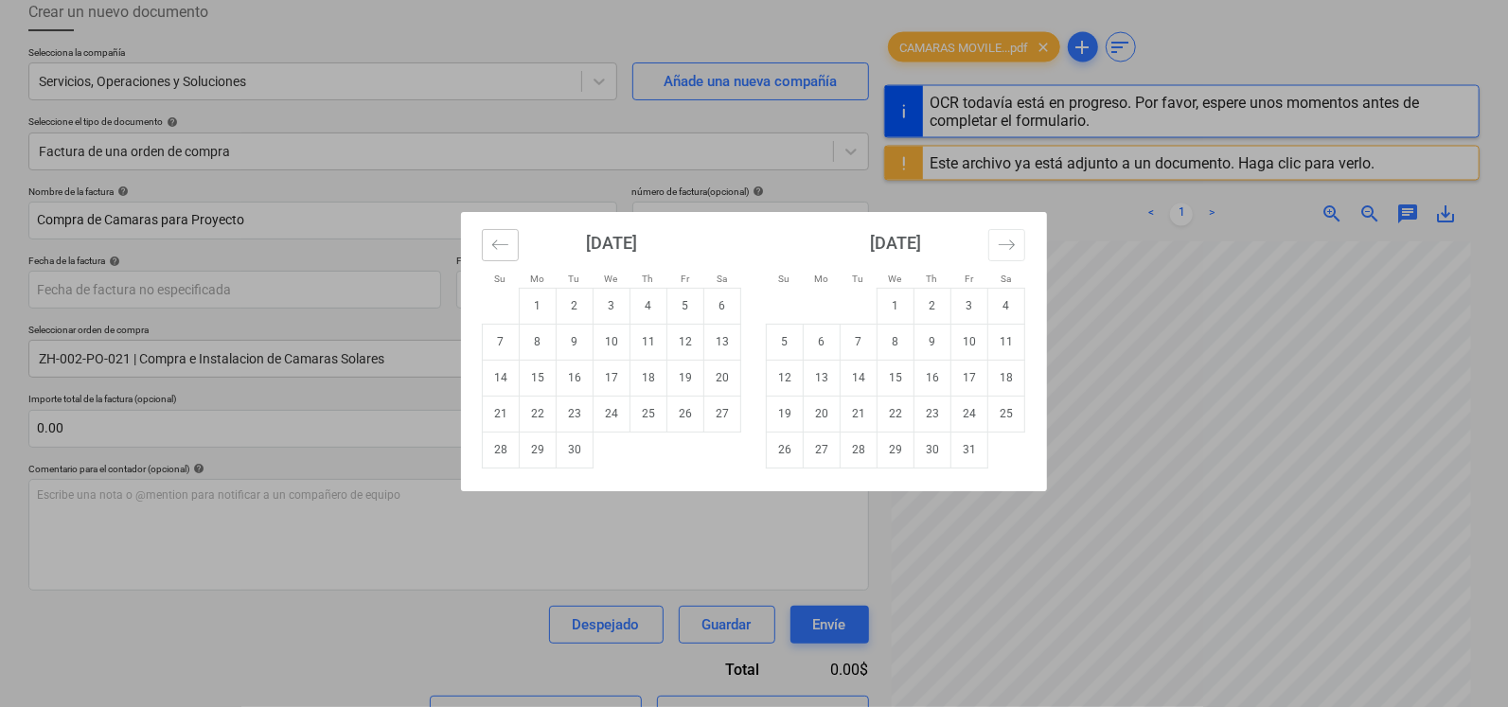
click at [508, 241] on icon "Move backward to switch to the previous month." at bounding box center [500, 245] width 18 height 18
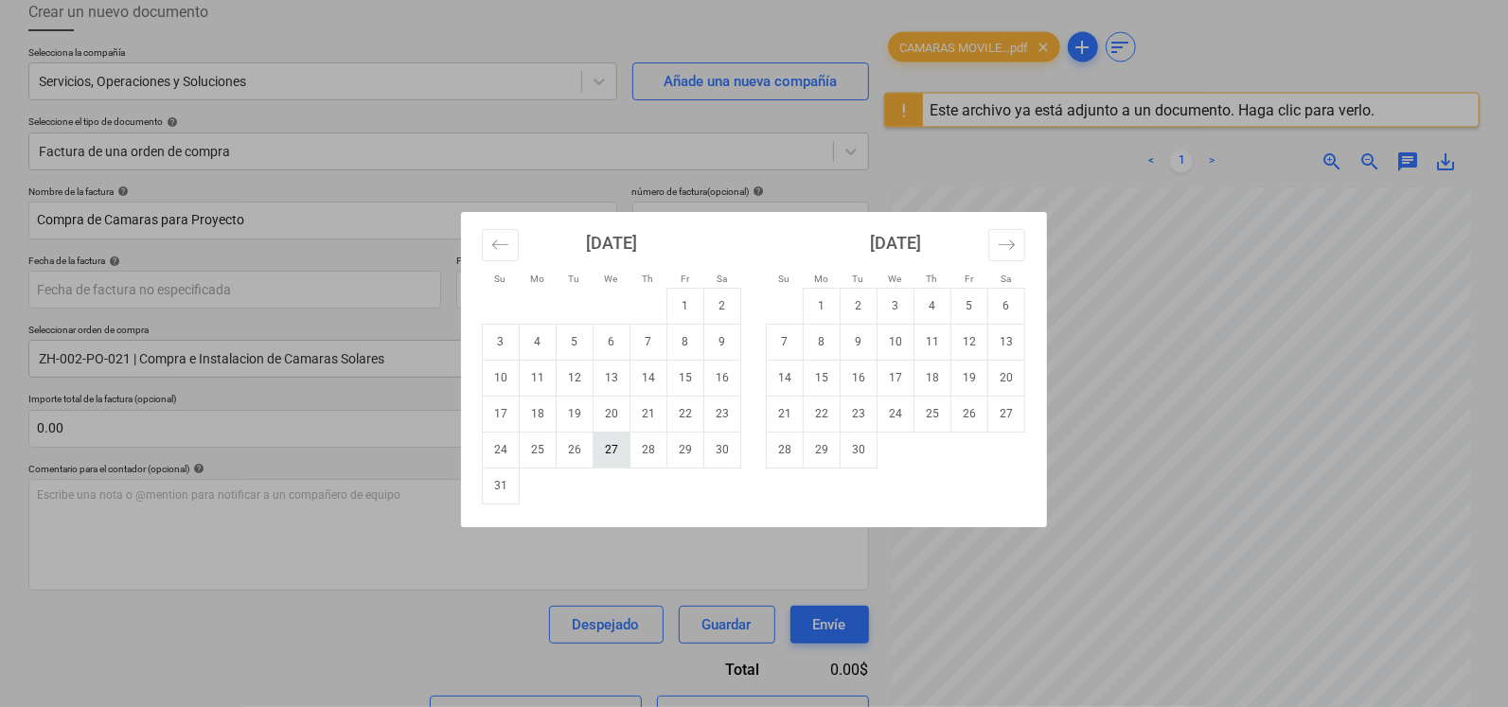
click at [603, 452] on td "27" at bounding box center [612, 450] width 37 height 36
type input "[DATE]"
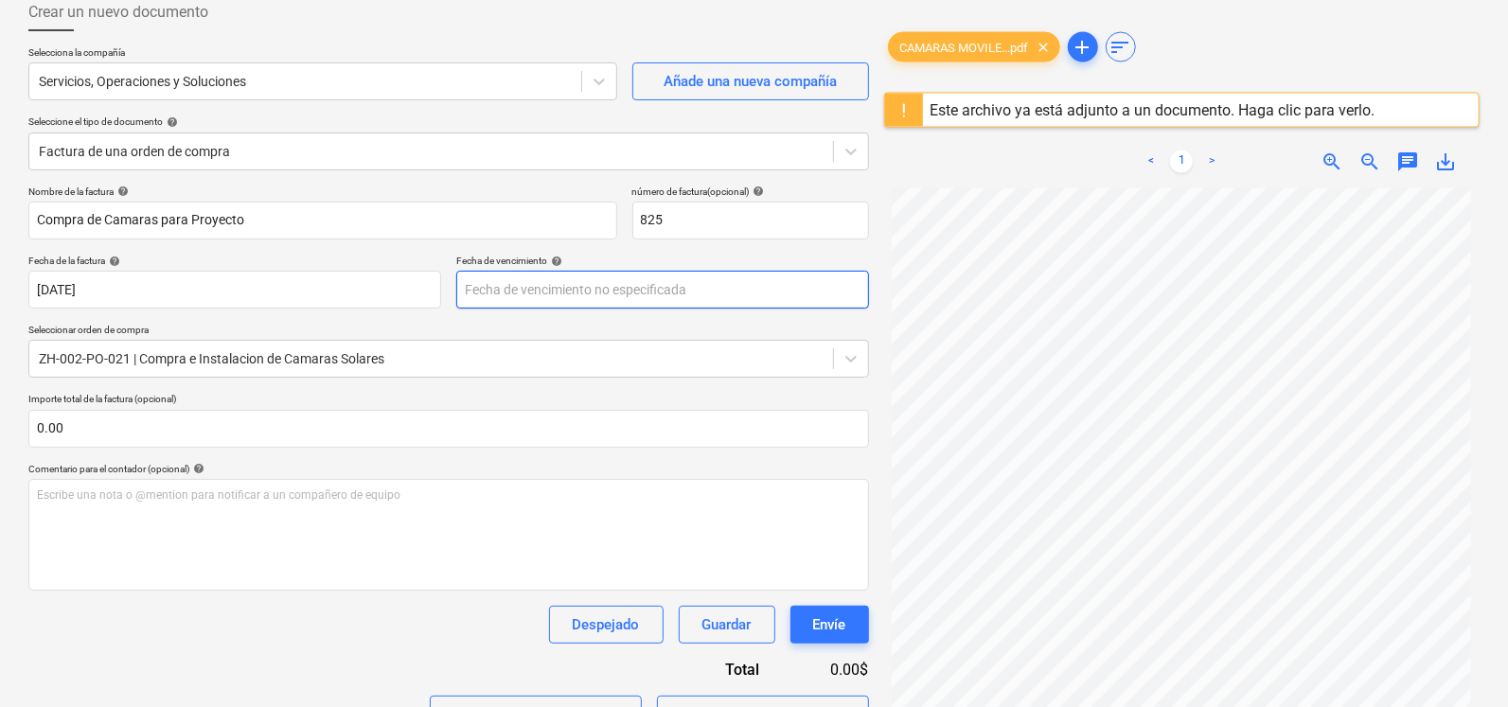
click at [528, 294] on body "Ventas Proyectos Contactos Compañía Bandeja de entrada 3 Aprobaciones format_si…" at bounding box center [754, 244] width 1508 height 707
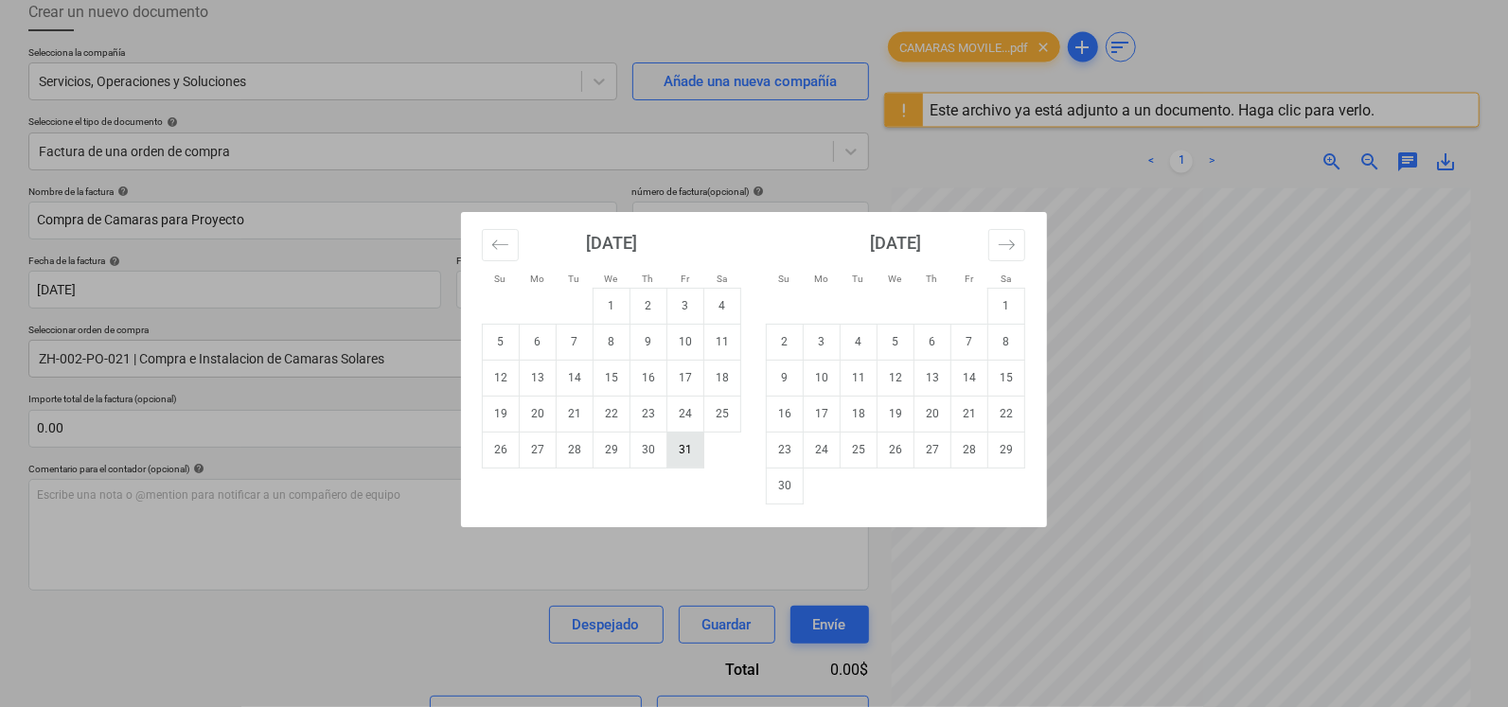
click at [680, 440] on td "31" at bounding box center [686, 450] width 37 height 36
type input "[DATE]"
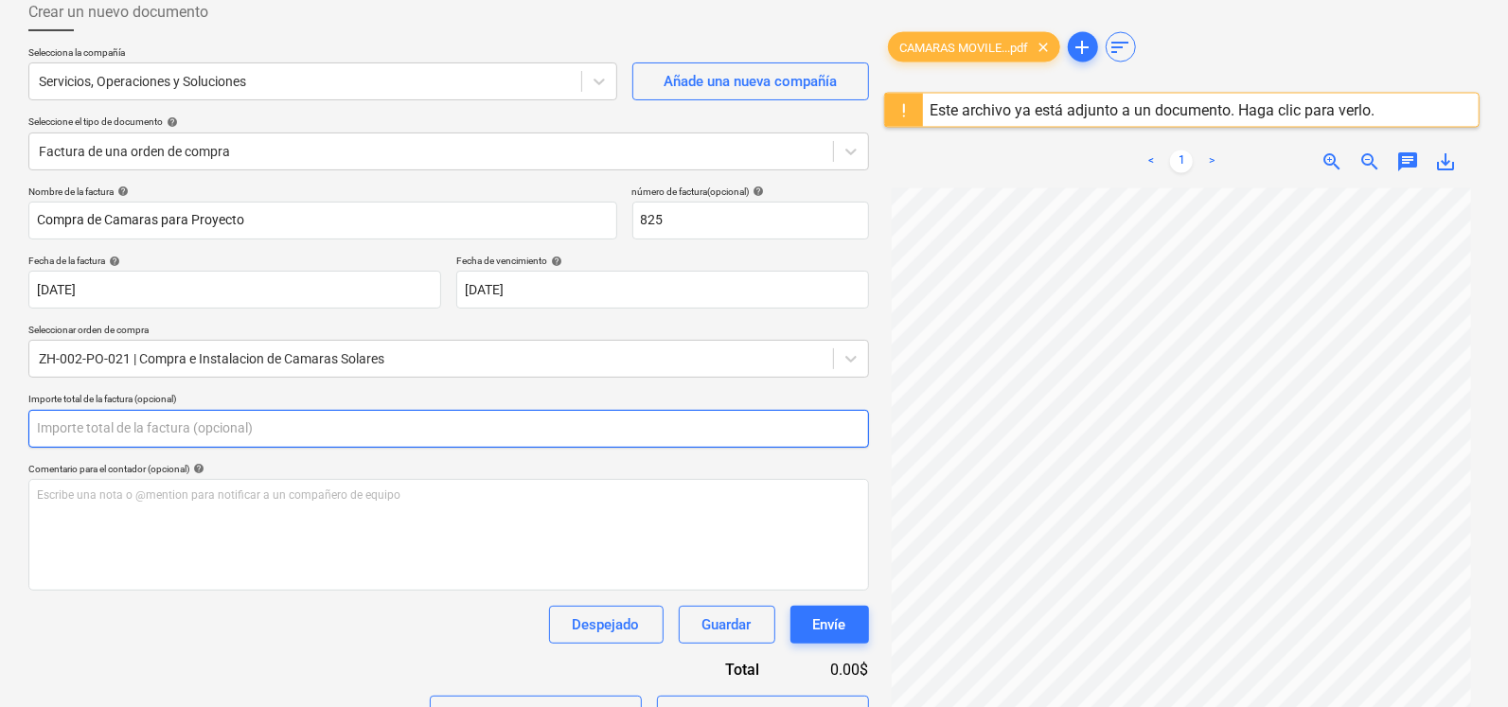
click at [115, 428] on input "text" at bounding box center [448, 429] width 841 height 38
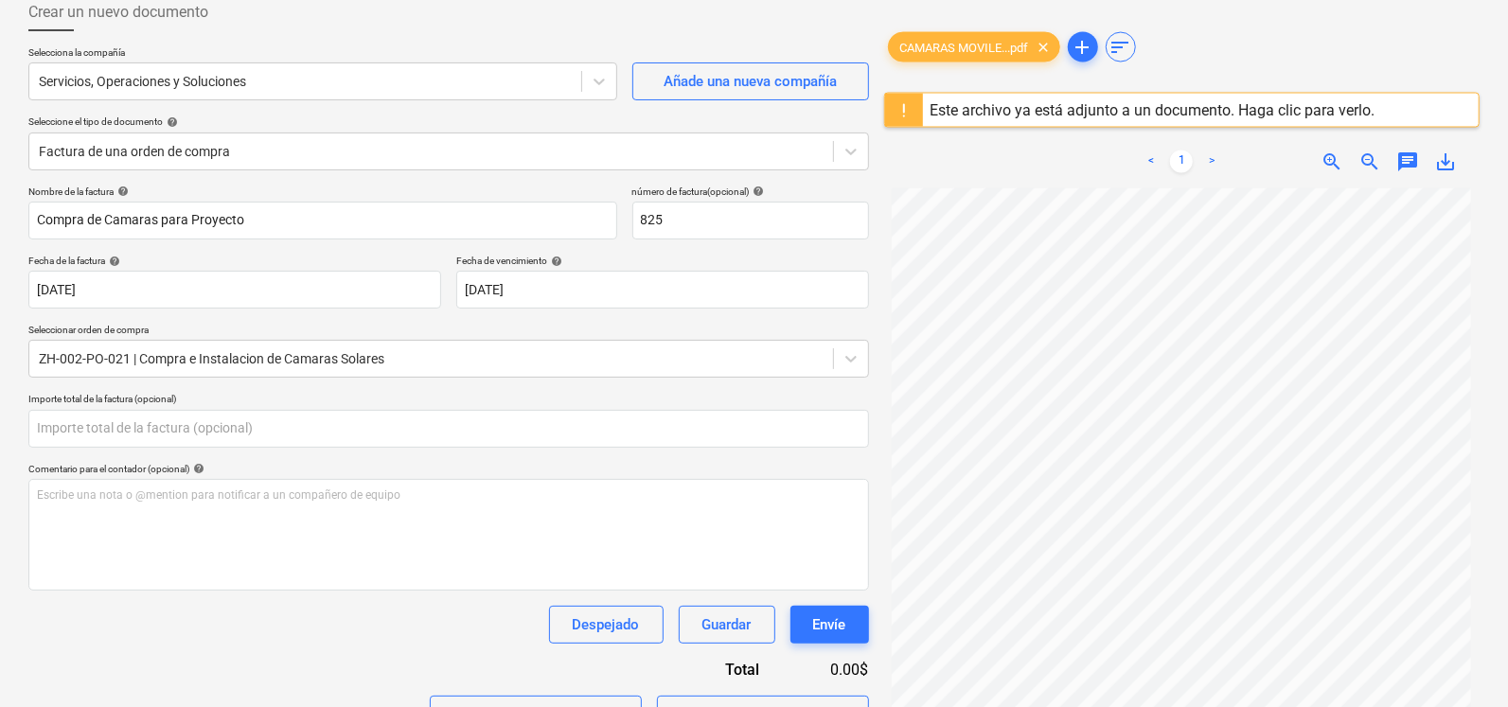
type input "0.00"
drag, startPoint x: 1503, startPoint y: 343, endPoint x: 1506, endPoint y: 417, distance: 73.9
click at [1506, 417] on div "Crear un nuevo documento Selecciona la compañía Servicios, Operaciones y Soluci…" at bounding box center [754, 433] width 1508 height 910
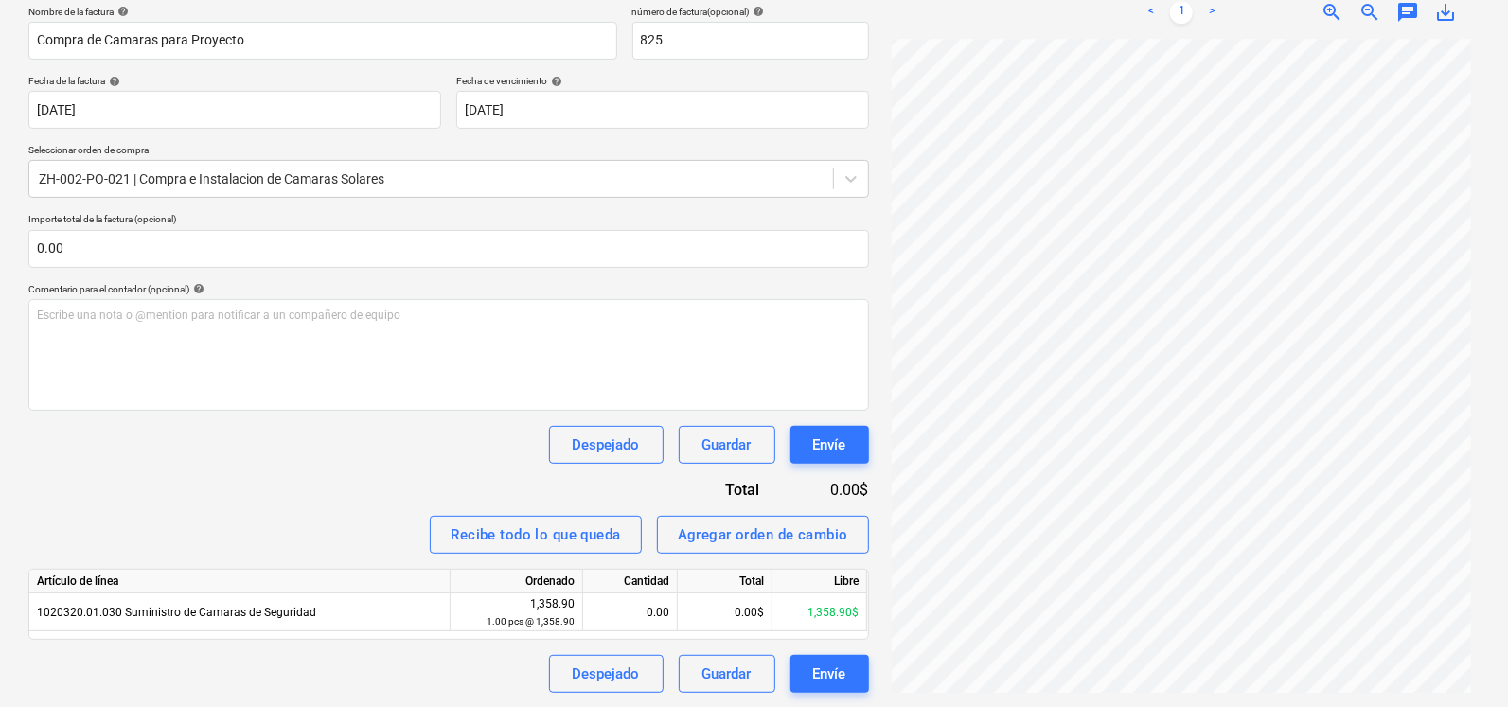
scroll to position [46, 0]
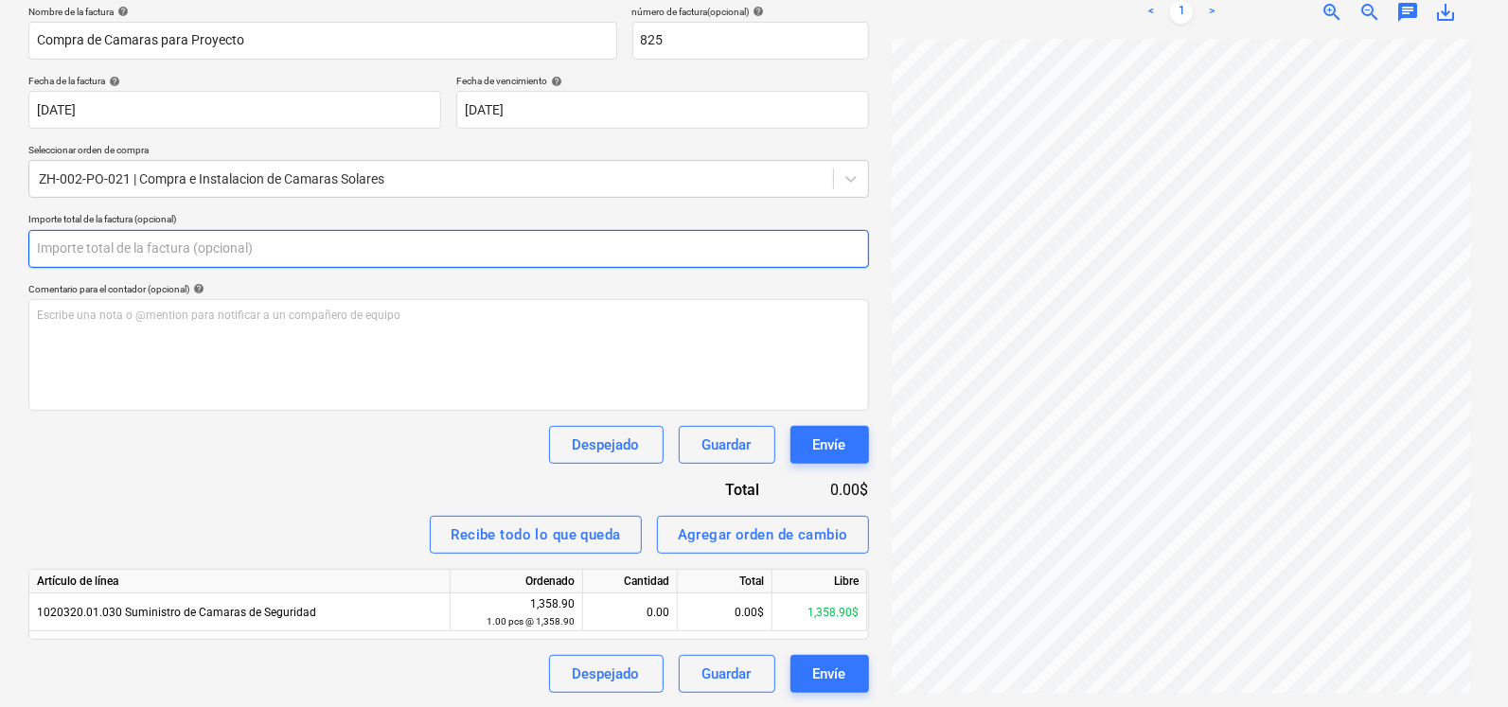
click at [179, 259] on input "text" at bounding box center [448, 249] width 841 height 38
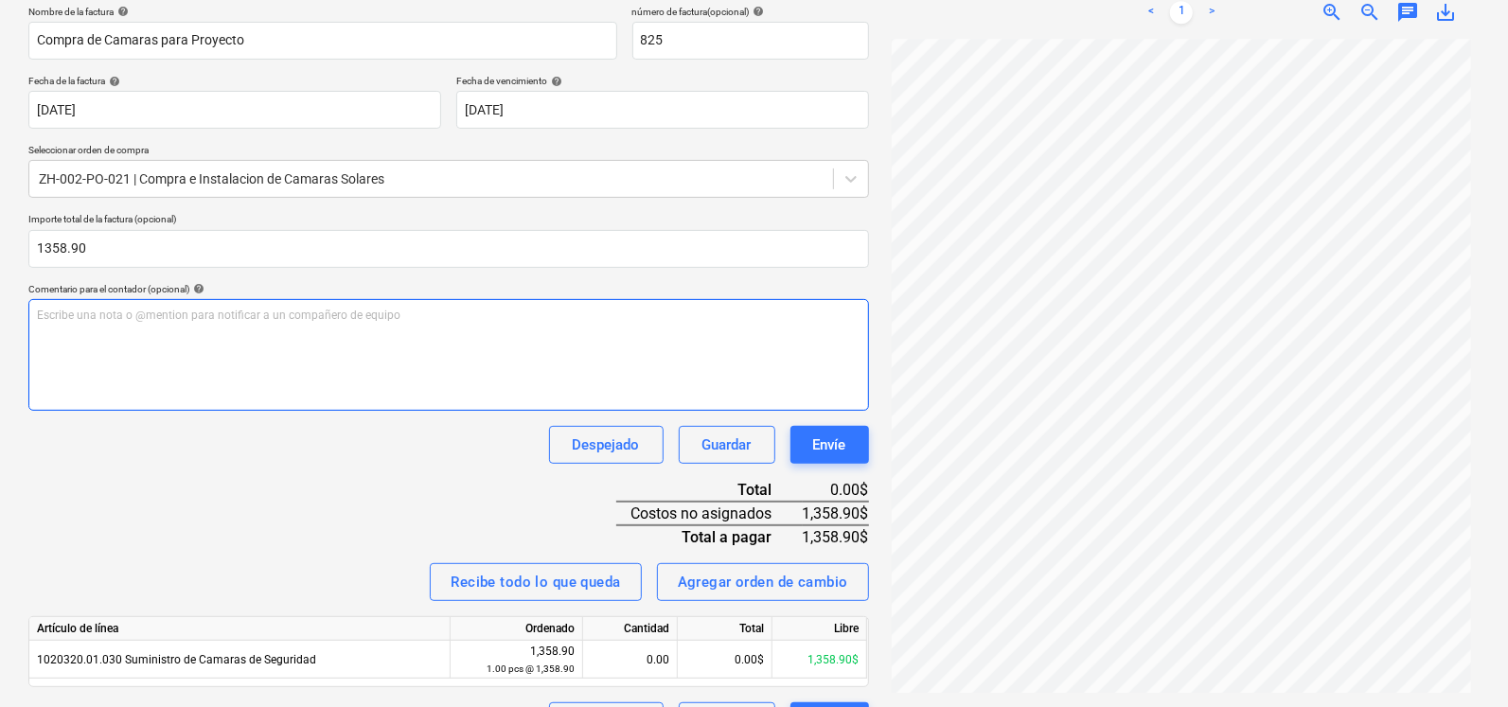
type input "1,358.90"
click at [146, 380] on div "Escribe una nota o @mention para notificar a un compañero de equipo ﻿" at bounding box center [448, 355] width 841 height 112
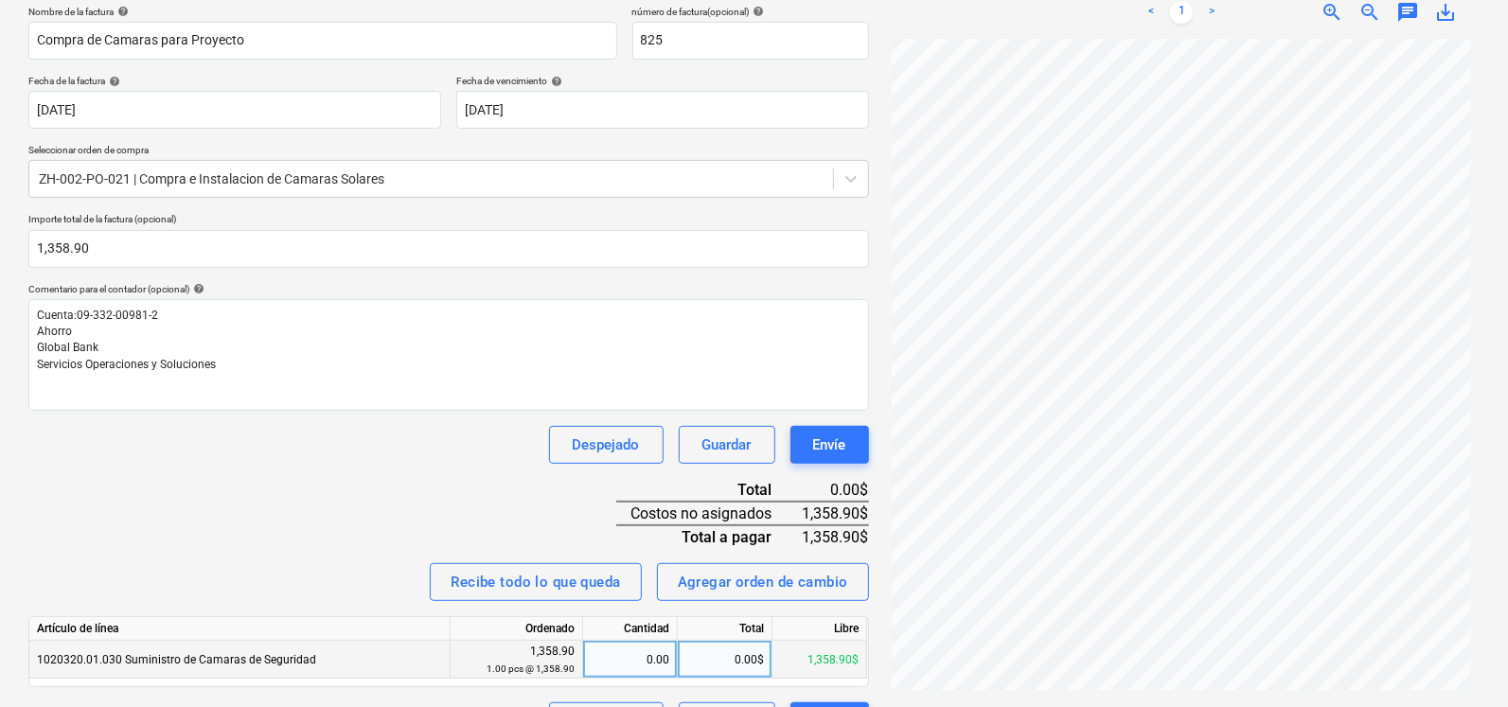
click at [663, 657] on div "0.00" at bounding box center [630, 660] width 79 height 38
type input "1"
click at [436, 524] on div "Nombre de la factura help Compra de Camaras para Proyecto número de factura (op…" at bounding box center [448, 373] width 841 height 735
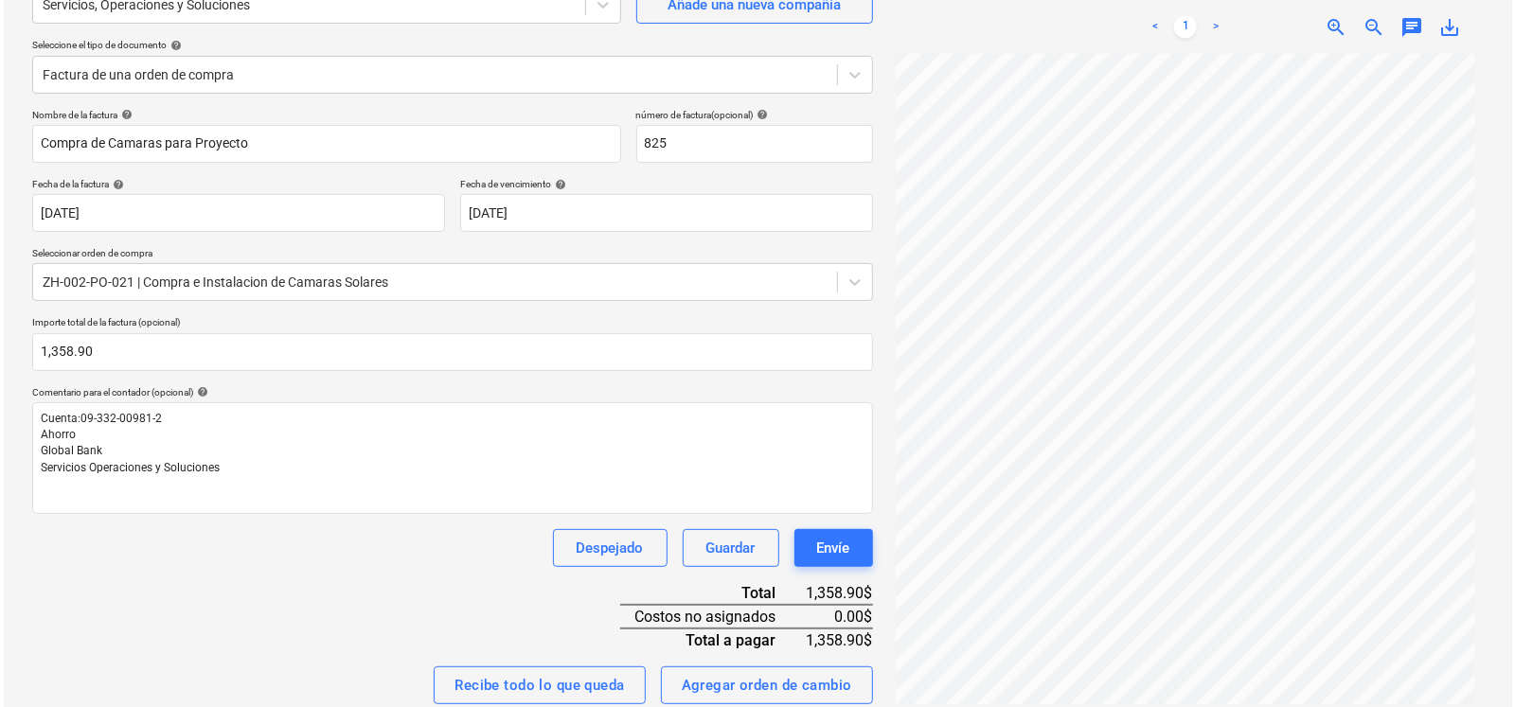
scroll to position [336, 0]
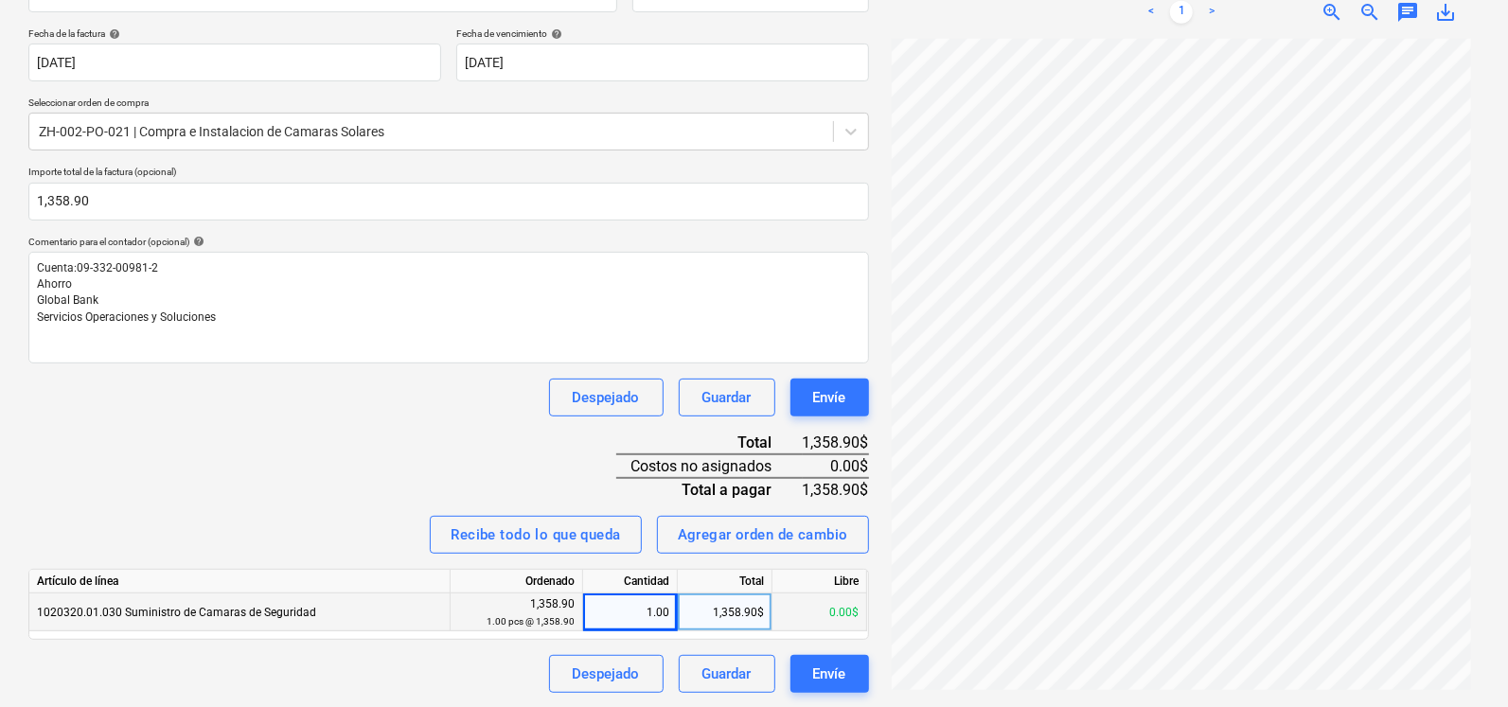
click at [879, 674] on div "CAMARAS MOVILE...pdf clear add sort Este archivo ya está adjunto a un documento…" at bounding box center [1182, 230] width 611 height 942
click at [828, 675] on div "Envíe" at bounding box center [829, 674] width 33 height 25
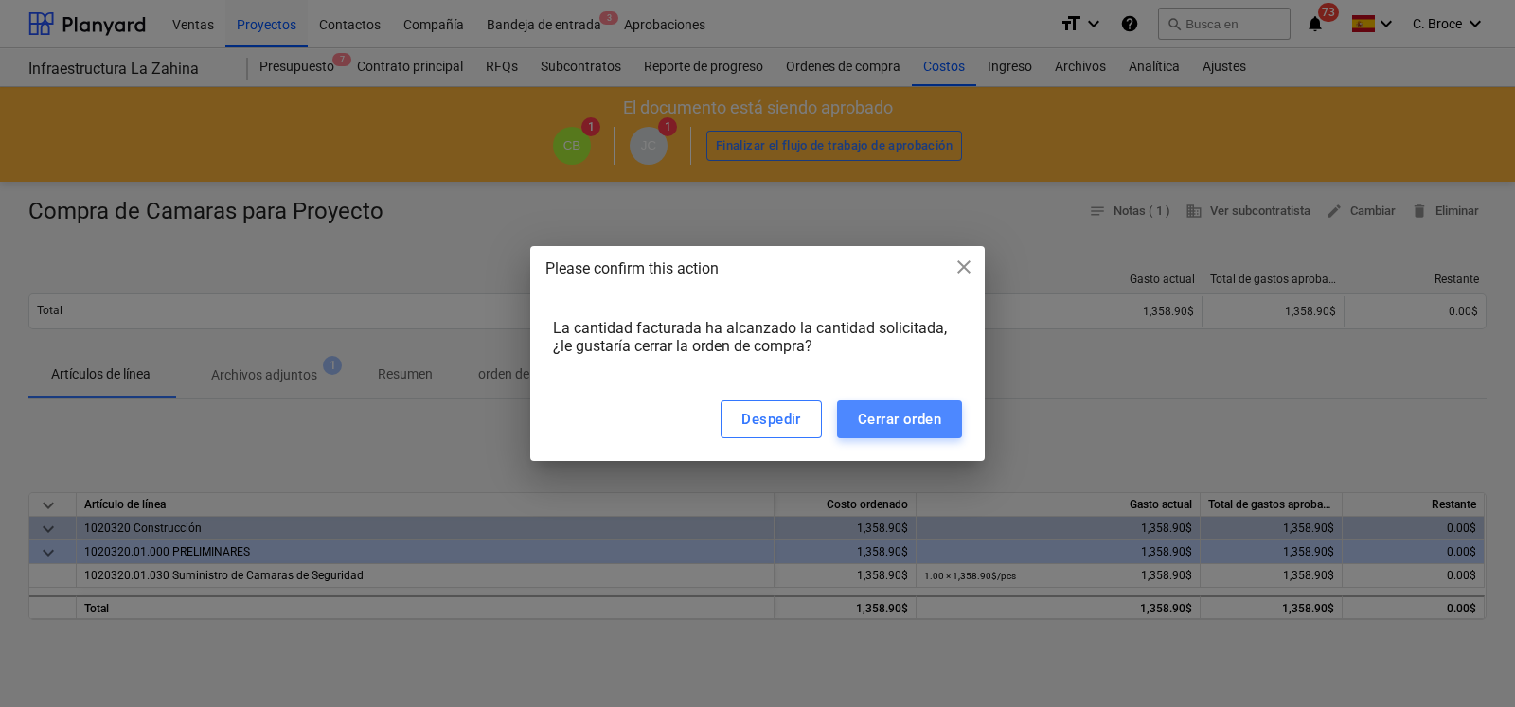
click at [874, 413] on div "Cerrar orden" at bounding box center [899, 419] width 83 height 25
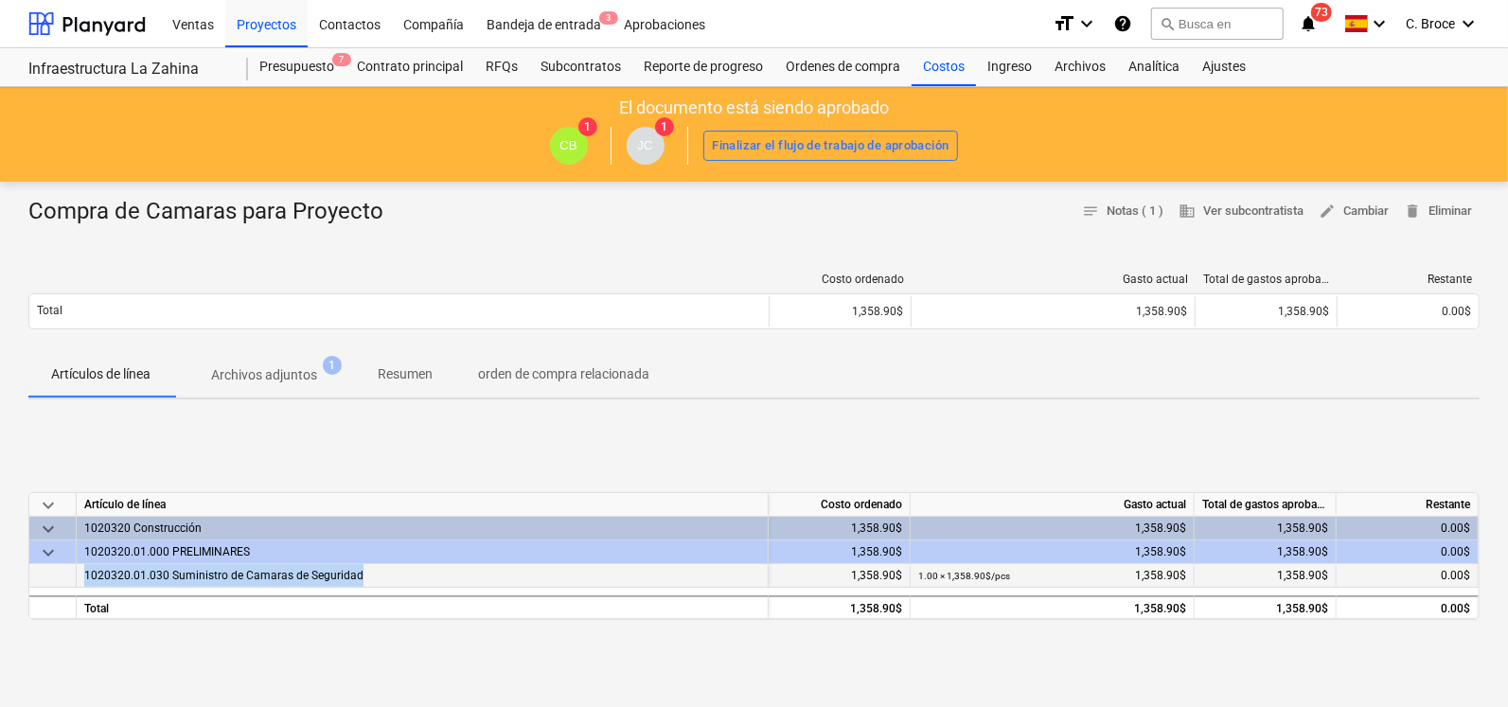
drag, startPoint x: 82, startPoint y: 572, endPoint x: 361, endPoint y: 582, distance: 278.6
click at [361, 582] on div "1020320.01.030 Suministro de Camaras de Seguridad" at bounding box center [423, 576] width 692 height 24
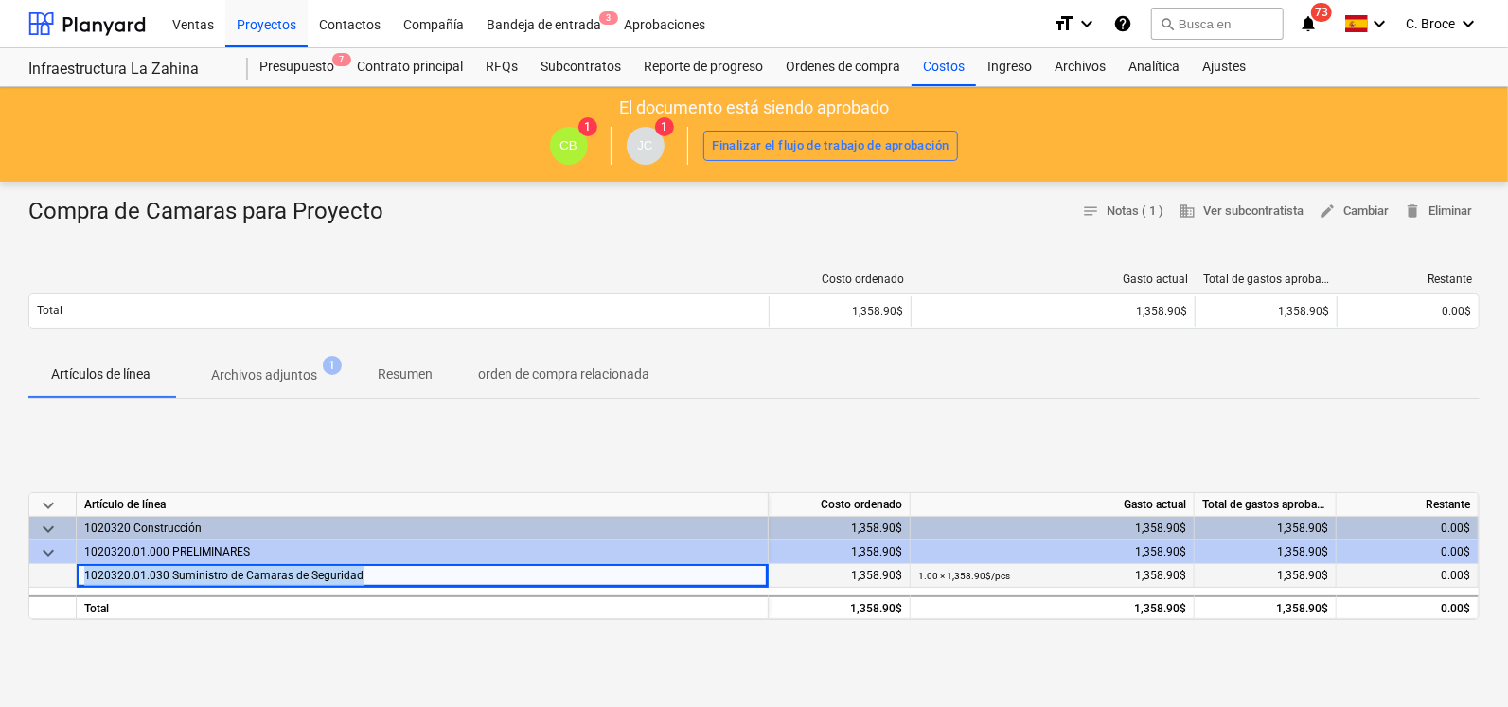
copy span "1020320.01.030 Suministro de Camaras de Seguridad"
click at [88, 15] on div at bounding box center [86, 23] width 117 height 47
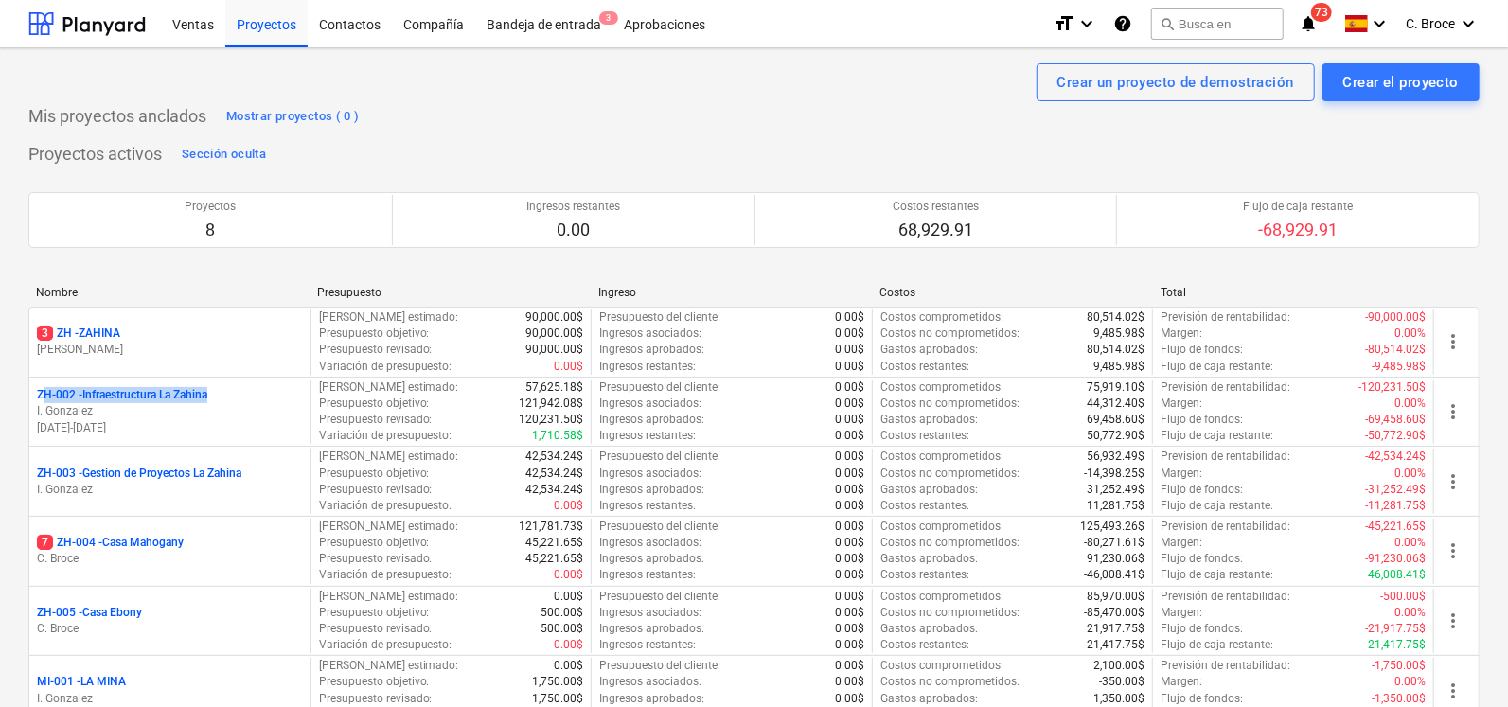
drag, startPoint x: 246, startPoint y: 399, endPoint x: 19, endPoint y: 395, distance: 227.3
copy p "ZH-002 - Infraestructura La Zahina"
click at [241, 267] on div "Proyectos 8 Ingresos restantes 0.00 Costos restantes 68,929.91 Flujo de caja re…" at bounding box center [754, 219] width 1452 height 101
click at [100, 21] on div at bounding box center [86, 23] width 117 height 47
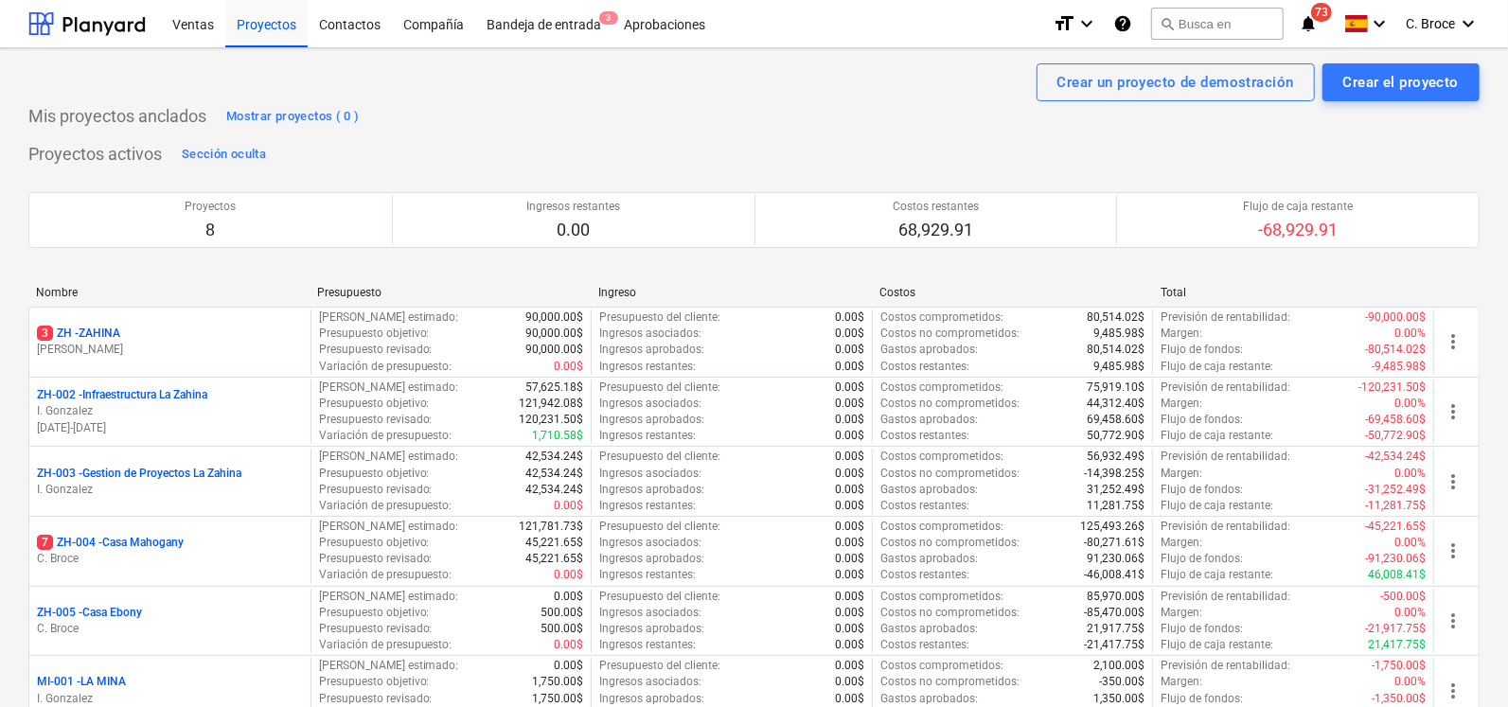
click at [167, 403] on p "ZH-002 - Infraestructura La Zahina" at bounding box center [122, 395] width 170 height 16
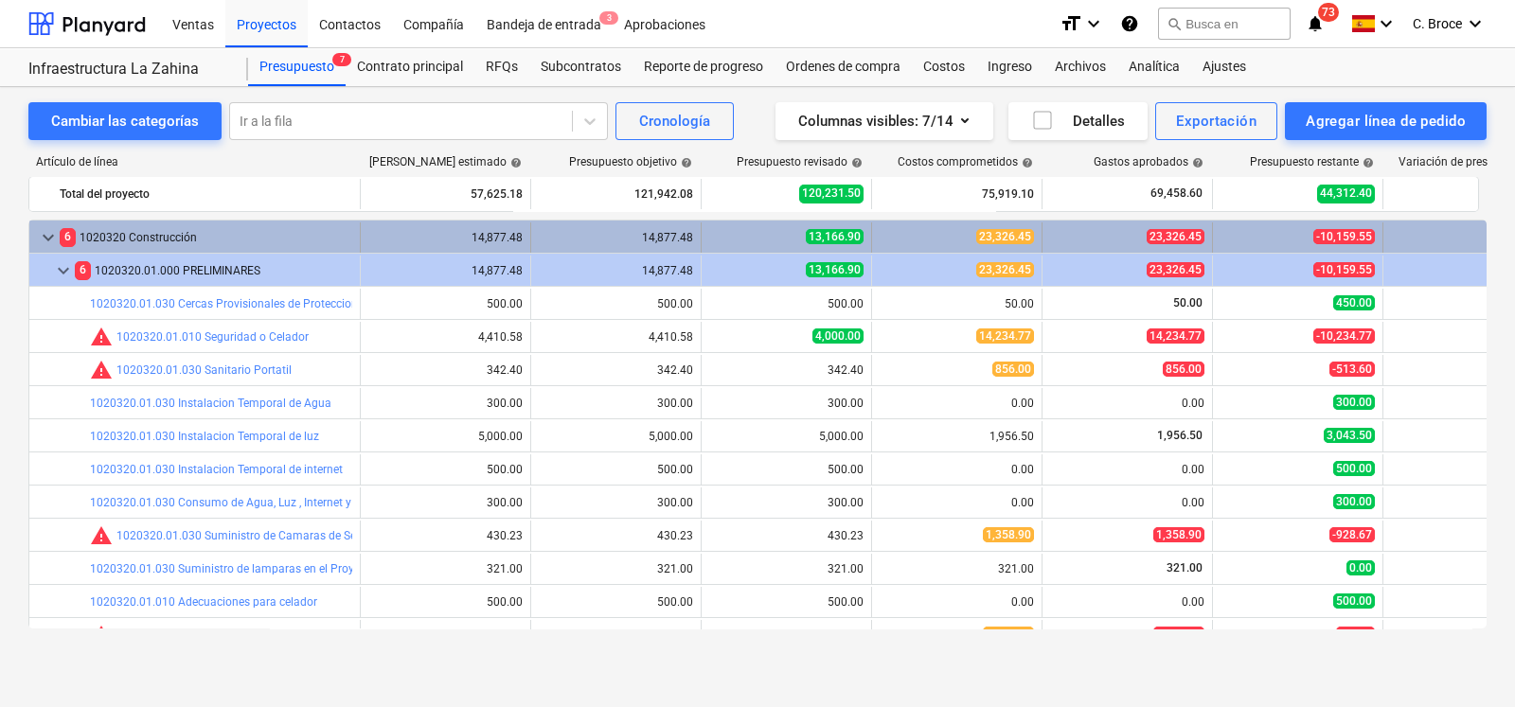
click at [827, 228] on div "13,166.90" at bounding box center [786, 238] width 154 height 30
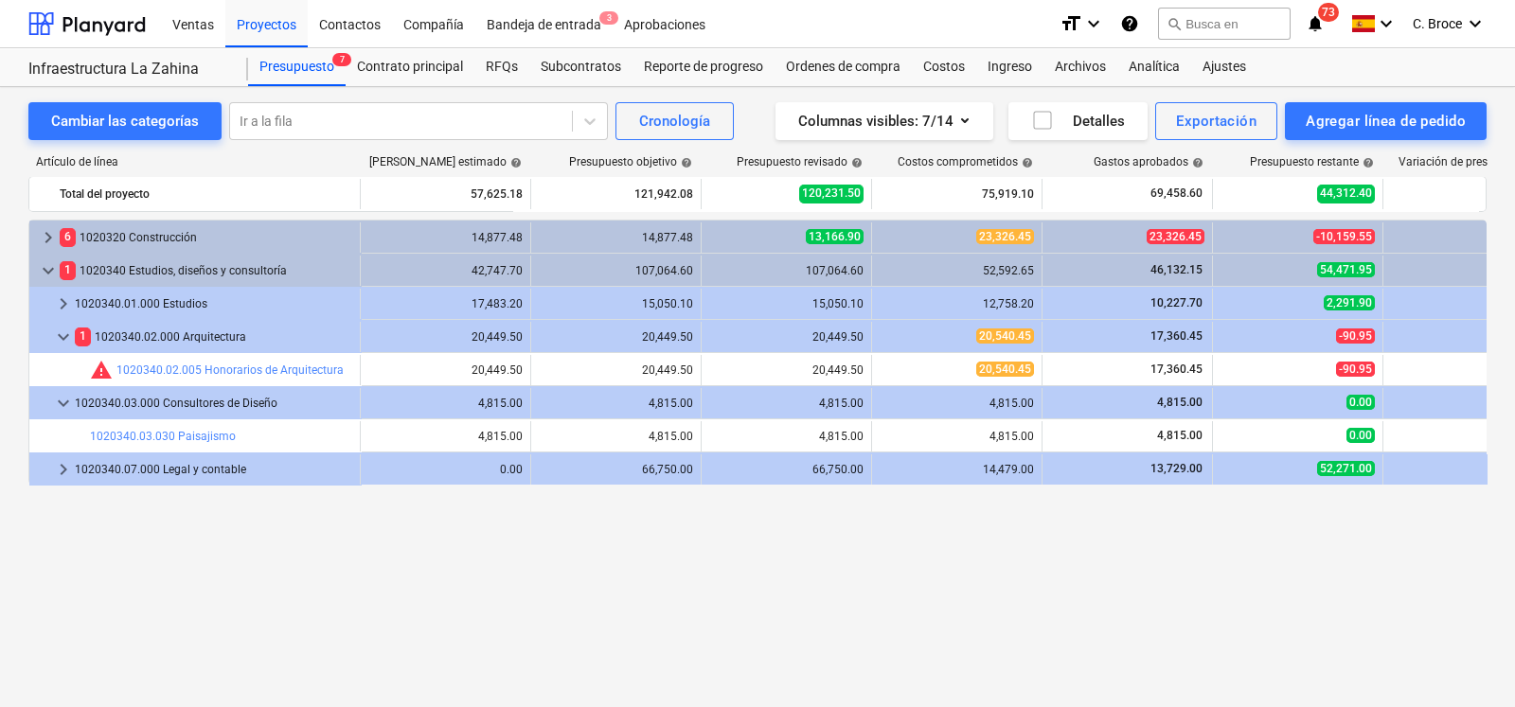
click at [827, 228] on div "13,166.90" at bounding box center [786, 238] width 154 height 30
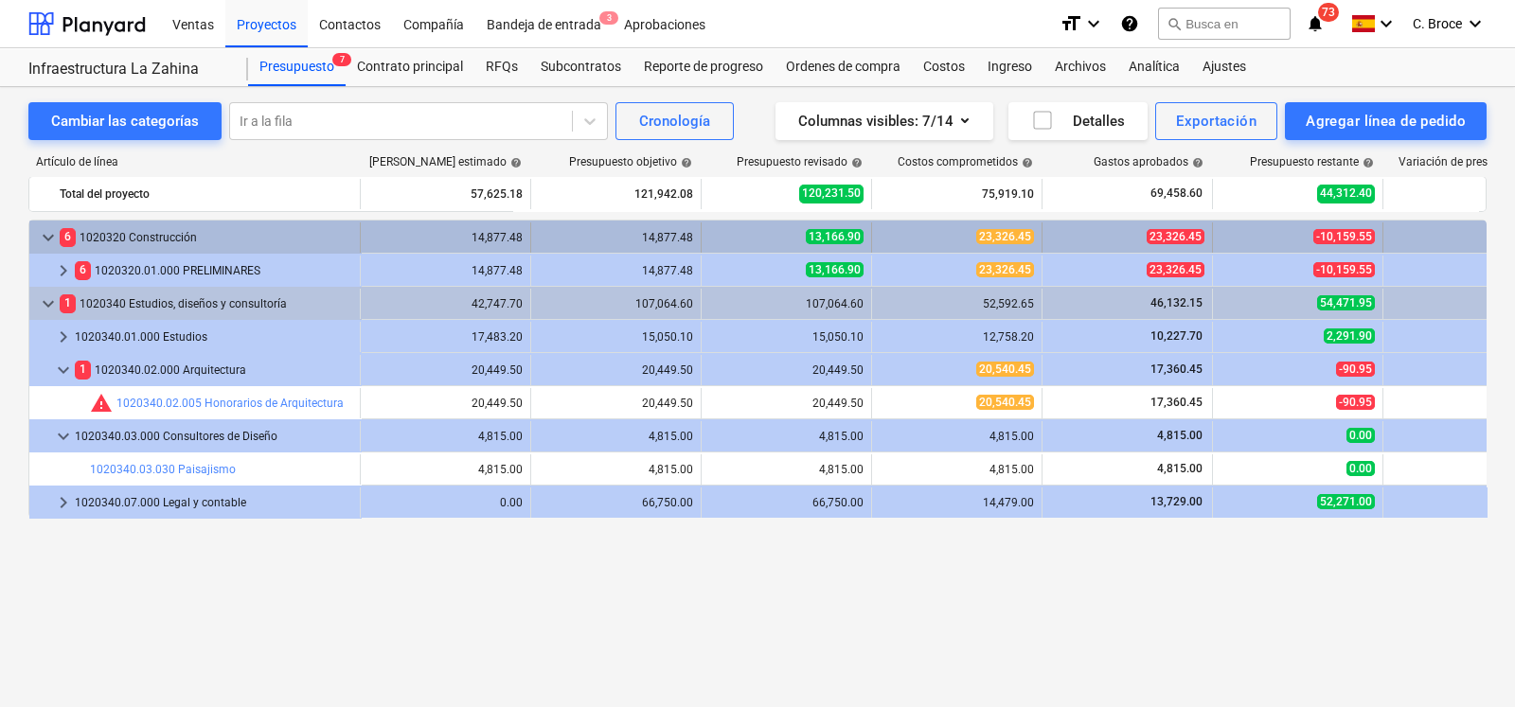
drag, startPoint x: 826, startPoint y: 229, endPoint x: 814, endPoint y: 229, distance: 11.4
click at [814, 229] on div "13,166.90" at bounding box center [786, 238] width 154 height 30
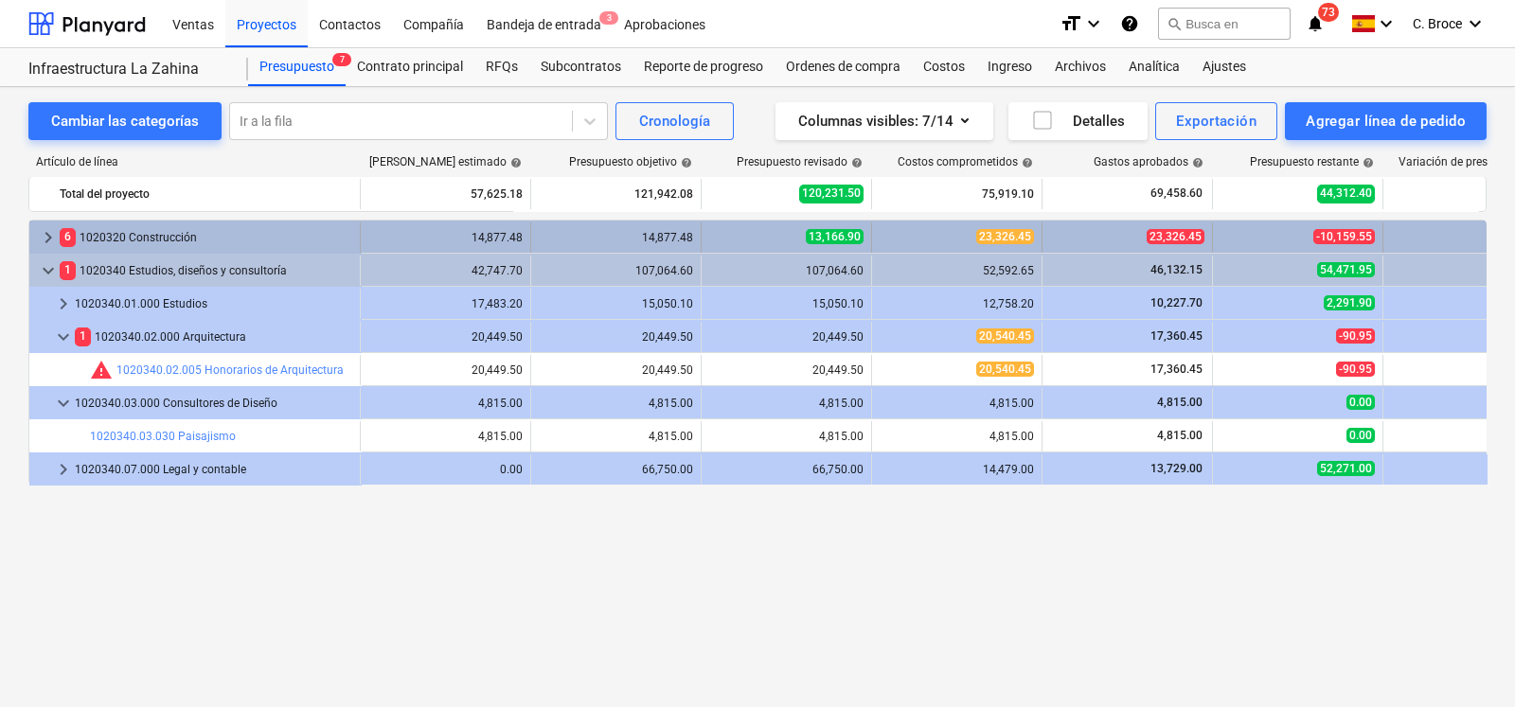
click at [813, 232] on span "13,166.90" at bounding box center [835, 236] width 58 height 15
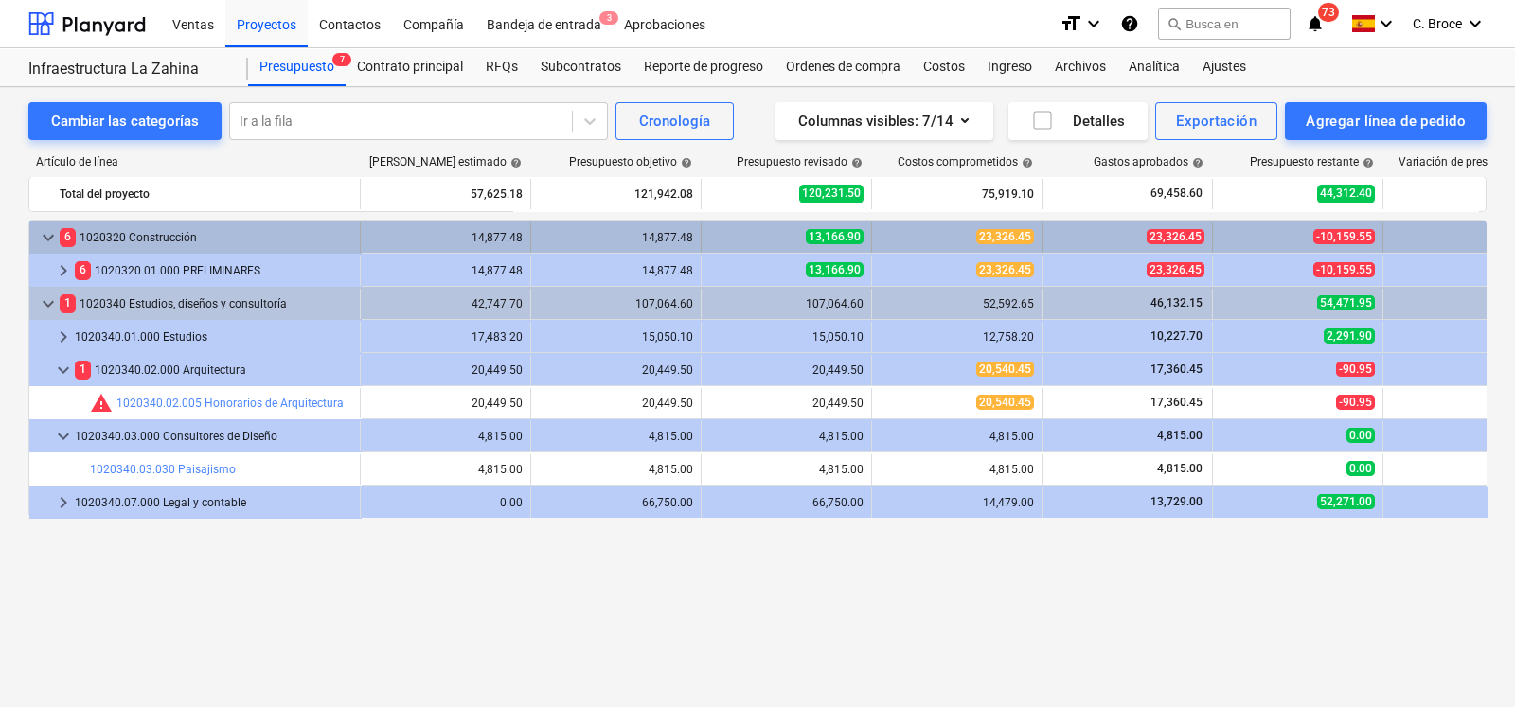
click at [154, 229] on div "6 1020320 Construcción" at bounding box center [206, 238] width 293 height 30
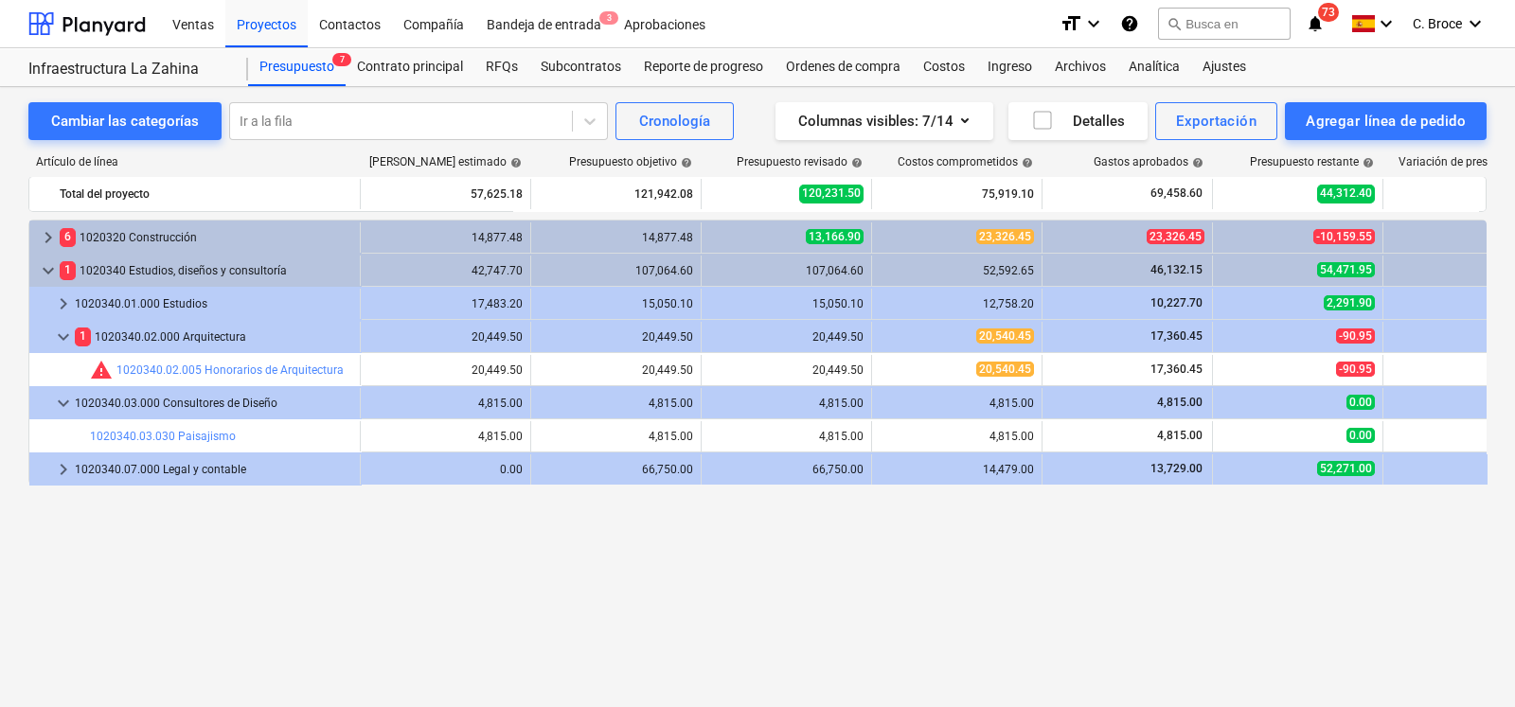
click at [154, 229] on div "6 1020320 Construcción" at bounding box center [206, 238] width 293 height 30
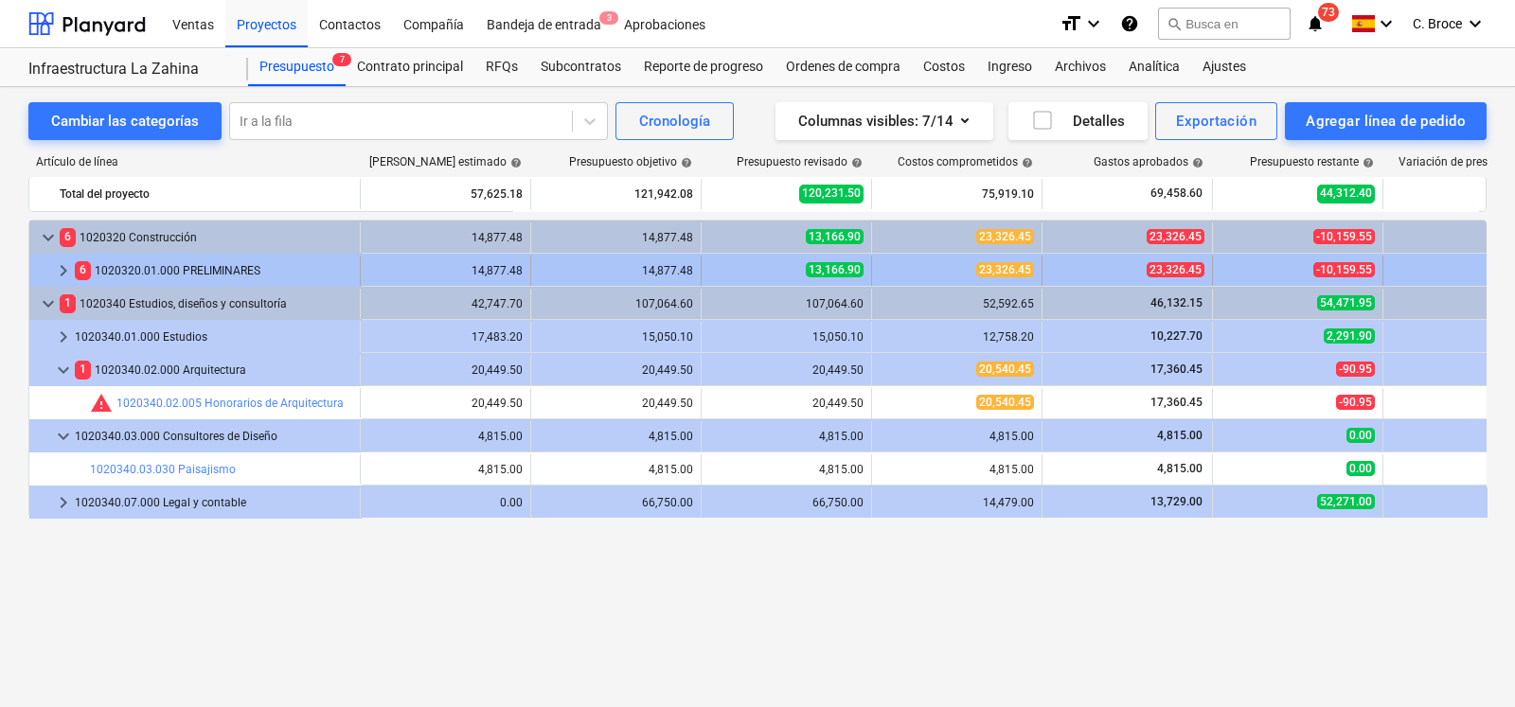
click at [154, 267] on div "6 1020320.01.000 PRELIMINARES" at bounding box center [213, 271] width 277 height 30
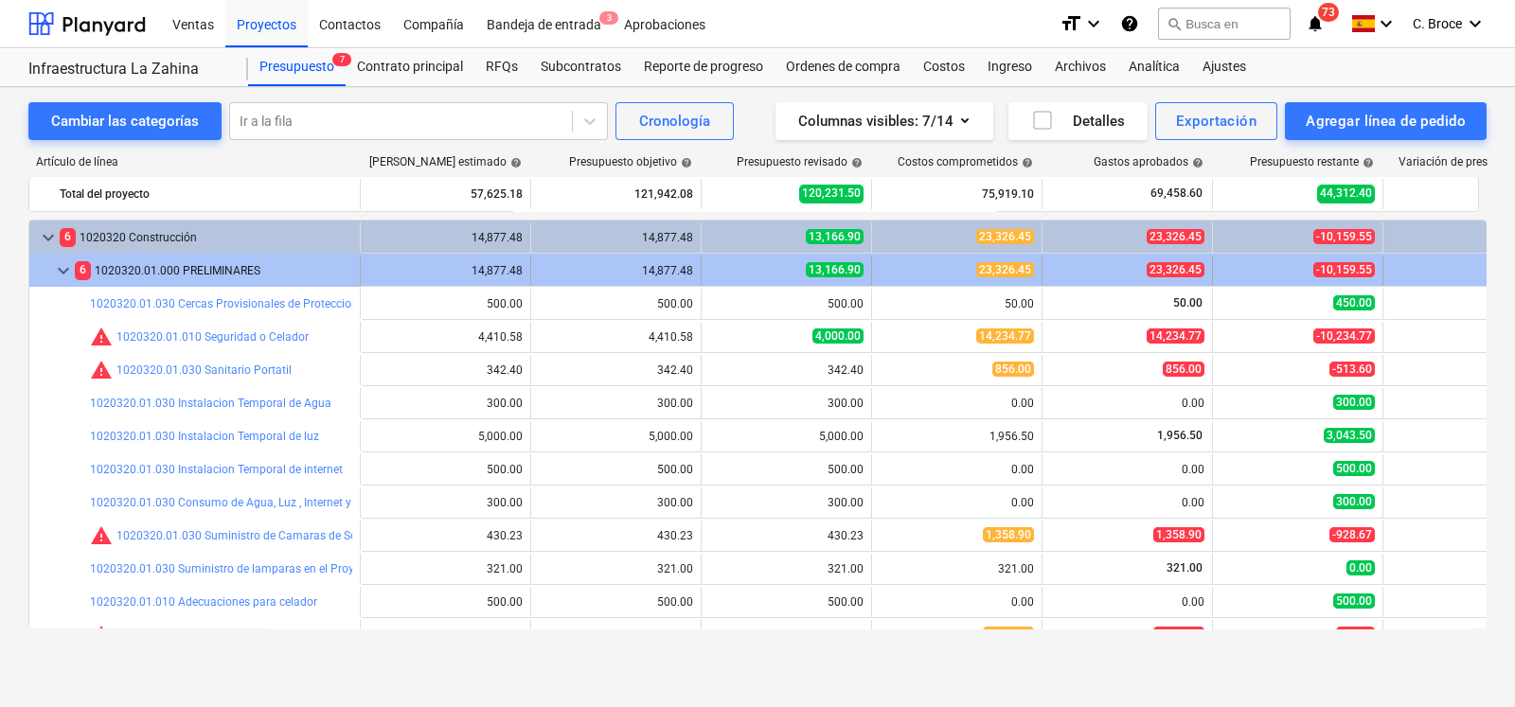
click at [809, 272] on span "13,166.90" at bounding box center [835, 269] width 58 height 15
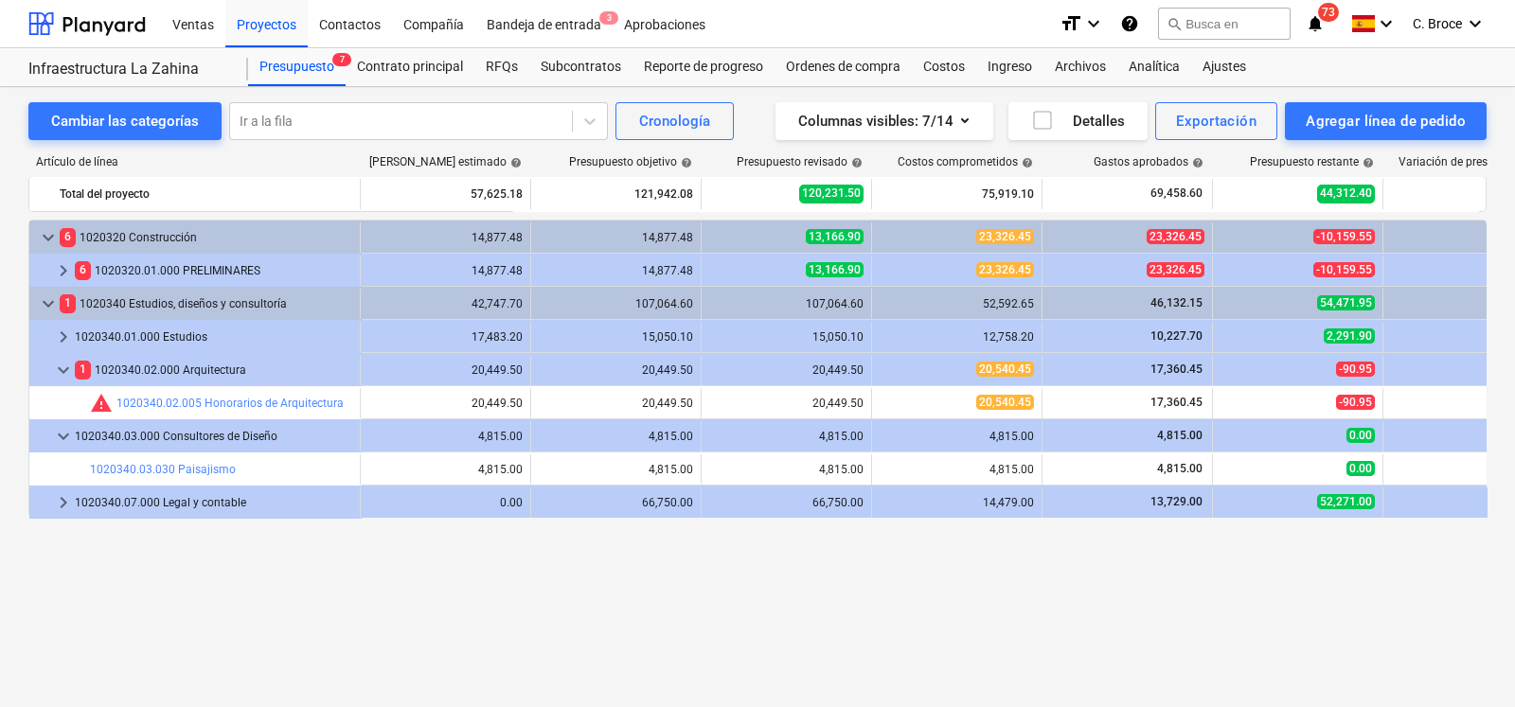
click at [809, 272] on span "13,166.90" at bounding box center [835, 269] width 58 height 15
